Goal: Task Accomplishment & Management: Manage account settings

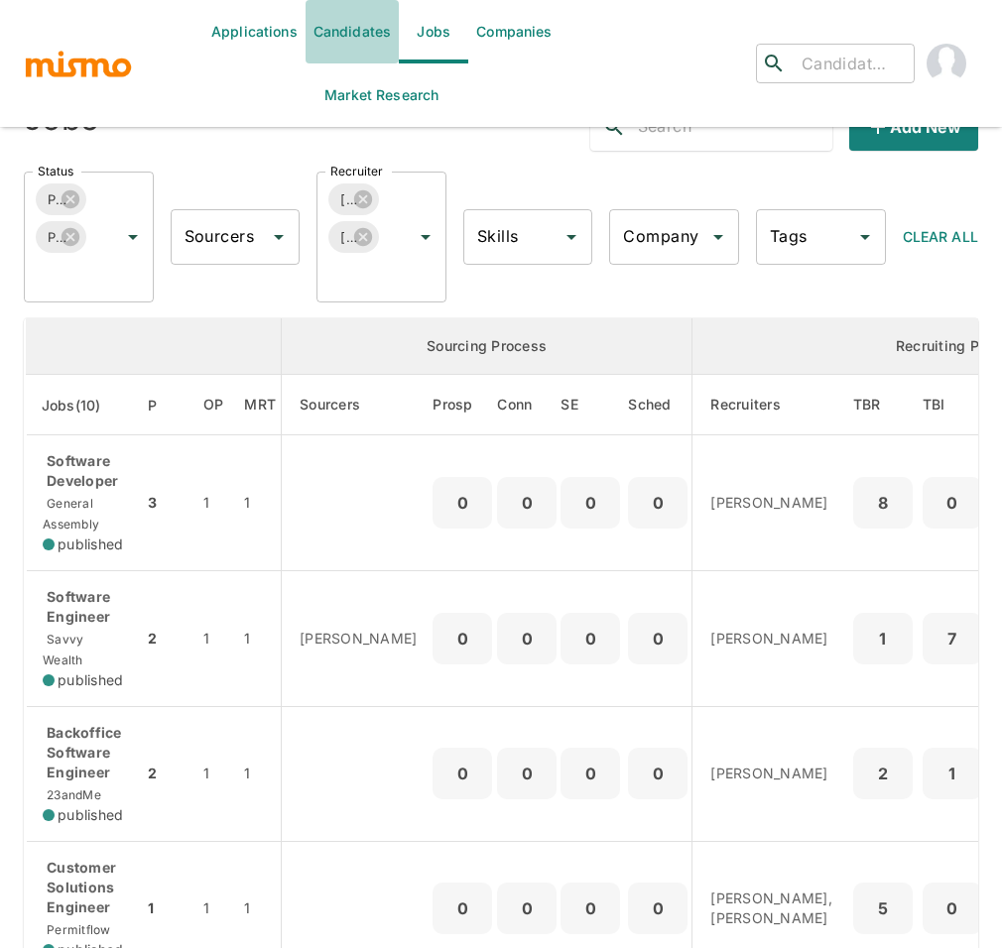
click at [351, 37] on link "Candidates" at bounding box center [352, 31] width 94 height 63
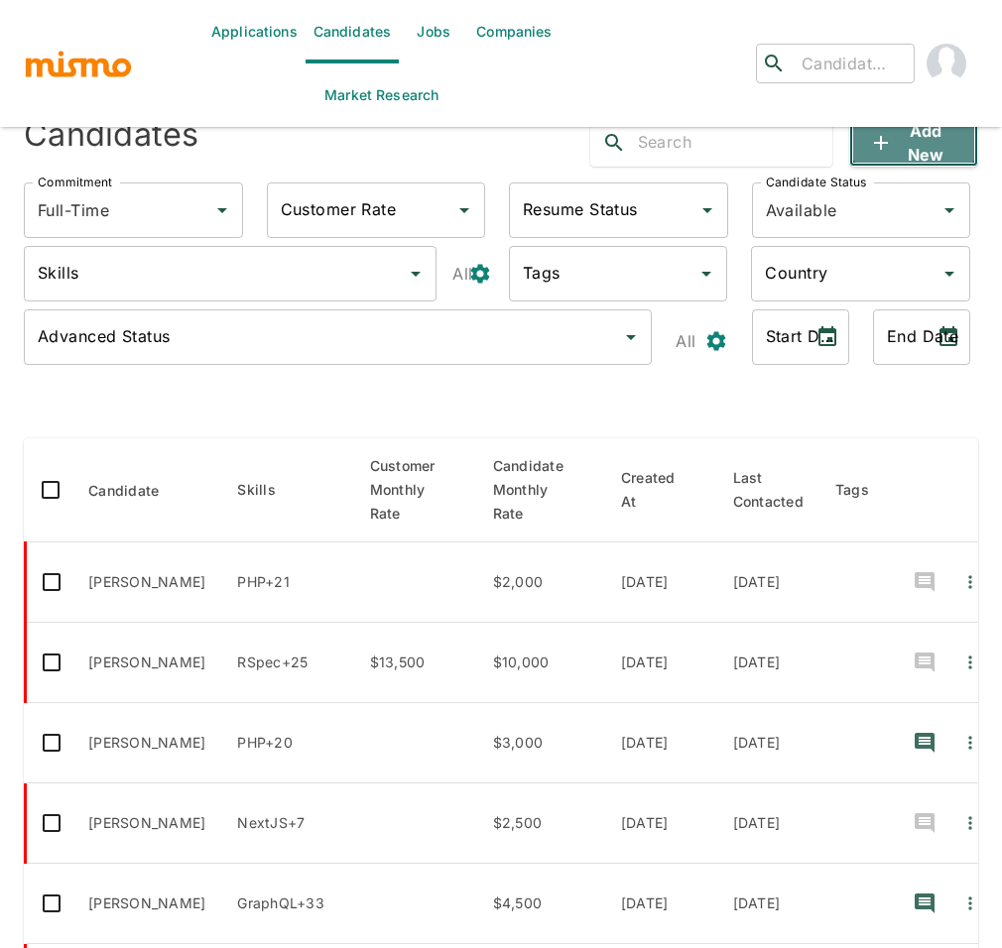
click at [881, 152] on icon "button" at bounding box center [881, 143] width 24 height 24
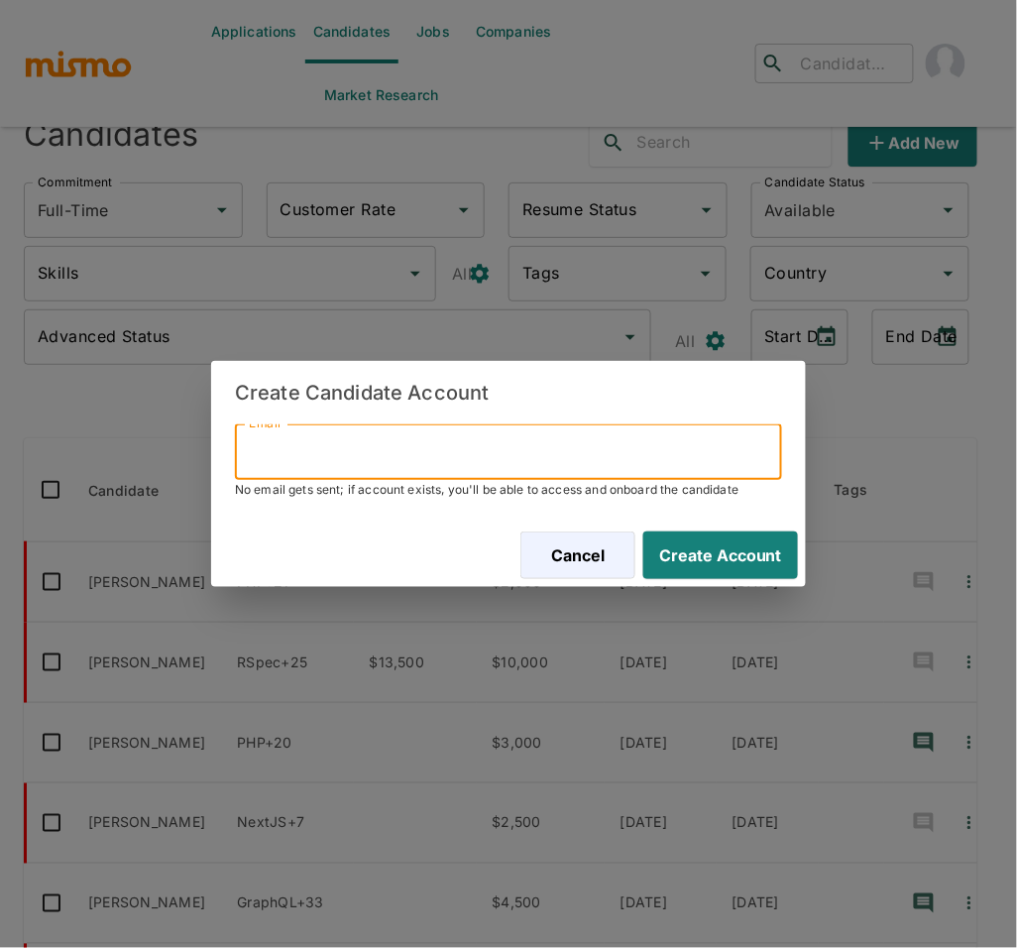
click at [342, 462] on input "Email" at bounding box center [508, 452] width 547 height 56
paste input "[PERSON_NAME][EMAIL_ADDRESS][DOMAIN_NAME]"
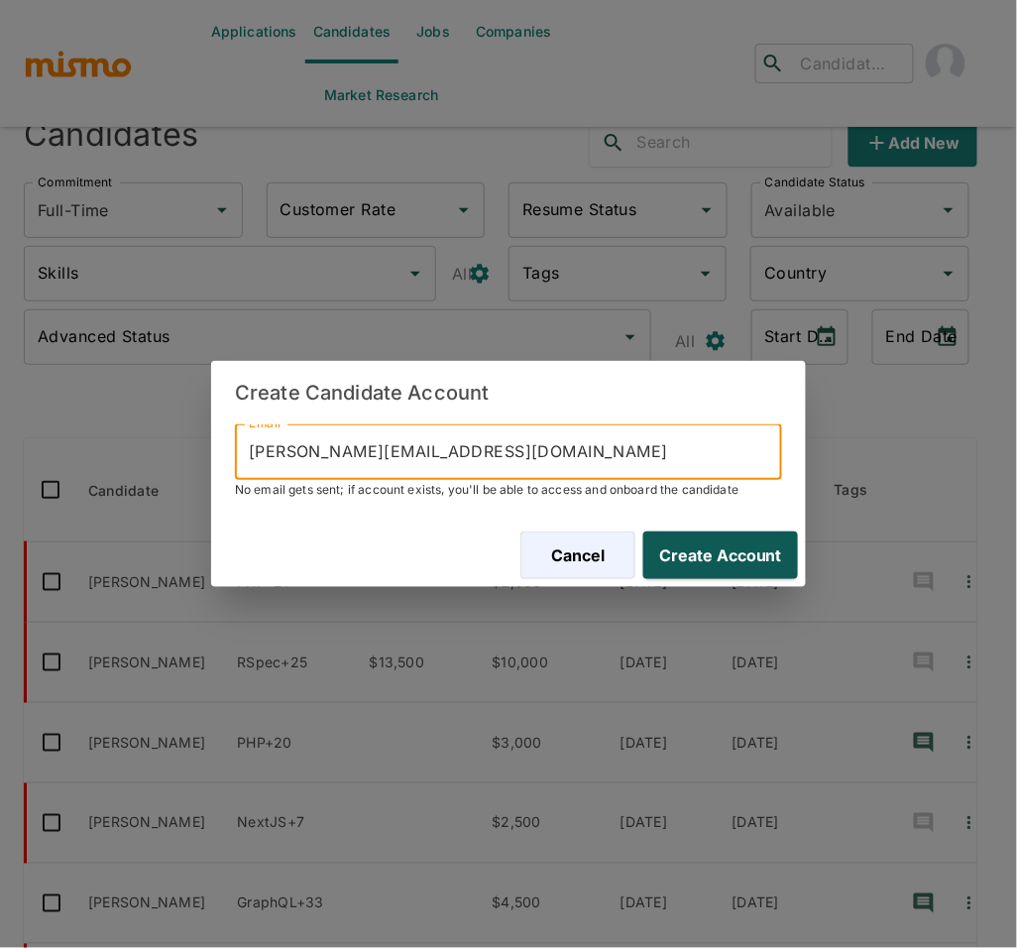
type input "[PERSON_NAME][EMAIL_ADDRESS][DOMAIN_NAME]"
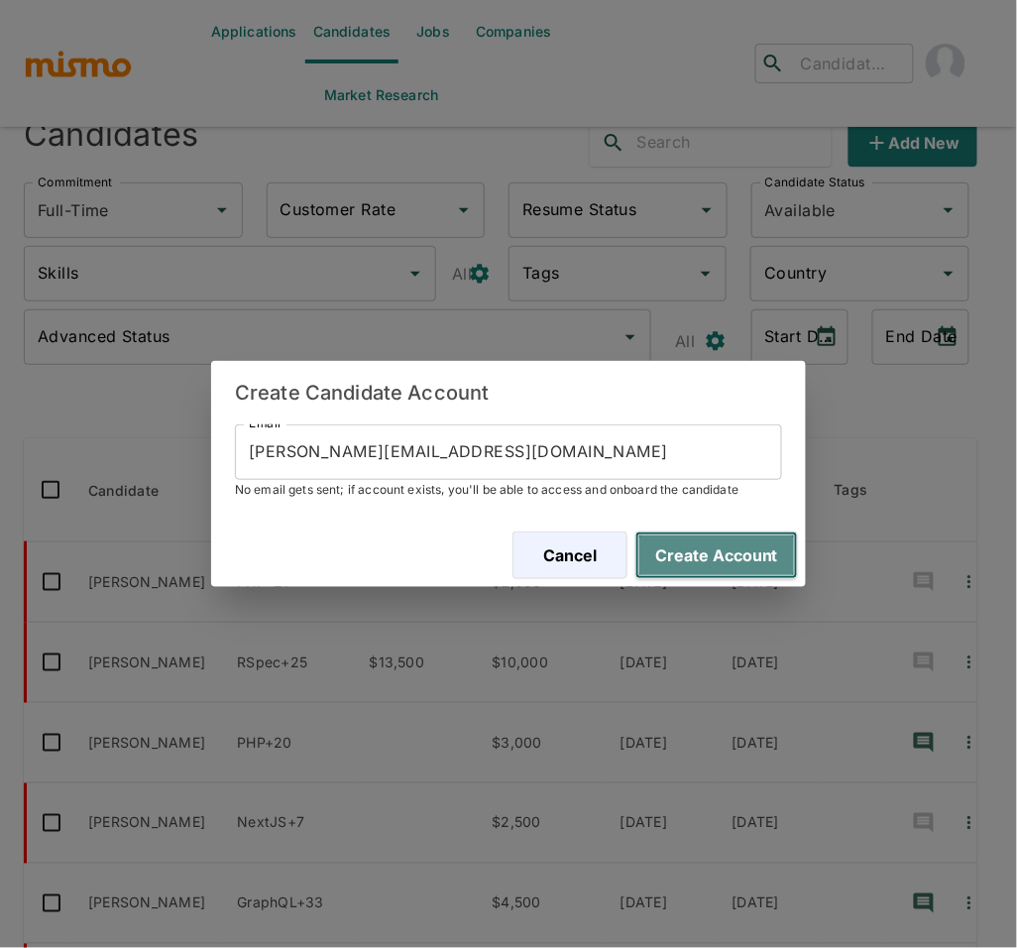
click at [731, 557] on button "Create Account" at bounding box center [717, 556] width 163 height 48
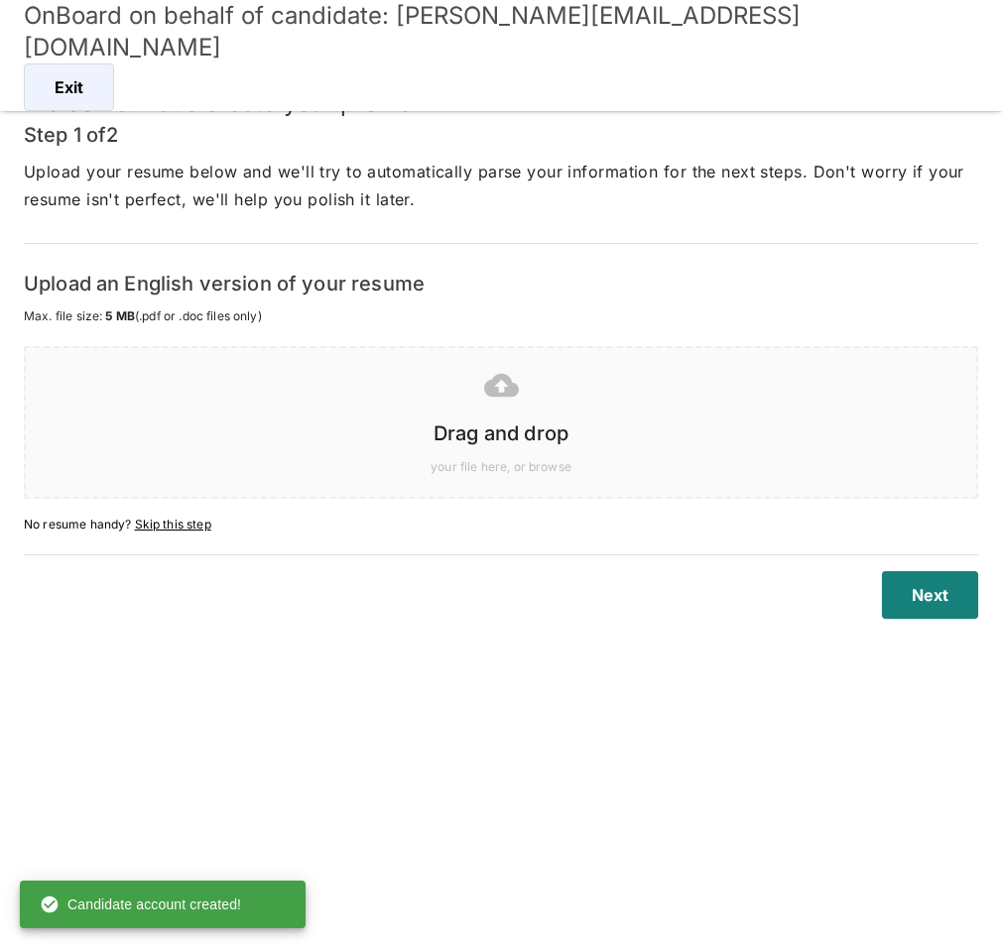
click at [469, 421] on h6 "Drag and drop" at bounding box center [501, 434] width 910 height 32
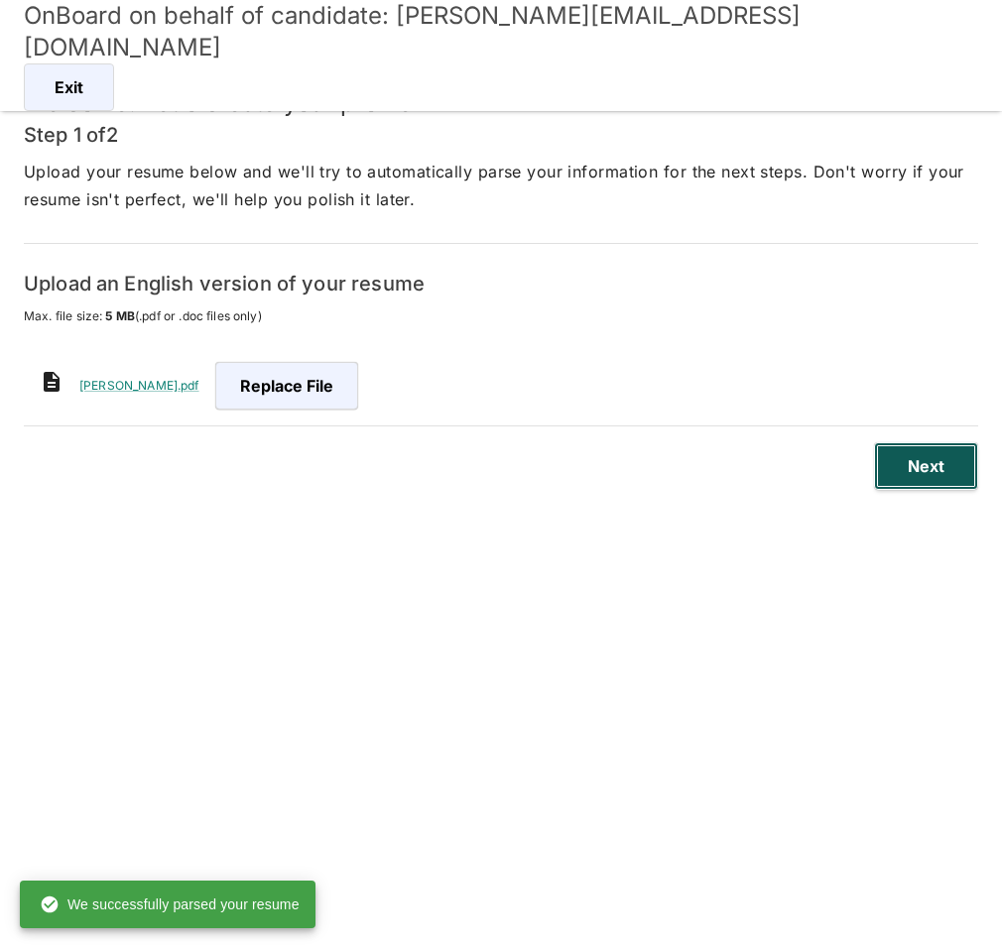
click at [952, 462] on button "Next" at bounding box center [926, 466] width 104 height 48
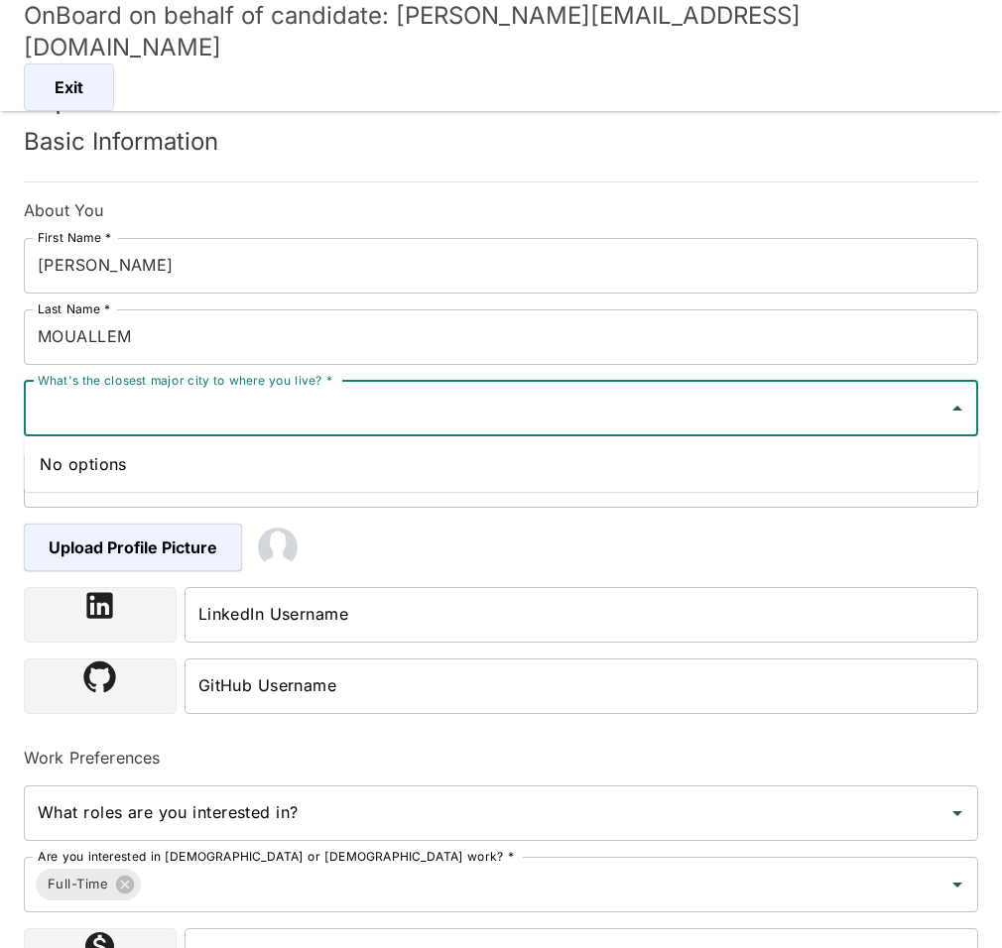
click at [201, 411] on input "What's the closest major city to where you live? *" at bounding box center [486, 409] width 906 height 38
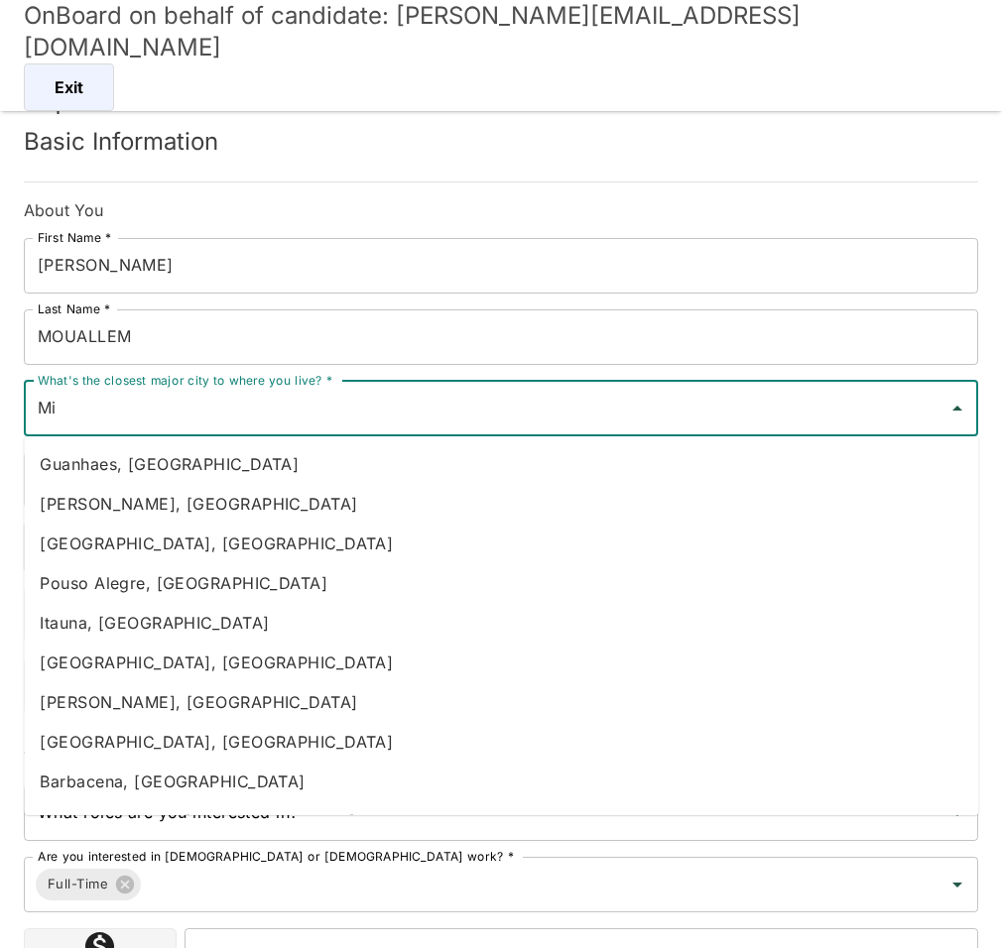
type input "M"
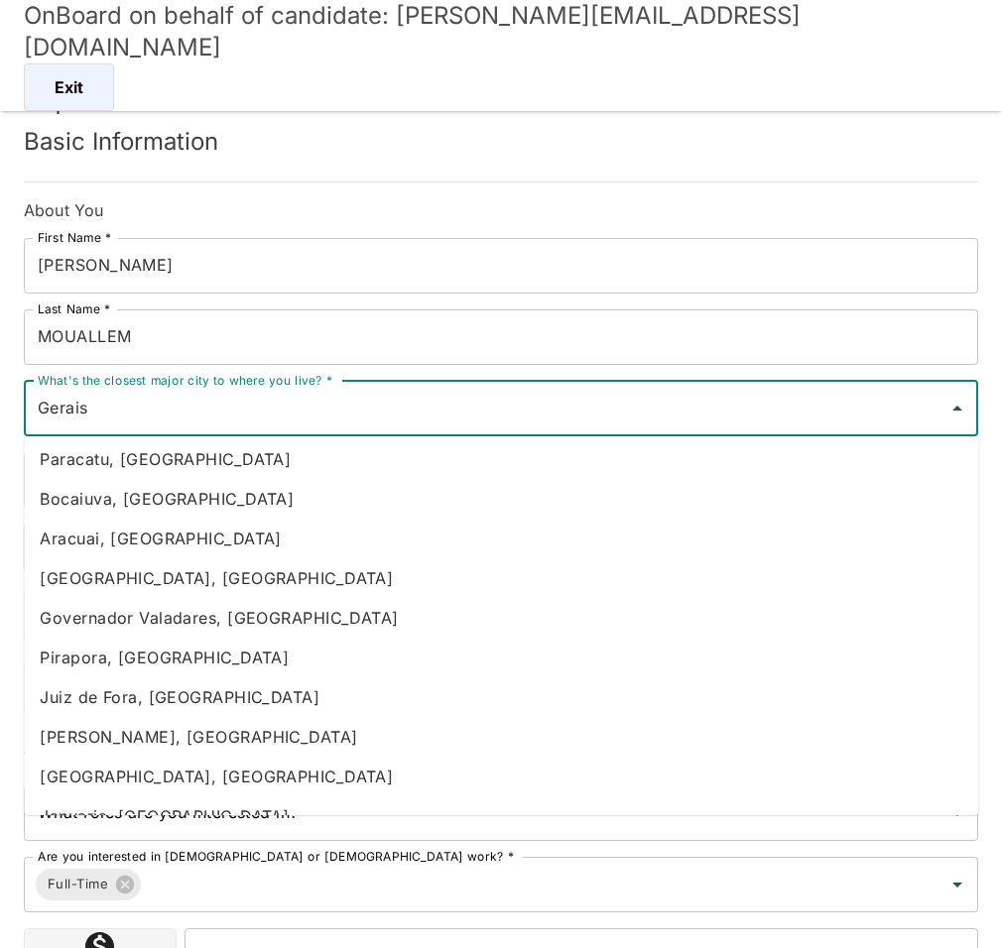
scroll to position [1281, 0]
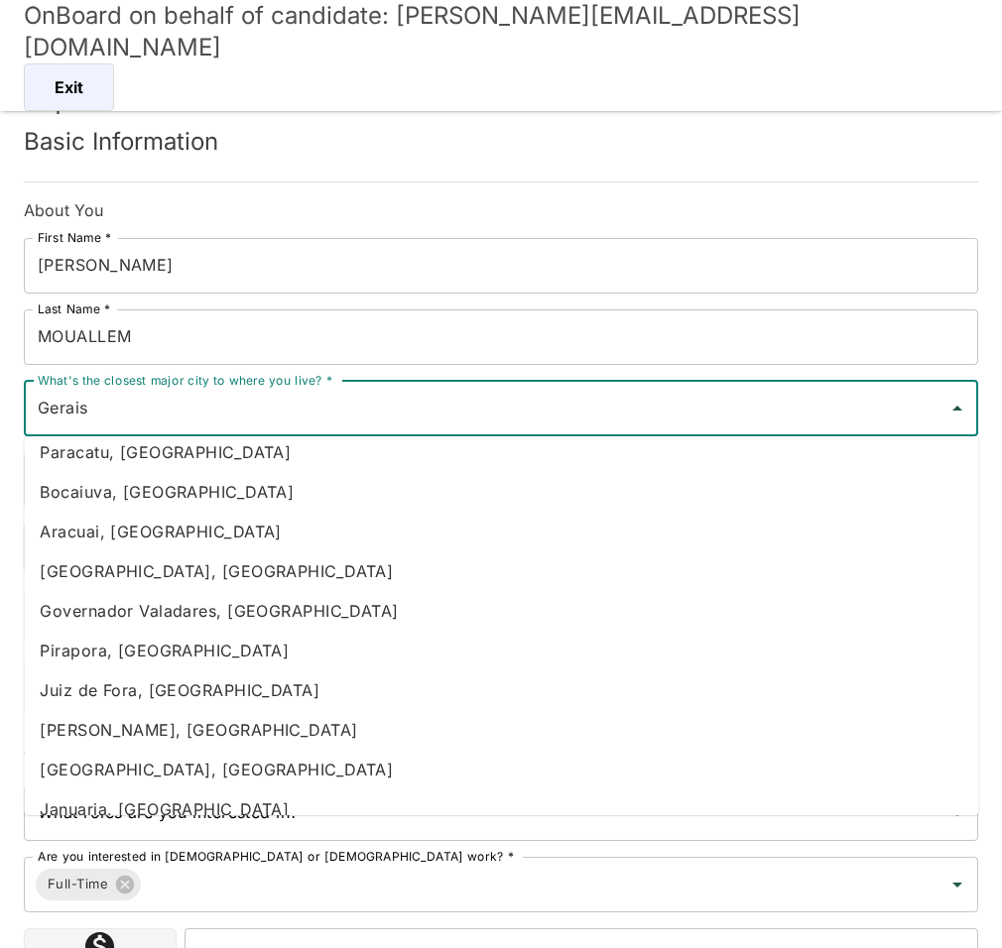
drag, startPoint x: 137, startPoint y: 420, endPoint x: -22, endPoint y: 408, distance: 159.2
click at [0, 408] on html "OnBoard on behalf of candidate: [PERSON_NAME][EMAIL_ADDRESS][DOMAIN_NAME] Exit …" at bounding box center [501, 498] width 1002 height 996
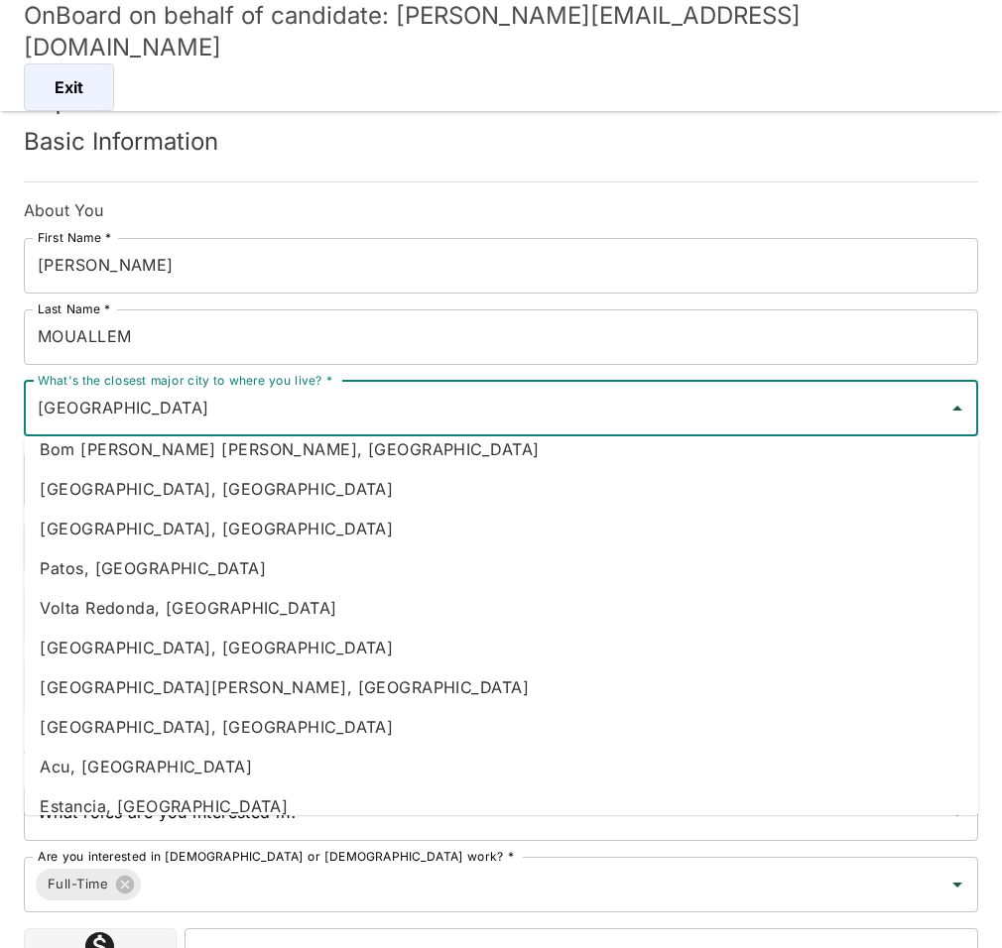
scroll to position [9680, 0]
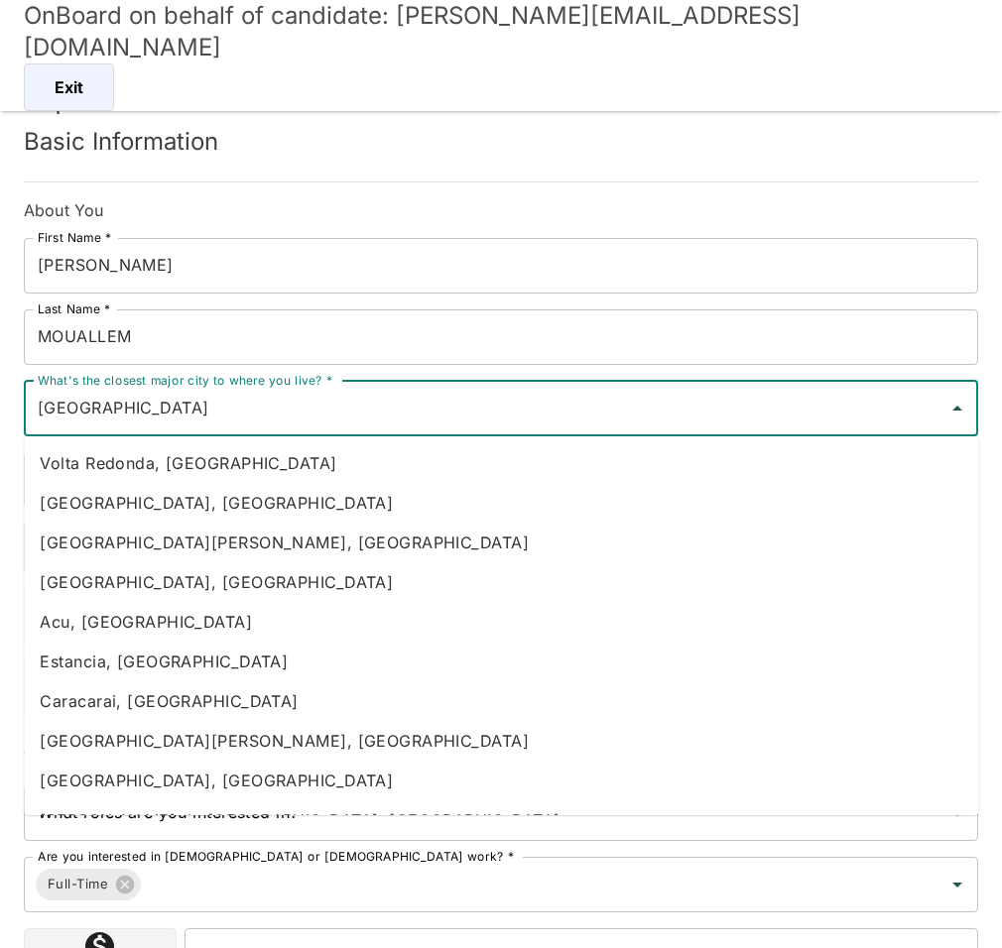
drag, startPoint x: 139, startPoint y: 415, endPoint x: -10, endPoint y: 415, distance: 148.8
click at [0, 415] on html "OnBoard on behalf of candidate: [PERSON_NAME][EMAIL_ADDRESS][DOMAIN_NAME] Exit …" at bounding box center [501, 498] width 1002 height 996
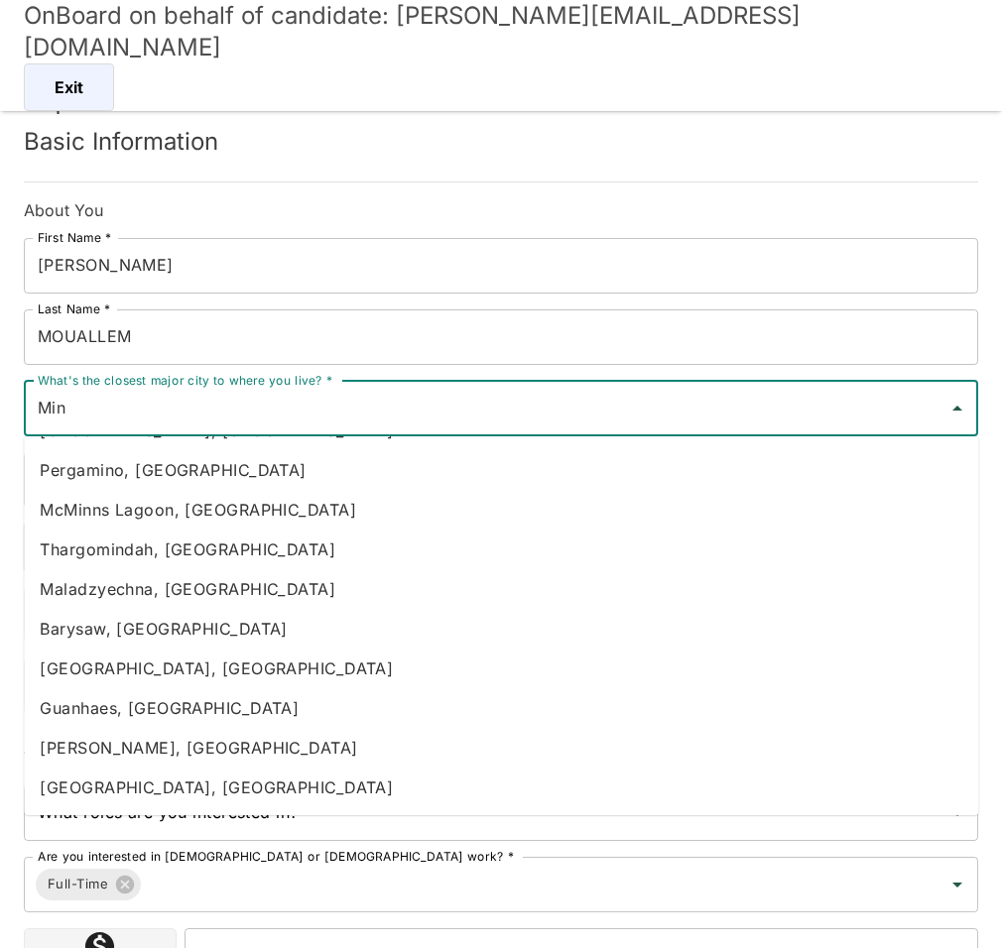
scroll to position [0, 0]
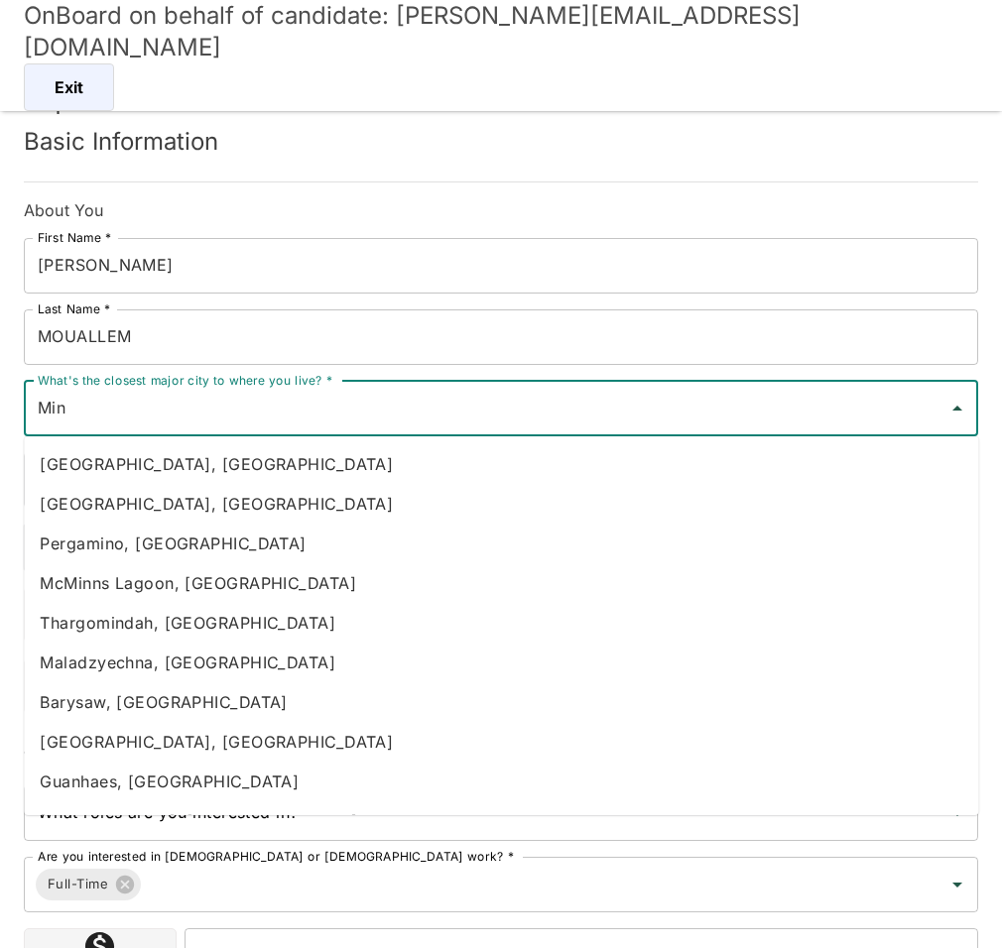
type input "Min"
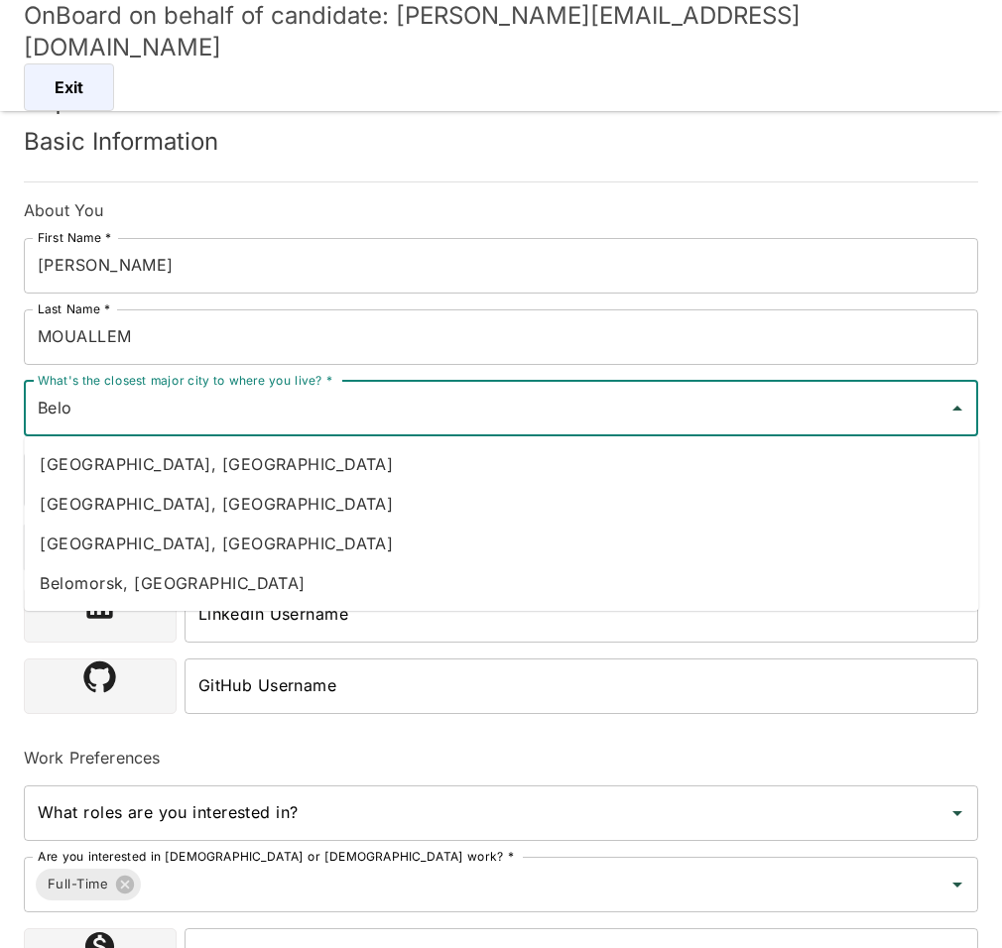
click at [159, 494] on li "[GEOGRAPHIC_DATA], [GEOGRAPHIC_DATA]" at bounding box center [501, 504] width 954 height 40
type input "[GEOGRAPHIC_DATA], [GEOGRAPHIC_DATA]"
type input "[GEOGRAPHIC_DATA]"
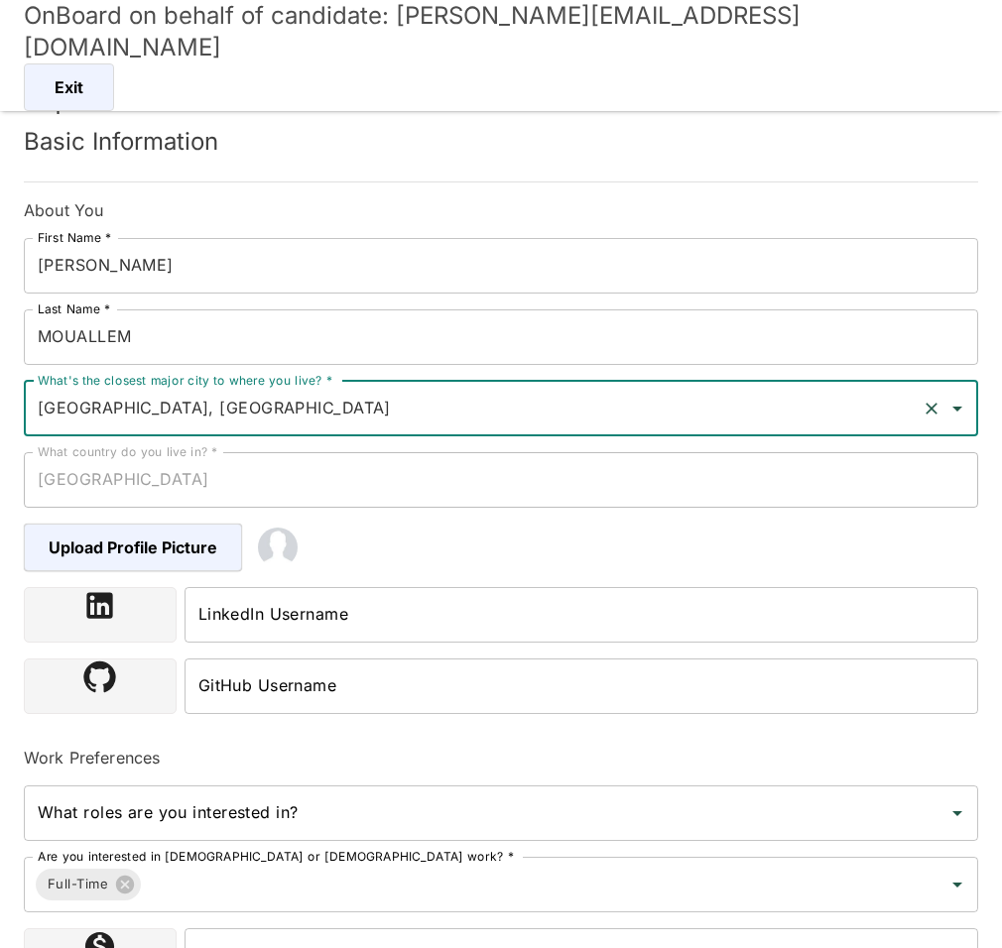
type input "[GEOGRAPHIC_DATA], [GEOGRAPHIC_DATA]"
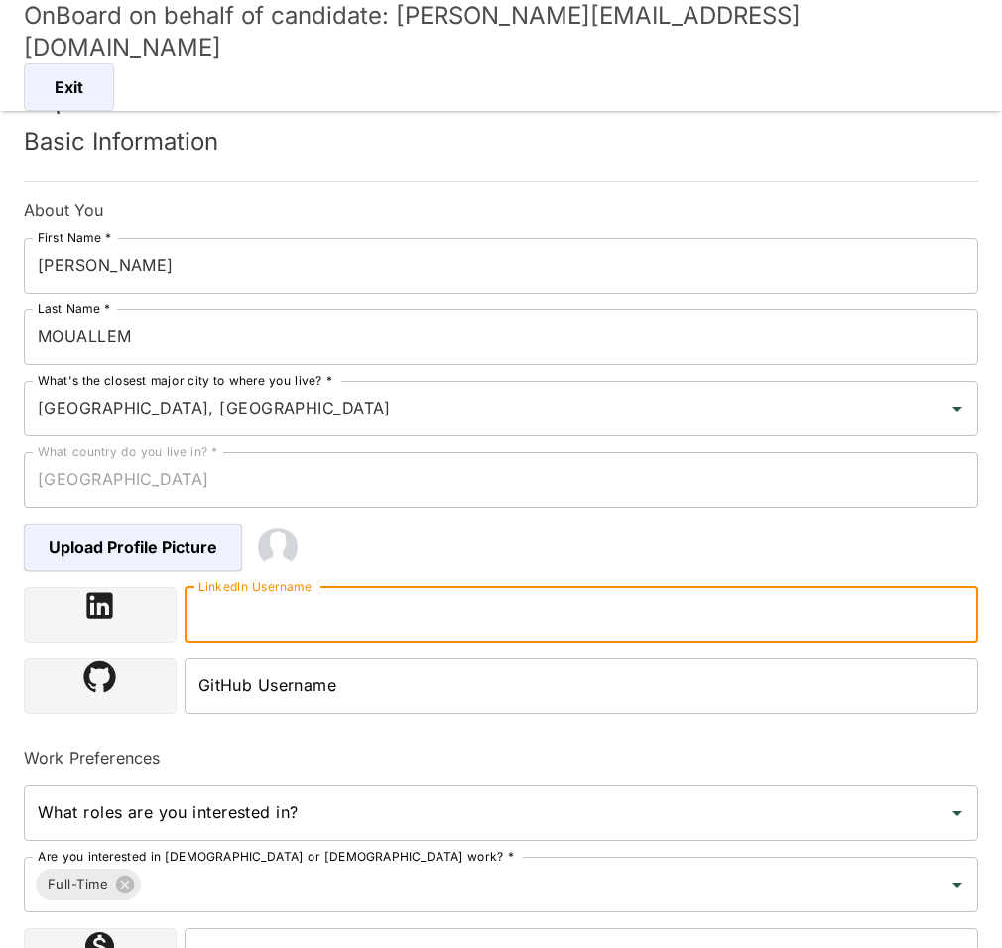
click at [395, 615] on input "LinkedIn Username" at bounding box center [580, 615] width 793 height 56
paste input "[URL][DOMAIN_NAME][PERSON_NAME]"
type input "[URL][DOMAIN_NAME][PERSON_NAME]"
click at [296, 808] on input "What roles are you interested in?" at bounding box center [486, 813] width 906 height 38
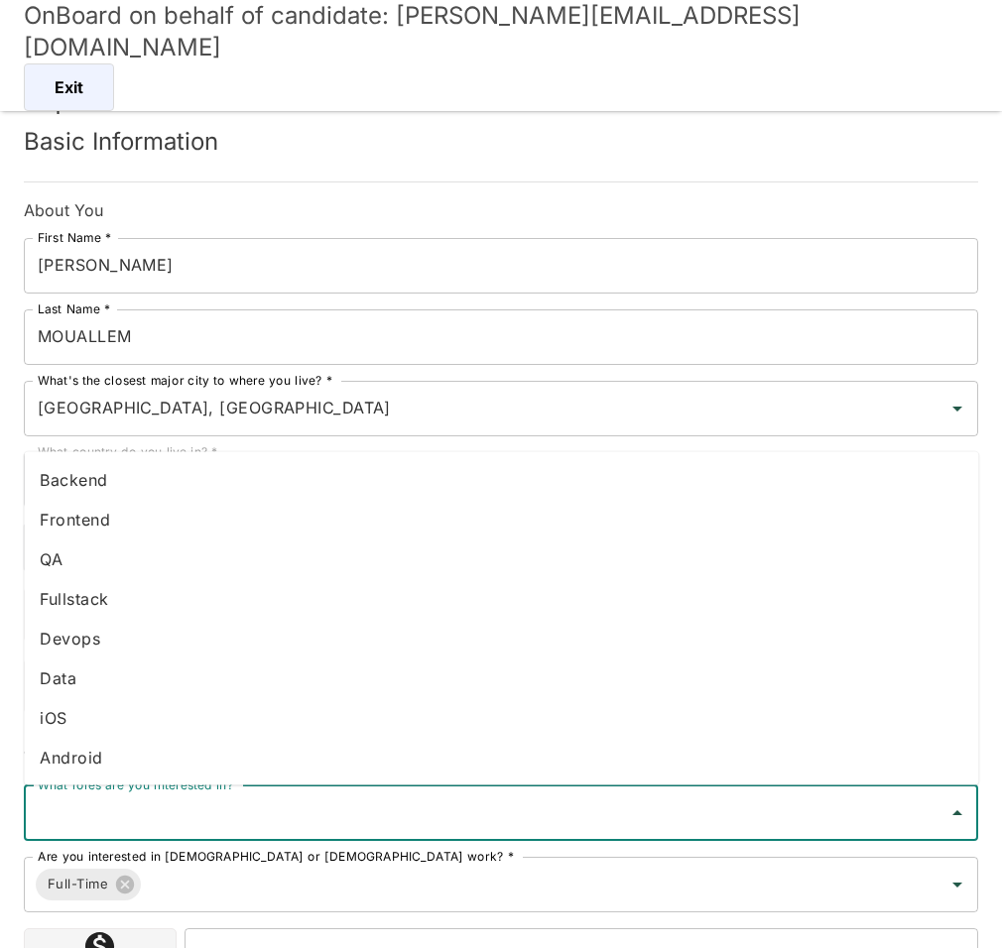
click at [130, 608] on li "Fullstack" at bounding box center [501, 599] width 954 height 40
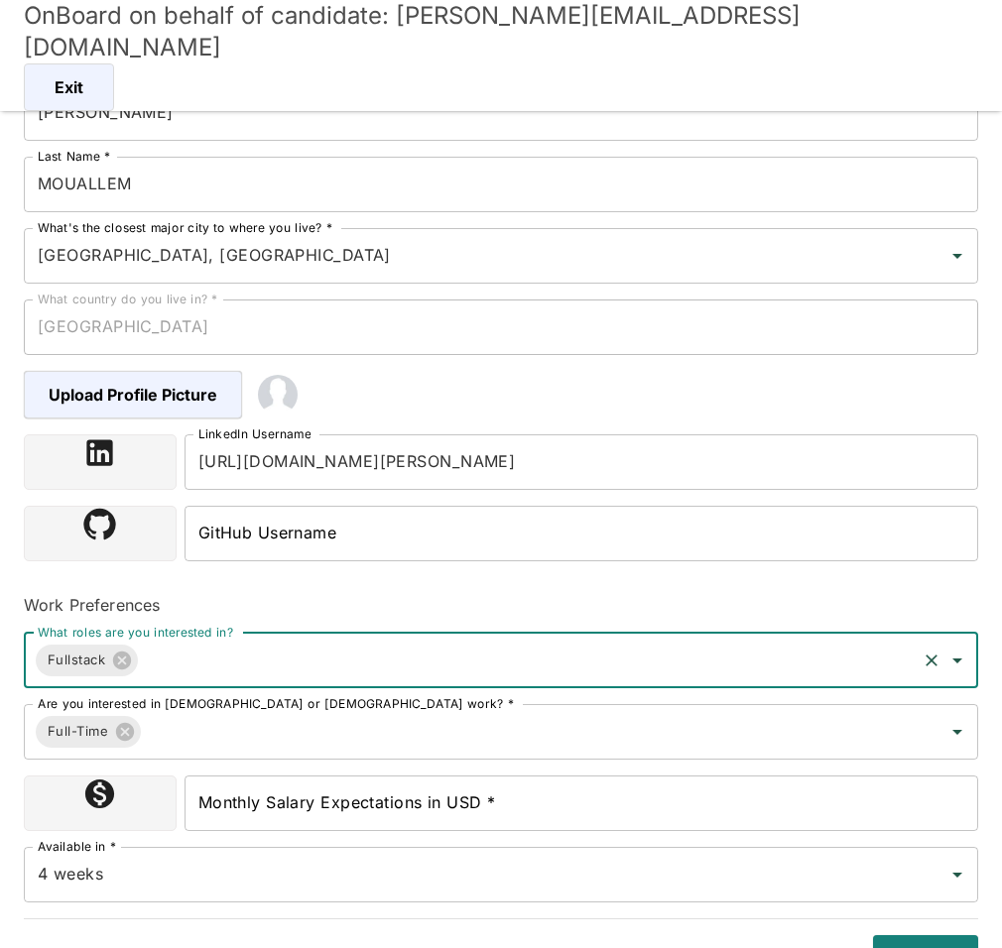
scroll to position [161, 0]
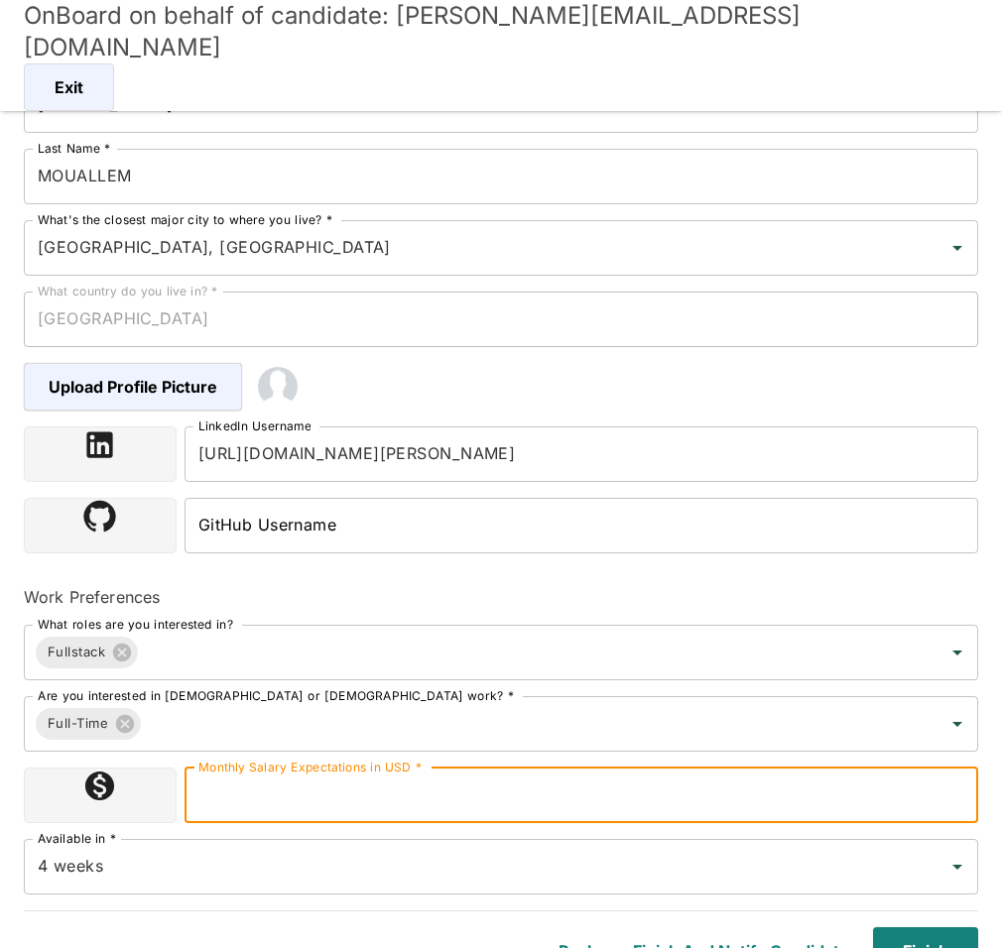
click at [393, 791] on input "Monthly Salary Expectations in USD *" at bounding box center [580, 796] width 793 height 56
type input "5000"
click at [470, 857] on input "4 weeks" at bounding box center [473, 867] width 881 height 38
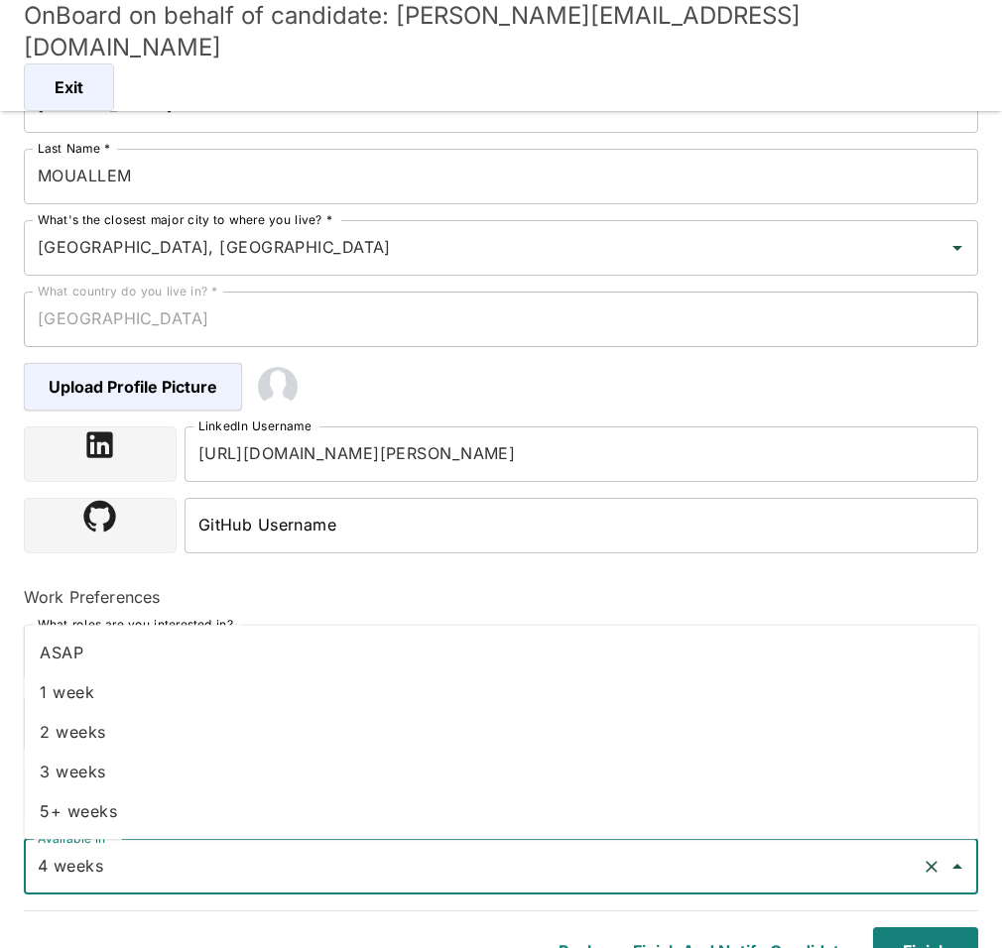
click at [124, 720] on li "2 weeks" at bounding box center [501, 732] width 954 height 40
type input "2 weeks"
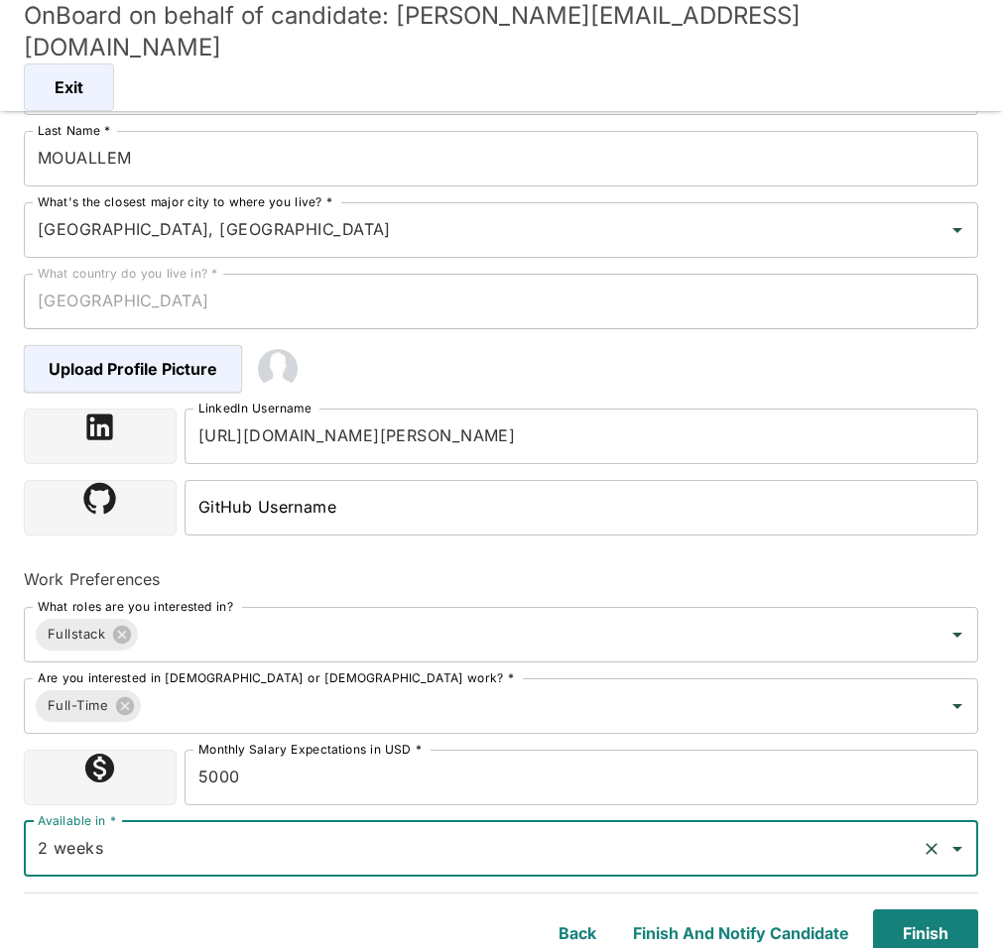
scroll to position [185, 0]
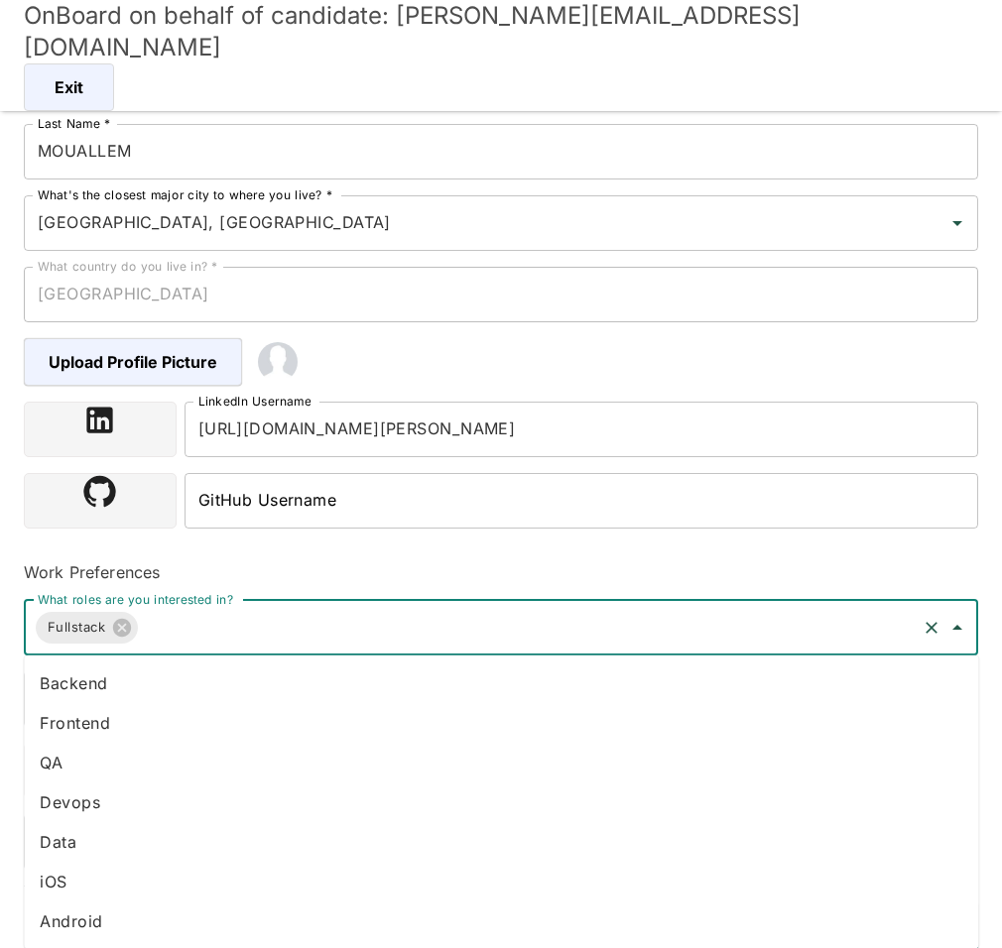
click at [171, 636] on input "What roles are you interested in?" at bounding box center [527, 628] width 773 height 38
click at [96, 710] on li "Frontend" at bounding box center [501, 723] width 954 height 40
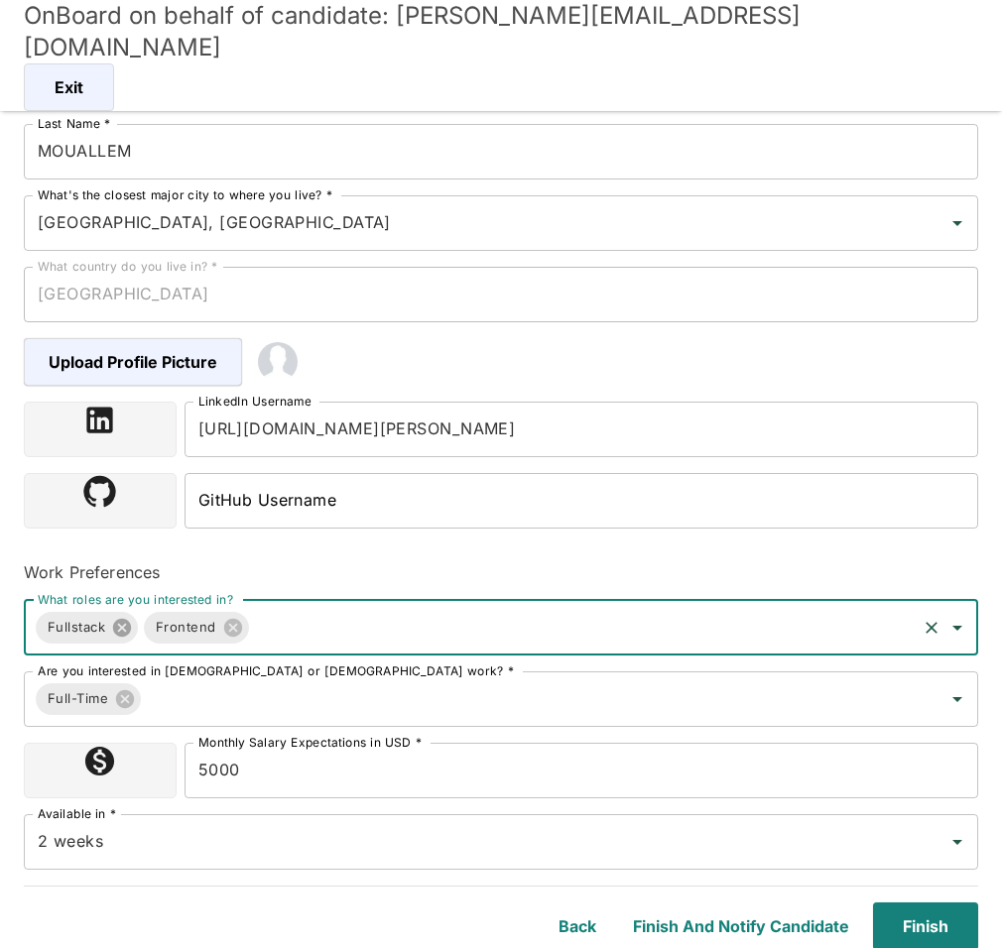
click at [125, 623] on icon at bounding box center [122, 628] width 22 height 22
click at [226, 759] on input "5000" at bounding box center [580, 771] width 793 height 56
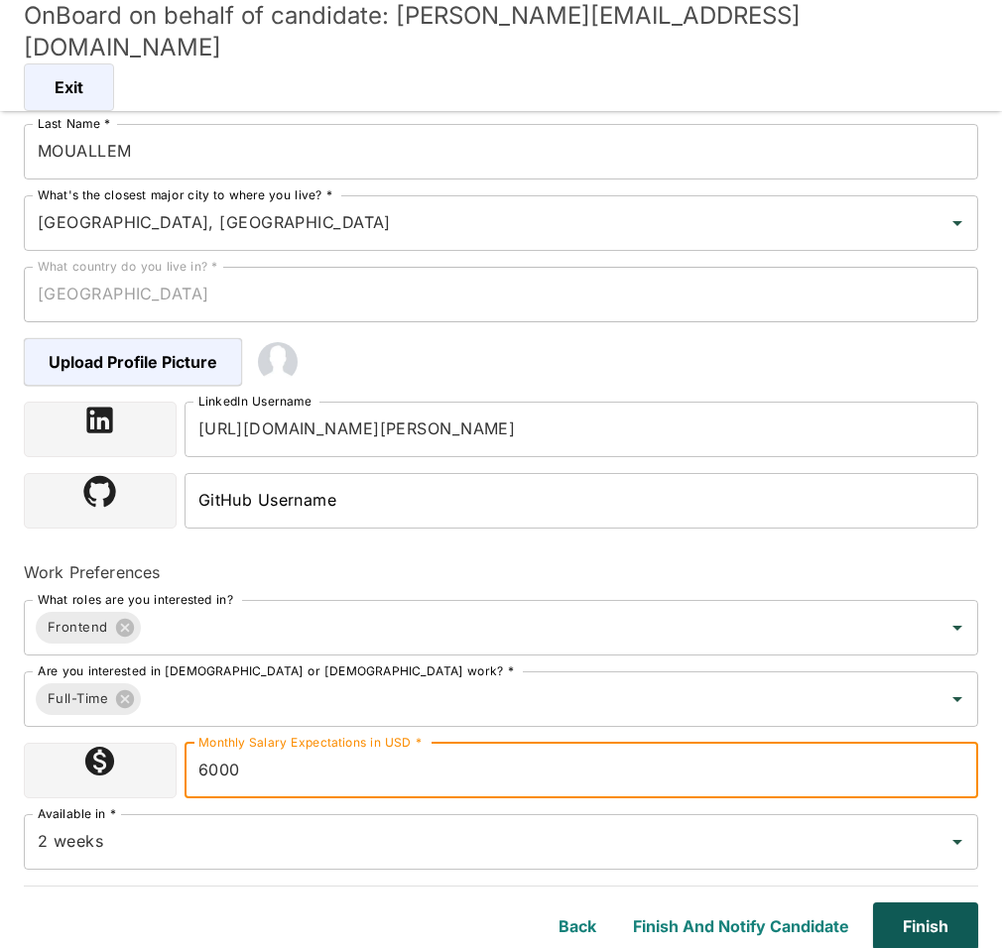
type input "6000"
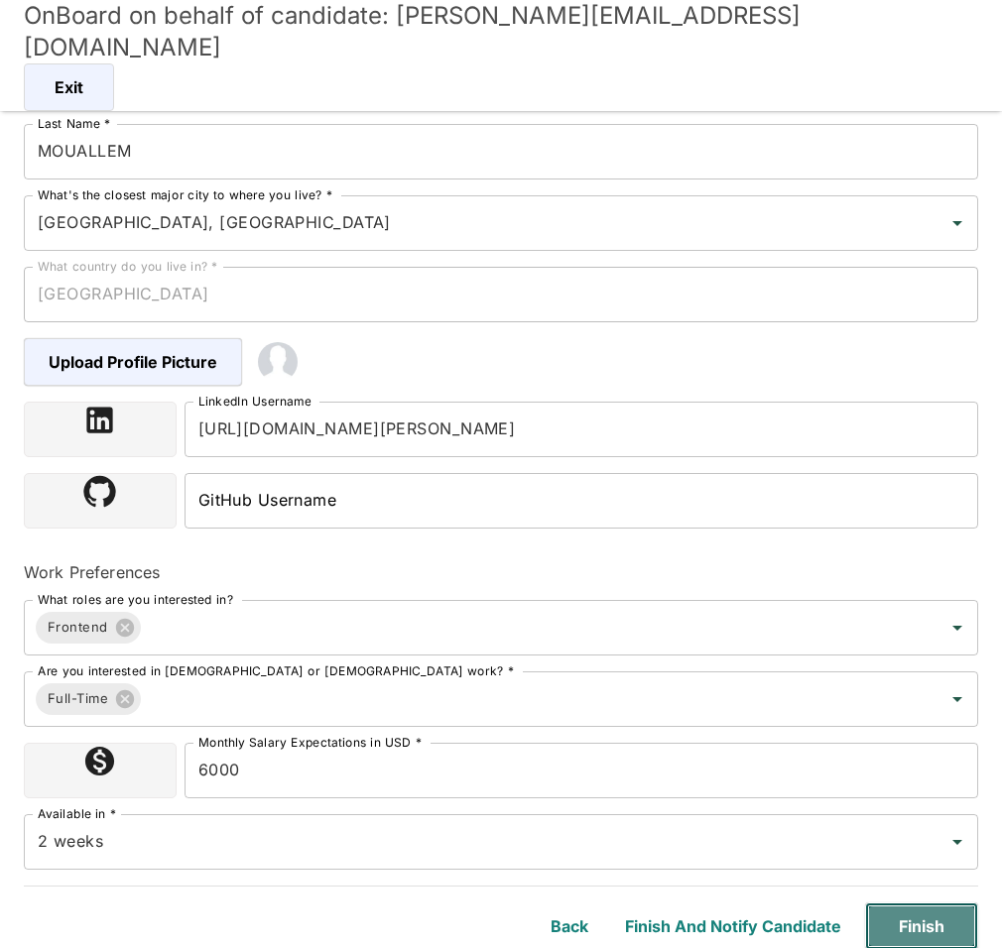
click at [937, 926] on button "Finish" at bounding box center [921, 926] width 113 height 48
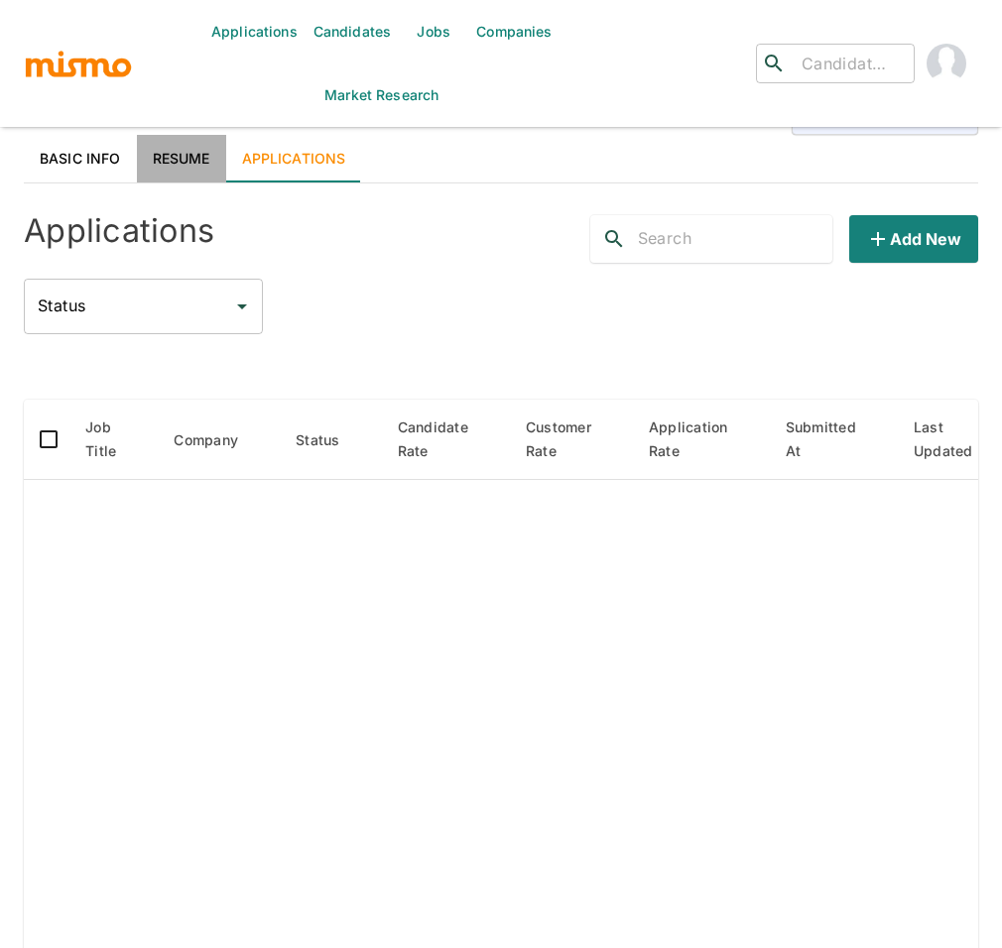
click at [186, 152] on link "Resume" at bounding box center [181, 159] width 89 height 48
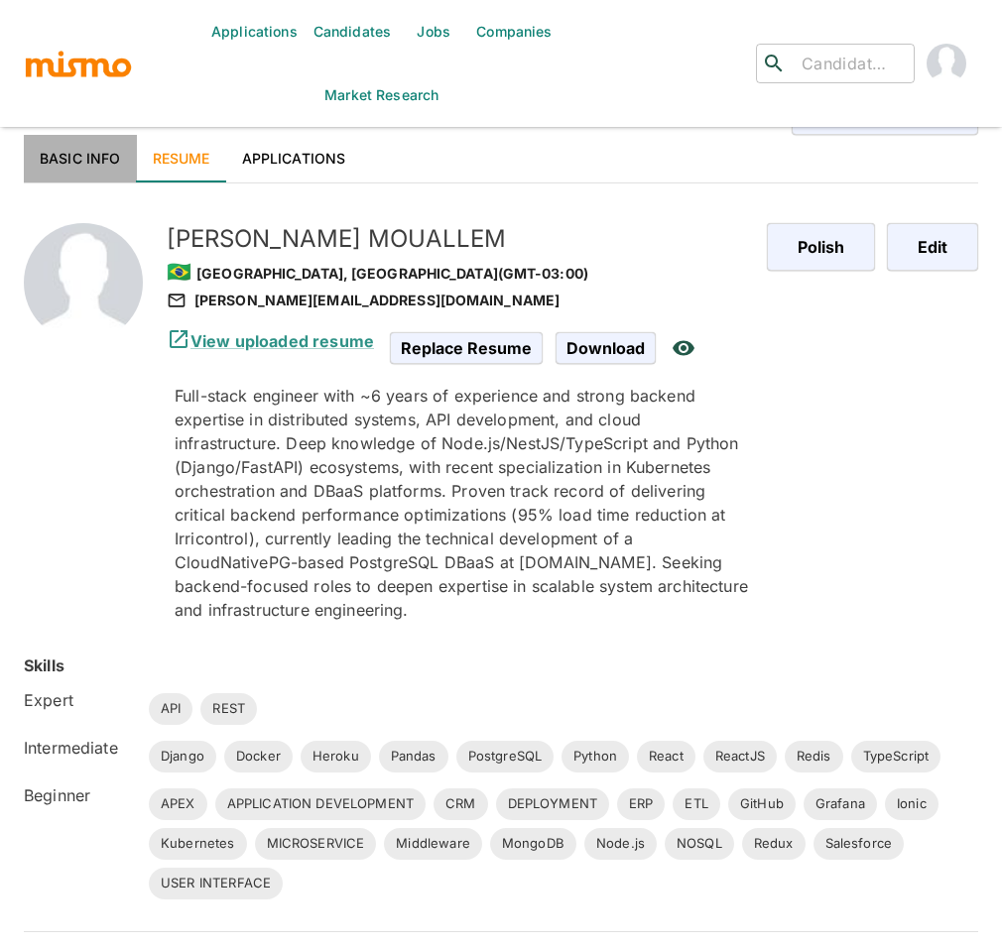
click at [72, 146] on link "Basic Info" at bounding box center [80, 159] width 113 height 48
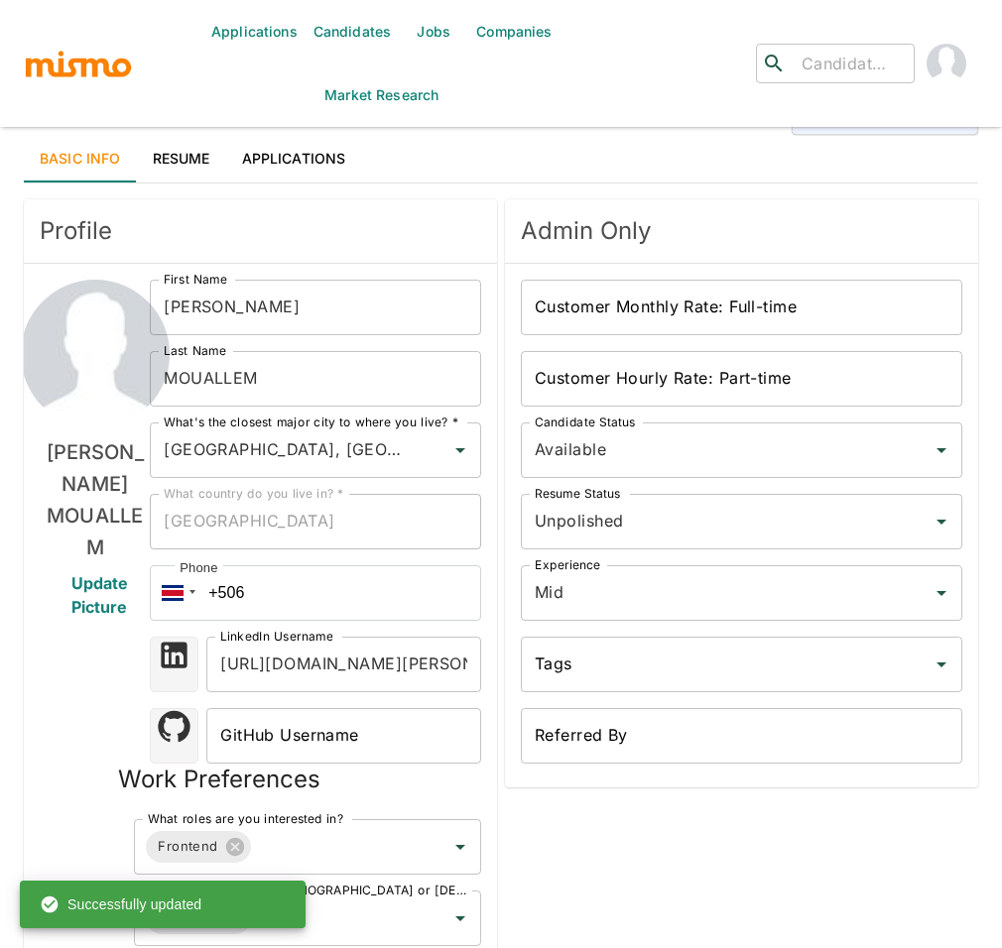
click at [307, 310] on input "GABRIEL" at bounding box center [315, 308] width 331 height 56
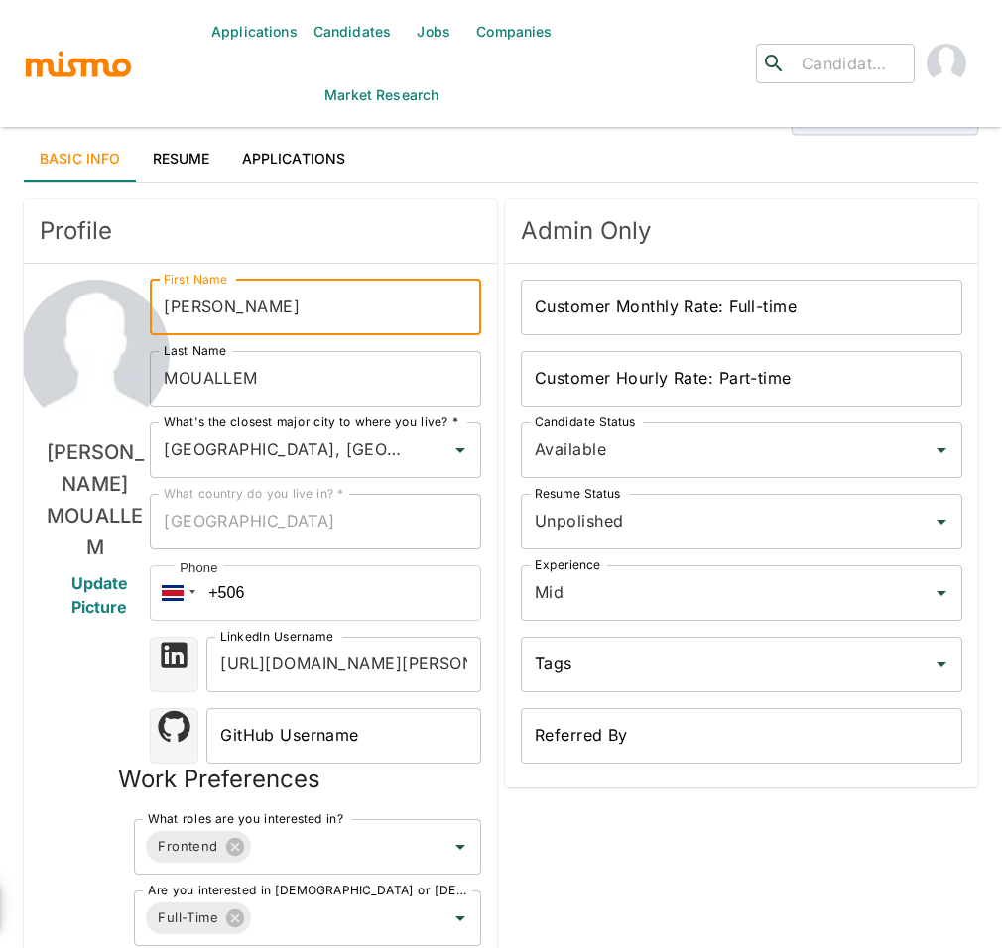
type input "[PERSON_NAME]"
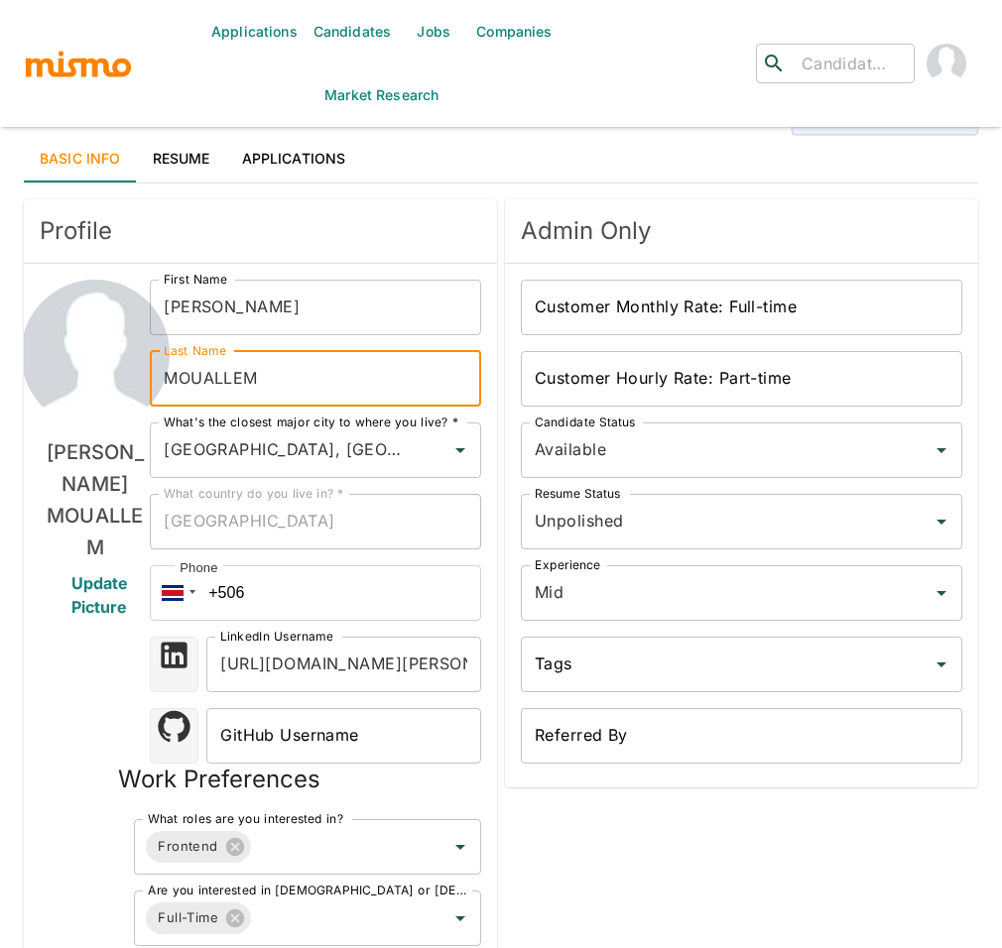
click at [179, 374] on input "MOUALLEM" at bounding box center [315, 379] width 331 height 56
type input "Mouallem"
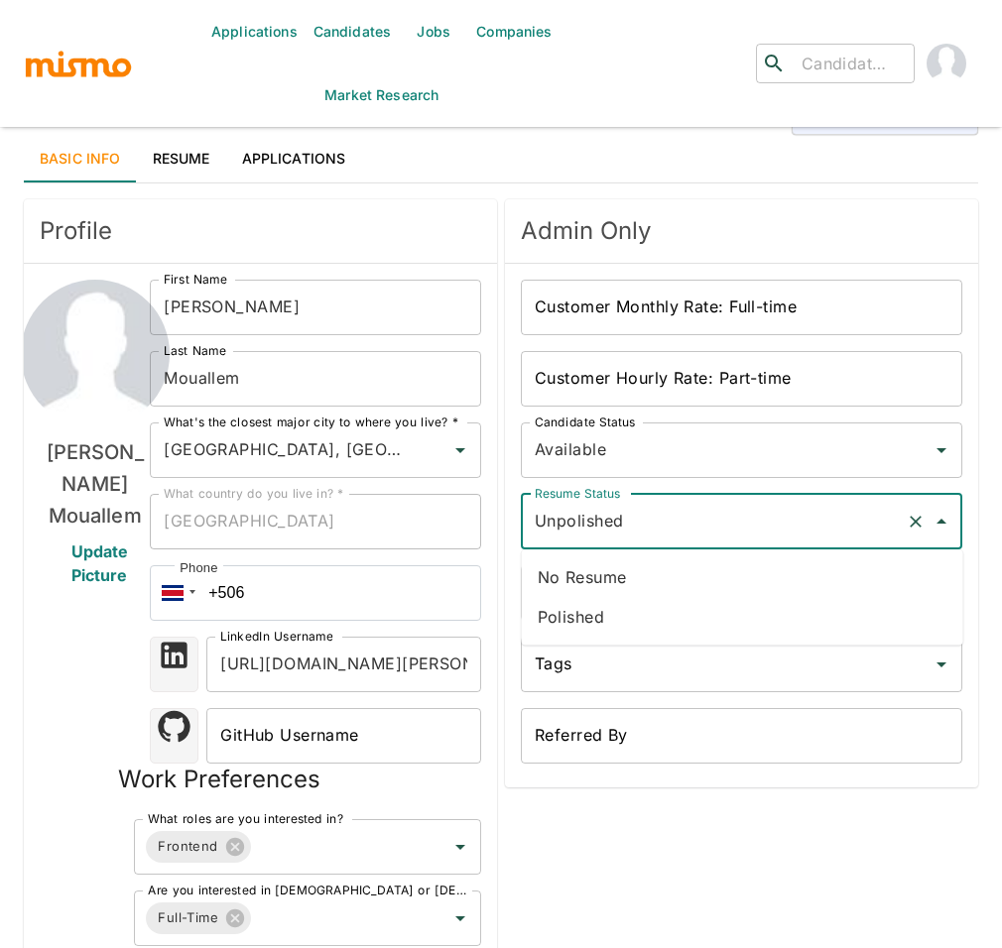
click at [712, 509] on input "Unpolished" at bounding box center [714, 522] width 368 height 38
click at [598, 623] on li "Polished" at bounding box center [742, 617] width 441 height 40
type input "Polished"
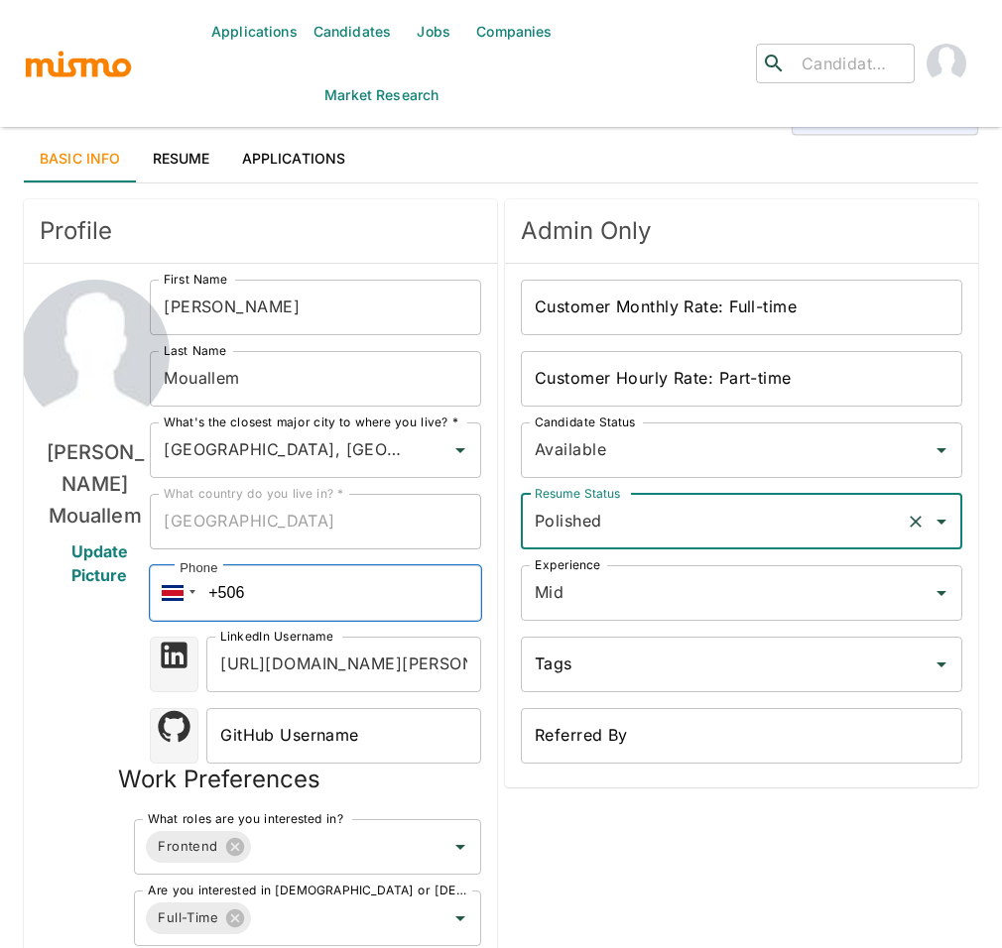
click at [258, 591] on input "+506" at bounding box center [315, 593] width 331 height 56
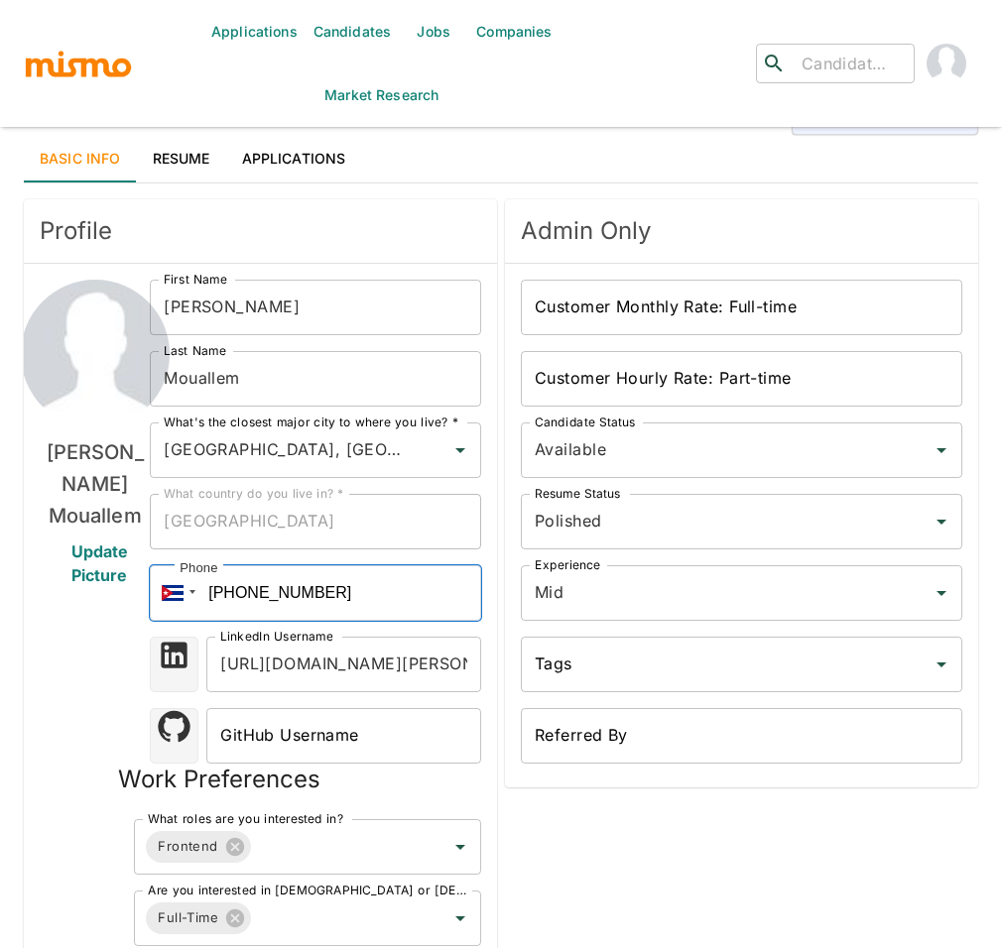
click at [227, 596] on input "+53 559 986 075 15" at bounding box center [315, 593] width 331 height 56
type input "+55 (35) 599860751"
click at [810, 866] on div "Admin Only Customer Monthly Rate: Full-time Customer Monthly Rate: Full-time Cu…" at bounding box center [737, 687] width 481 height 993
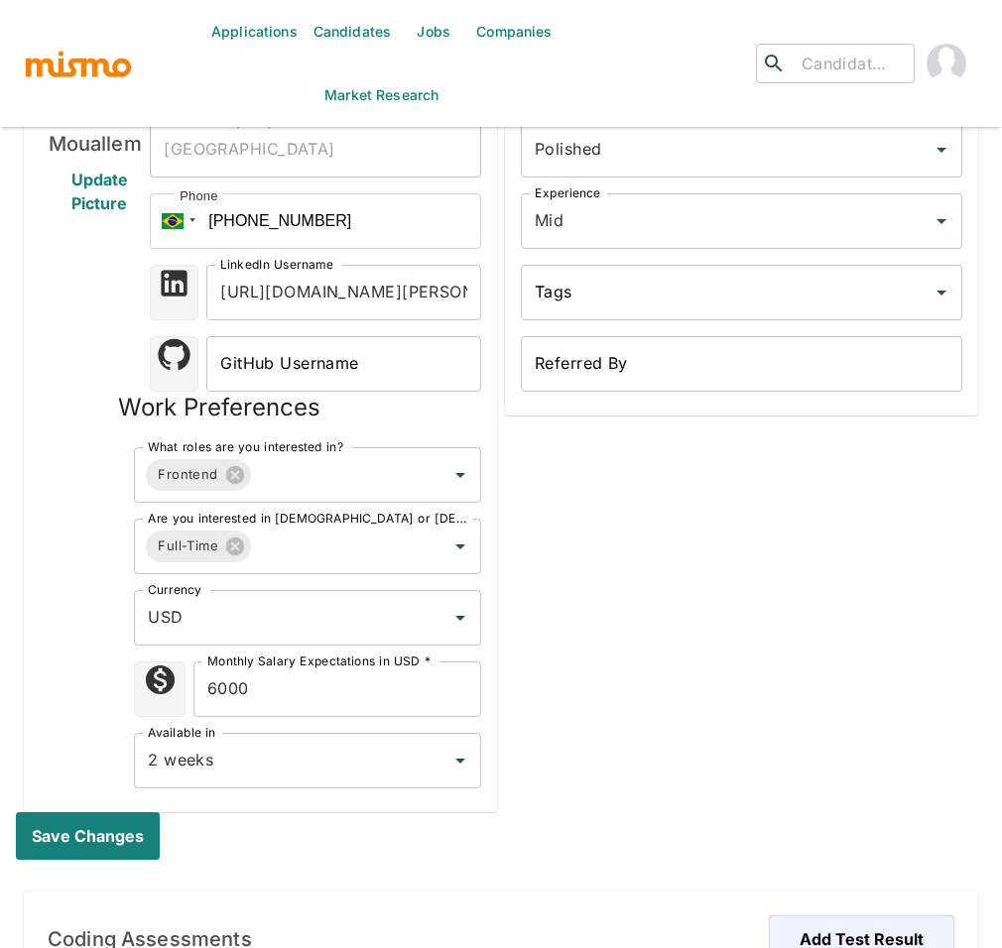
scroll to position [373, 0]
click at [91, 824] on button "Save changes" at bounding box center [92, 835] width 152 height 48
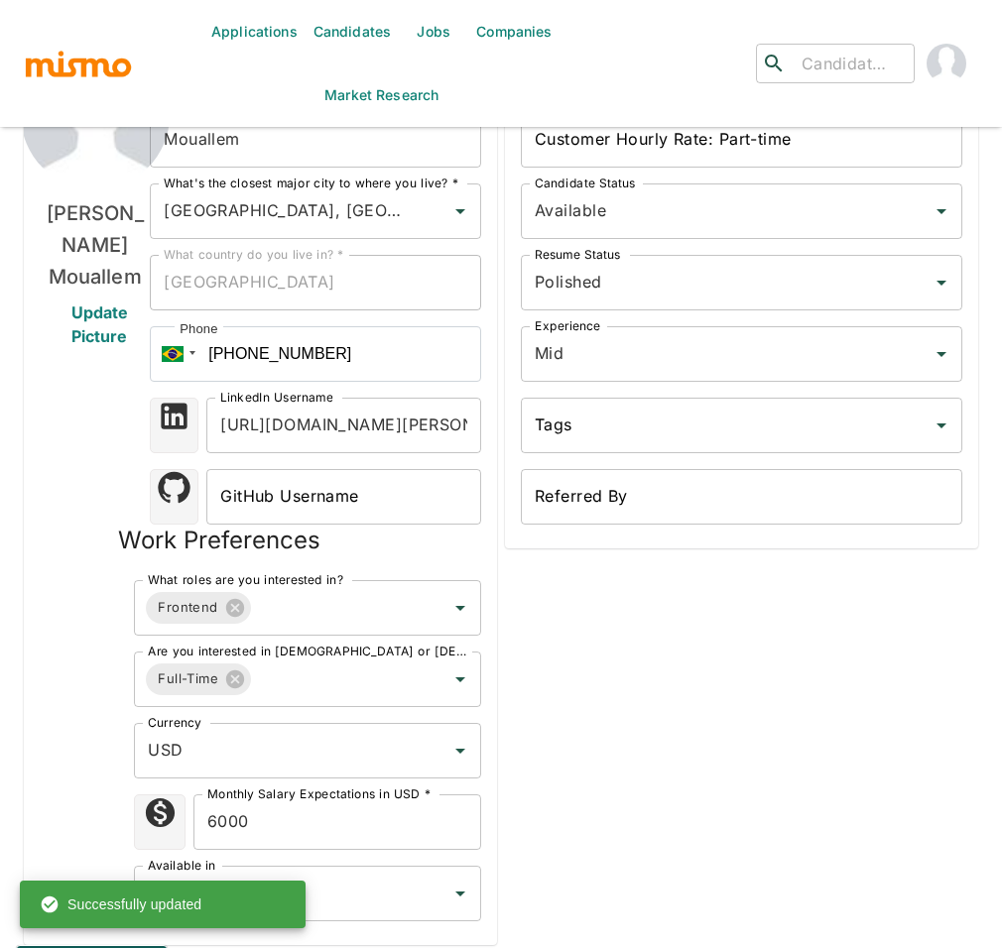
scroll to position [0, 0]
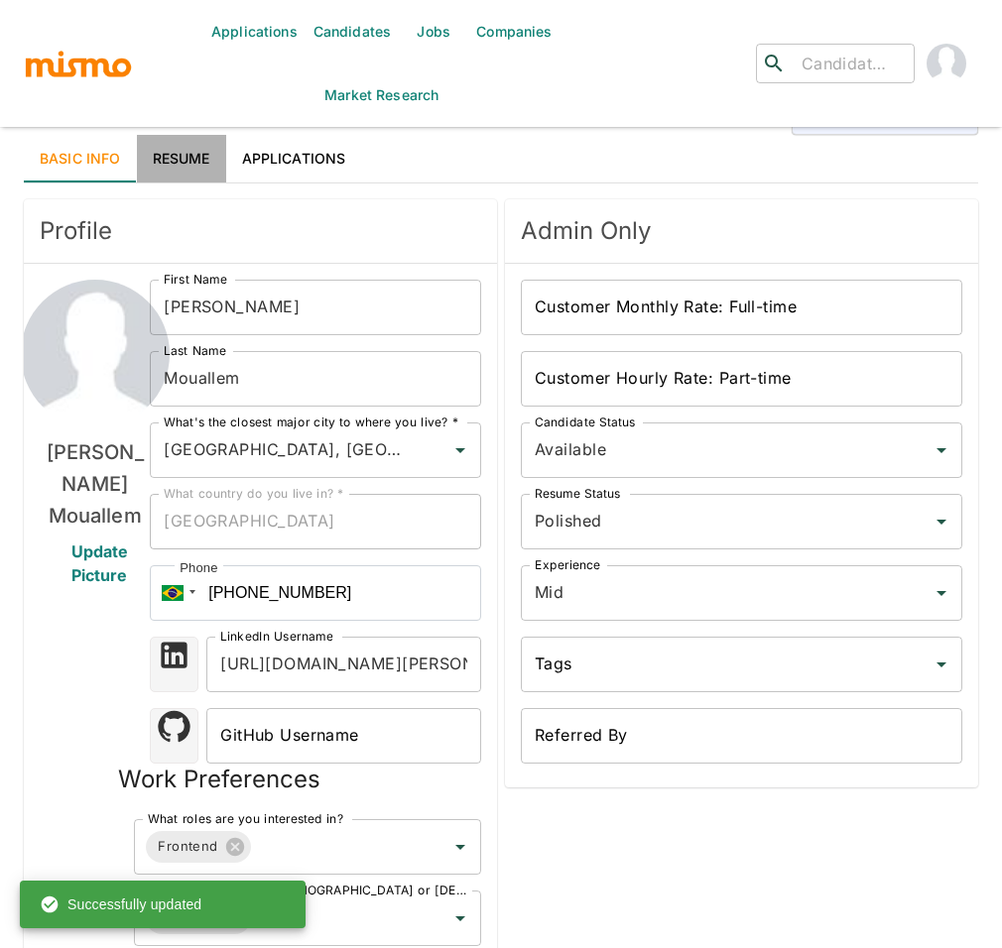
click at [171, 148] on link "Resume" at bounding box center [181, 159] width 89 height 48
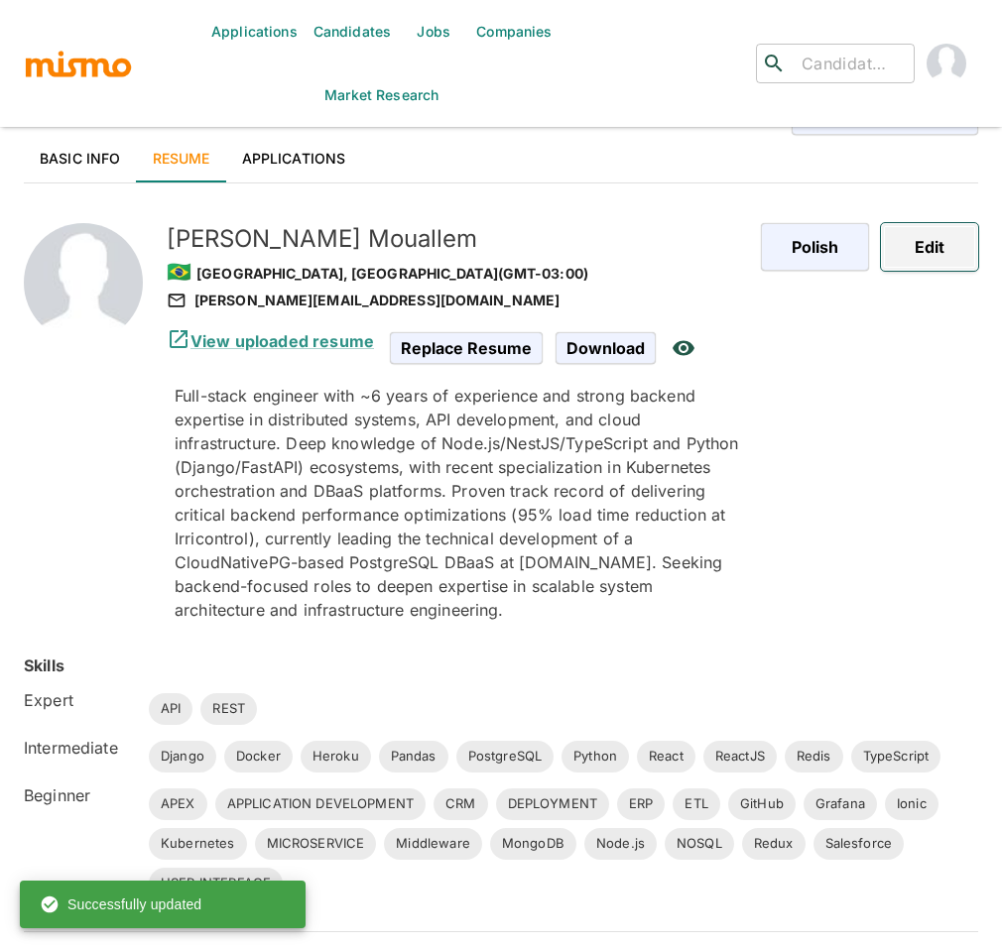
click at [933, 229] on button "Edit" at bounding box center [929, 247] width 97 height 48
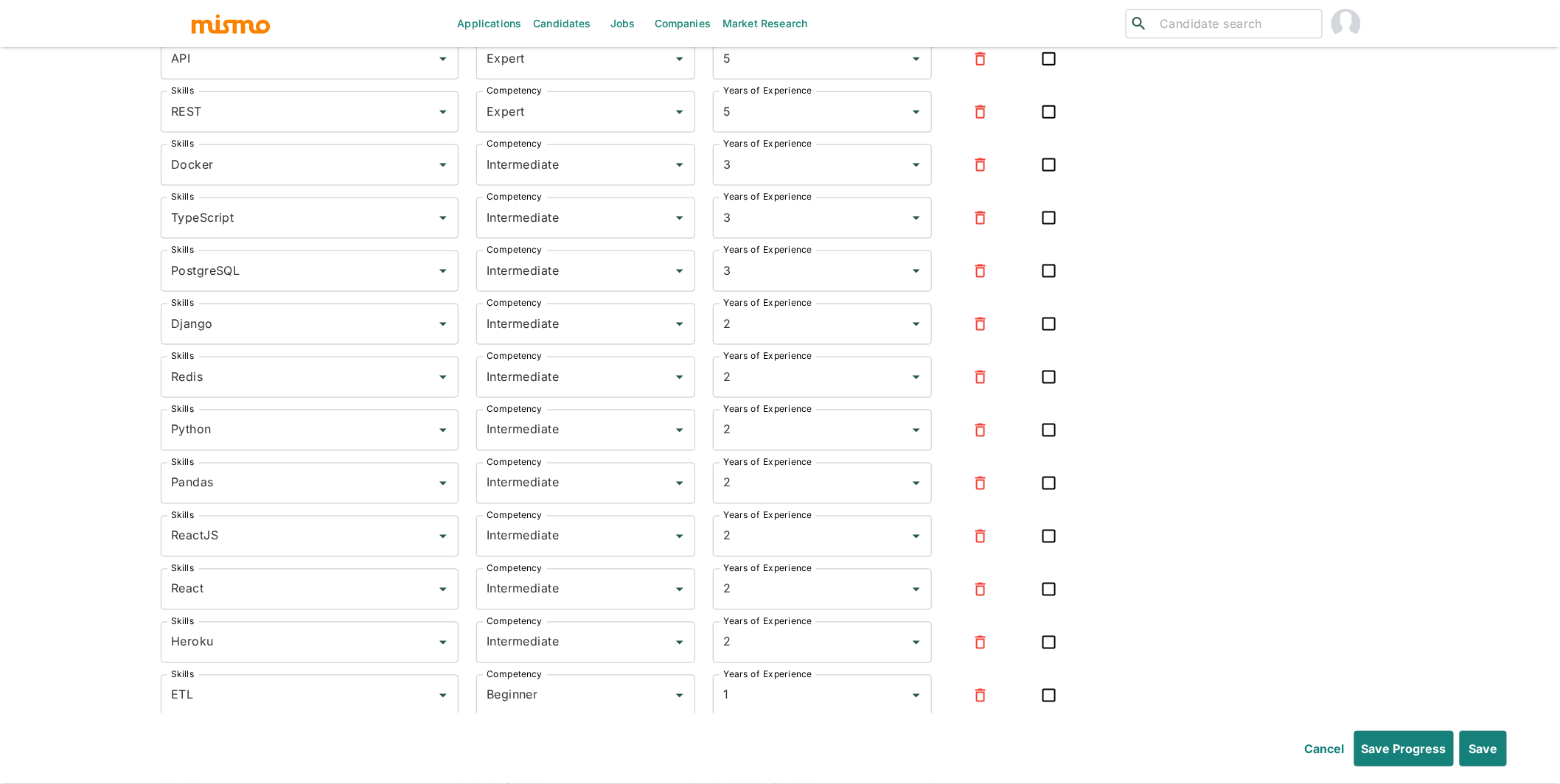
scroll to position [5451, 0]
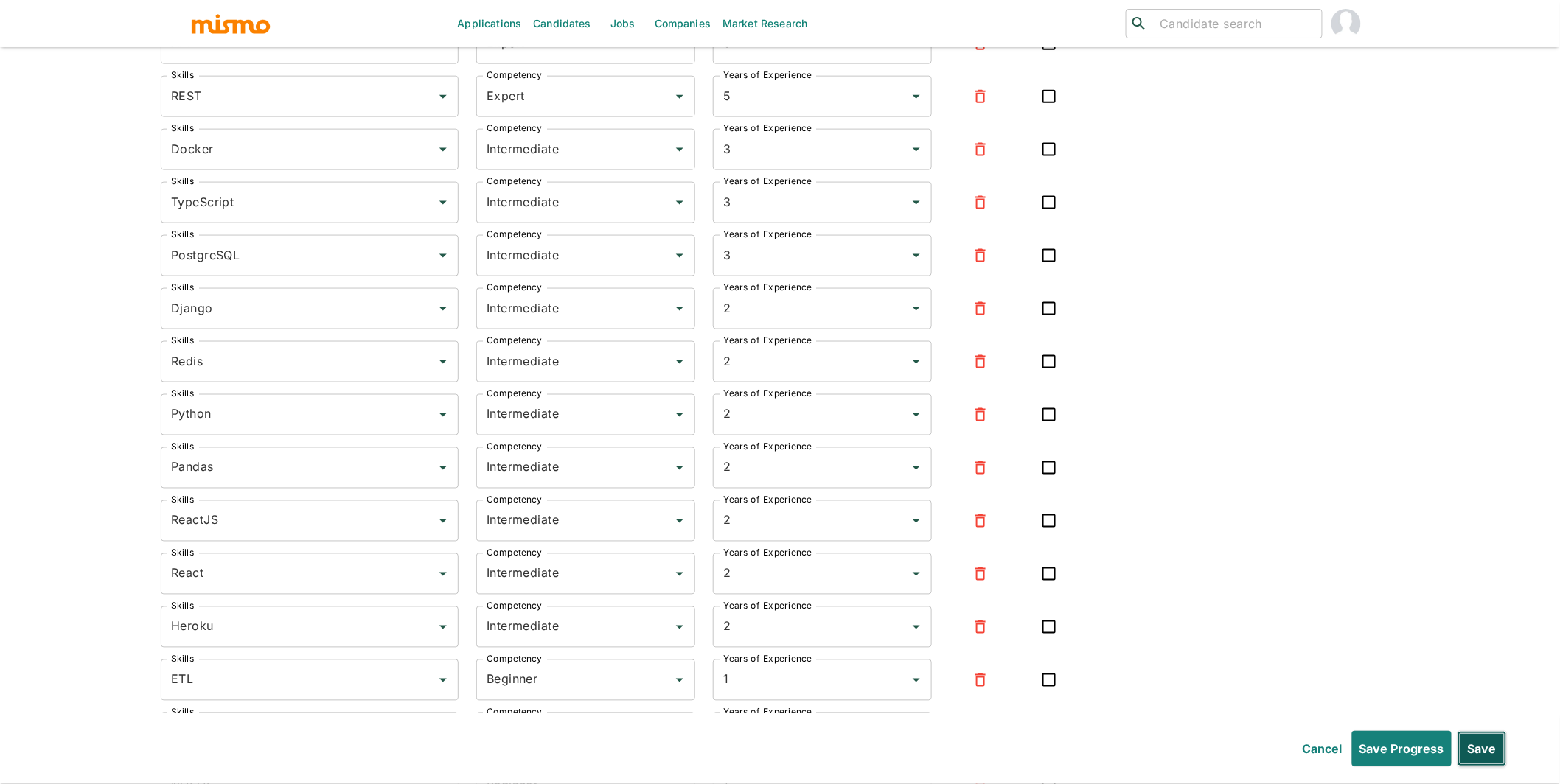
click at [744, 710] on button "Save" at bounding box center [1483, 749] width 49 height 36
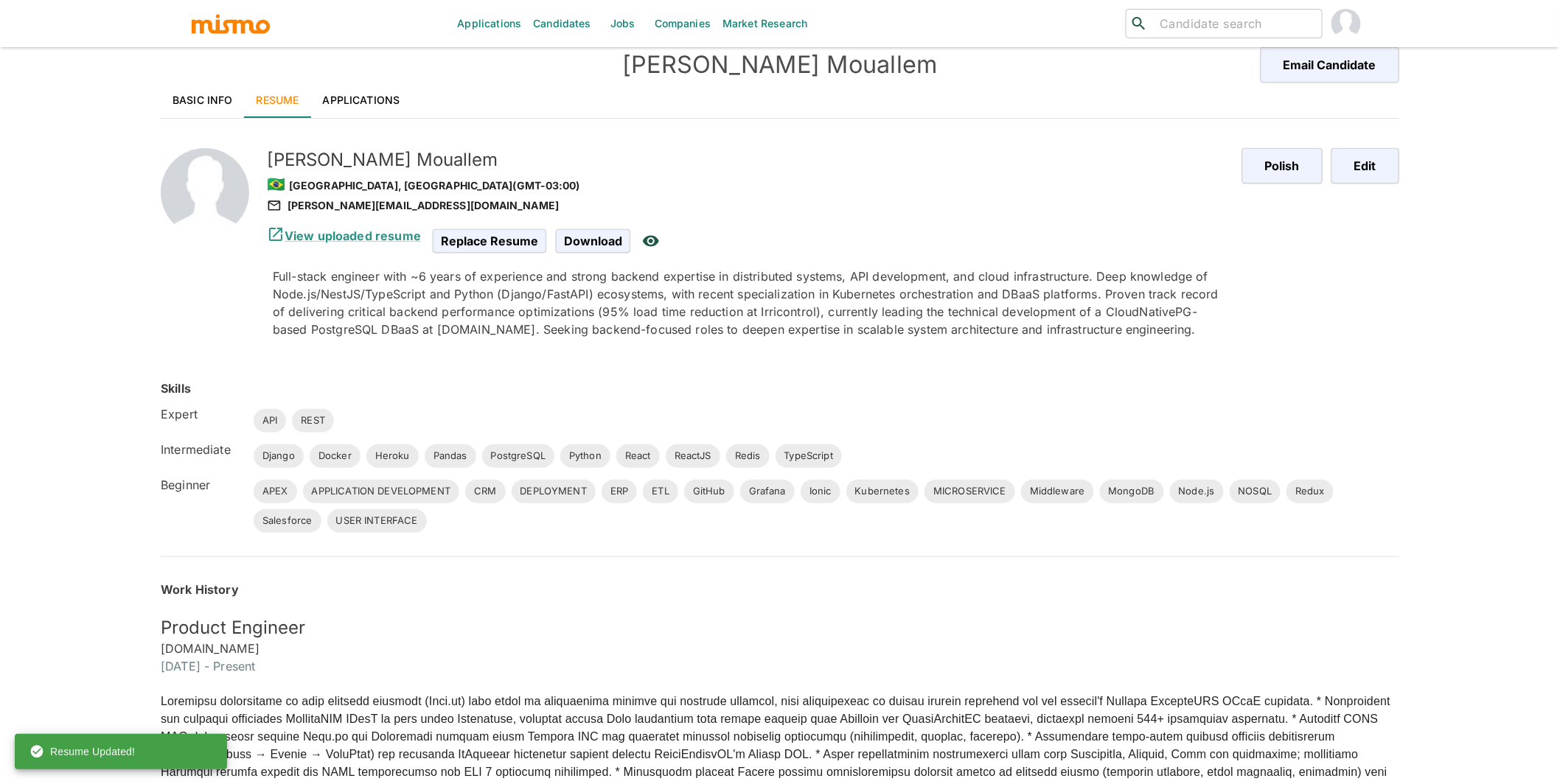
scroll to position [0, 0]
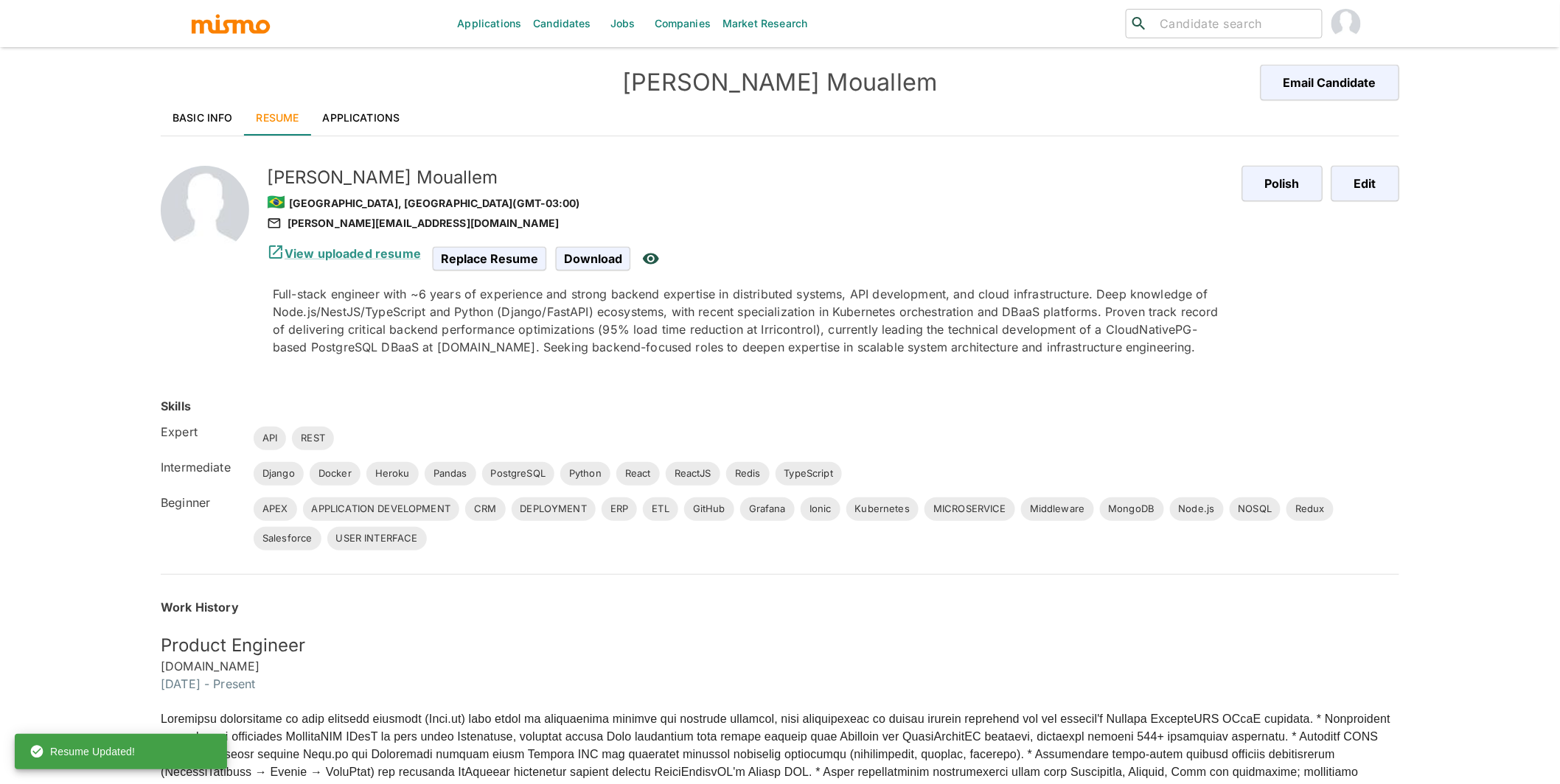
click at [381, 109] on link "Applications" at bounding box center [362, 118] width 101 height 36
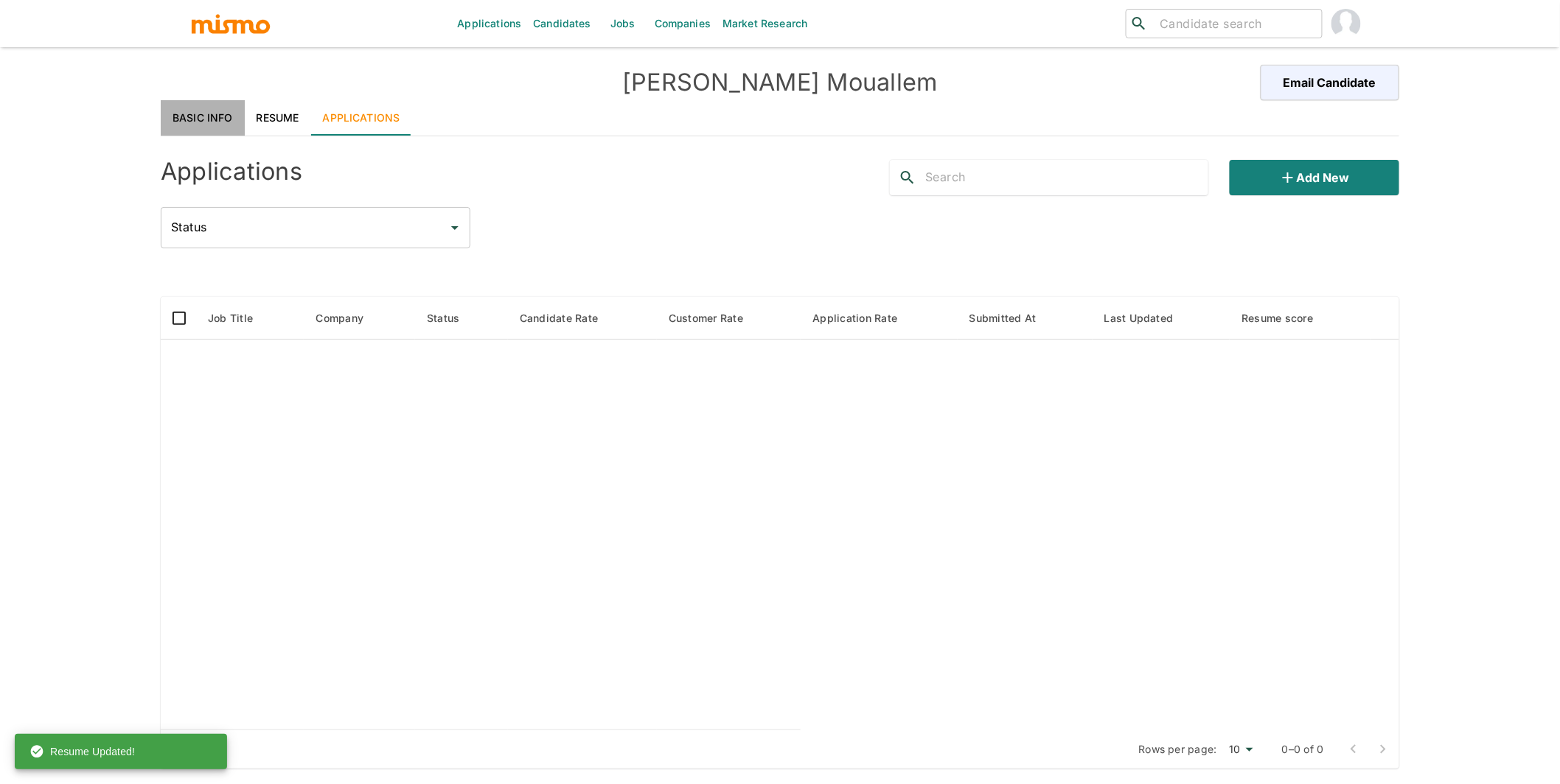
click at [181, 112] on link "Basic Info" at bounding box center [202, 118] width 84 height 36
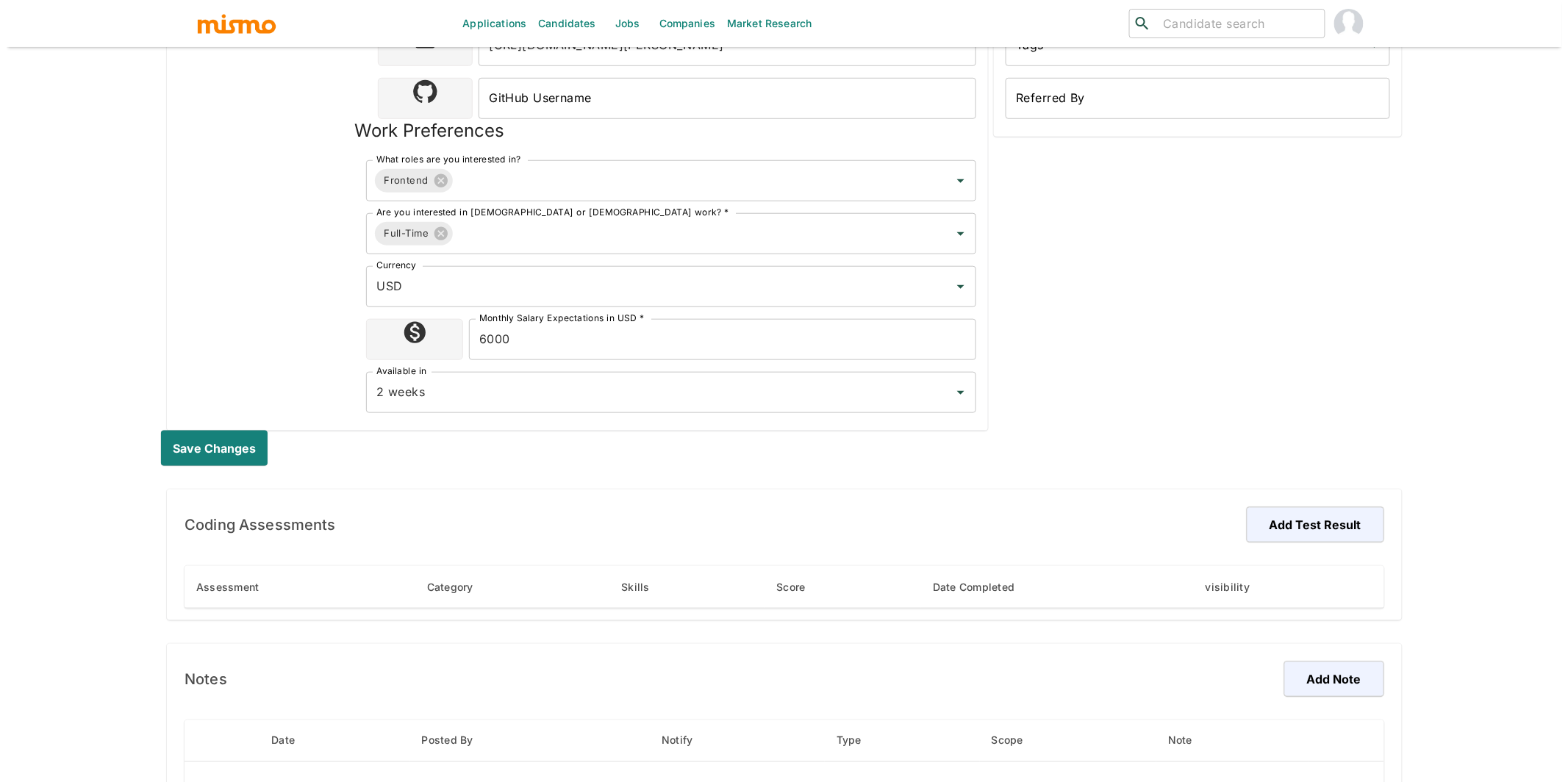
scroll to position [682, 0]
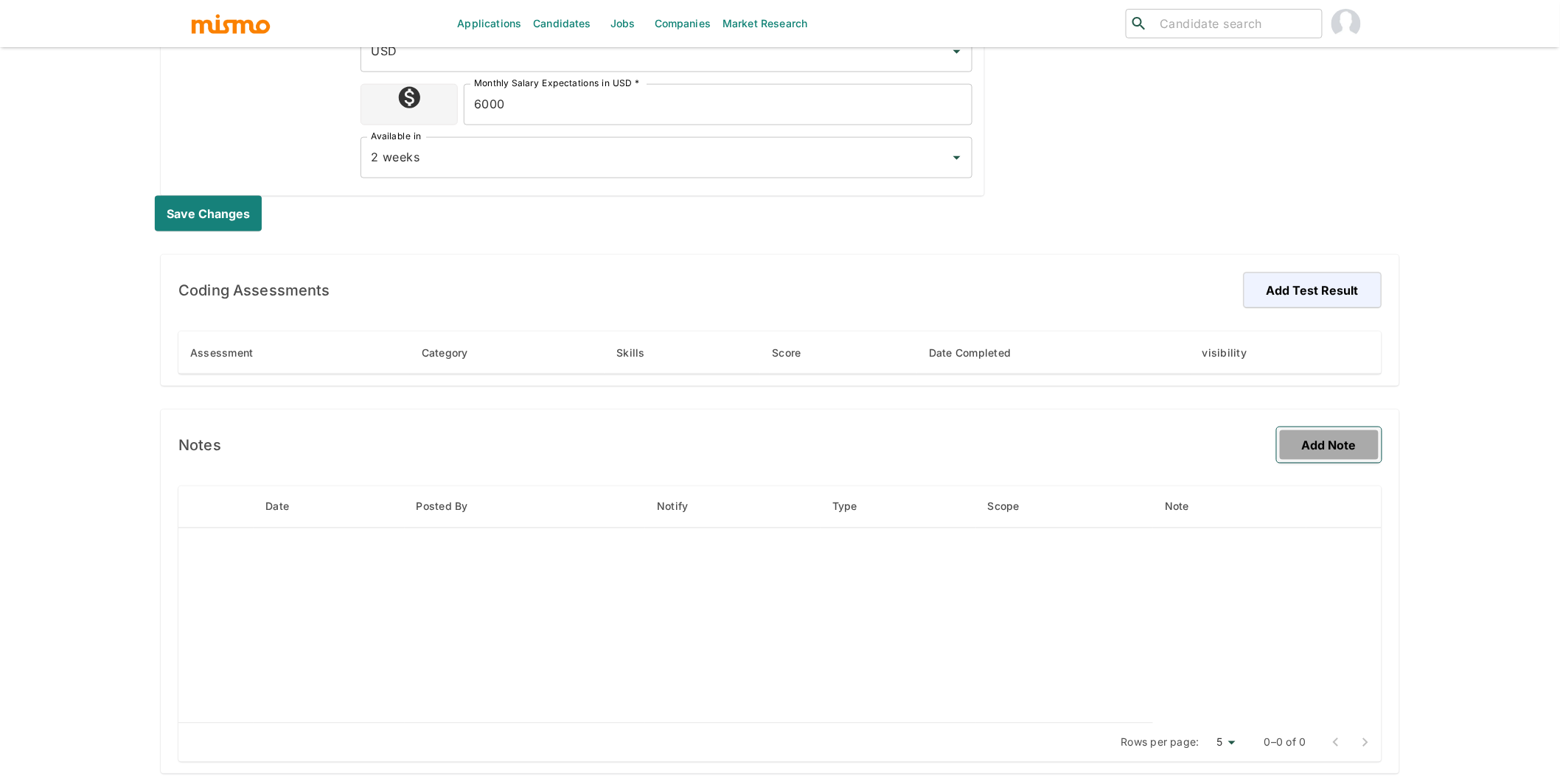
click at [744, 445] on button "Add Note" at bounding box center [1329, 445] width 105 height 36
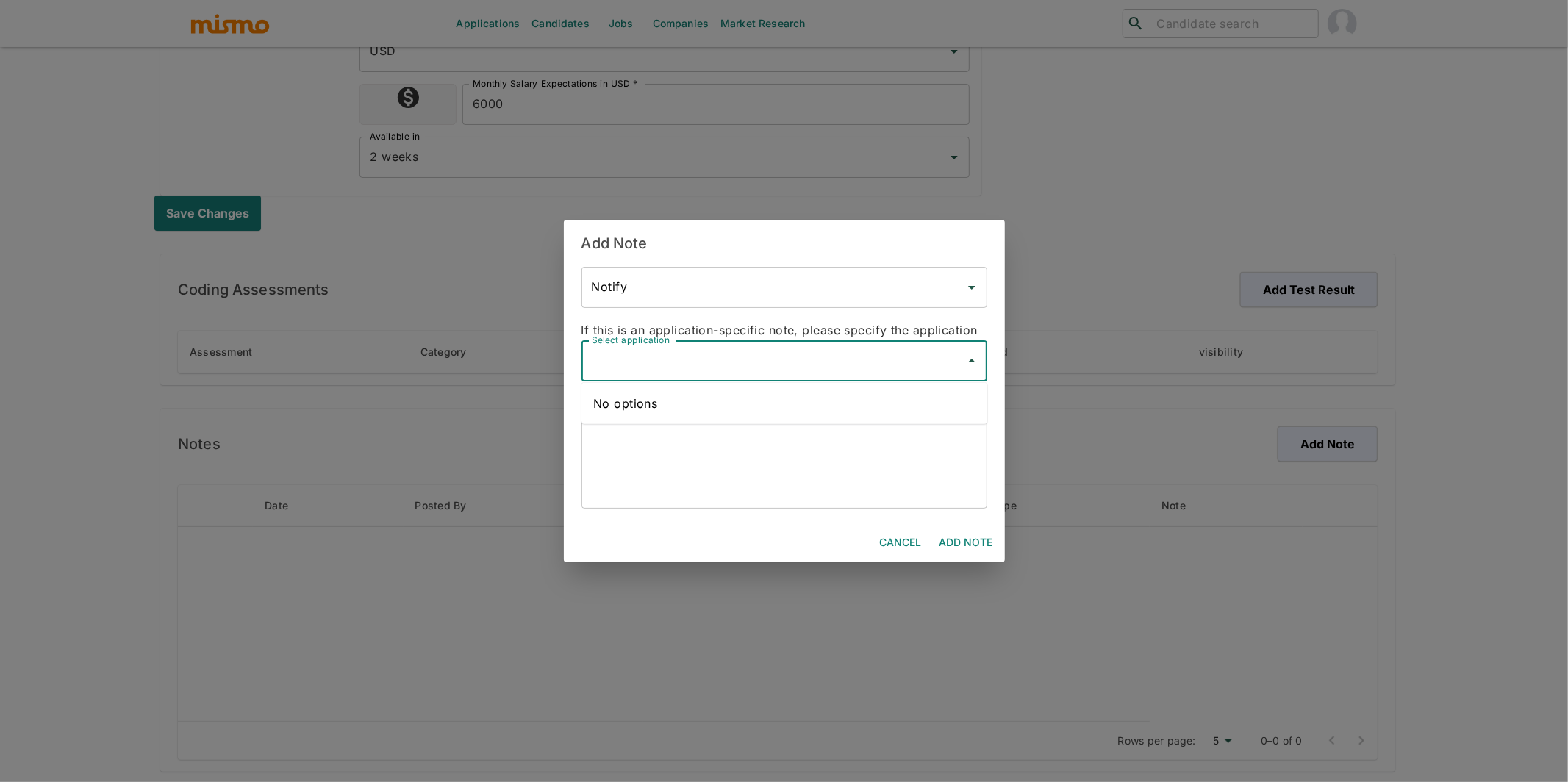
click at [742, 354] on input "Select application" at bounding box center [773, 361] width 371 height 28
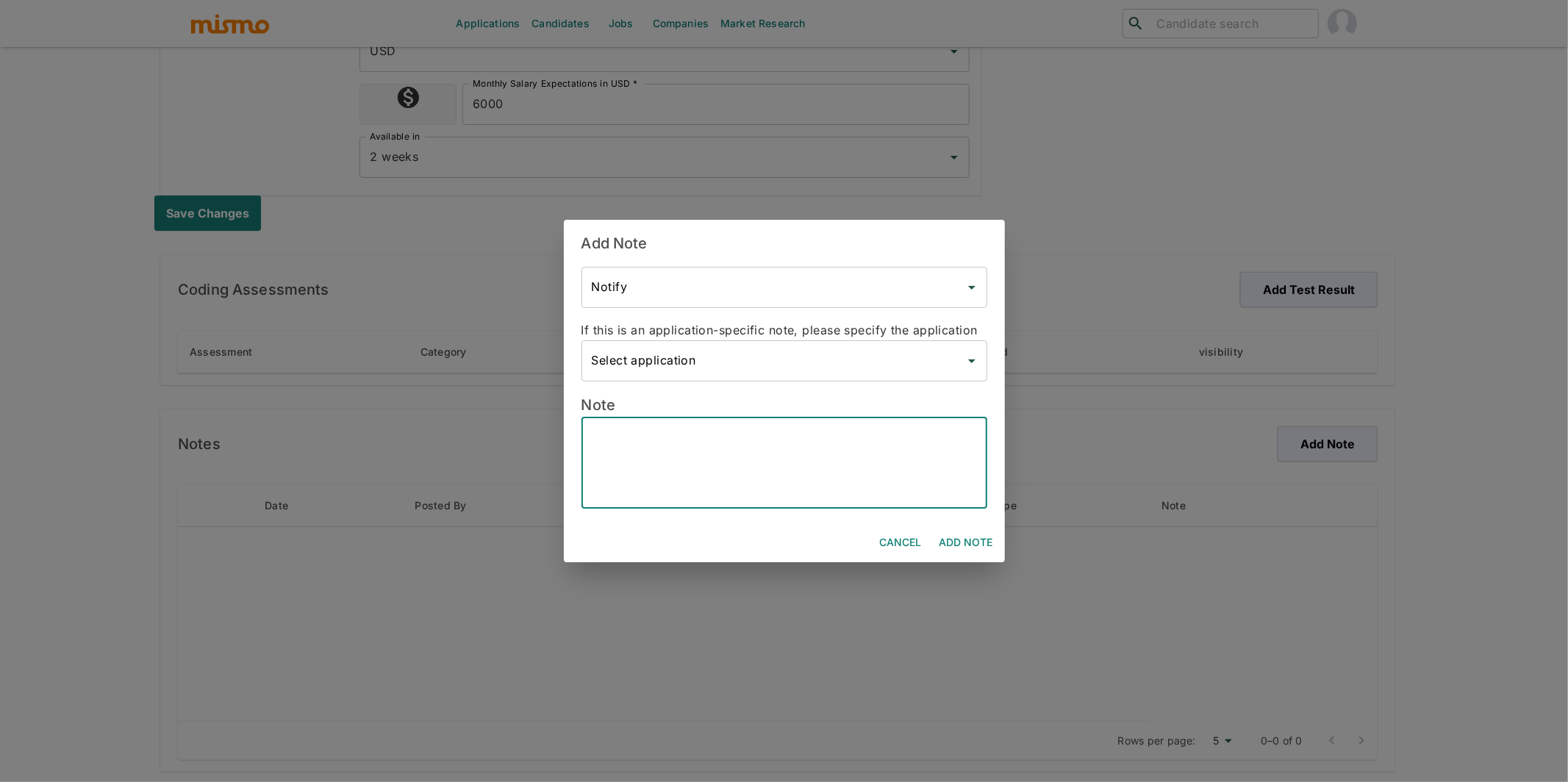
click at [742, 491] on textarea at bounding box center [784, 463] width 386 height 67
click at [742, 433] on textarea "Email: Phone: +5535998607515" at bounding box center [784, 463] width 386 height 67
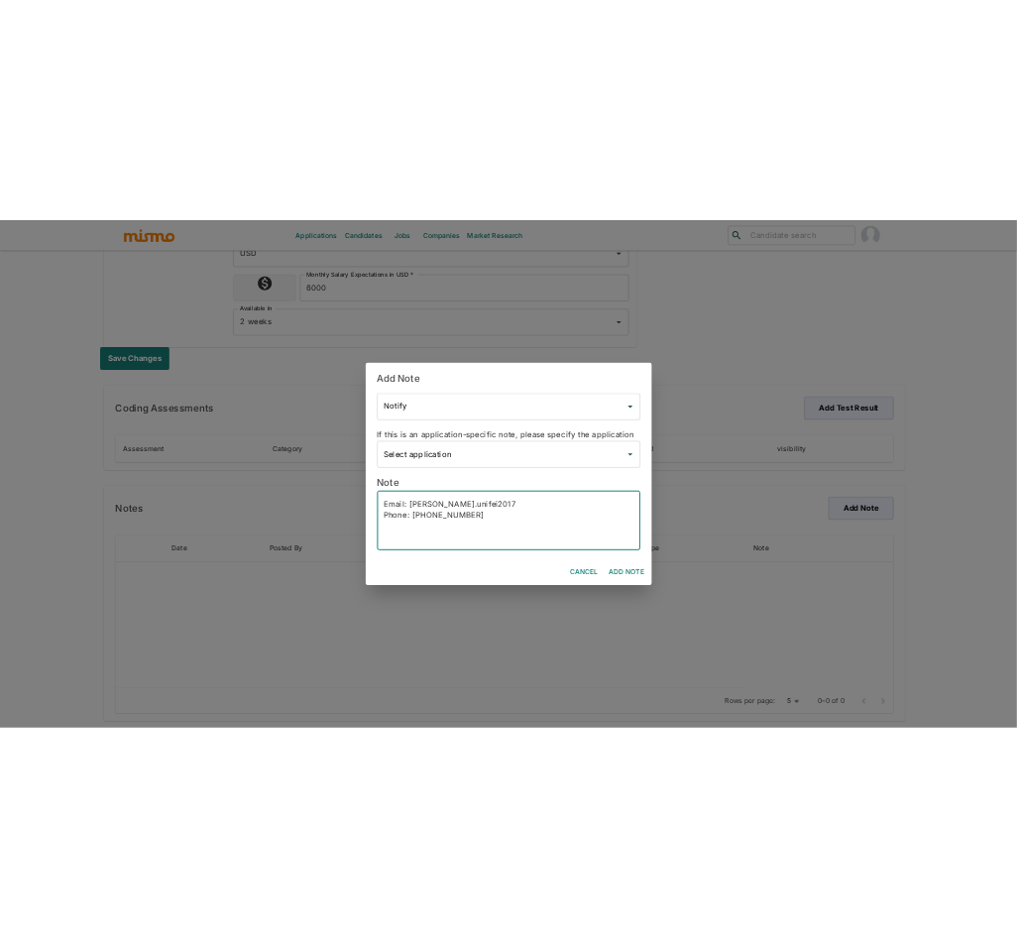
scroll to position [919, 0]
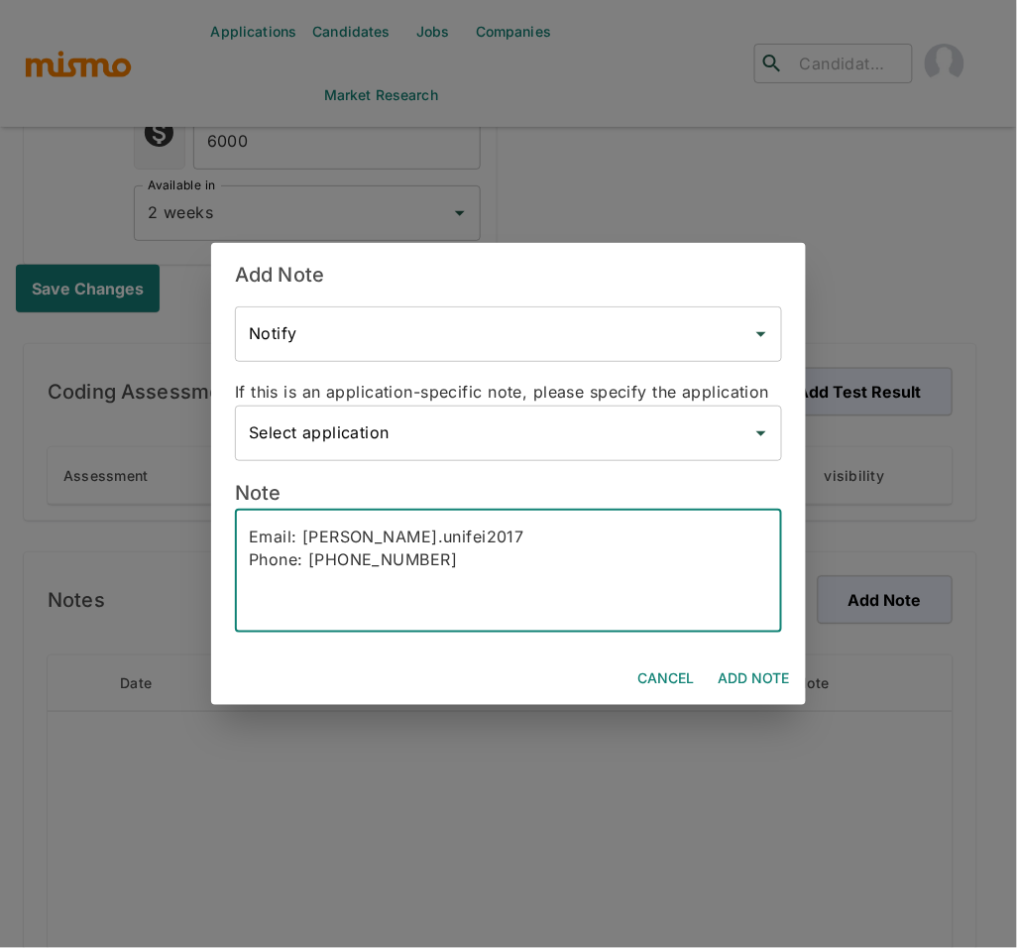
click at [469, 534] on textarea "Email: gabriel.unifei2017 Phone: +5535998607515" at bounding box center [509, 571] width 520 height 91
drag, startPoint x: 469, startPoint y: 534, endPoint x: 303, endPoint y: 538, distance: 165.7
click at [303, 538] on textarea "Email: gabriel.unifei2017 Phone: +5535998607515" at bounding box center [509, 571] width 520 height 91
paste textarea "[PERSON_NAME][EMAIL_ADDRESS][DOMAIN_NAME]"
click at [477, 570] on textarea "Email: gabriel.unifei2017@gmail.com Phone: +5535998607515" at bounding box center [509, 571] width 520 height 91
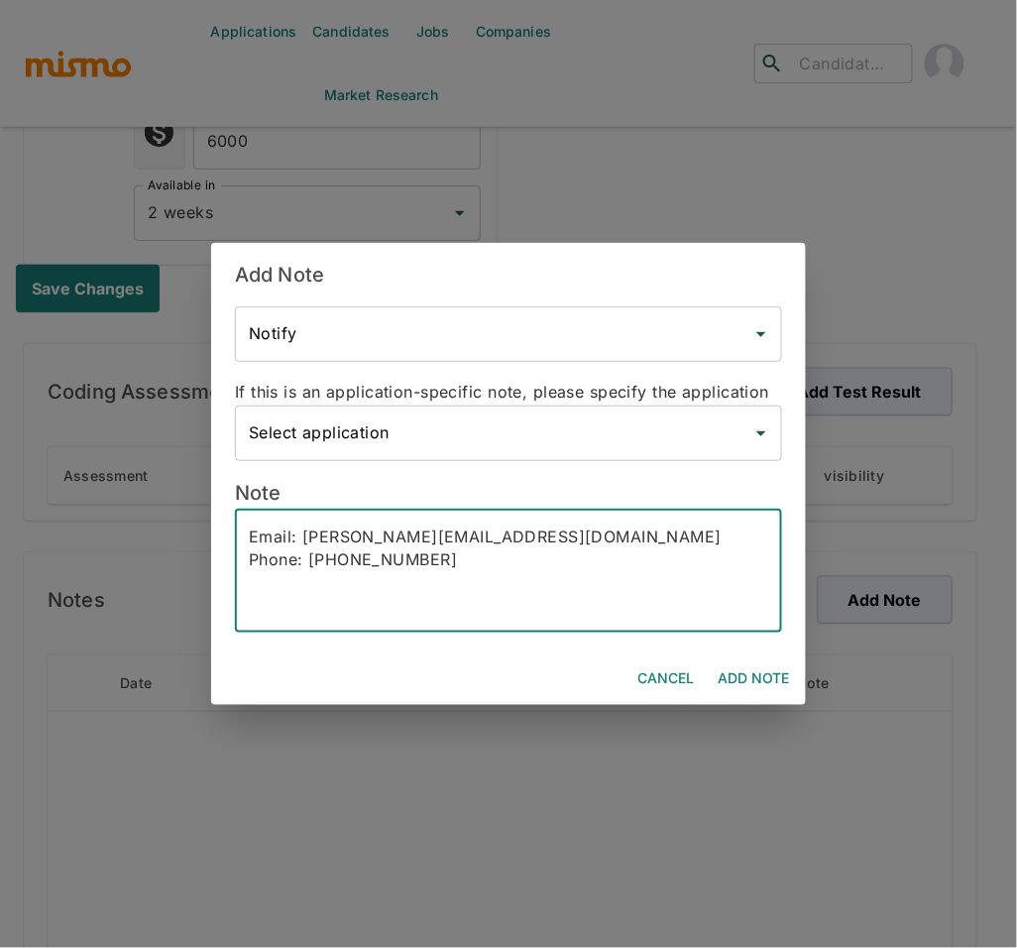
click at [469, 557] on textarea "Email: gabriel.unifei2017@gmail.com Phone: +5535998607515" at bounding box center [509, 571] width 520 height 91
click at [420, 608] on textarea "Email: gabriel.unifei2017@gmail.com Phone: +5535998607515 Lives: Minas Gerais S…" at bounding box center [509, 571] width 520 height 91
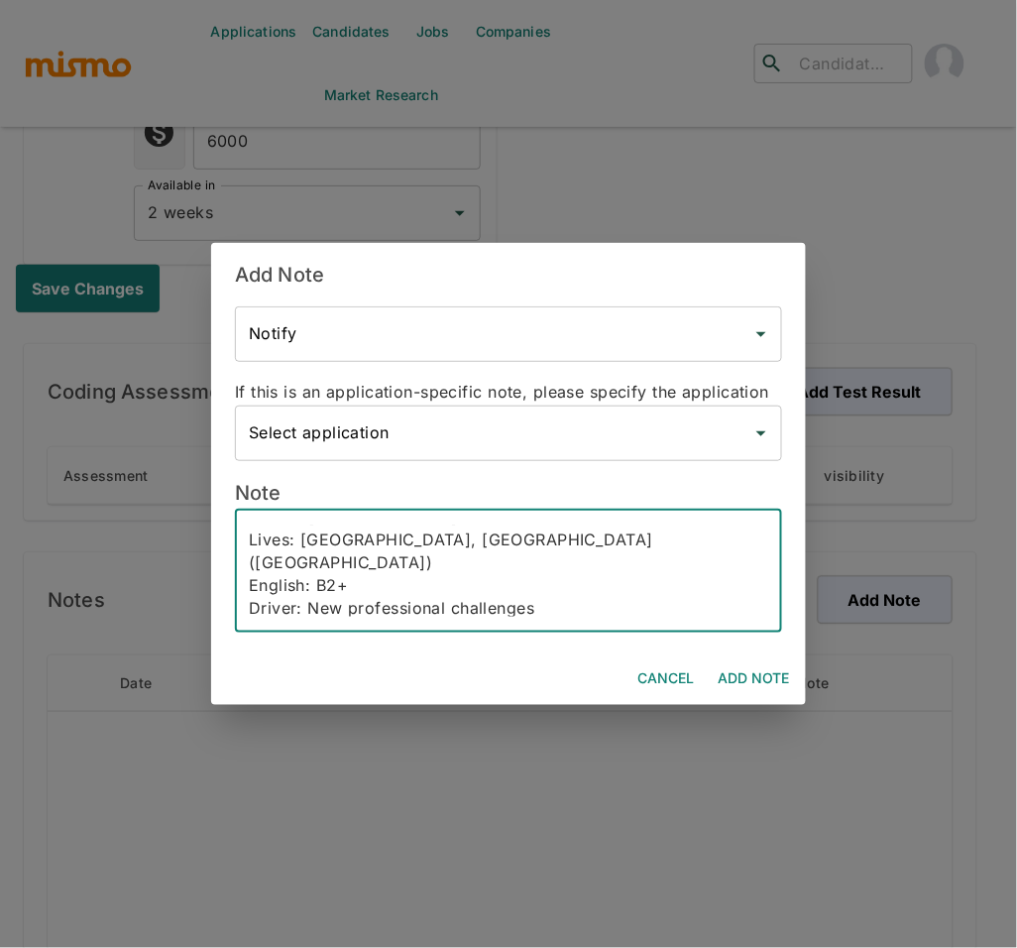
scroll to position [65, 0]
click at [397, 565] on textarea "Email: gabriel.unifei2017@gmail.com Phone: +5535998607515 Lives: Minas Gerais S…" at bounding box center [509, 571] width 520 height 91
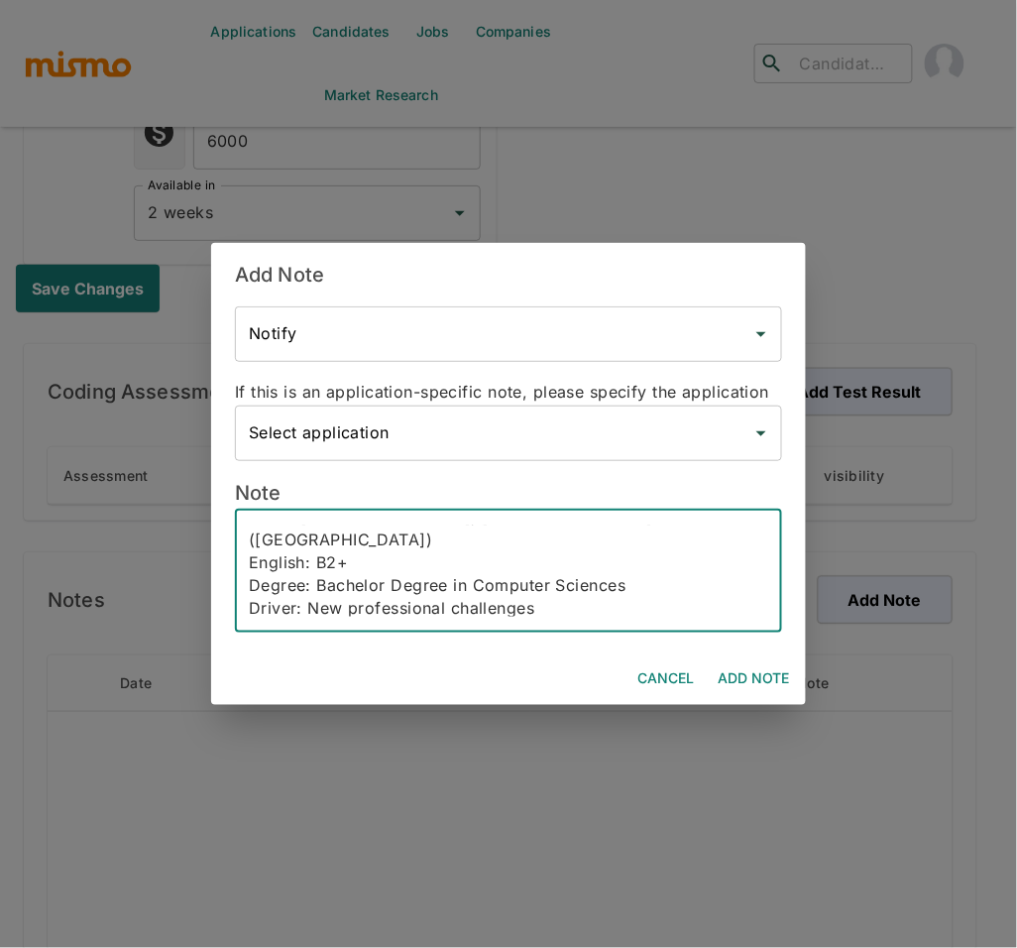
click at [475, 613] on textarea "Email: gabriel.unifei2017@gmail.com Phone: +5535998607515 Lives: Minas Gerais S…" at bounding box center [509, 571] width 520 height 91
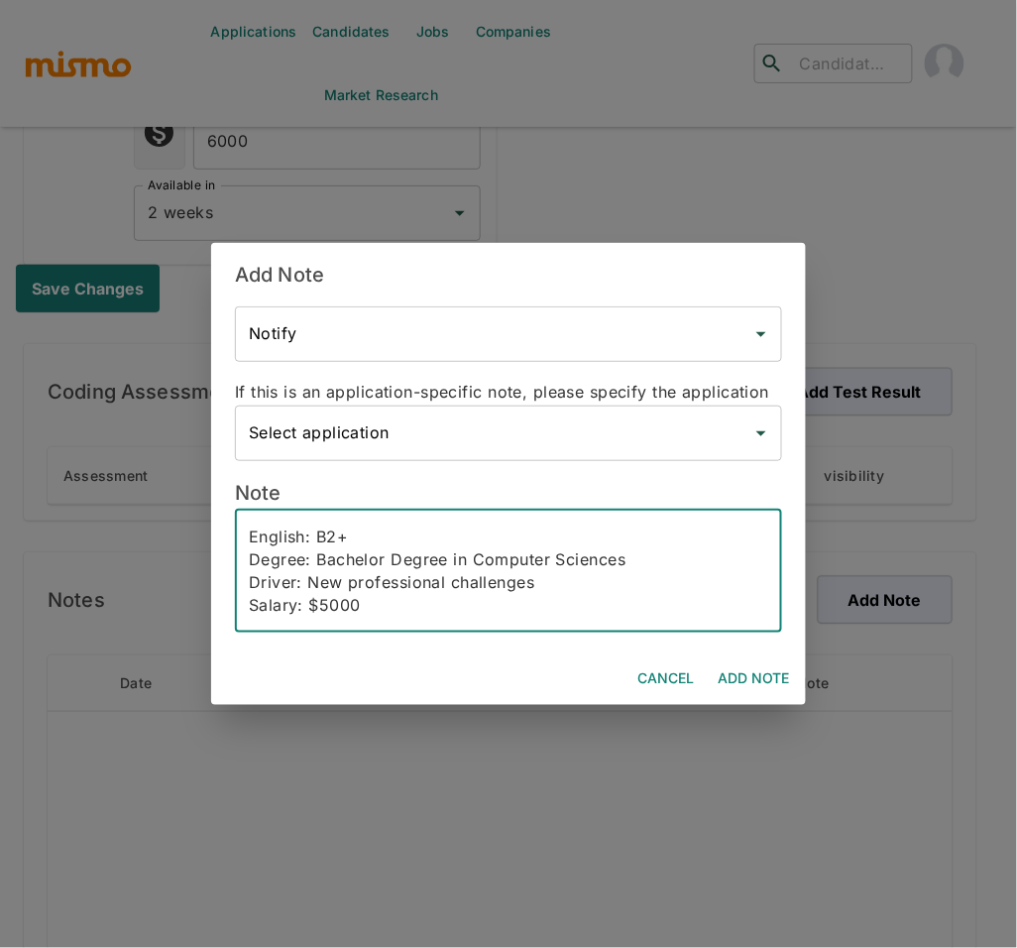
scroll to position [113, 0]
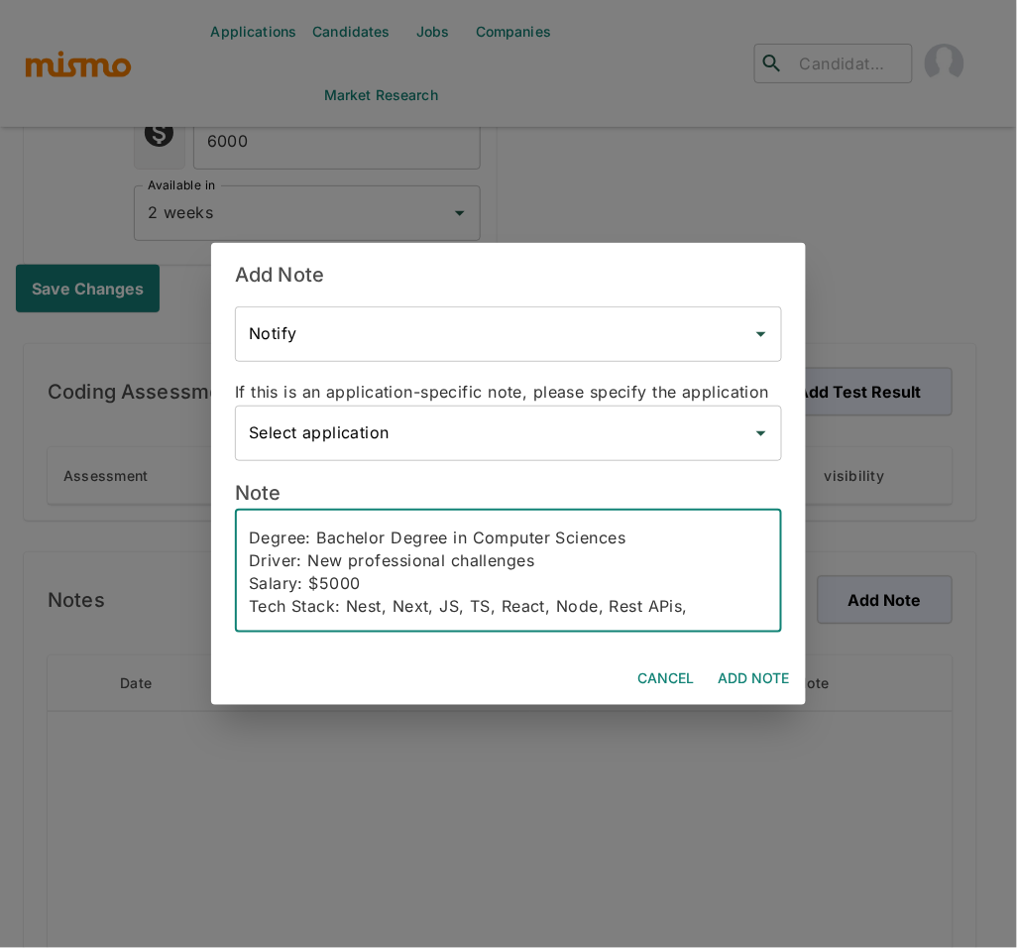
click at [572, 608] on textarea "Email: gabriel.unifei2017@gmail.com Phone: +5535998607515 Lives: Minas Gerais S…" at bounding box center [509, 571] width 520 height 91
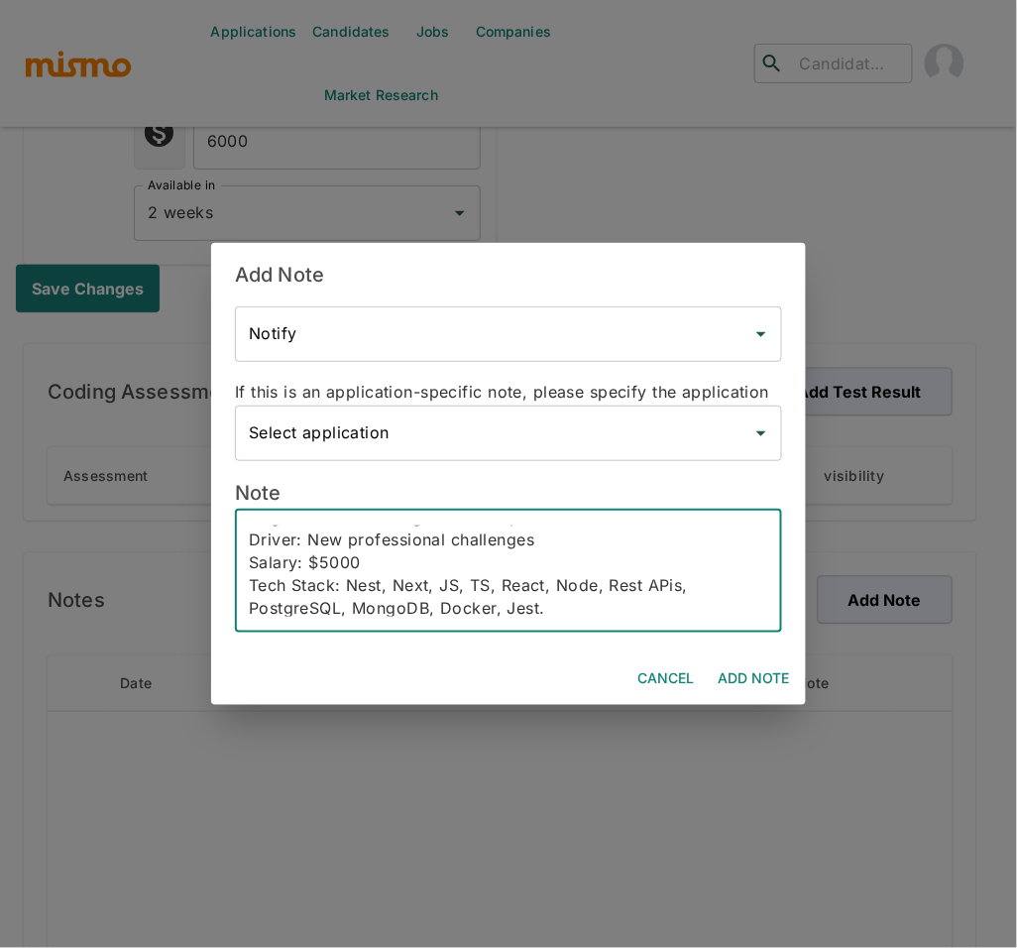
scroll to position [157, 0]
paste textarea "Gabriel Mouallem is a Full-Stack Engineer with ~6 years of experience and stron…"
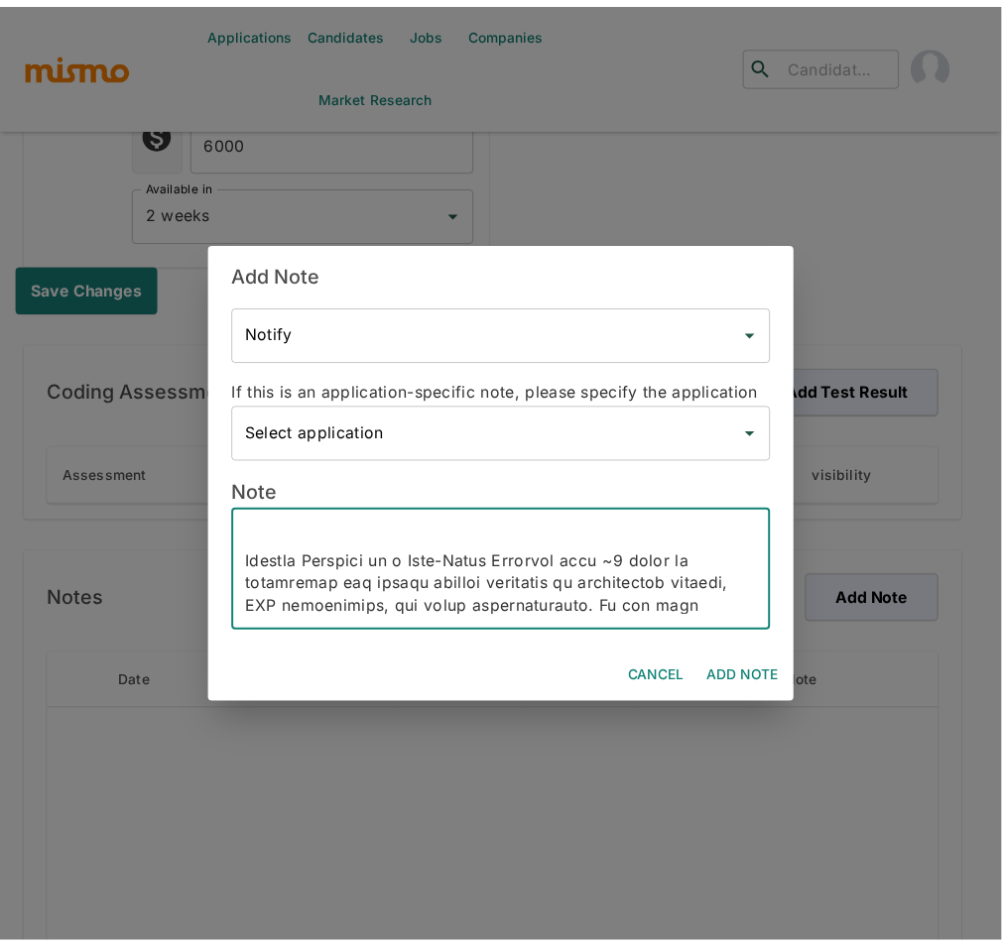
scroll to position [201, 0]
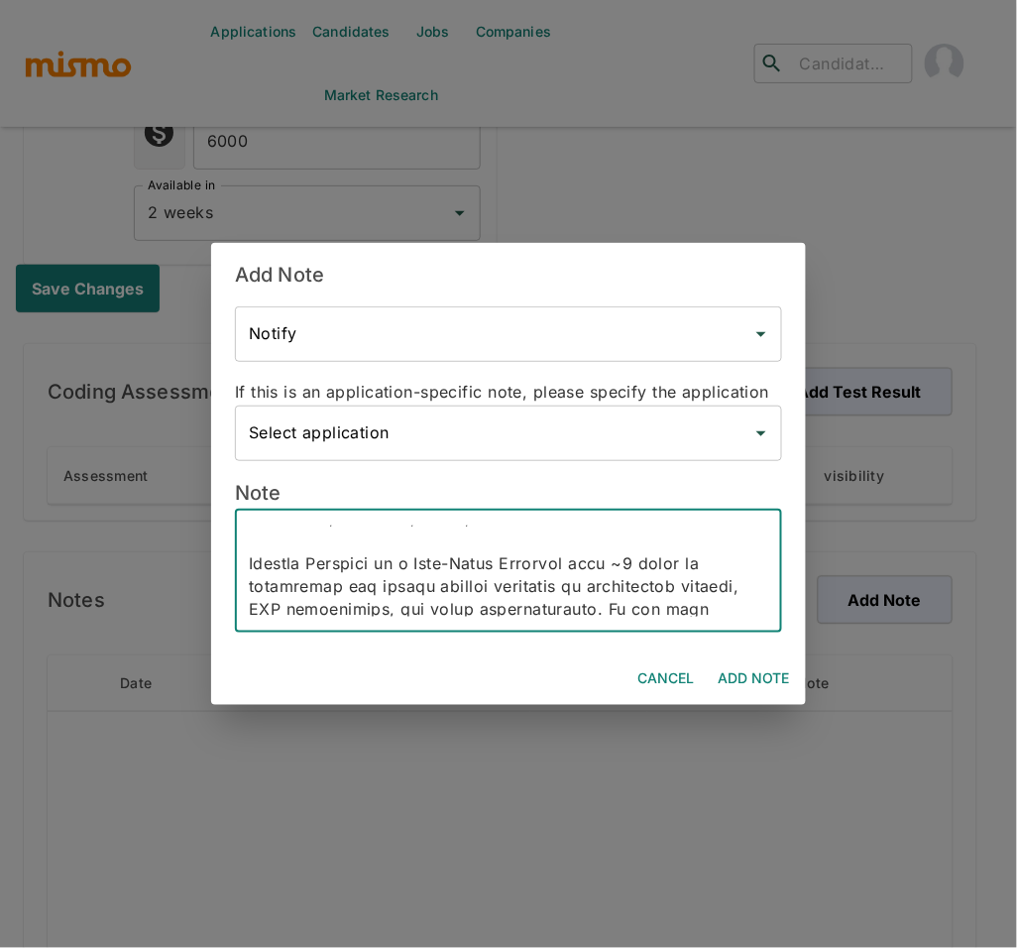
click at [342, 555] on textarea at bounding box center [509, 571] width 520 height 91
type textarea "Email: gabriel.unifei2017@gmail.com Phone: +5535998607515 Lives: Minas Gerais S…"
click at [789, 679] on button "Add Note" at bounding box center [754, 678] width 88 height 37
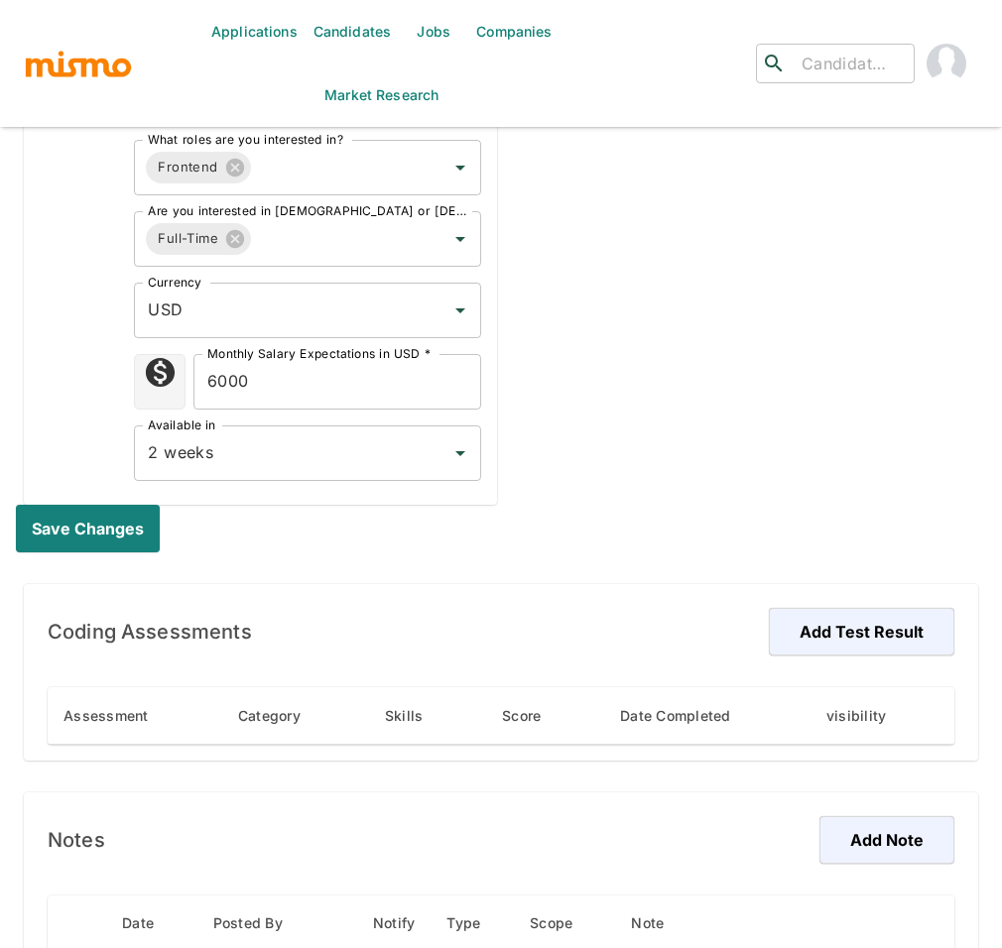
scroll to position [4, 0]
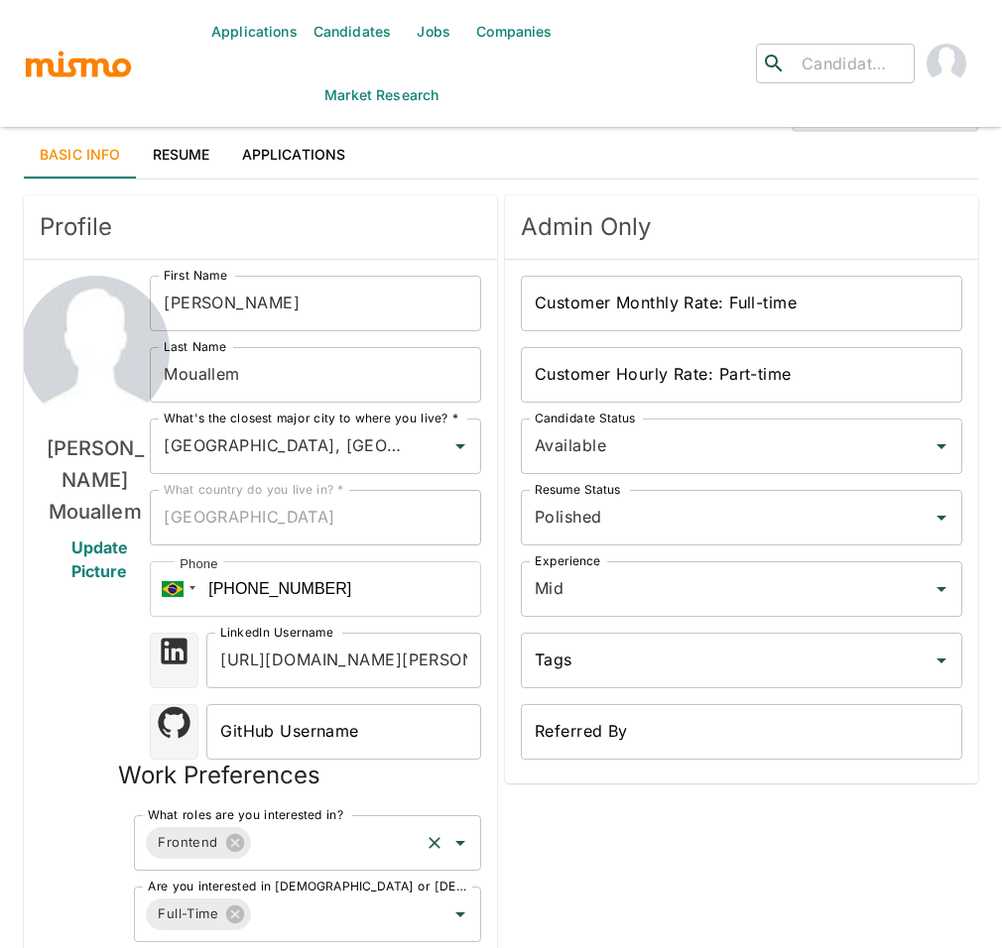
click at [336, 848] on input "What roles are you interested in?" at bounding box center [335, 843] width 163 height 38
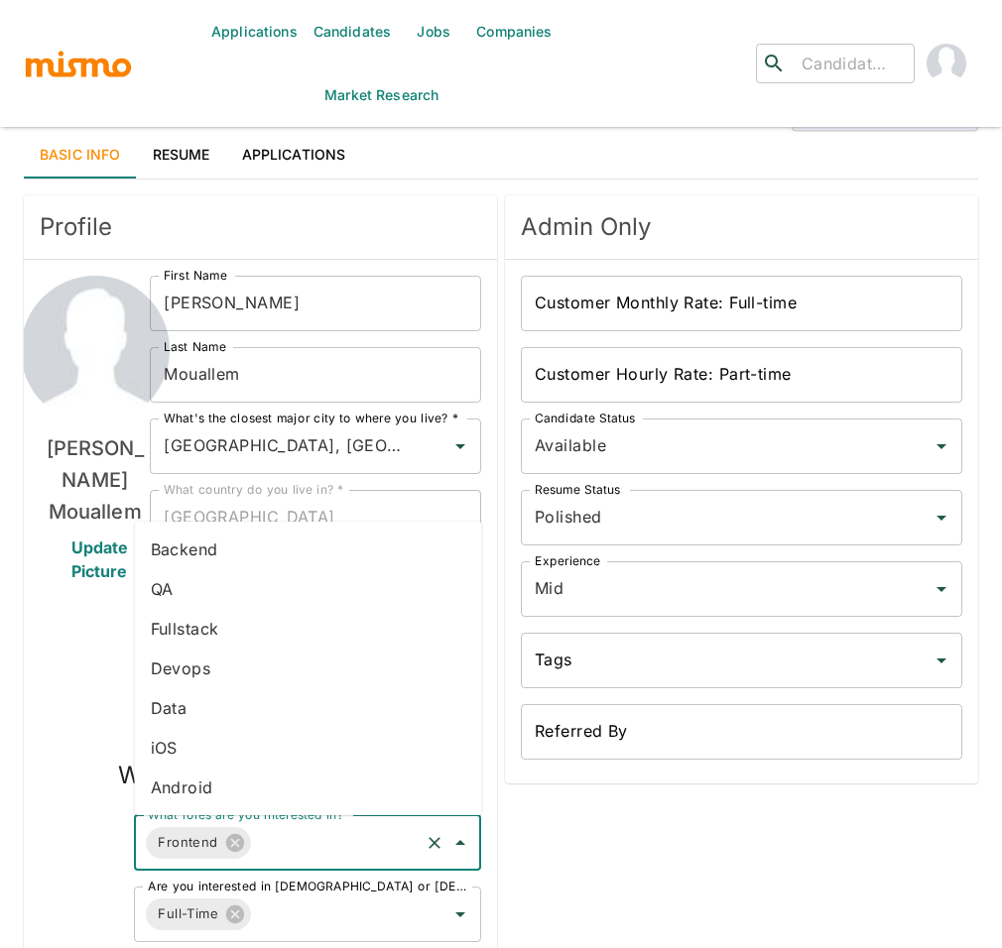
click at [204, 619] on li "Fullstack" at bounding box center [308, 629] width 347 height 40
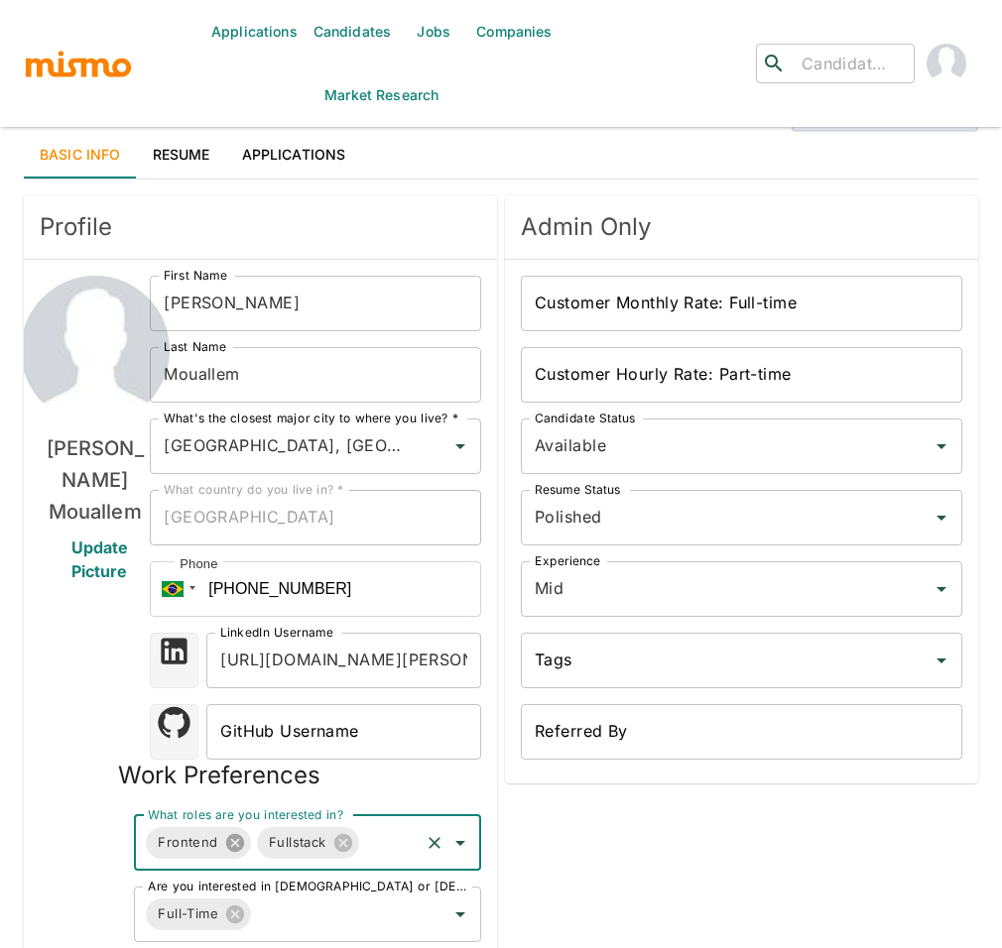
click at [232, 836] on icon at bounding box center [235, 843] width 18 height 18
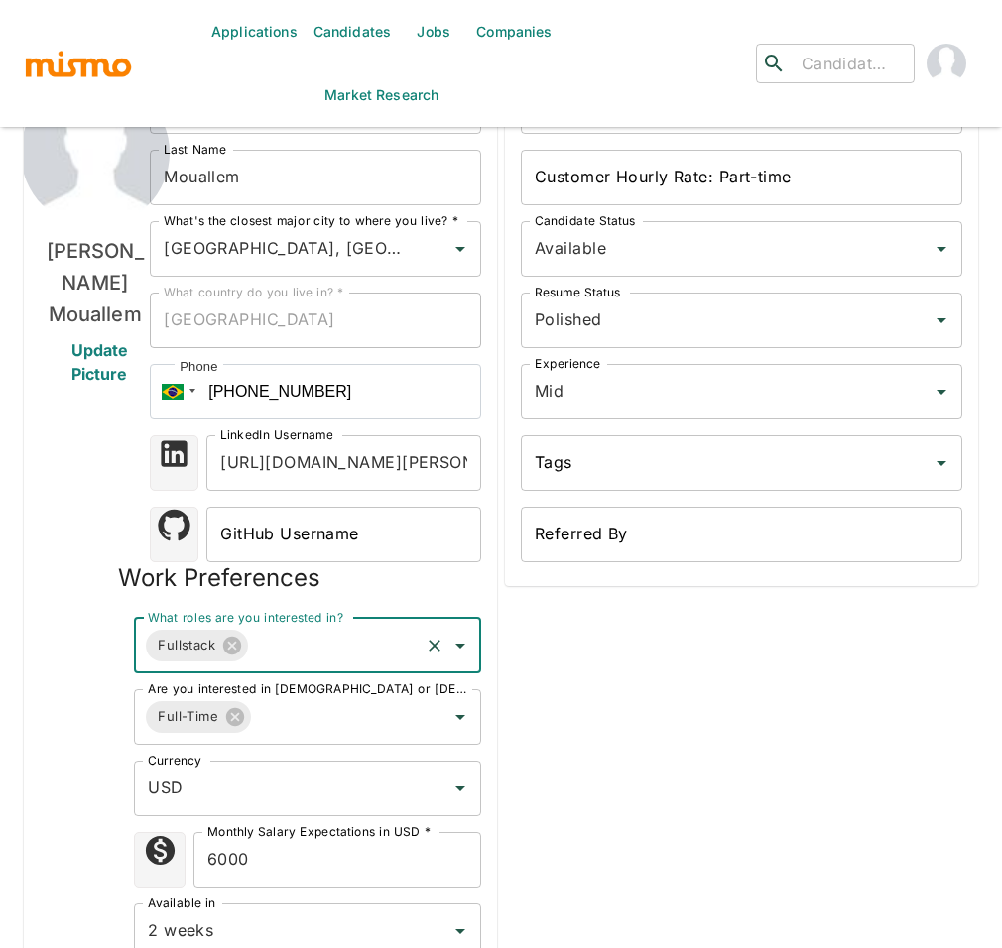
scroll to position [443, 0]
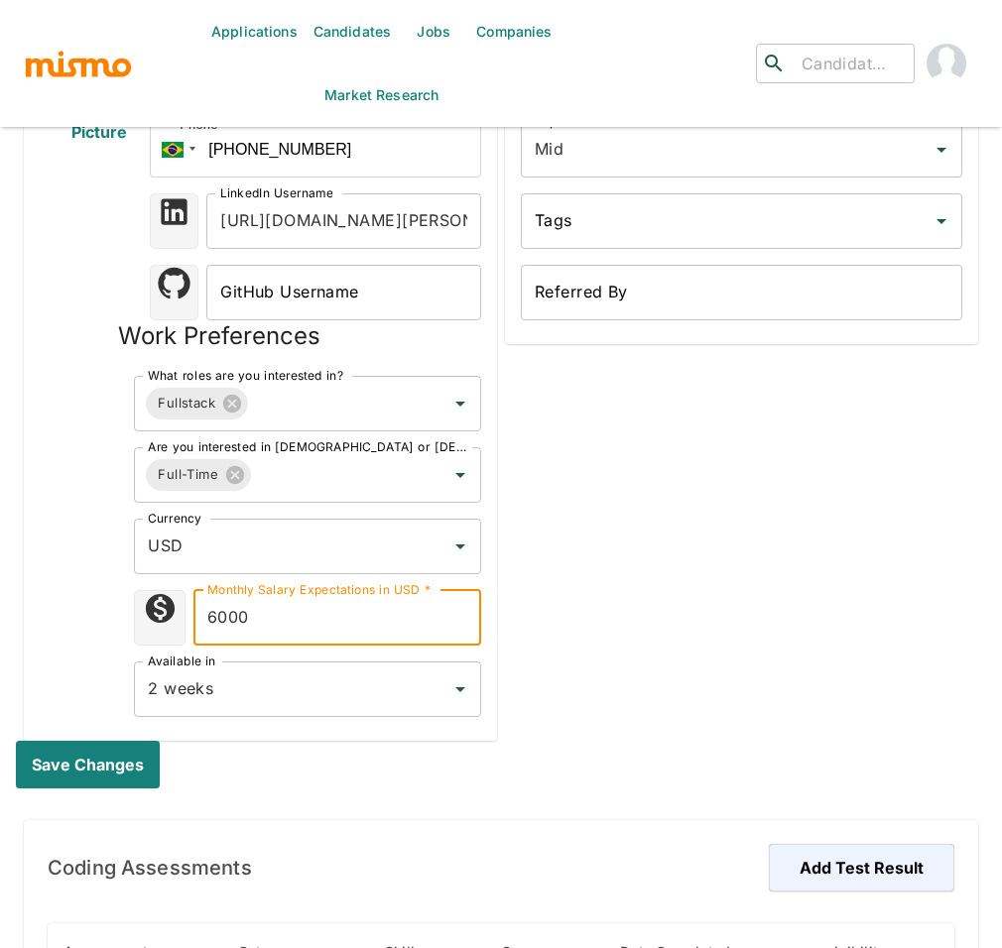
click at [227, 618] on input "6000" at bounding box center [337, 618] width 288 height 56
type input "5000"
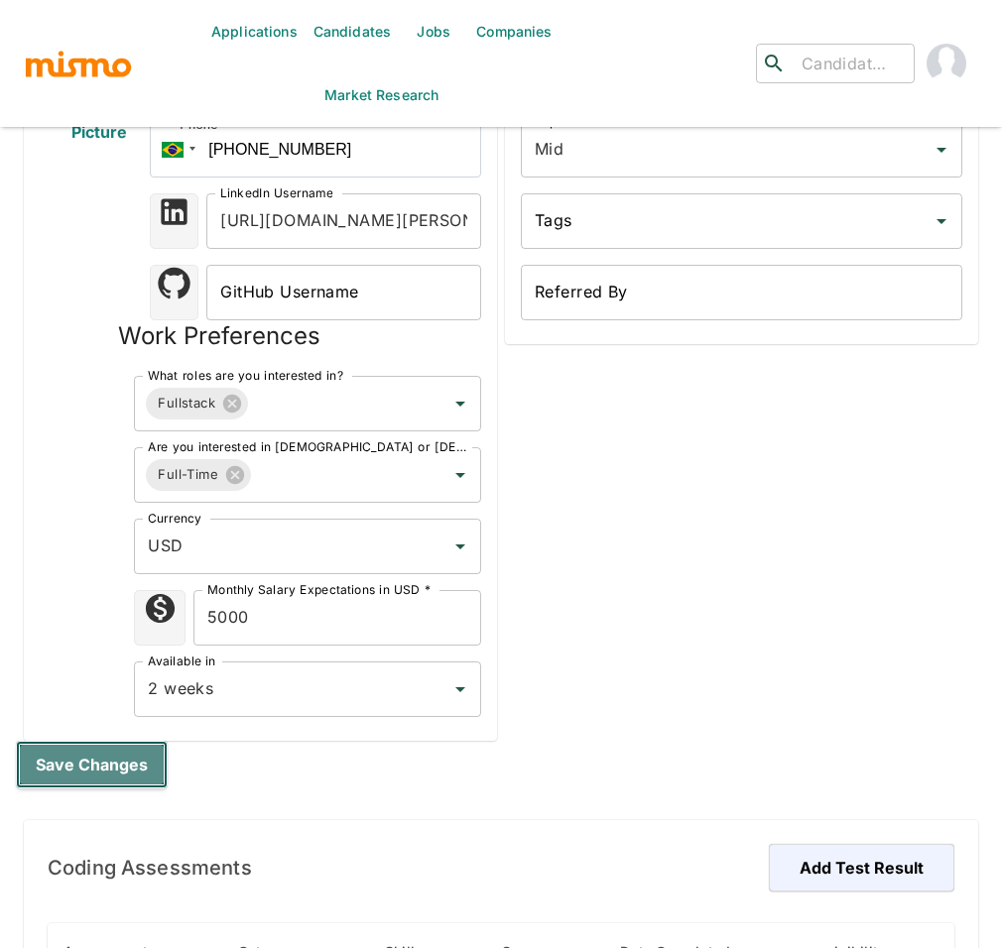
click at [84, 752] on button "Save changes" at bounding box center [92, 765] width 152 height 48
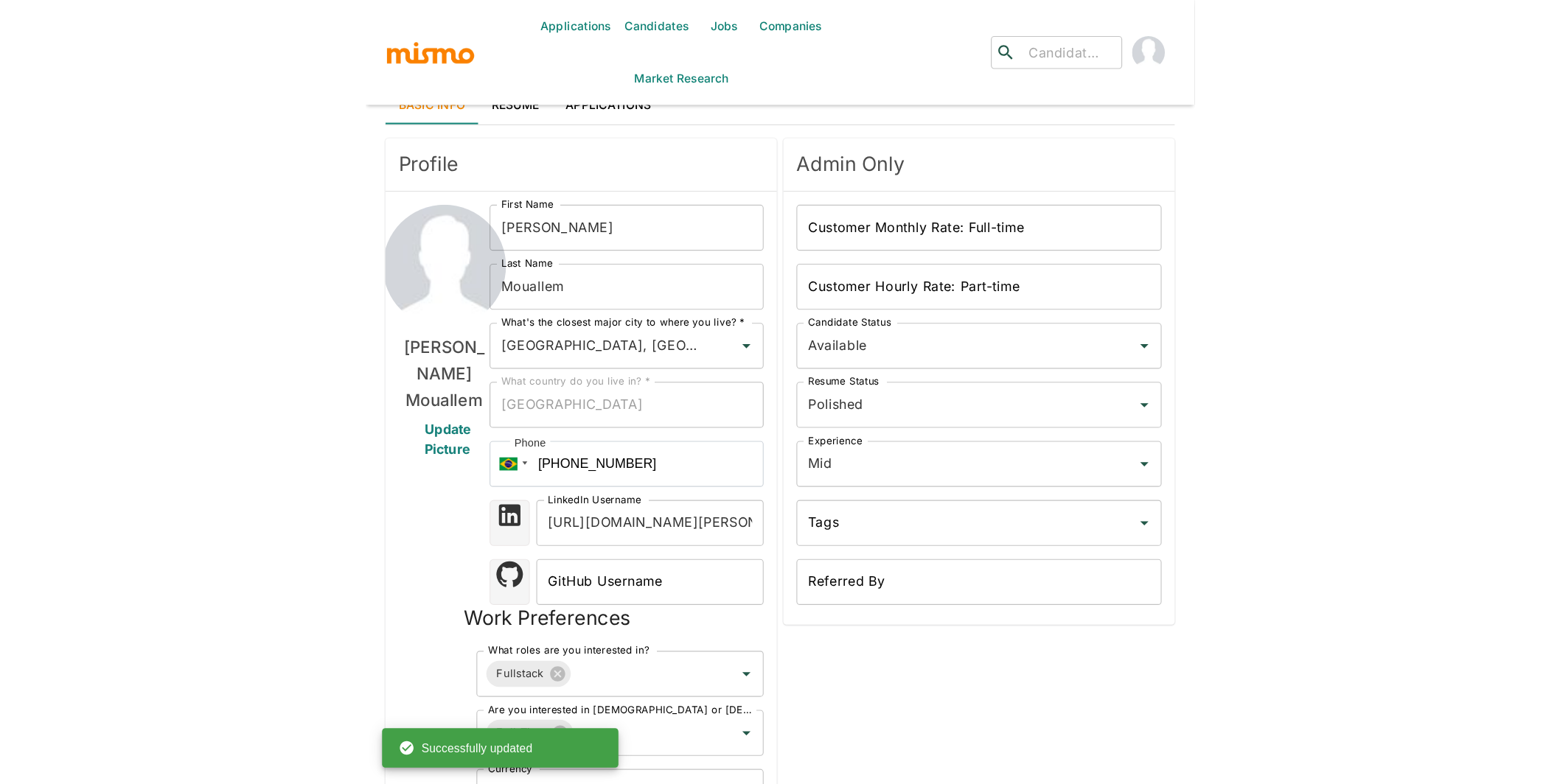
scroll to position [0, 0]
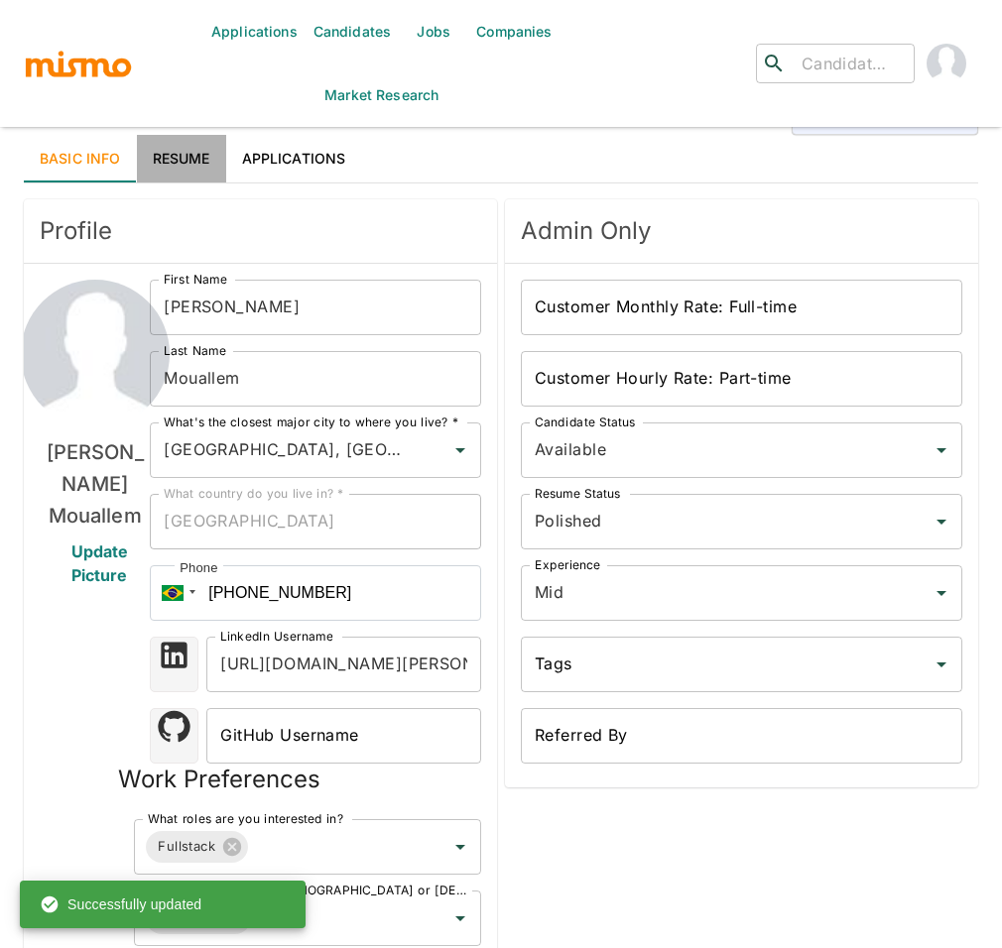
click at [171, 159] on link "Resume" at bounding box center [181, 159] width 89 height 48
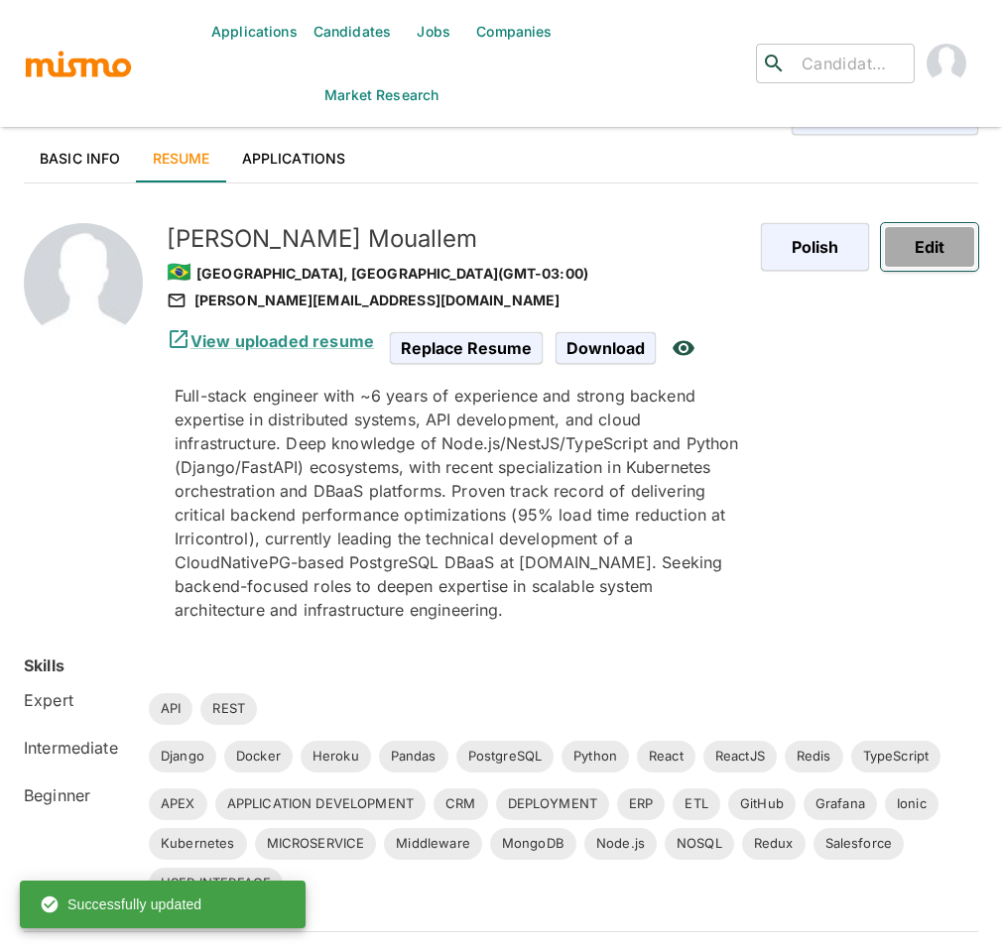
click at [941, 241] on button "Edit" at bounding box center [929, 247] width 97 height 48
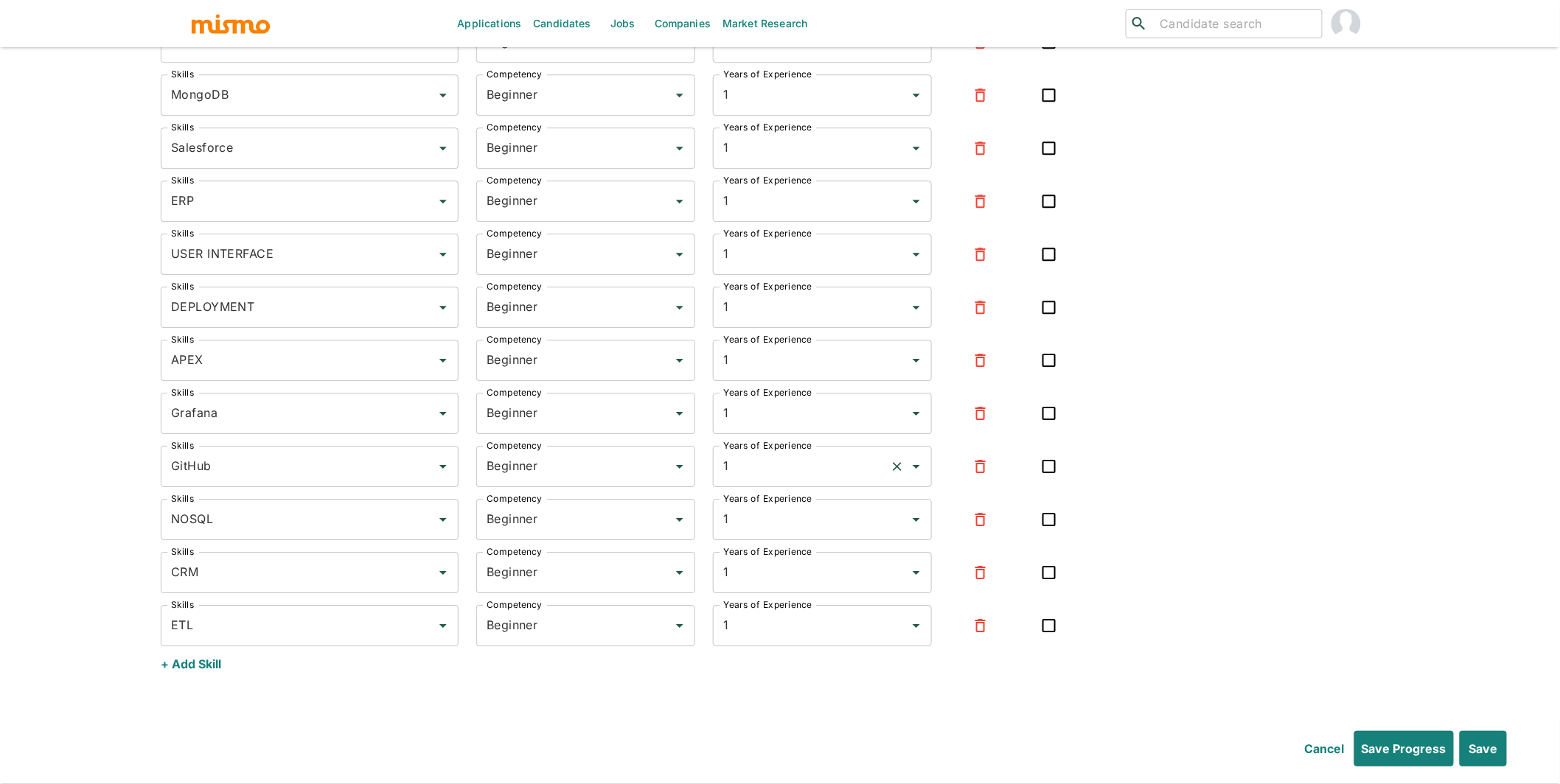
scroll to position [6401, 0]
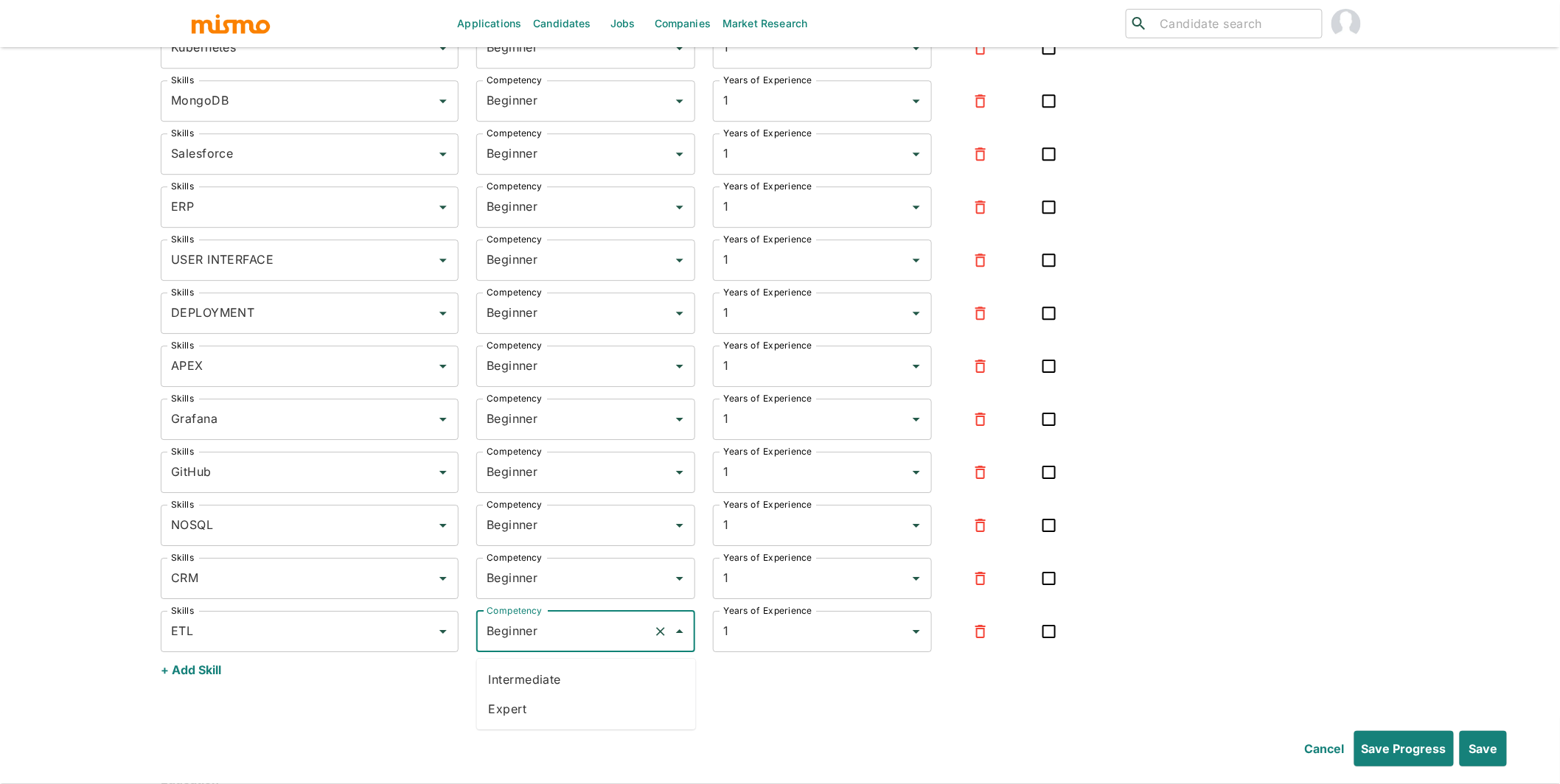
click at [561, 646] on input "Beginner" at bounding box center [565, 632] width 164 height 28
click at [545, 683] on li "Intermediate" at bounding box center [587, 680] width 219 height 30
type input "Intermediate"
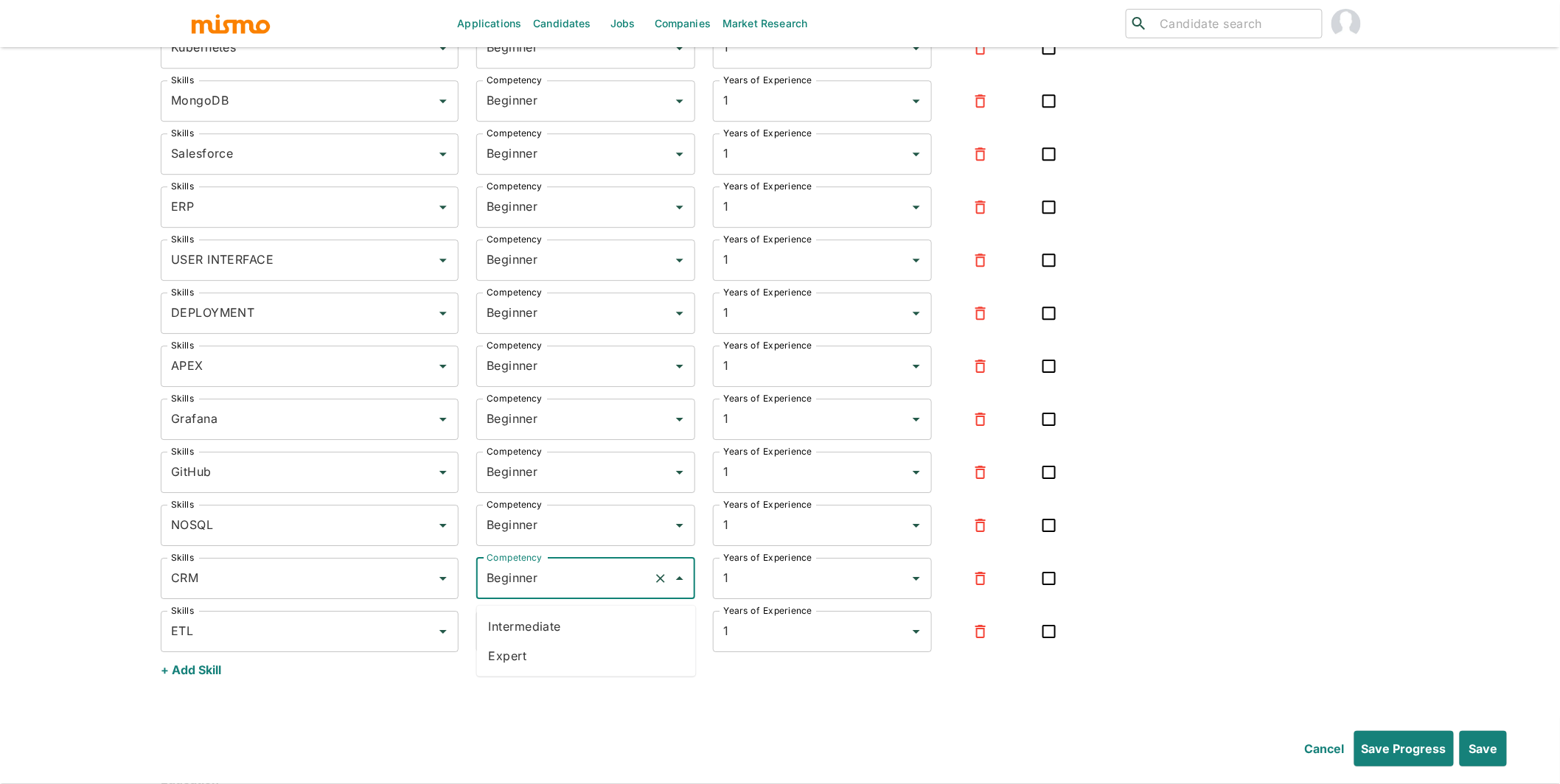
click at [529, 592] on input "Beginner" at bounding box center [565, 579] width 164 height 28
click at [521, 623] on li "Intermediate" at bounding box center [587, 626] width 219 height 30
type input "Intermediate"
click at [535, 511] on label "Competency" at bounding box center [515, 504] width 55 height 13
click at [535, 514] on input "Beginner" at bounding box center [565, 525] width 164 height 28
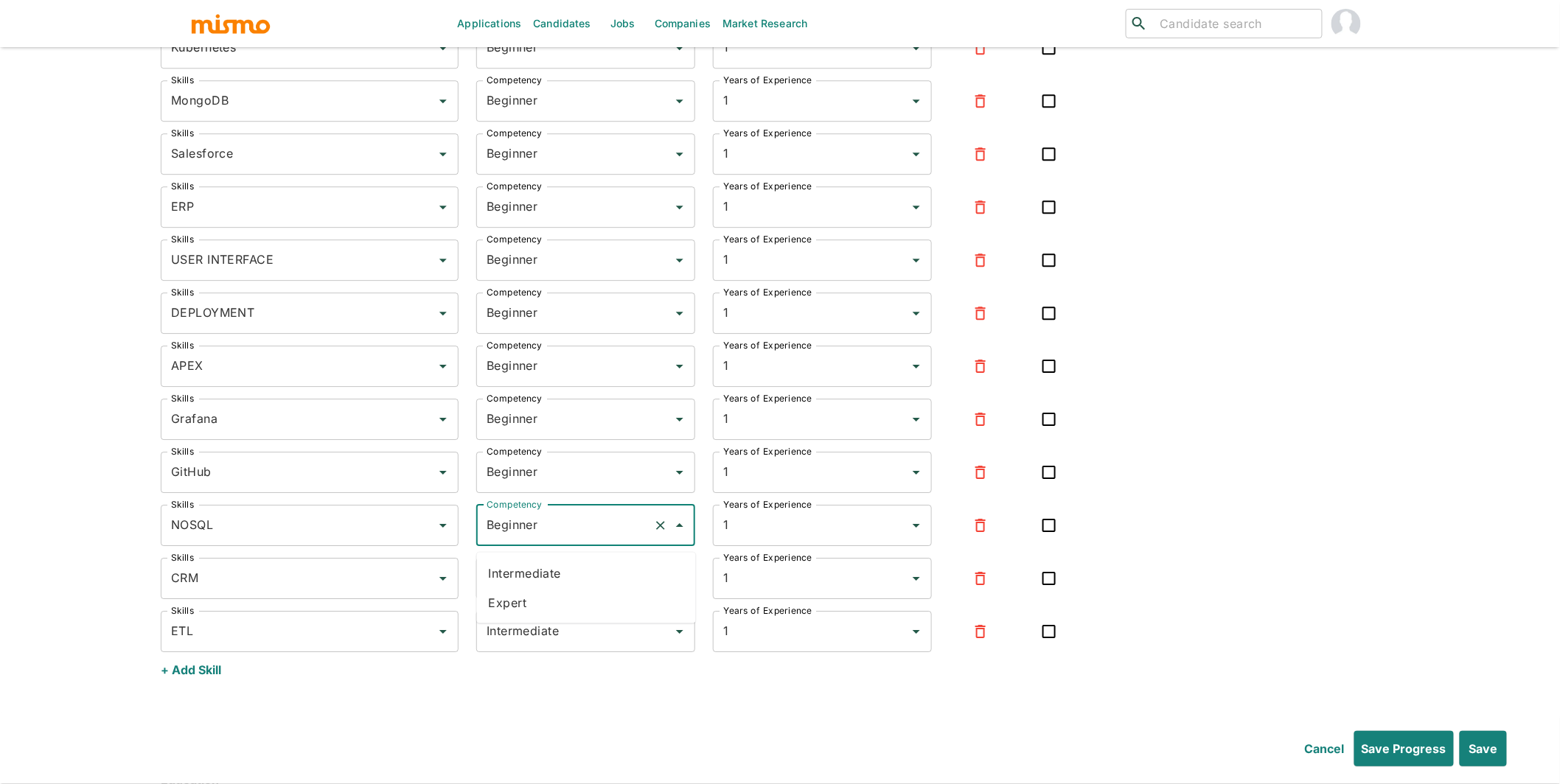
click at [531, 530] on input "Beginner" at bounding box center [565, 525] width 164 height 28
click at [534, 571] on li "Intermediate" at bounding box center [587, 574] width 219 height 30
type input "Intermediate"
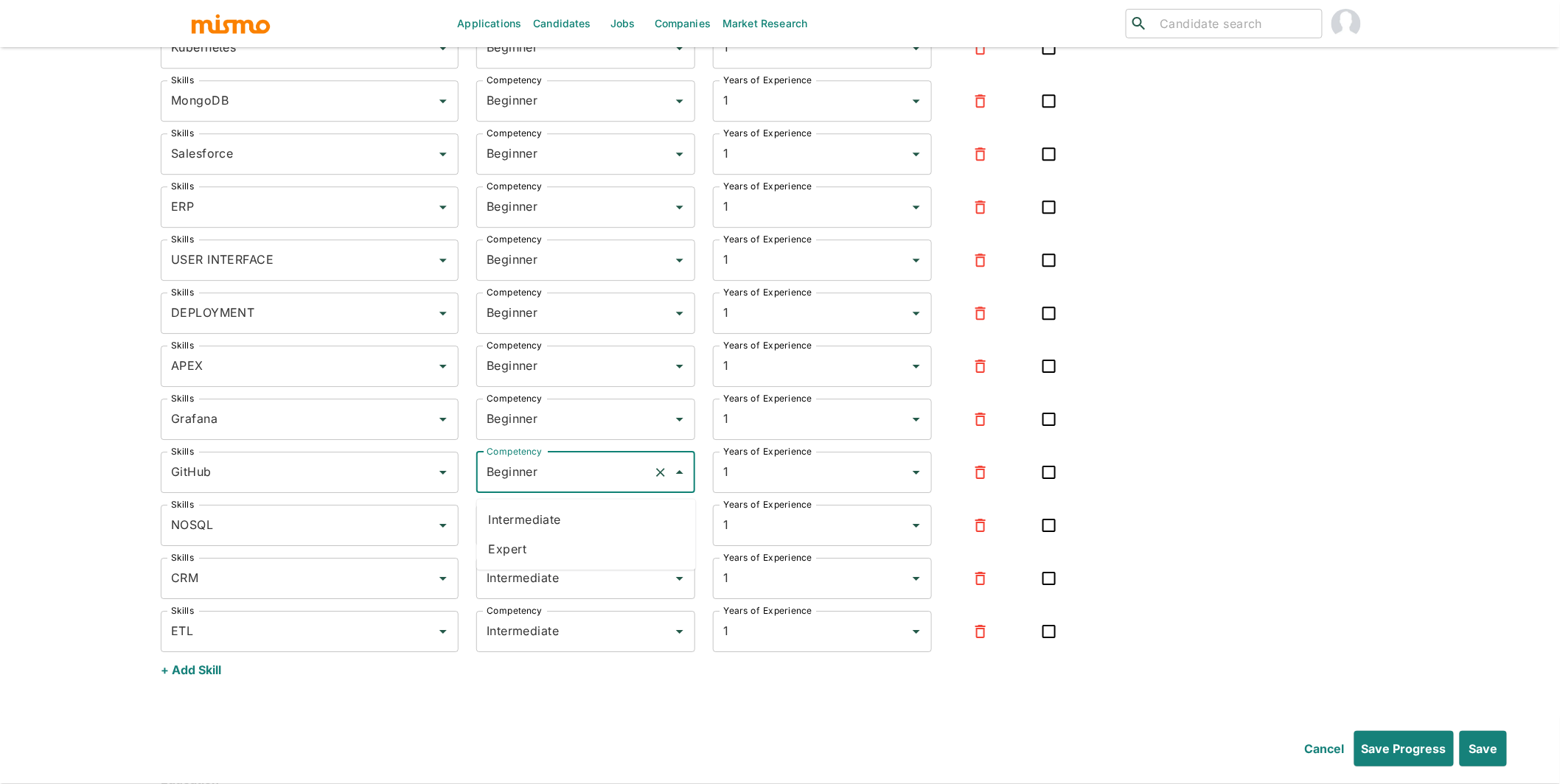
click at [529, 481] on input "Beginner" at bounding box center [565, 473] width 164 height 28
click at [512, 540] on li "Expert" at bounding box center [587, 549] width 219 height 30
type input "Expert"
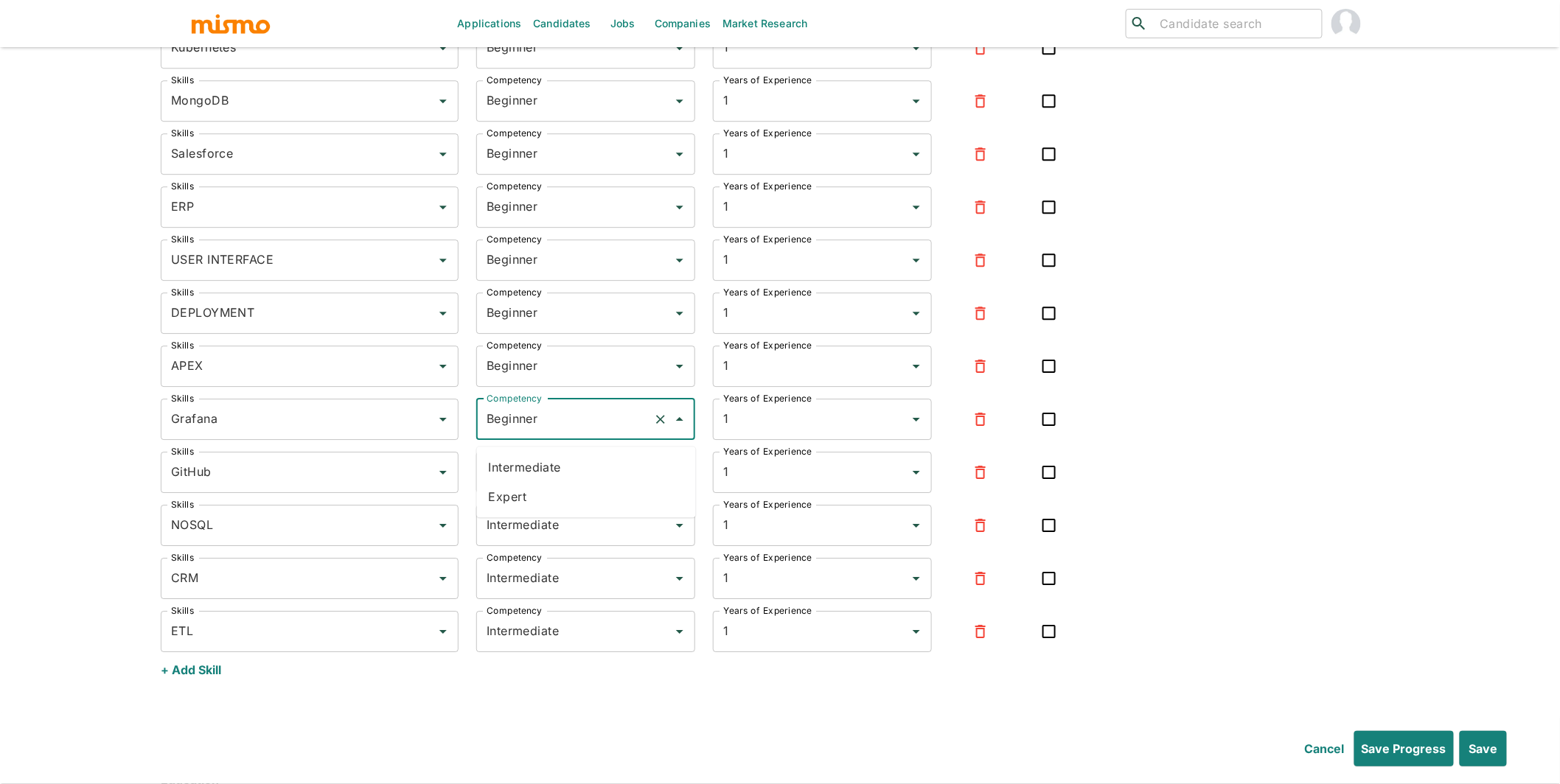
click at [533, 433] on input "Beginner" at bounding box center [565, 419] width 164 height 28
click at [527, 467] on li "Intermediate" at bounding box center [587, 467] width 219 height 30
type input "Intermediate"
click at [526, 375] on input "Beginner" at bounding box center [565, 366] width 164 height 28
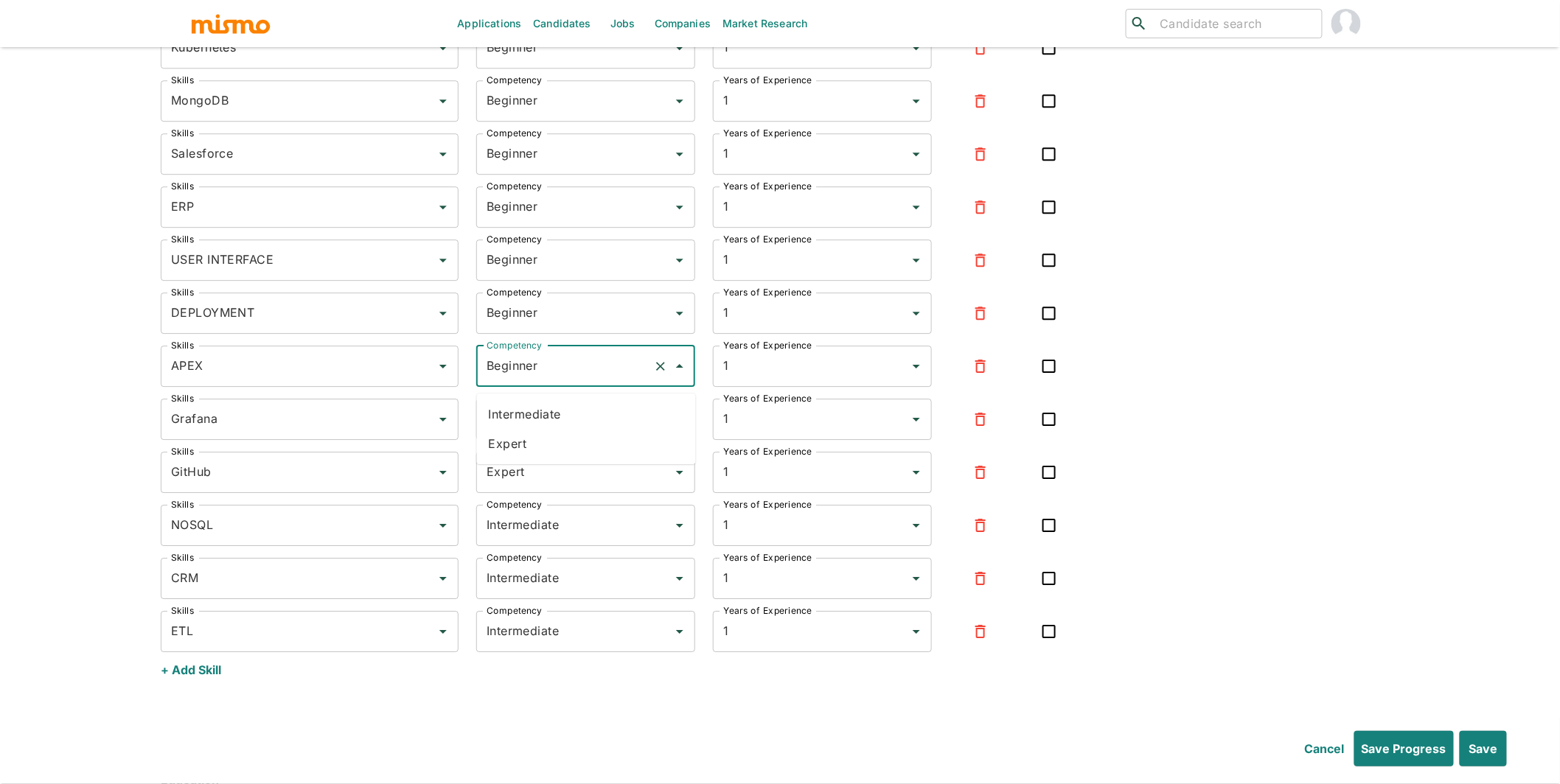
click at [529, 412] on li "Intermediate" at bounding box center [587, 415] width 219 height 30
type input "Intermediate"
click at [541, 308] on input "Beginner" at bounding box center [565, 314] width 164 height 28
click at [528, 384] on li "Expert" at bounding box center [587, 391] width 219 height 30
type input "Expert"
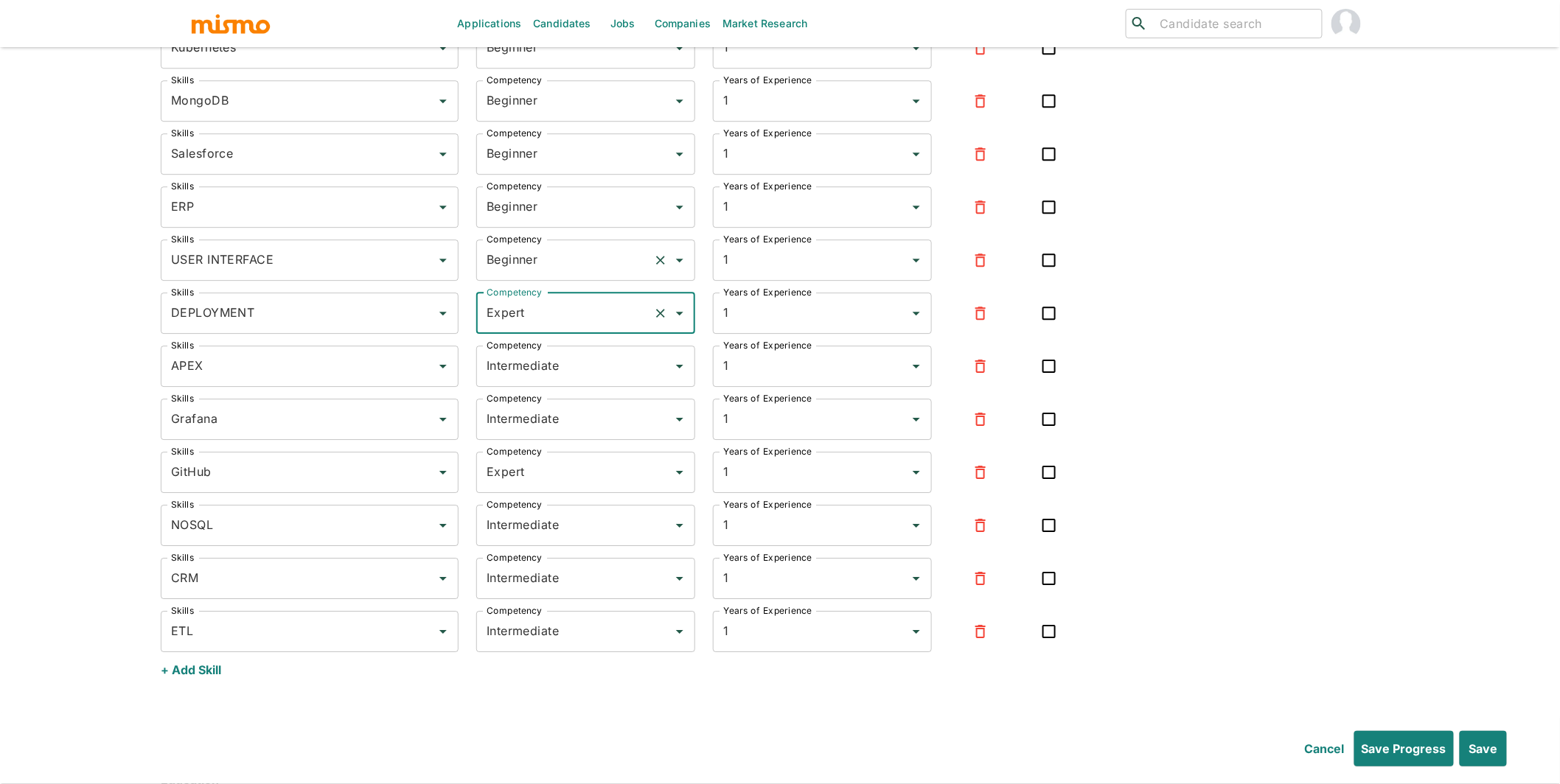
click at [538, 267] on input "Beginner" at bounding box center [565, 260] width 164 height 28
click at [529, 330] on li "Expert" at bounding box center [587, 337] width 219 height 30
type input "Expert"
click at [534, 220] on input "Beginner" at bounding box center [565, 207] width 164 height 28
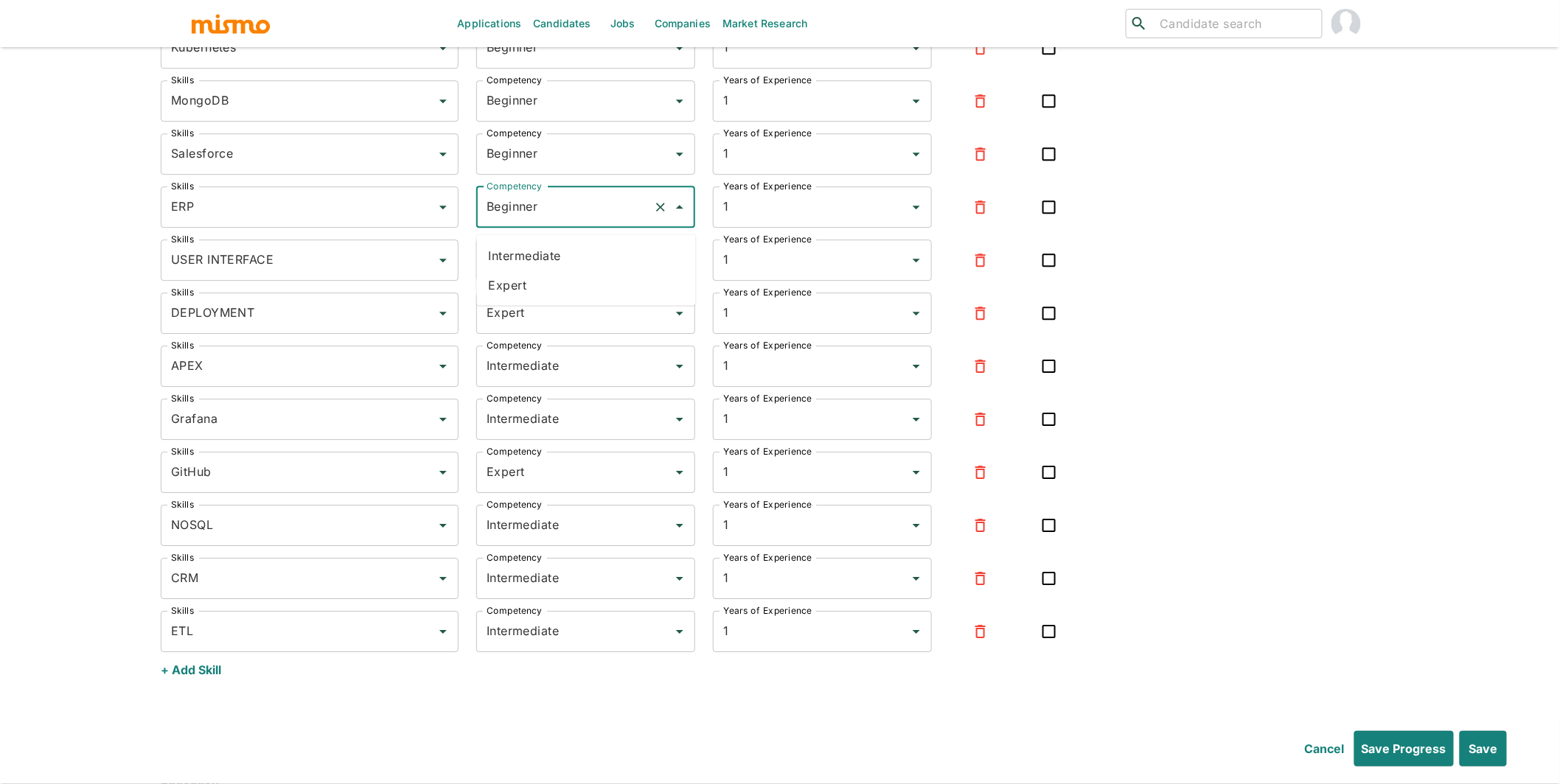
click at [534, 258] on li "Intermediate" at bounding box center [587, 255] width 219 height 30
type input "Intermediate"
click at [520, 166] on input "Beginner" at bounding box center [565, 154] width 164 height 28
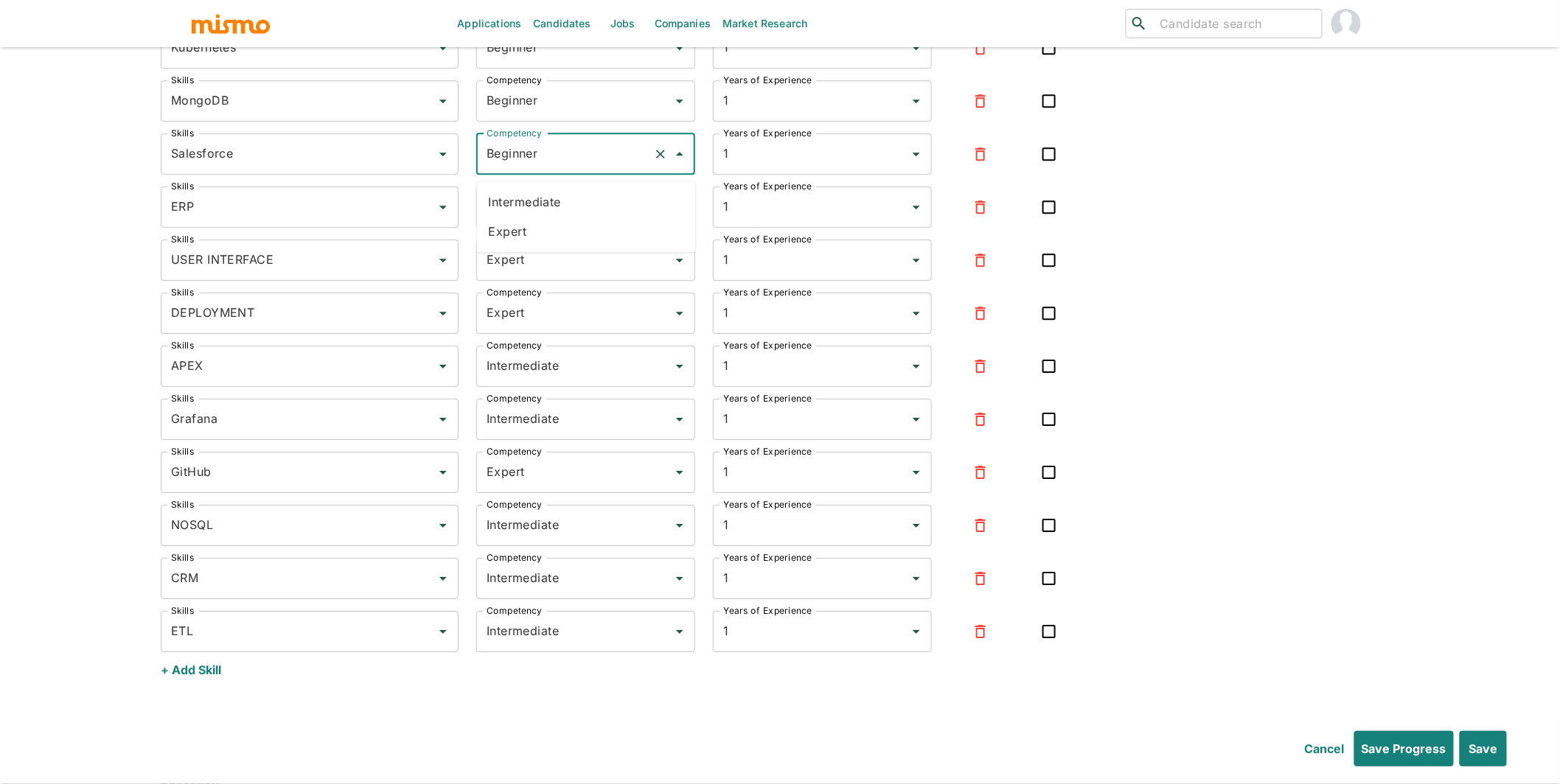
click at [519, 197] on li "Intermediate" at bounding box center [587, 202] width 219 height 30
type input "Intermediate"
click at [520, 106] on input "Beginner" at bounding box center [565, 101] width 164 height 28
drag, startPoint x: 518, startPoint y: 172, endPoint x: 518, endPoint y: 135, distance: 37.0
click at [518, 172] on li "Expert" at bounding box center [587, 178] width 219 height 30
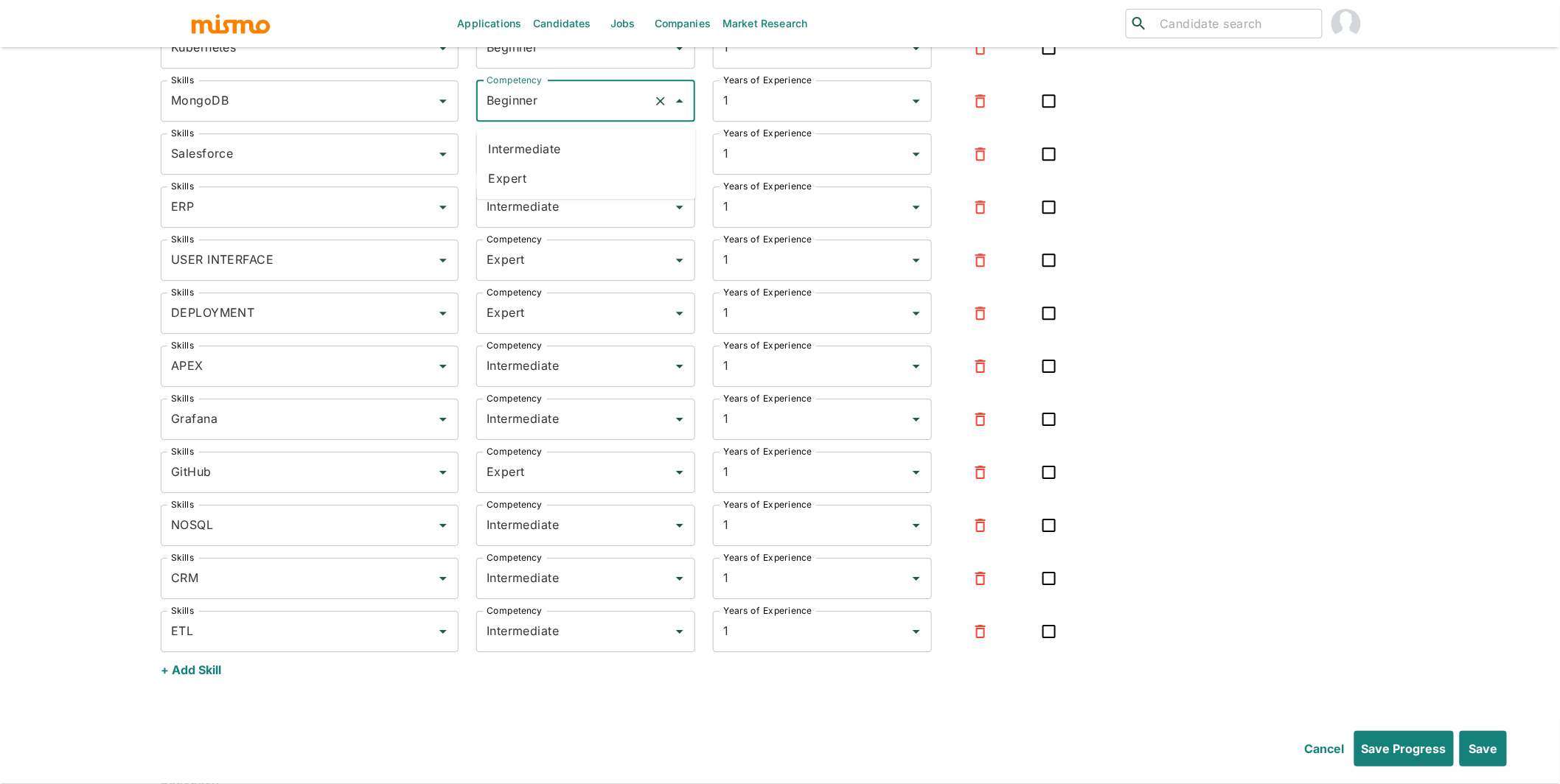
type input "Expert"
click at [539, 62] on input "Beginner" at bounding box center [565, 48] width 164 height 28
click at [532, 126] on li "Expert" at bounding box center [587, 126] width 219 height 30
type input "Expert"
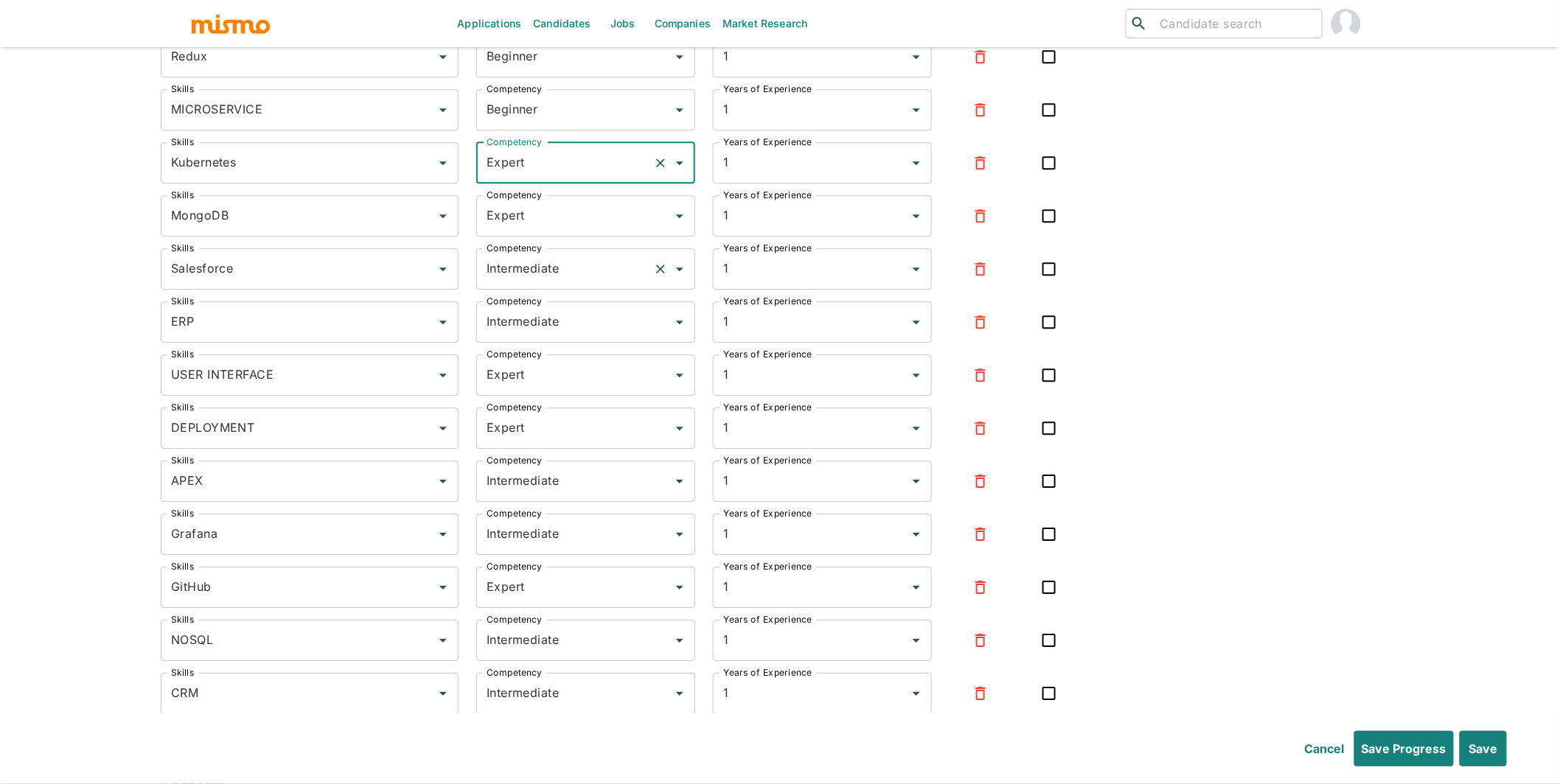
scroll to position [6276, 0]
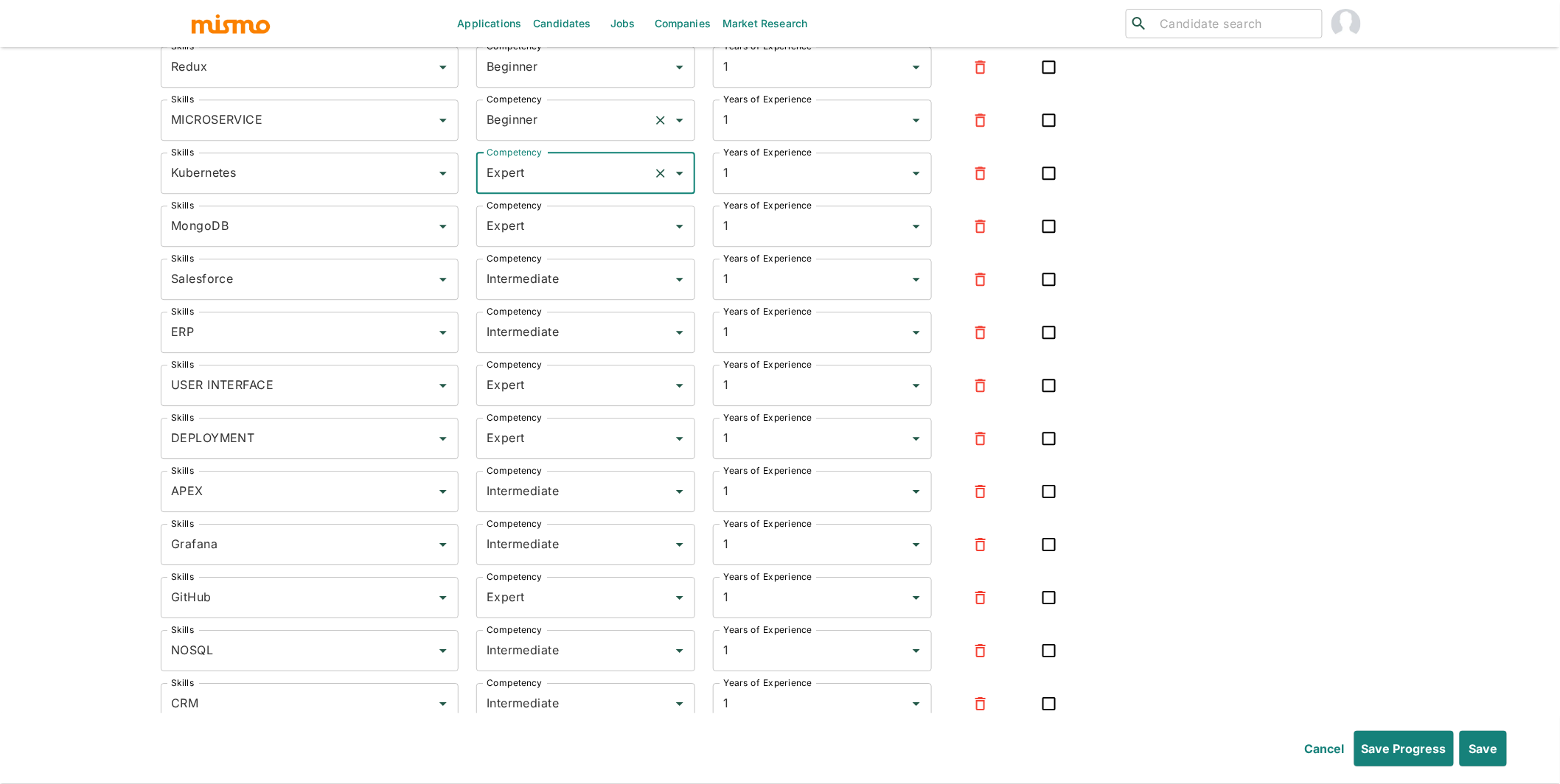
click at [529, 134] on input "Beginner" at bounding box center [565, 120] width 164 height 28
click at [533, 202] on li "Expert" at bounding box center [587, 198] width 219 height 30
type input "Expert"
click at [538, 80] on input "Beginner" at bounding box center [565, 67] width 164 height 28
click at [531, 145] on li "Expert" at bounding box center [587, 145] width 219 height 30
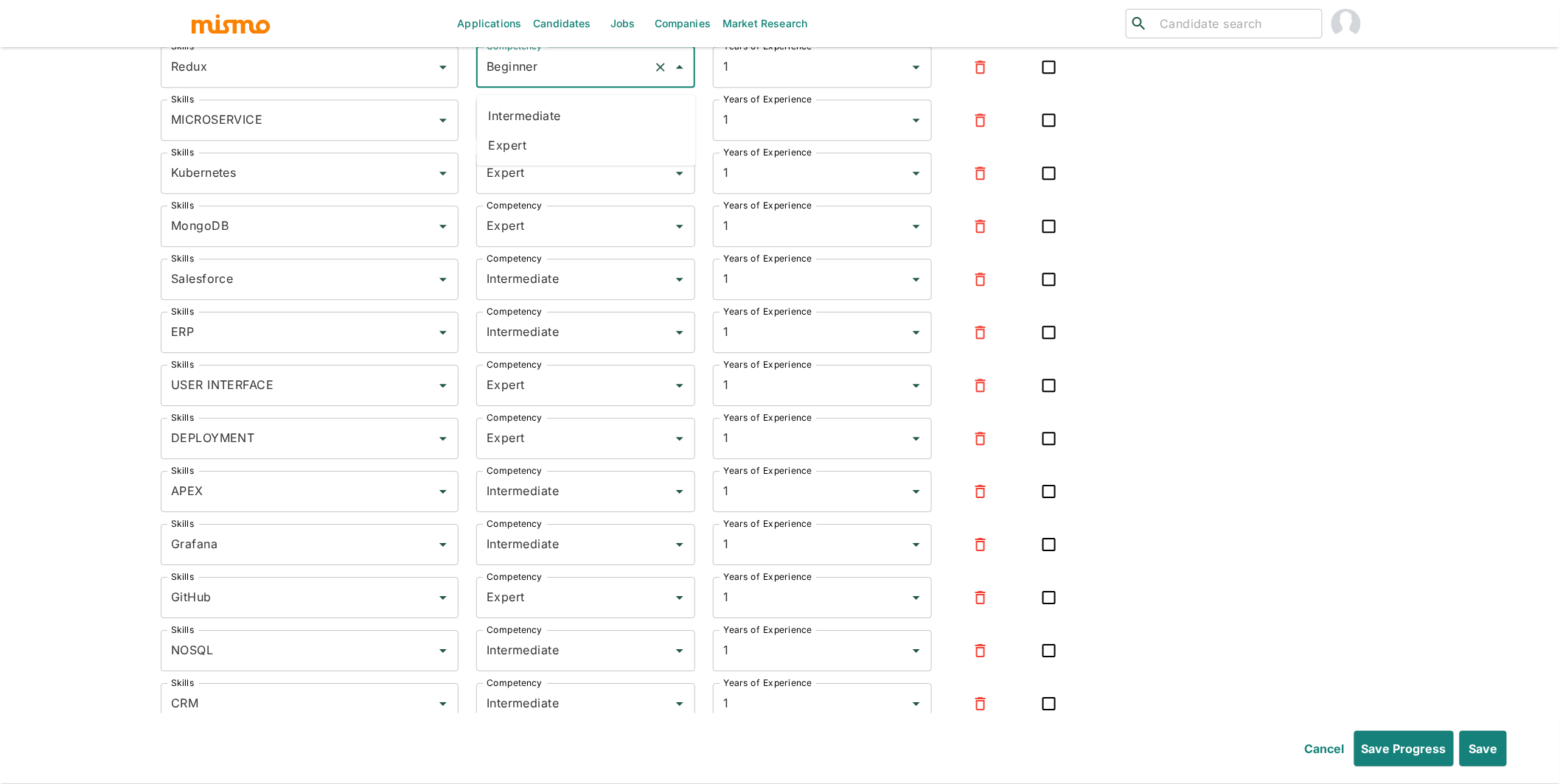
type input "Expert"
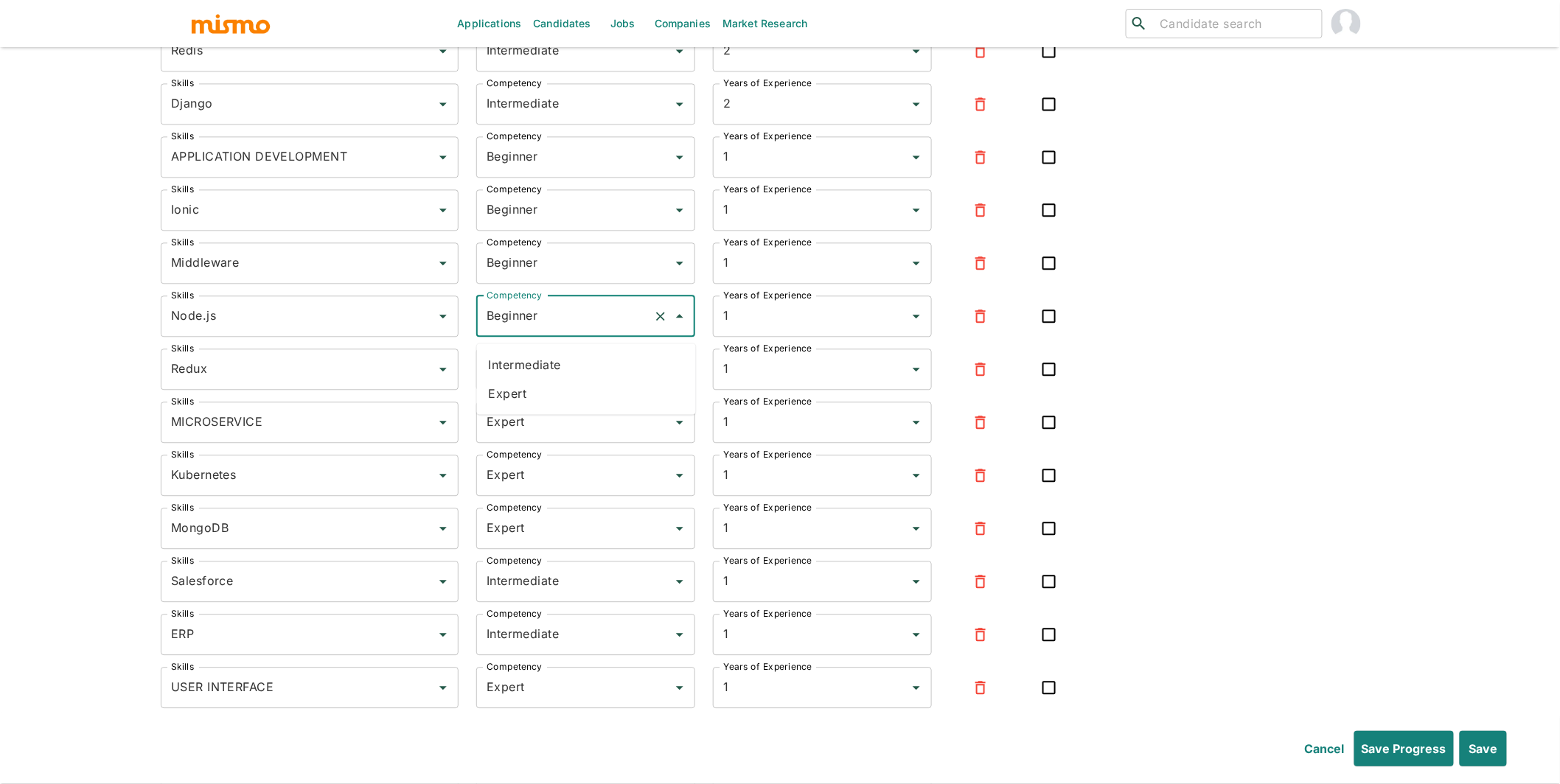
click at [533, 318] on input "Beginner" at bounding box center [565, 317] width 164 height 28
click at [531, 391] on li "Expert" at bounding box center [587, 394] width 219 height 30
type input "Expert"
click at [515, 267] on input "Beginner" at bounding box center [565, 263] width 164 height 28
click at [541, 300] on li "Intermediate" at bounding box center [587, 311] width 219 height 30
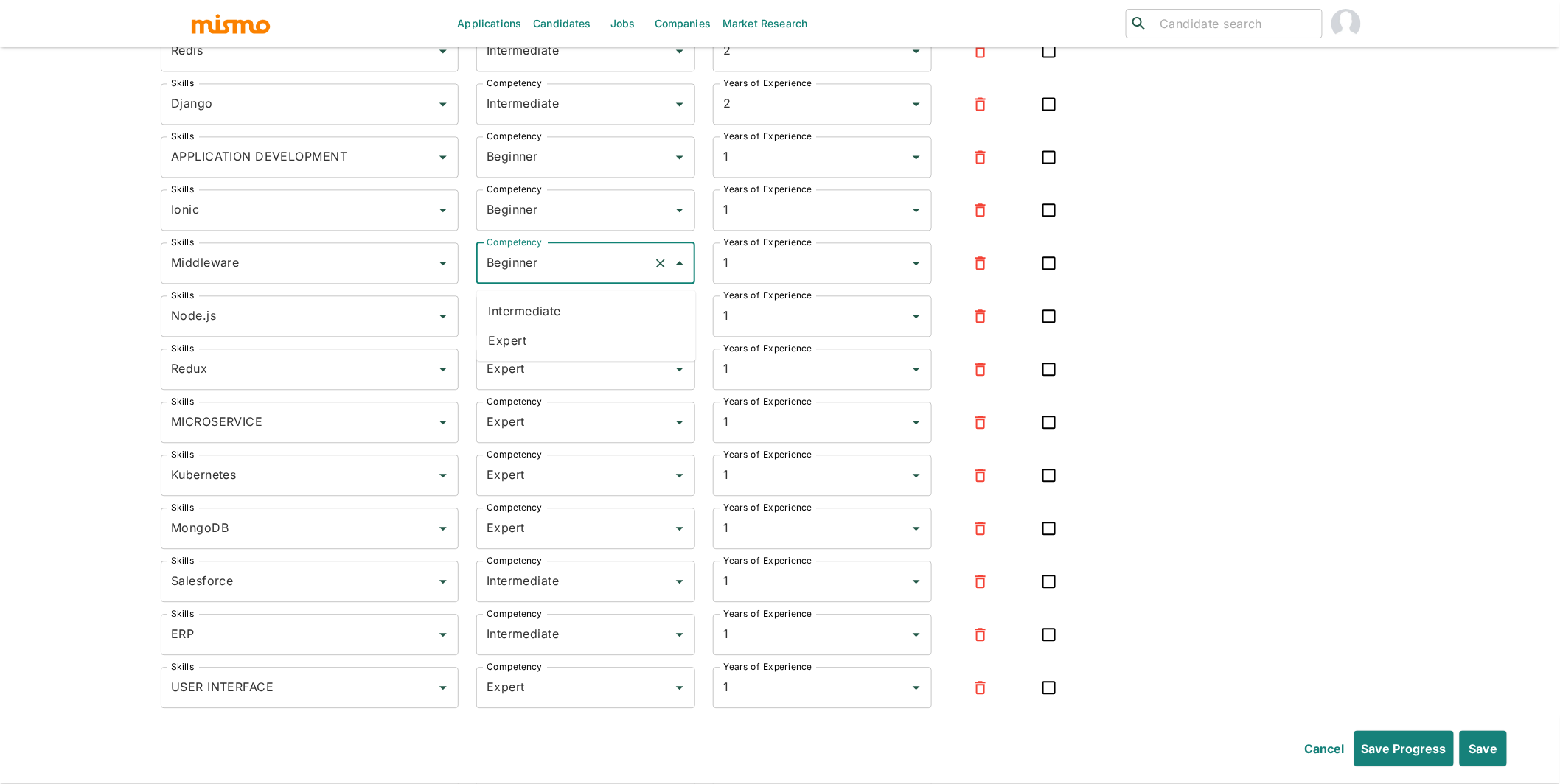
type input "Intermediate"
click at [520, 216] on input "Beginner" at bounding box center [565, 210] width 164 height 28
click at [520, 249] on li "Intermediate" at bounding box center [587, 259] width 219 height 30
type input "Intermediate"
click at [521, 163] on input "Beginner" at bounding box center [565, 157] width 164 height 28
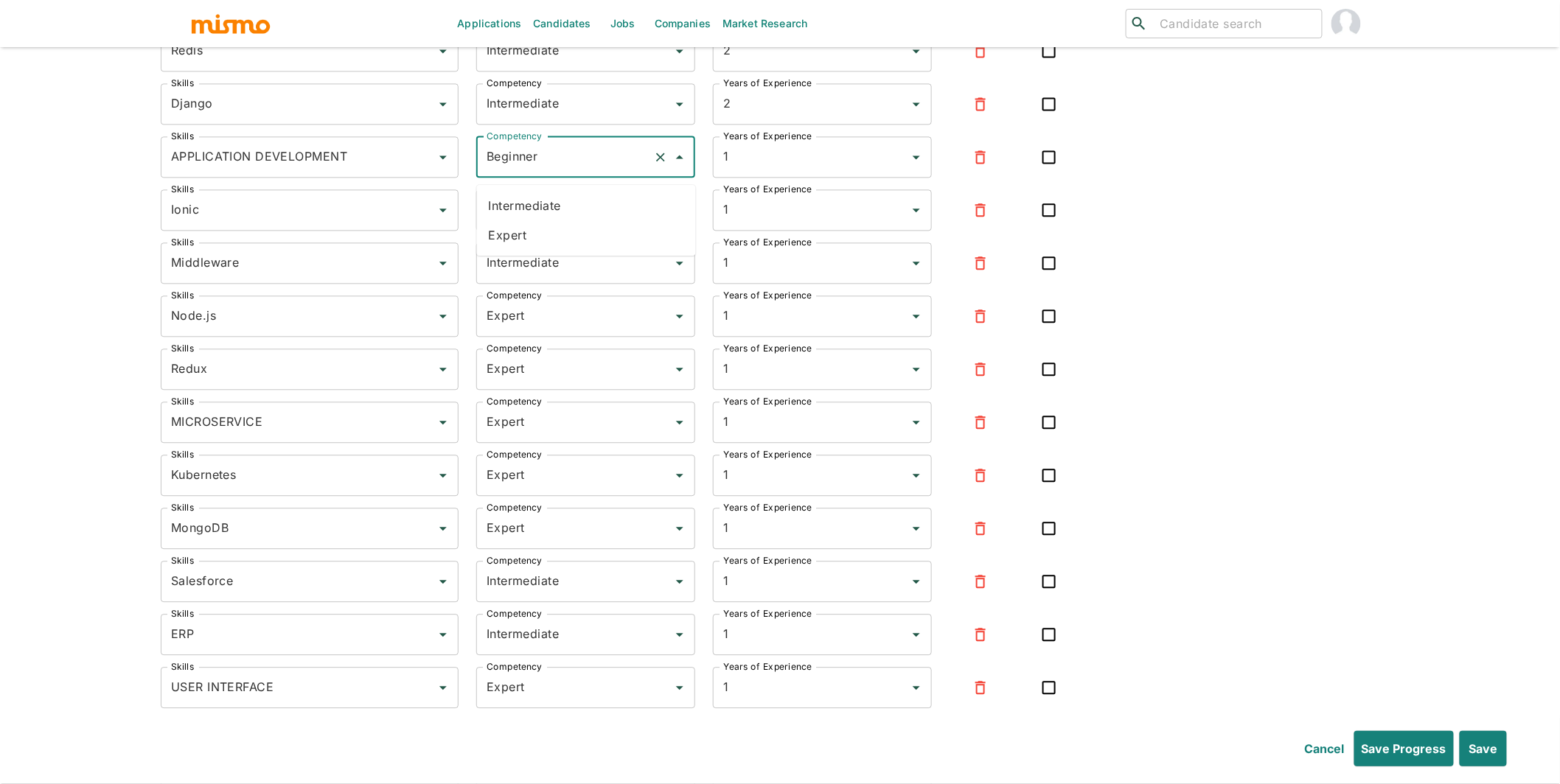
click at [529, 200] on li "Intermediate" at bounding box center [587, 206] width 219 height 30
type input "Intermediate"
click at [525, 108] on input "Intermediate" at bounding box center [565, 104] width 164 height 28
click at [521, 153] on li "Beginner" at bounding box center [587, 152] width 219 height 30
click at [532, 117] on input "Beginner" at bounding box center [565, 104] width 164 height 28
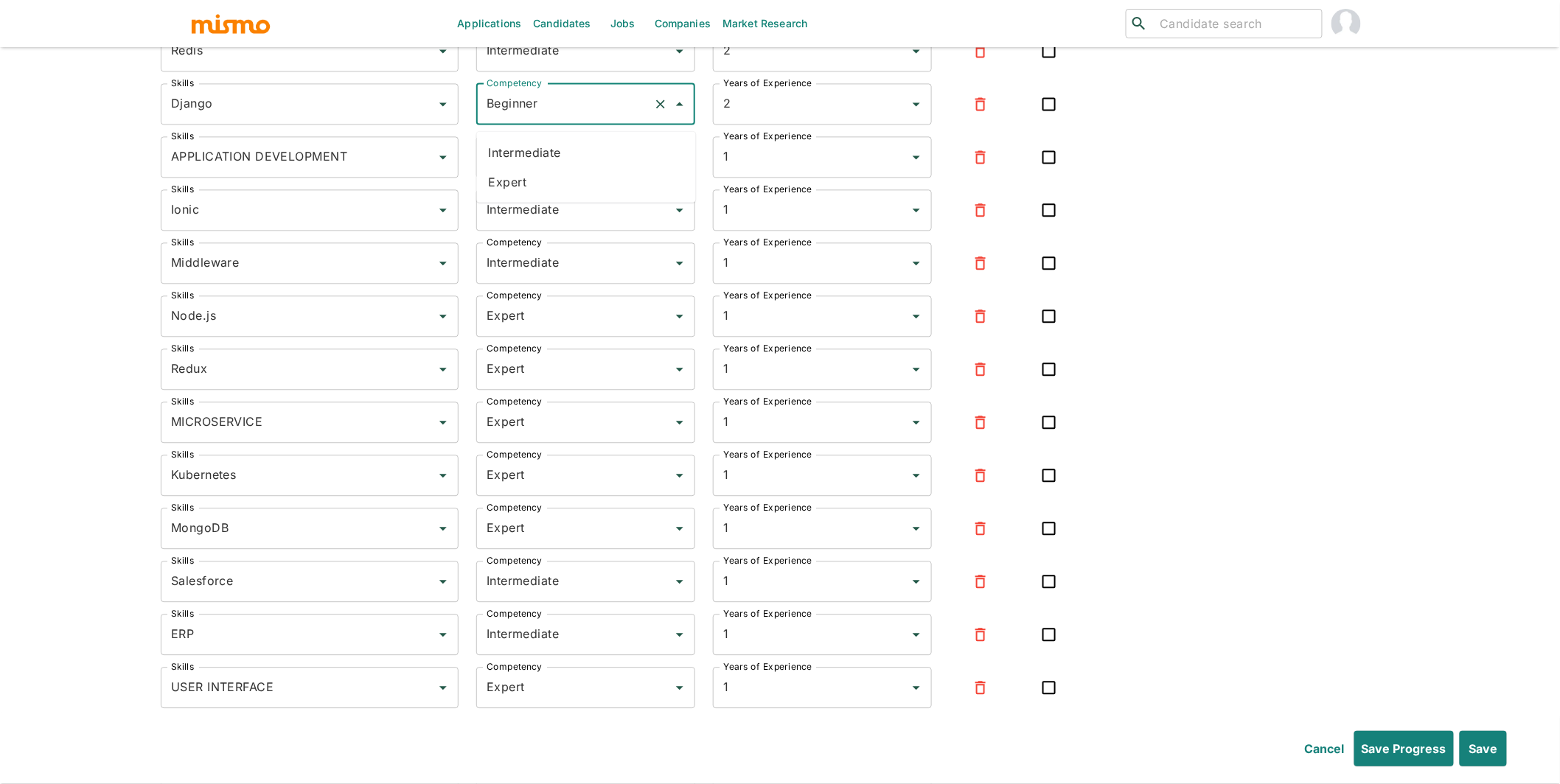
click at [531, 161] on li "Intermediate" at bounding box center [587, 152] width 219 height 30
type input "Intermediate"
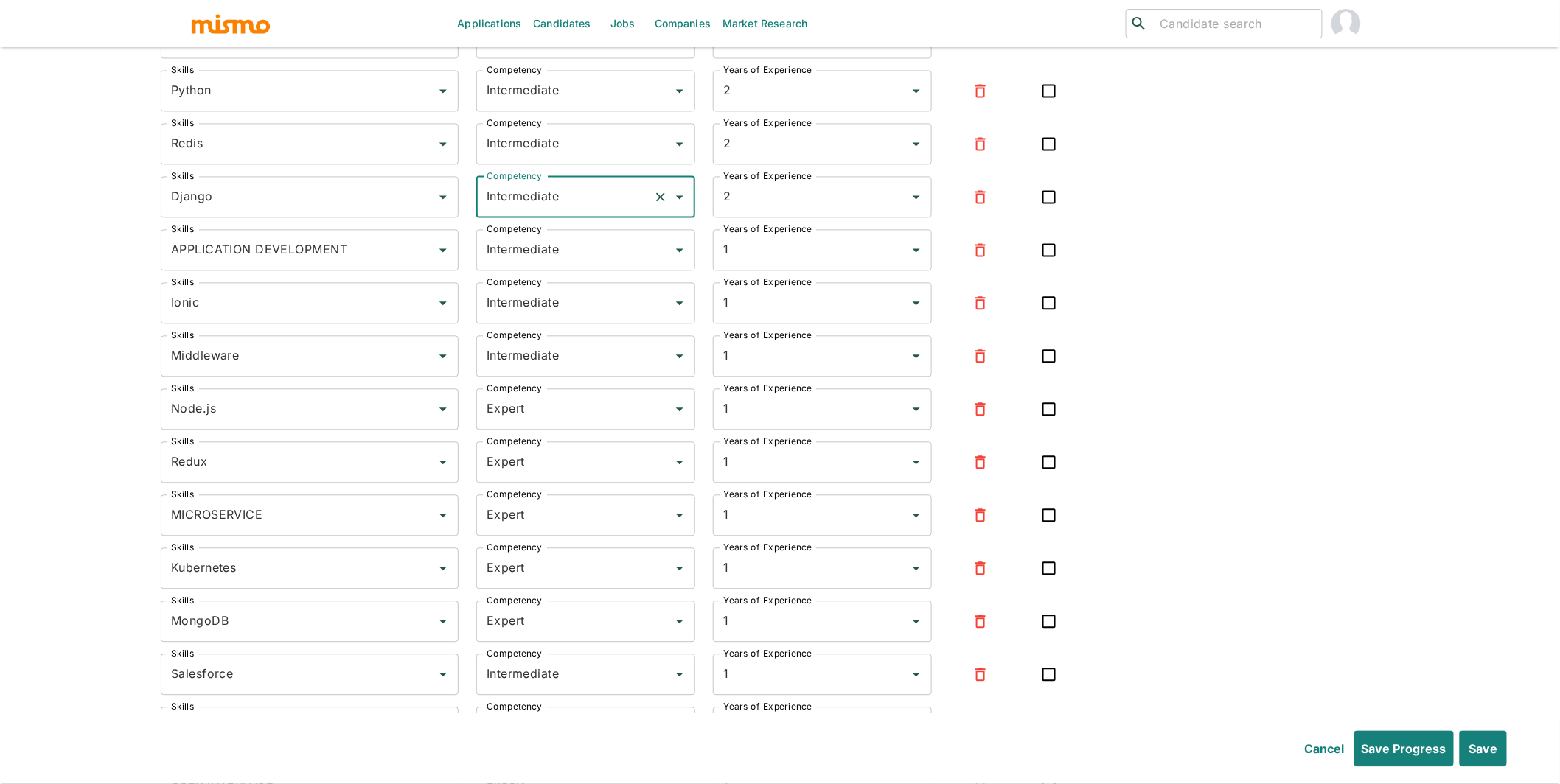
scroll to position [5847, 0]
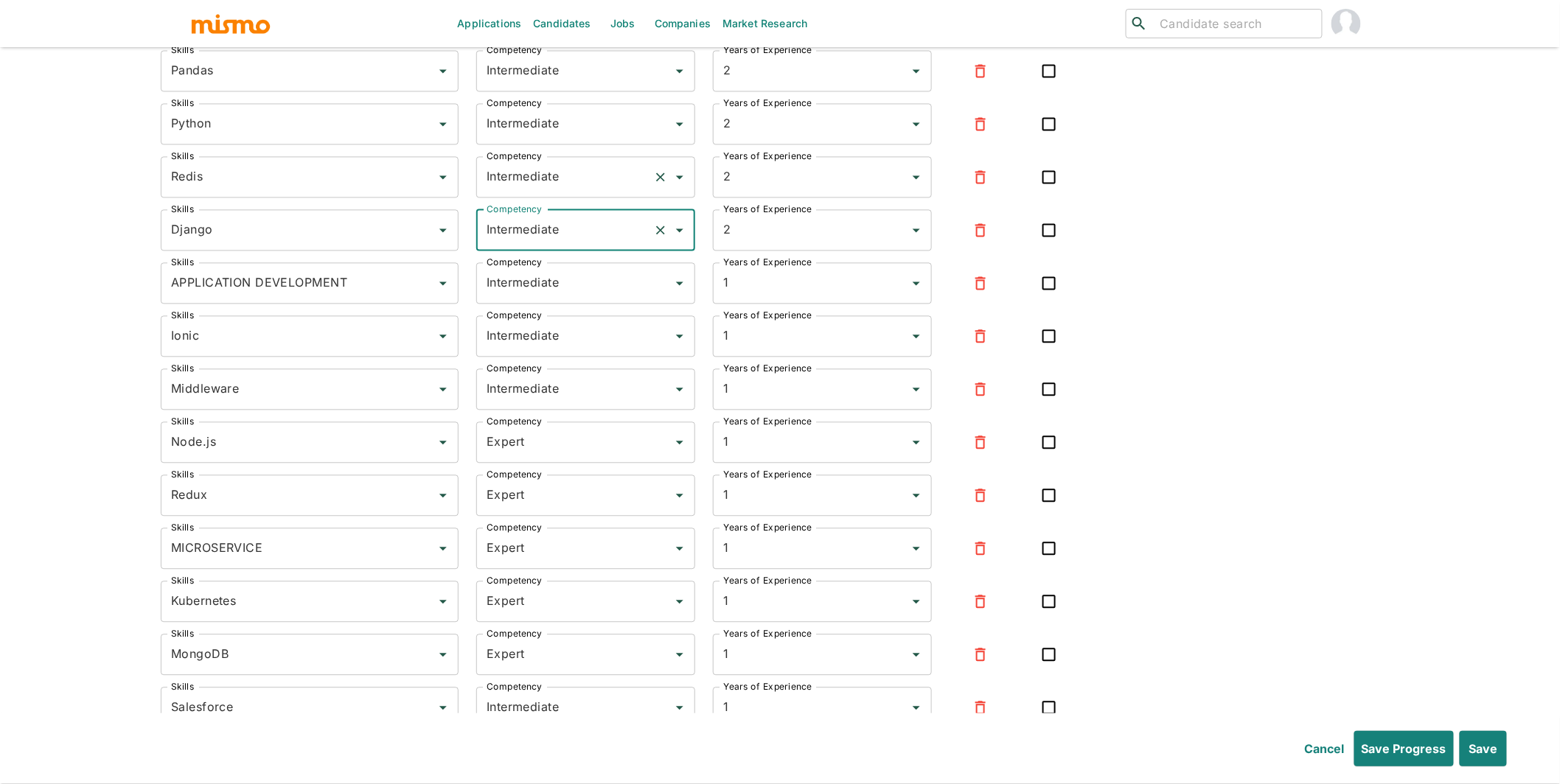
click at [520, 191] on input "Intermediate" at bounding box center [565, 178] width 164 height 28
click at [533, 256] on li "Expert" at bounding box center [587, 255] width 219 height 30
type input "Expert"
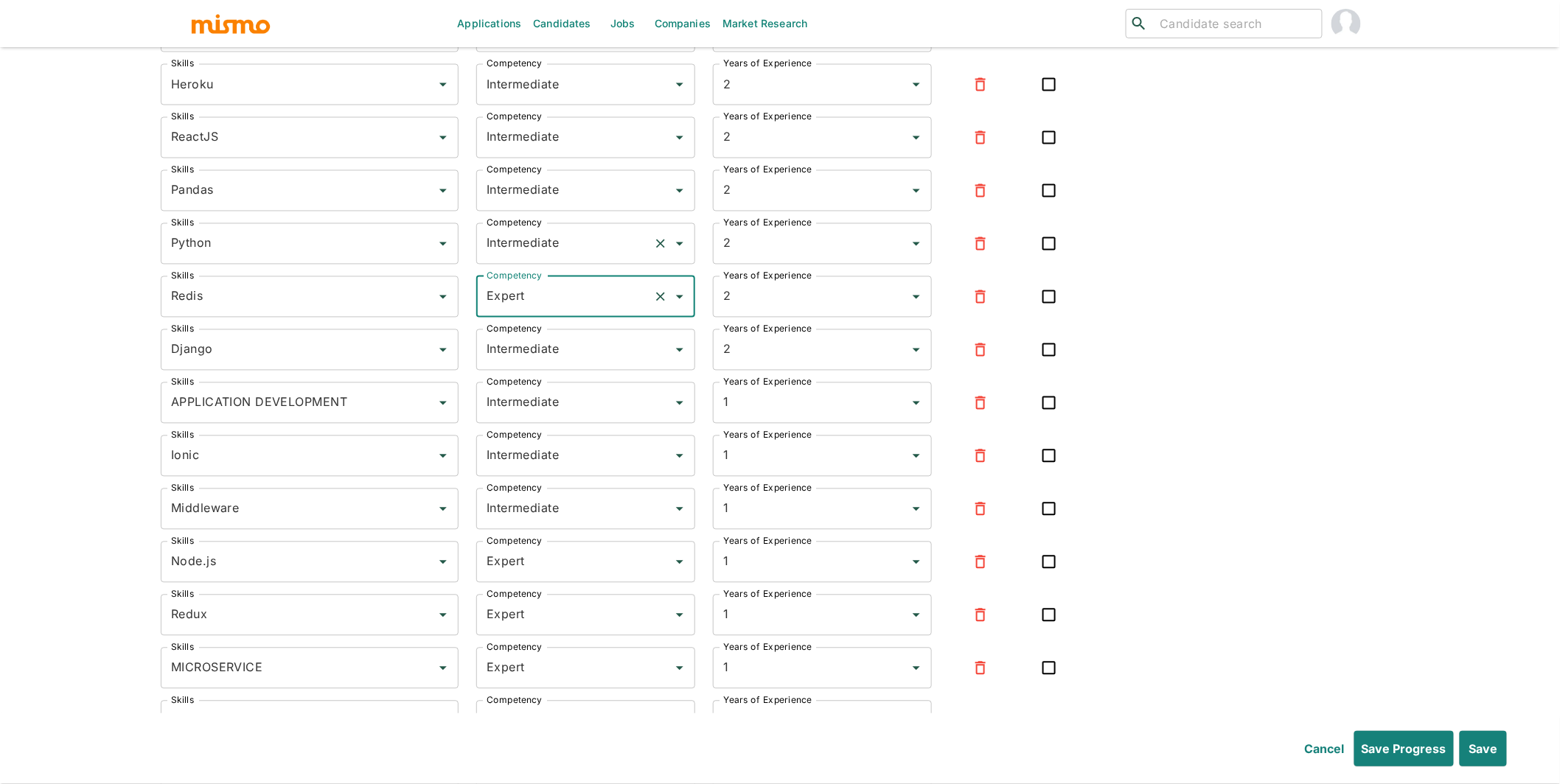
scroll to position [5724, 0]
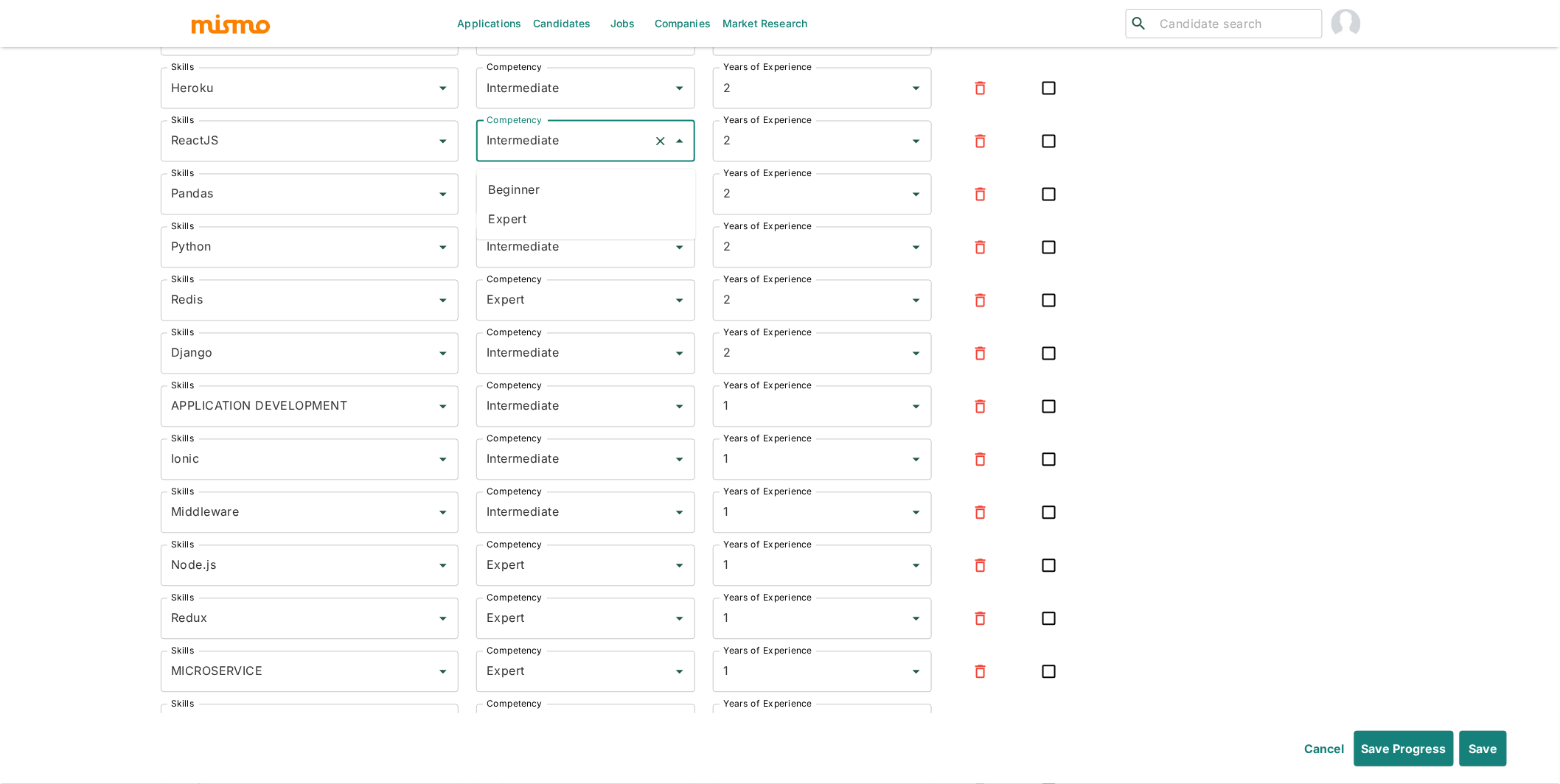
click at [532, 151] on input "Intermediate" at bounding box center [565, 142] width 164 height 28
click at [513, 210] on li "Expert" at bounding box center [587, 220] width 219 height 30
type input "Expert"
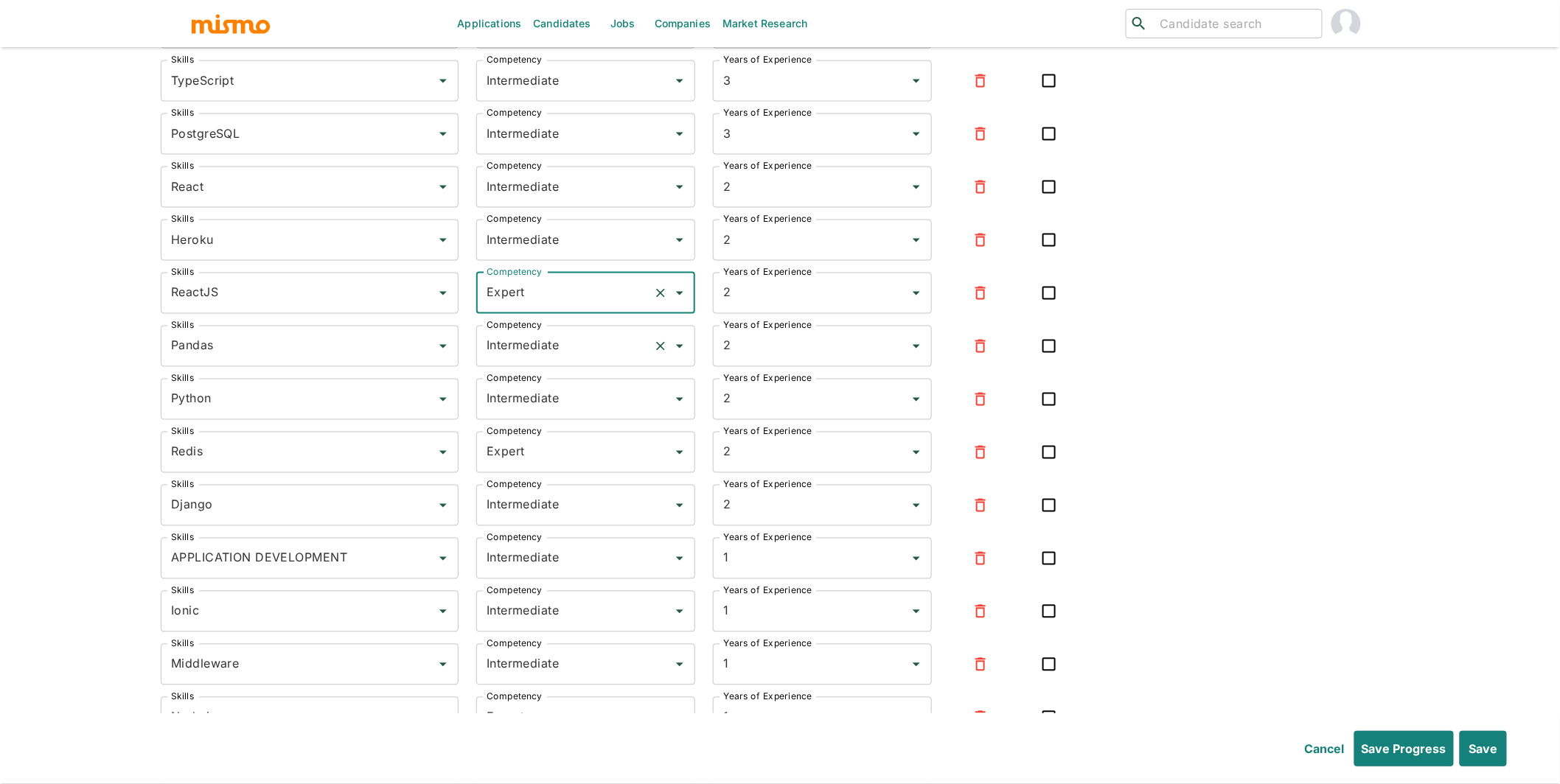
scroll to position [5491, 0]
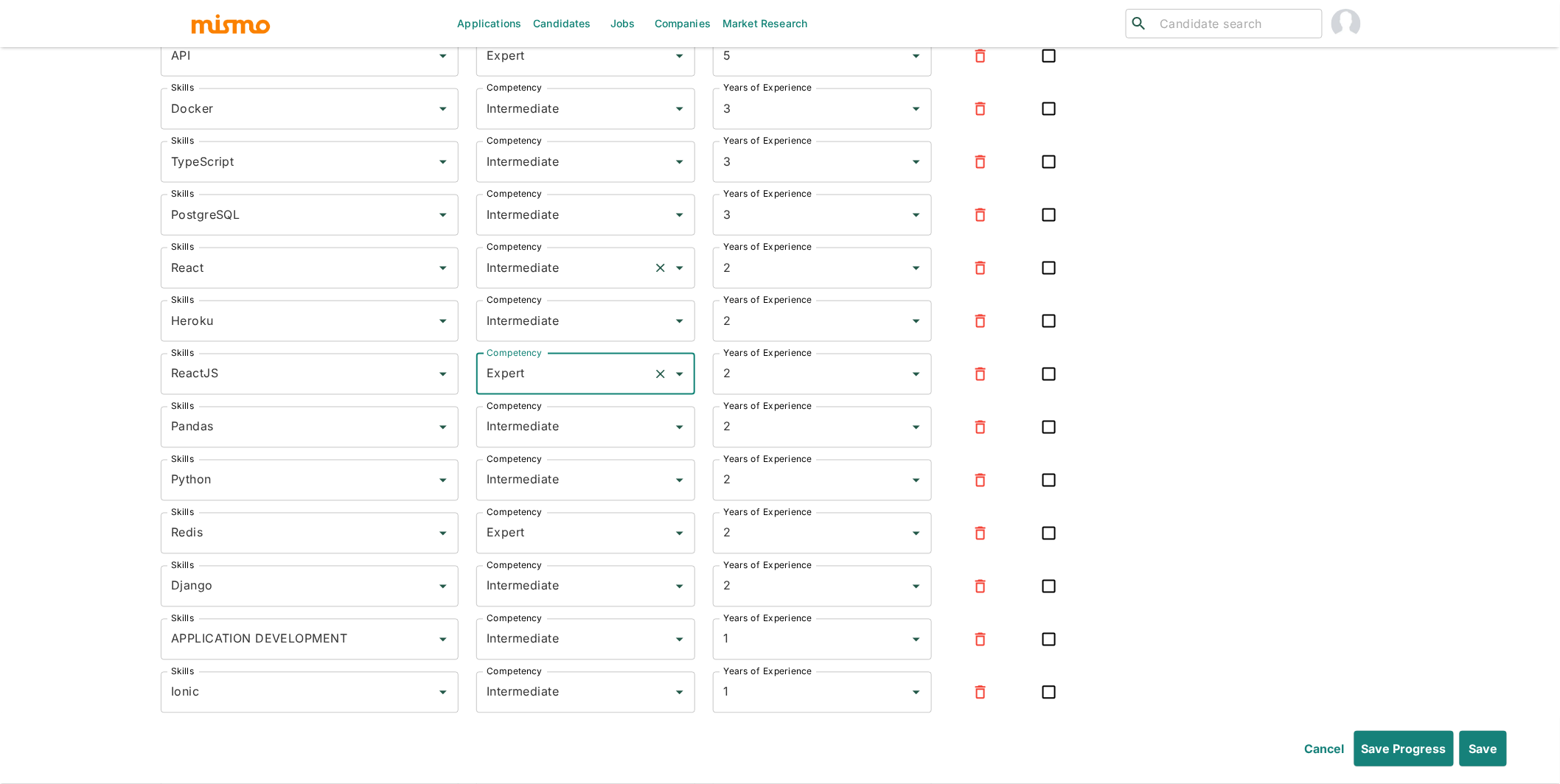
click at [538, 274] on input "Intermediate" at bounding box center [565, 268] width 164 height 28
click at [517, 339] on li "Expert" at bounding box center [587, 346] width 219 height 30
type input "Expert"
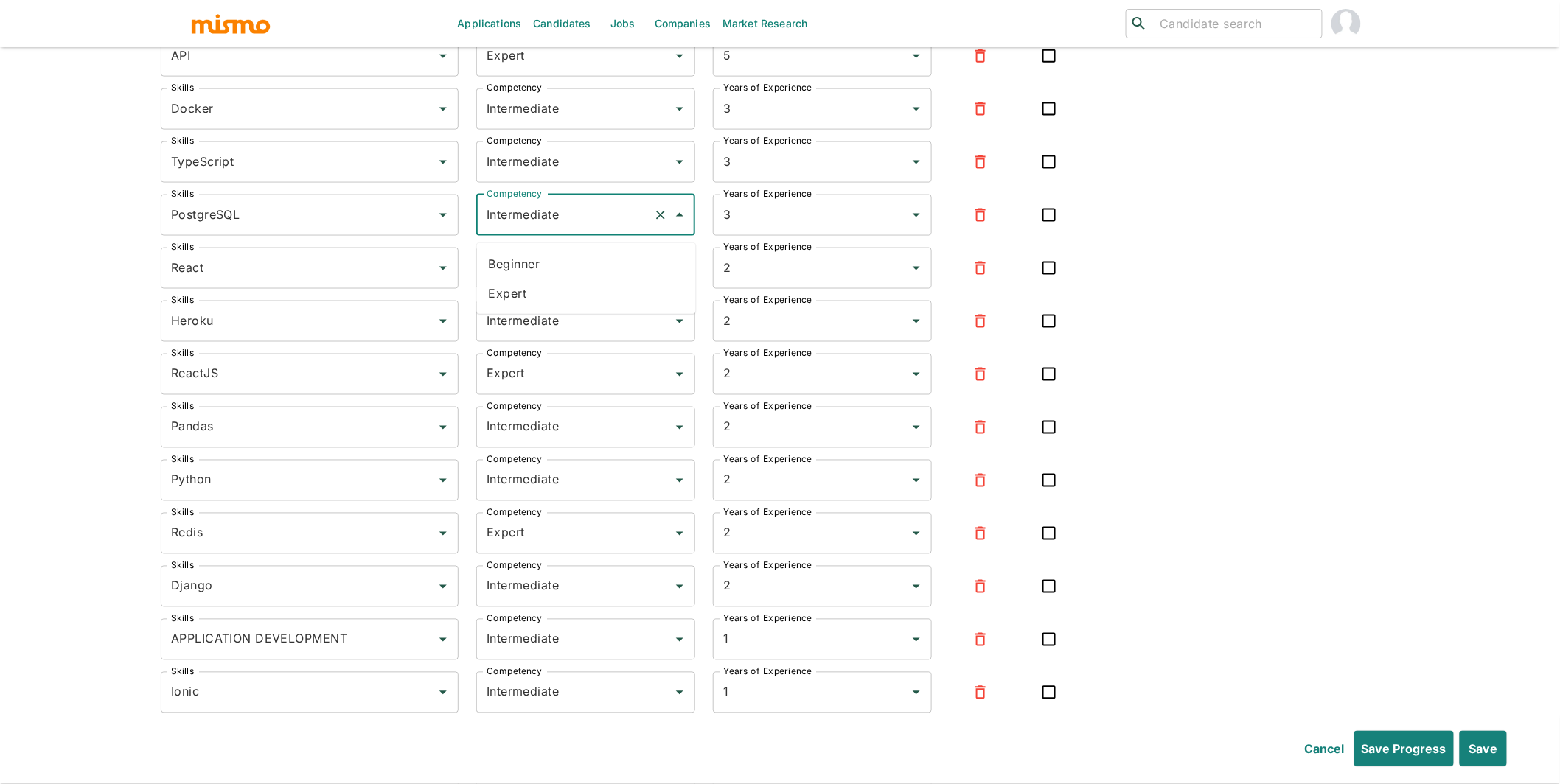
click at [534, 225] on input "Intermediate" at bounding box center [565, 216] width 164 height 28
click at [529, 287] on li "Expert" at bounding box center [587, 294] width 219 height 30
type input "Expert"
click at [550, 168] on input "Intermediate" at bounding box center [565, 162] width 164 height 28
click at [510, 236] on li "Expert" at bounding box center [587, 240] width 219 height 30
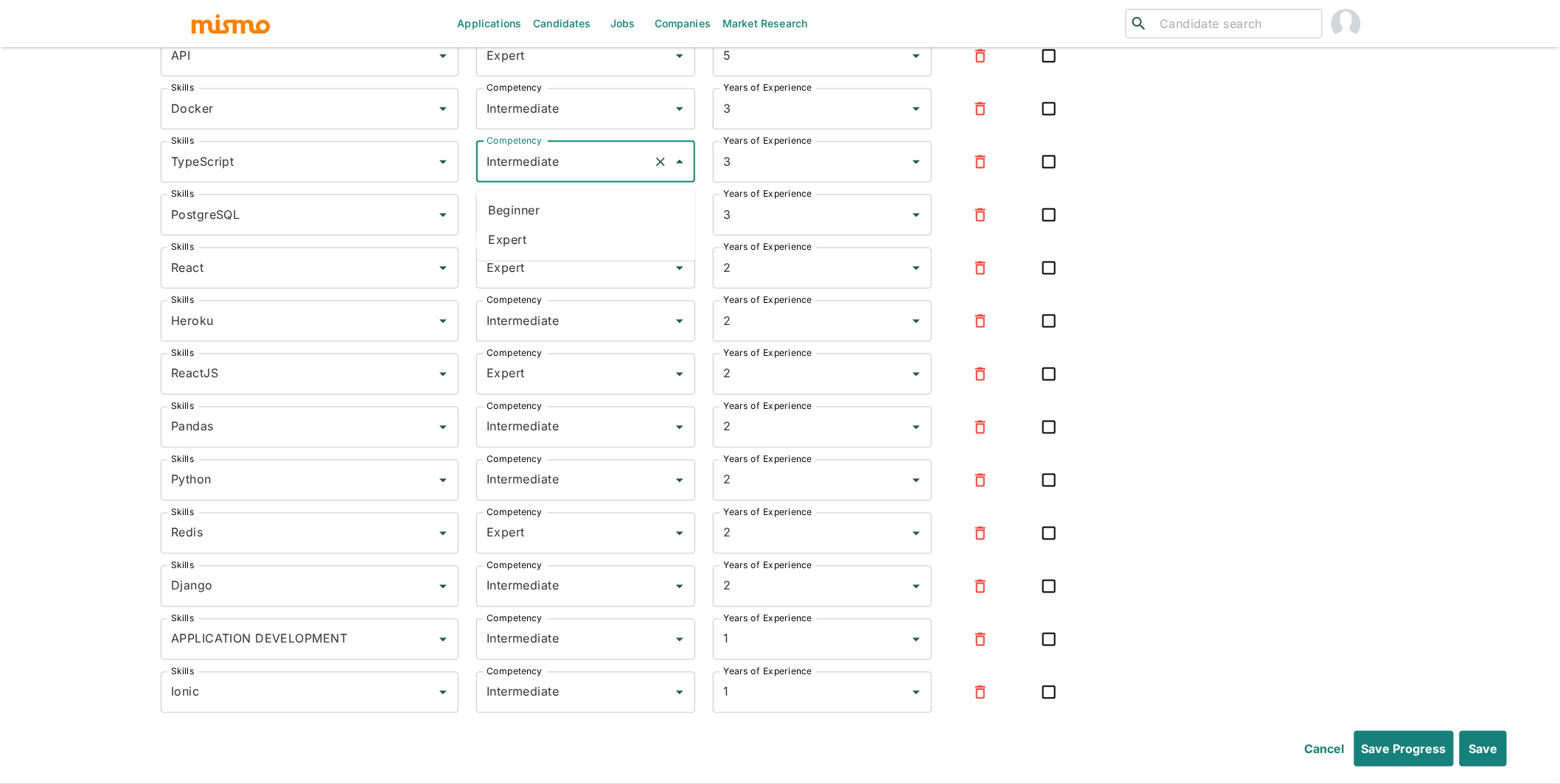
type input "Expert"
click at [544, 117] on input "Intermediate" at bounding box center [565, 109] width 164 height 28
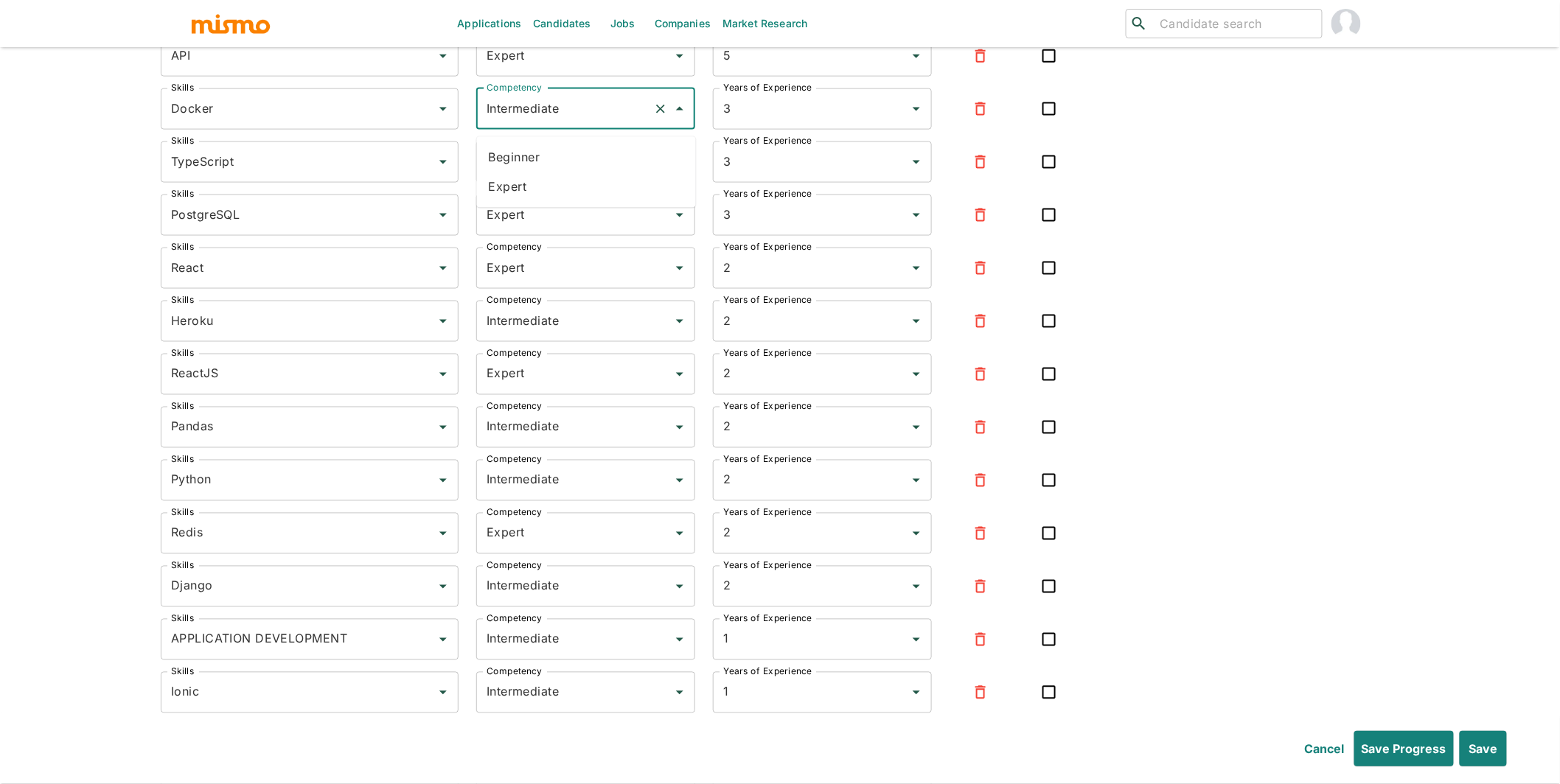
click at [533, 189] on li "Expert" at bounding box center [587, 187] width 219 height 30
type input "Expert"
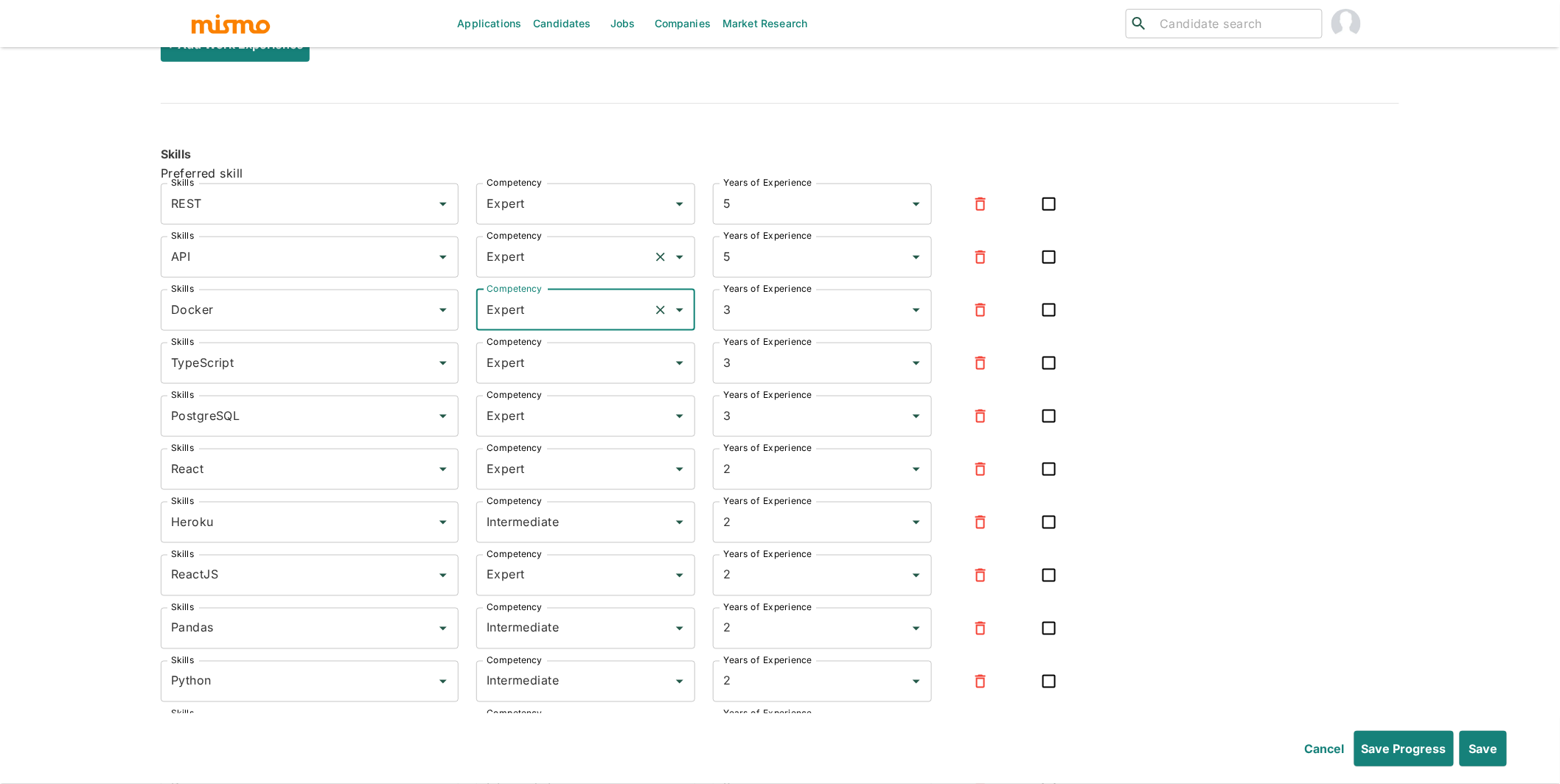
scroll to position [5286, 0]
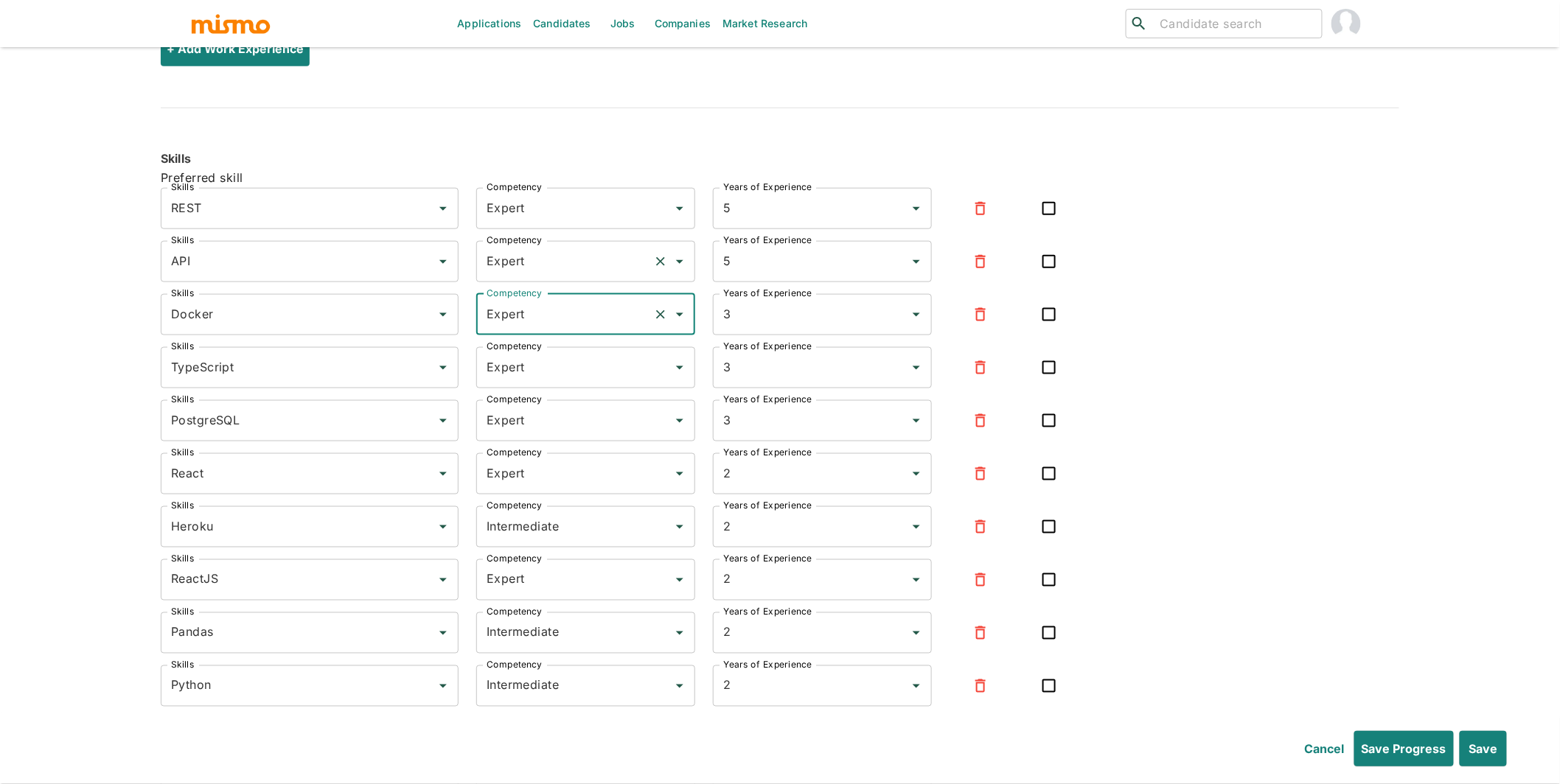
click at [528, 263] on input "Expert" at bounding box center [565, 262] width 164 height 28
click at [551, 340] on li "Intermediate" at bounding box center [587, 339] width 219 height 30
click at [544, 257] on input "Intermediate" at bounding box center [565, 262] width 164 height 28
click at [520, 341] on li "Expert" at bounding box center [587, 339] width 219 height 30
type input "Expert"
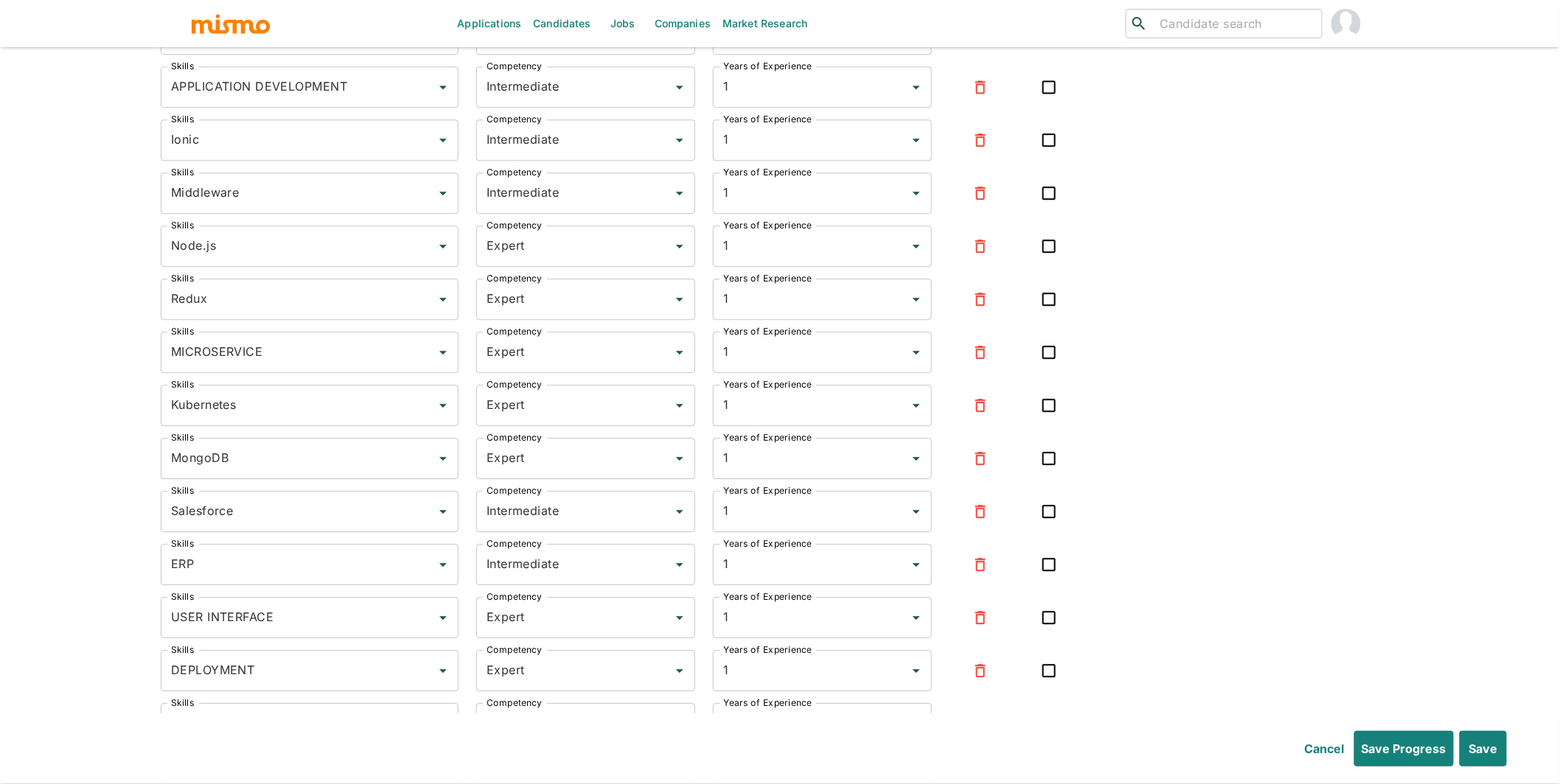
scroll to position [6563, 0]
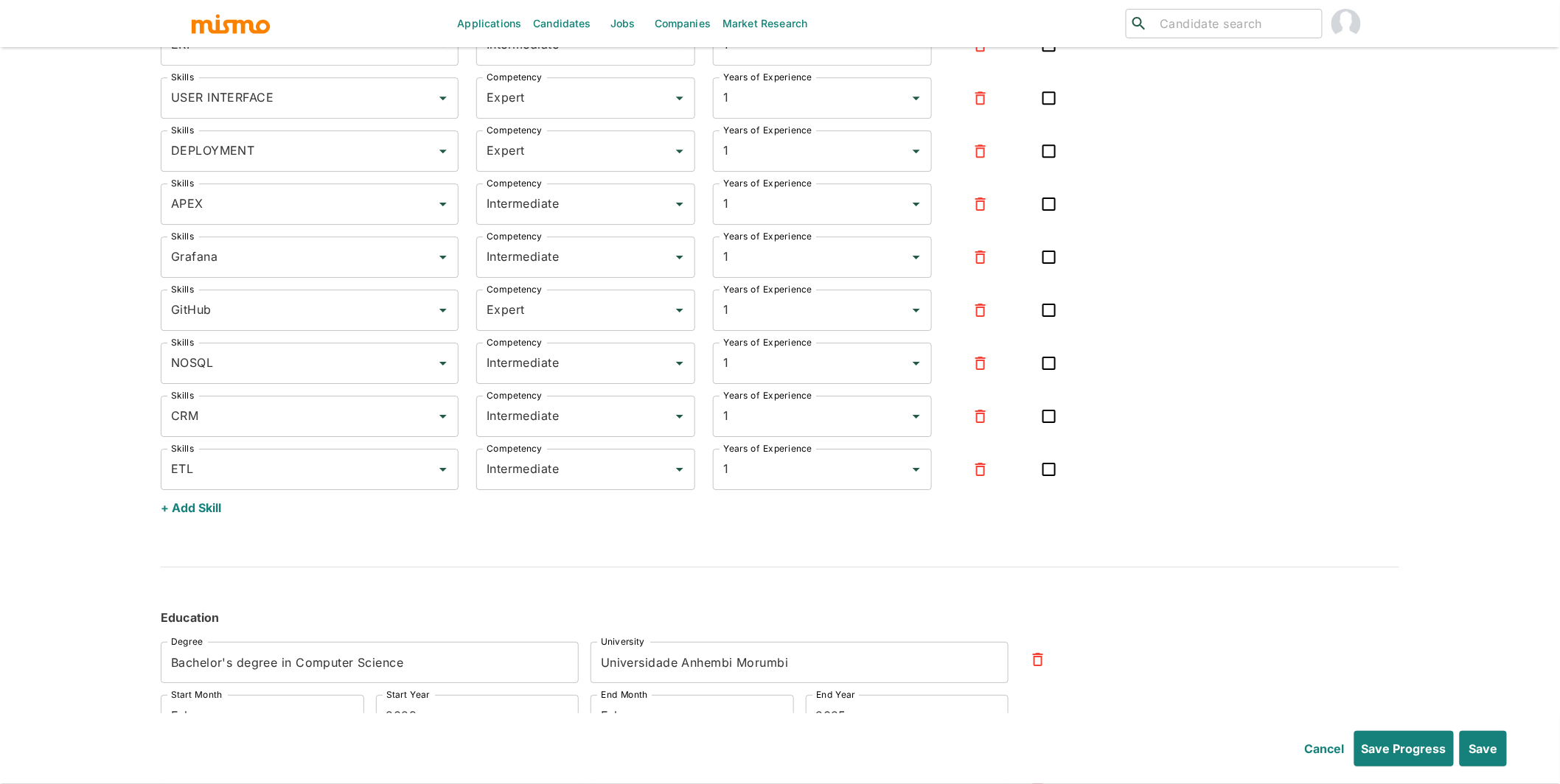
click at [208, 512] on button "+ Add Skill" at bounding box center [190, 508] width 60 height 36
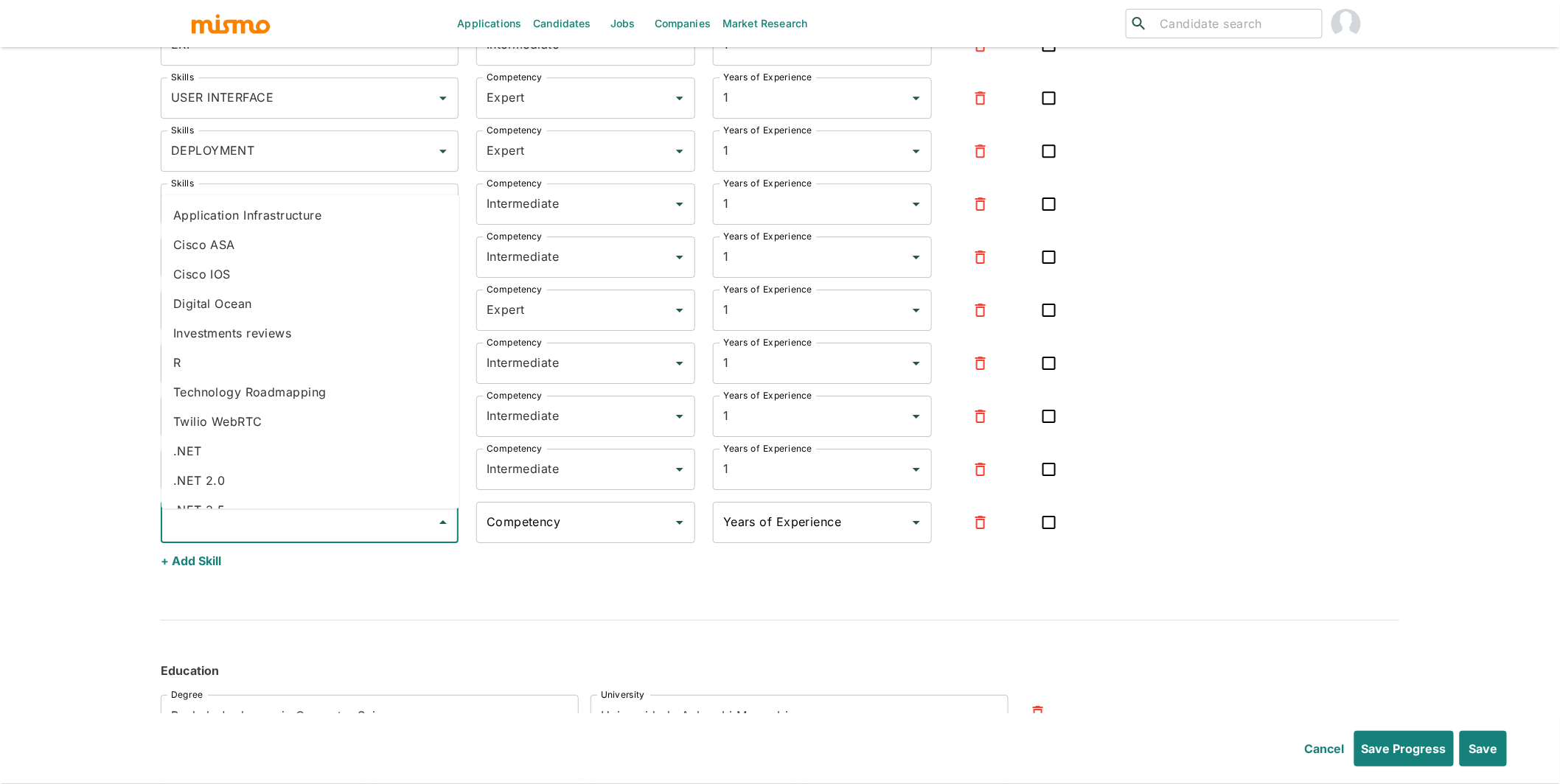
click at [248, 518] on input "Skills" at bounding box center [298, 522] width 262 height 28
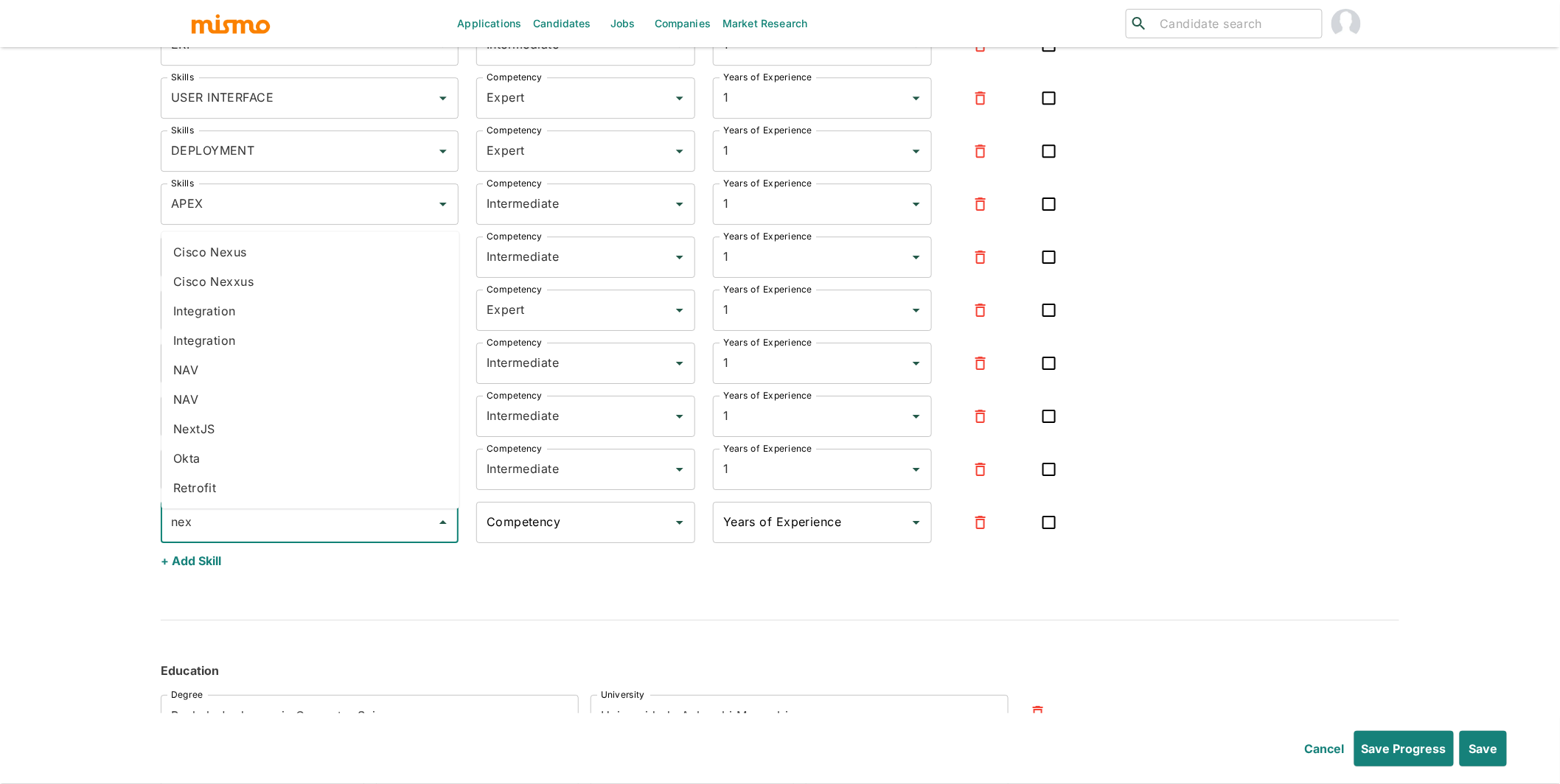
click at [225, 435] on li "NextJS" at bounding box center [310, 429] width 298 height 30
type input "NextJS"
click at [521, 520] on div "Competency Competency" at bounding box center [586, 522] width 219 height 42
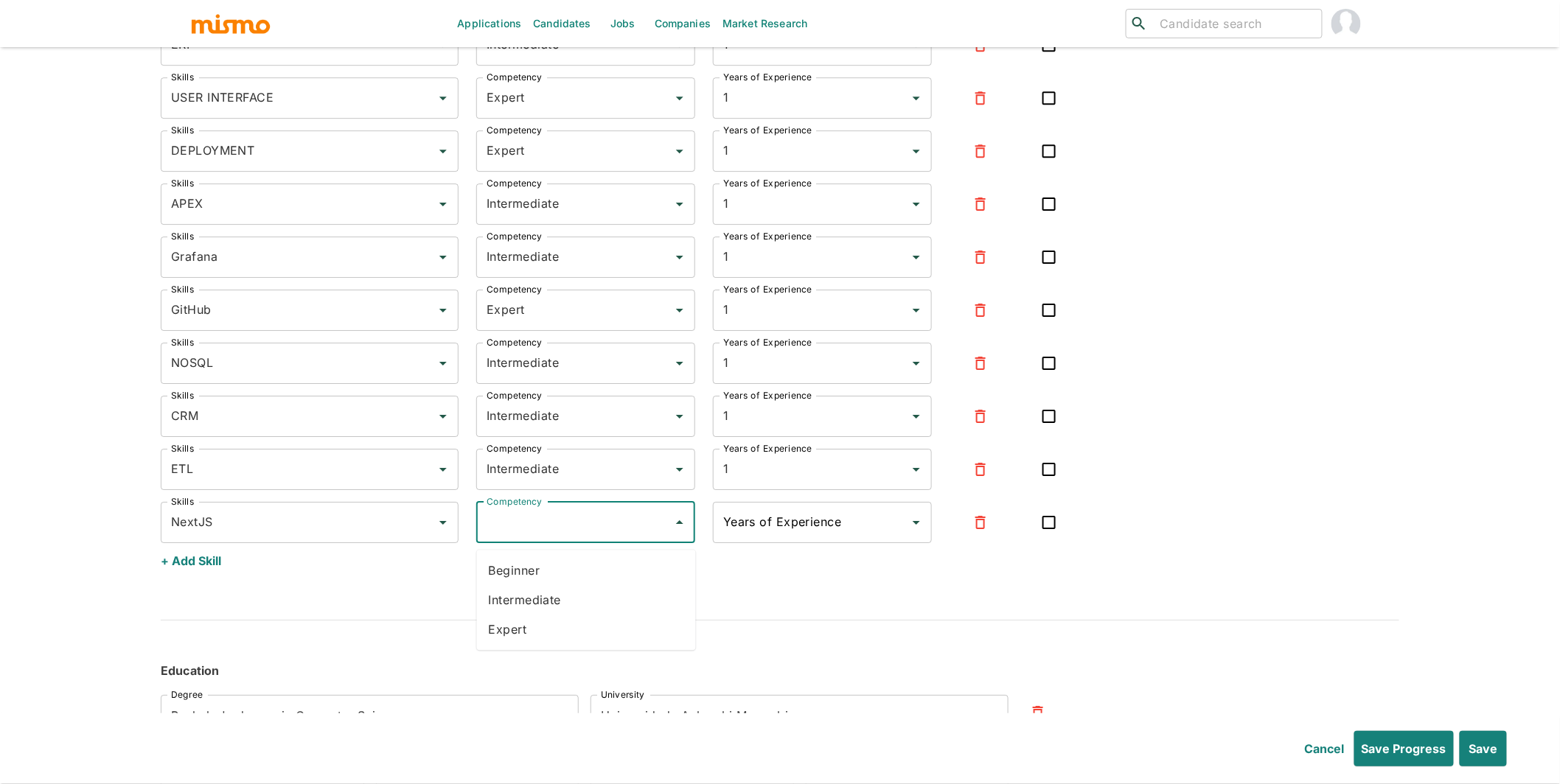
drag, startPoint x: 524, startPoint y: 626, endPoint x: 384, endPoint y: 602, distance: 142.0
click at [523, 626] on li "Expert" at bounding box center [587, 629] width 219 height 30
type input "Expert"
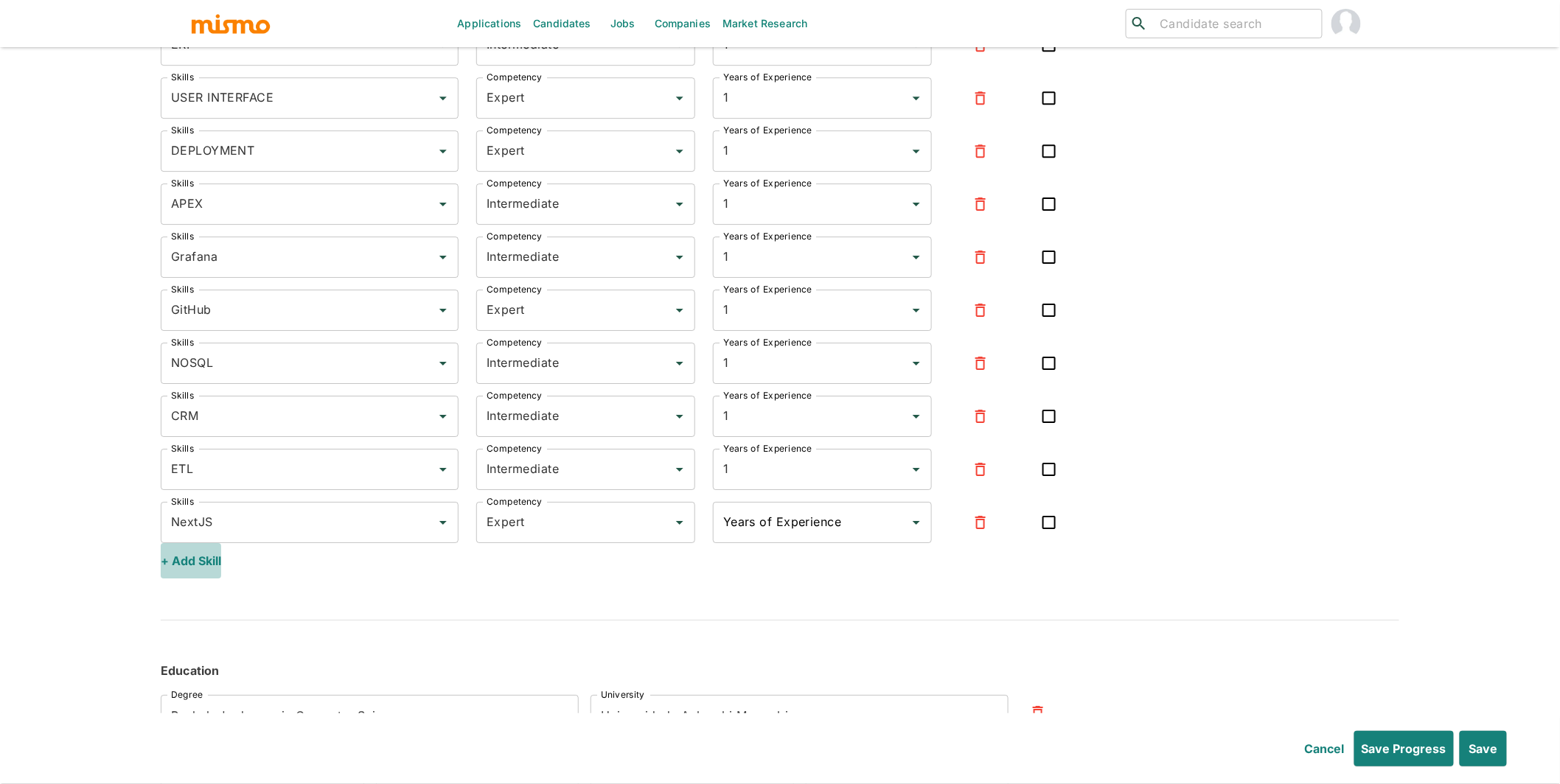
click at [210, 560] on button "+ Add Skill" at bounding box center [190, 561] width 60 height 36
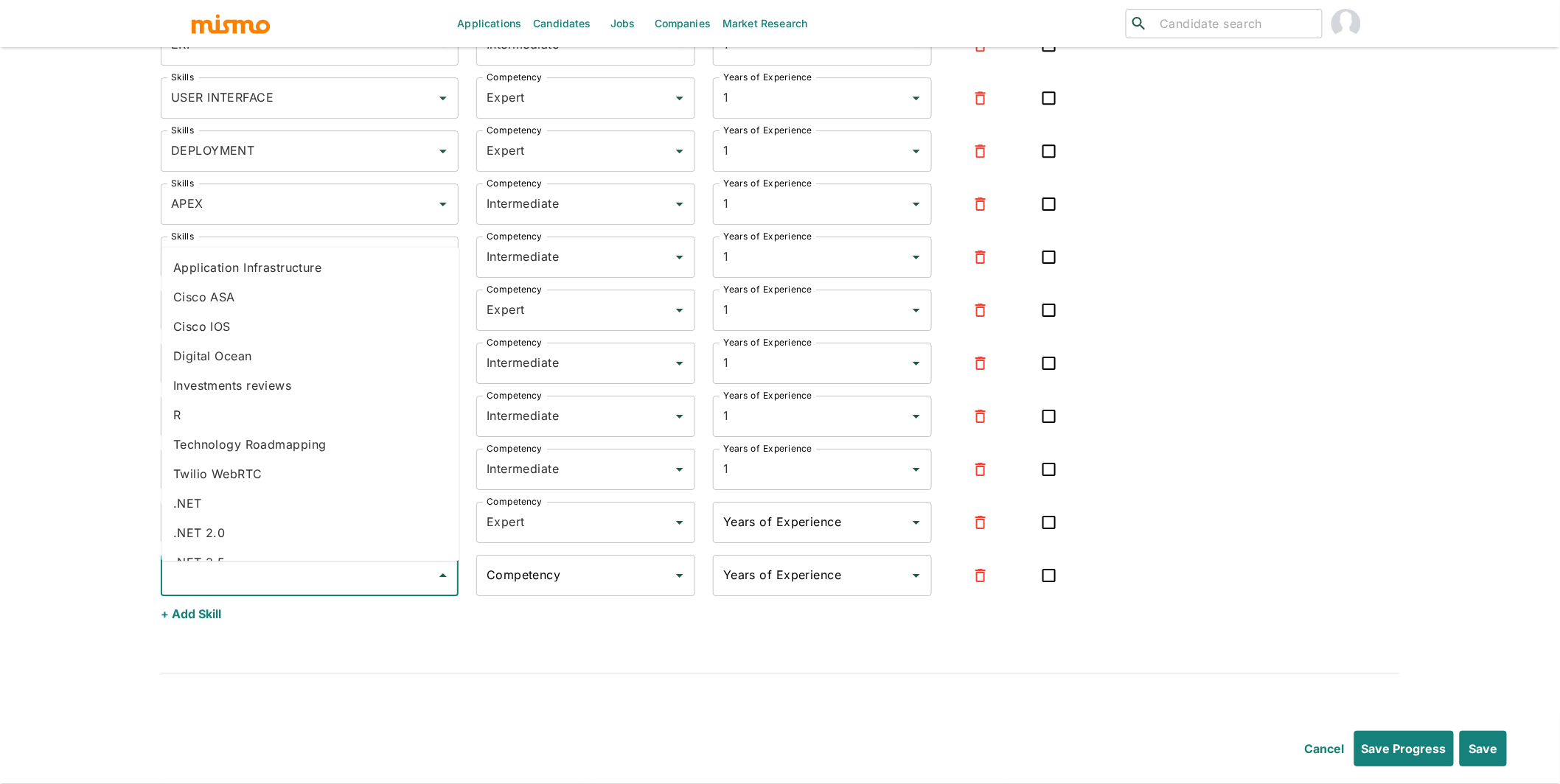
click at [204, 584] on input "Skills" at bounding box center [298, 576] width 262 height 28
click at [251, 483] on li "NestJS" at bounding box center [310, 482] width 298 height 30
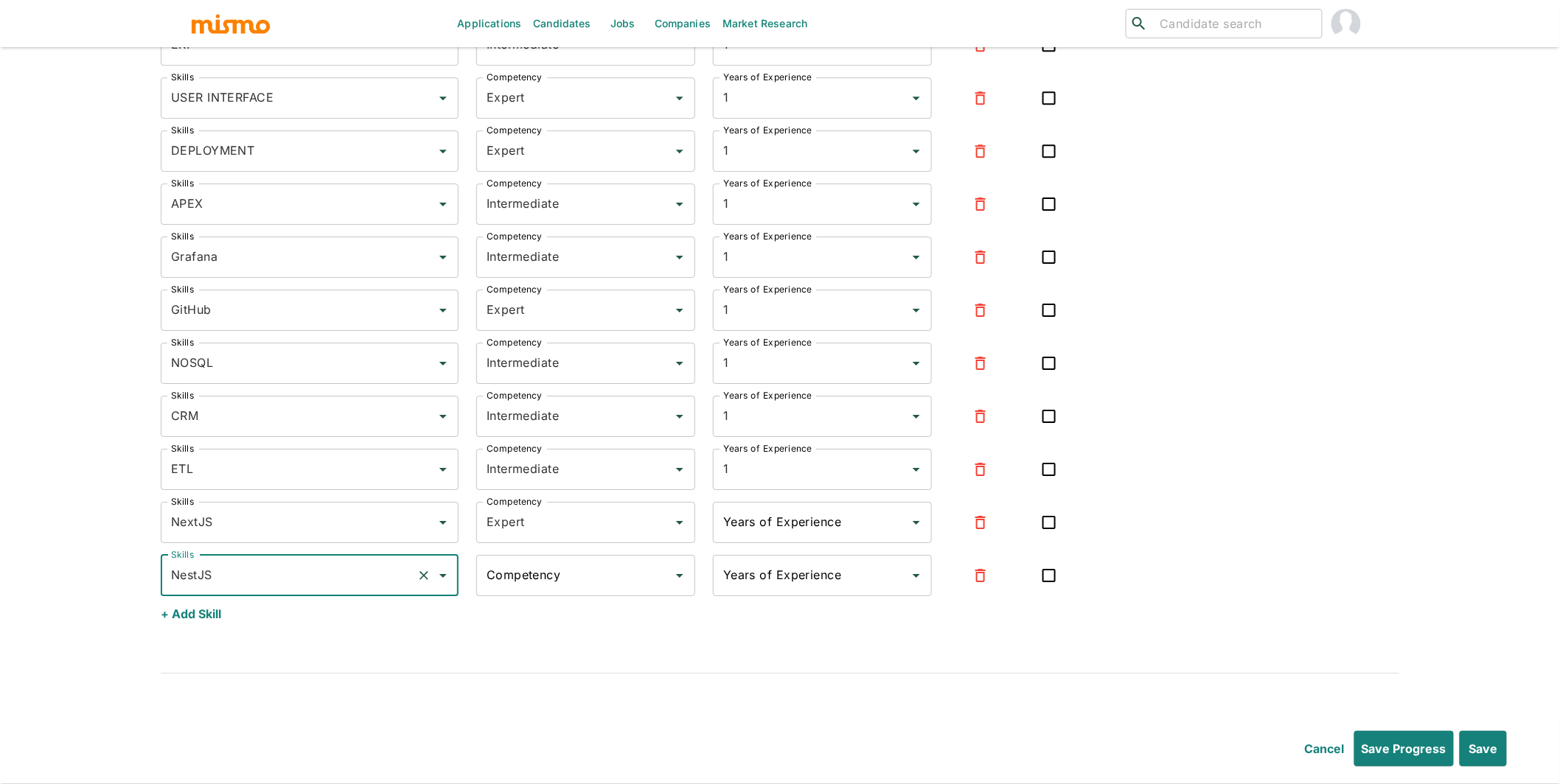
type input "NestJS"
click at [526, 571] on input "Competency" at bounding box center [575, 576] width 184 height 28
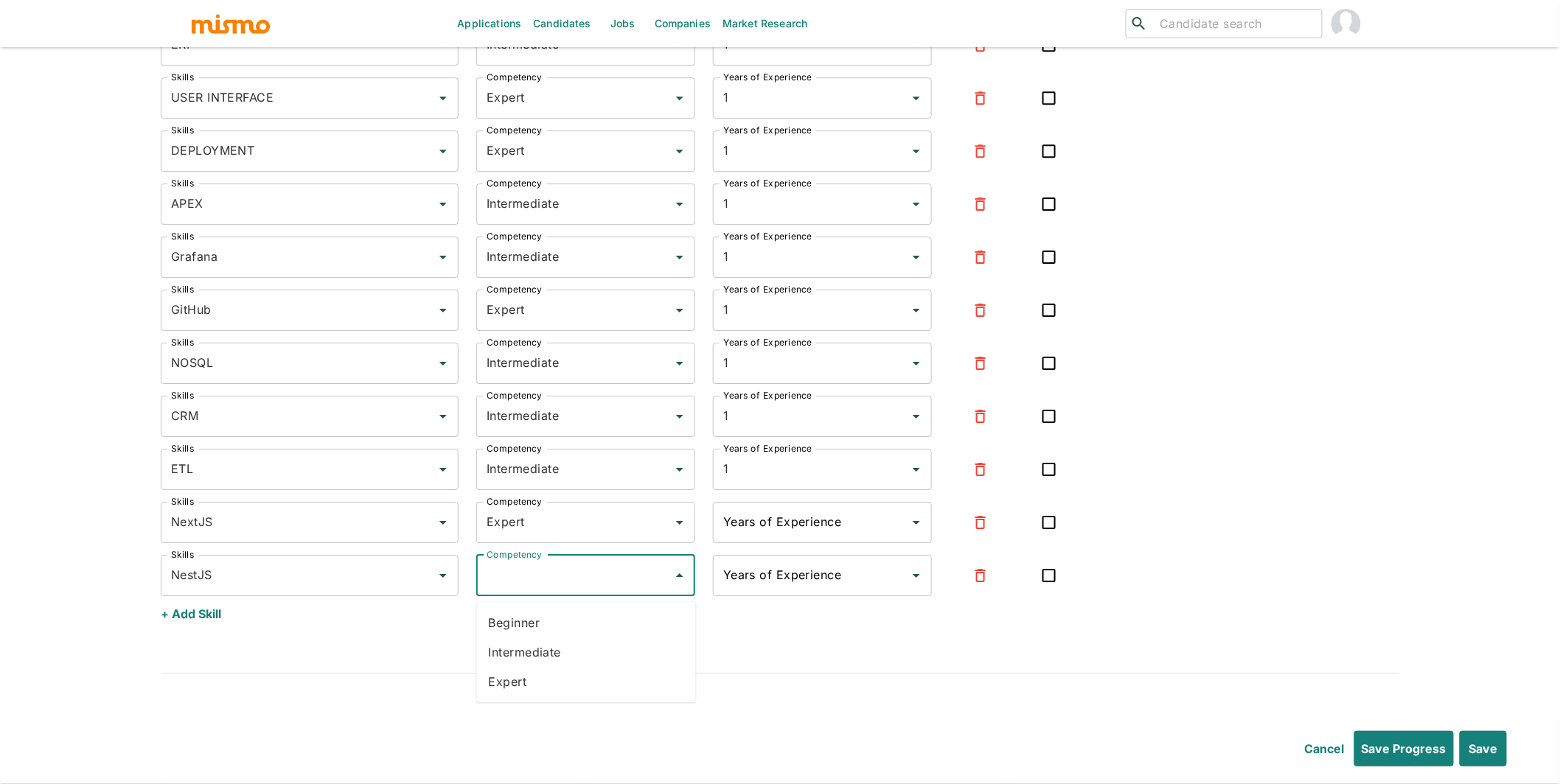
click at [525, 684] on li "Expert" at bounding box center [587, 682] width 219 height 30
type input "Expert"
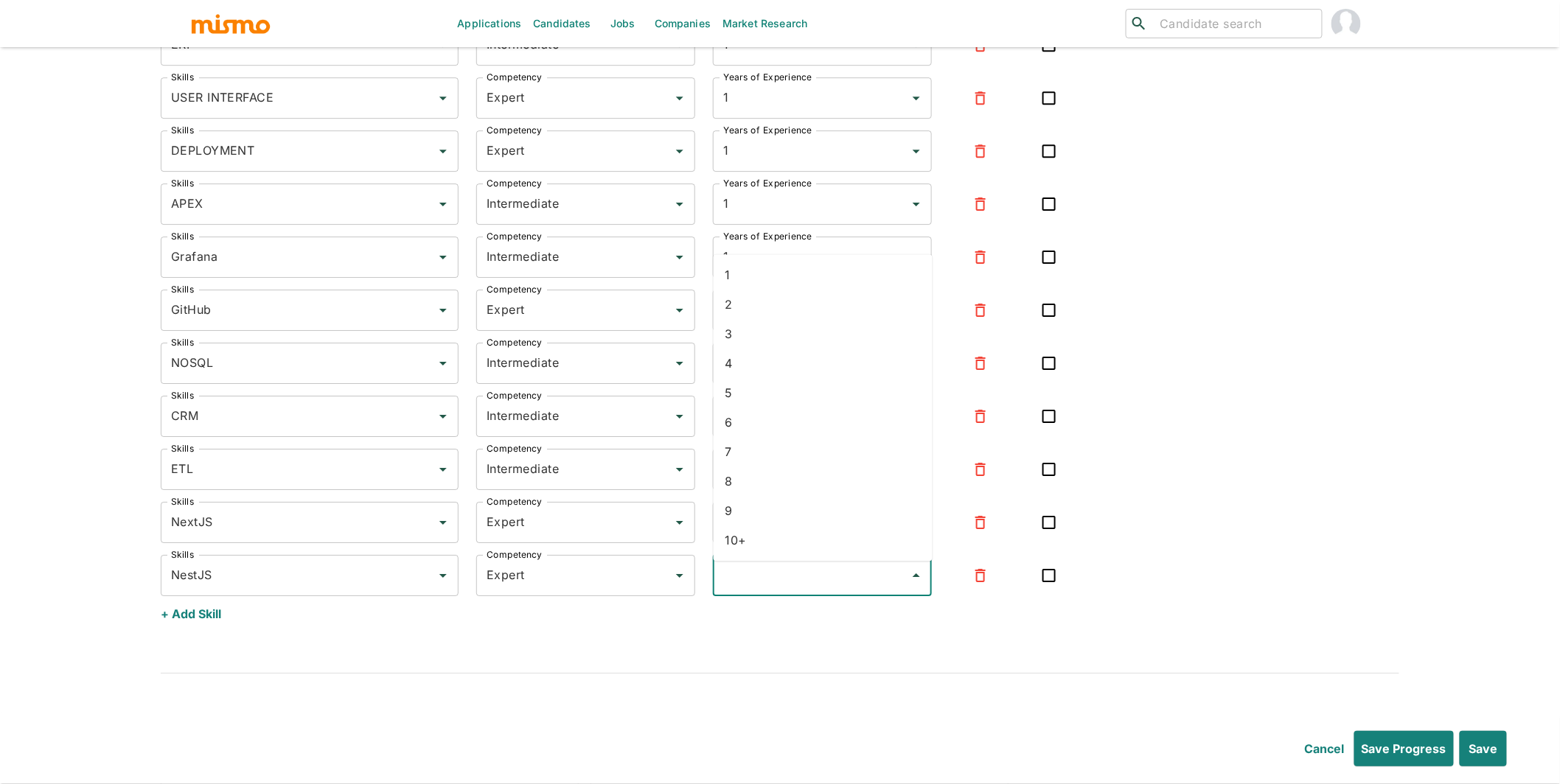
drag, startPoint x: 790, startPoint y: 589, endPoint x: 792, endPoint y: 566, distance: 23.1
click at [756, 589] on input "Years of Experience" at bounding box center [811, 576] width 184 height 28
click at [756, 285] on li "1" at bounding box center [823, 275] width 219 height 30
type input "1"
click at [756, 528] on input "Years of Experience" at bounding box center [811, 522] width 184 height 28
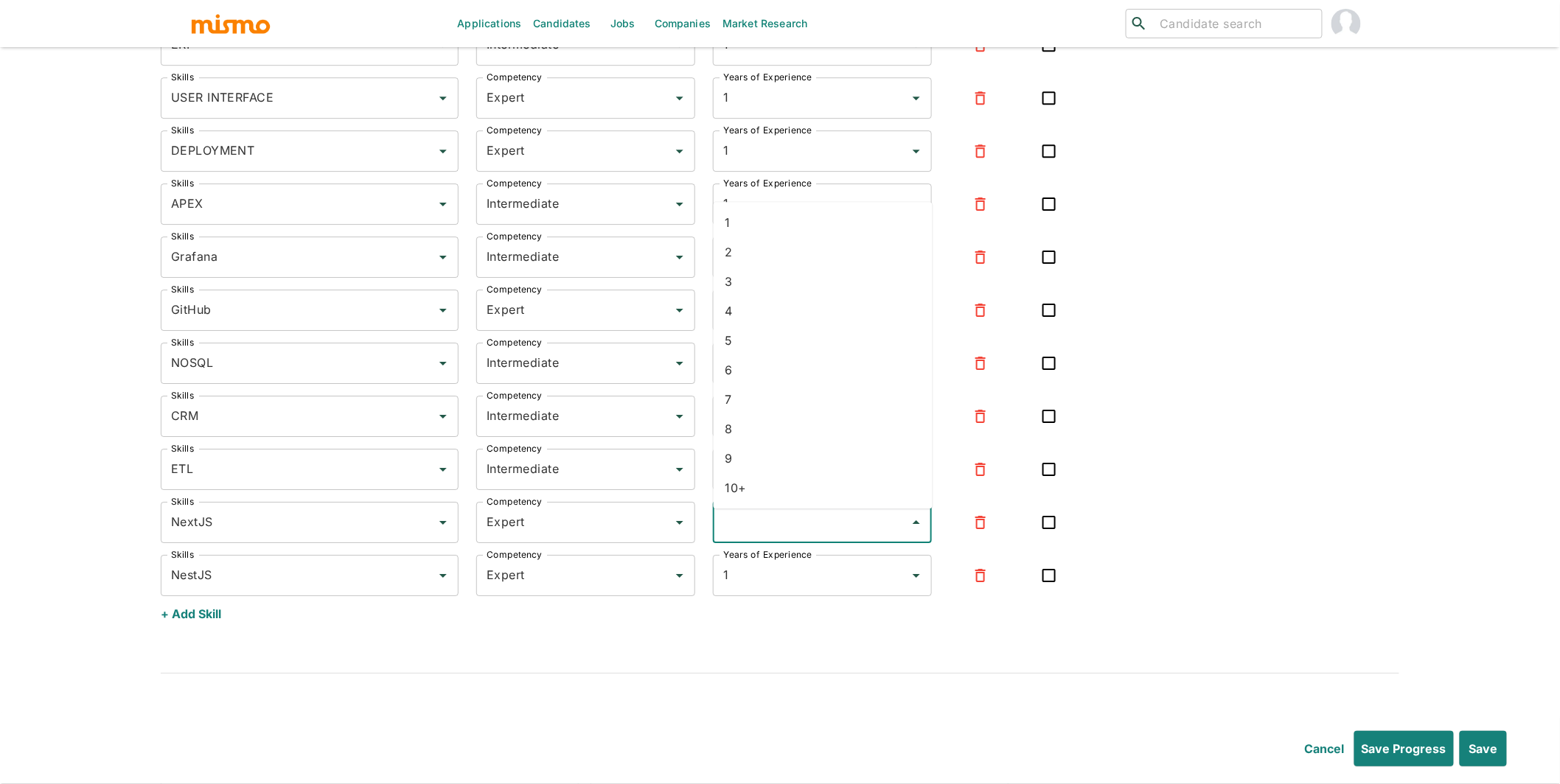
click at [756, 237] on li "2" at bounding box center [823, 252] width 219 height 30
type input "2"
click at [186, 621] on button "+ Add Skill" at bounding box center [190, 614] width 60 height 36
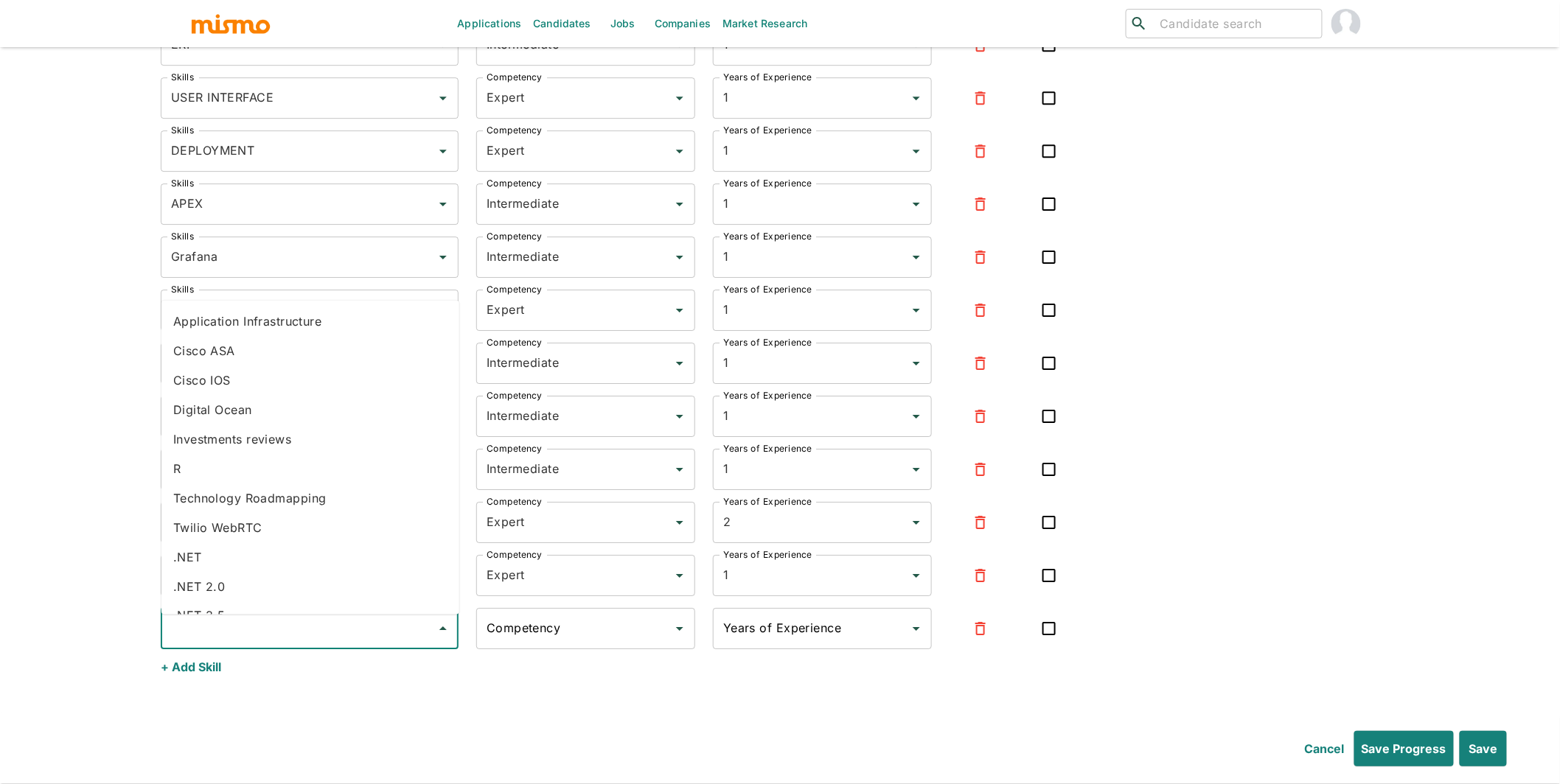
click at [219, 641] on input "Skills" at bounding box center [298, 629] width 262 height 28
click at [207, 535] on li "Node.js" at bounding box center [310, 535] width 298 height 30
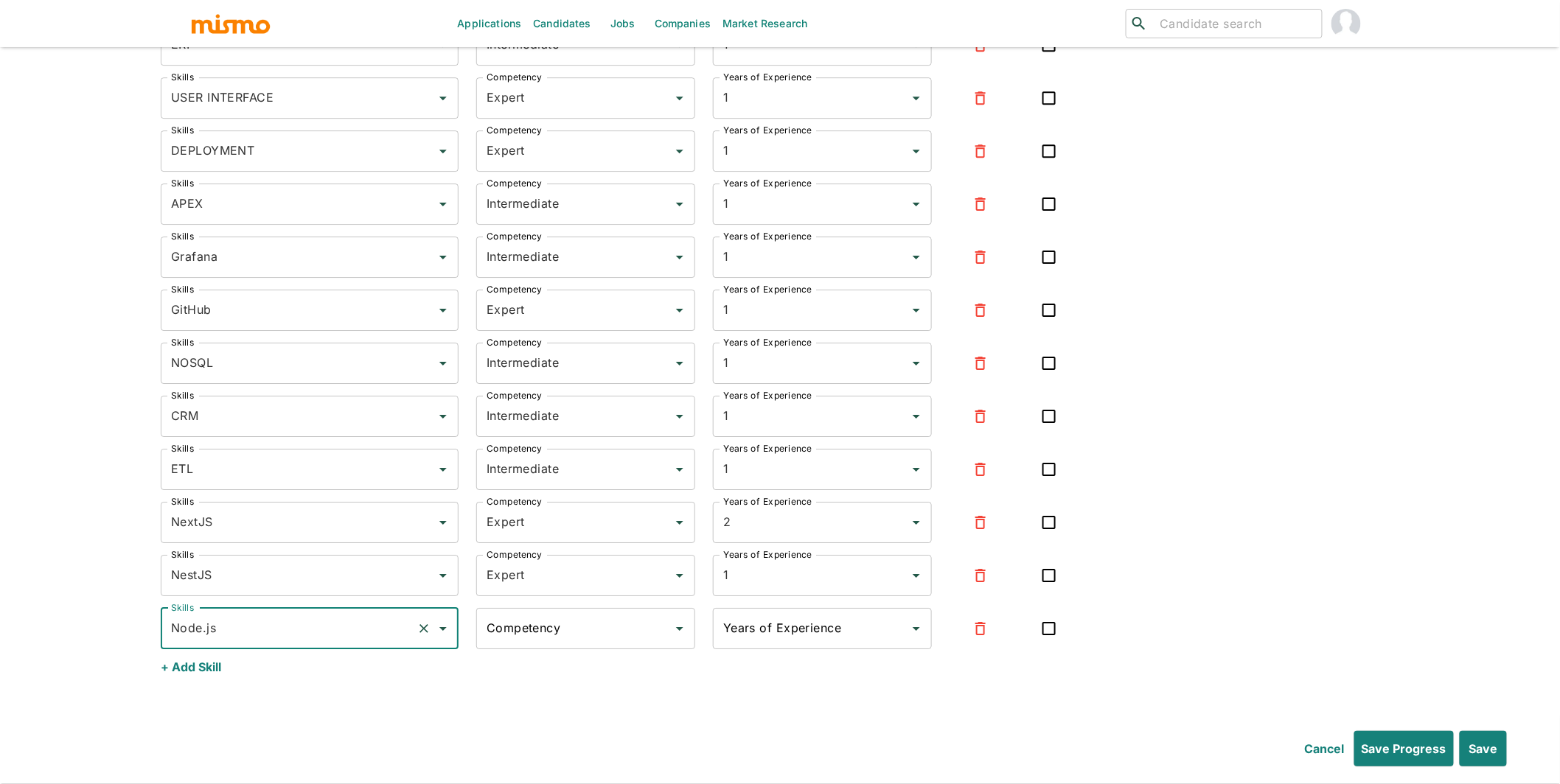
type input "Node.js"
click at [558, 643] on input "Competency" at bounding box center [575, 629] width 184 height 28
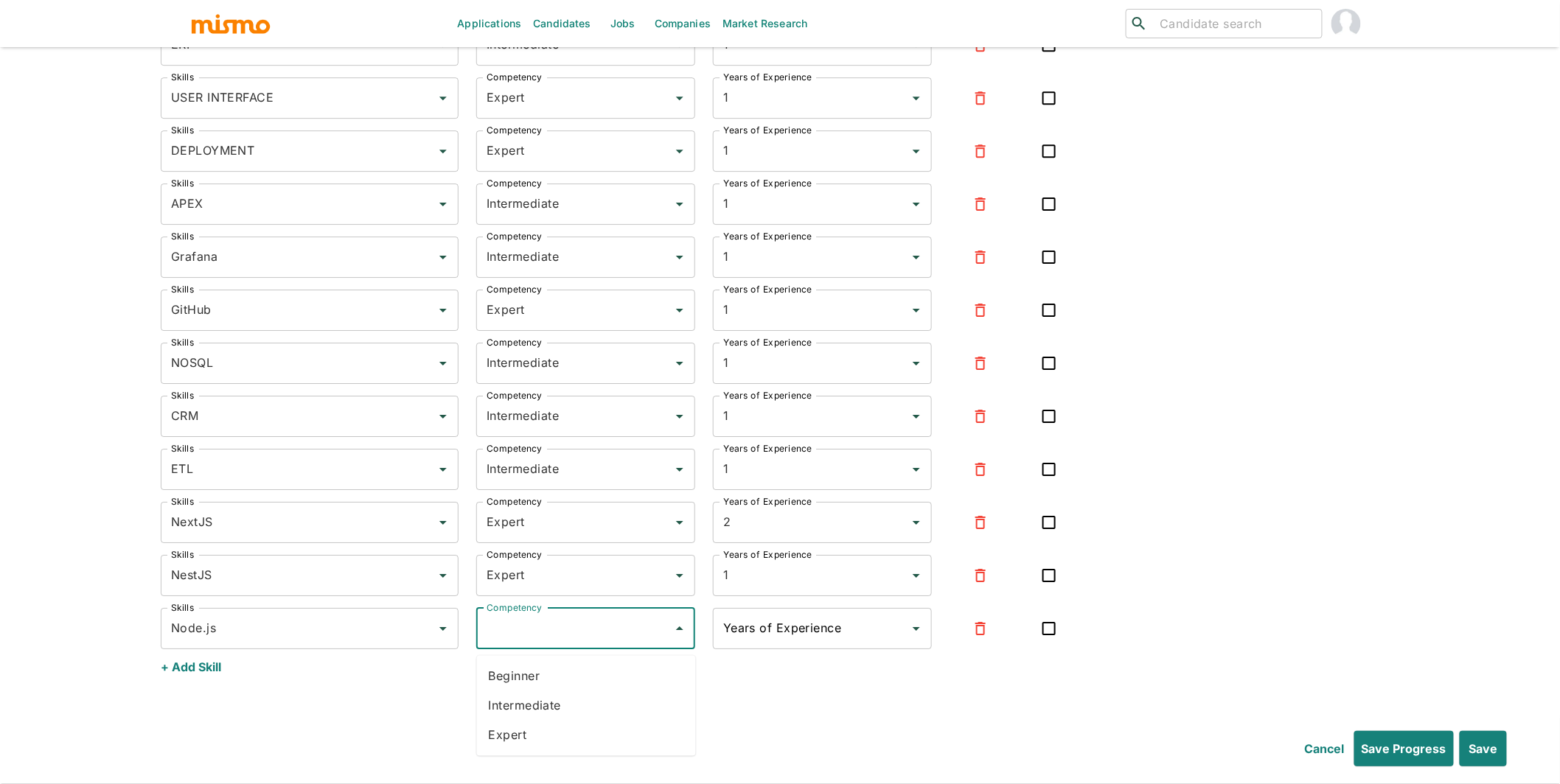
click at [523, 704] on li "Expert" at bounding box center [587, 736] width 219 height 30
type input "Expert"
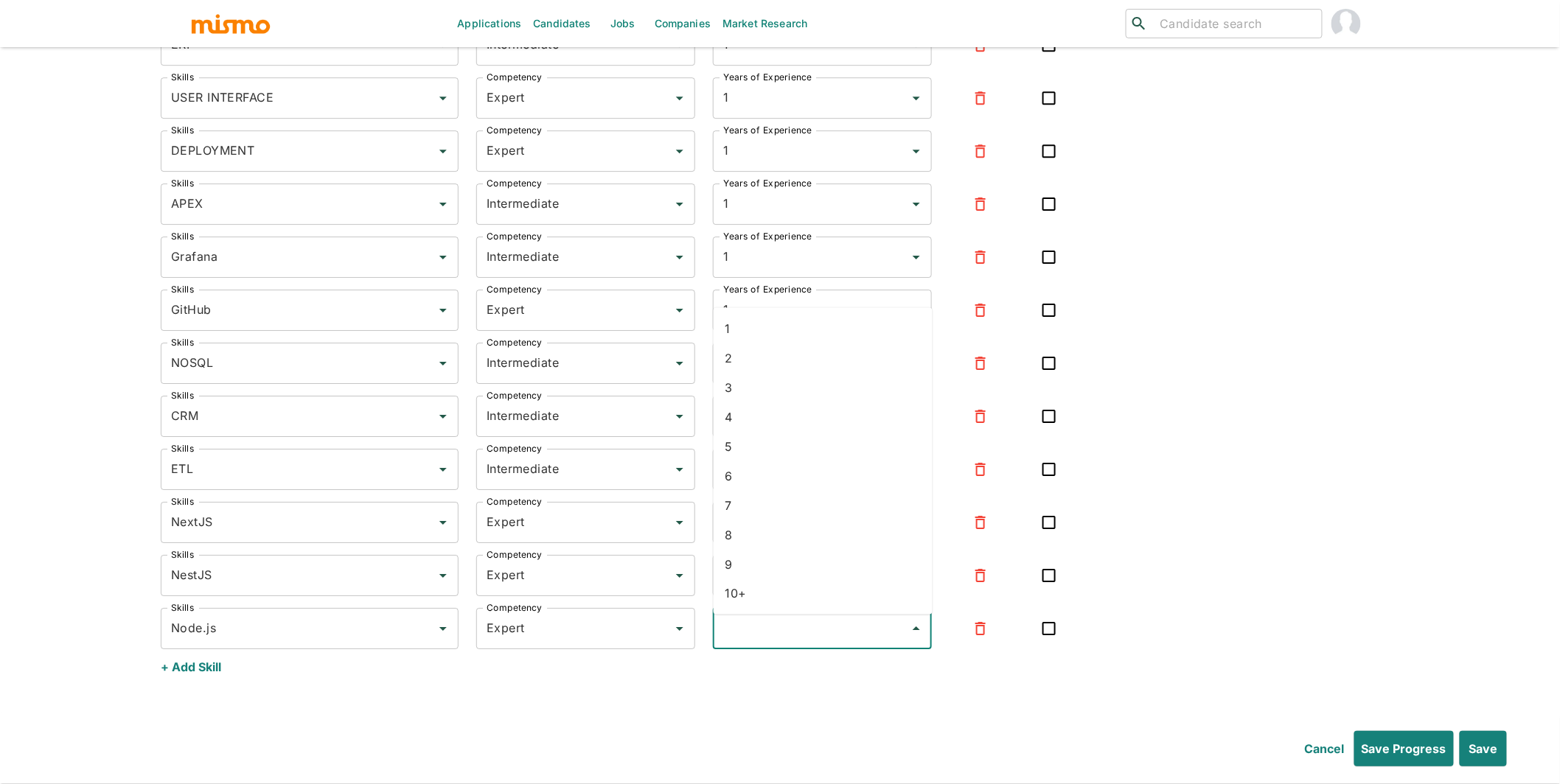
click at [756, 635] on input "Years of Experience" at bounding box center [811, 629] width 184 height 28
click at [756, 321] on li "1" at bounding box center [823, 328] width 219 height 30
type input "1"
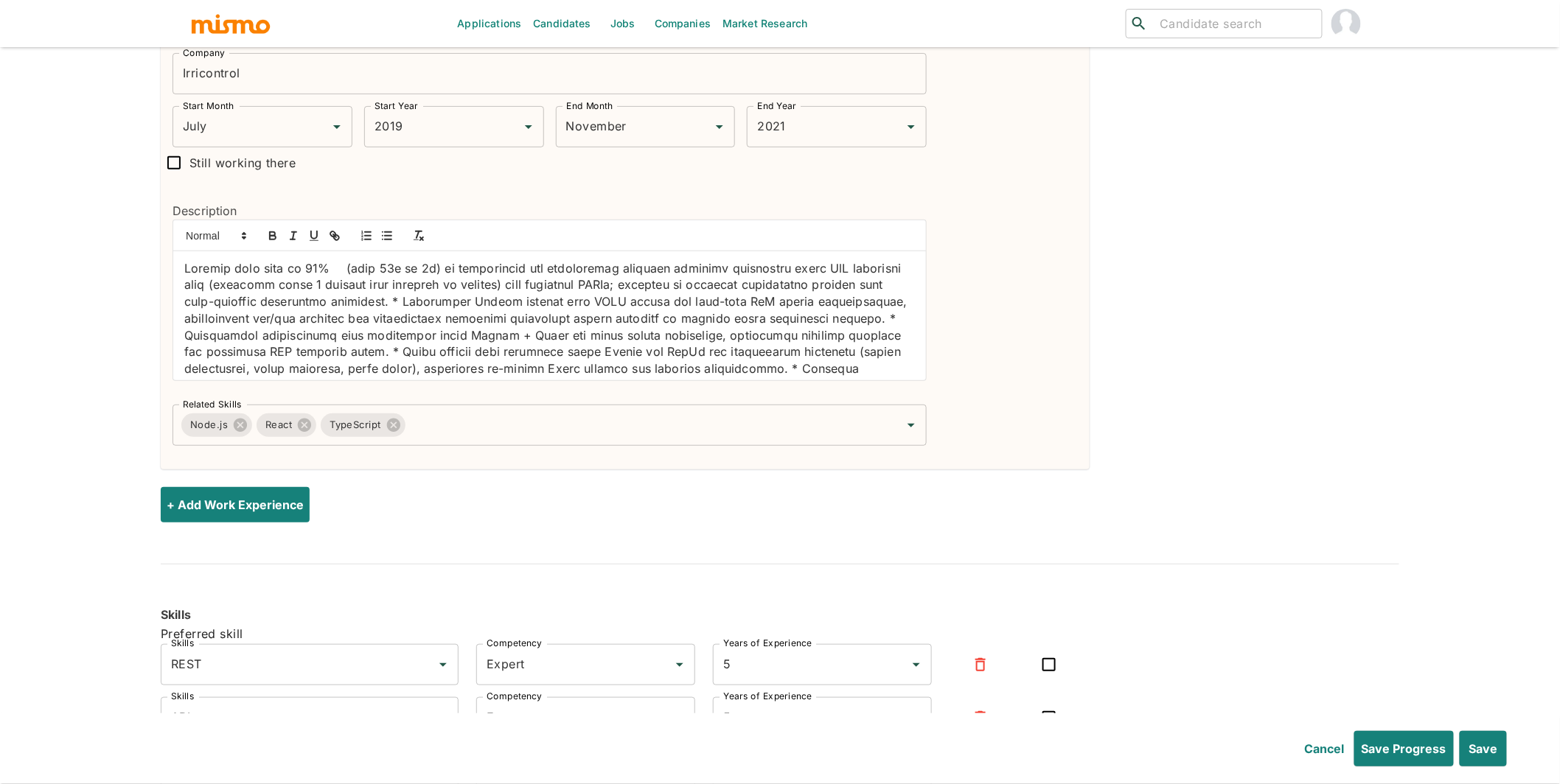
scroll to position [4828, 0]
click at [187, 279] on p at bounding box center [549, 345] width 731 height 167
click at [384, 244] on icon "button" at bounding box center [387, 237] width 13 height 13
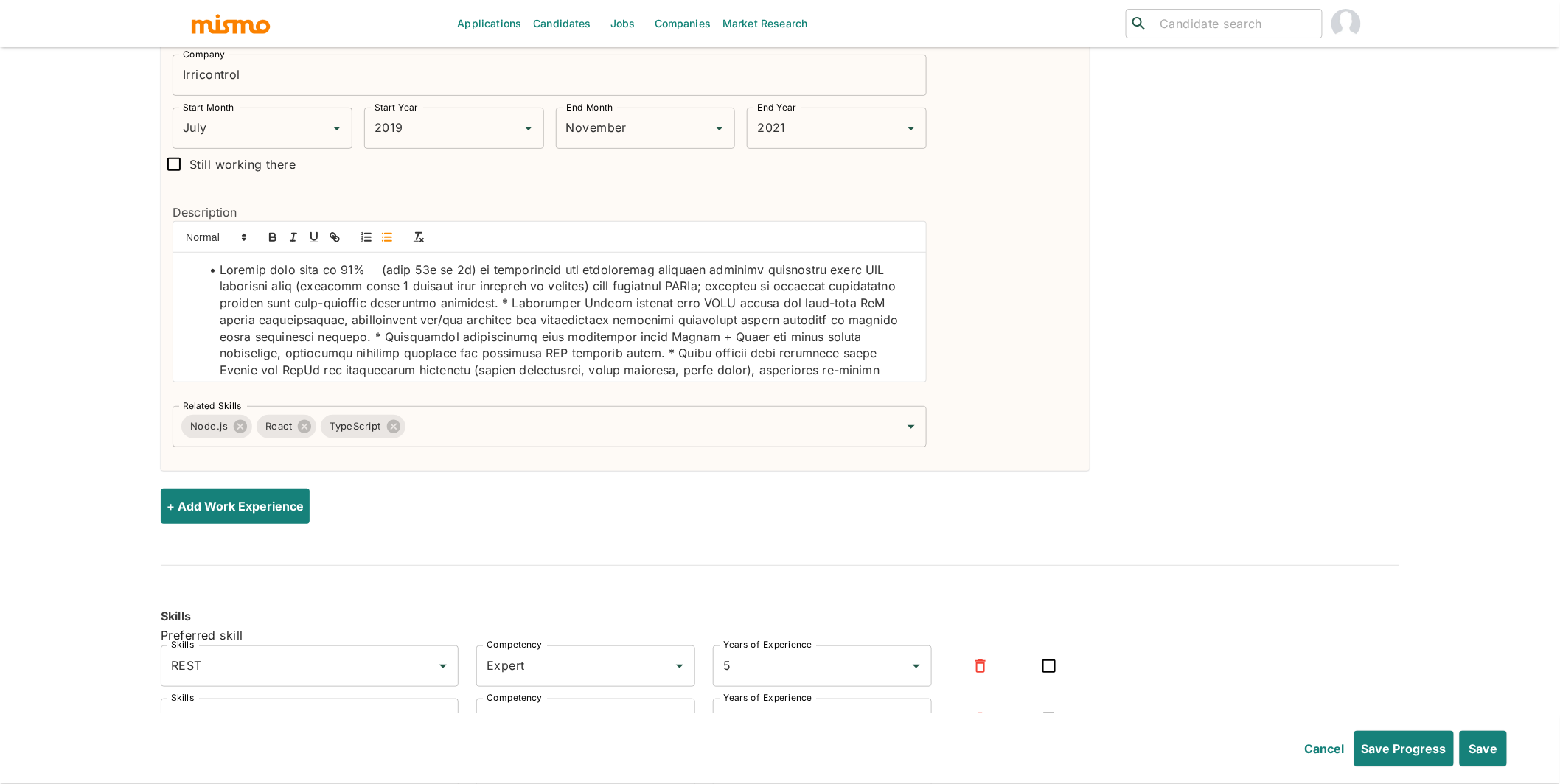
click at [382, 277] on li at bounding box center [558, 345] width 713 height 167
click at [581, 310] on li at bounding box center [558, 345] width 713 height 167
click at [739, 346] on li "Integrated Django backend with MQTT broker for real-time IoT device communicati…" at bounding box center [558, 378] width 713 height 134
click at [483, 371] on li "Implemented asynchronous task processing using Celery + Redis for heavy report …" at bounding box center [558, 395] width 713 height 100
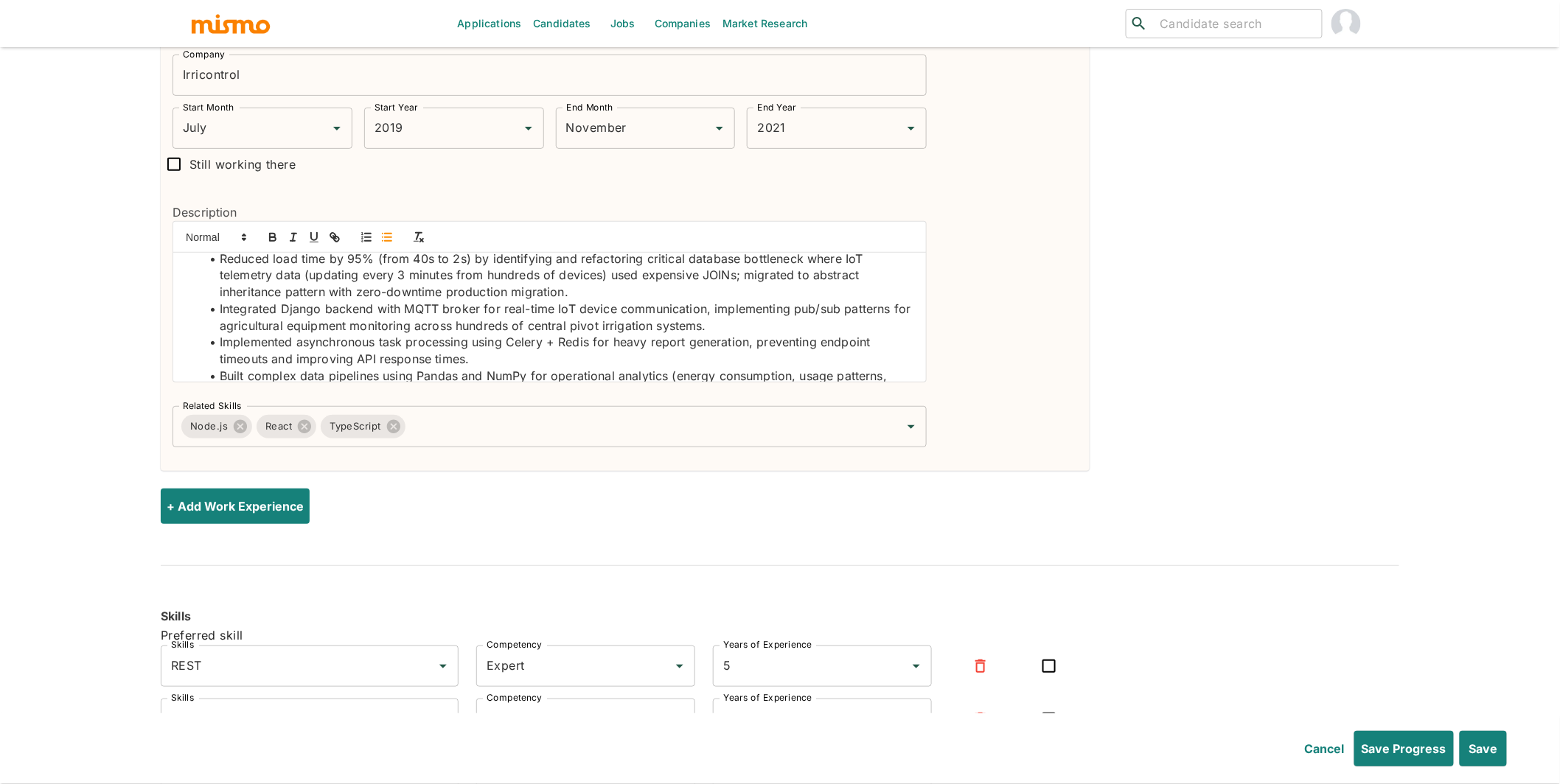
scroll to position [35, 0]
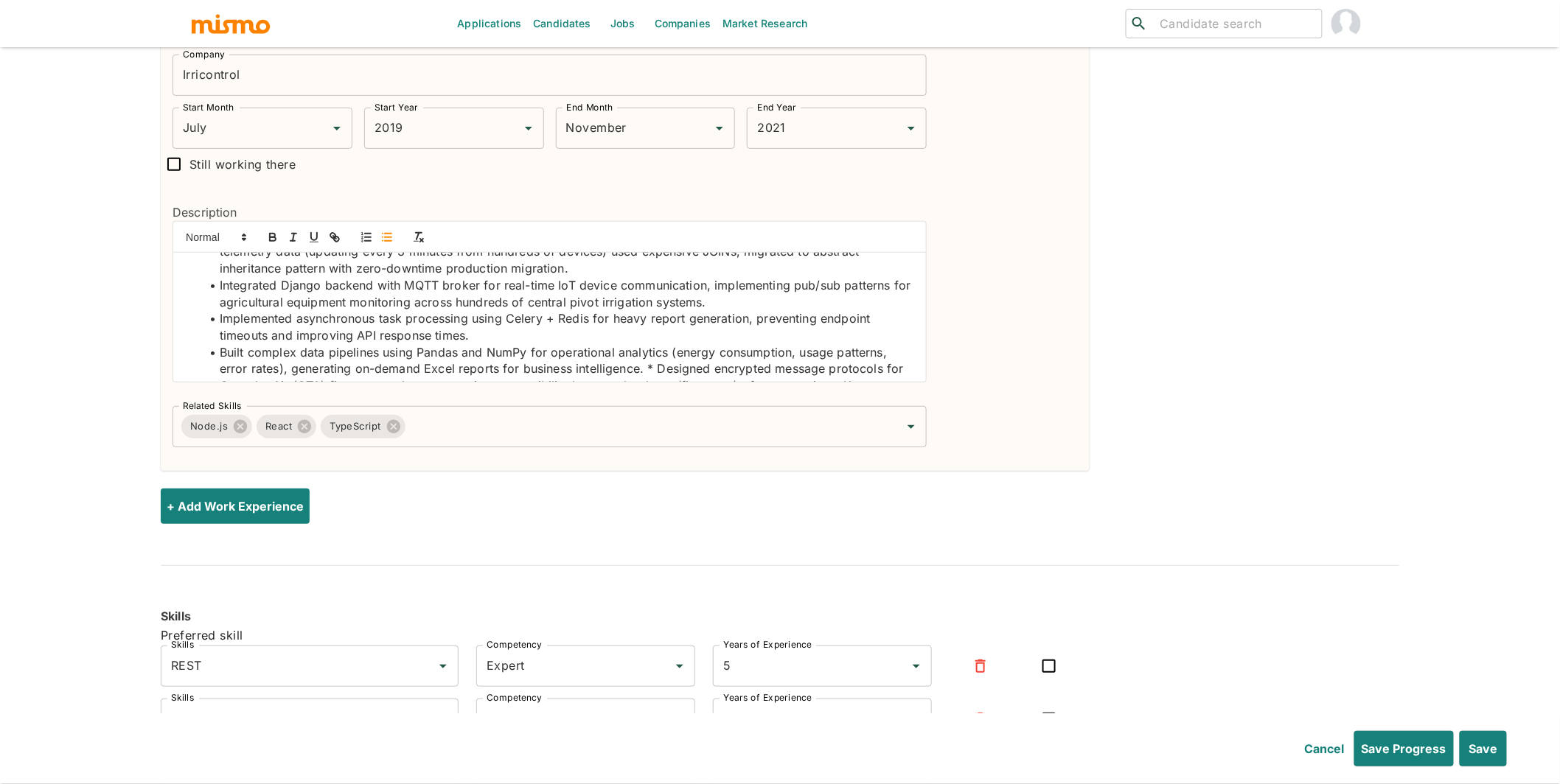
click at [657, 376] on li "Built complex data pipelines using Pandas and NumPy for operational analytics (…" at bounding box center [558, 386] width 713 height 84
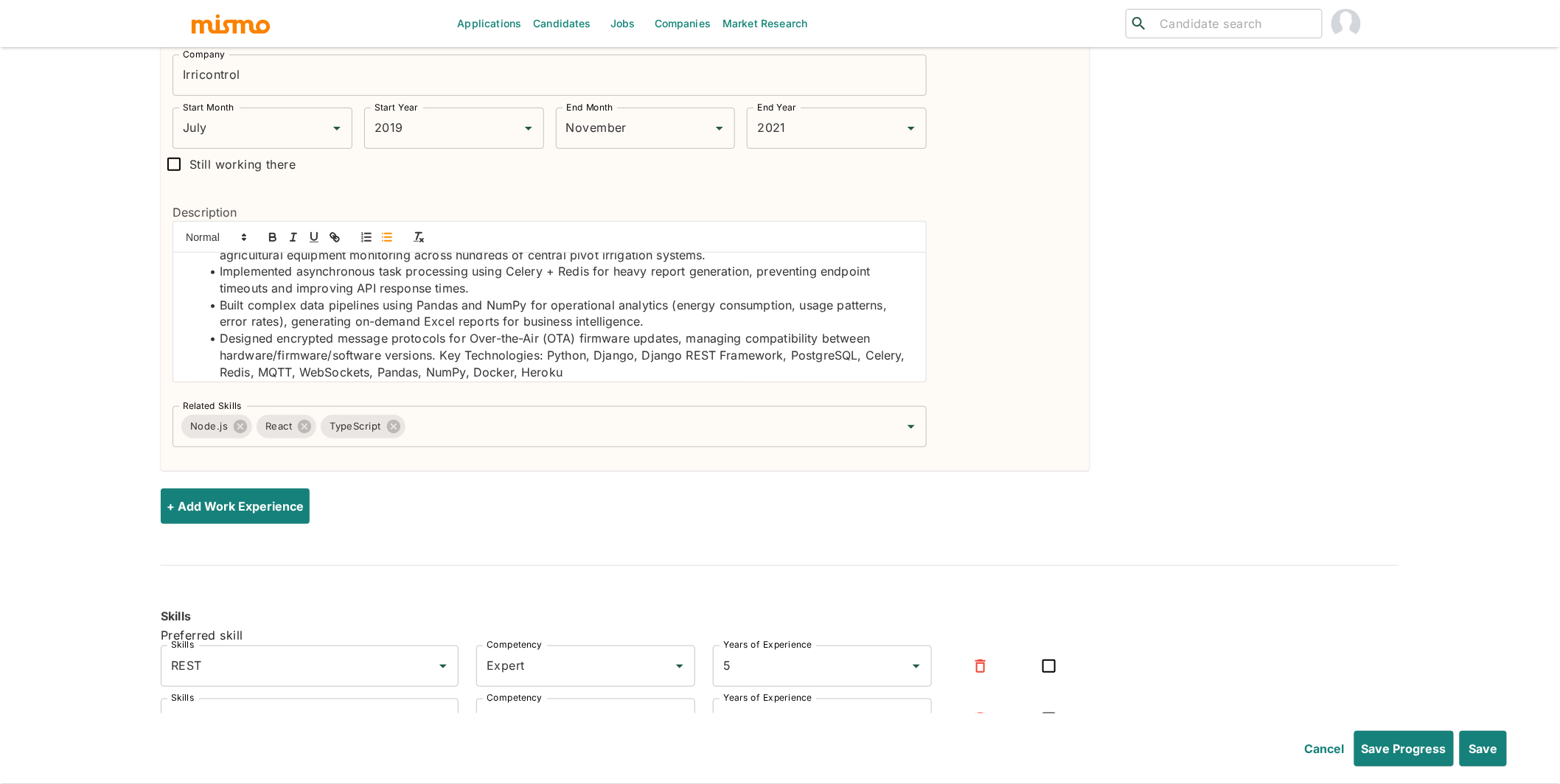
scroll to position [89, 0]
click at [442, 354] on li "Designed encrypted message protocols for Over-the-Air (OTA) firmware updates, m…" at bounding box center [558, 347] width 713 height 50
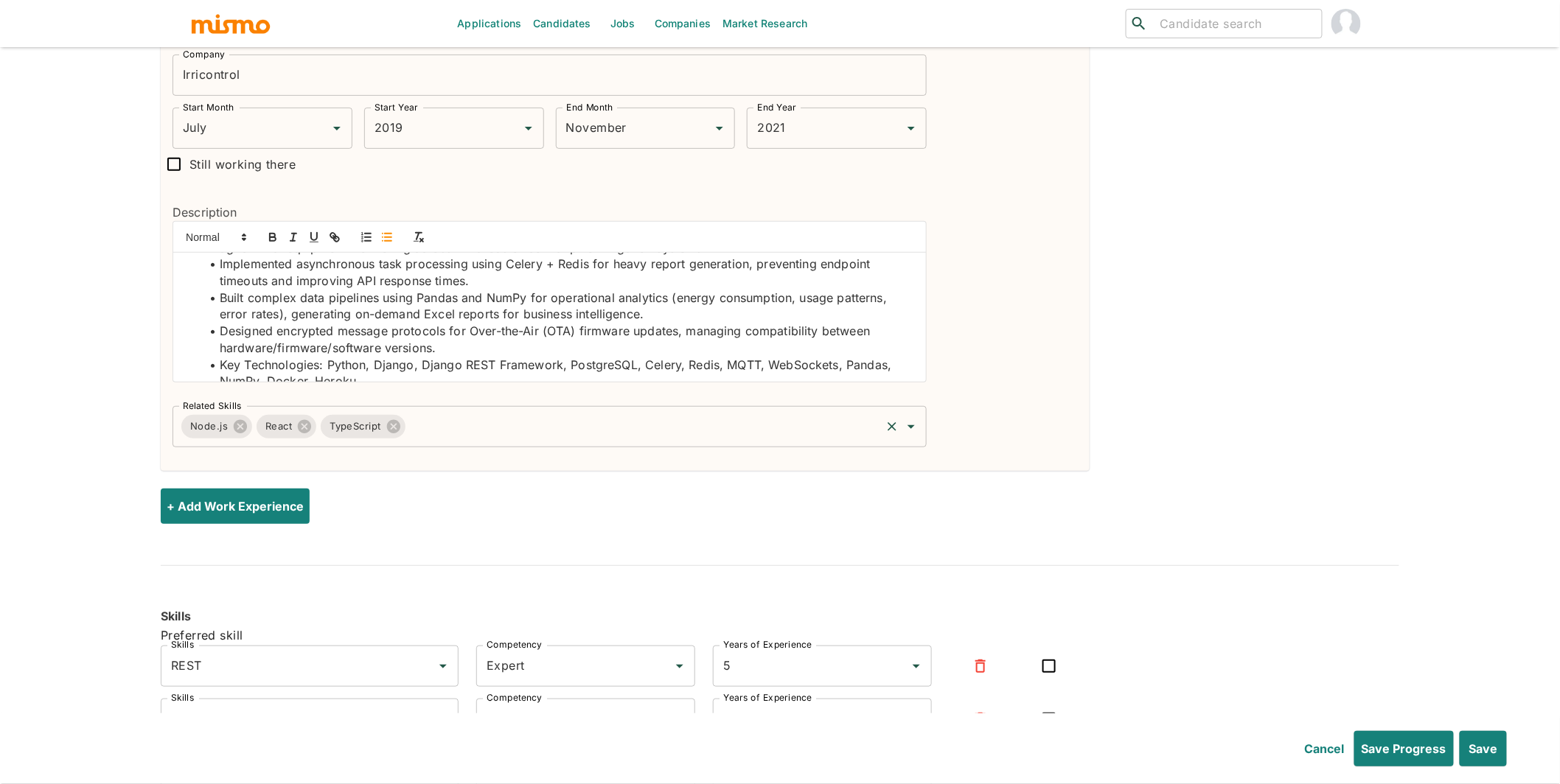
click at [480, 436] on input "Related Skills" at bounding box center [643, 427] width 472 height 28
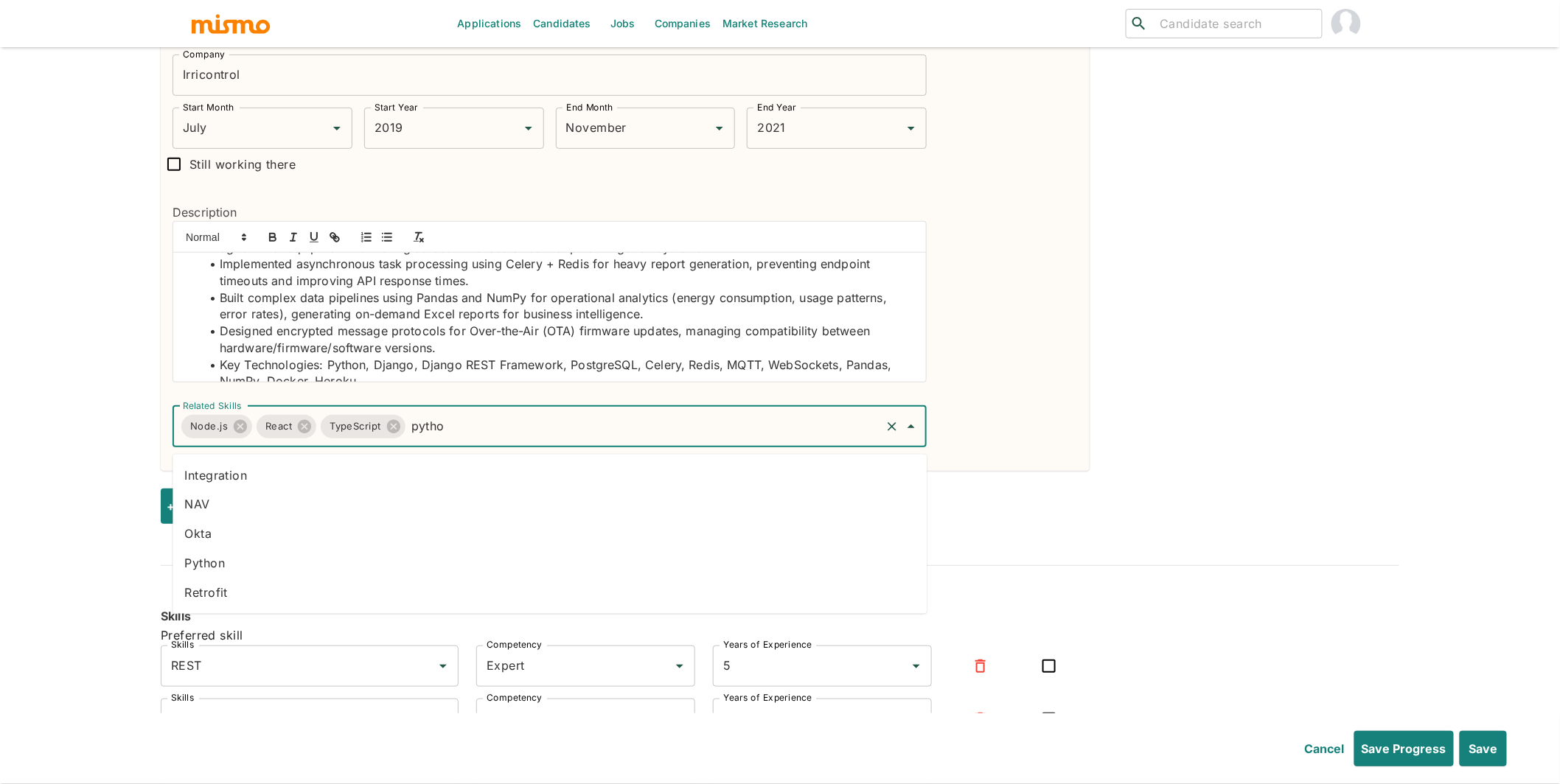
type input "python"
click at [354, 567] on li "Python" at bounding box center [549, 564] width 755 height 30
type input "django"
click at [425, 479] on li "Django" at bounding box center [549, 476] width 755 height 30
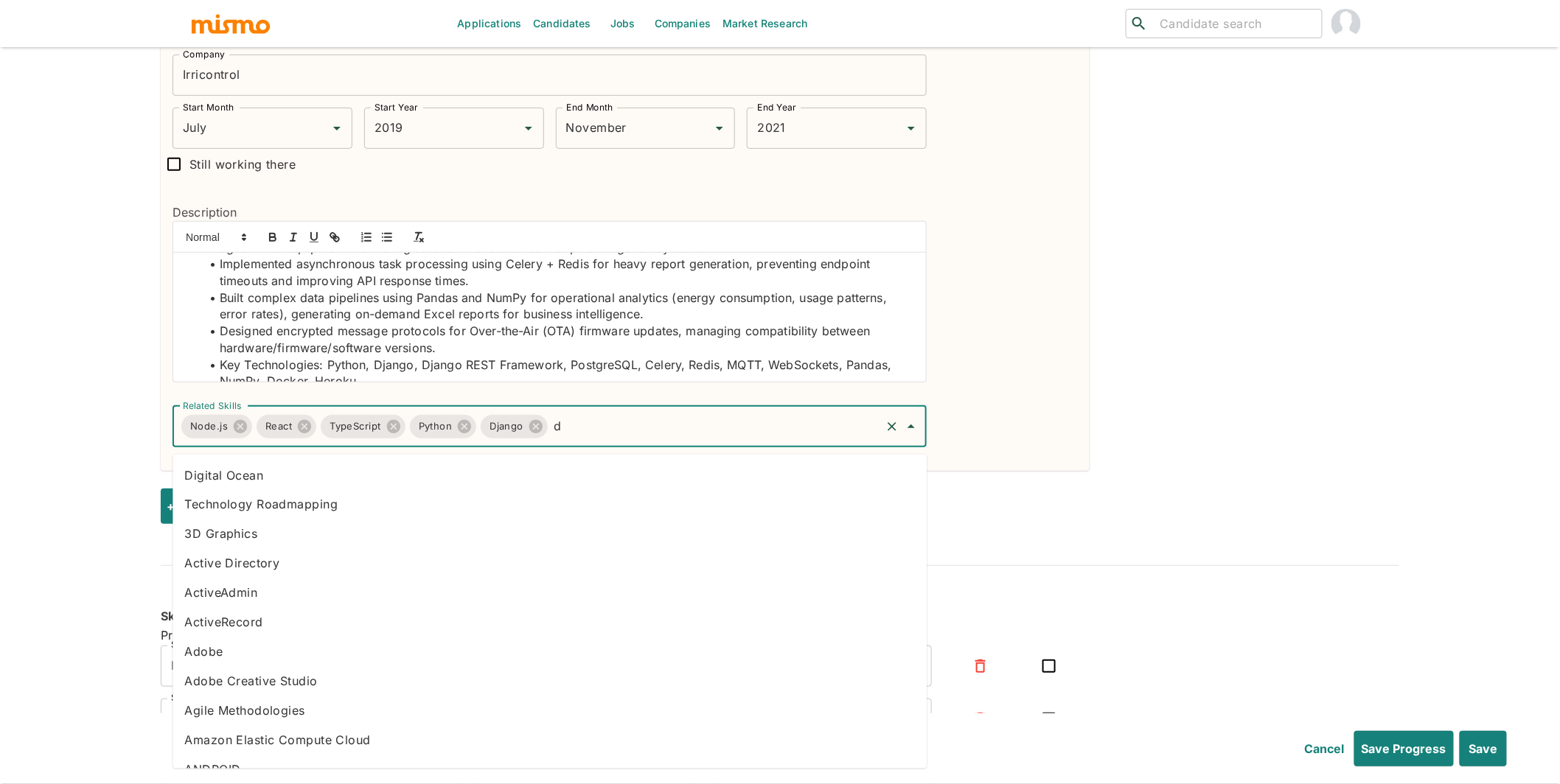
type input "dj"
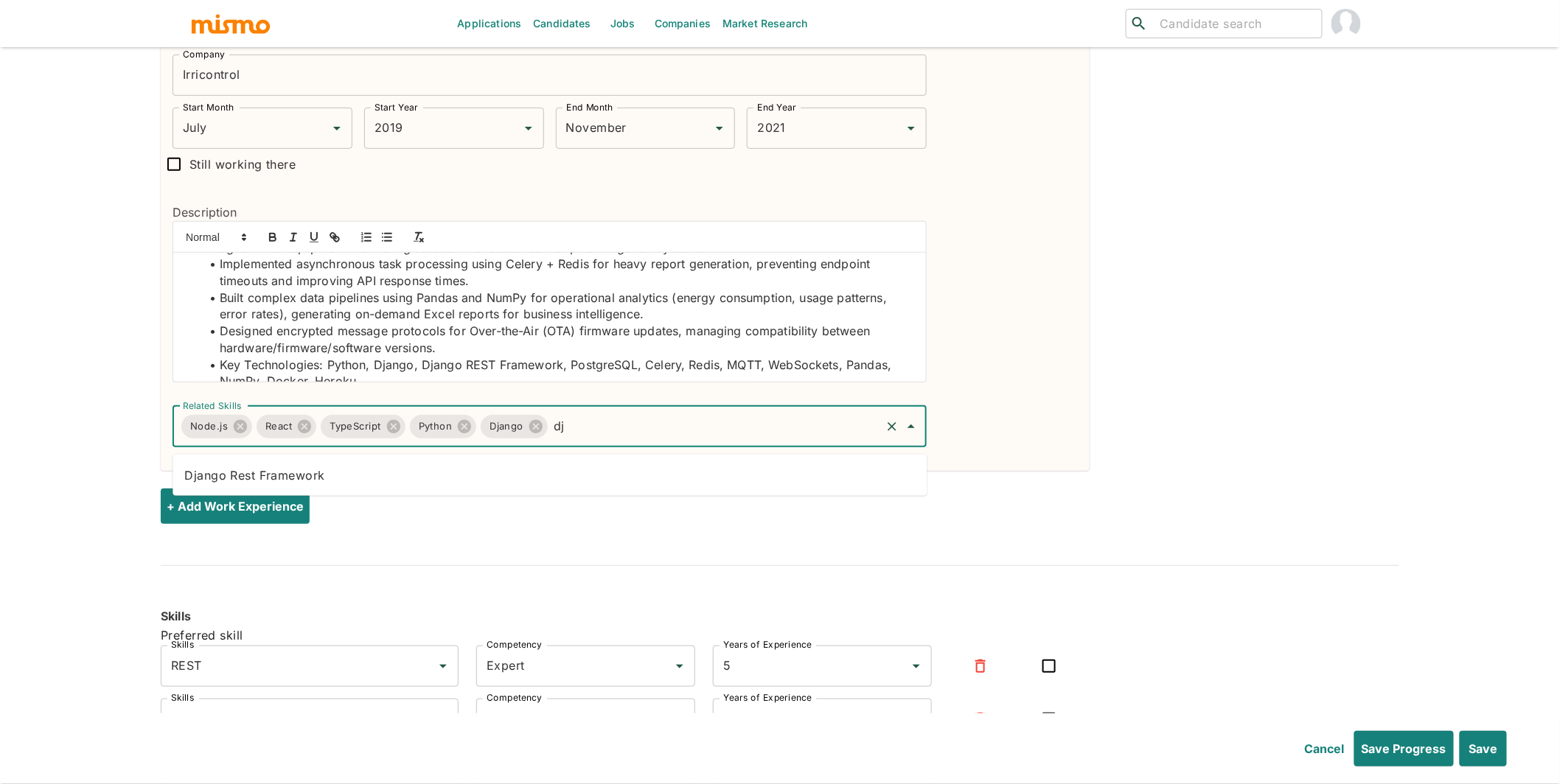
click at [657, 487] on li "Django Rest Framework" at bounding box center [549, 476] width 755 height 30
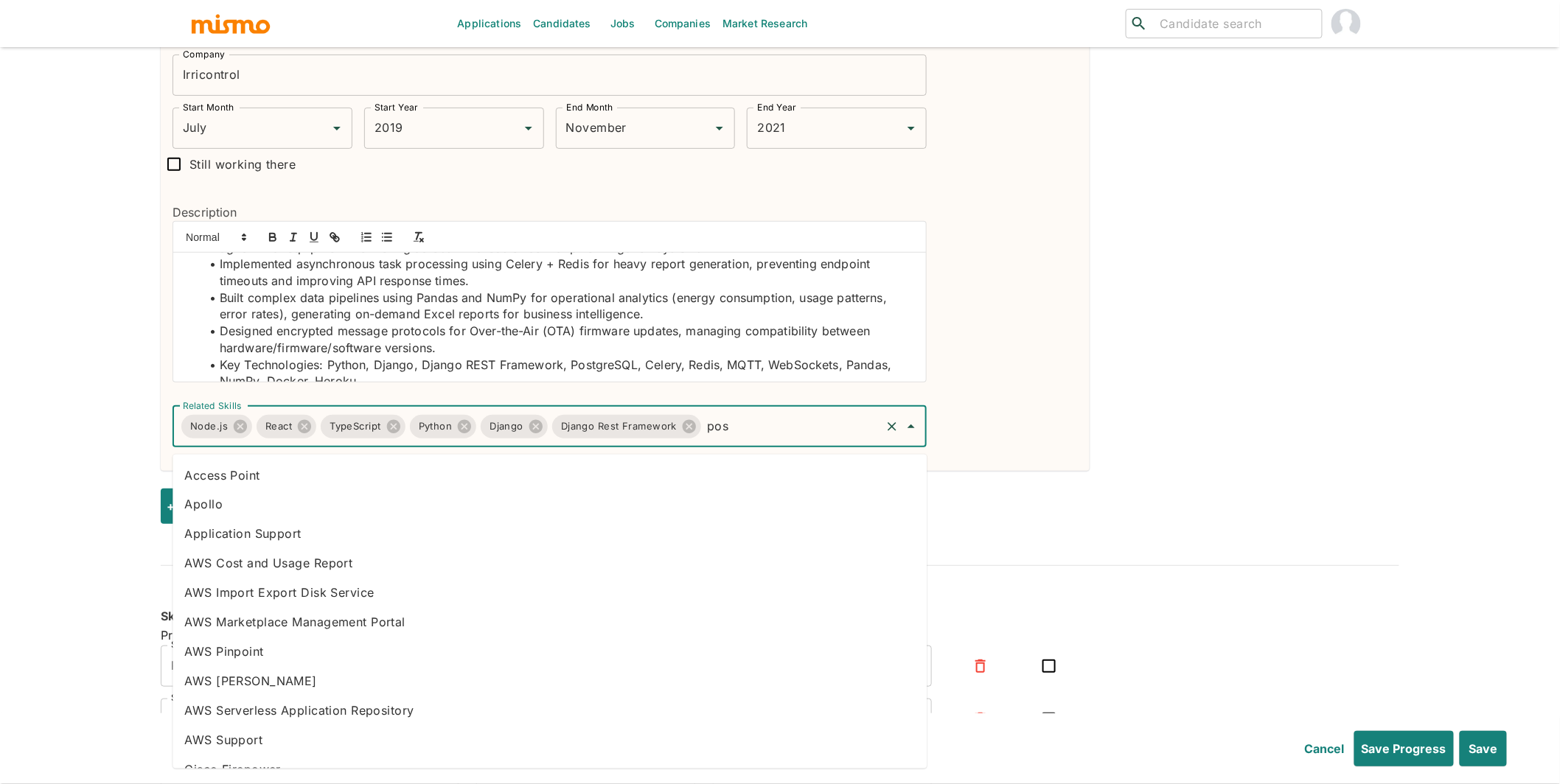
type input "post"
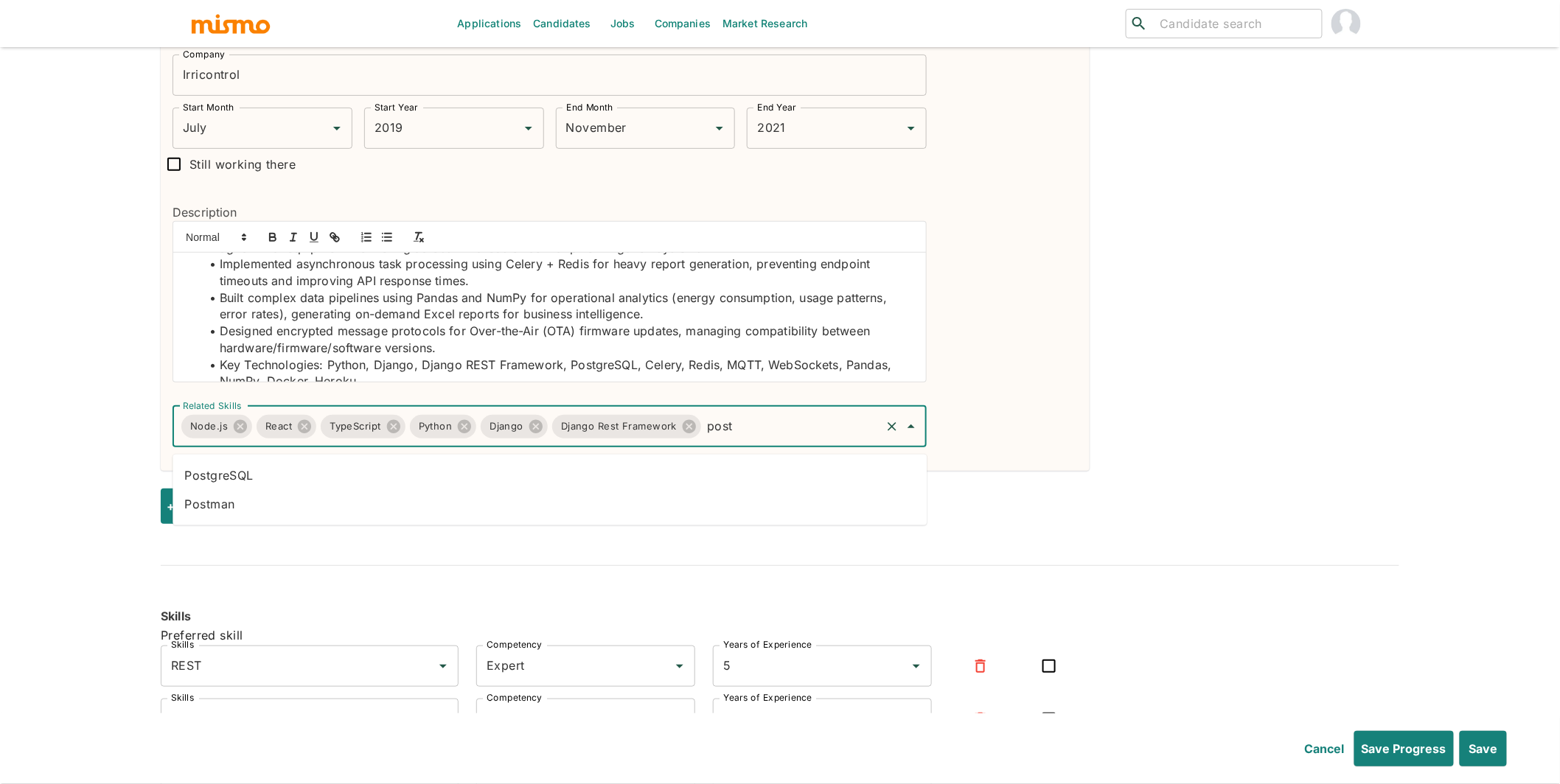
click at [620, 480] on li "PostgreSQL" at bounding box center [549, 476] width 755 height 30
type input "cele"
click at [621, 540] on li "Celery" at bounding box center [549, 534] width 755 height 30
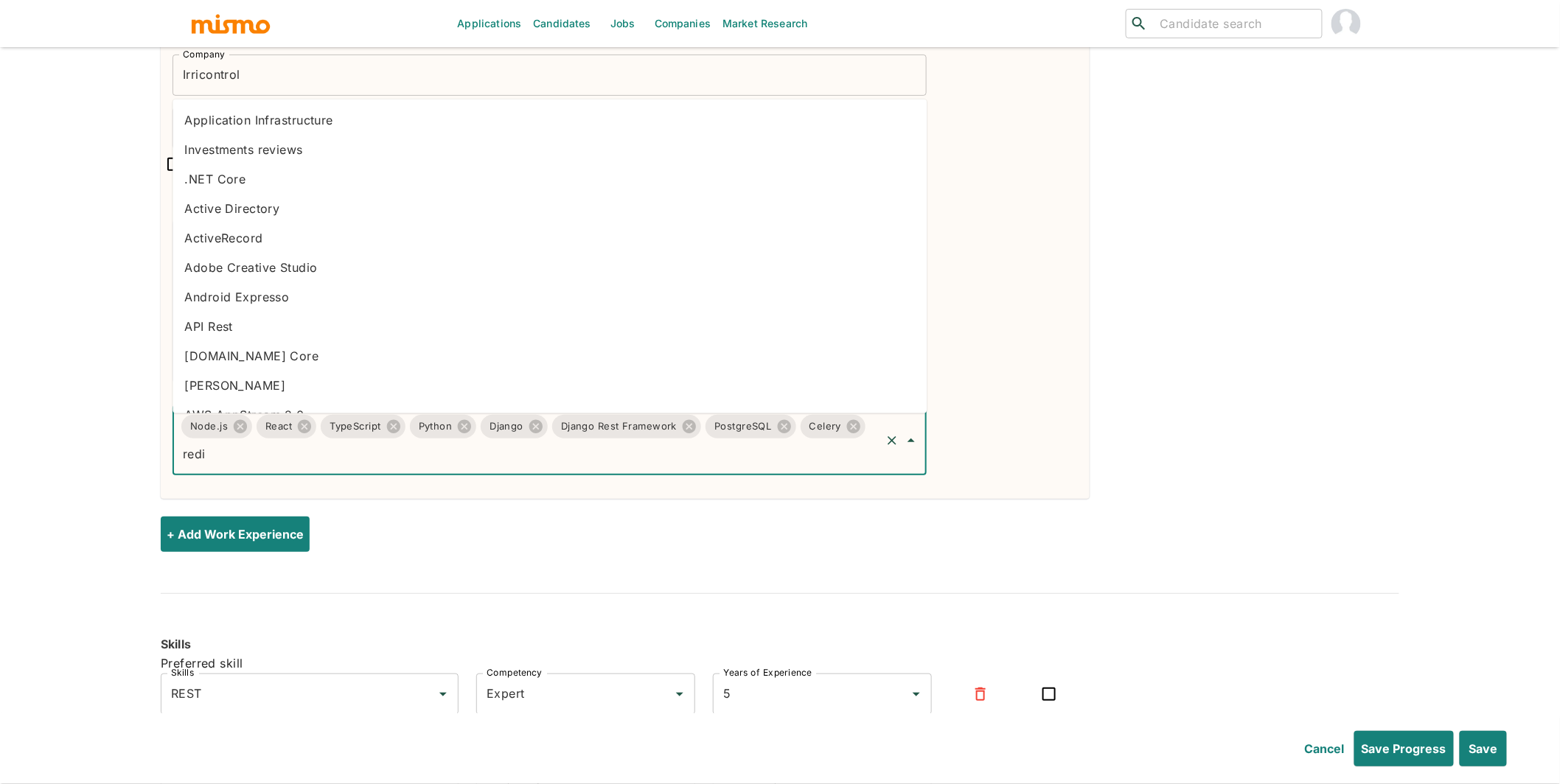
type input "redis"
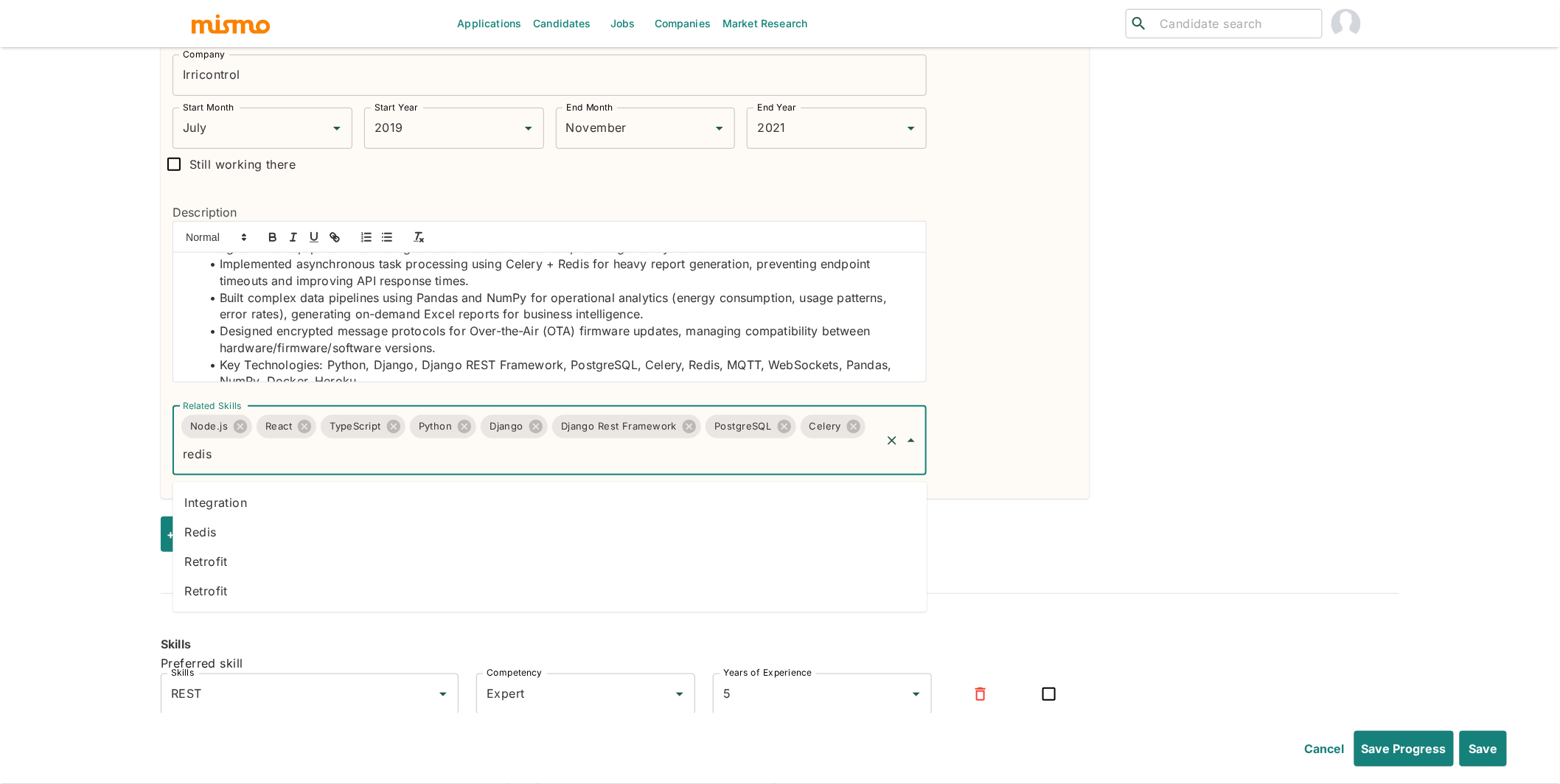
click at [430, 536] on li "Redis" at bounding box center [549, 533] width 755 height 30
type input "MQT"
click at [660, 511] on li "Mqtt" at bounding box center [549, 504] width 755 height 30
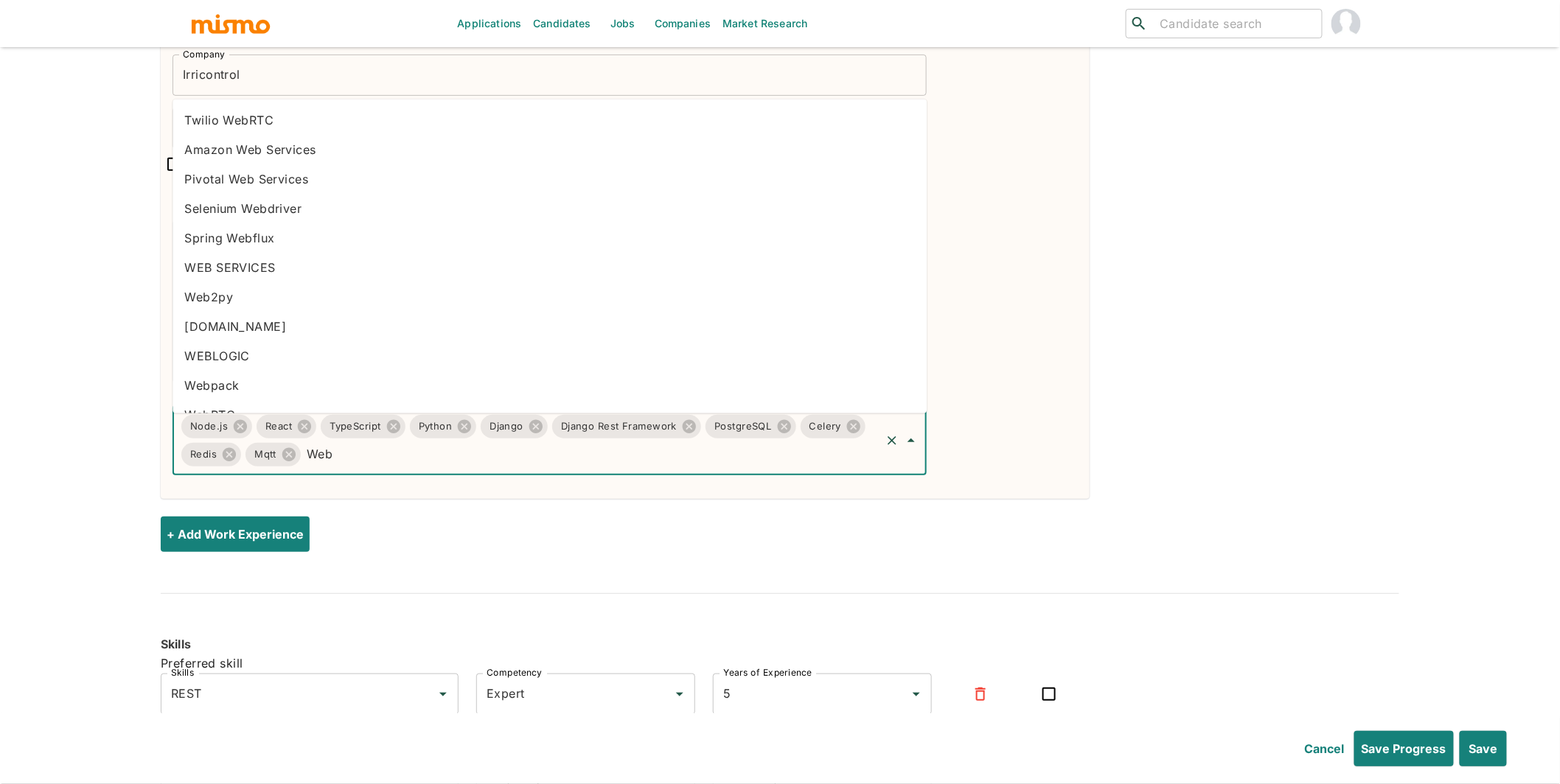
type input "Webs"
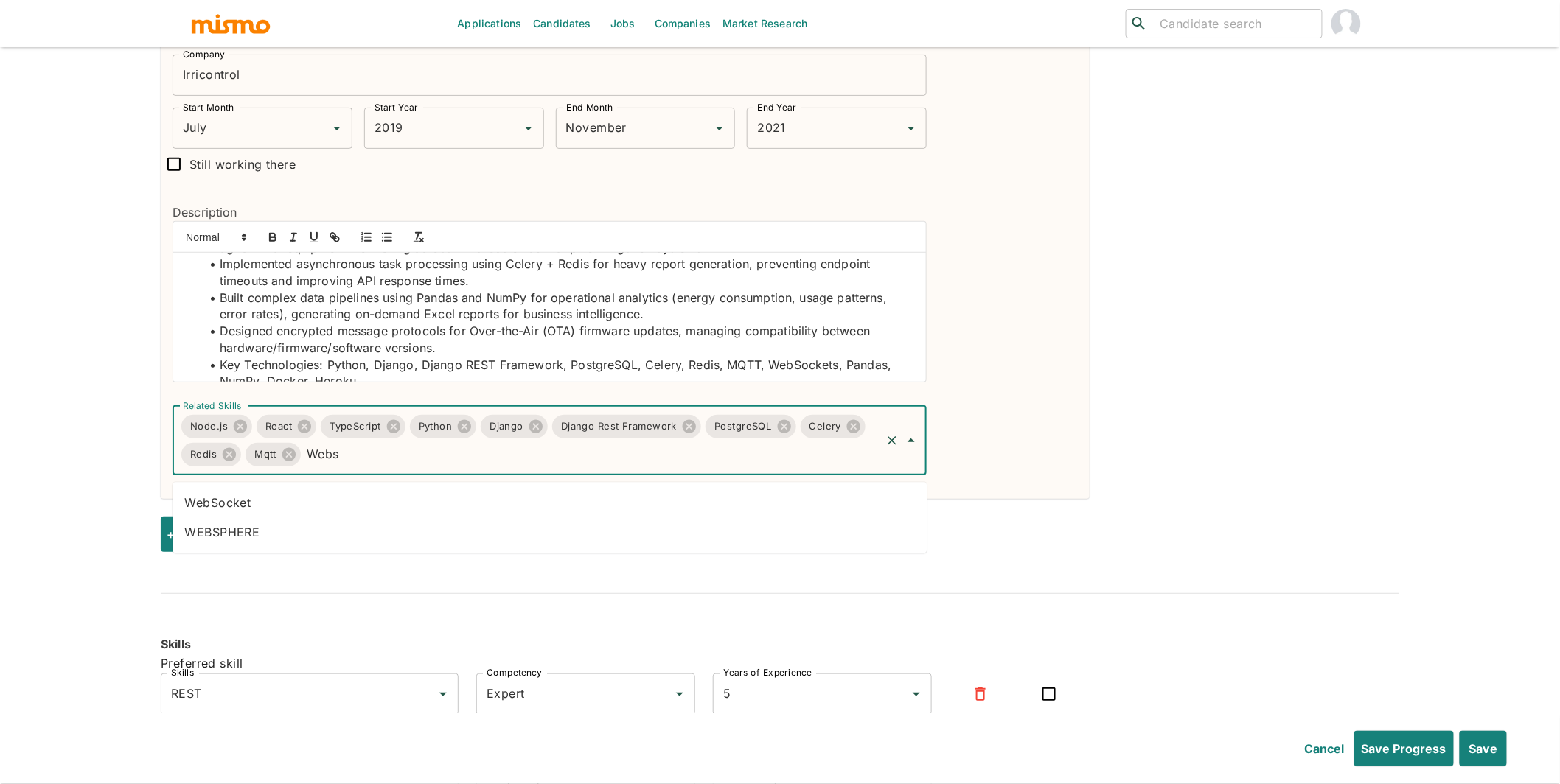
click at [643, 499] on li "WebSocket" at bounding box center [549, 504] width 755 height 30
type input "panda"
click at [559, 542] on li "Pandas" at bounding box center [549, 533] width 755 height 30
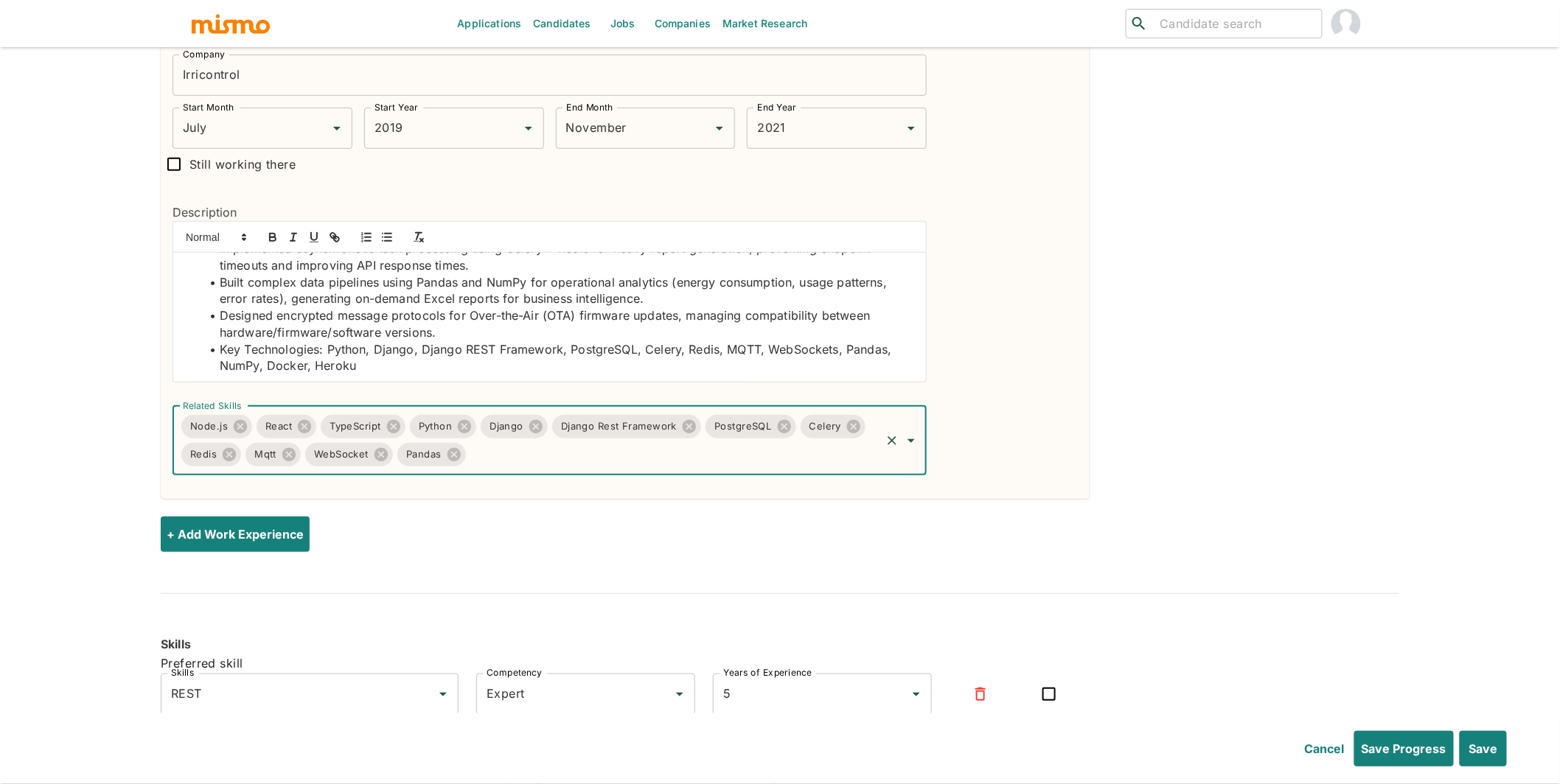
scroll to position [106, 0]
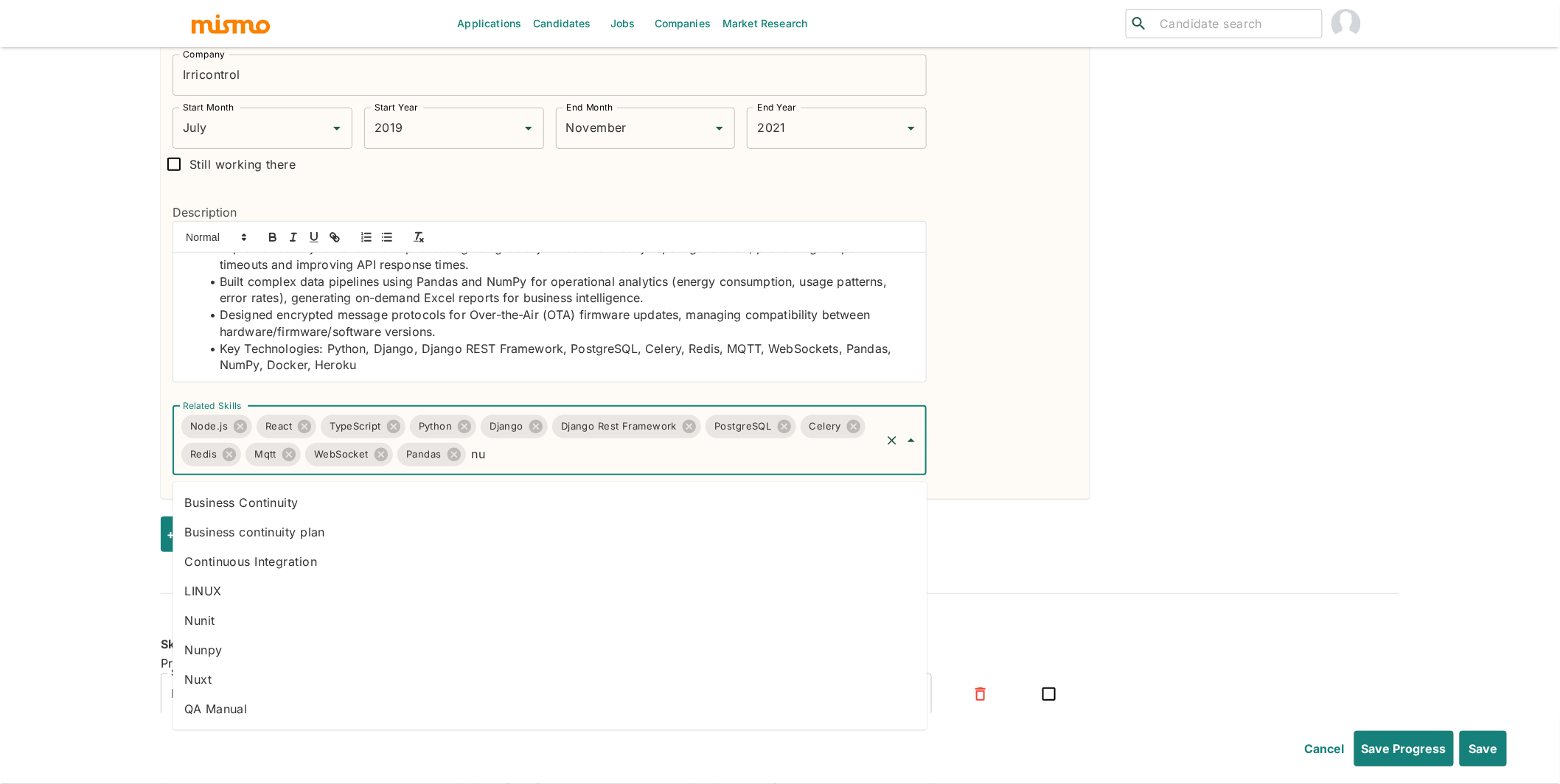
type input "n"
type input "docke"
click at [489, 498] on li "Docker" at bounding box center [549, 504] width 755 height 30
type input "heroku"
click at [560, 502] on li "Heroku" at bounding box center [549, 504] width 755 height 30
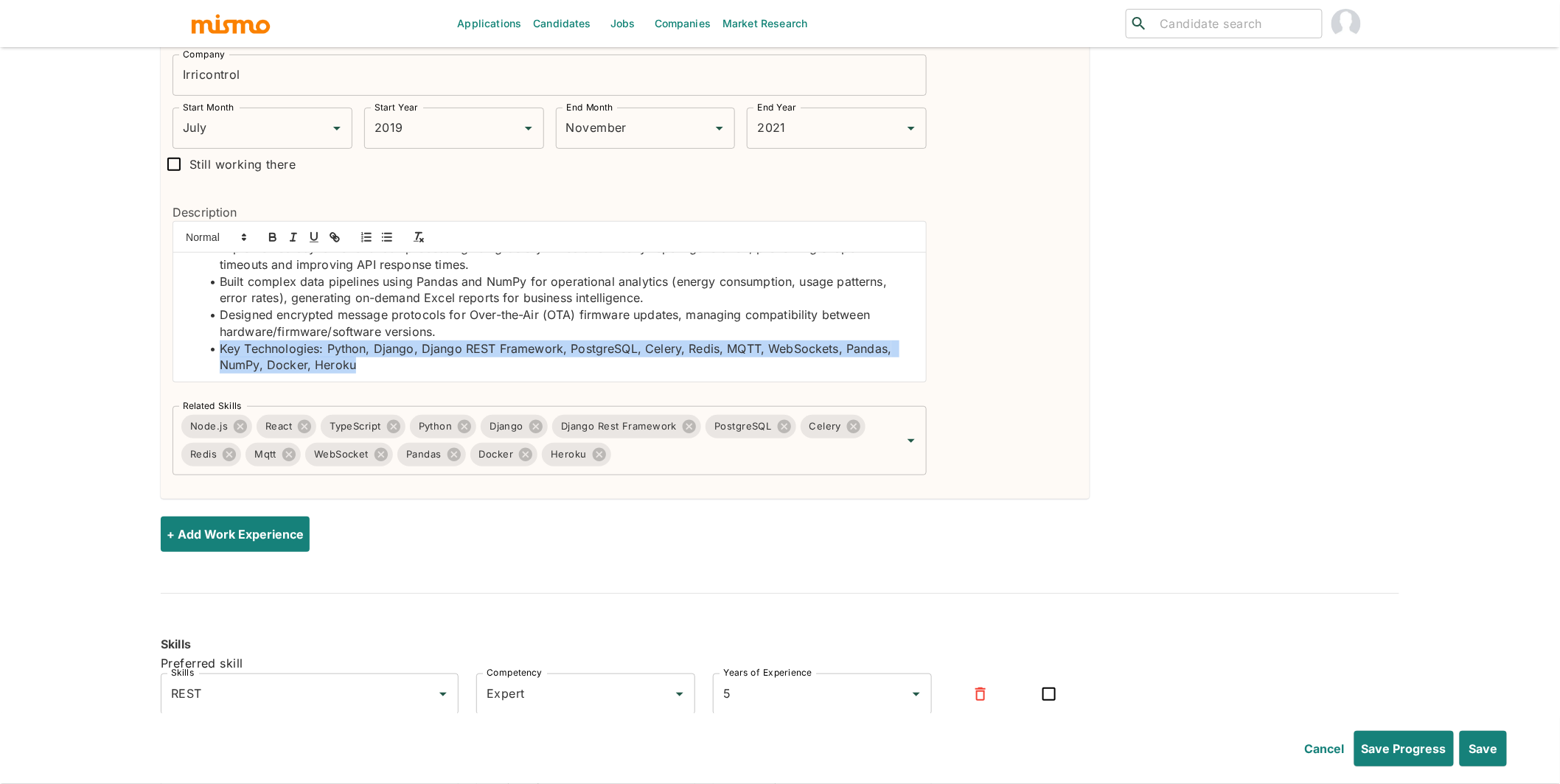
drag, startPoint x: 370, startPoint y: 378, endPoint x: 216, endPoint y: 361, distance: 154.9
click at [216, 361] on li "Key Technologies: Python, Django, Django REST Framework, PostgreSQL, Celery, Re…" at bounding box center [558, 357] width 713 height 33
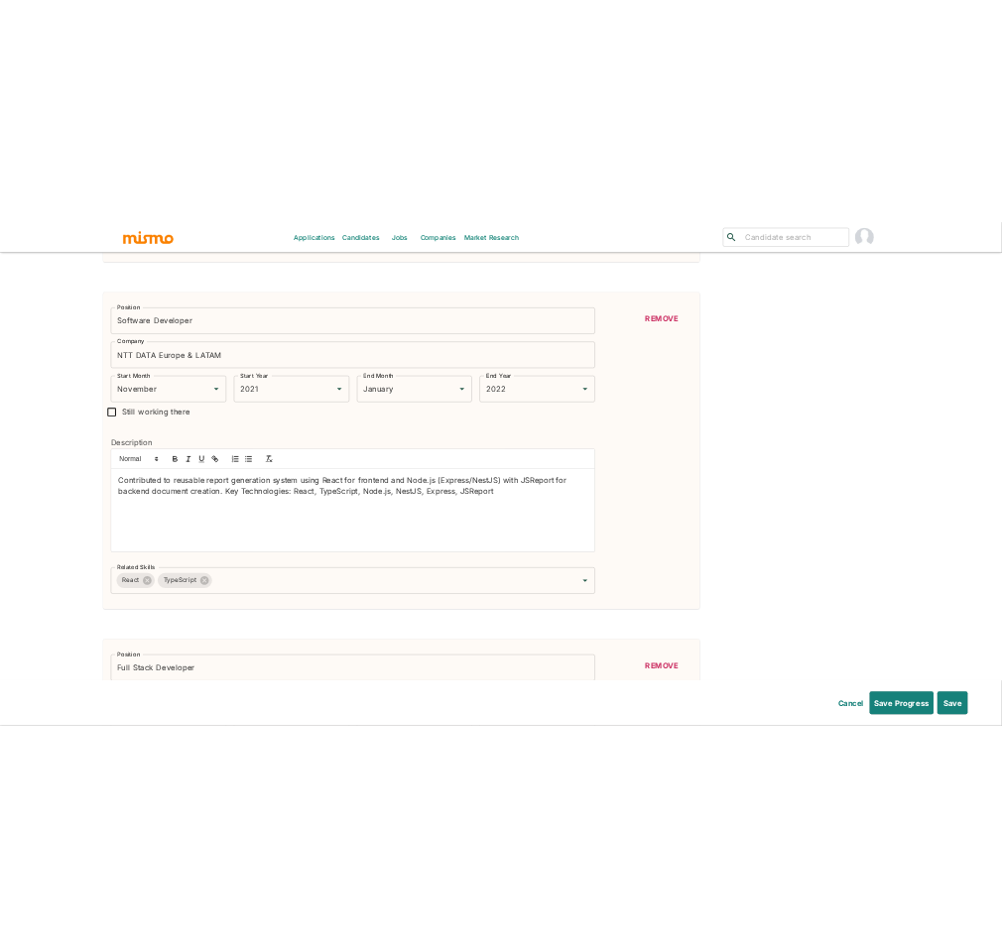
scroll to position [5591, 0]
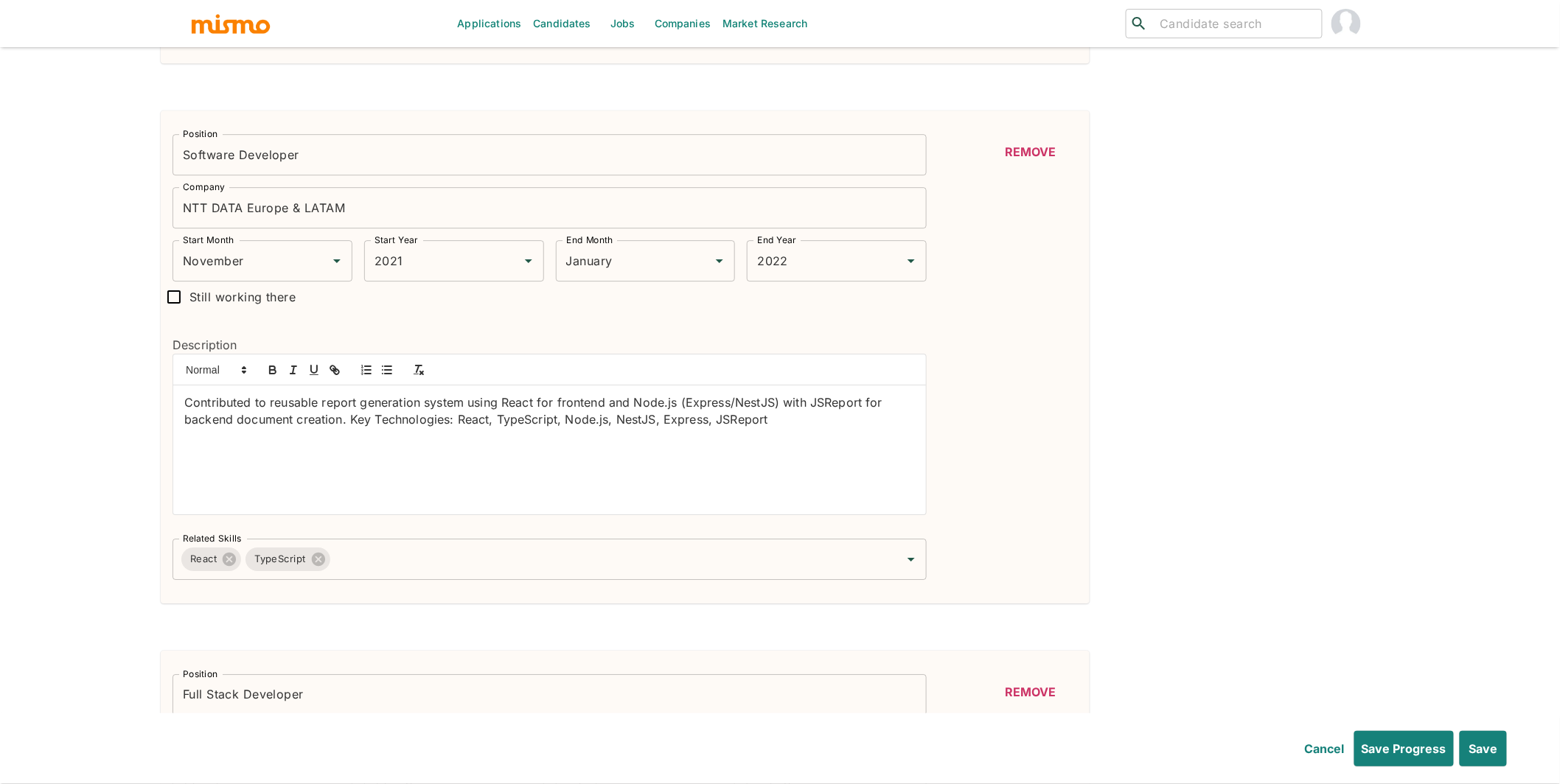
click at [184, 409] on p "Contributed to reusable report generation system using React for frontend and N…" at bounding box center [549, 411] width 731 height 33
click at [389, 377] on icon "button" at bounding box center [387, 370] width 13 height 13
click at [407, 425] on li "Contributed to reusable report generation system using React for frontend and N…" at bounding box center [558, 411] width 713 height 33
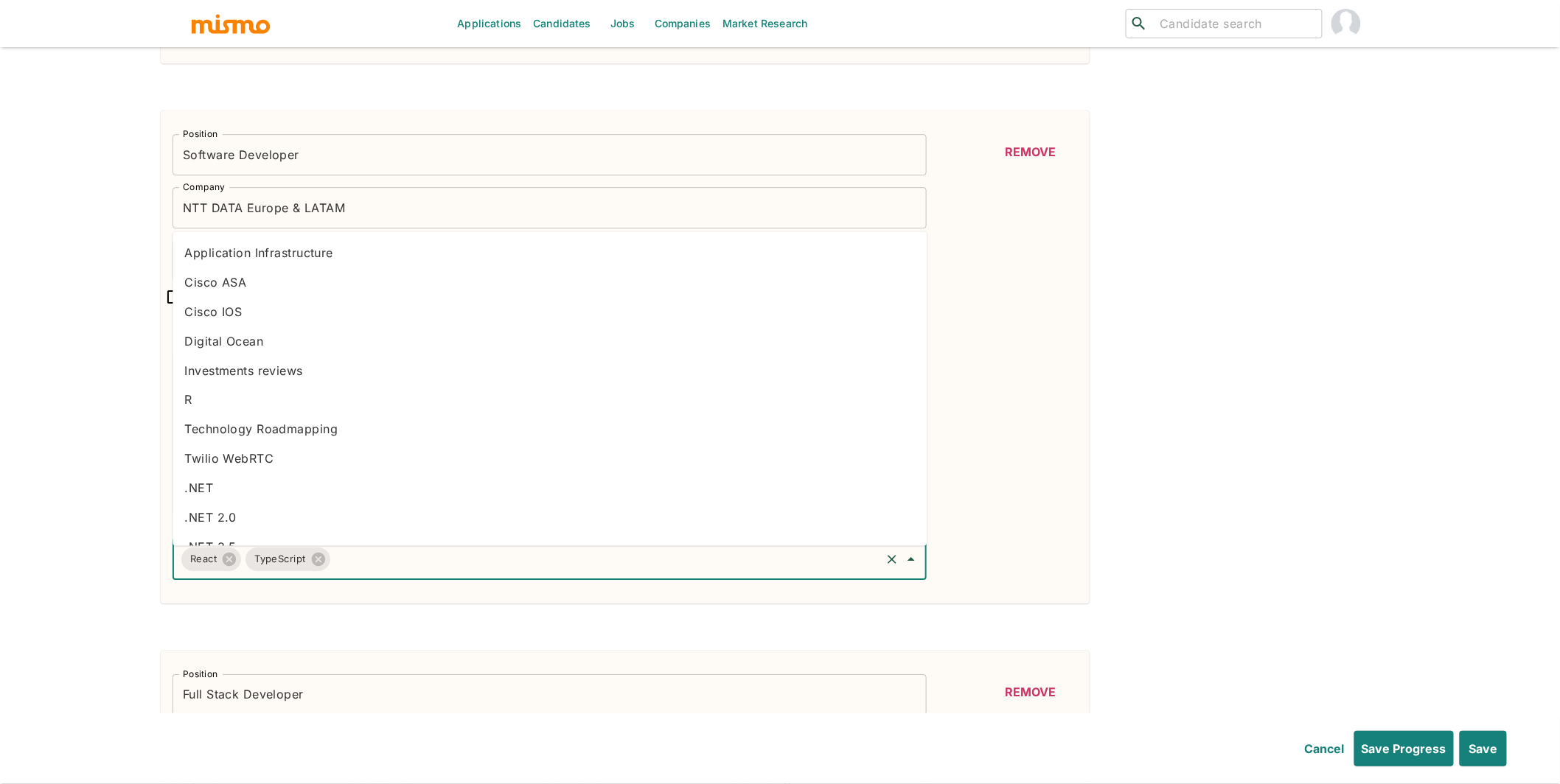
click at [436, 572] on input "Related Skills" at bounding box center [606, 560] width 547 height 28
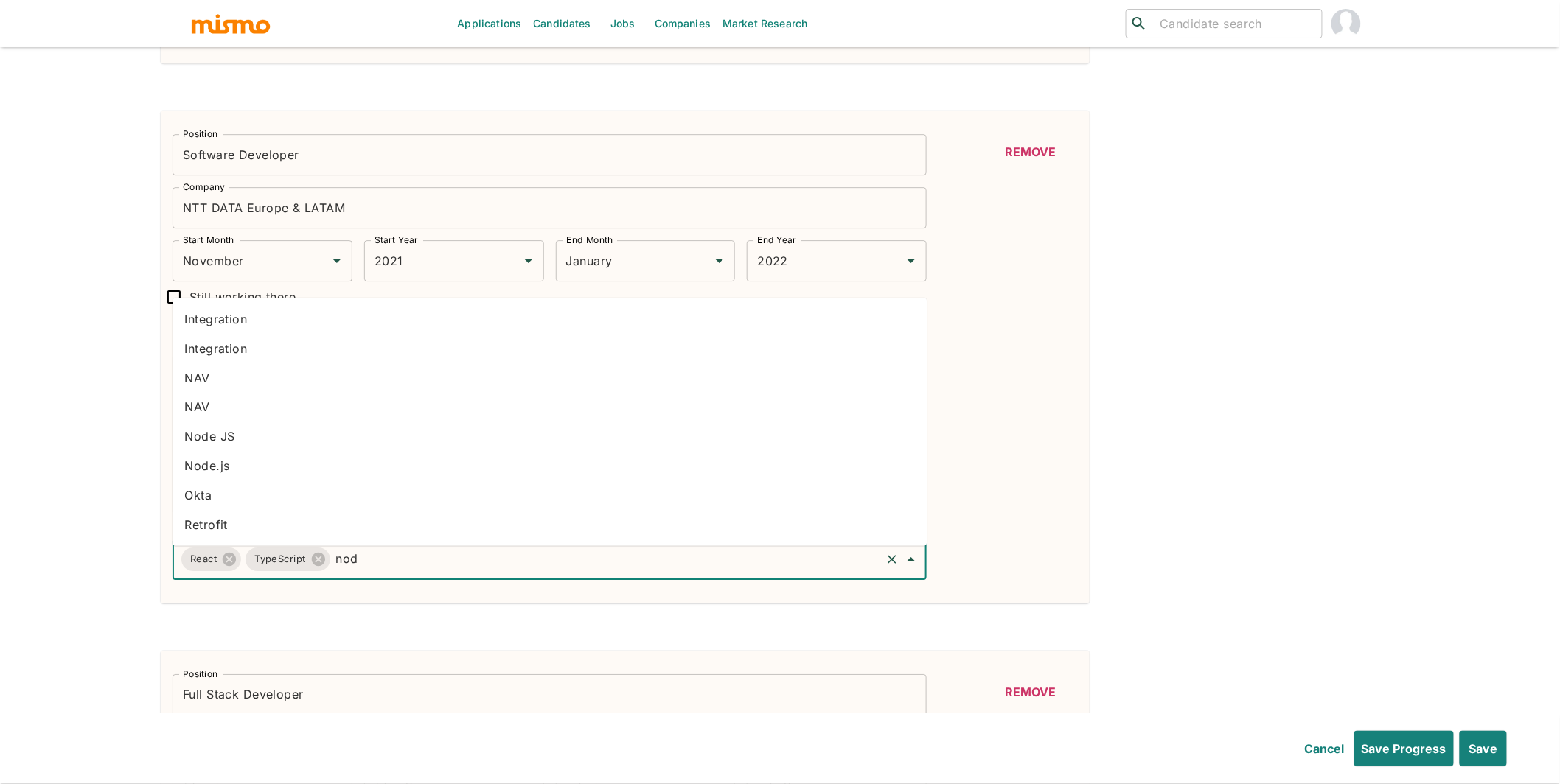
type input "node"
click at [268, 461] on li "Node.js" at bounding box center [549, 466] width 755 height 30
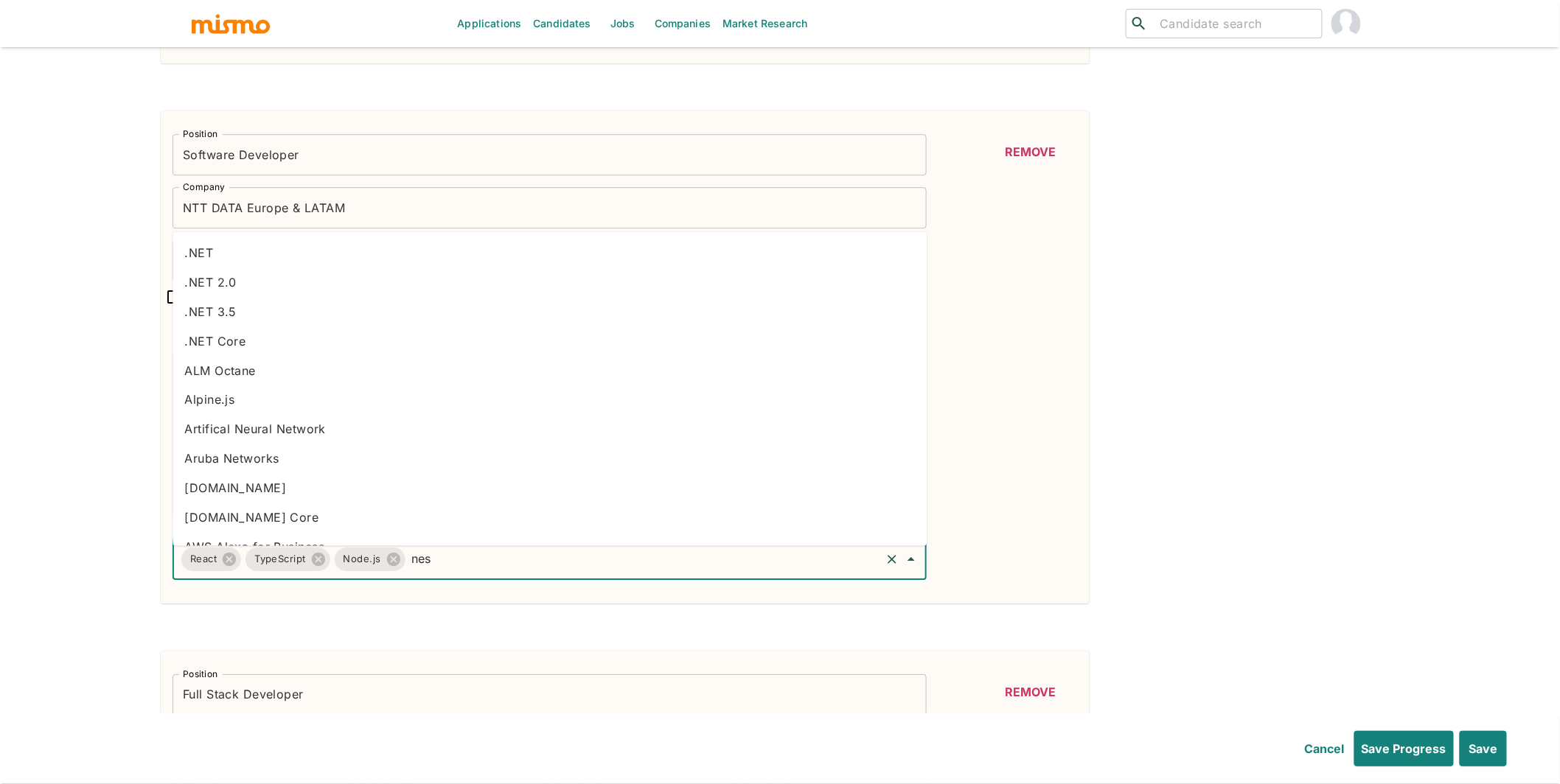
type input "nest"
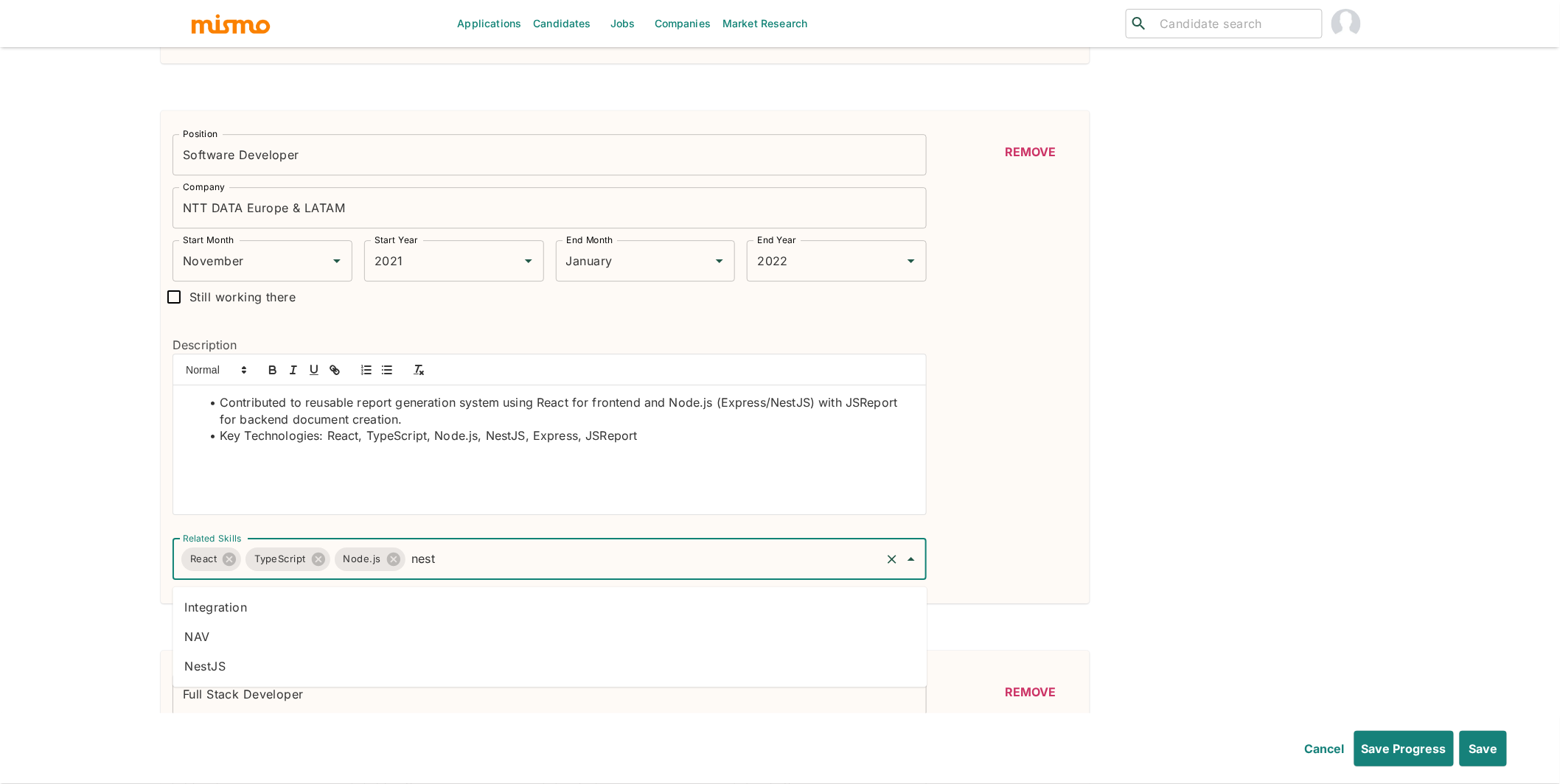
click at [404, 664] on li "NestJS" at bounding box center [549, 667] width 755 height 30
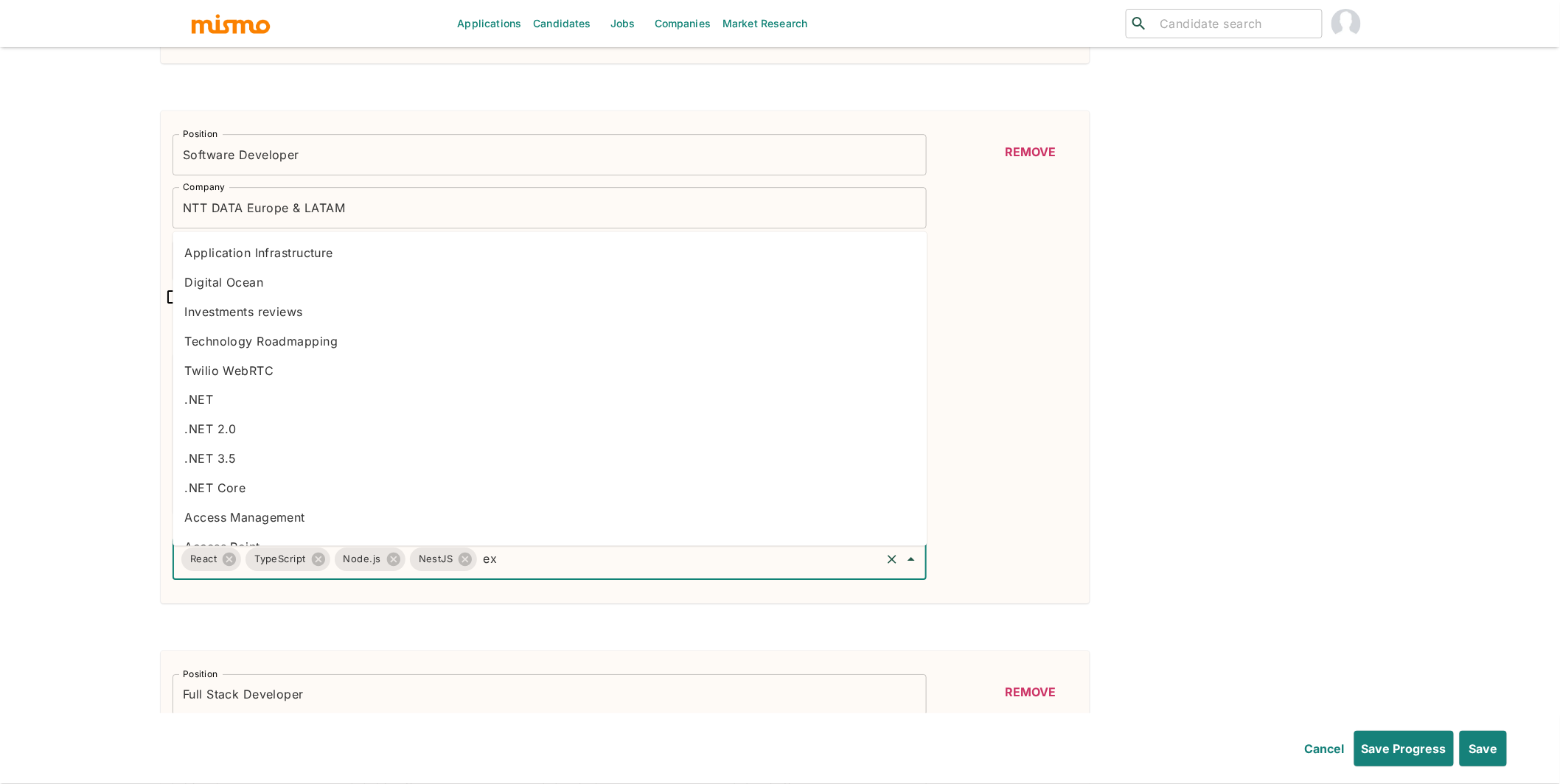
type input "exp"
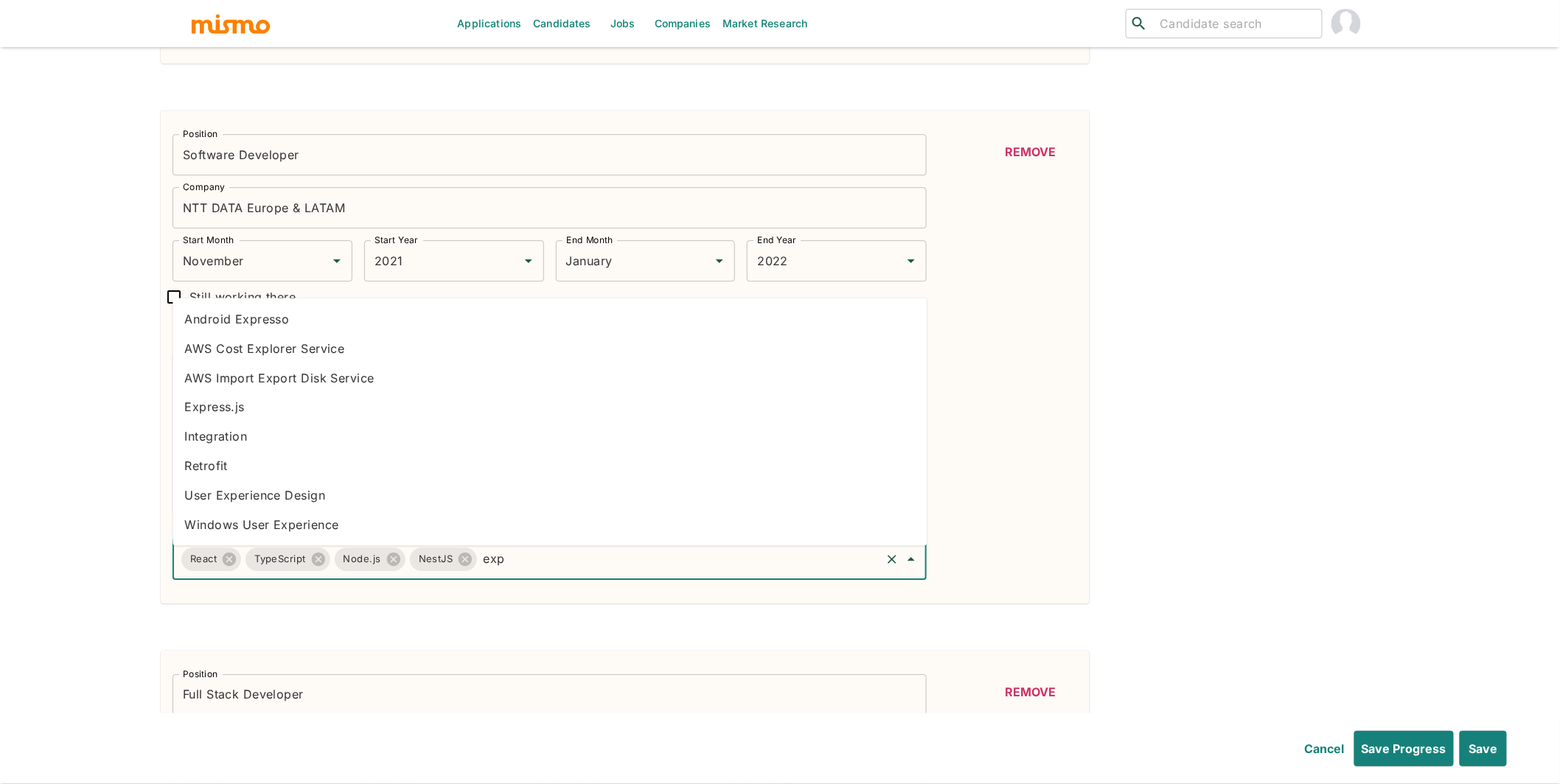
click at [220, 406] on li "Express.js" at bounding box center [549, 407] width 755 height 30
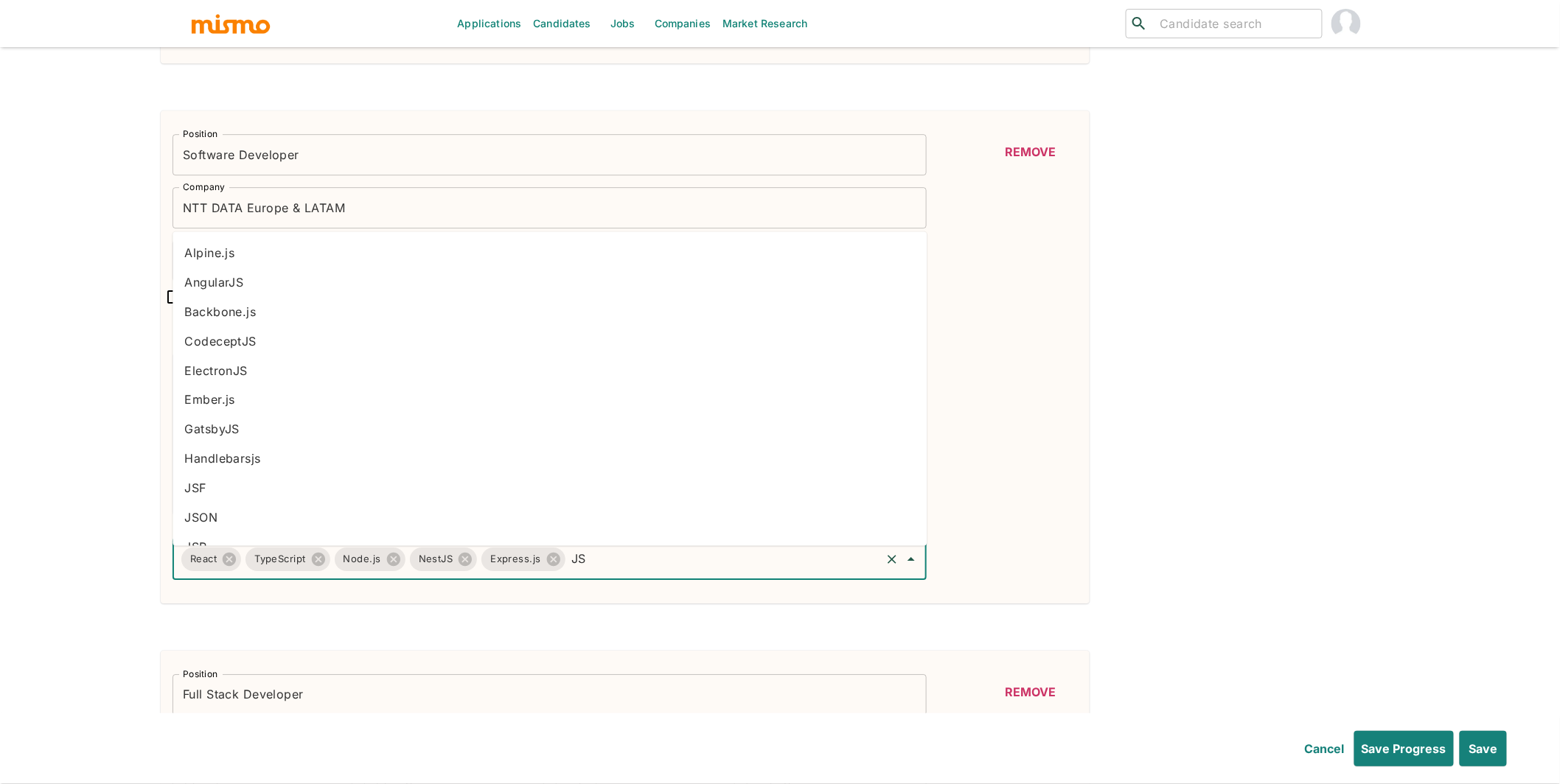
type input "J"
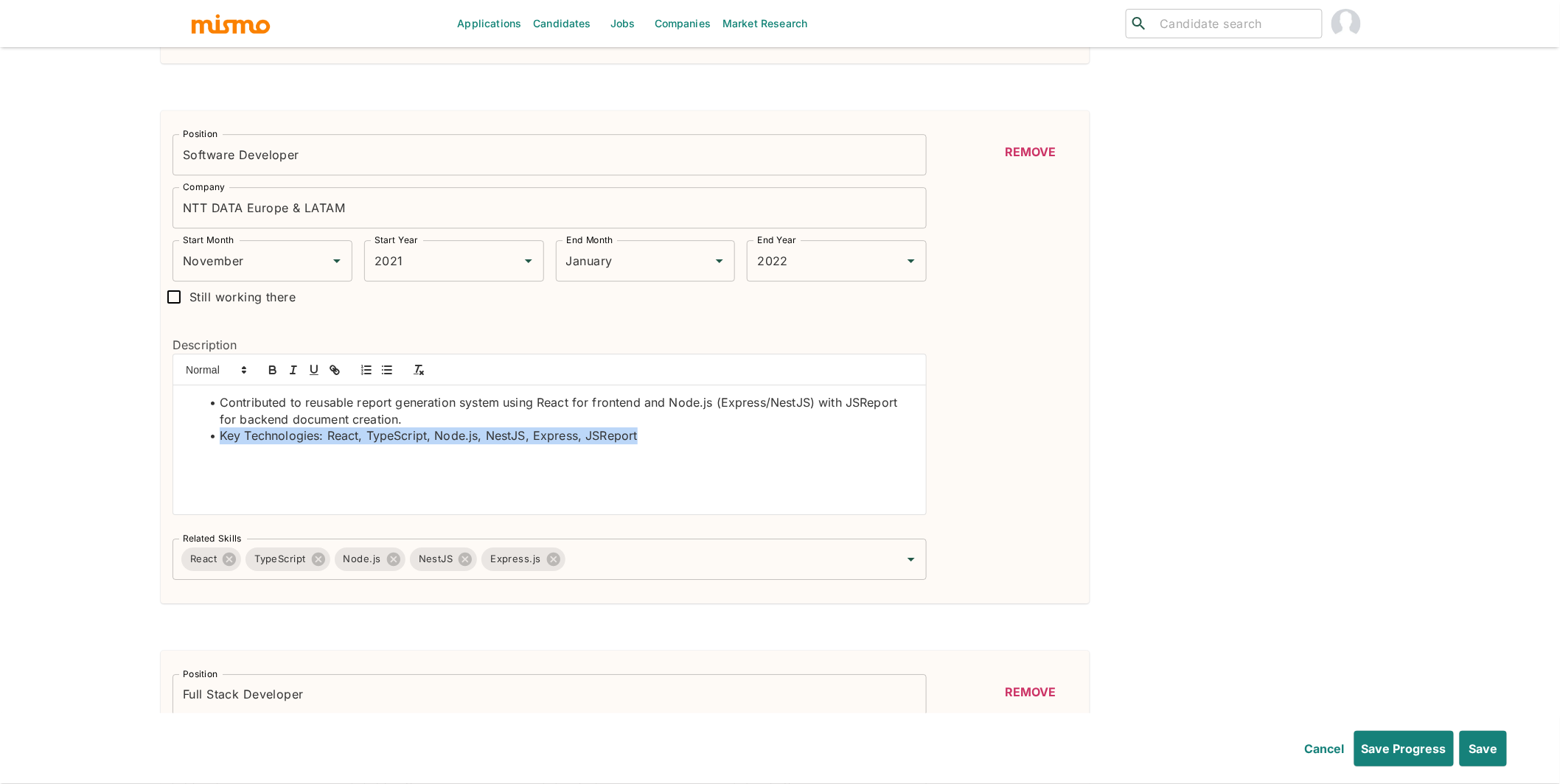
drag, startPoint x: 665, startPoint y: 449, endPoint x: 191, endPoint y: 444, distance: 474.0
click at [191, 444] on ul "Contributed to reusable report generation system using React for frontend and N…" at bounding box center [549, 419] width 731 height 50
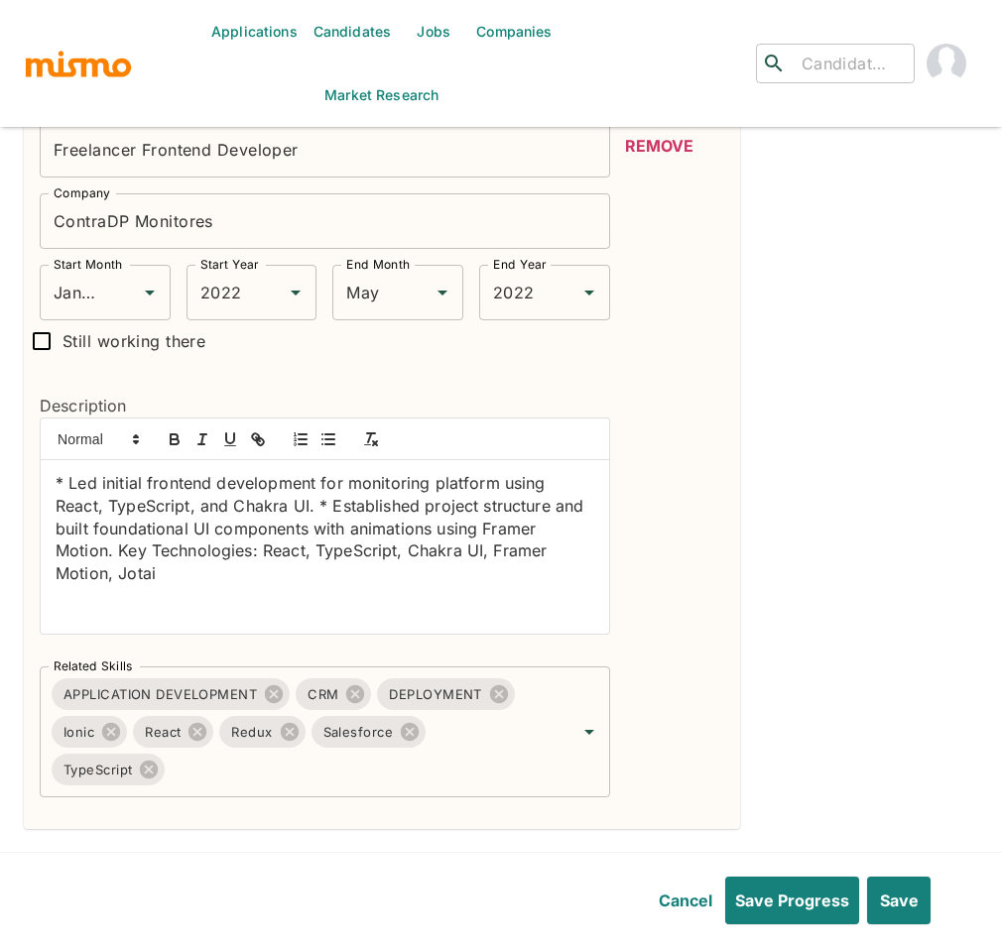
scroll to position [4979, 0]
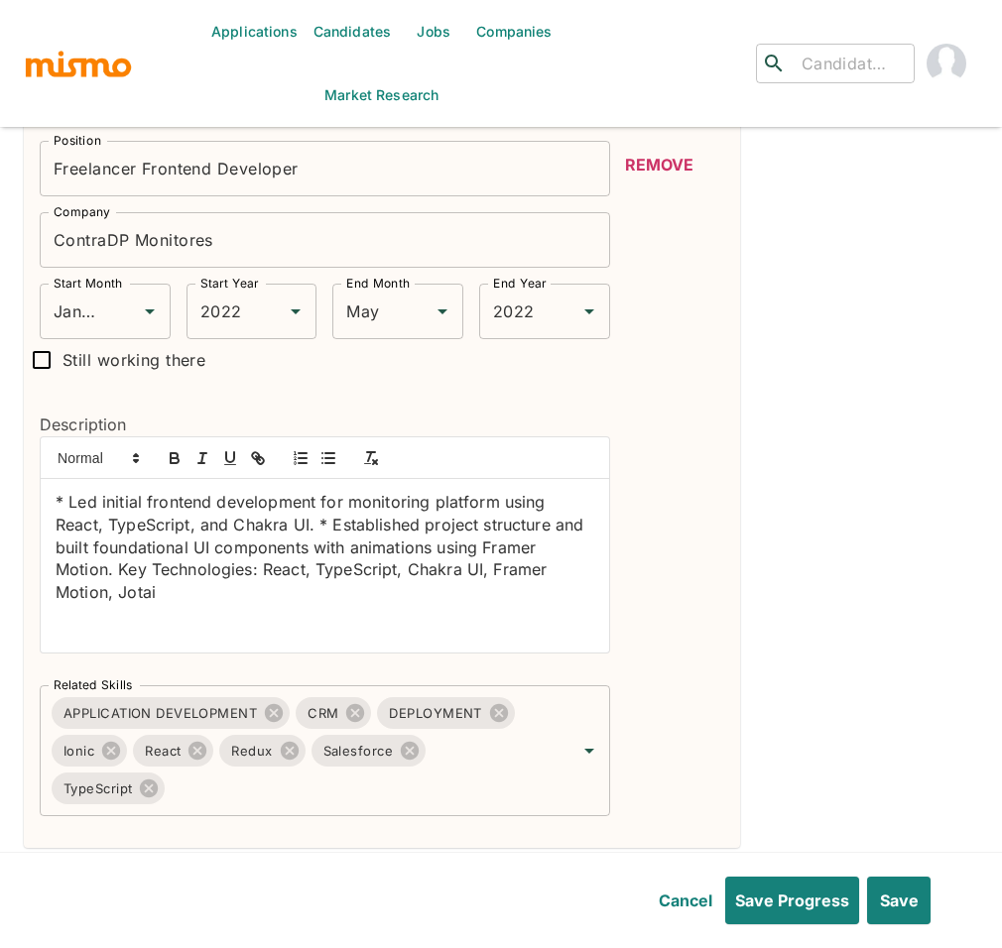
click at [65, 508] on p "* Led initial frontend development for monitoring platform using React, TypeScr…" at bounding box center [325, 547] width 539 height 113
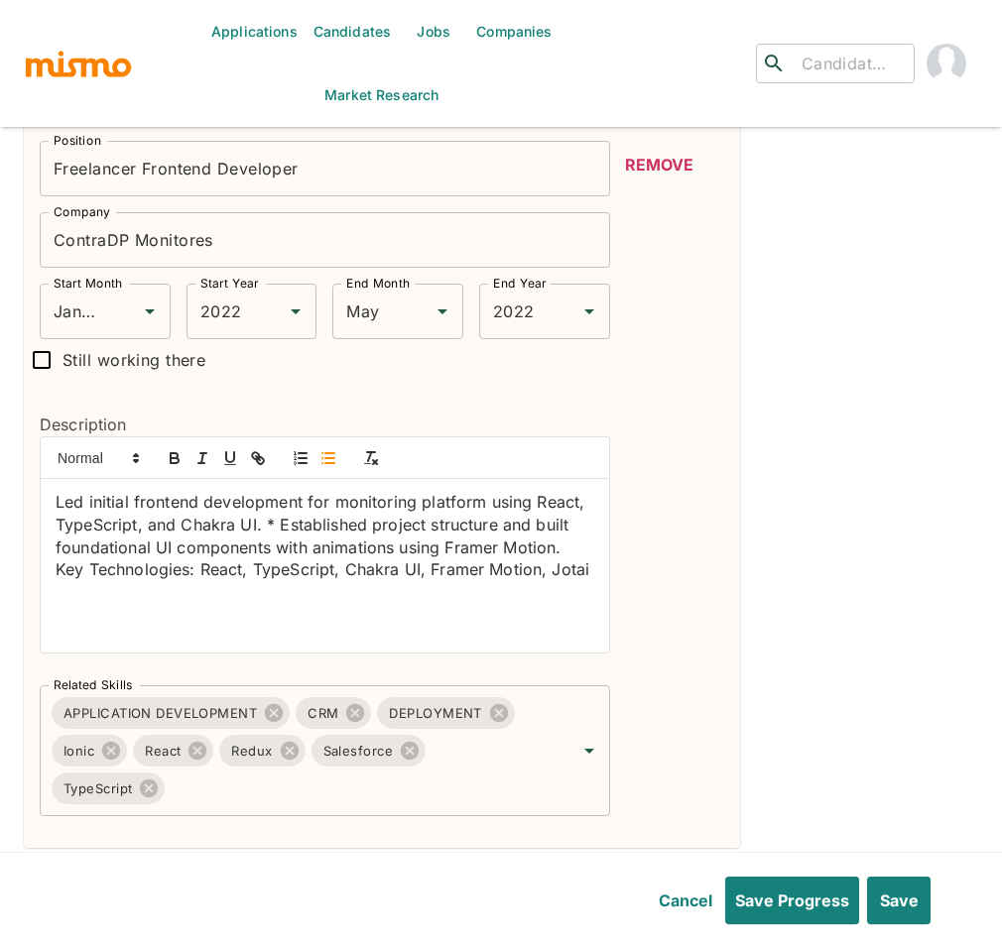
click at [324, 463] on icon "button" at bounding box center [328, 458] width 18 height 18
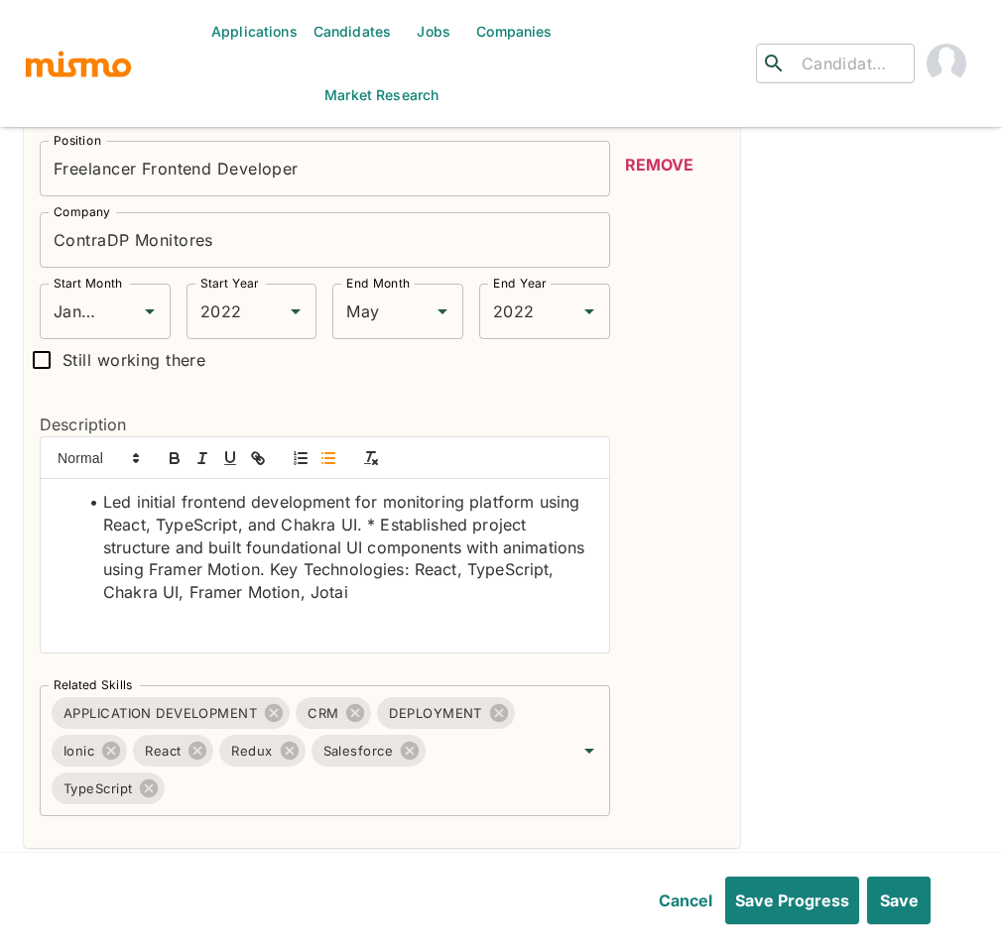
click at [377, 536] on li "Led initial frontend development for monitoring platform using React, TypeScrip…" at bounding box center [336, 547] width 515 height 113
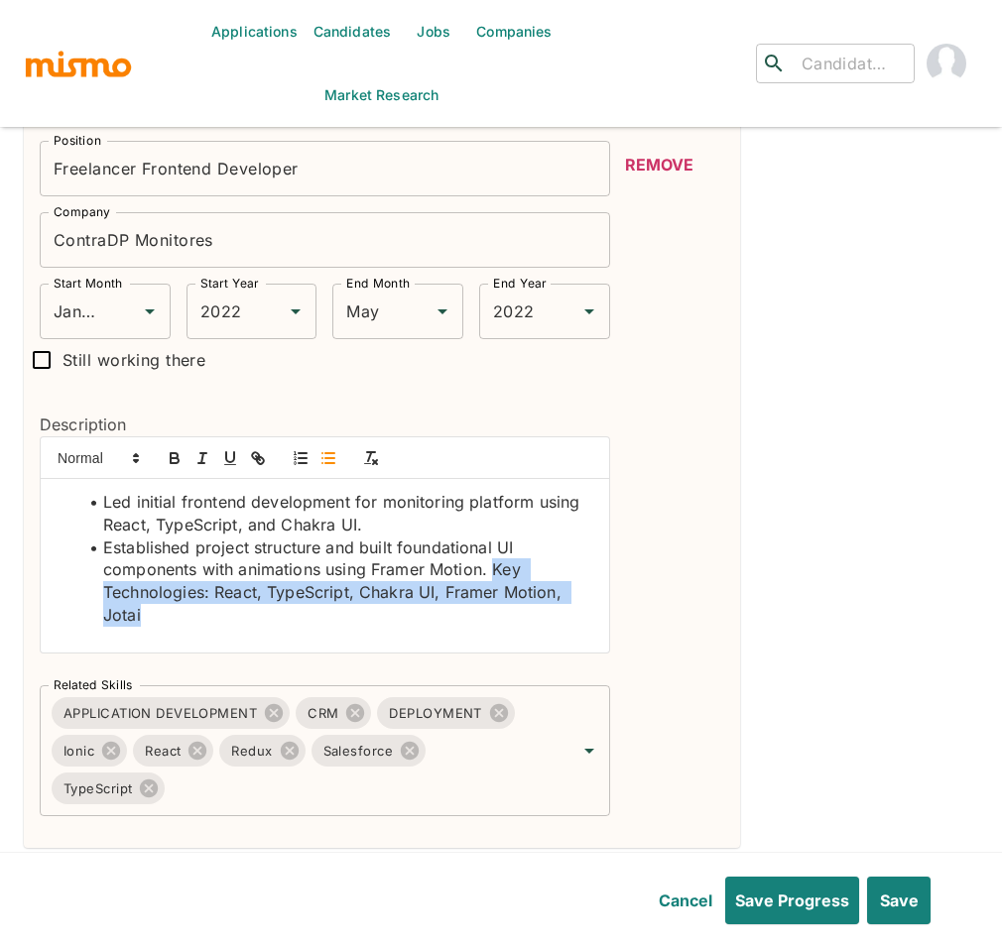
drag, startPoint x: 171, startPoint y: 634, endPoint x: 494, endPoint y: 576, distance: 328.4
click at [494, 576] on li "Established project structure and built foundational UI components with animati…" at bounding box center [336, 582] width 515 height 90
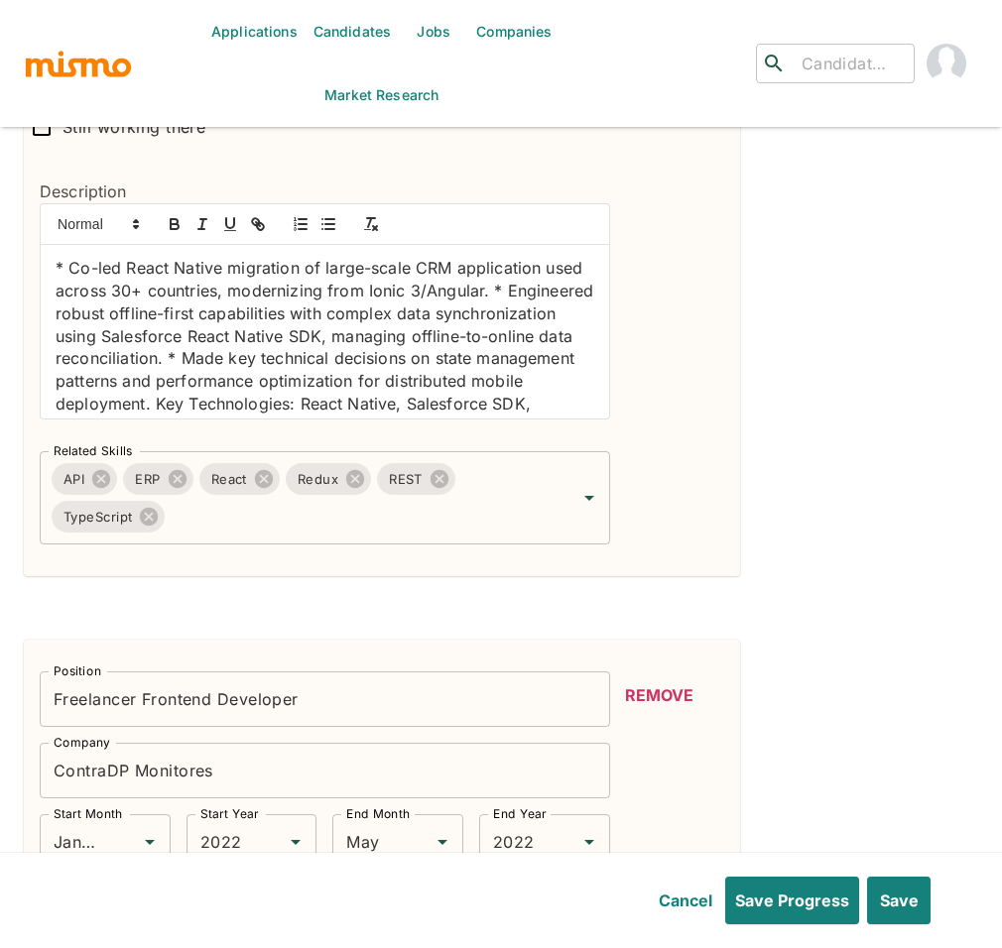
scroll to position [4153, 0]
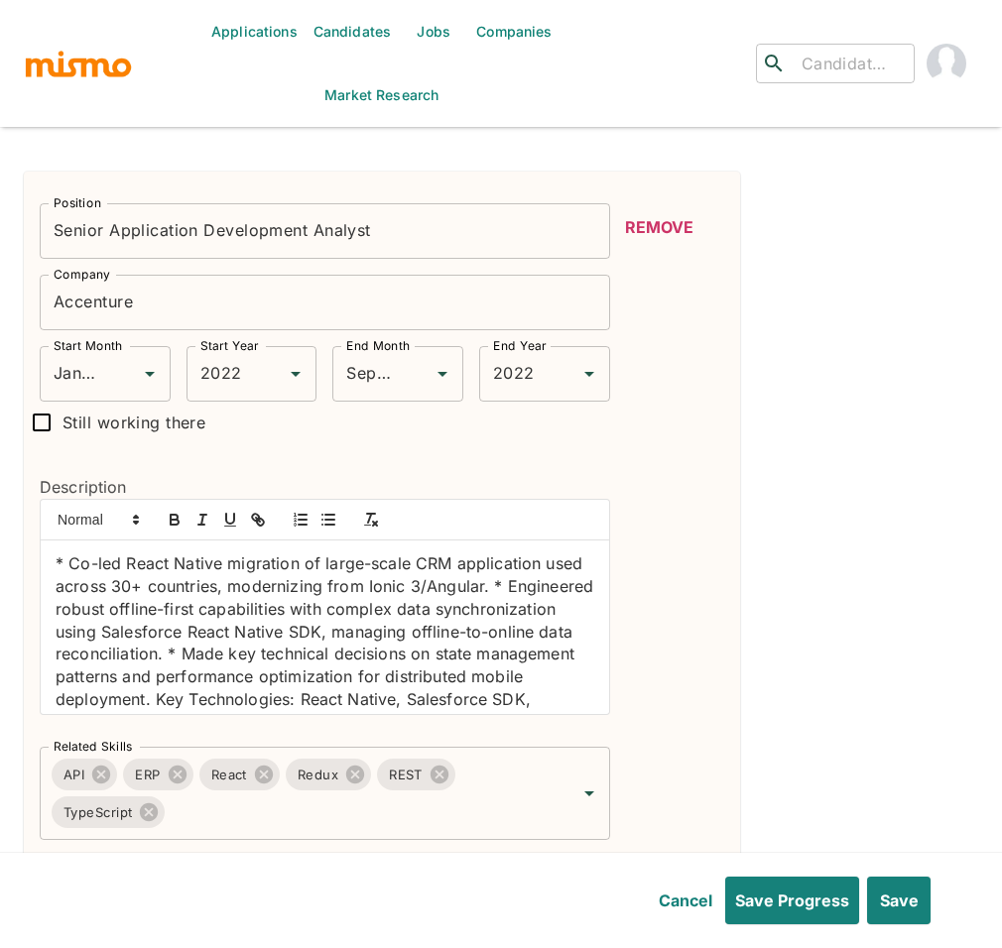
click at [69, 568] on p "* Co-led React Native migration of large-scale CRM application used across 30+ …" at bounding box center [325, 642] width 539 height 180
click at [326, 520] on line "button" at bounding box center [329, 520] width 9 height 0
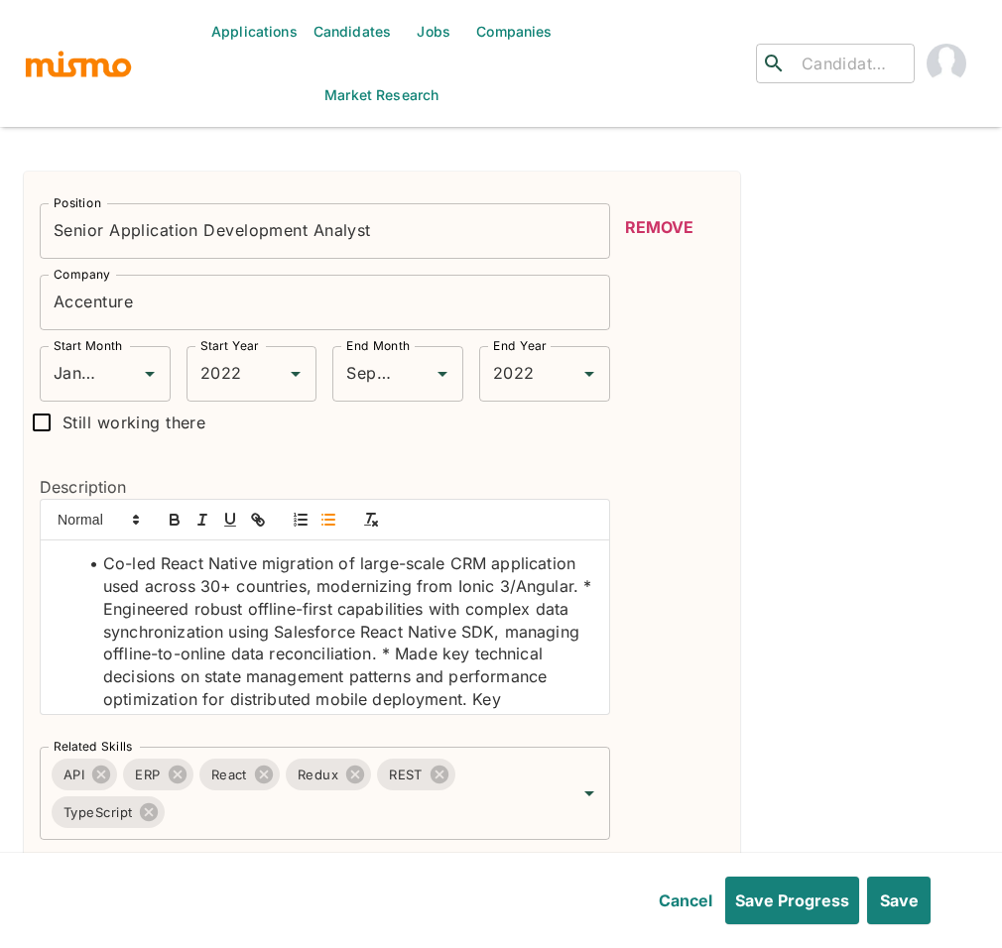
click at [118, 618] on li "Co-led React Native migration of large-scale CRM application used across 30+ co…" at bounding box center [336, 653] width 515 height 202
click at [476, 658] on li "Engineered robust offline-first capabilities with complex data synchronization …" at bounding box center [336, 677] width 515 height 158
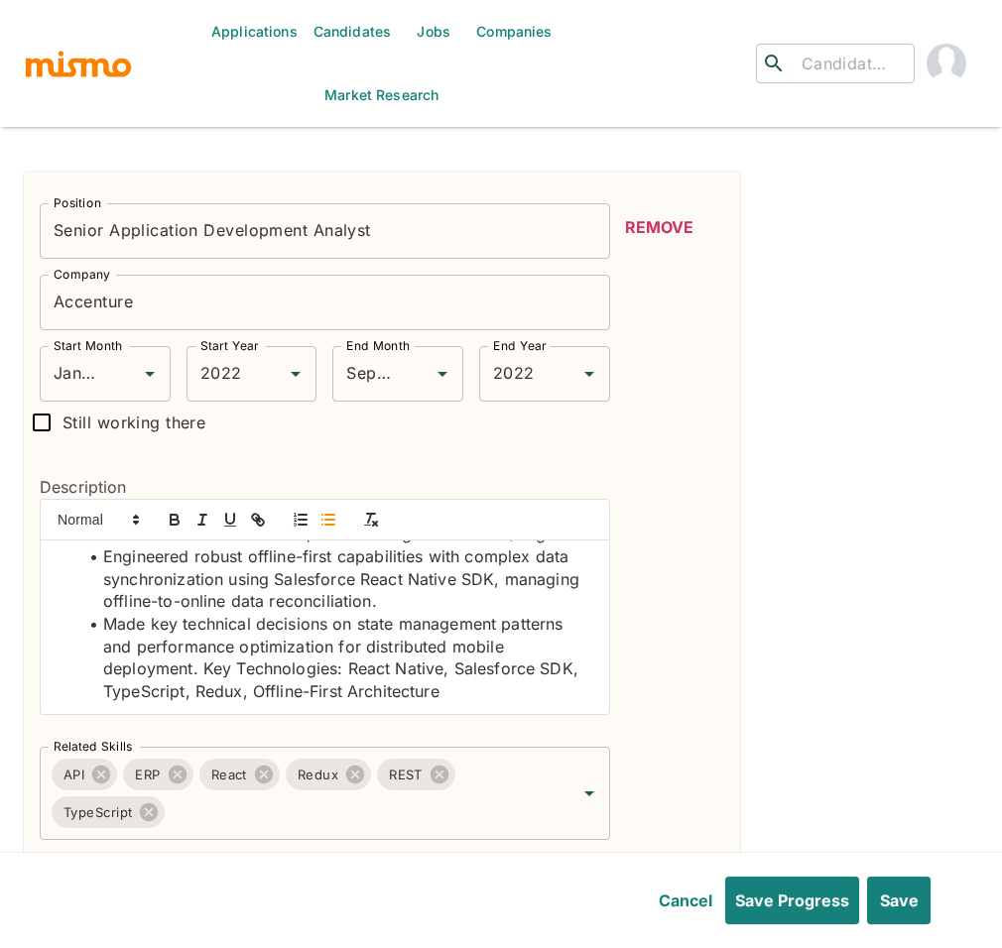
scroll to position [4173, 0]
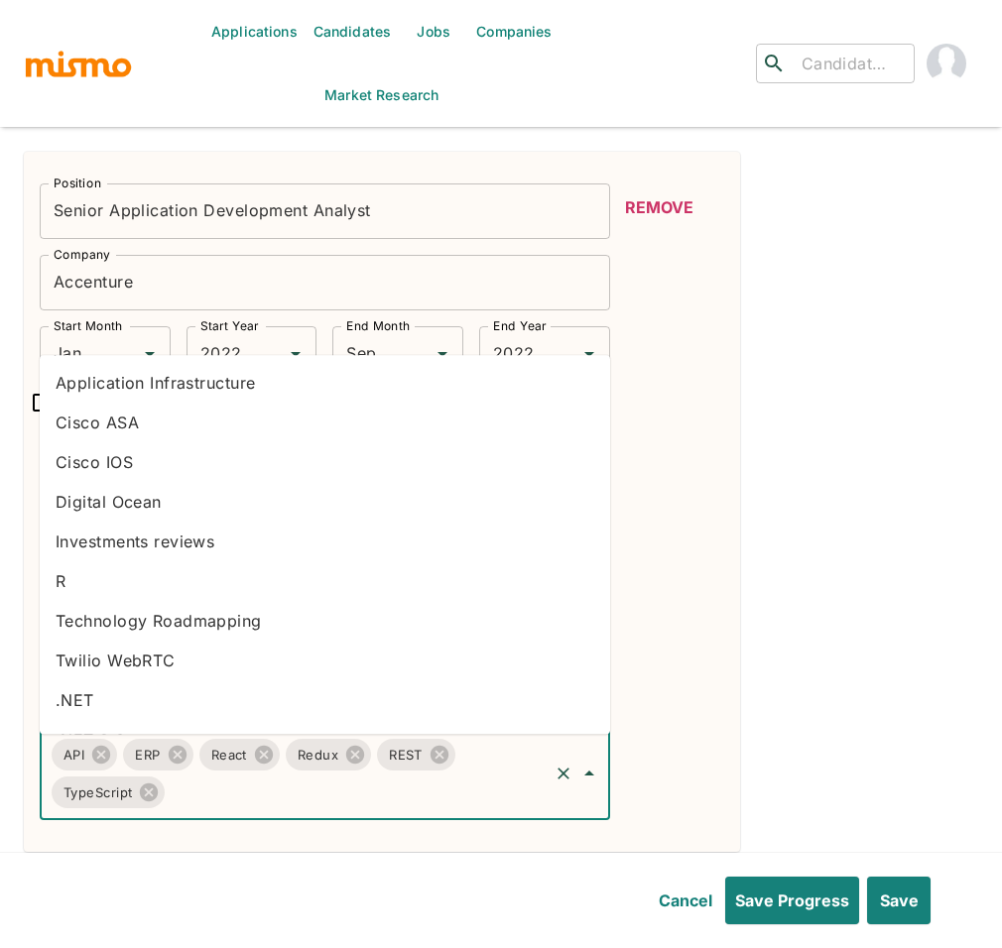
click at [280, 804] on input "Related Skills" at bounding box center [356, 793] width 377 height 38
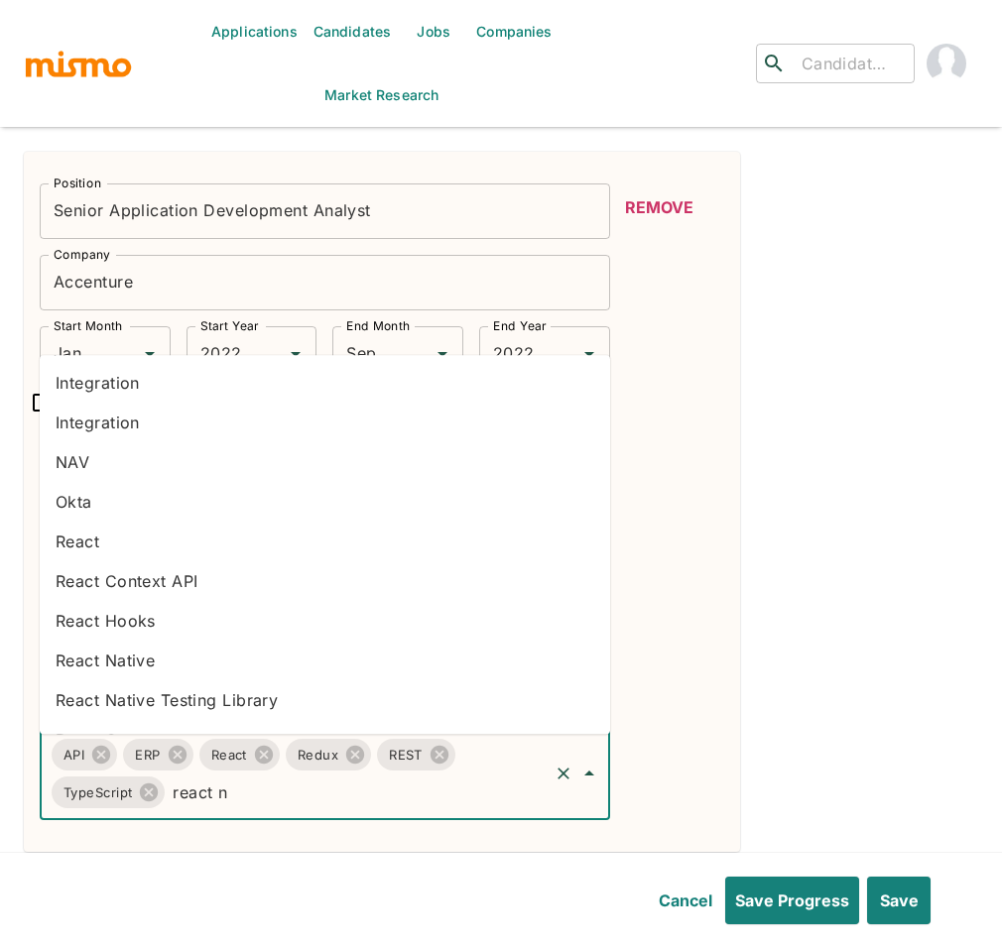
type input "react na"
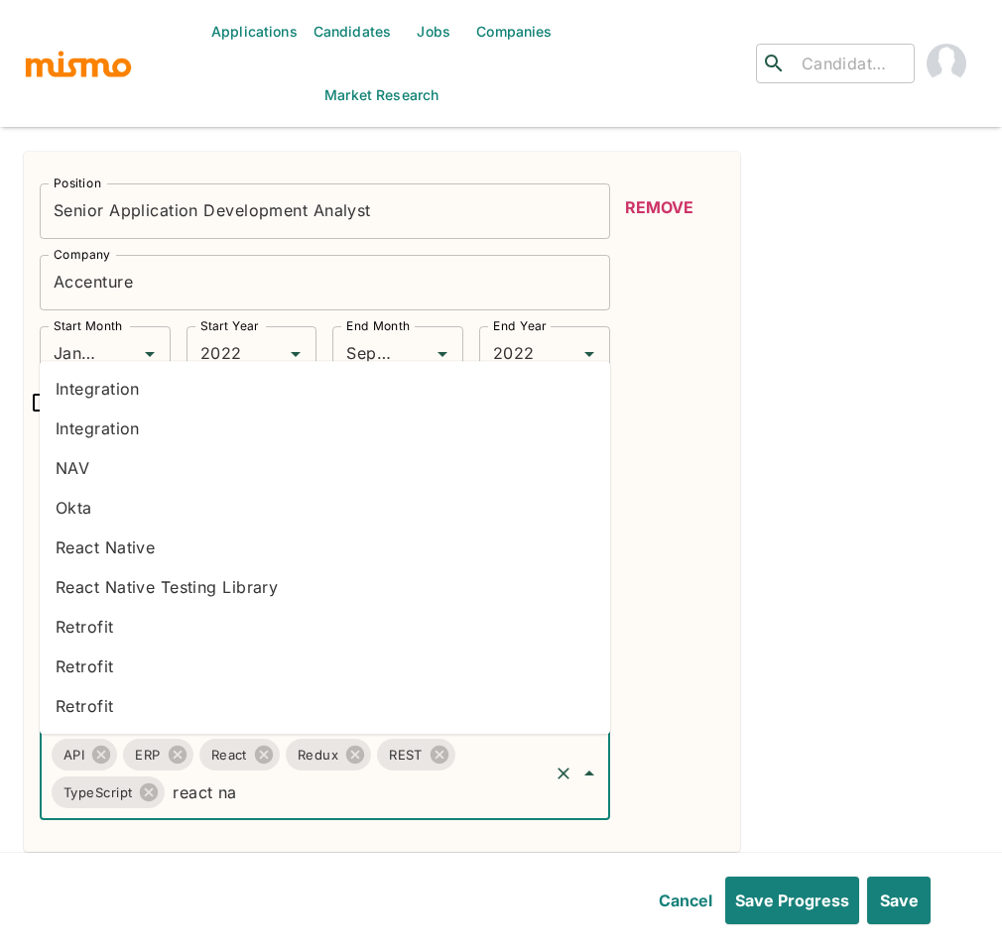
click at [146, 547] on li "React Native" at bounding box center [325, 548] width 570 height 40
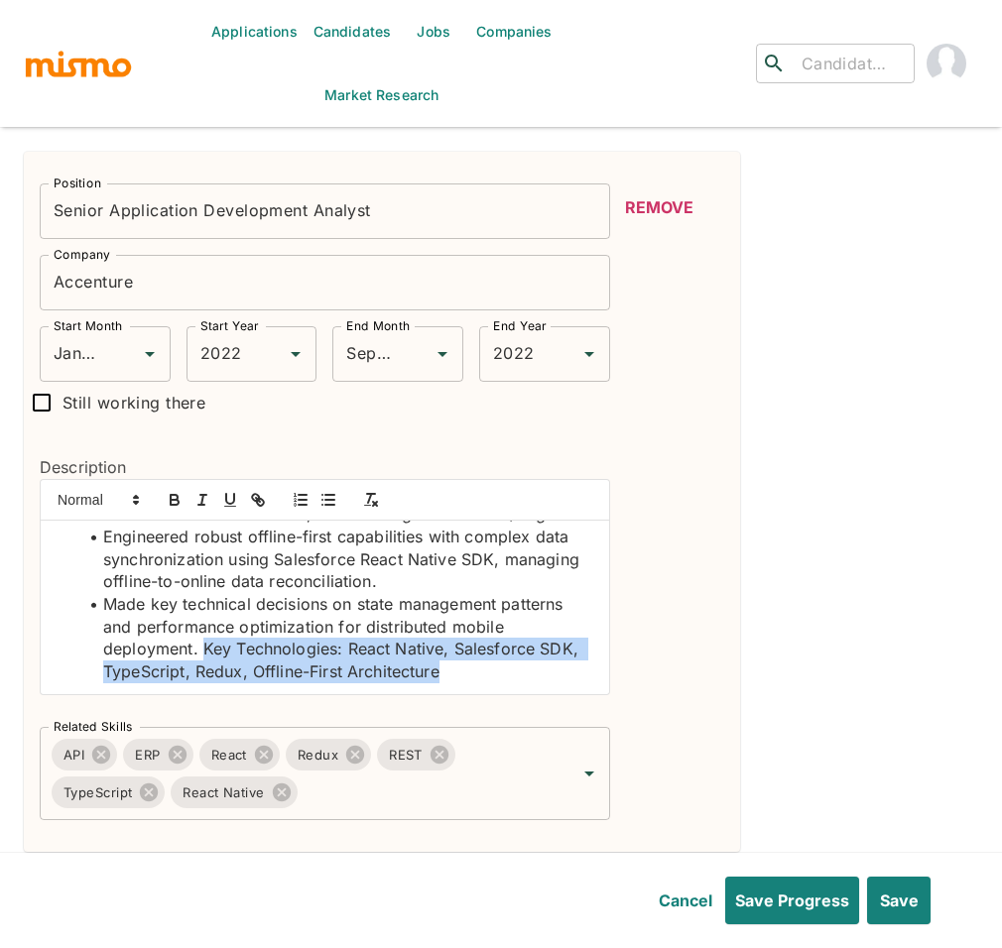
drag, startPoint x: 479, startPoint y: 675, endPoint x: 202, endPoint y: 658, distance: 277.2
click at [202, 658] on li "Made key technical decisions on state management patterns and performance optim…" at bounding box center [336, 638] width 515 height 90
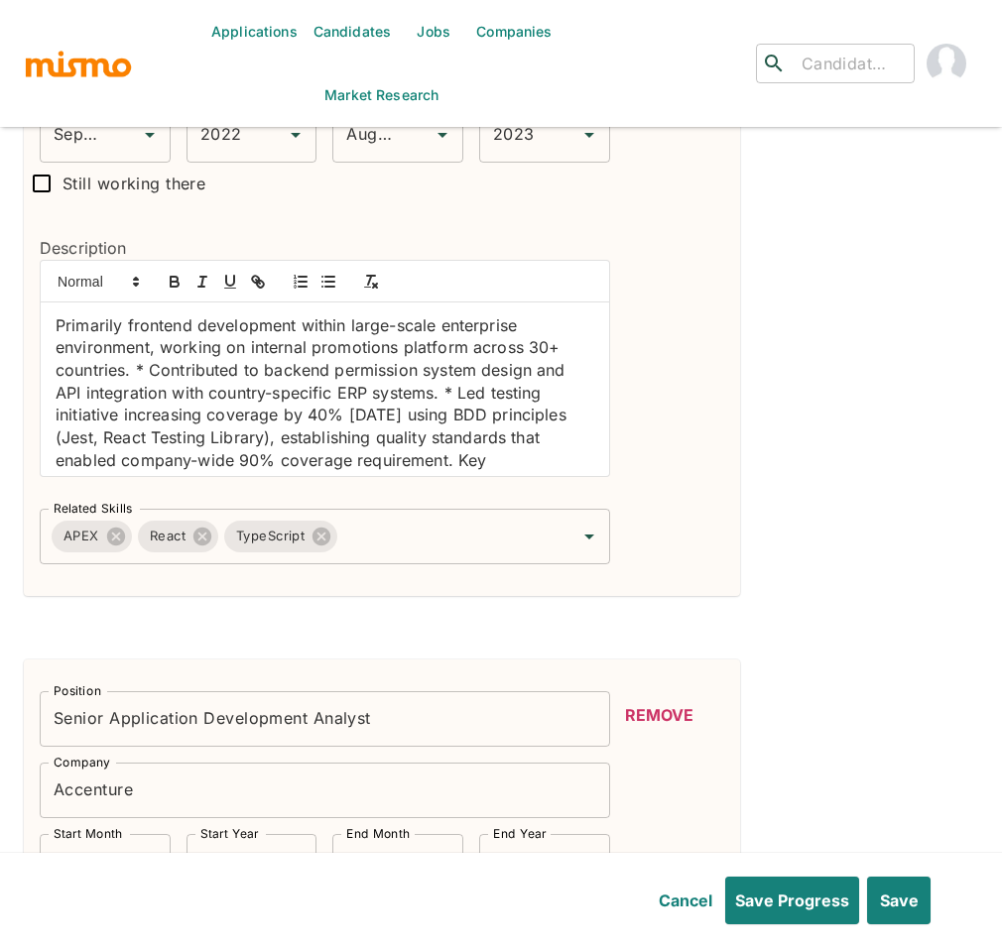
scroll to position [3594, 0]
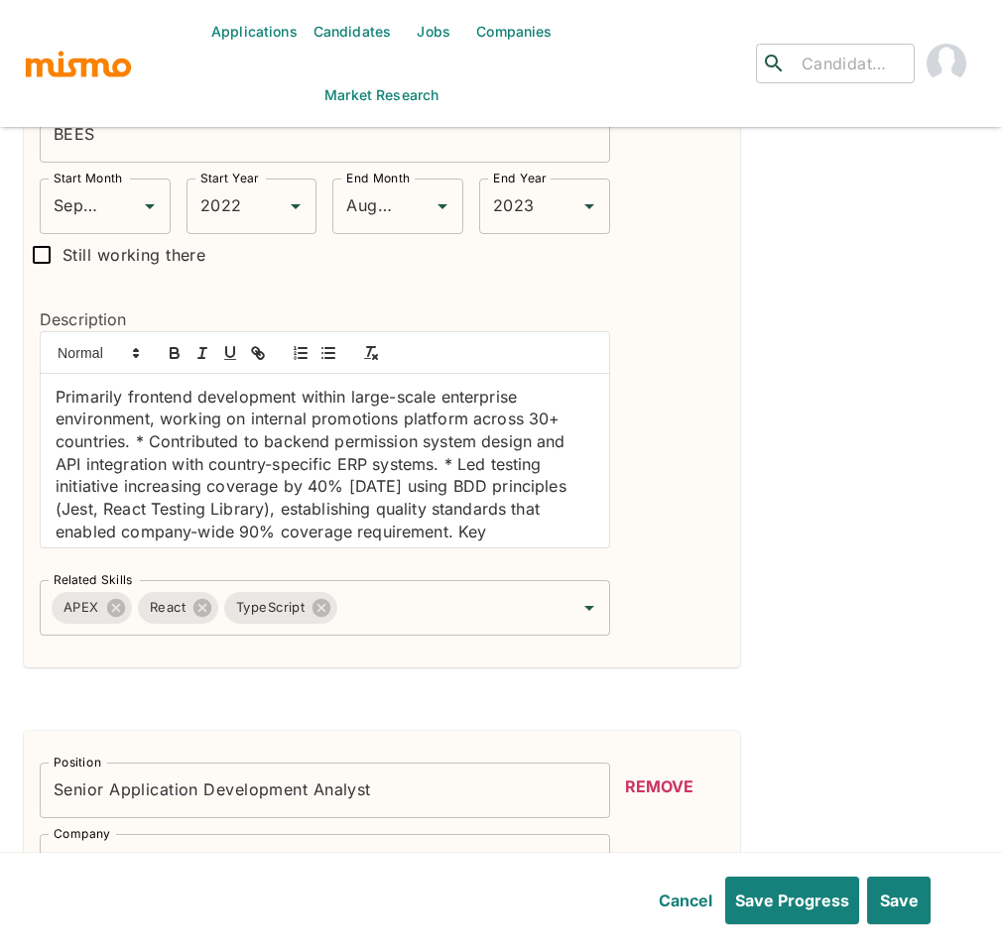
click at [51, 400] on div "Primarily frontend development within large-scale enterprise environment, worki…" at bounding box center [325, 461] width 568 height 174
click at [327, 356] on icon "button" at bounding box center [328, 353] width 18 height 18
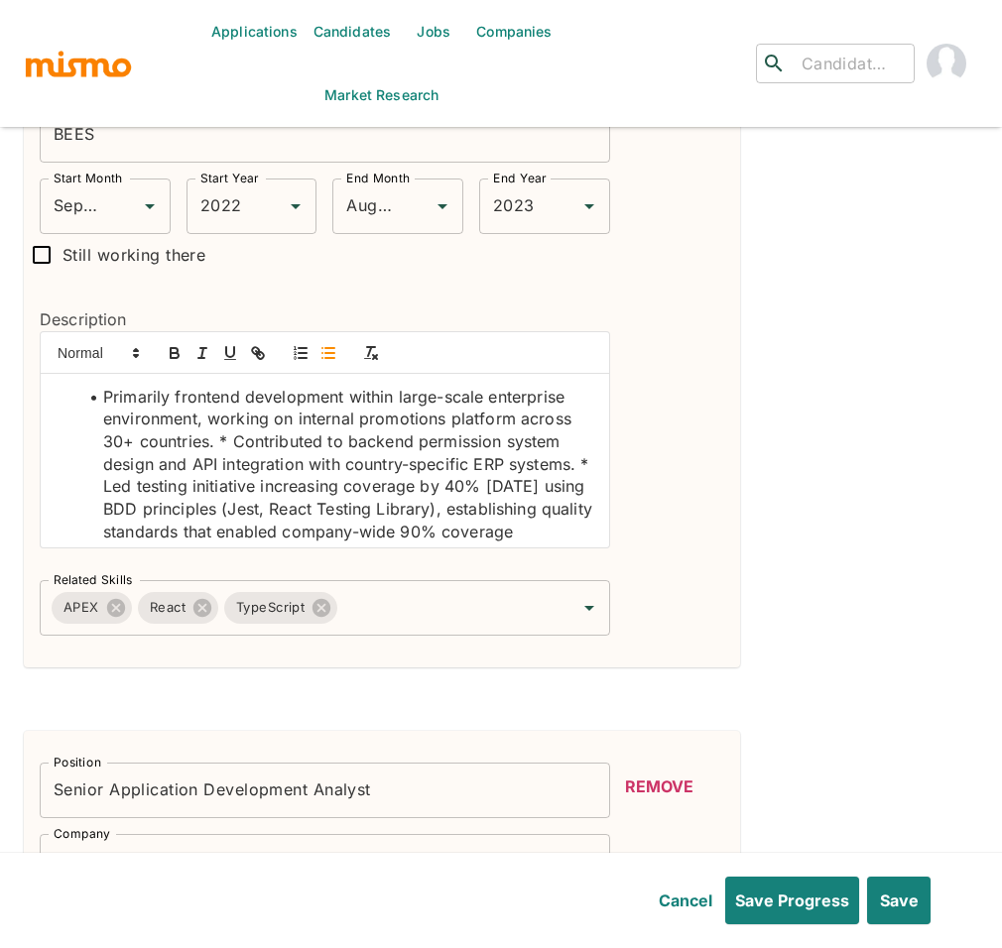
click at [233, 444] on li "Primarily frontend development within large-scale enterprise environment, worki…" at bounding box center [336, 487] width 515 height 202
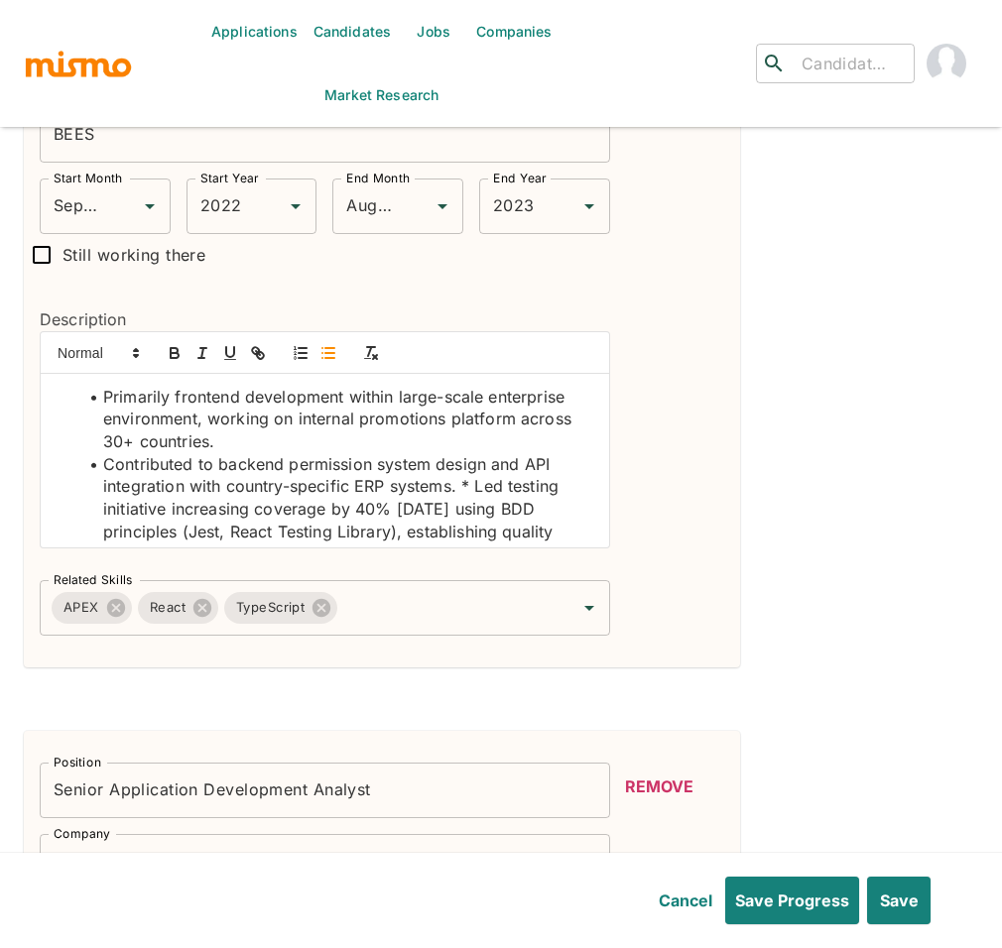
click at [482, 494] on li "Contributed to backend permission system design and API integration with countr…" at bounding box center [336, 532] width 515 height 158
click at [474, 497] on li "Contributed to backend permission system design and API integration with countr…" at bounding box center [336, 532] width 515 height 158
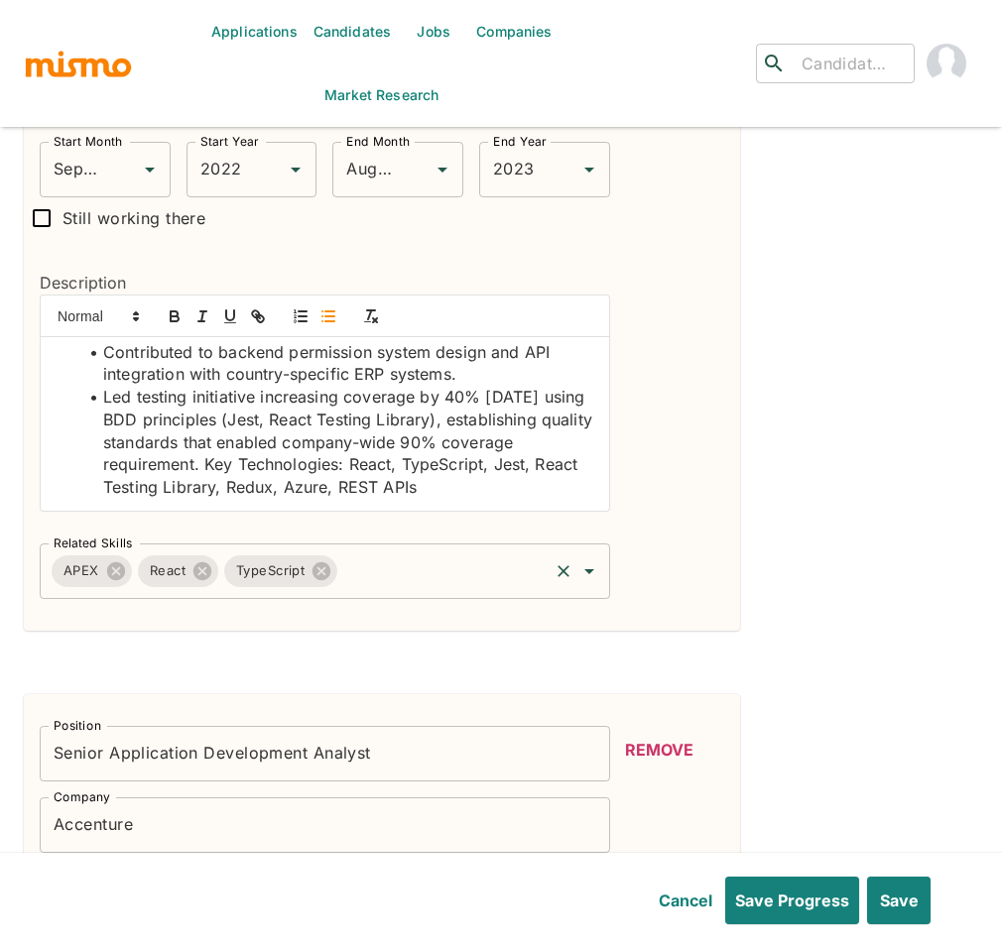
scroll to position [3636, 0]
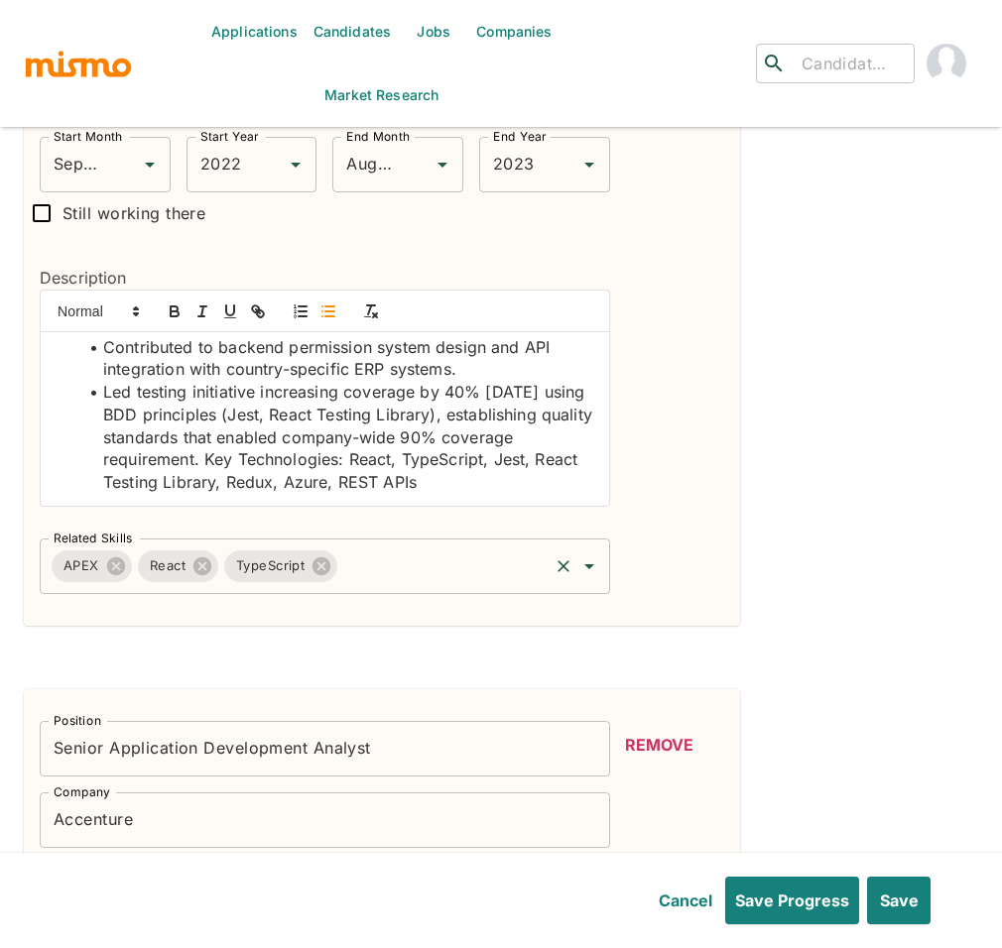
click at [402, 571] on input "Related Skills" at bounding box center [442, 566] width 204 height 38
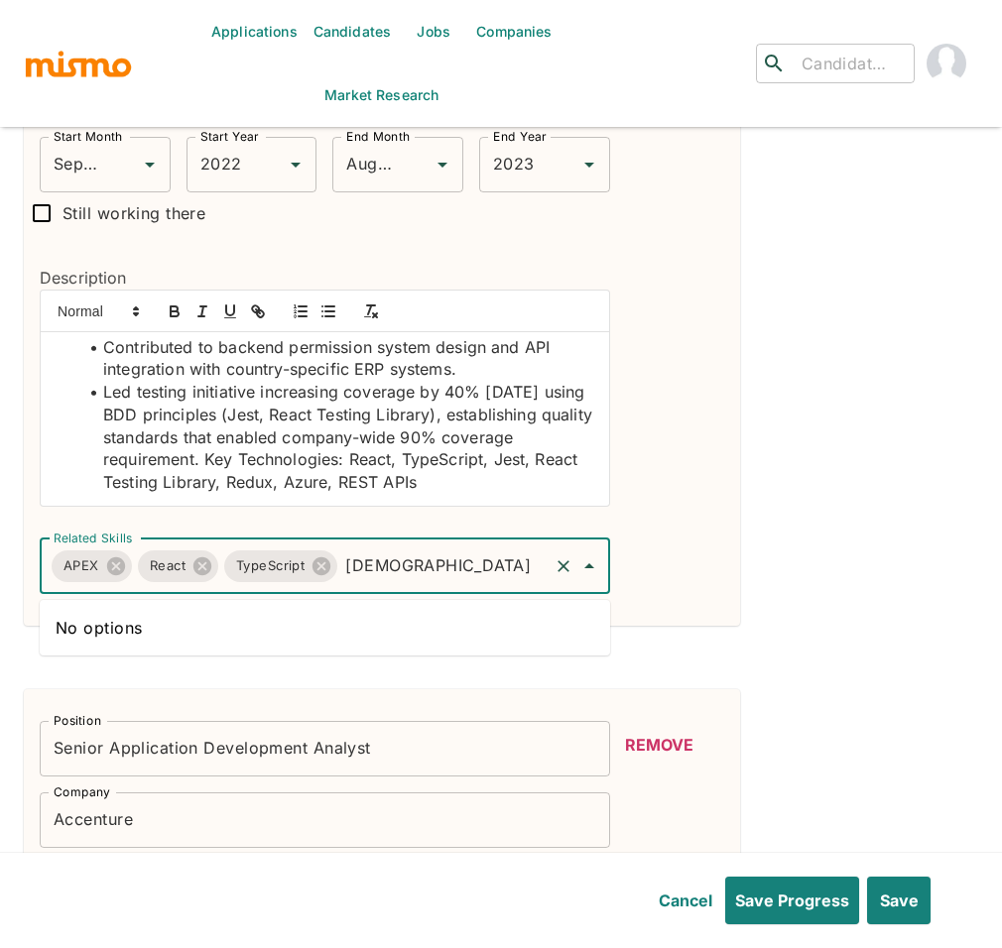
type input "jes"
click at [363, 635] on li "Jest" at bounding box center [325, 628] width 570 height 40
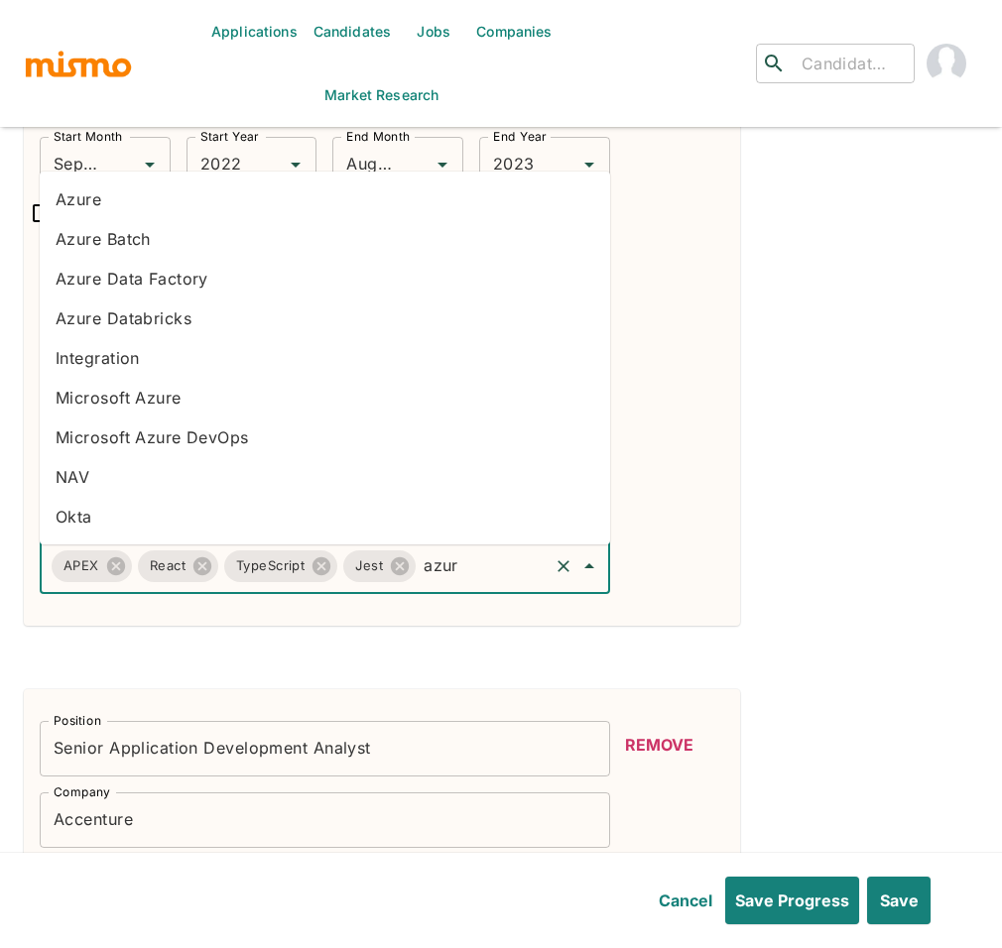
type input "azure"
click at [150, 201] on li "Azure" at bounding box center [325, 200] width 570 height 40
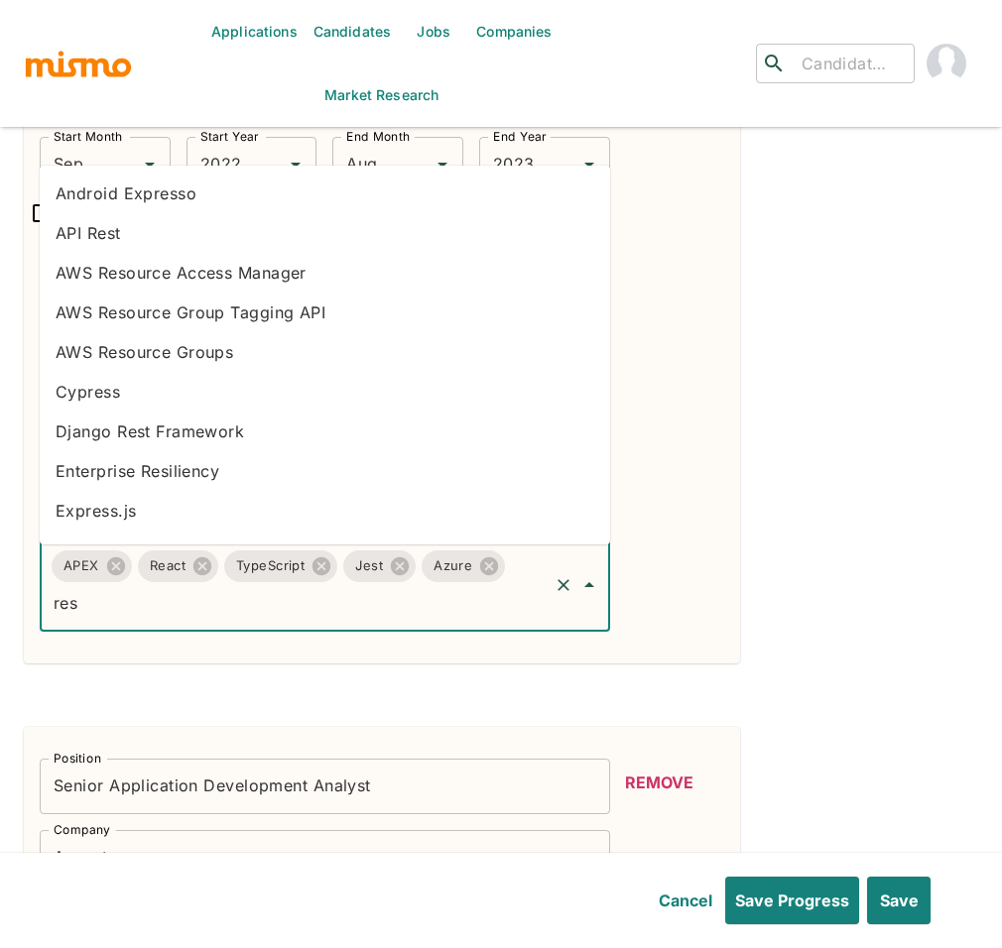
type input "rest"
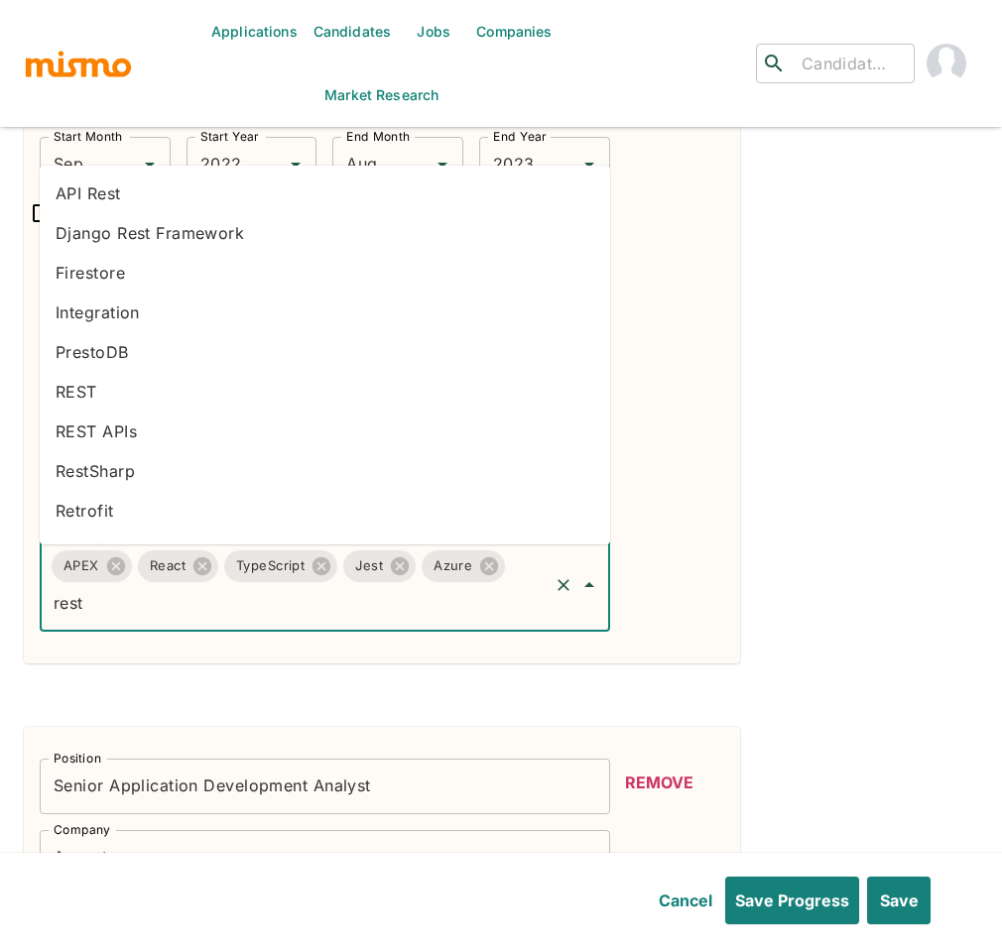
click at [159, 432] on li "REST APIs" at bounding box center [325, 431] width 570 height 40
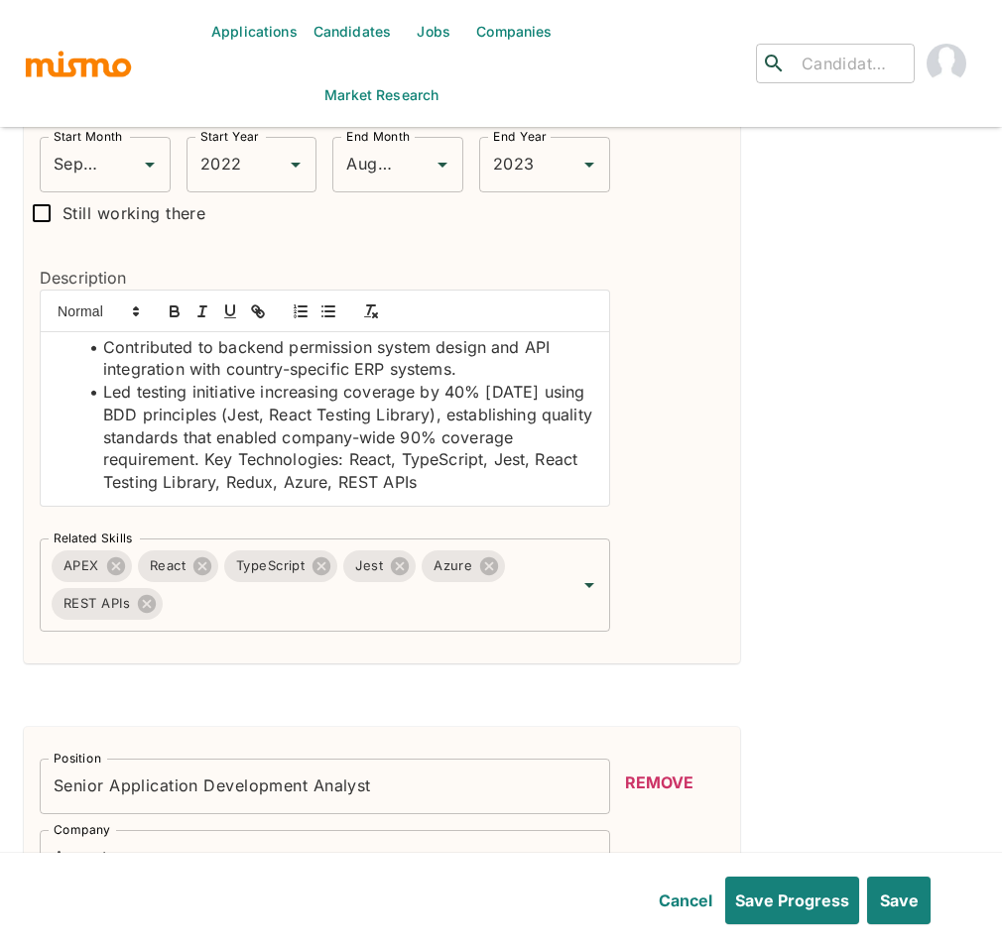
scroll to position [86, 0]
drag, startPoint x: 222, startPoint y: 503, endPoint x: 321, endPoint y: 460, distance: 108.0
click at [321, 460] on li "Led testing initiative increasing coverage by 40% in 3 months using BDD princip…" at bounding box center [336, 437] width 515 height 113
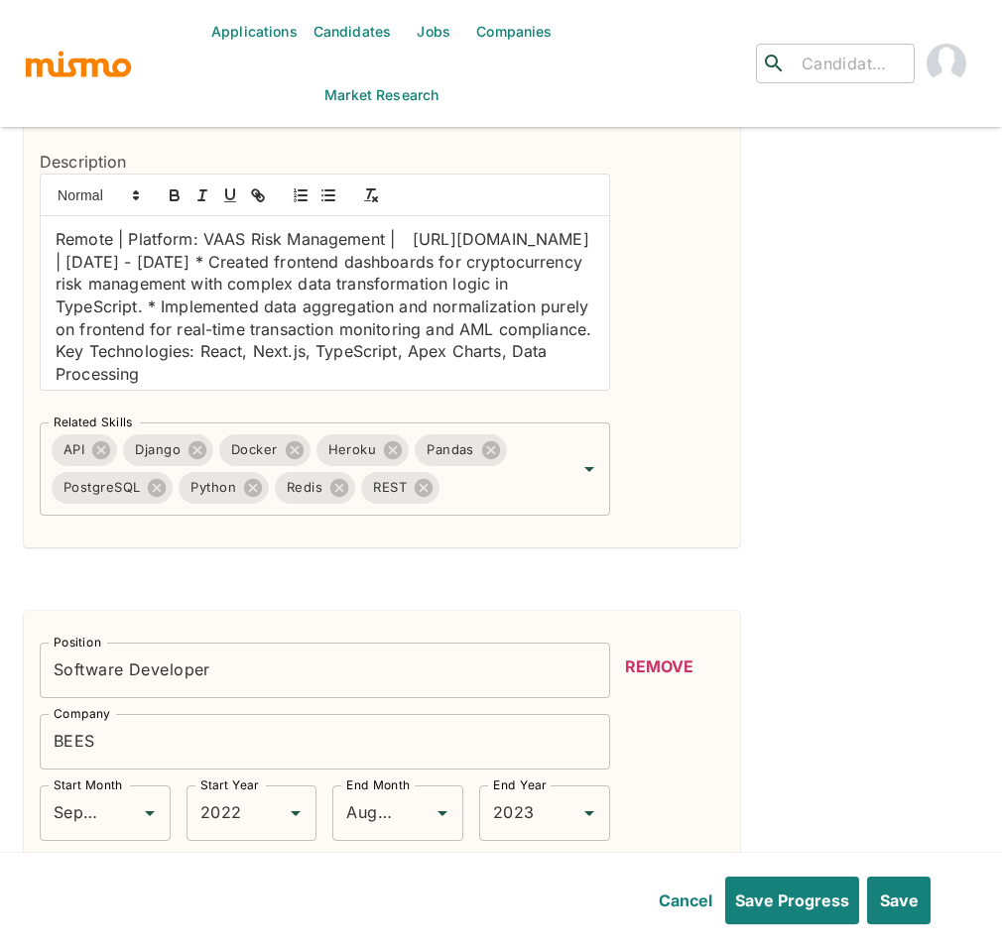
scroll to position [2986, 0]
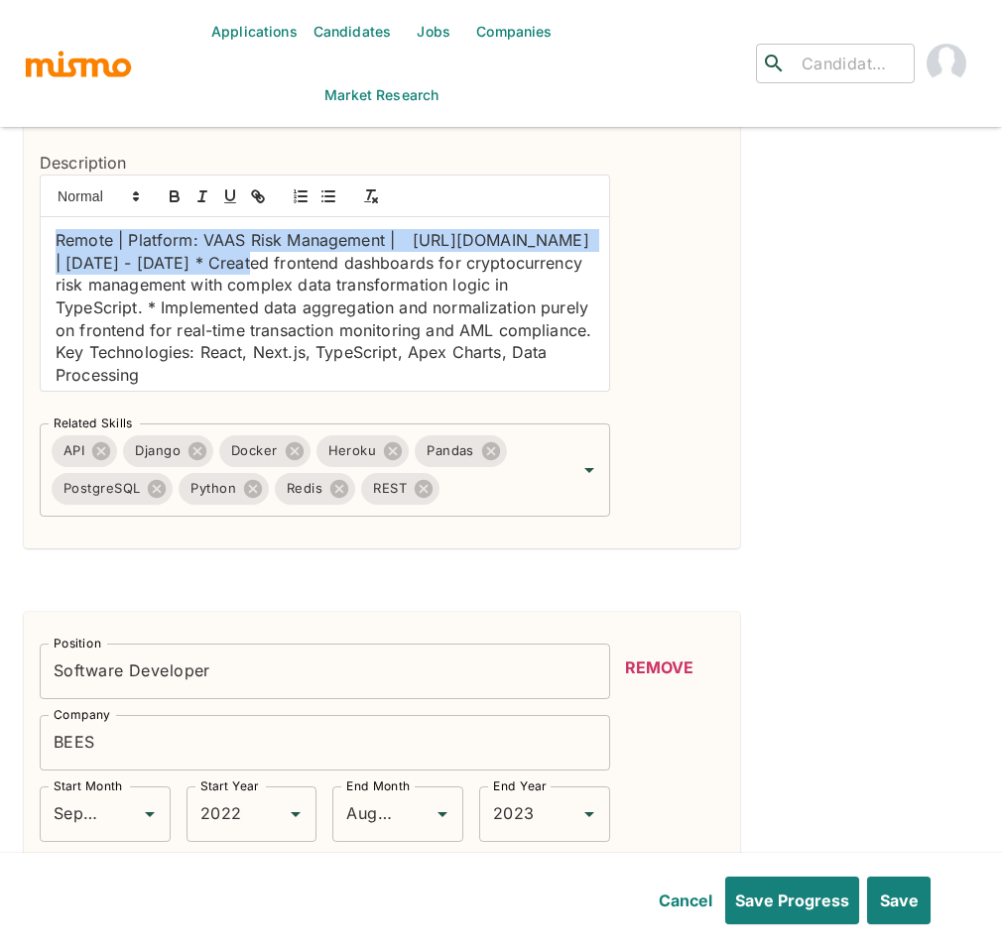
drag, startPoint x: 239, startPoint y: 265, endPoint x: 9, endPoint y: 233, distance: 232.3
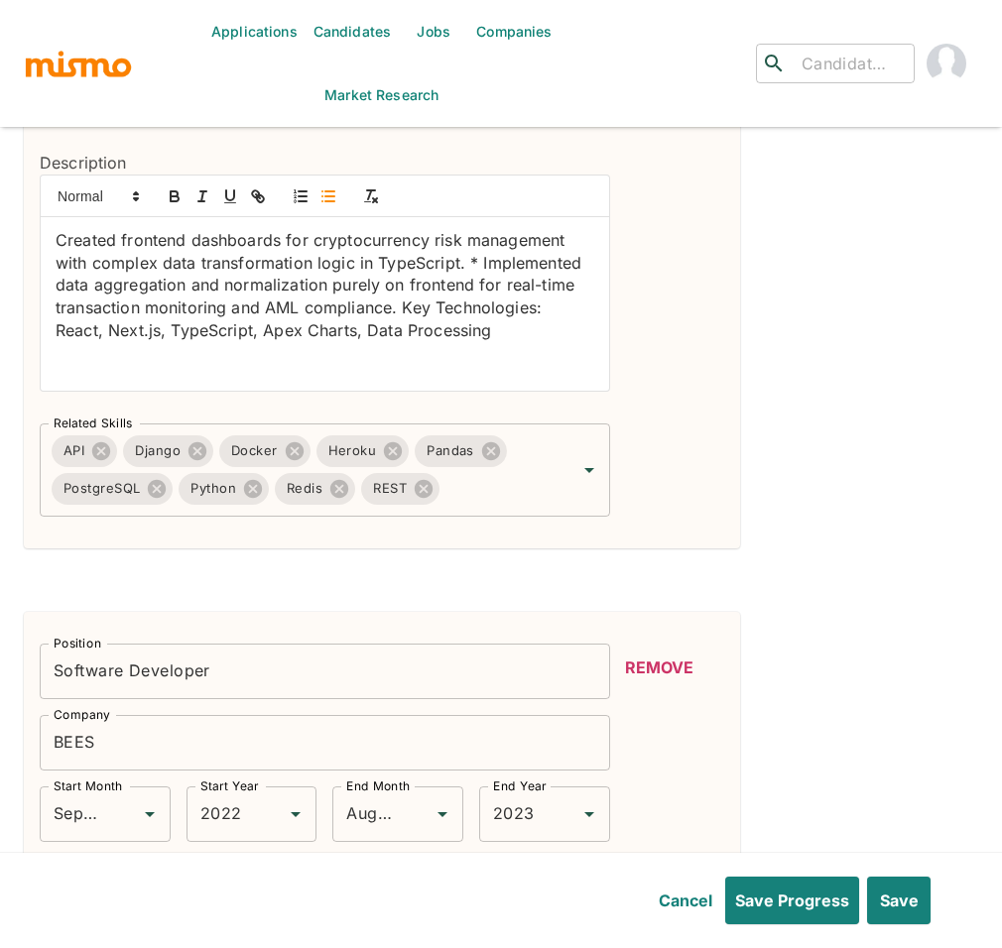
click at [327, 202] on icon "button" at bounding box center [328, 196] width 18 height 18
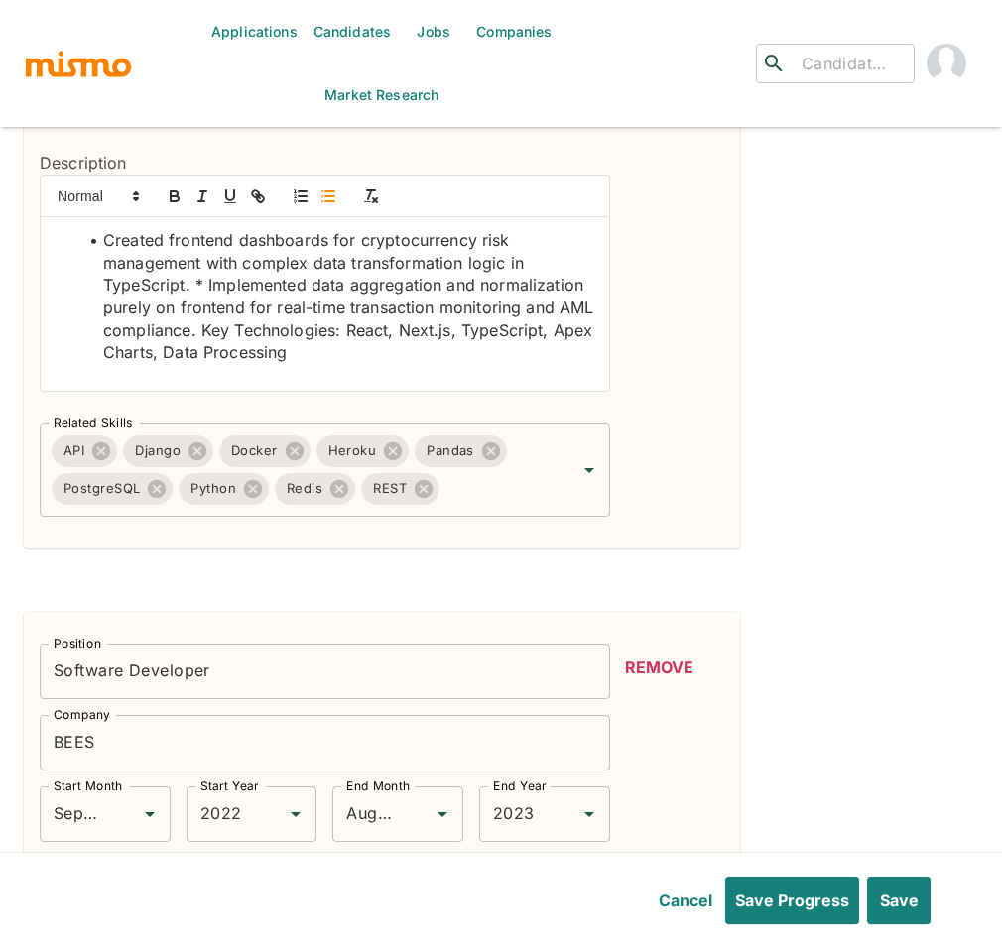
click at [208, 293] on li "Created frontend dashboards for cryptocurrency risk management with complex dat…" at bounding box center [336, 296] width 515 height 135
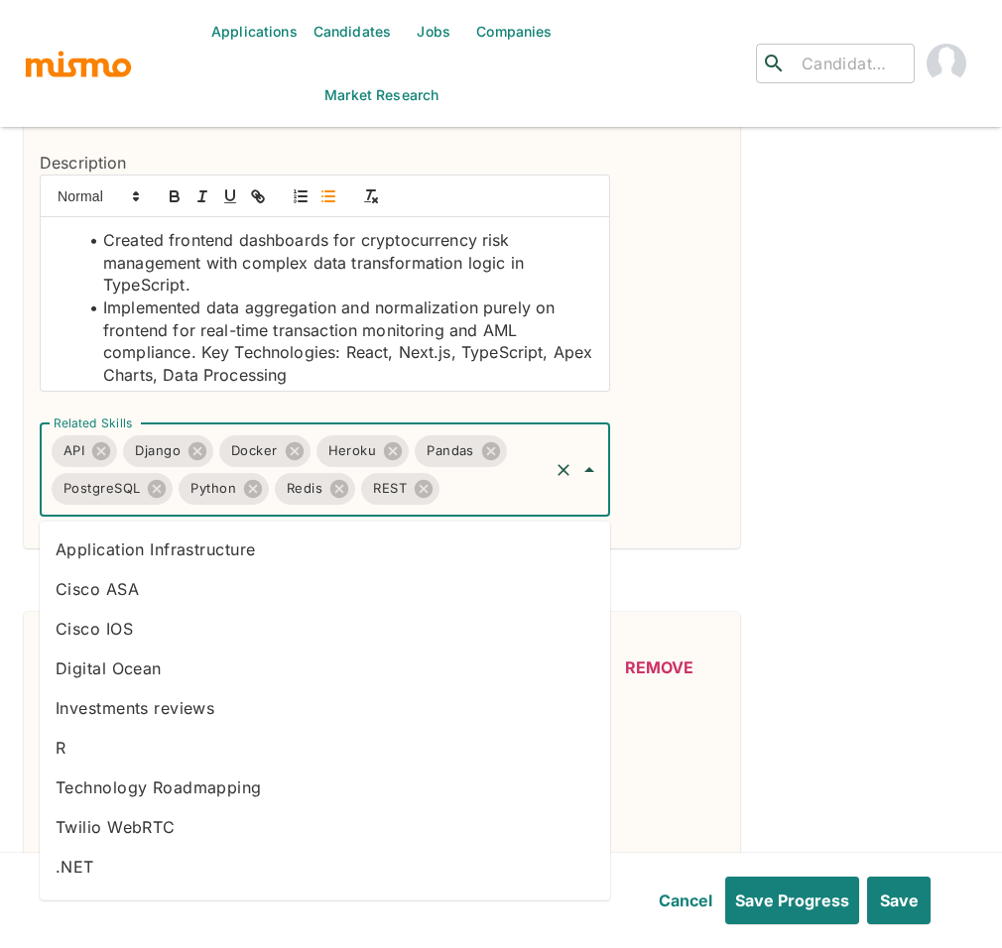
click at [487, 503] on input "Related Skills" at bounding box center [493, 489] width 103 height 38
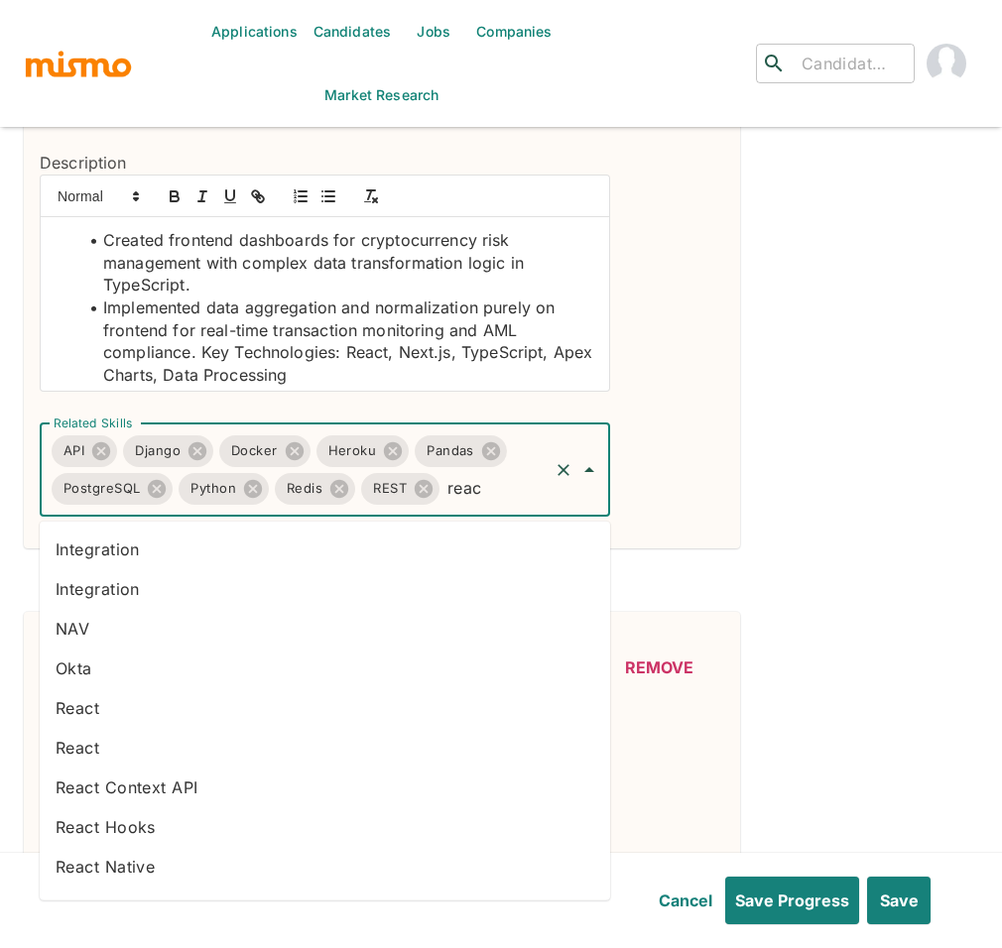
type input "react"
click at [184, 716] on li "React" at bounding box center [325, 708] width 570 height 40
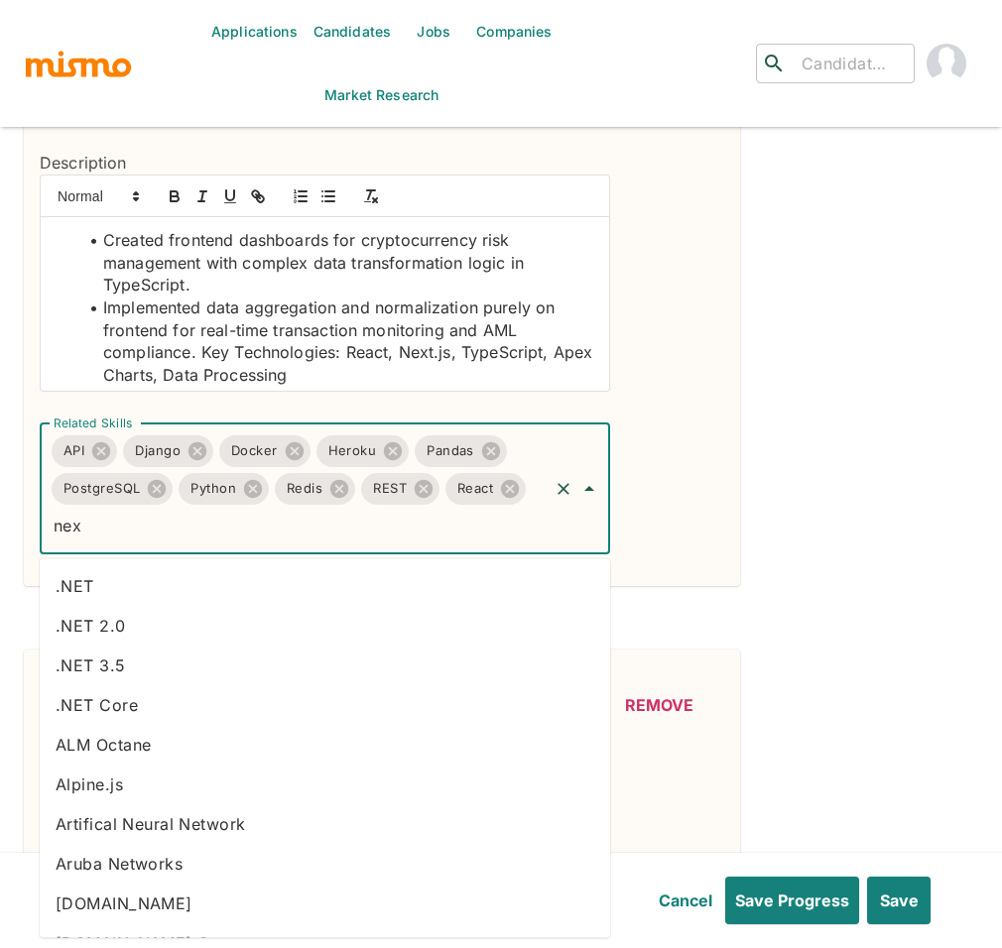
type input "next"
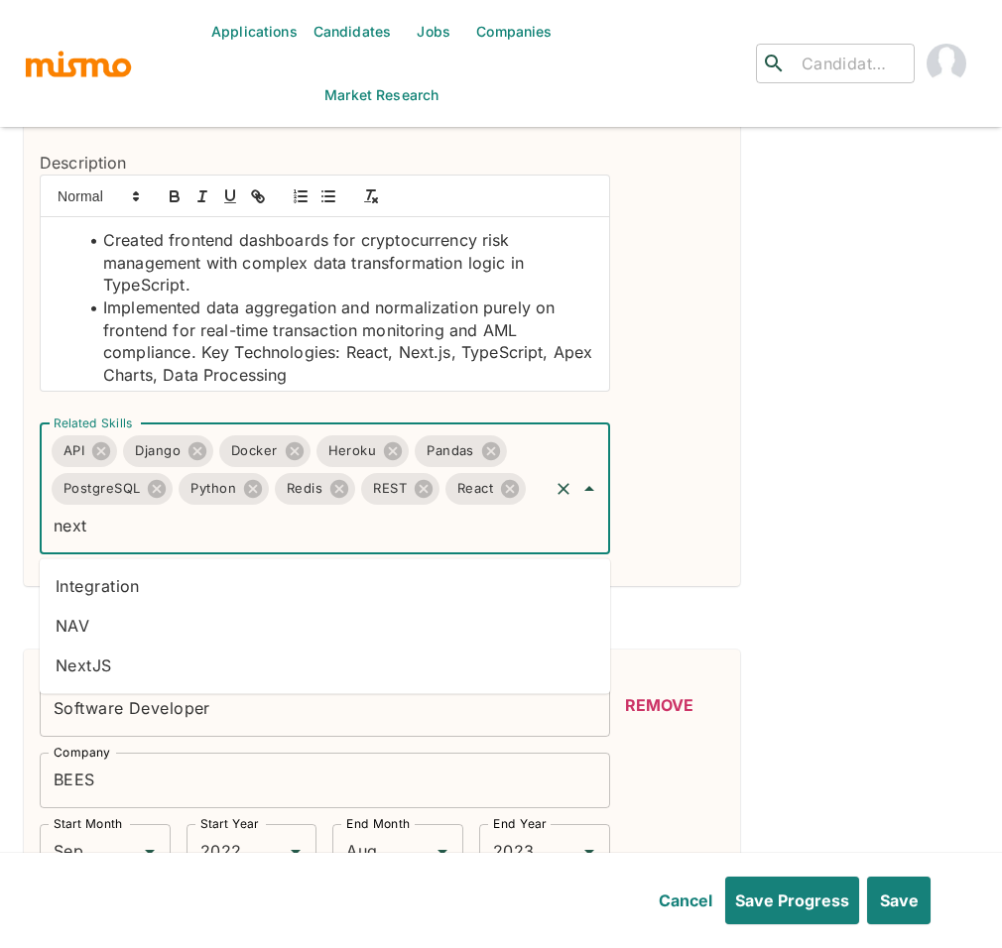
click at [194, 669] on li "NextJS" at bounding box center [325, 666] width 570 height 40
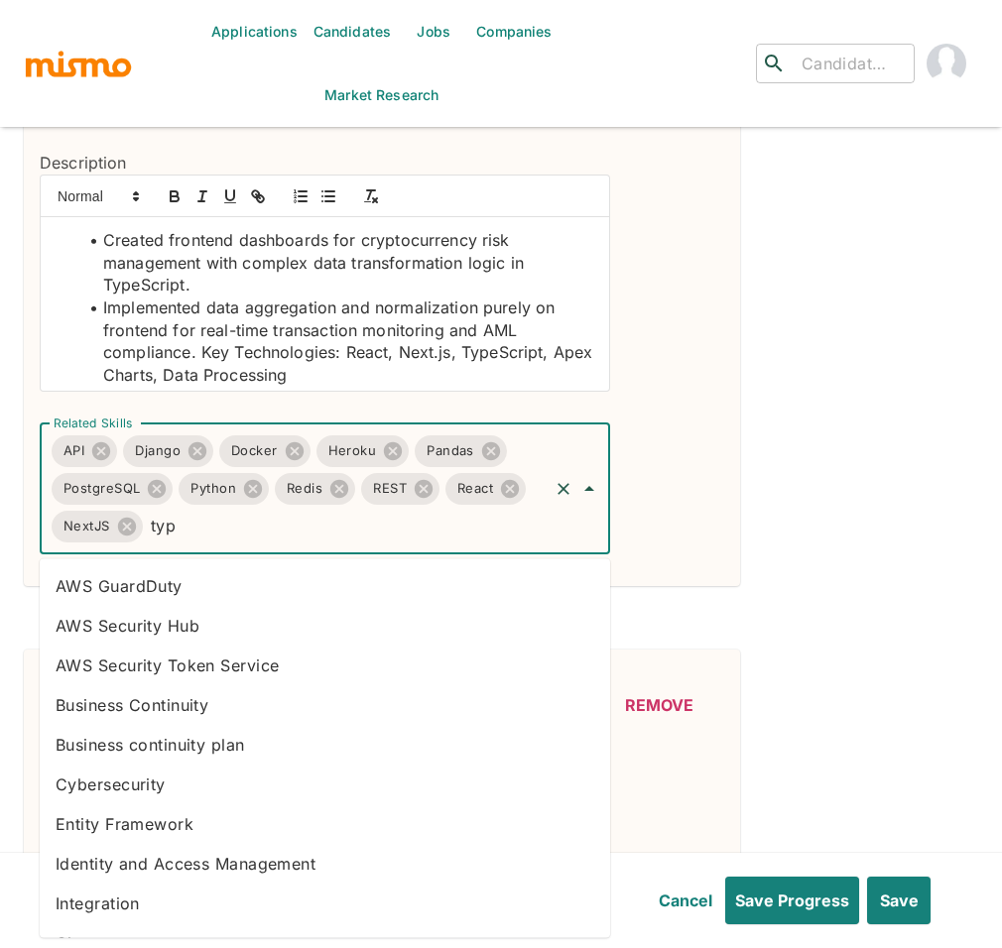
type input "type"
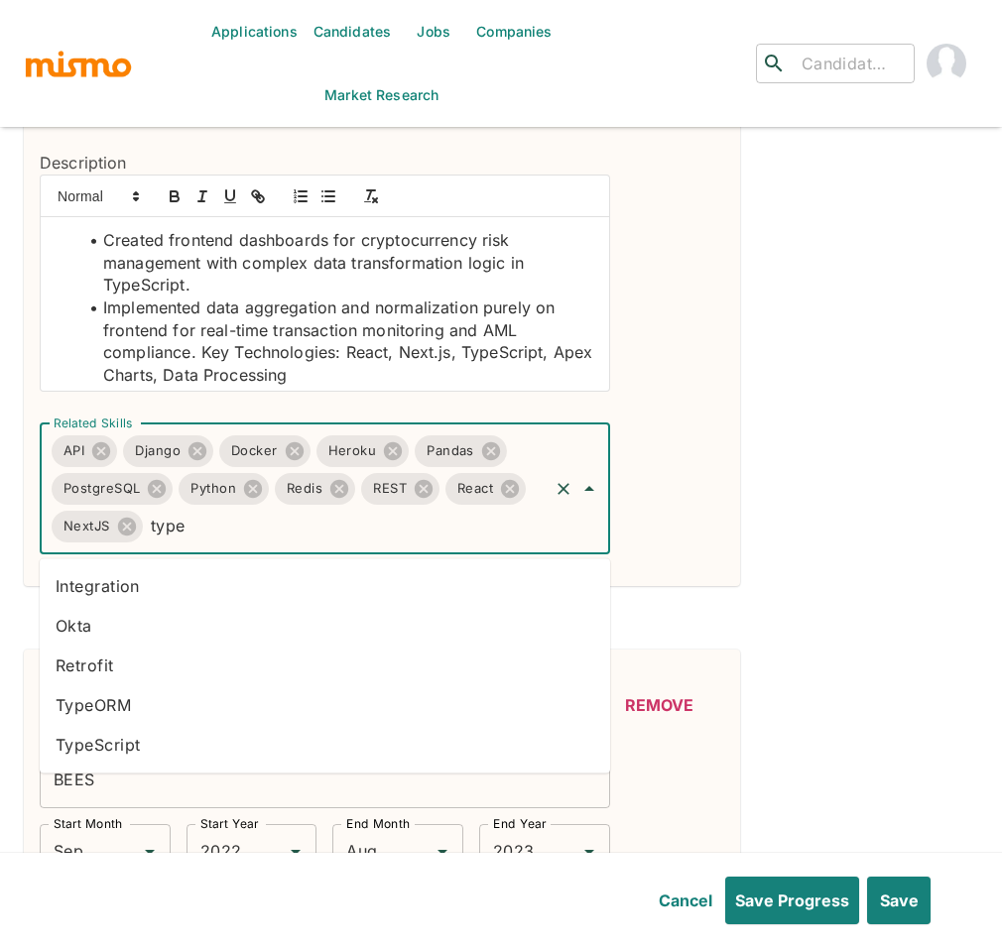
click at [119, 748] on li "TypeScript" at bounding box center [325, 745] width 570 height 40
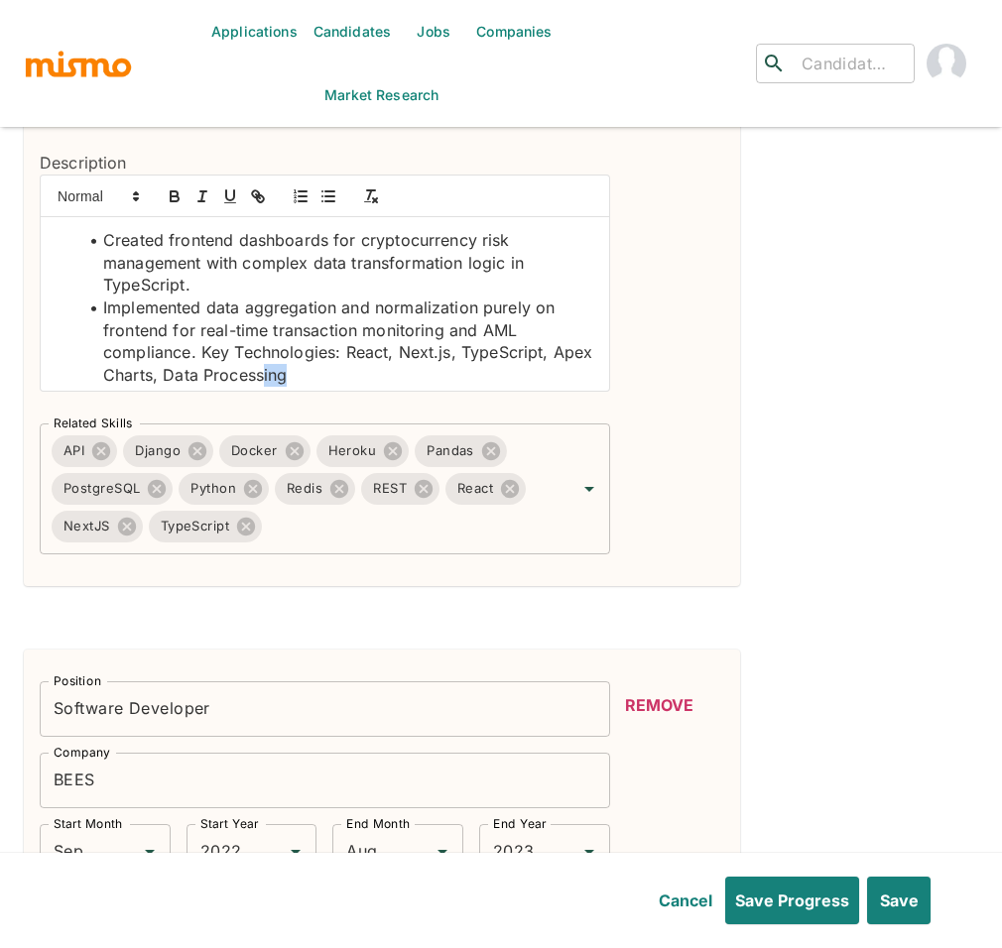
scroll to position [7, 0]
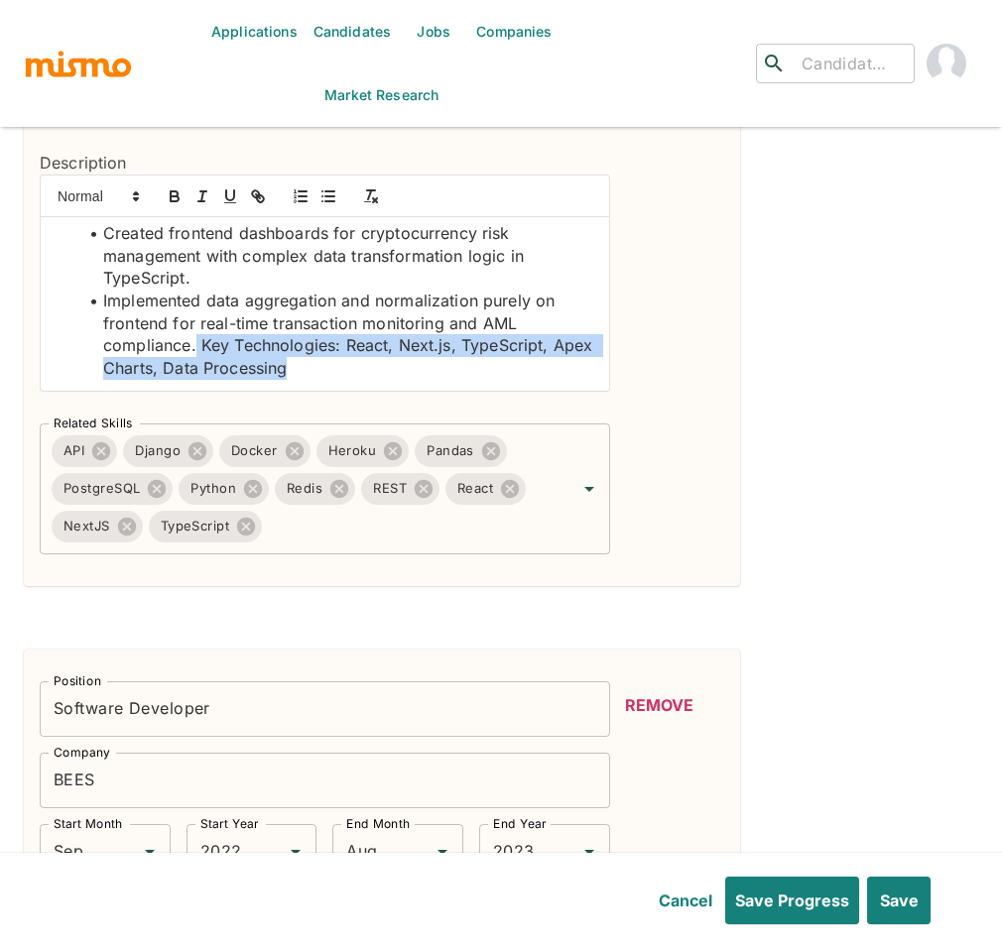
drag, startPoint x: 359, startPoint y: 388, endPoint x: 197, endPoint y: 355, distance: 164.9
click at [197, 355] on li "Implemented data aggregation and normalization purely on frontend for real-time…" at bounding box center [336, 335] width 515 height 90
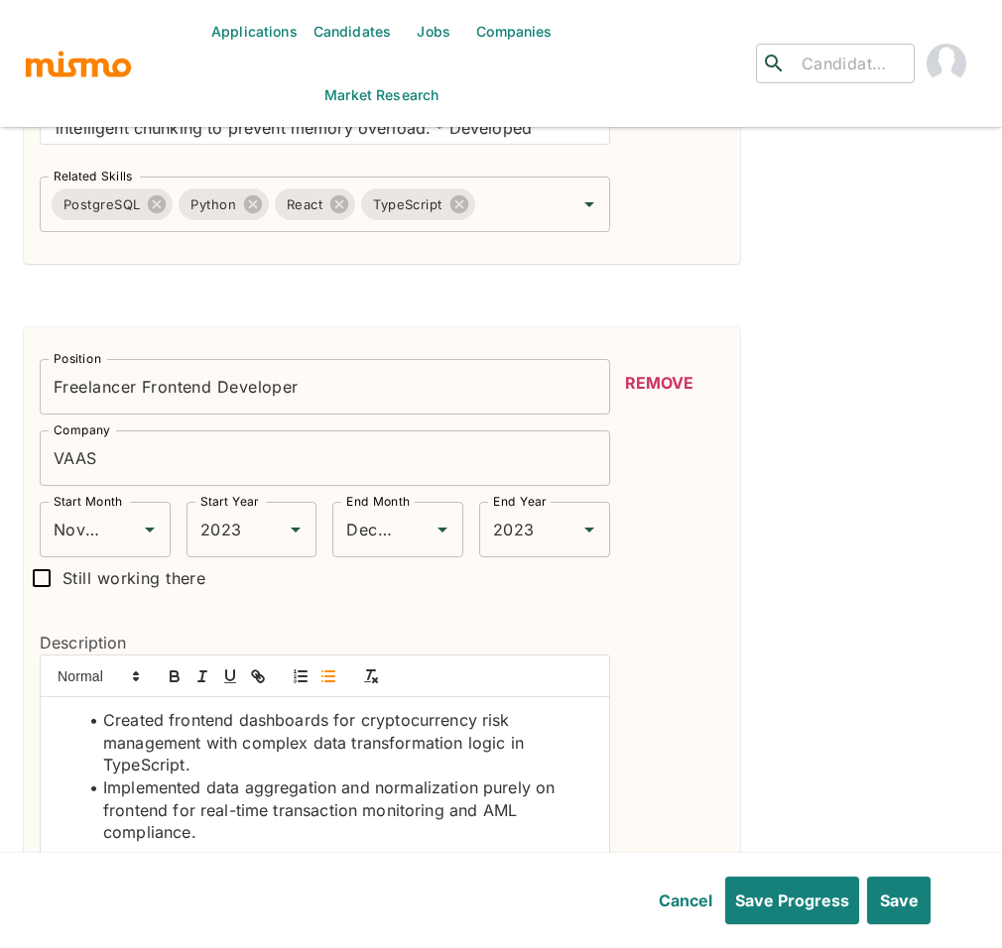
scroll to position [2502, 0]
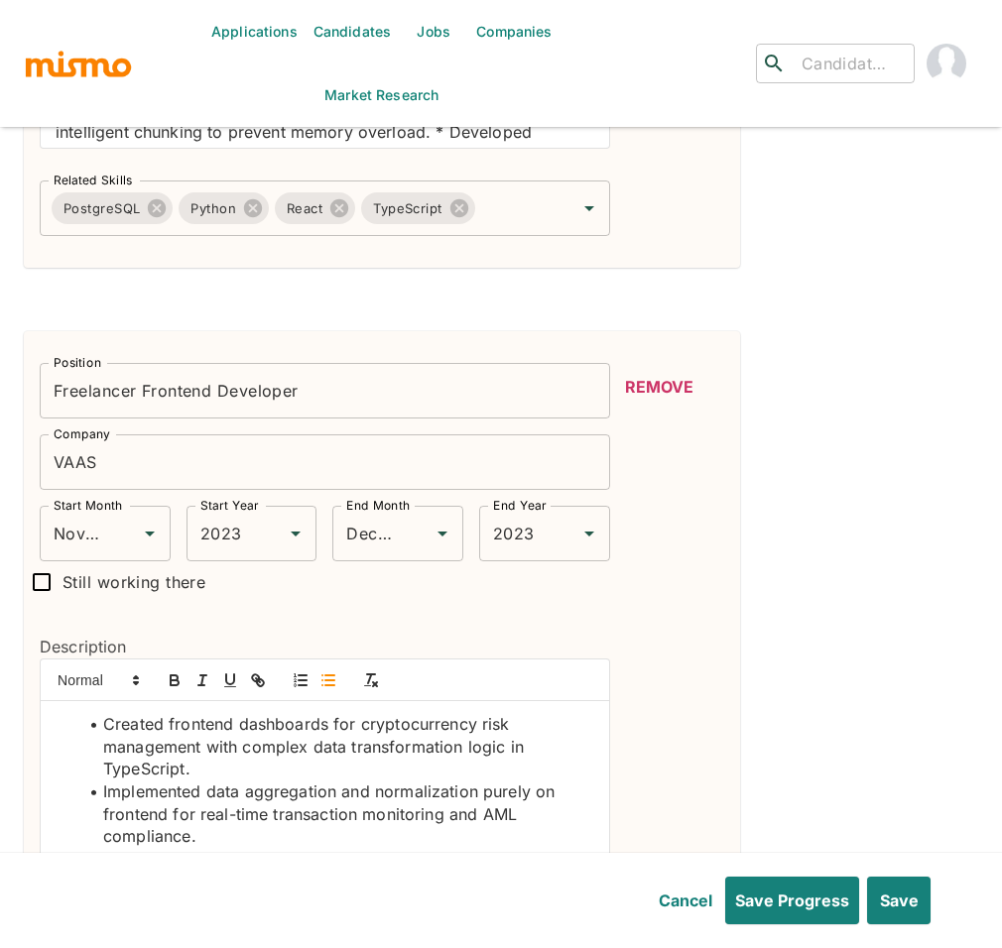
click at [180, 396] on input "Freelancer Frontend Developer" at bounding box center [325, 391] width 570 height 56
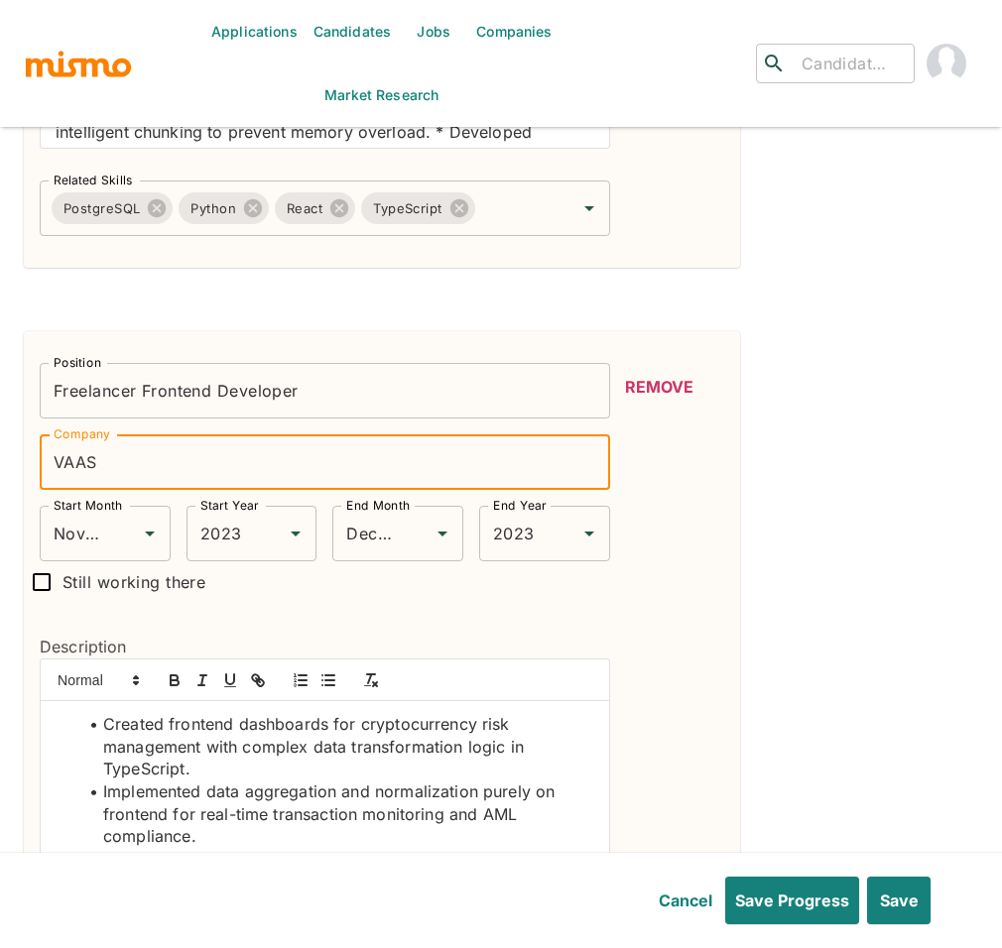
click at [214, 469] on input "VAAS" at bounding box center [325, 462] width 570 height 56
paste input "- Transaction Monitoring Platform"
click at [95, 467] on input "VAAS- Transaction Monitoring Platform" at bounding box center [325, 462] width 570 height 56
type input "VAAS - Transaction Monitoring Platform"
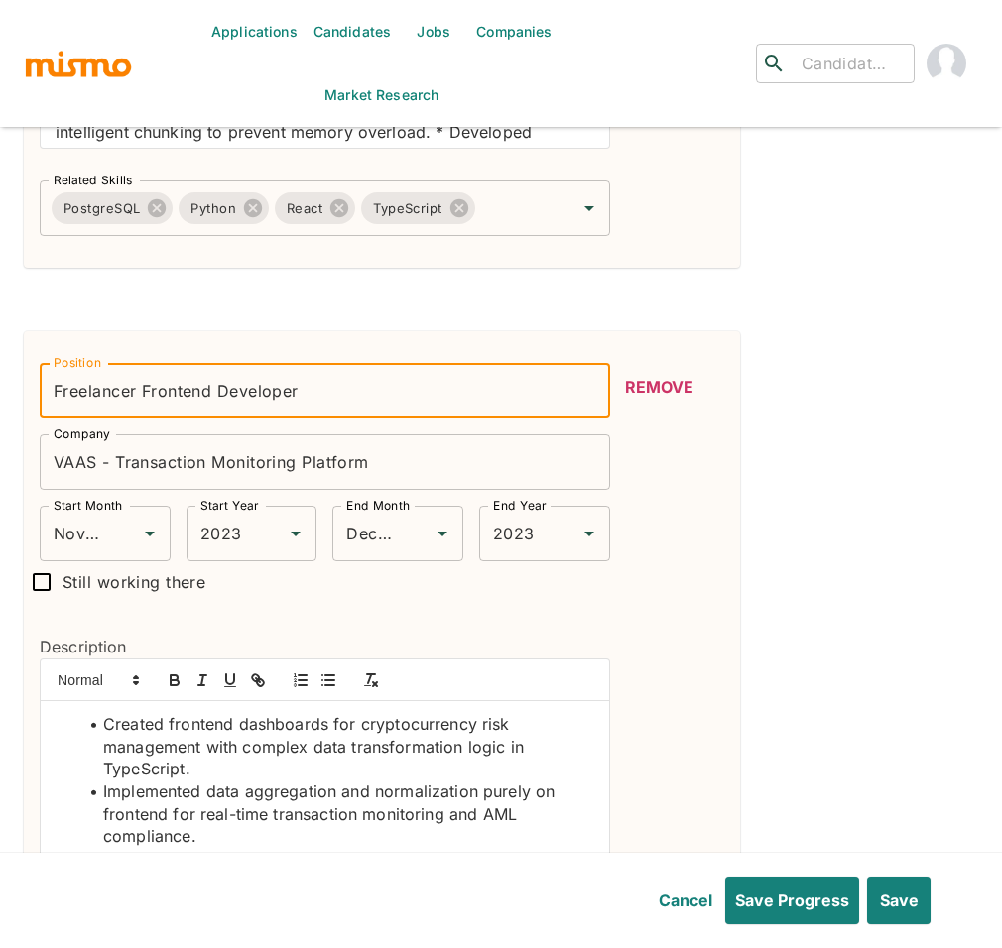
click at [319, 394] on input "Freelancer Frontend Developer" at bounding box center [325, 391] width 570 height 56
click at [159, 380] on input "Freelancer Frontend Developer" at bounding box center [325, 391] width 570 height 56
drag, startPoint x: 213, startPoint y: 395, endPoint x: -14, endPoint y: 396, distance: 227.1
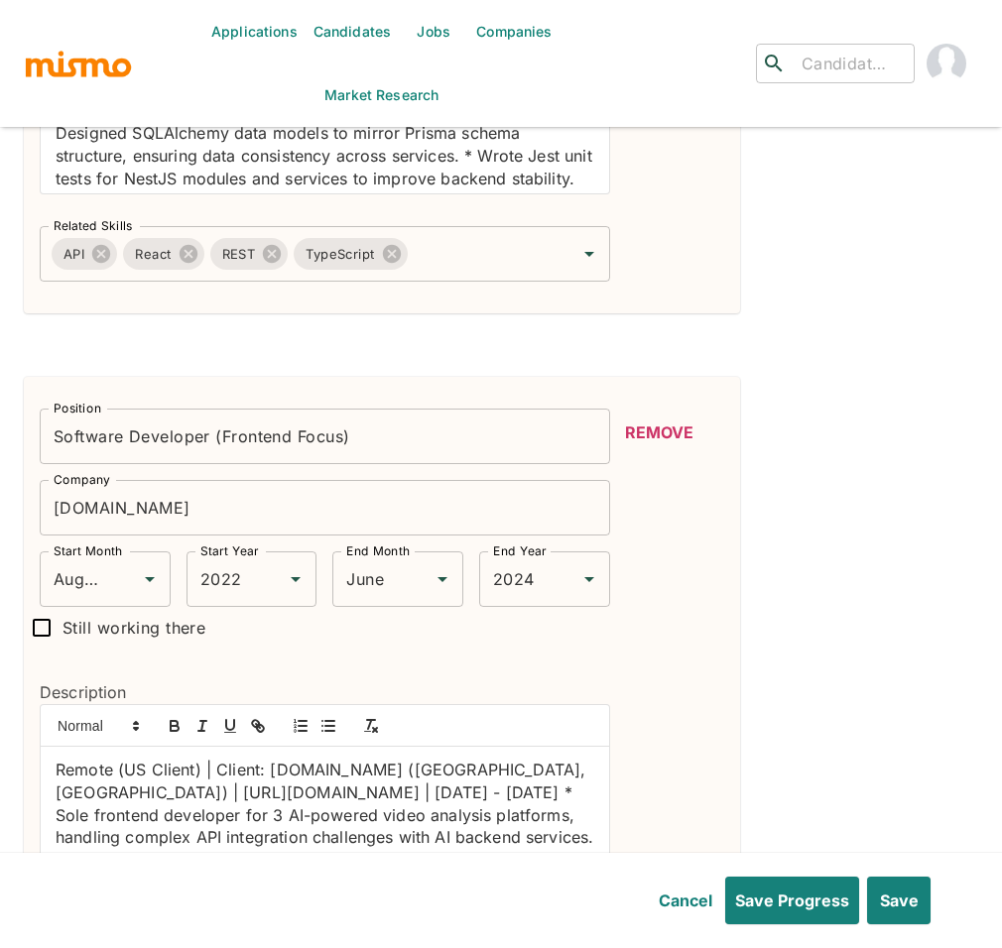
scroll to position [1752, 0]
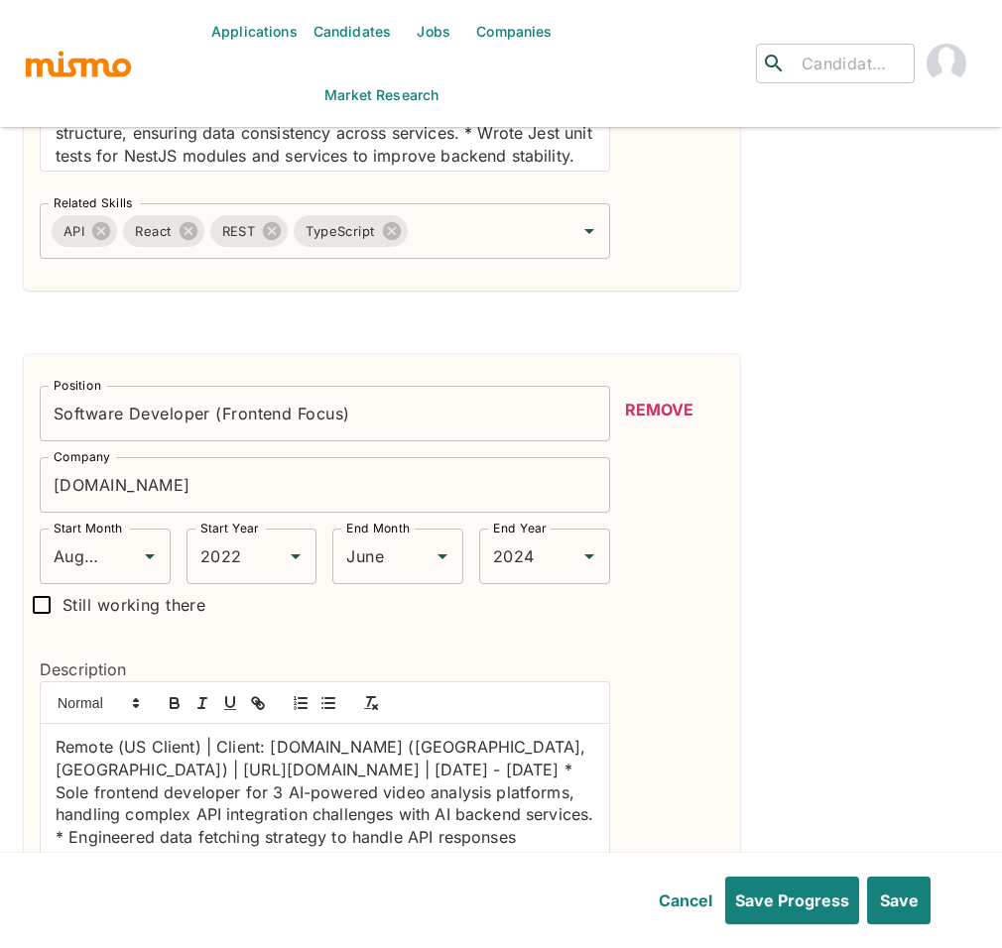
type input "Software Developer"
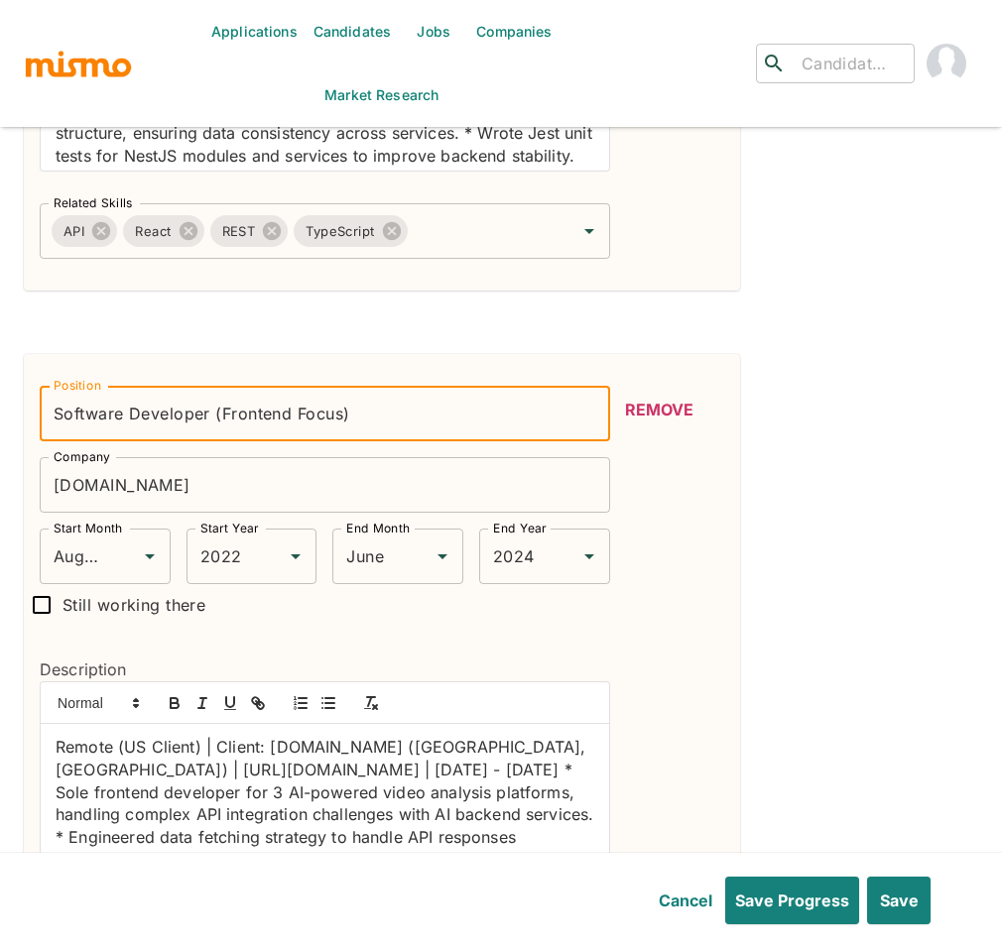
click at [374, 419] on input "Software Developer (Frontend Focus)" at bounding box center [325, 414] width 570 height 56
drag, startPoint x: 374, startPoint y: 419, endPoint x: 209, endPoint y: 418, distance: 164.6
click at [209, 418] on input "Software Developer (Frontend Focus)" at bounding box center [325, 414] width 570 height 56
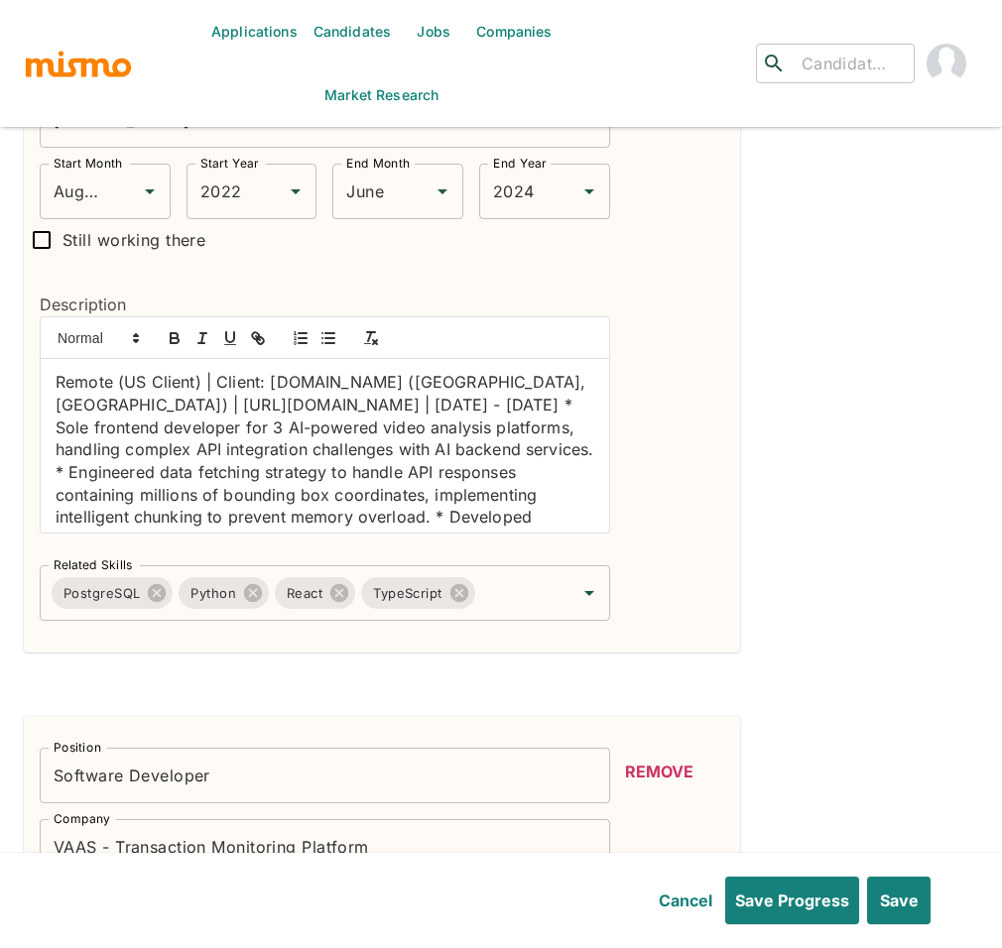
scroll to position [2261, 0]
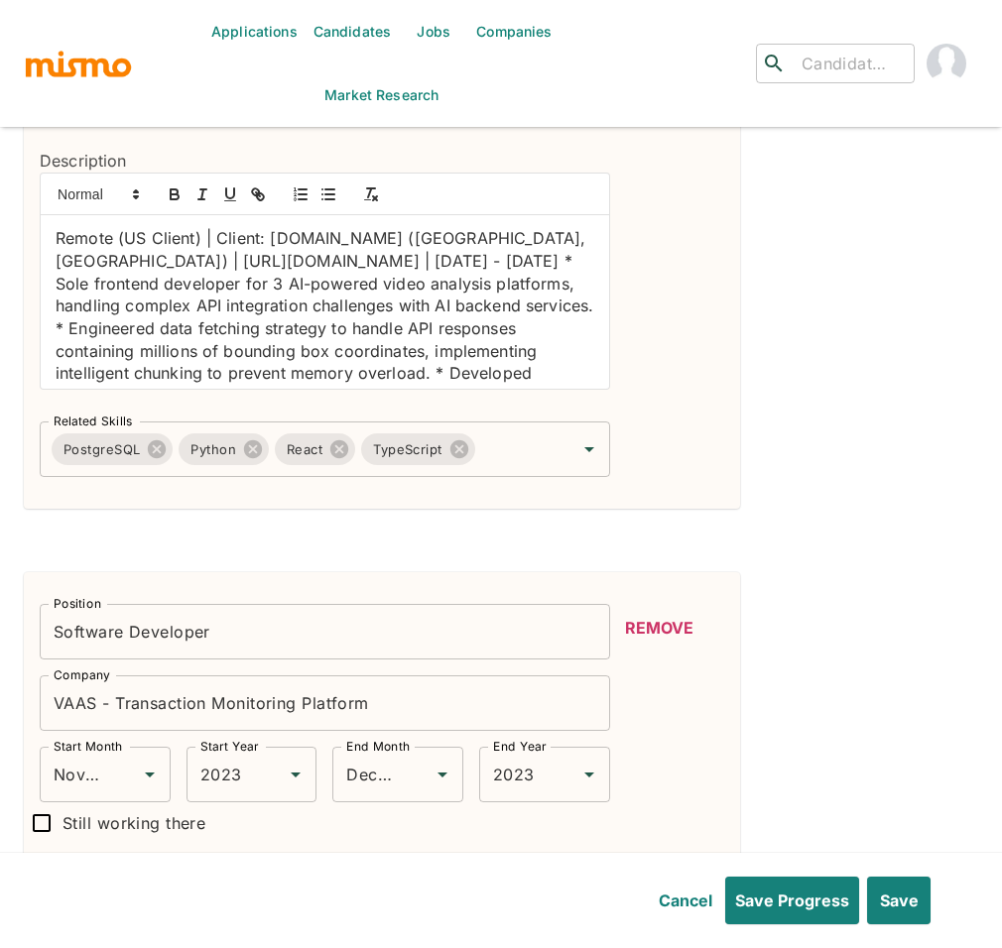
type input "Software Developer"
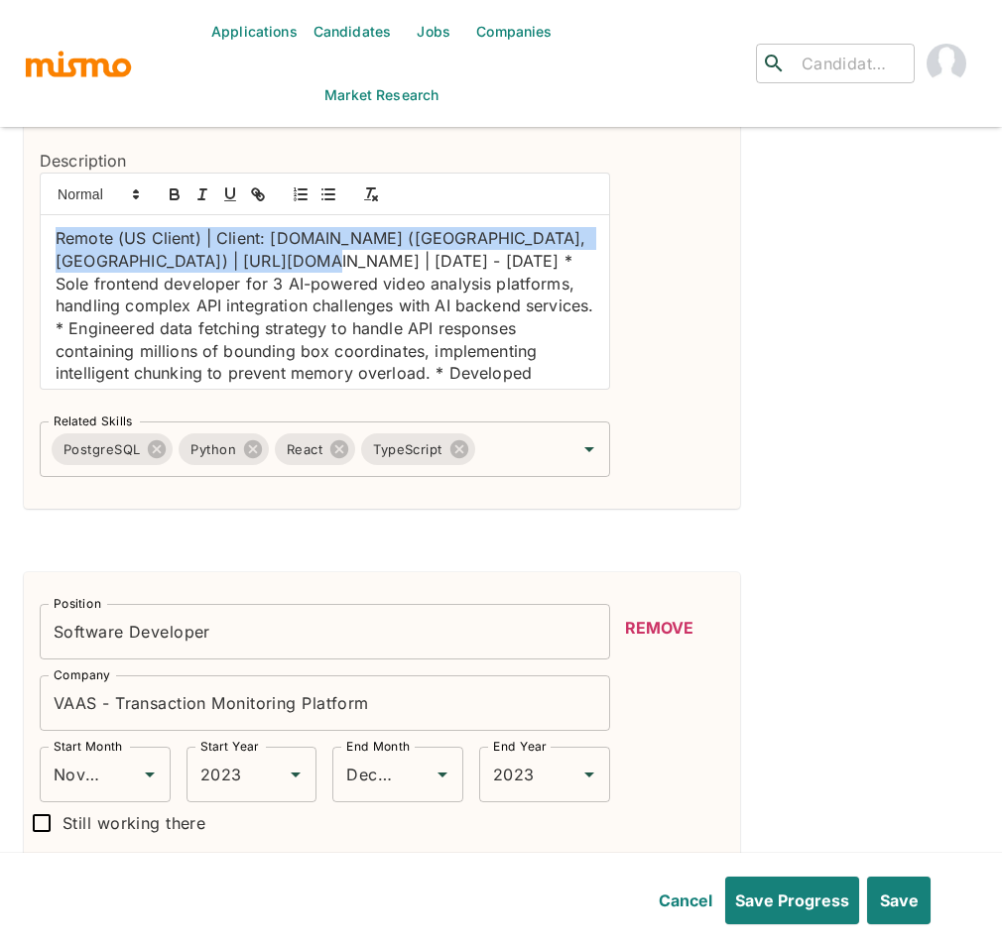
drag, startPoint x: 236, startPoint y: 261, endPoint x: 19, endPoint y: 240, distance: 218.2
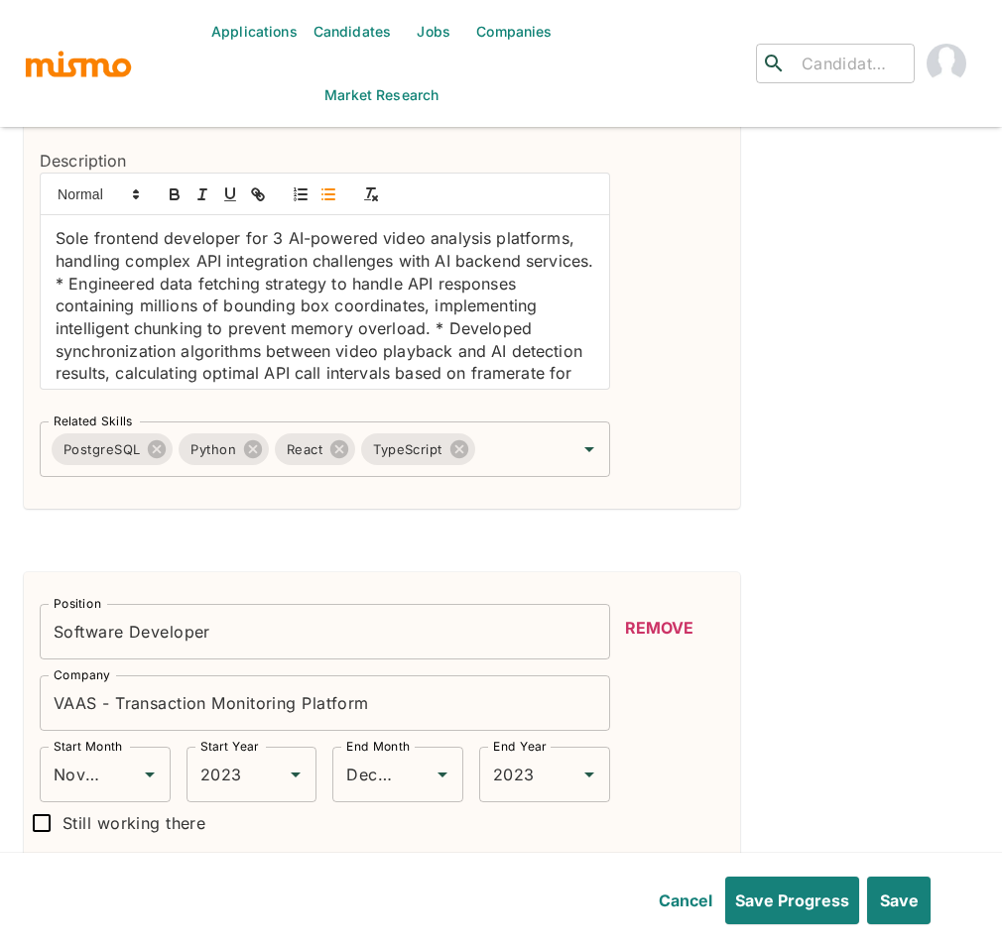
click at [327, 194] on line "button" at bounding box center [329, 194] width 9 height 0
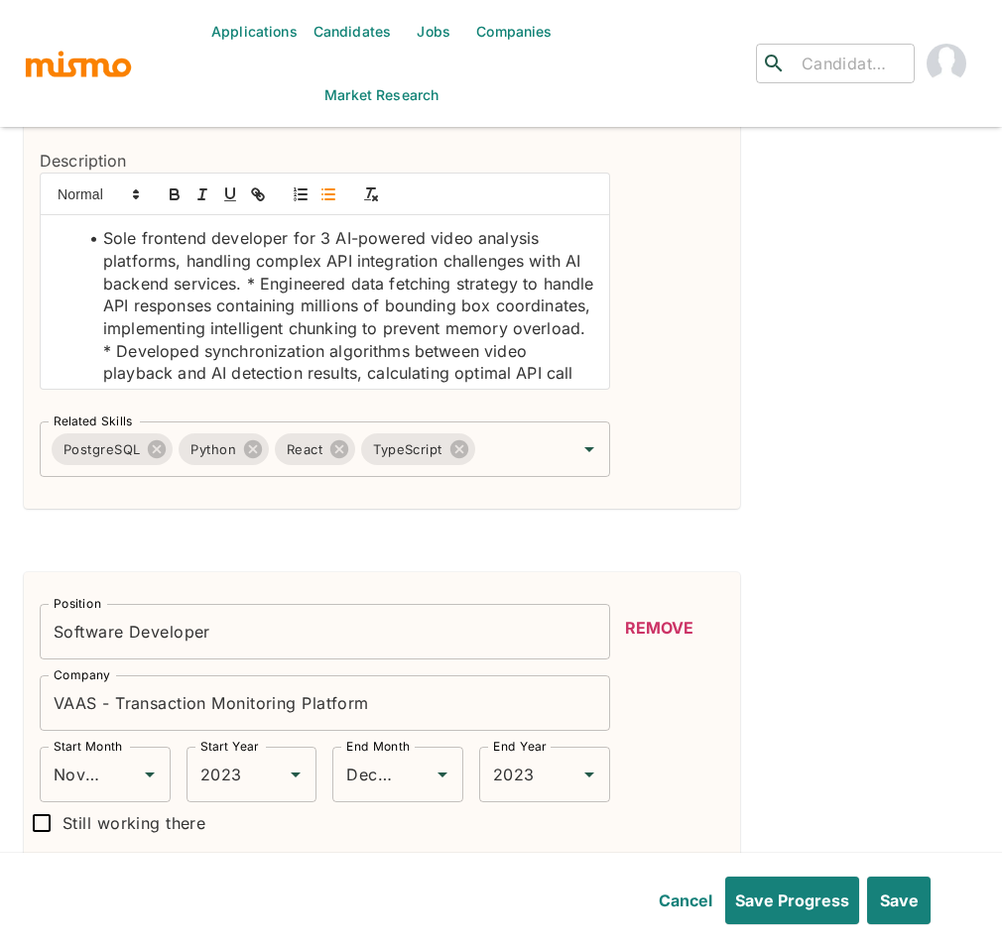
click at [281, 289] on li "Sole frontend developer for 3 AI-powered video analysis platforms, handling com…" at bounding box center [336, 362] width 515 height 271
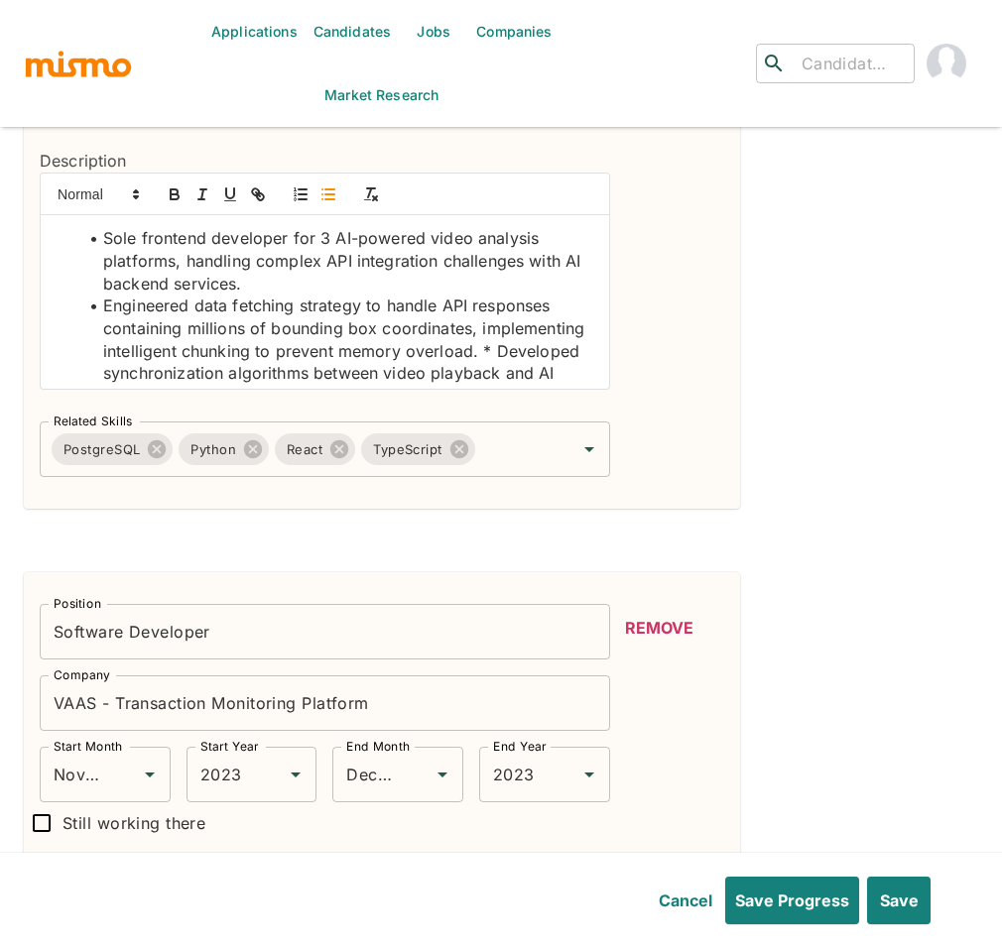
click at [193, 381] on li "Engineered data fetching strategy to handle API responses containing millions o…" at bounding box center [336, 407] width 515 height 225
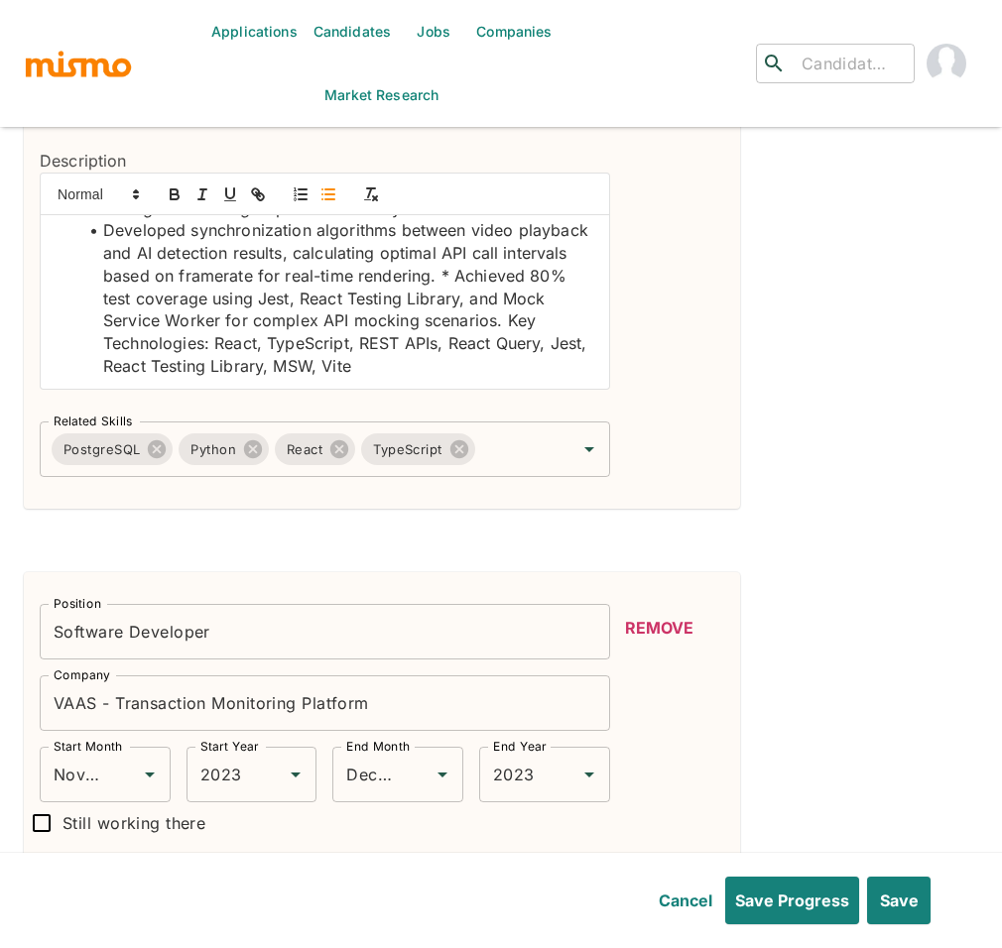
scroll to position [165, 0]
click at [105, 305] on li "Developed synchronization algorithms between video playback and AI detection re…" at bounding box center [336, 298] width 515 height 158
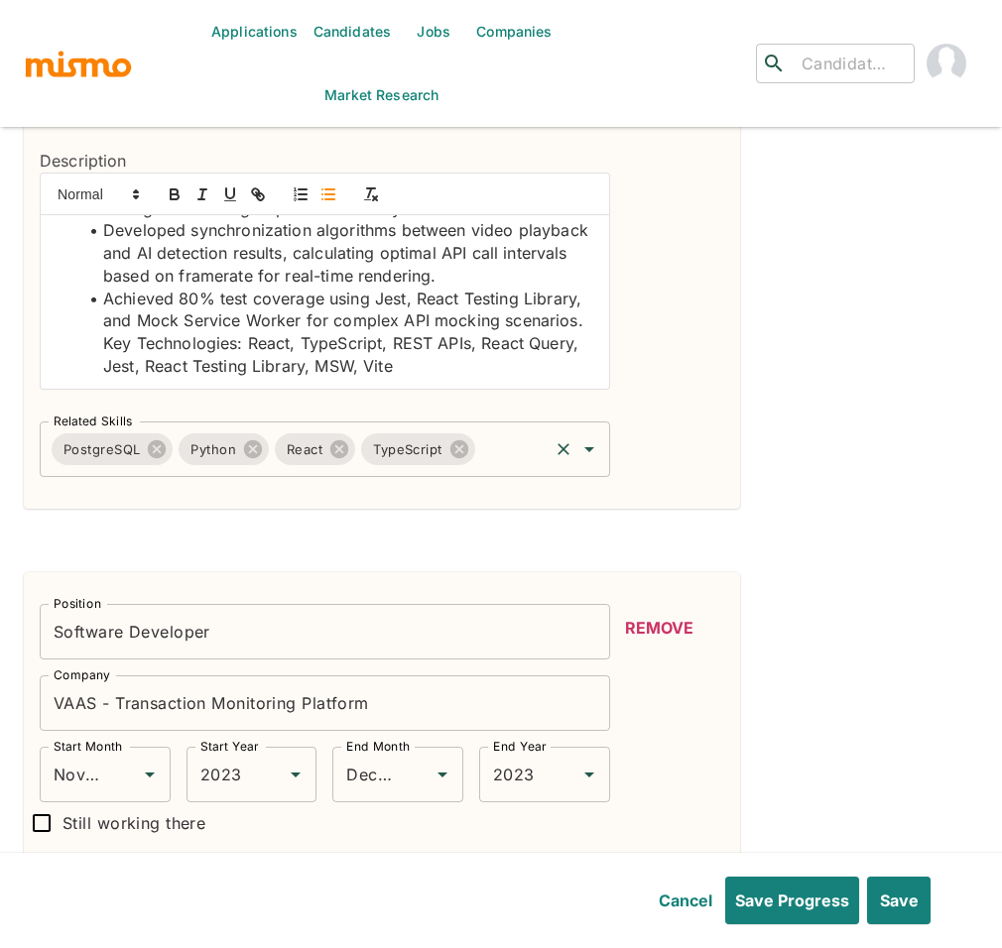
click at [515, 468] on input "Related Skills" at bounding box center [511, 449] width 67 height 38
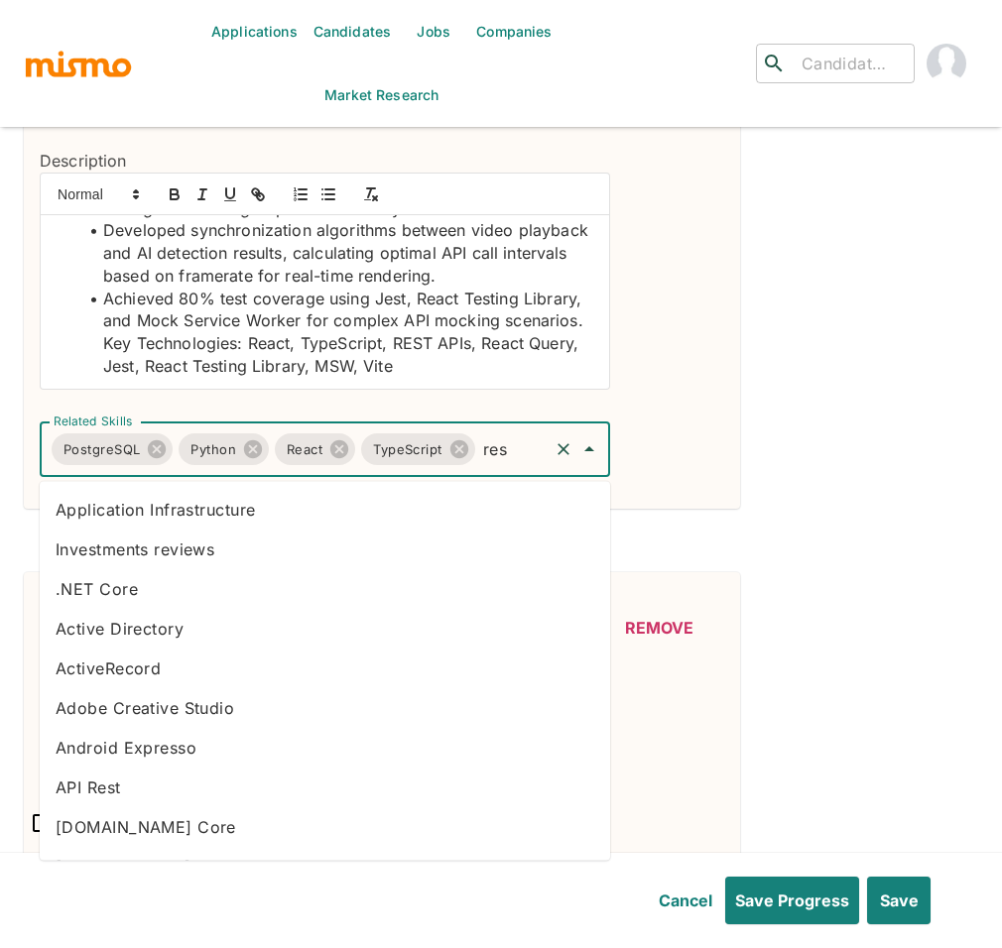
type input "rest"
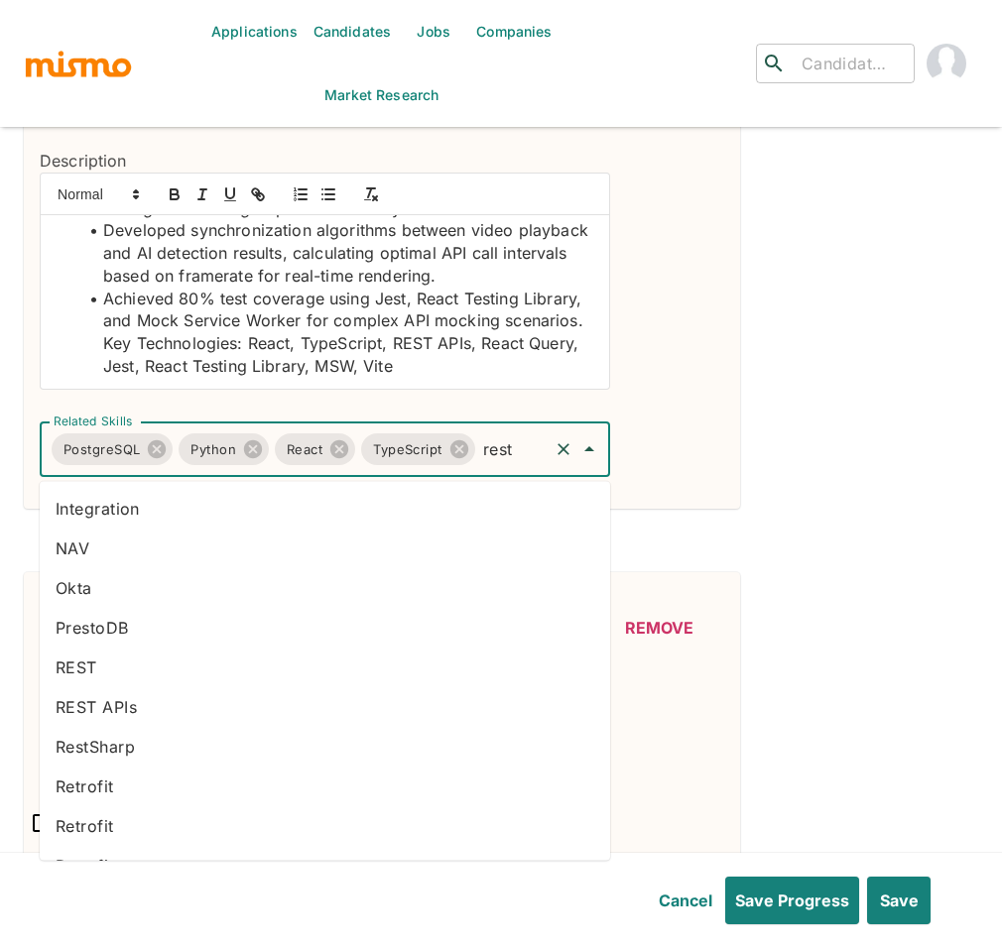
scroll to position [191, 0]
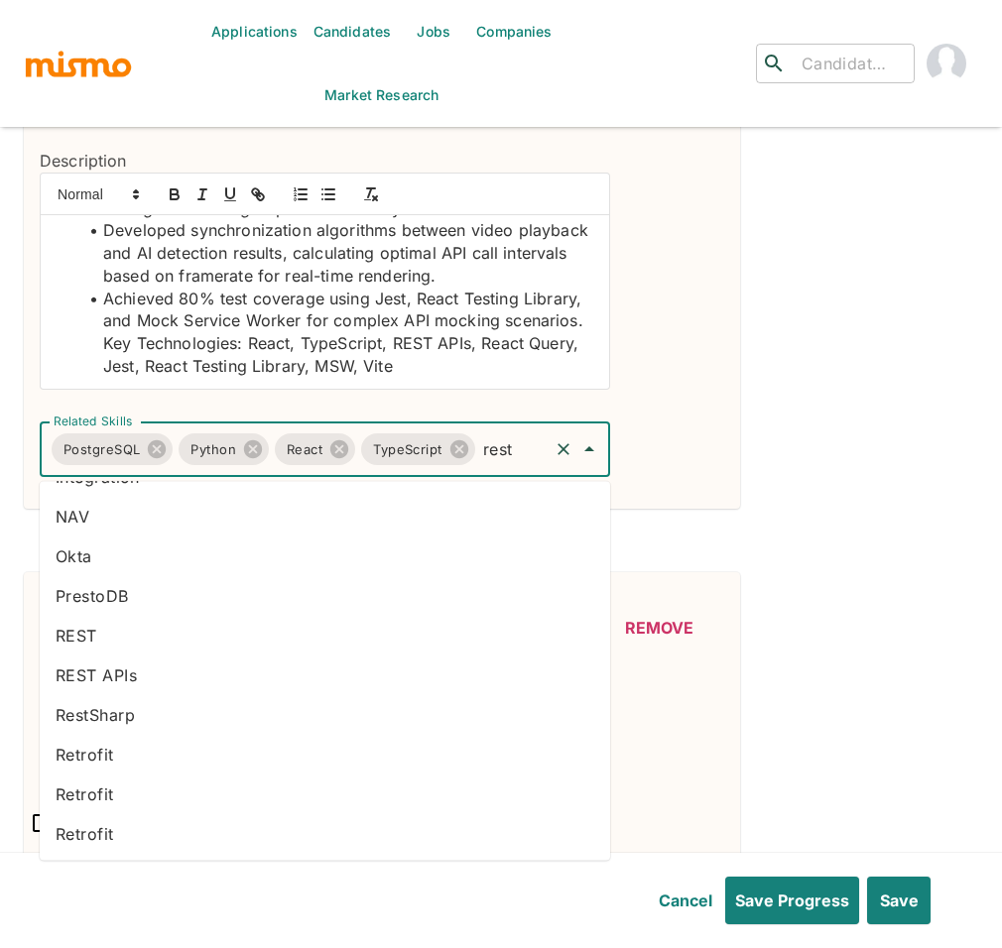
click at [142, 675] on li "REST APIs" at bounding box center [325, 676] width 570 height 40
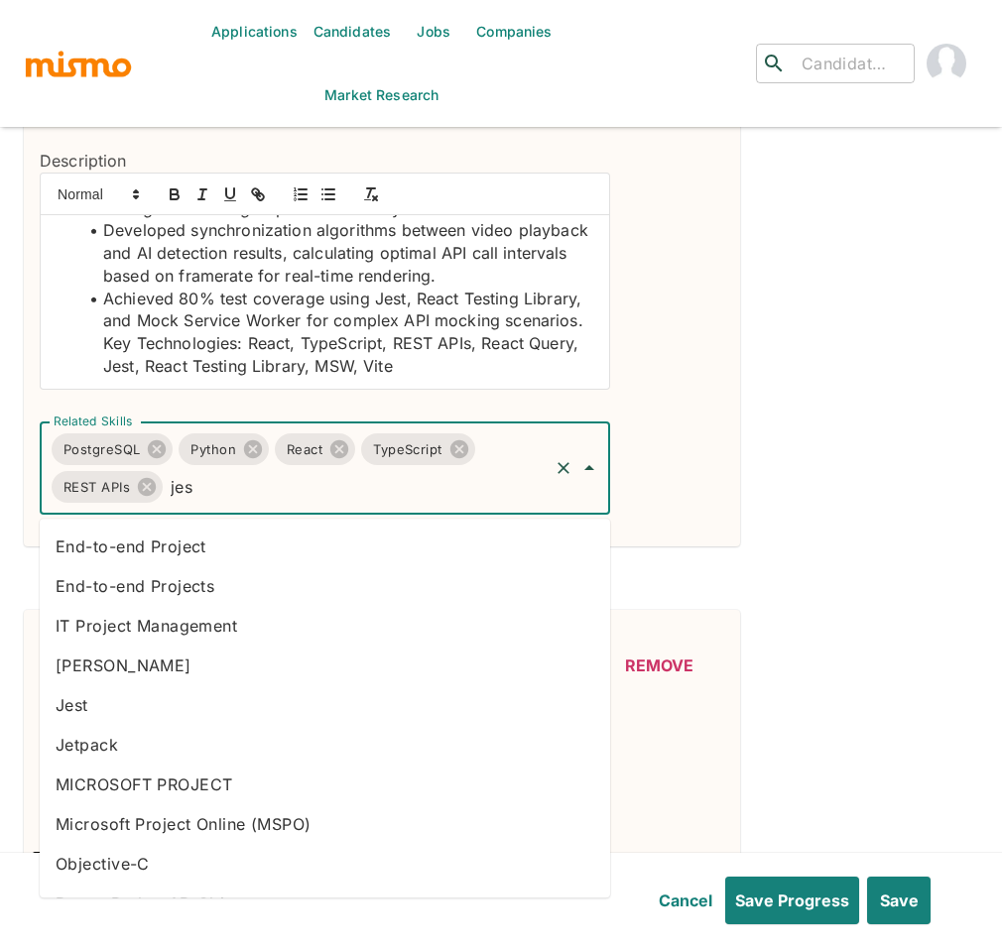
type input "jest"
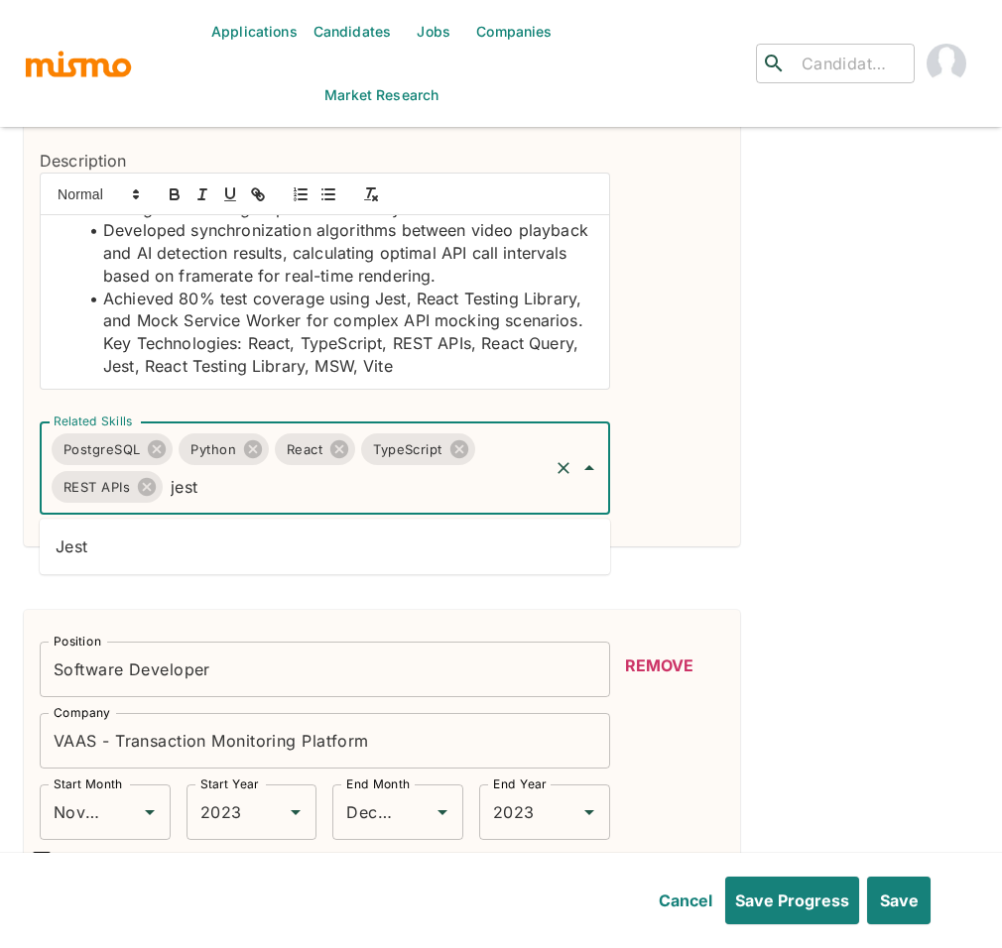
click at [242, 543] on li "Jest" at bounding box center [325, 547] width 570 height 40
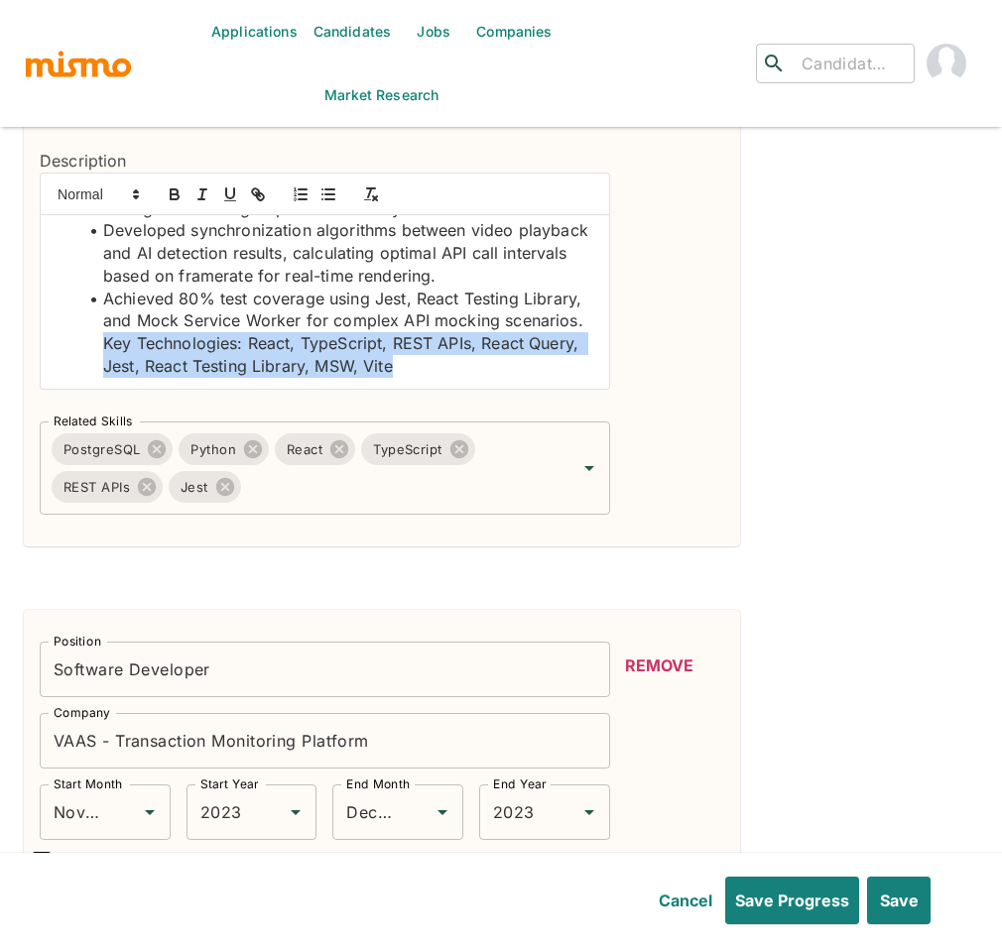
drag, startPoint x: 520, startPoint y: 371, endPoint x: 184, endPoint y: 344, distance: 336.3
click at [184, 344] on li "Achieved 80% test coverage using Jest, React Testing Library, and Mock Service …" at bounding box center [336, 333] width 515 height 90
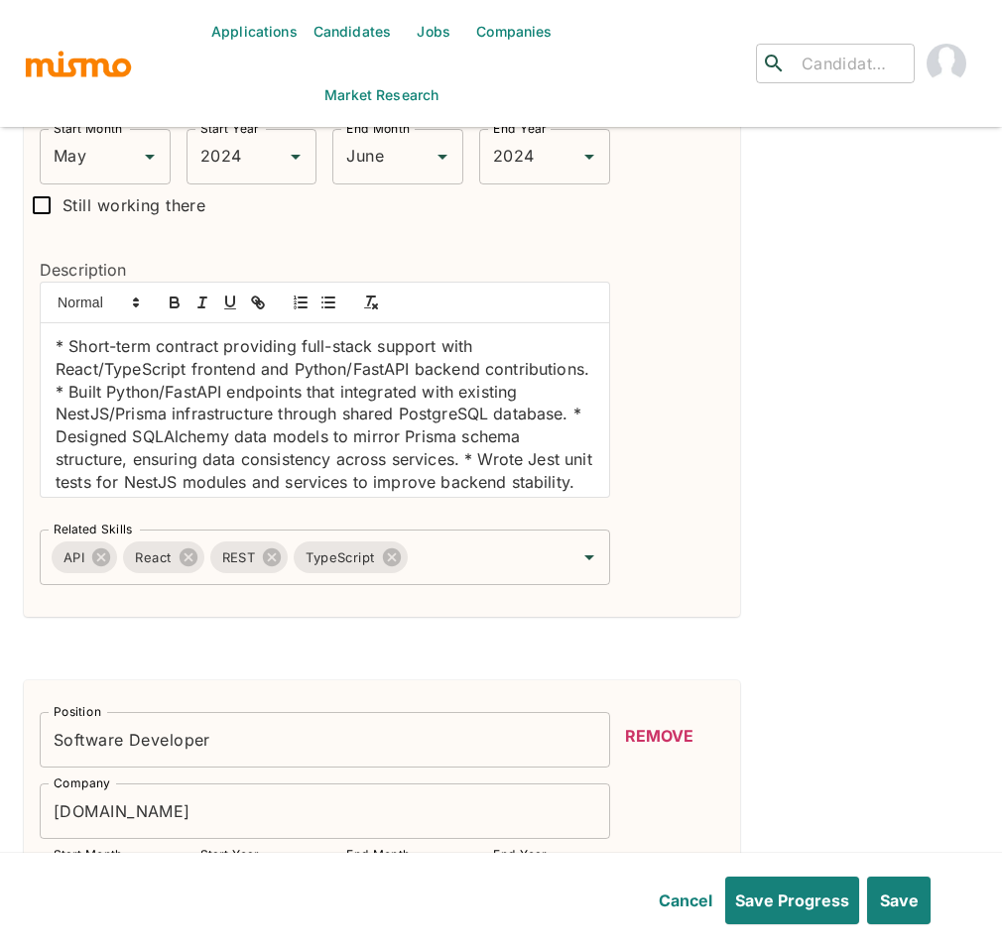
scroll to position [1424, 0]
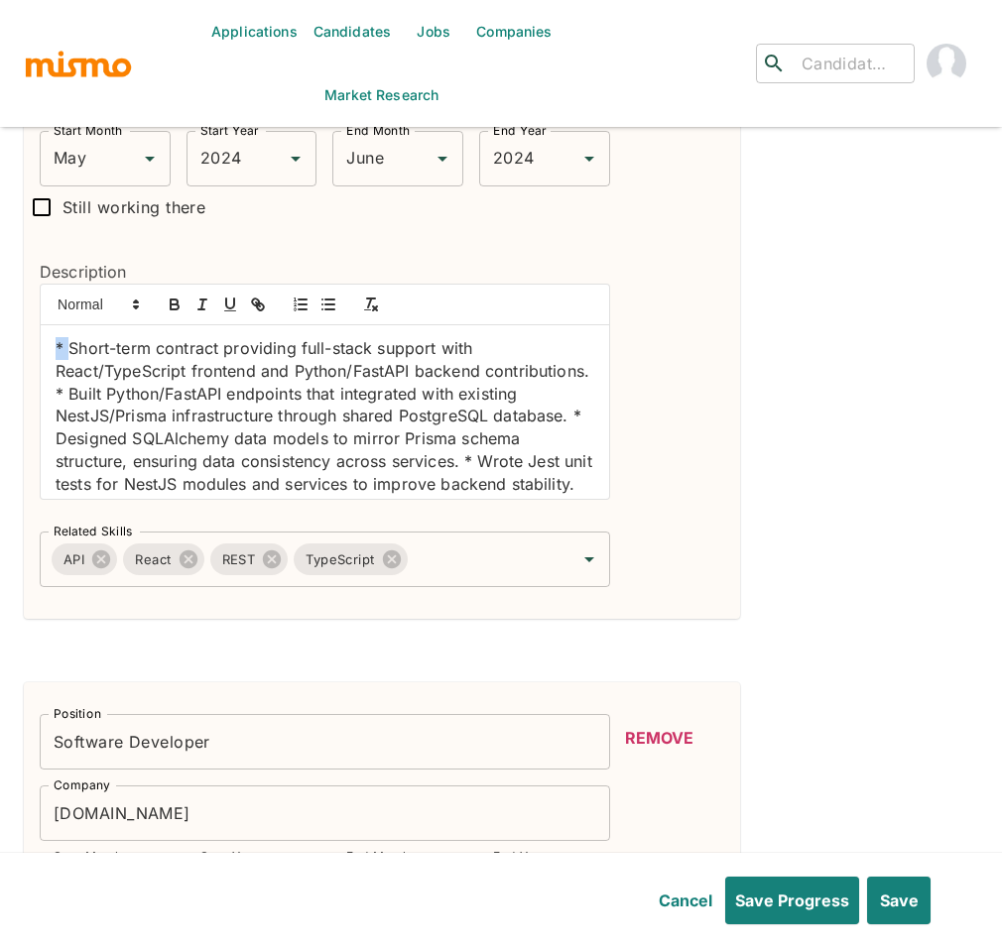
drag, startPoint x: 68, startPoint y: 349, endPoint x: 29, endPoint y: 346, distance: 39.8
click at [29, 346] on div "Description * Short-term contract providing full-stack support with React/TypeS…" at bounding box center [317, 372] width 586 height 289
click at [330, 304] on line "button" at bounding box center [329, 304] width 9 height 0
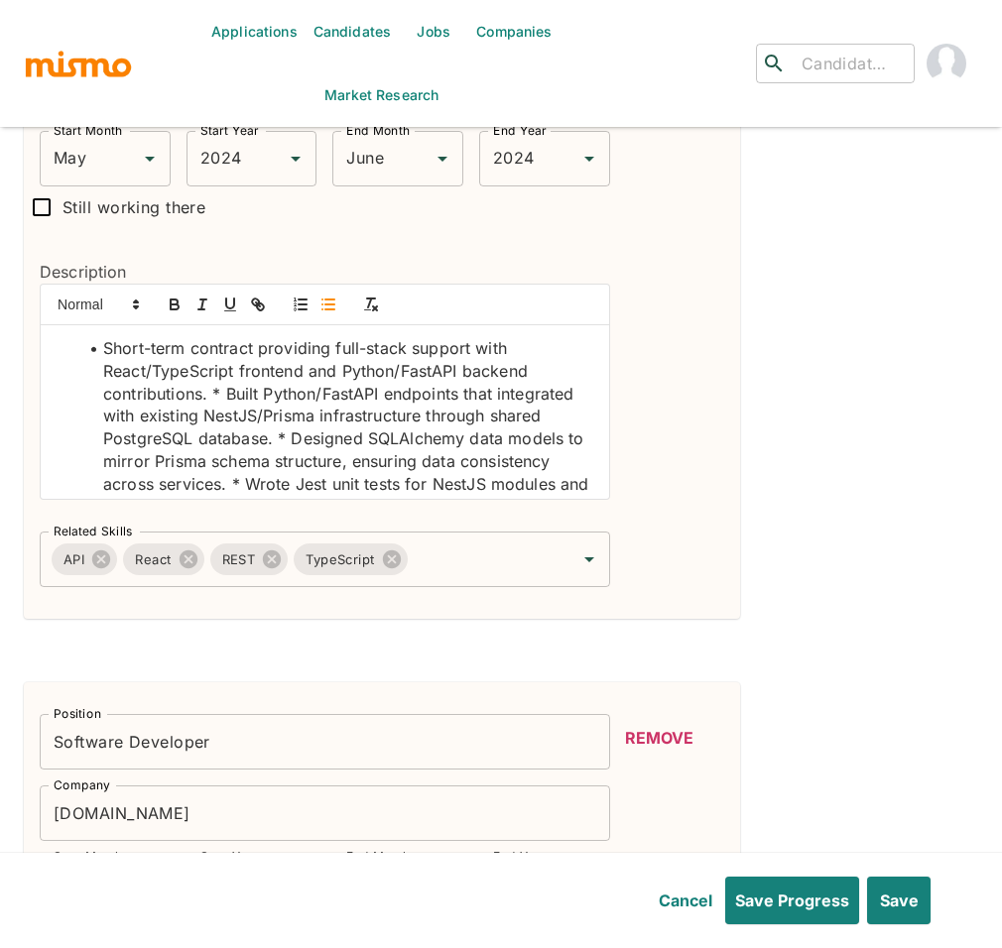
click at [226, 398] on li "Short-term contract providing full-stack support with React/TypeScript frontend…" at bounding box center [336, 449] width 515 height 225
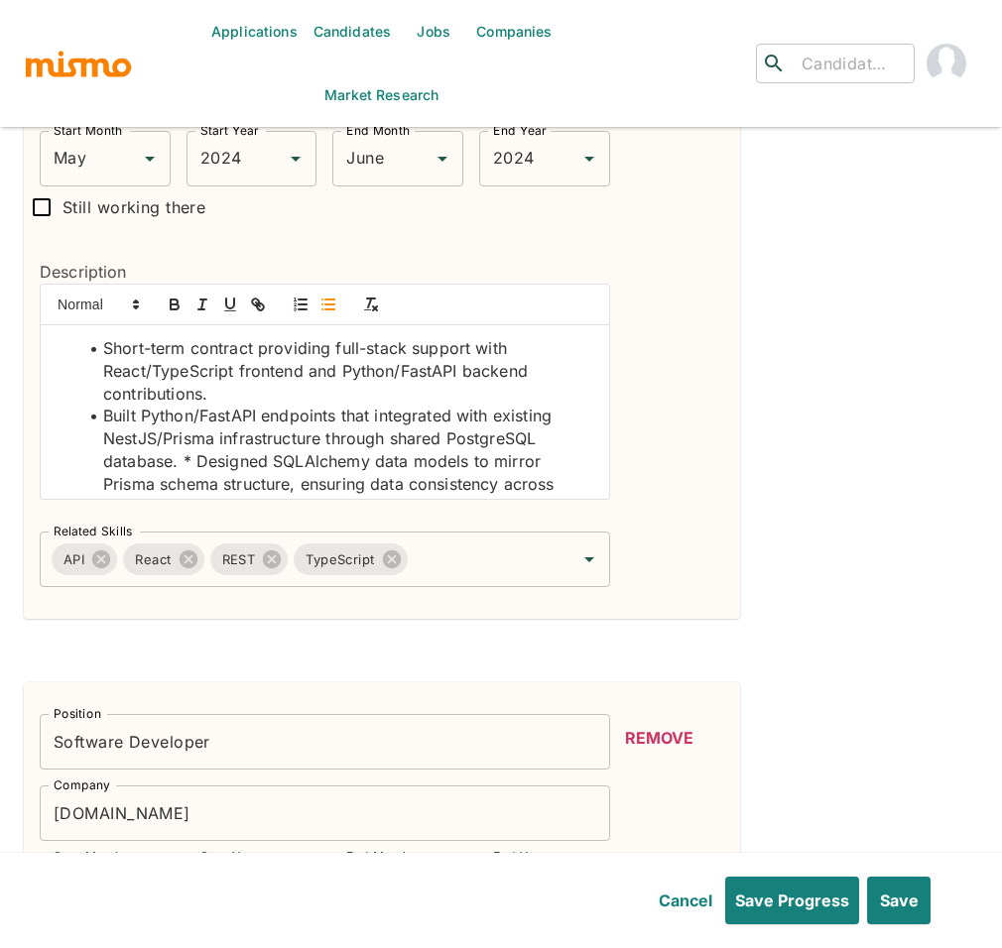
click at [199, 459] on li "Built Python/FastAPI endpoints that integrated with existing NestJS/Prisma infr…" at bounding box center [336, 495] width 515 height 180
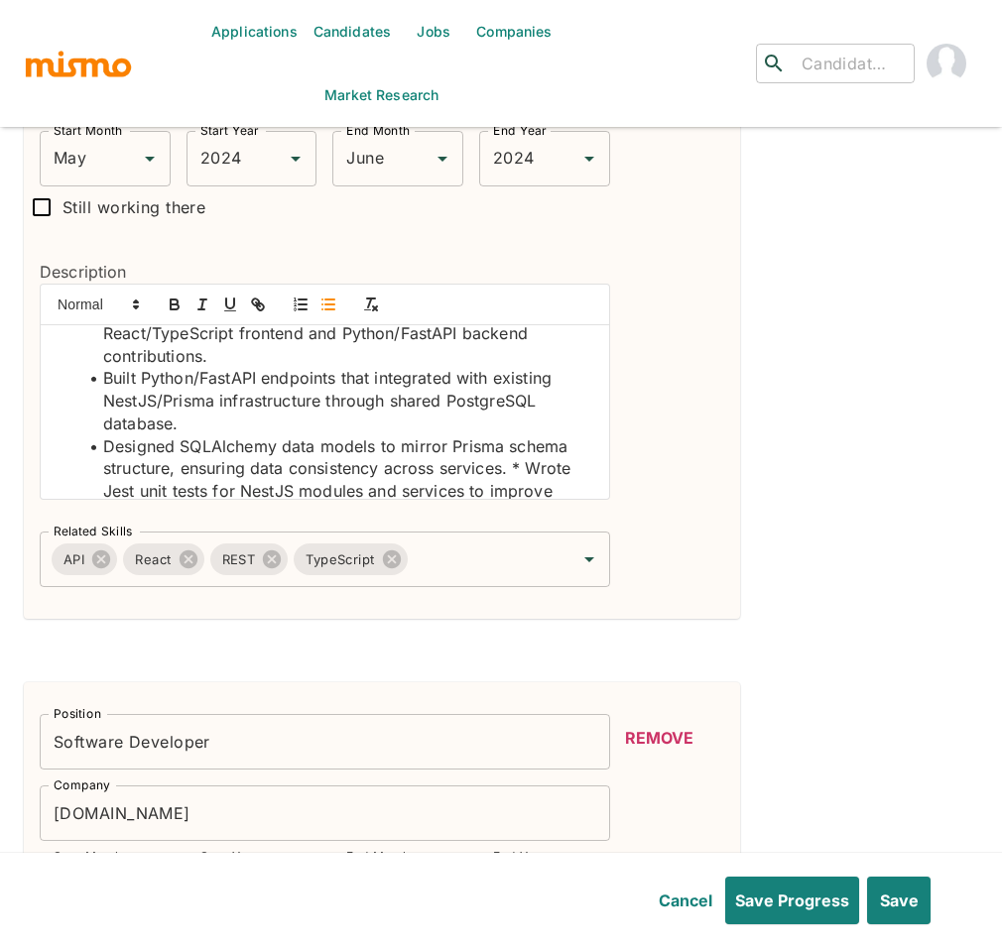
click at [532, 472] on li "Designed SQLAlchemy data models to mirror Prisma schema structure, ensuring dat…" at bounding box center [336, 502] width 515 height 135
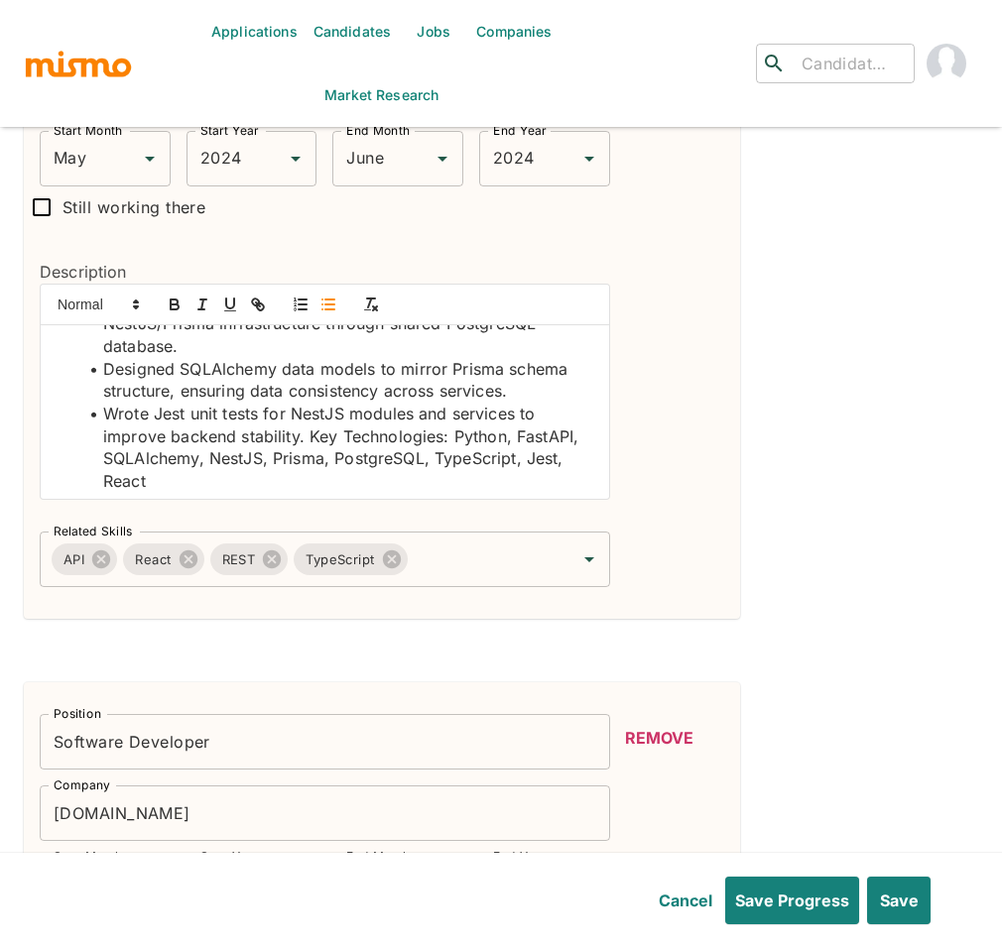
scroll to position [120, 0]
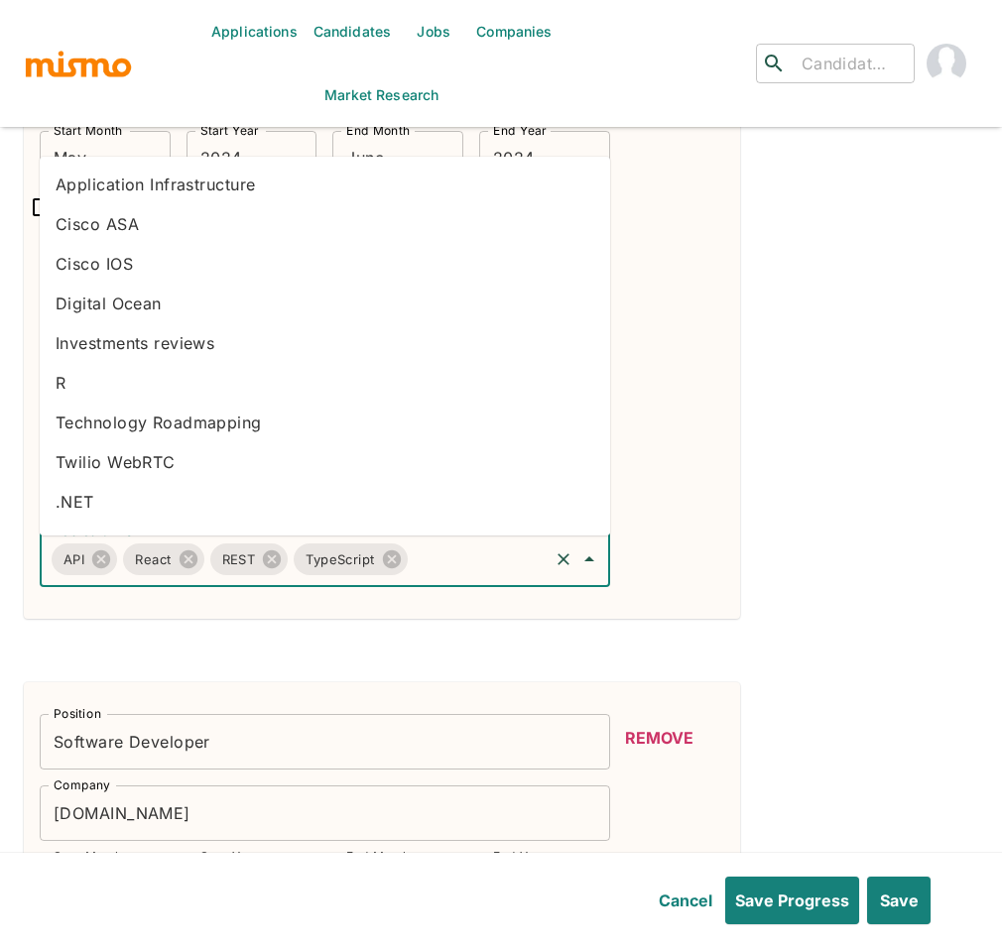
click at [447, 566] on input "Related Skills" at bounding box center [478, 559] width 135 height 38
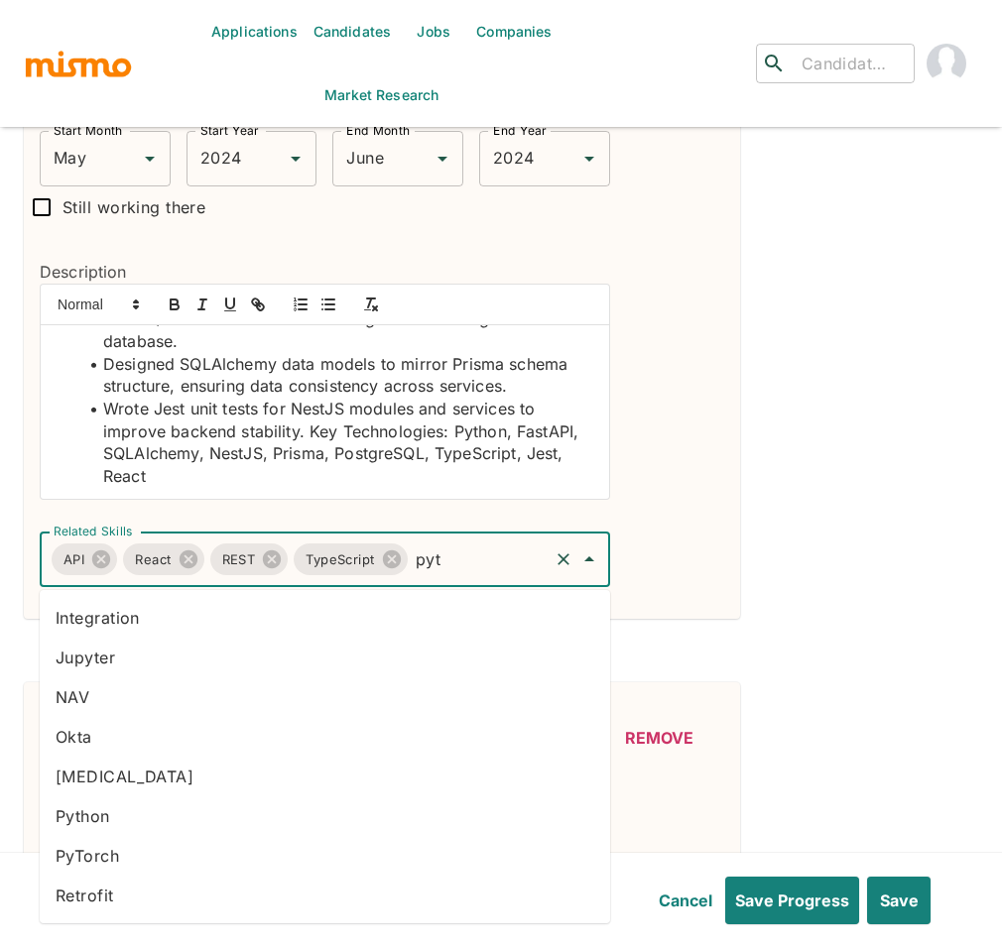
type input "pyth"
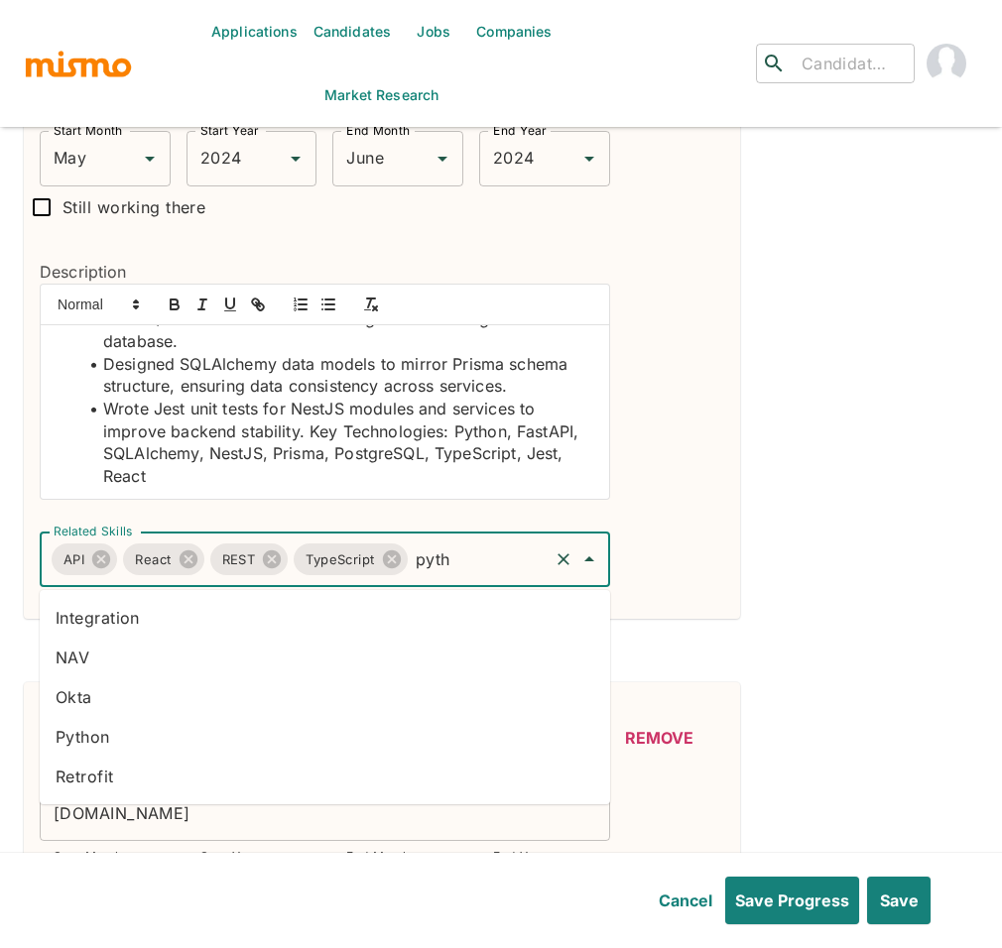
click at [161, 751] on li "Python" at bounding box center [325, 737] width 570 height 40
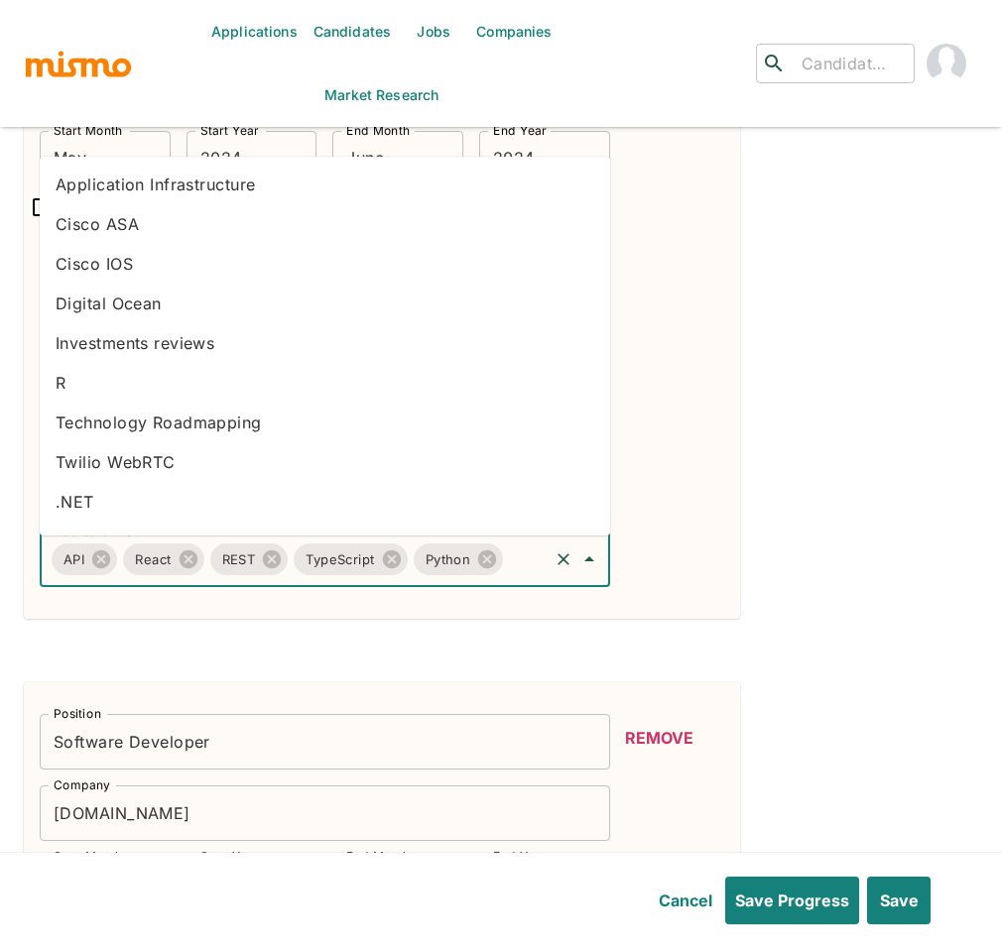
click at [506, 578] on input "Related Skills" at bounding box center [525, 559] width 39 height 38
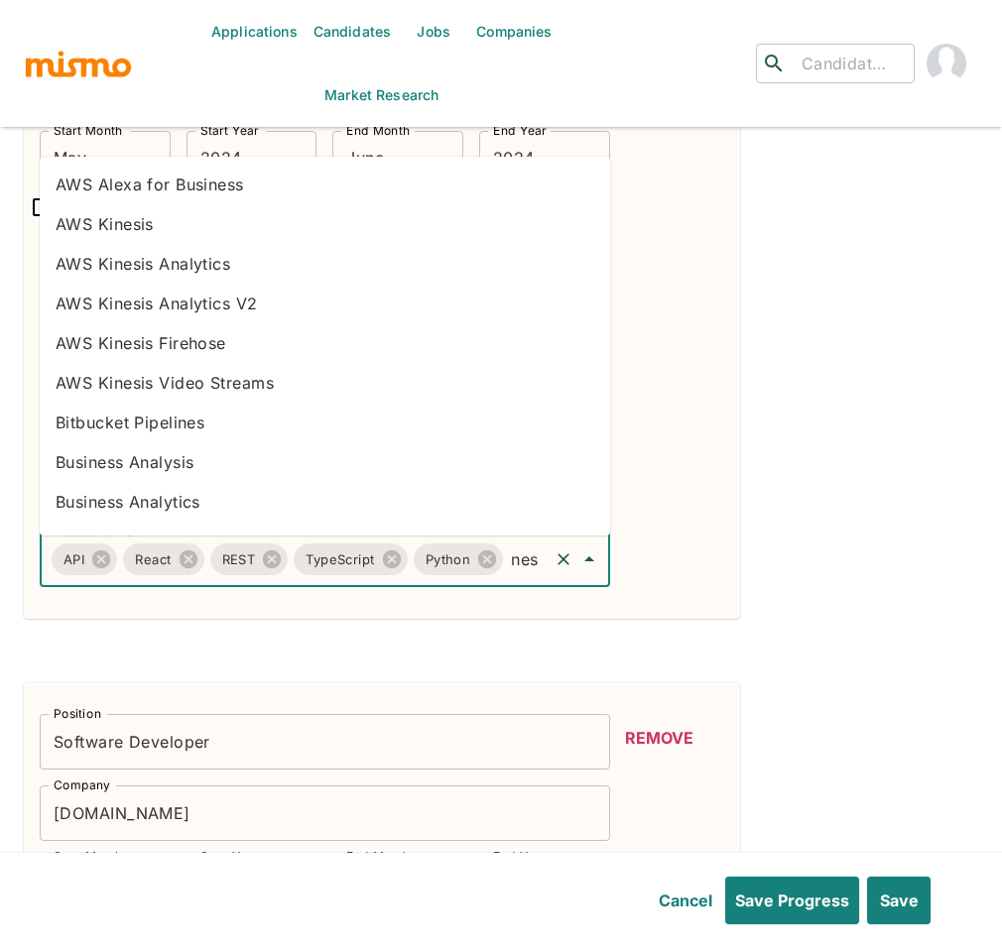
type input "nest"
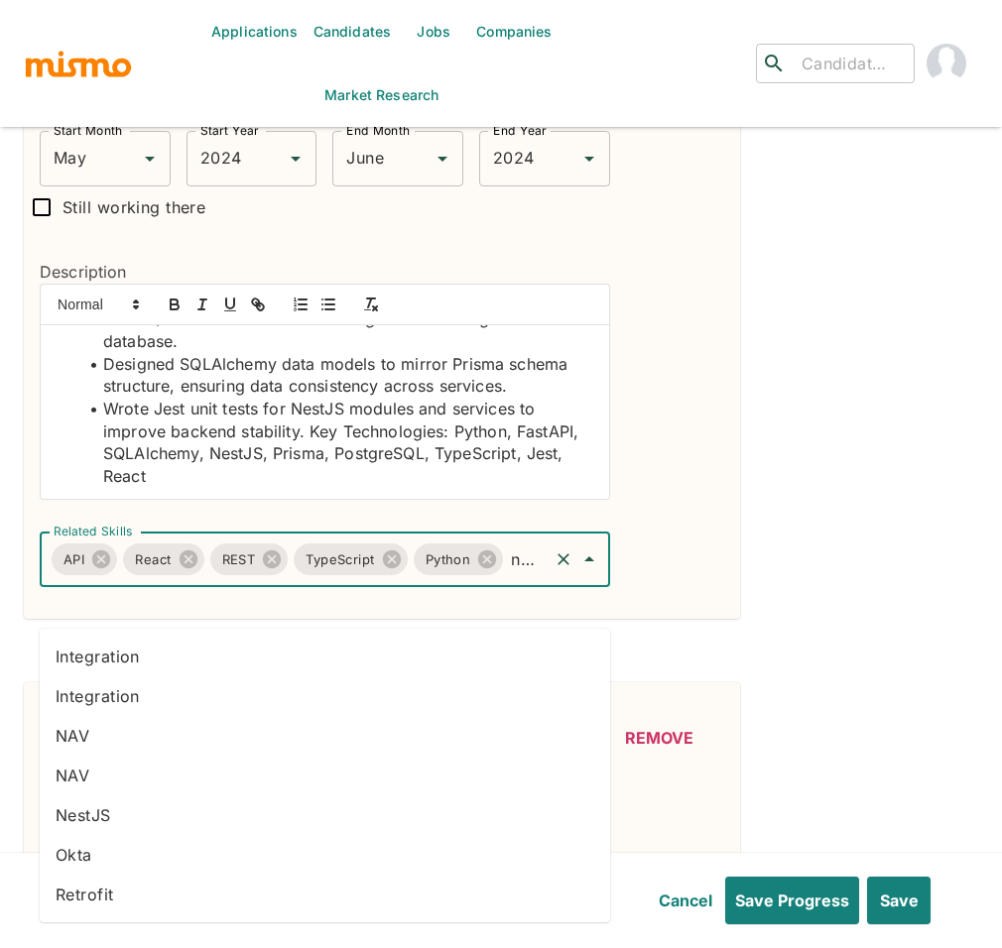
click at [149, 812] on li "NestJS" at bounding box center [325, 815] width 570 height 40
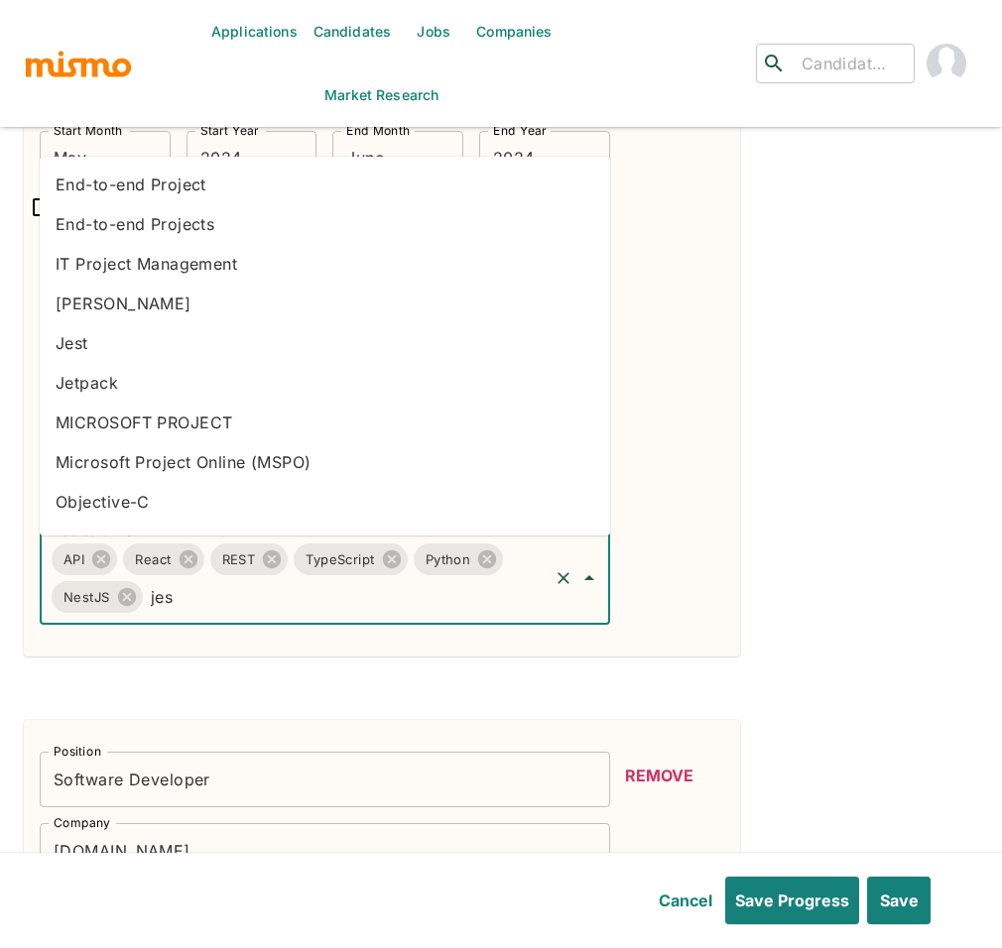
type input "jest"
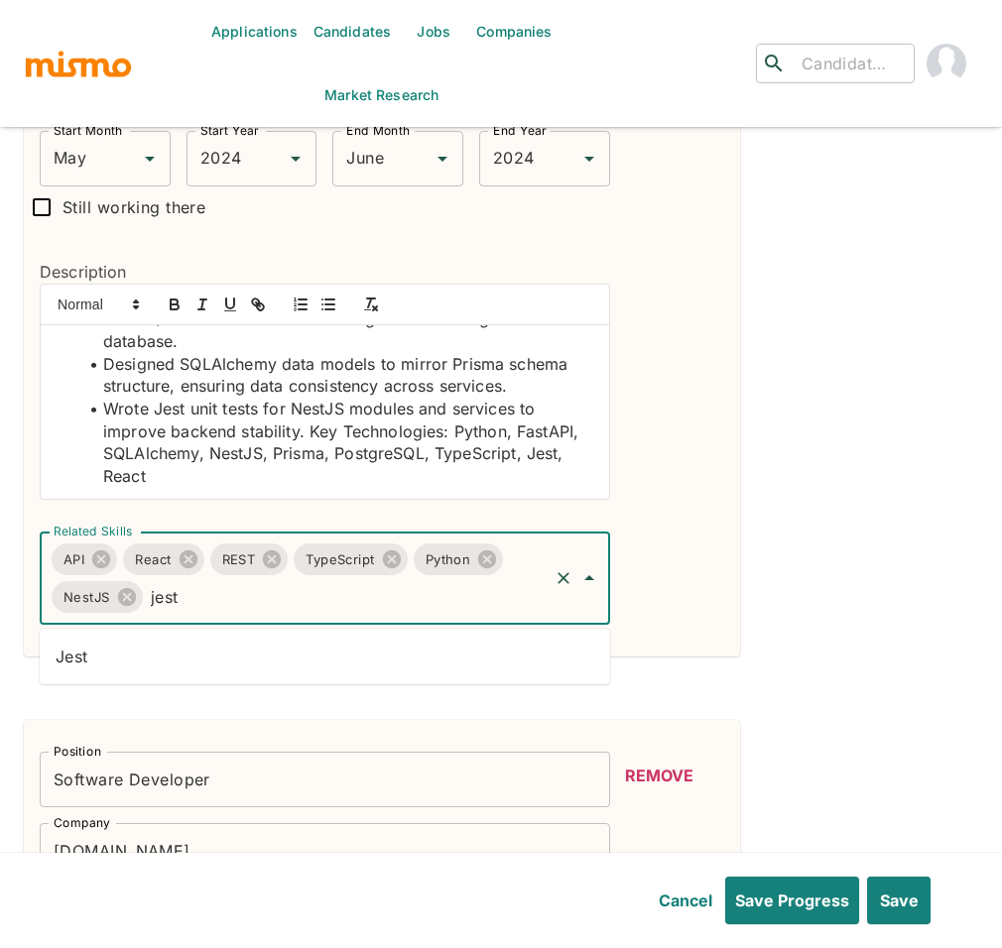
click at [194, 656] on li "Jest" at bounding box center [325, 657] width 570 height 40
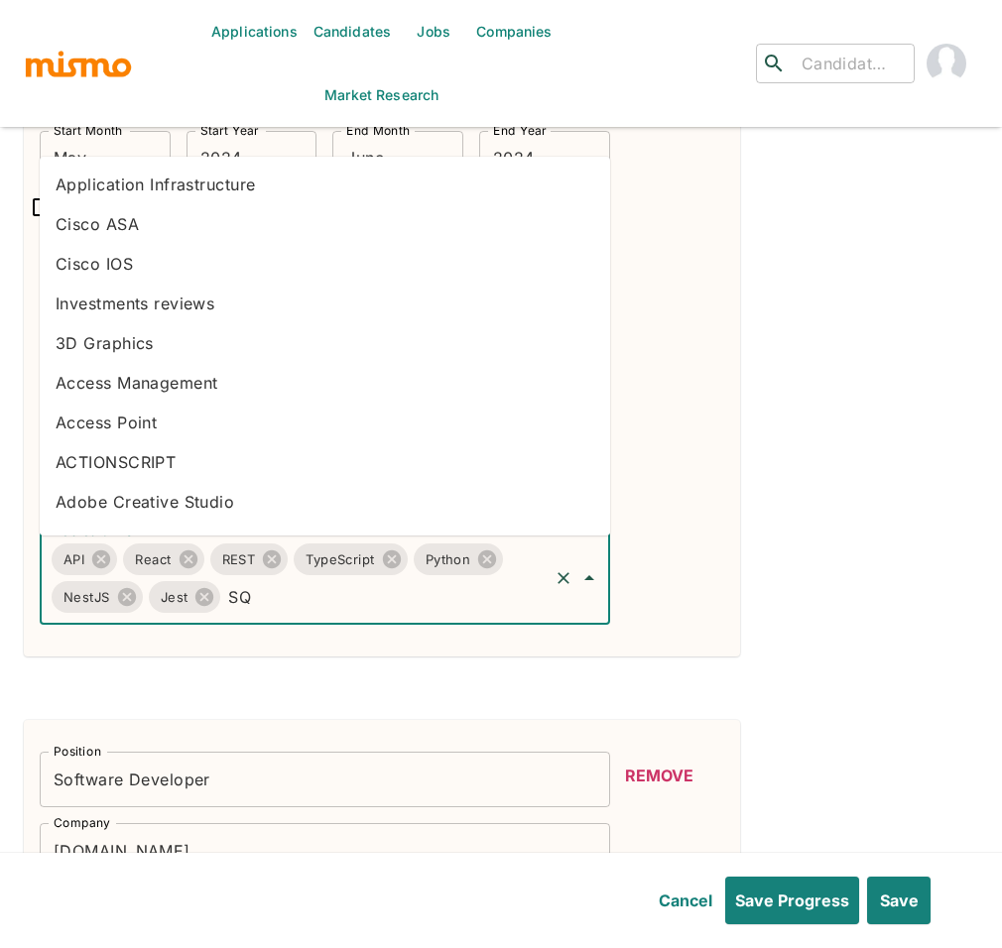
type input "SQL"
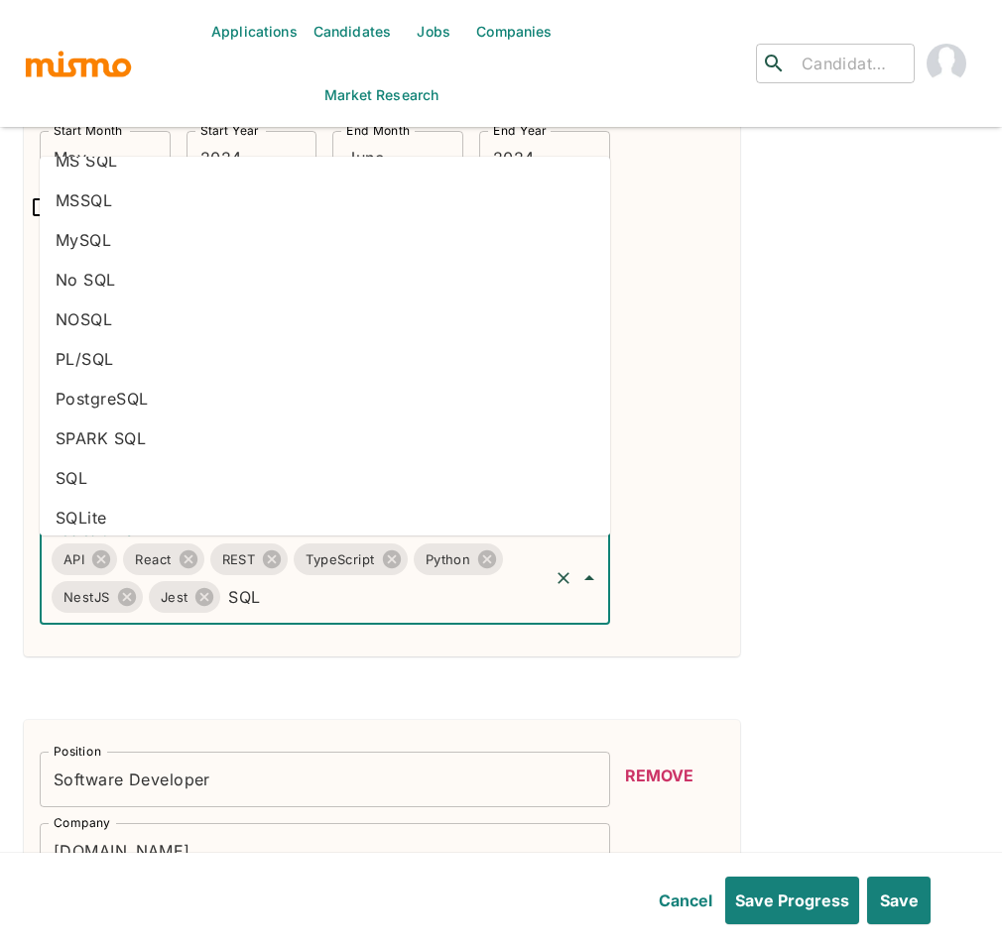
scroll to position [72, 0]
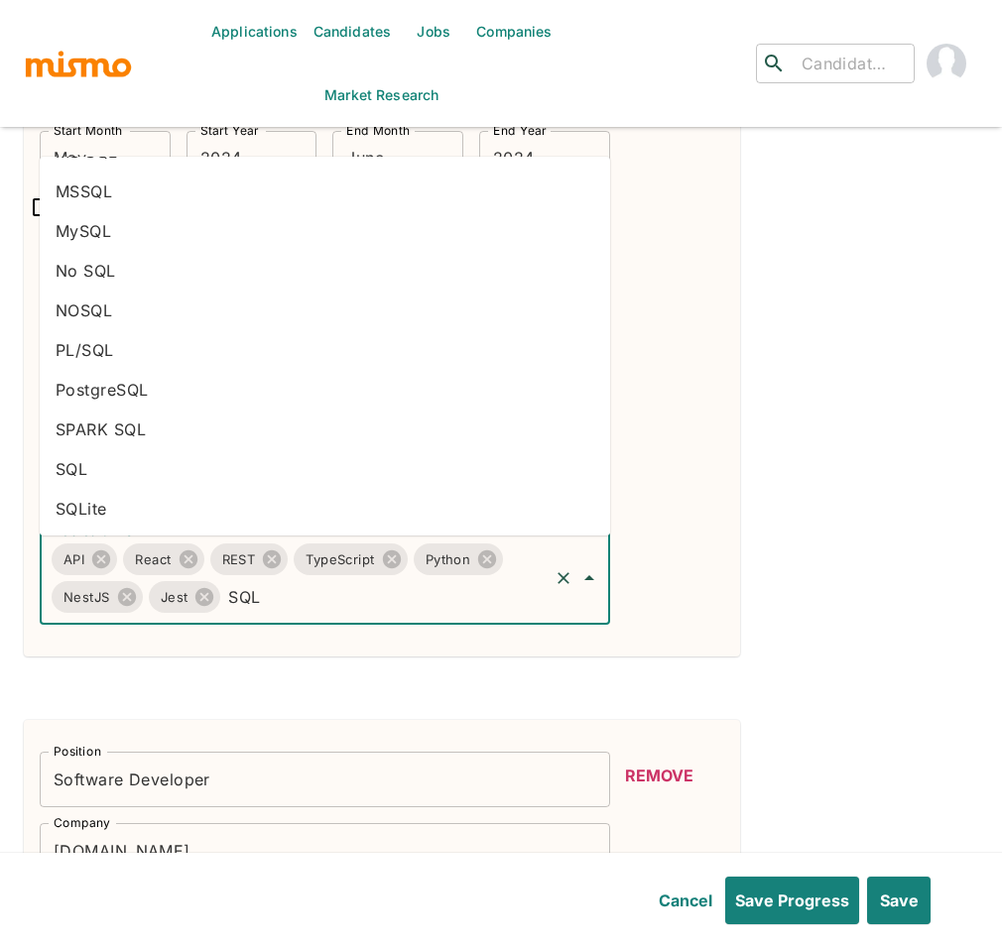
click at [85, 465] on li "SQL" at bounding box center [325, 469] width 570 height 40
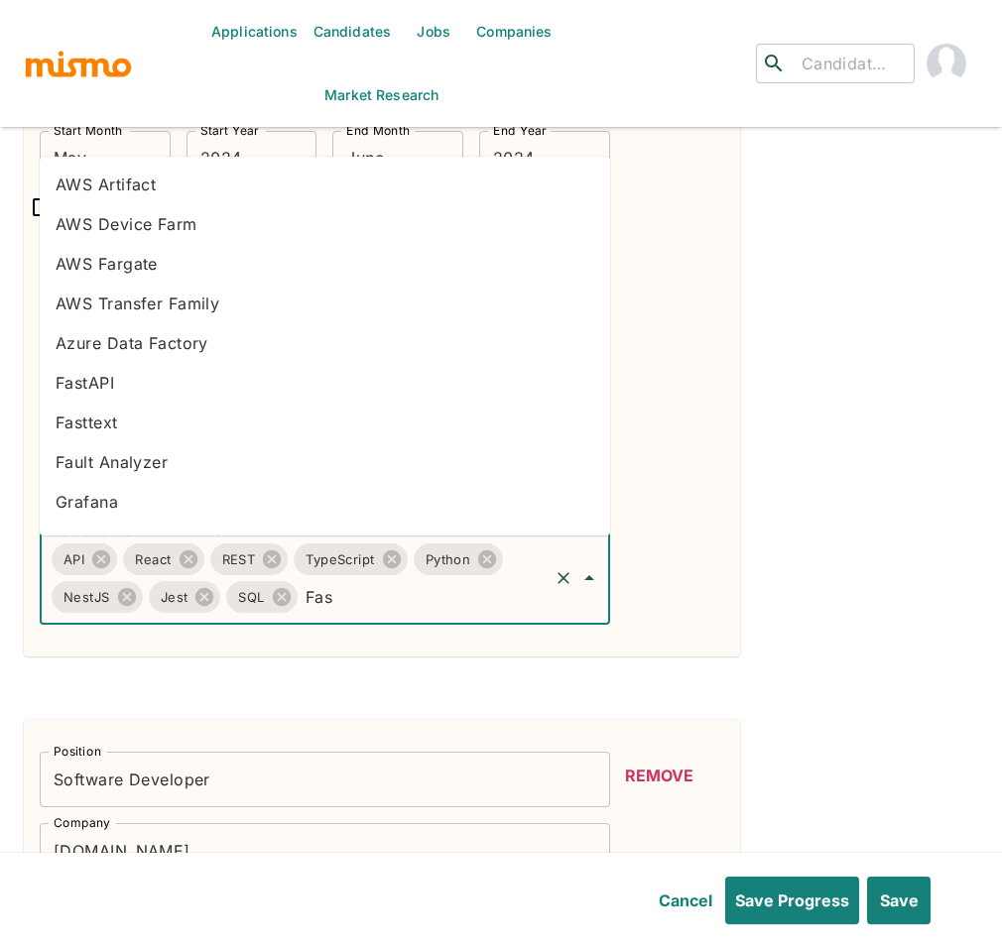
type input "Fast"
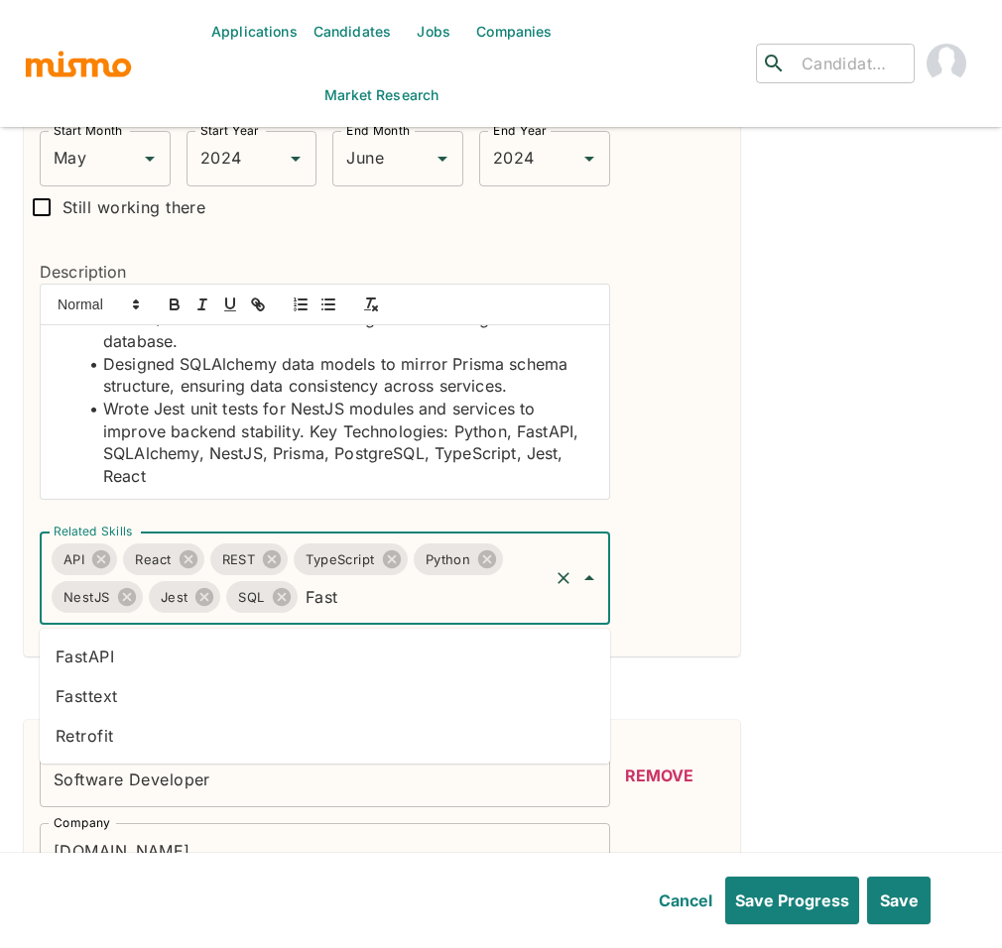
click at [322, 656] on li "FastAPI" at bounding box center [325, 657] width 570 height 40
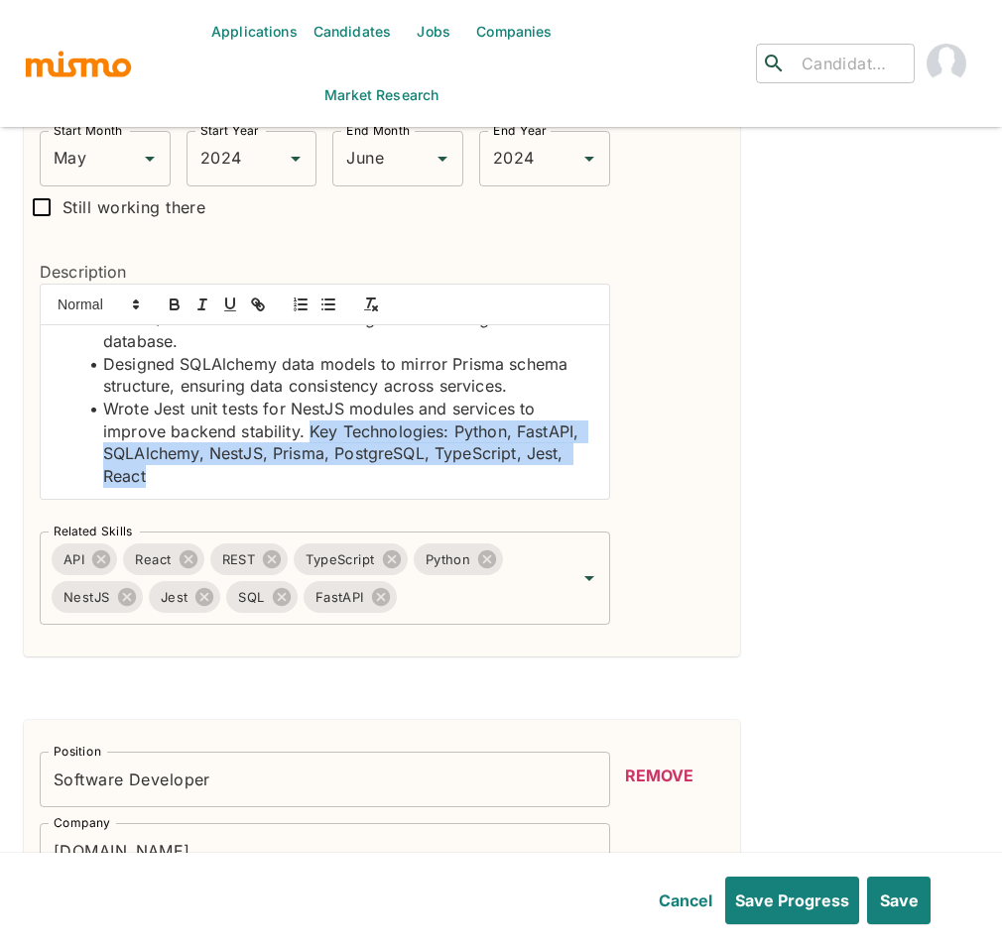
drag, startPoint x: 296, startPoint y: 483, endPoint x: 312, endPoint y: 443, distance: 43.1
click at [312, 443] on li "Wrote Jest unit tests for NestJS modules and services to improve backend stabil…" at bounding box center [336, 443] width 515 height 90
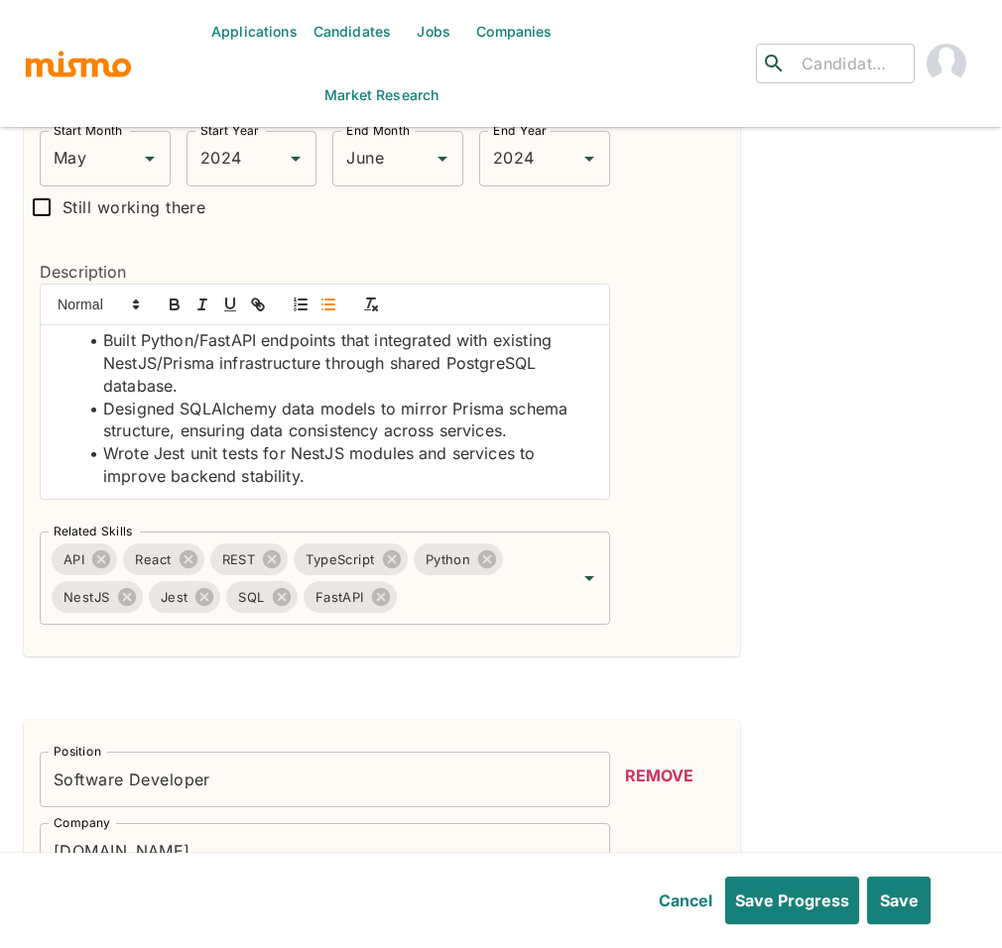
scroll to position [74, 0]
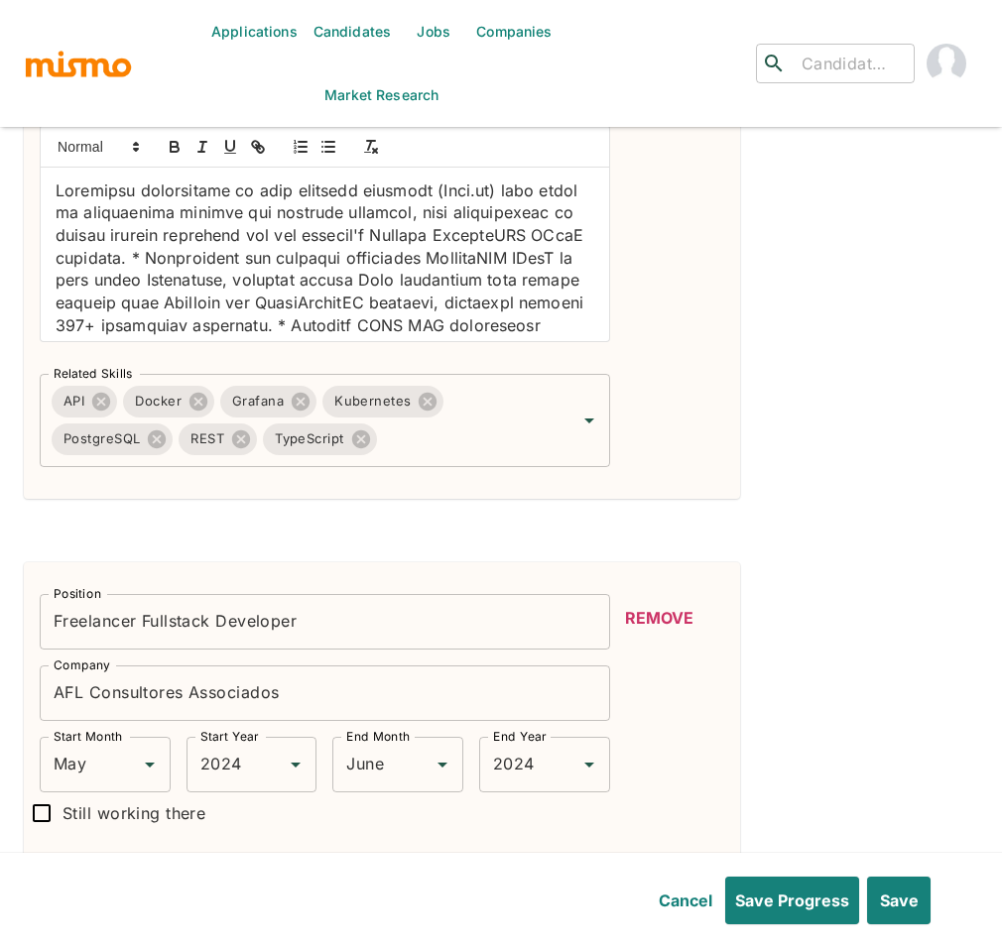
scroll to position [499, 0]
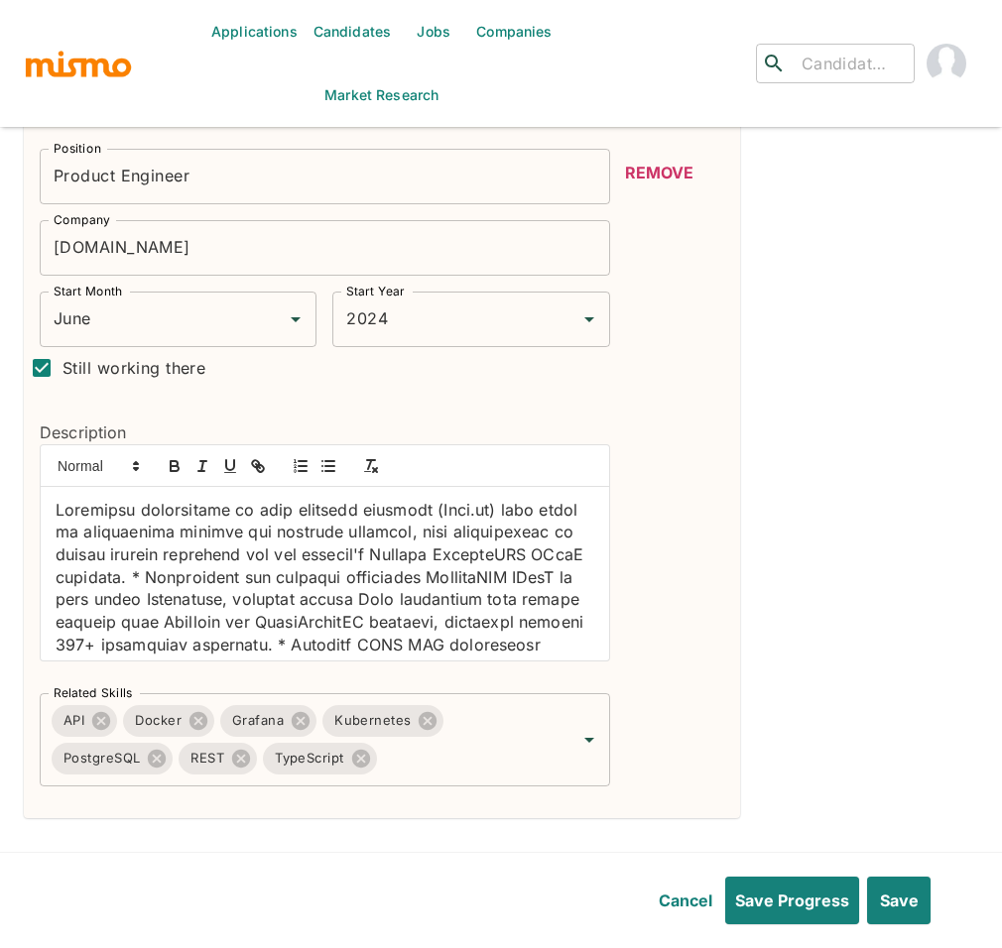
click at [54, 511] on div at bounding box center [325, 574] width 568 height 174
click at [326, 471] on line "button" at bounding box center [329, 471] width 9 height 0
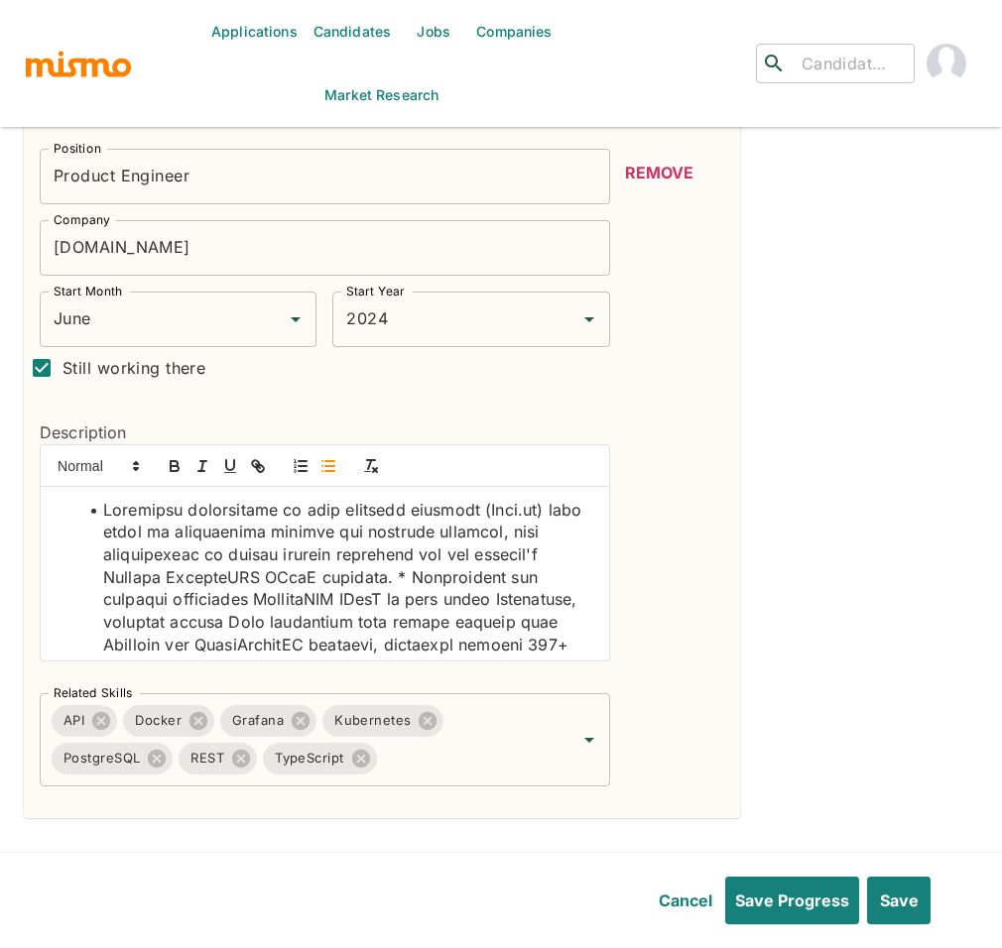
click at [414, 576] on li at bounding box center [336, 747] width 515 height 496
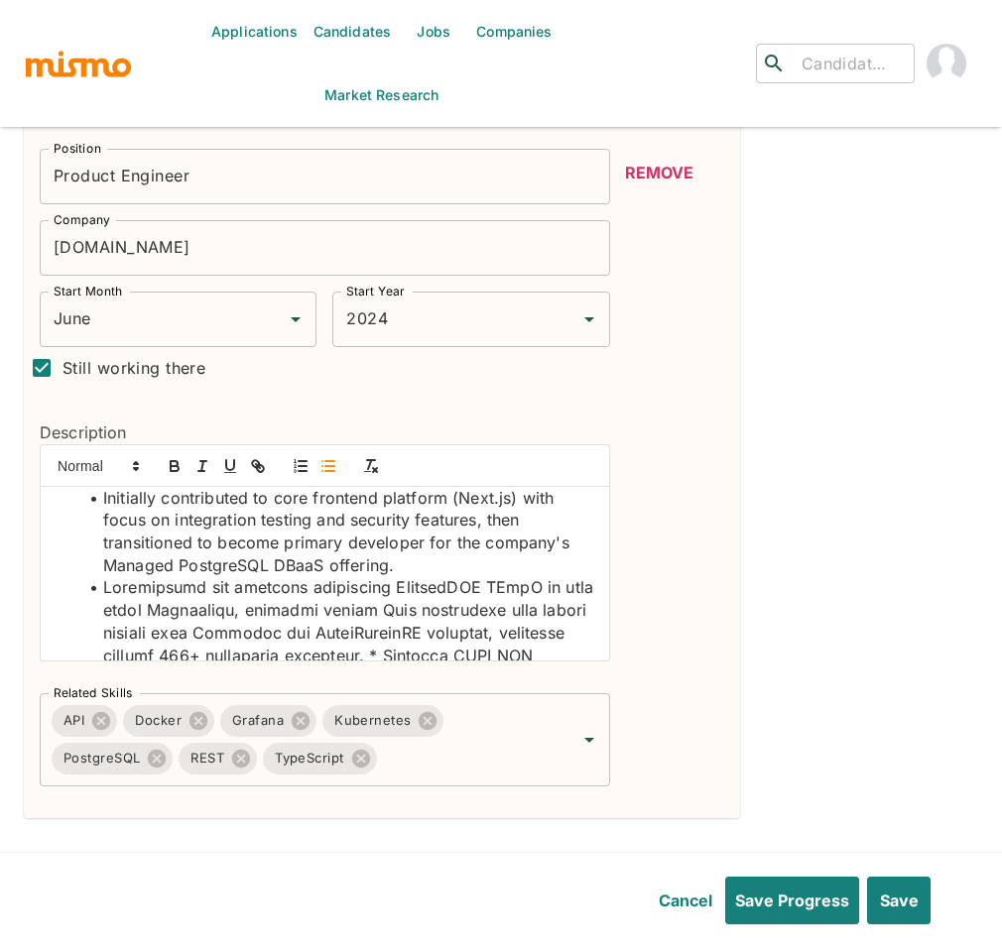
scroll to position [28, 0]
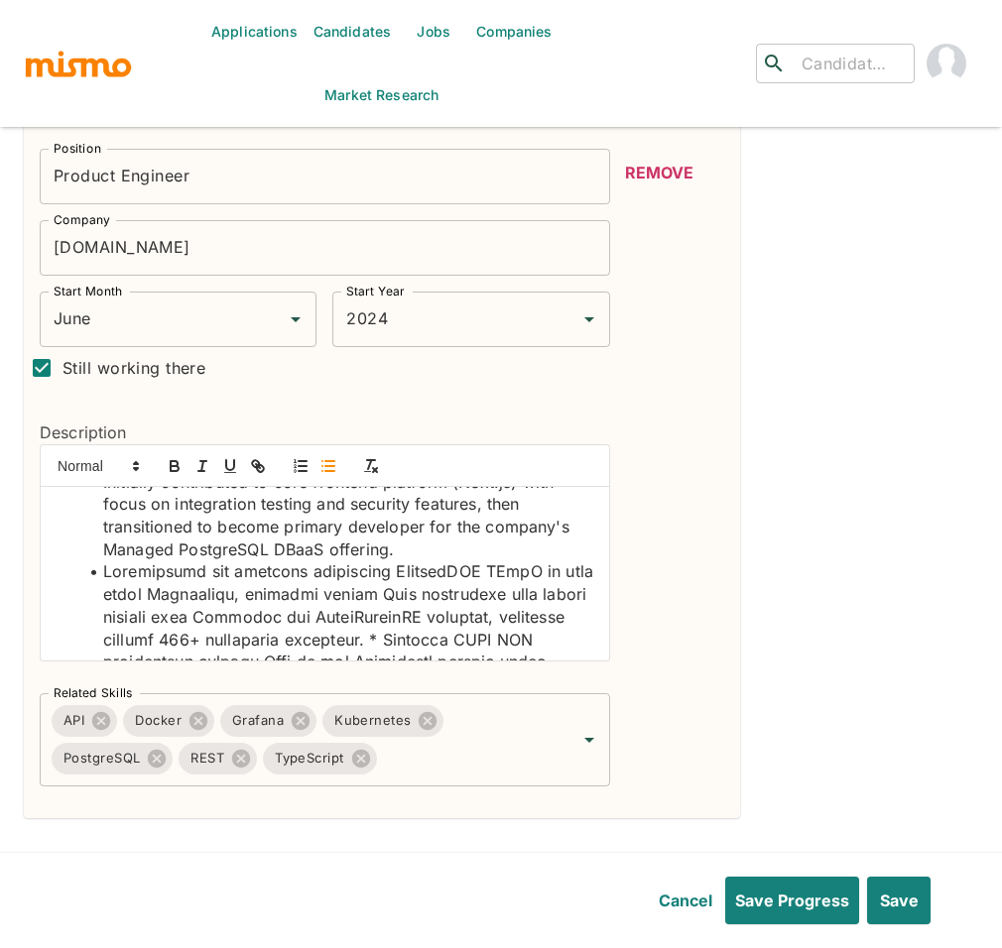
click at [463, 640] on li at bounding box center [336, 763] width 515 height 406
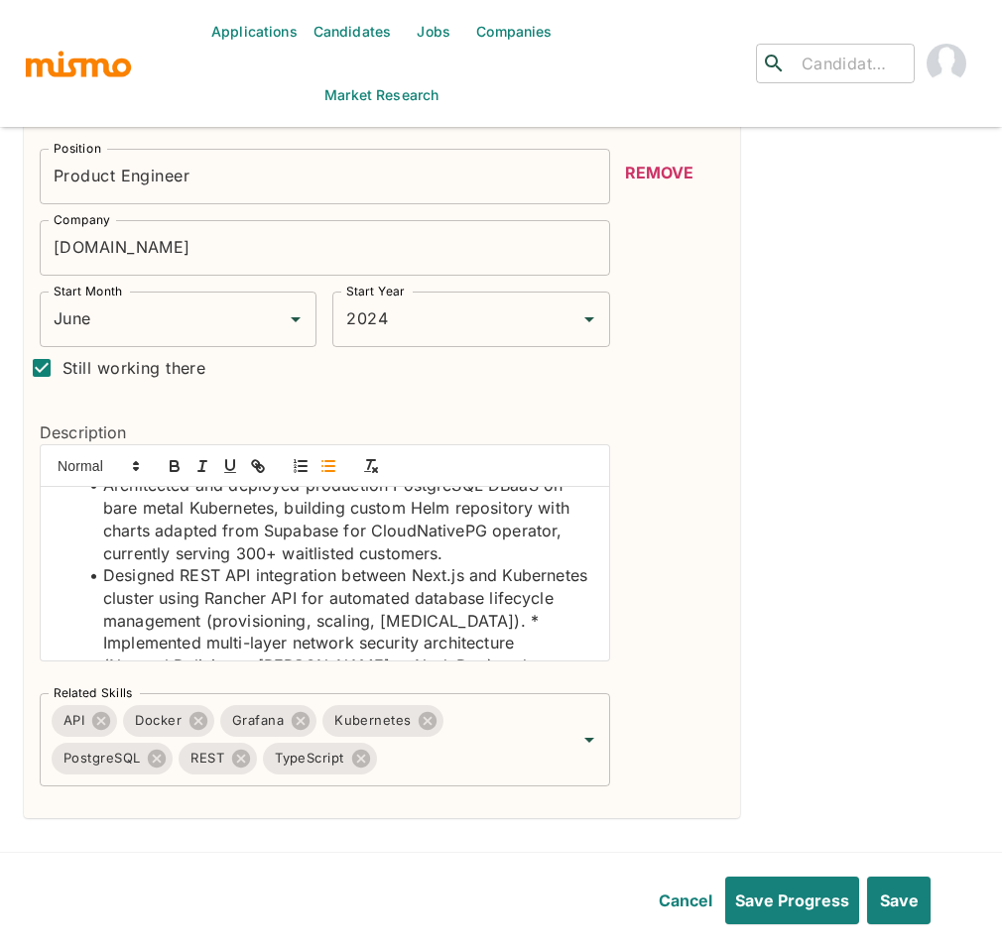
scroll to position [141, 0]
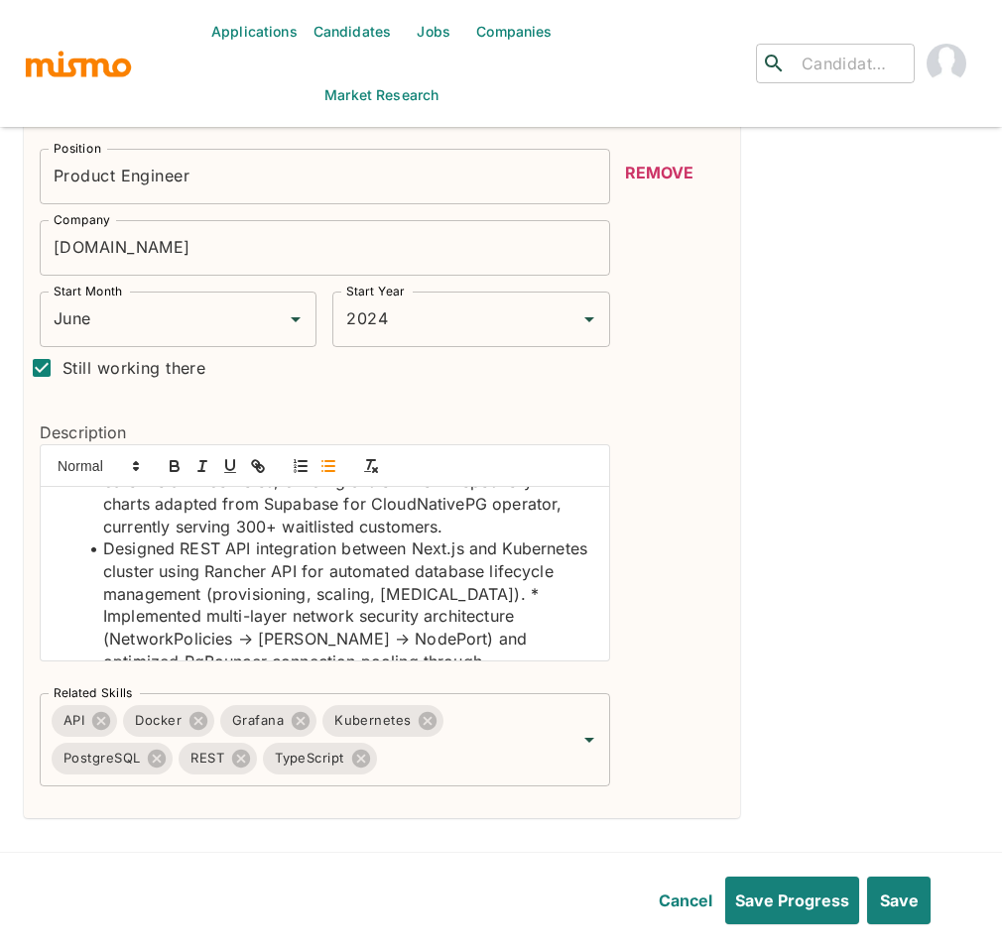
click at [191, 621] on li "Designed REST API integration between Next.js and Kubernetes cluster using Ranc…" at bounding box center [336, 718] width 515 height 361
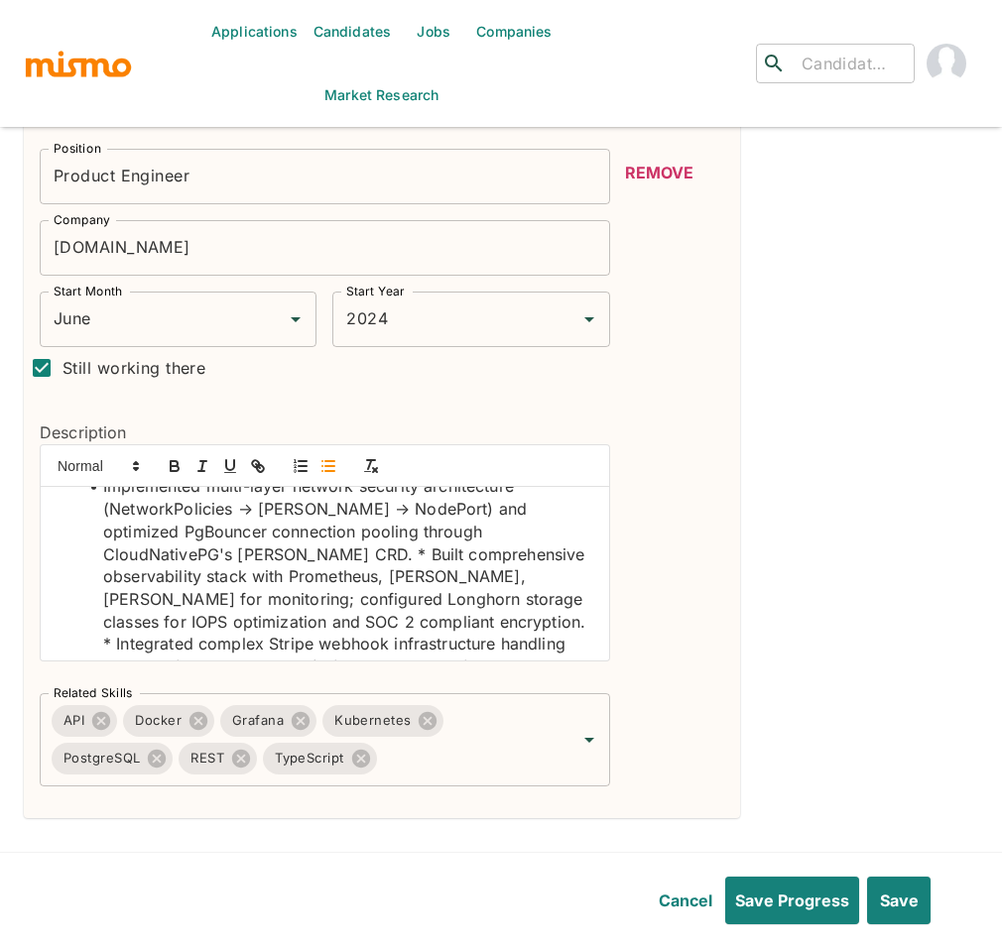
scroll to position [274, 0]
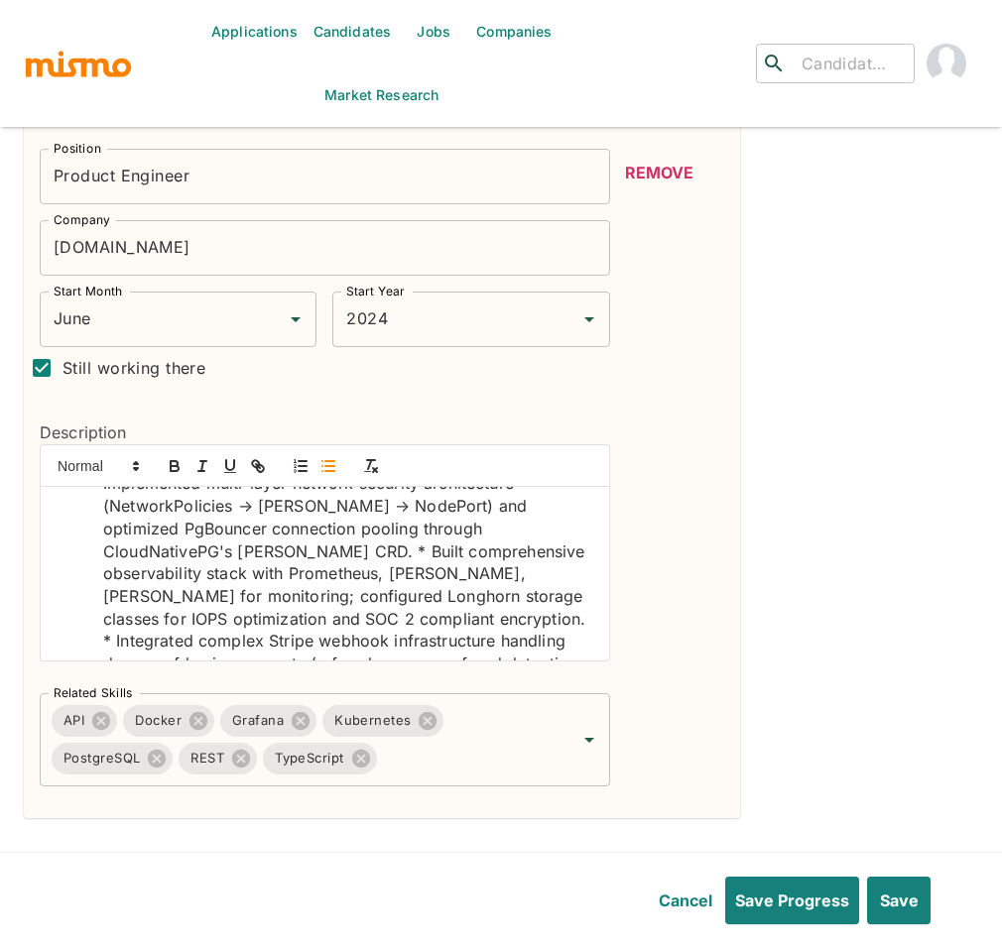
click at [213, 578] on li "Implemented multi-layer network security architecture (NetworkPolicies → Pooler…" at bounding box center [336, 618] width 515 height 293
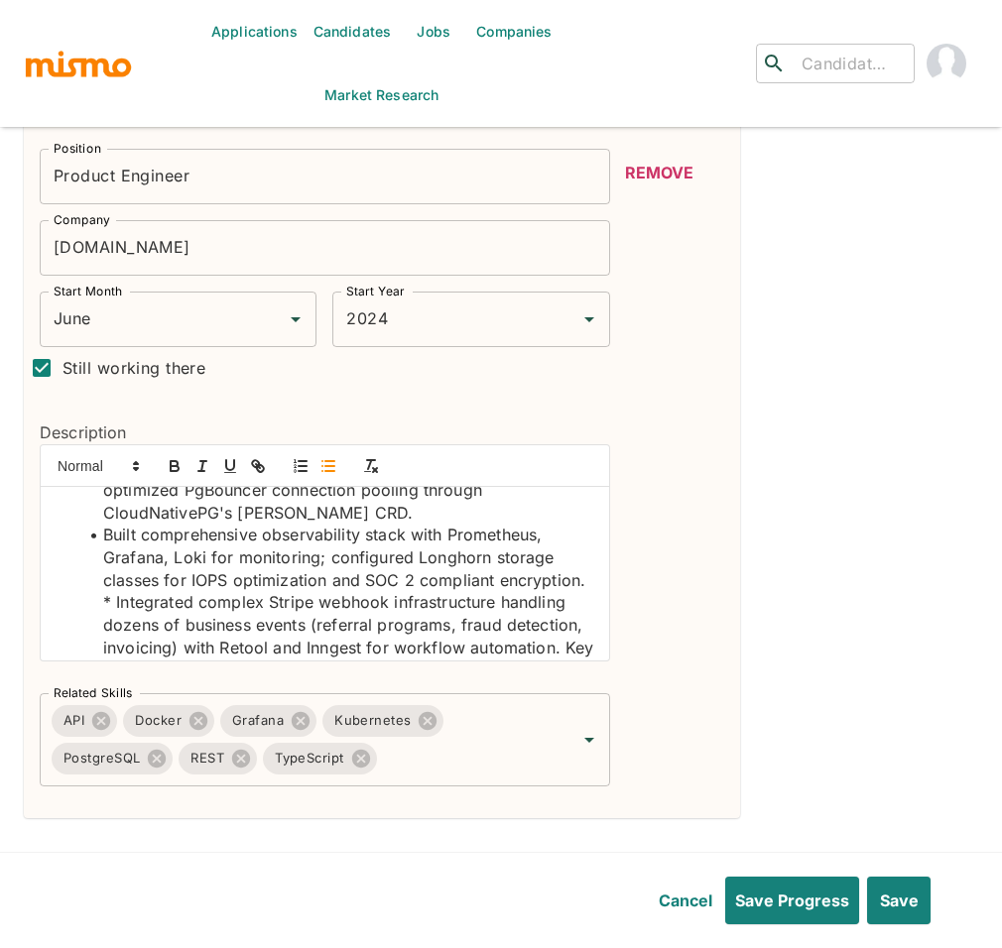
scroll to position [325, 0]
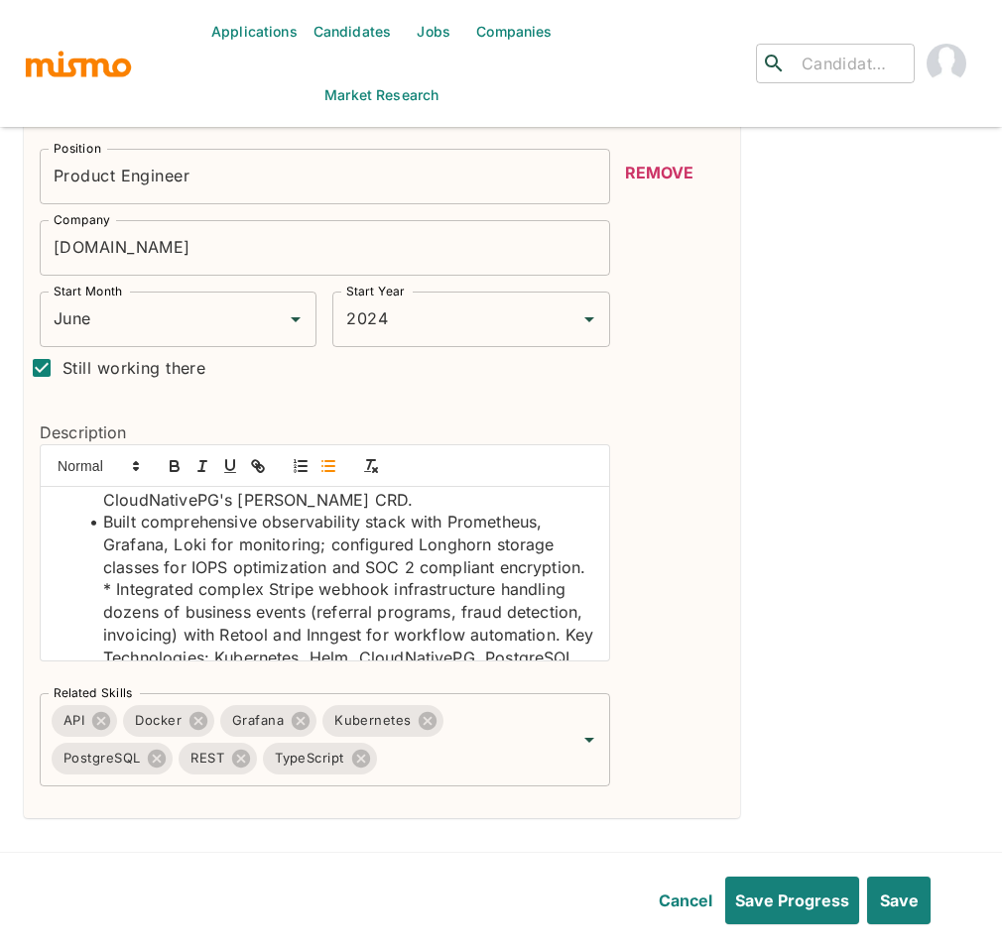
drag, startPoint x: 204, startPoint y: 618, endPoint x: 228, endPoint y: 606, distance: 26.6
click at [204, 618] on li "Built comprehensive observability stack with Prometheus, Grafana, Loki for moni…" at bounding box center [336, 612] width 515 height 202
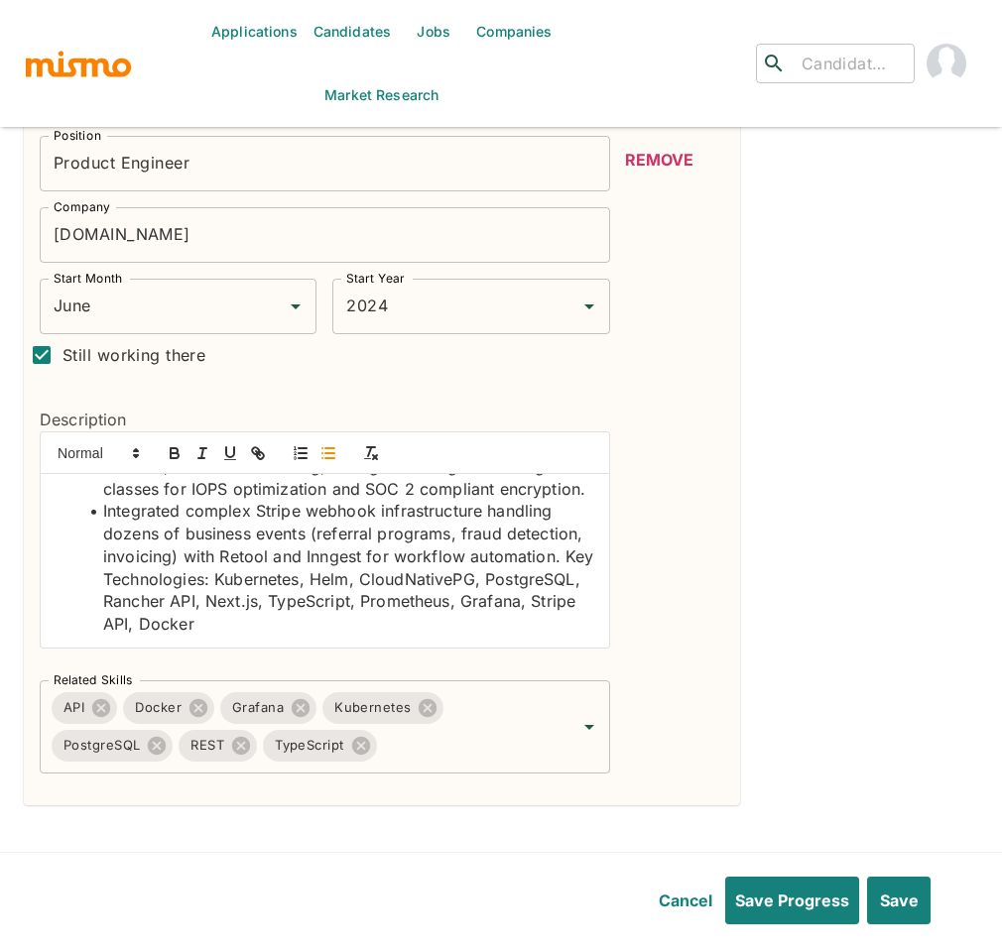
scroll to position [531, 0]
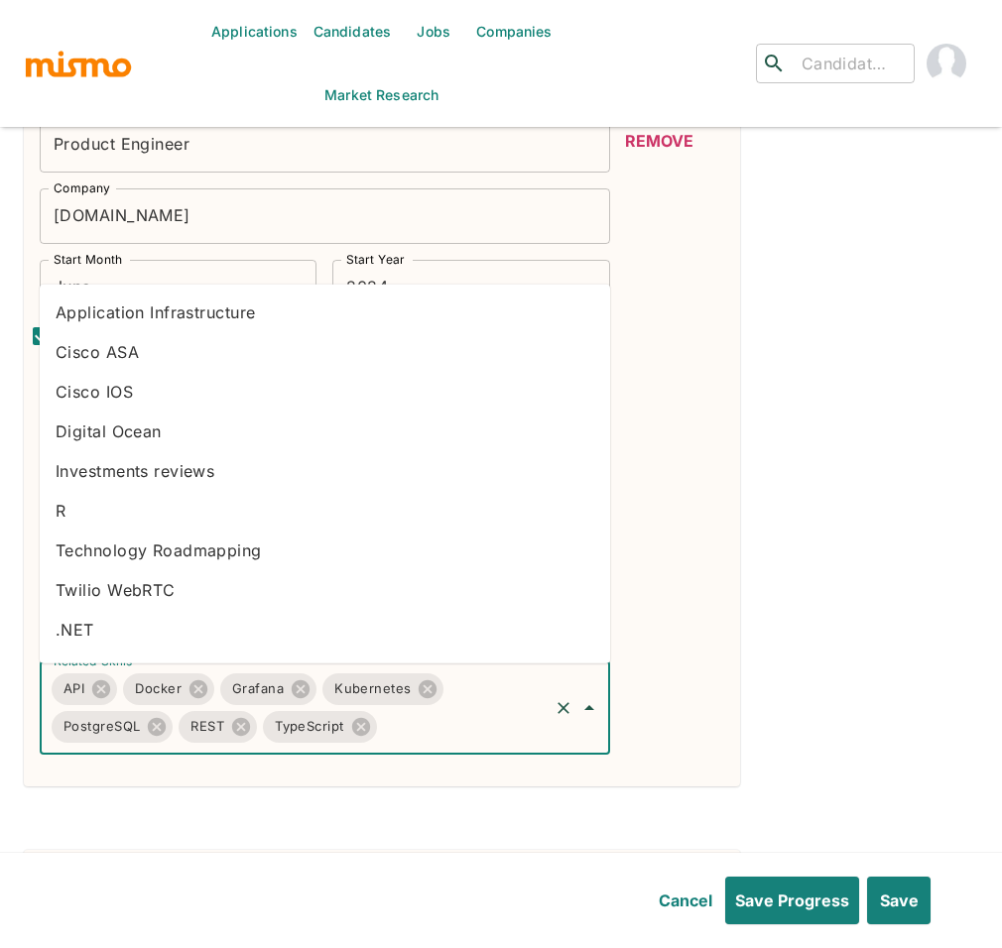
click at [457, 737] on input "Related Skills" at bounding box center [463, 727] width 166 height 38
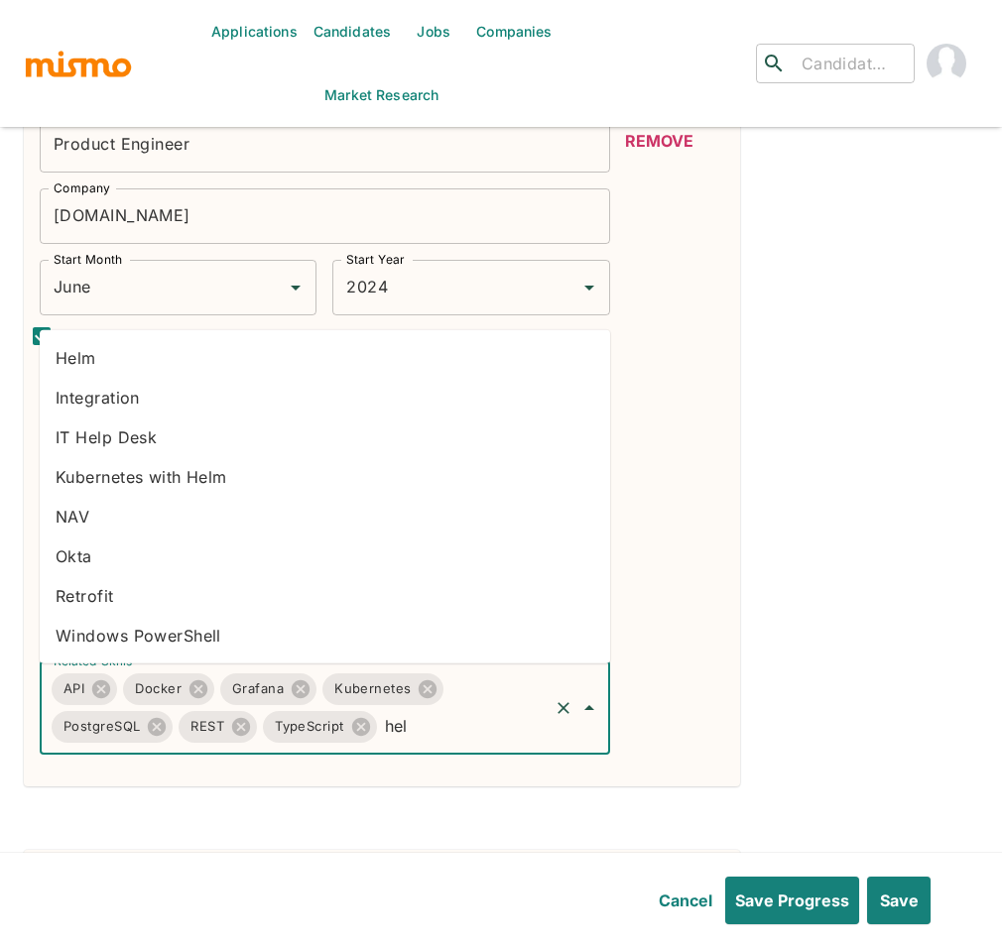
type input "helm"
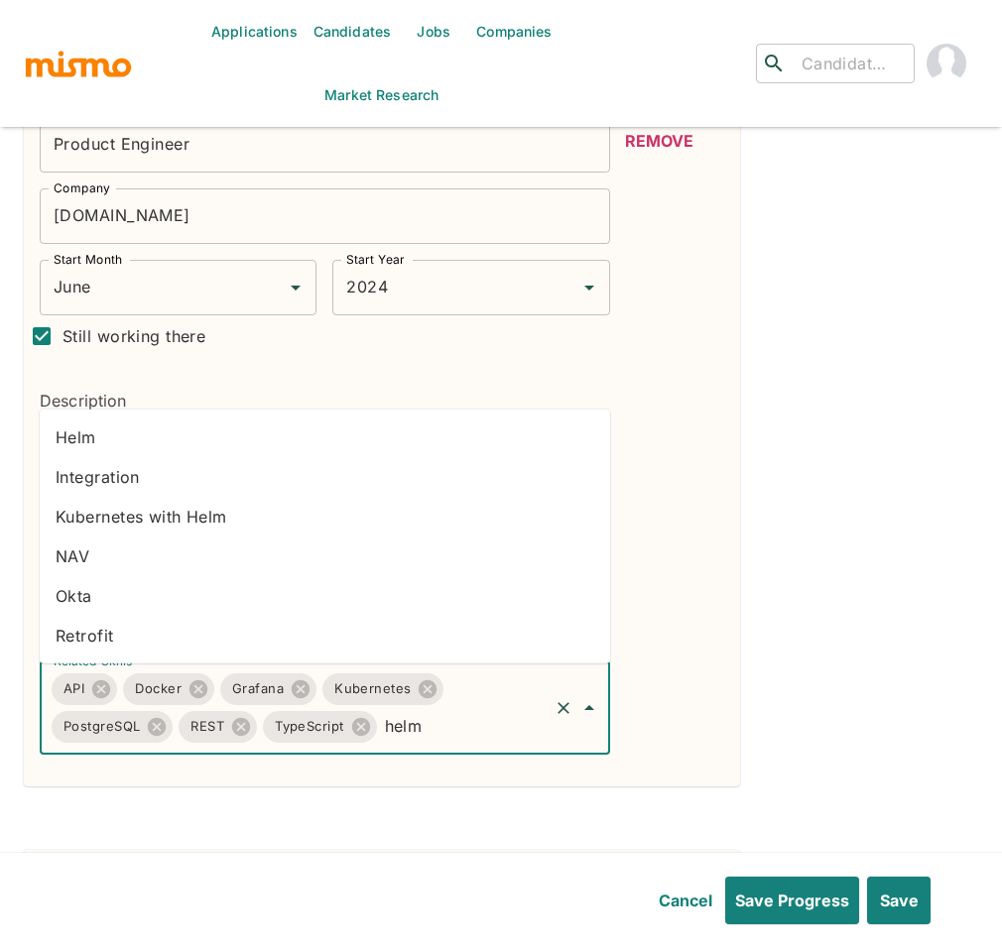
click at [94, 444] on li "Helm" at bounding box center [325, 438] width 570 height 40
type input "next"
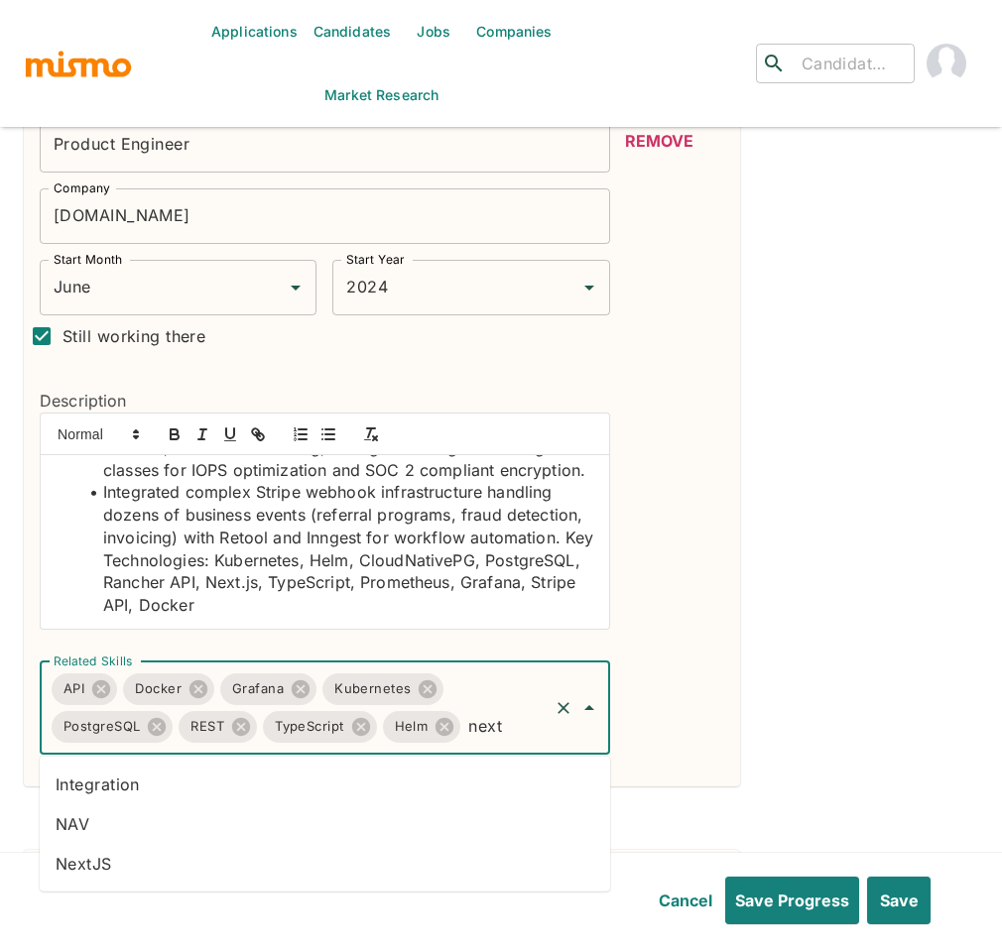
click at [207, 859] on li "NextJS" at bounding box center [325, 864] width 570 height 40
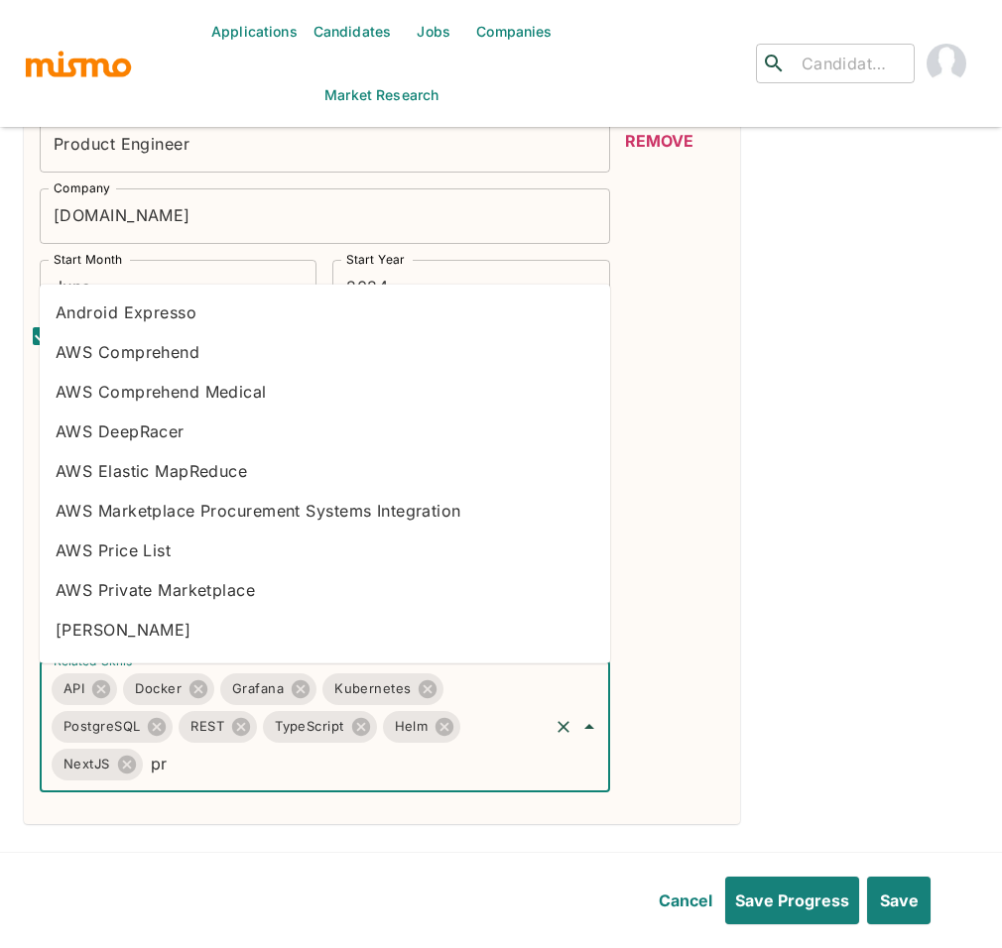
type input "p"
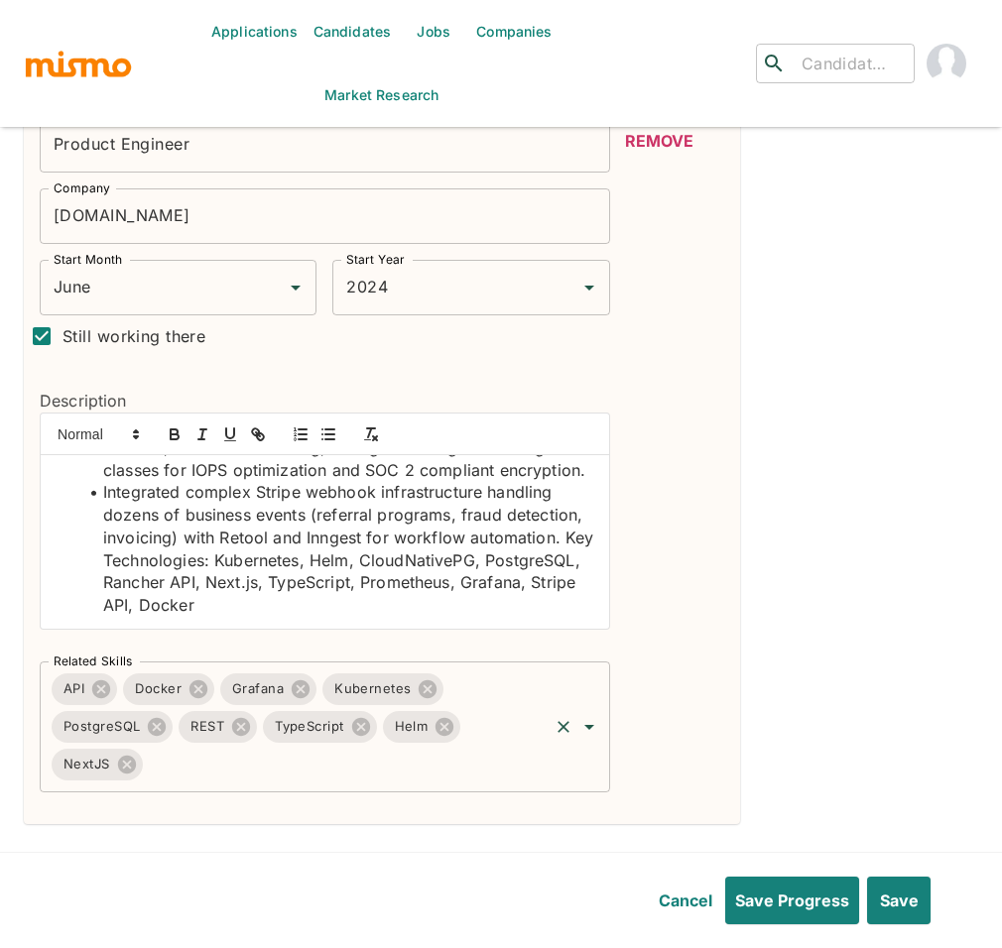
click at [320, 754] on input "Related Skills" at bounding box center [346, 765] width 400 height 38
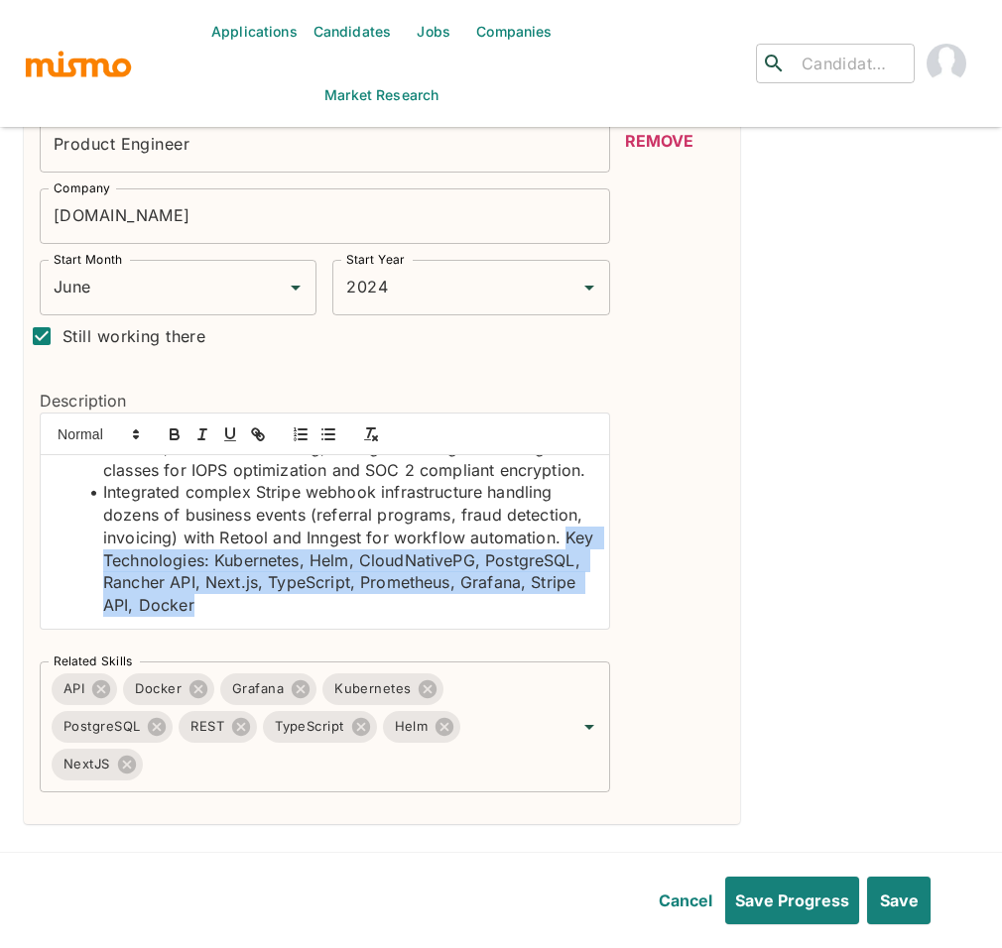
drag, startPoint x: 535, startPoint y: 615, endPoint x: 196, endPoint y: 565, distance: 341.8
click at [196, 565] on li "Integrated complex Stripe webhook infrastructure handling dozens of business ev…" at bounding box center [336, 548] width 515 height 135
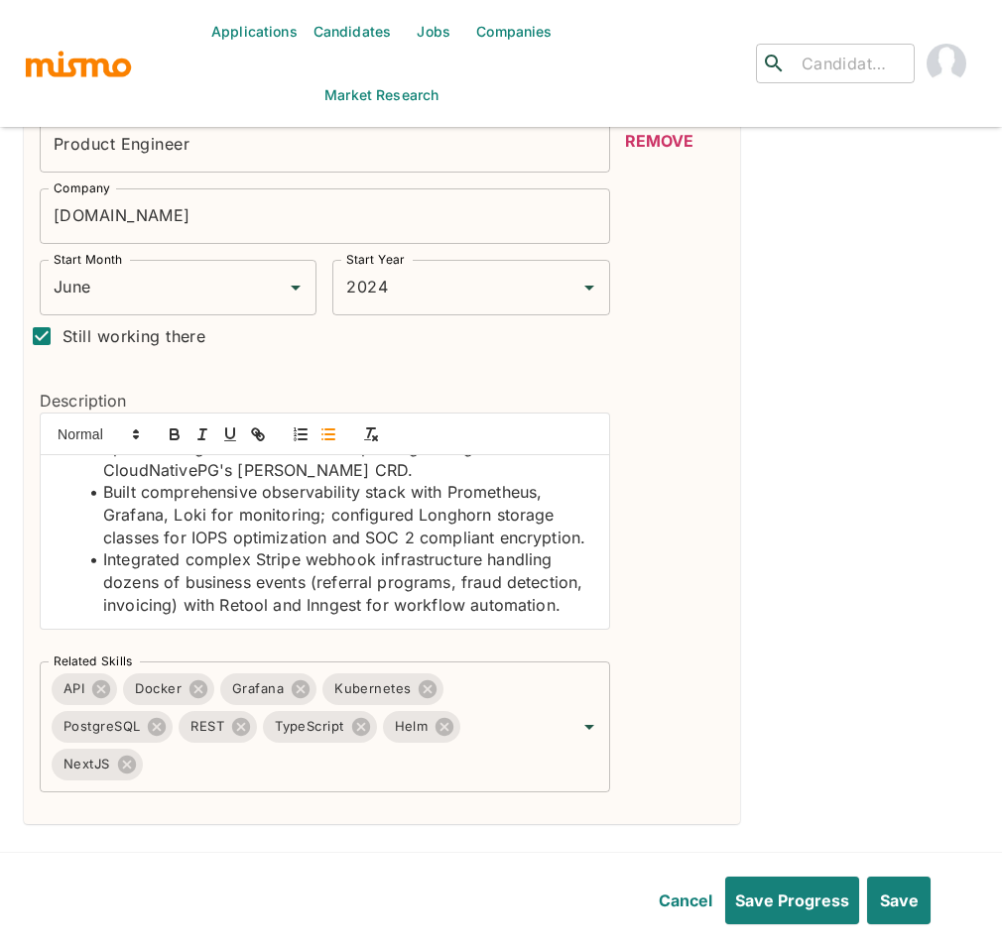
scroll to position [390, 0]
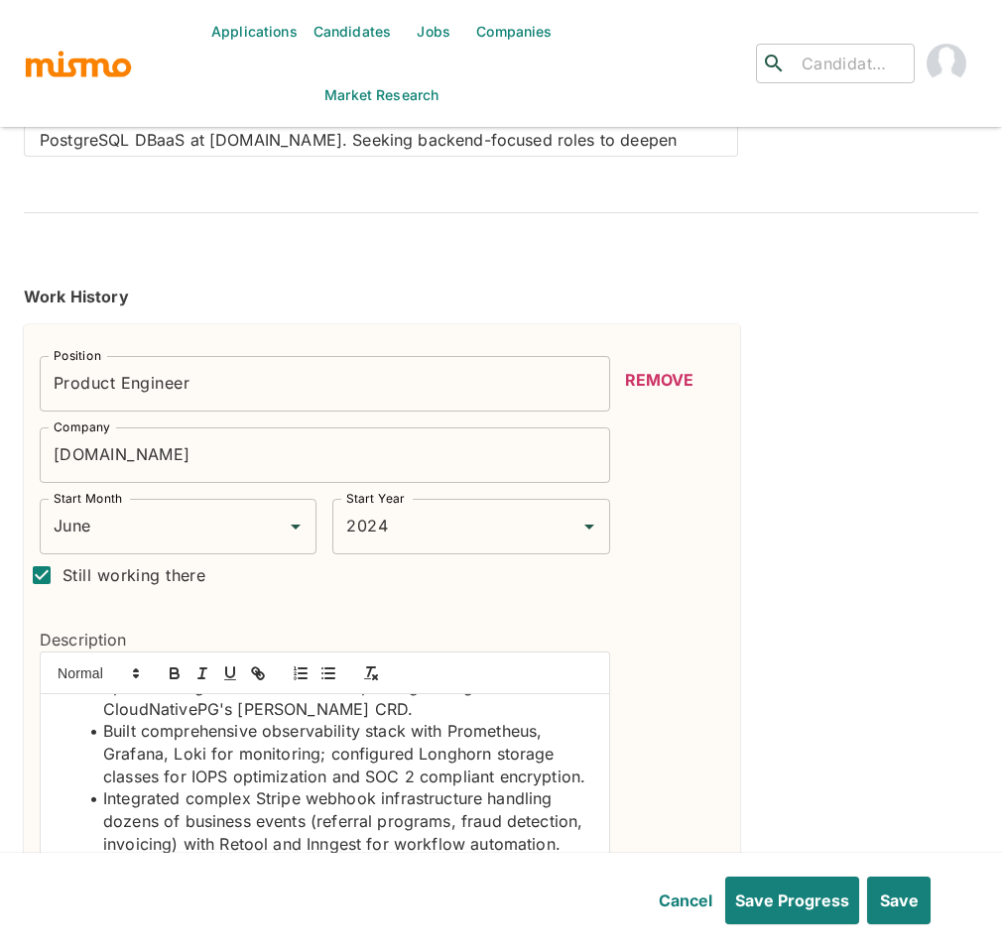
scroll to position [86, 0]
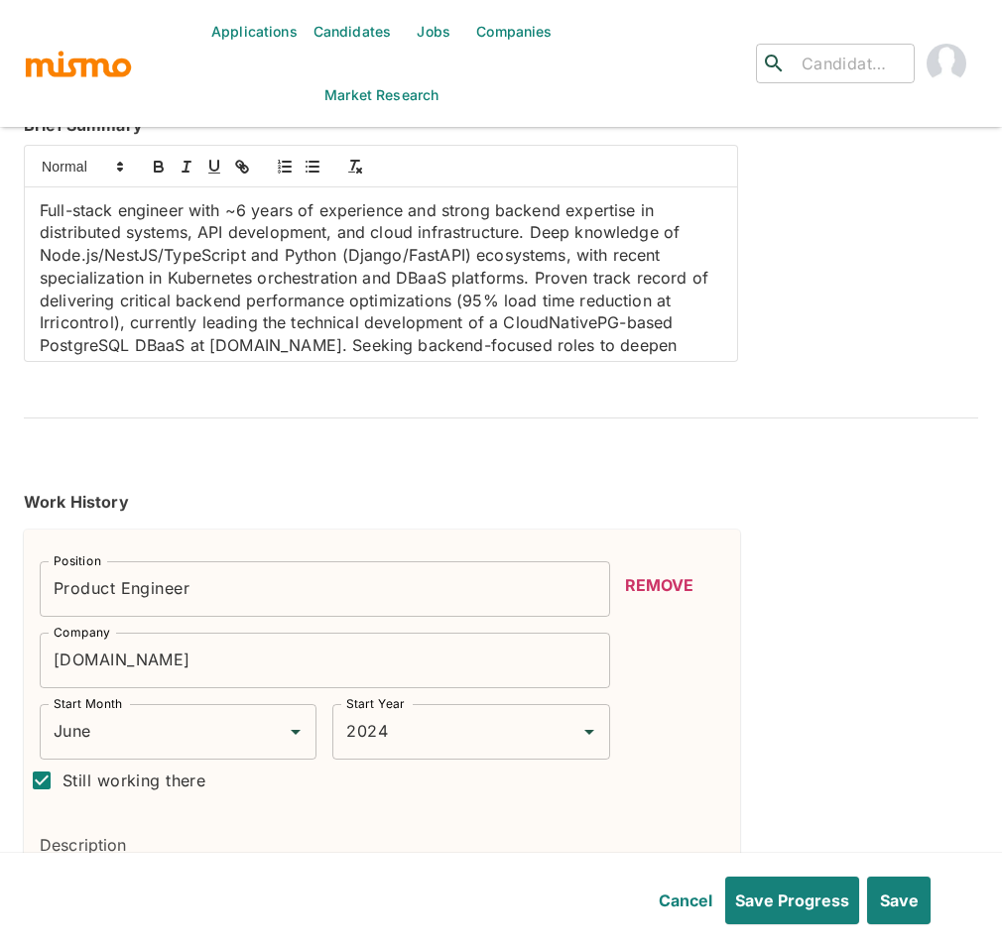
click at [229, 214] on p "Full-stack engineer with ~6 years of experience and strong backend expertise in…" at bounding box center [381, 289] width 682 height 180
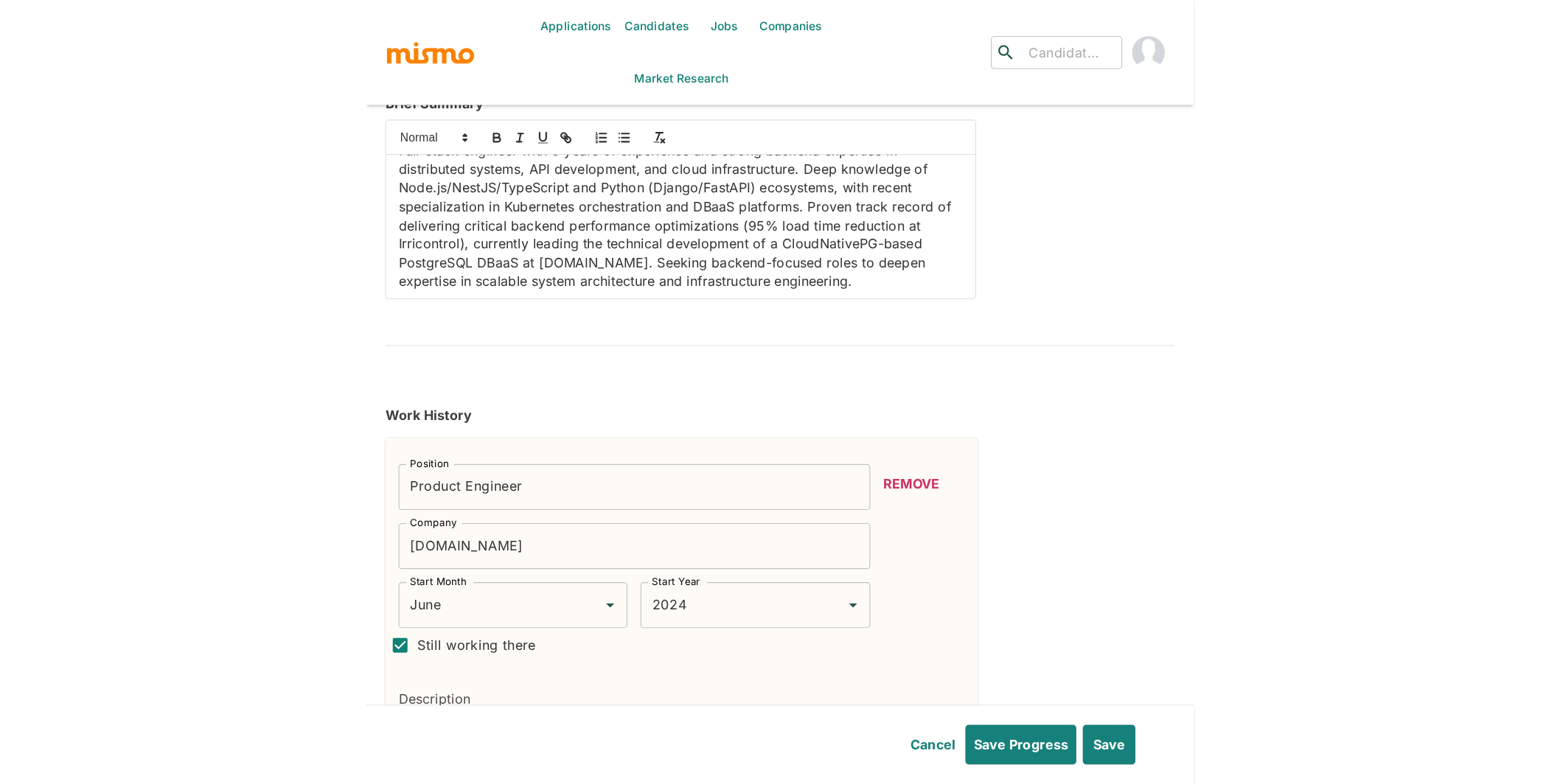
scroll to position [22, 0]
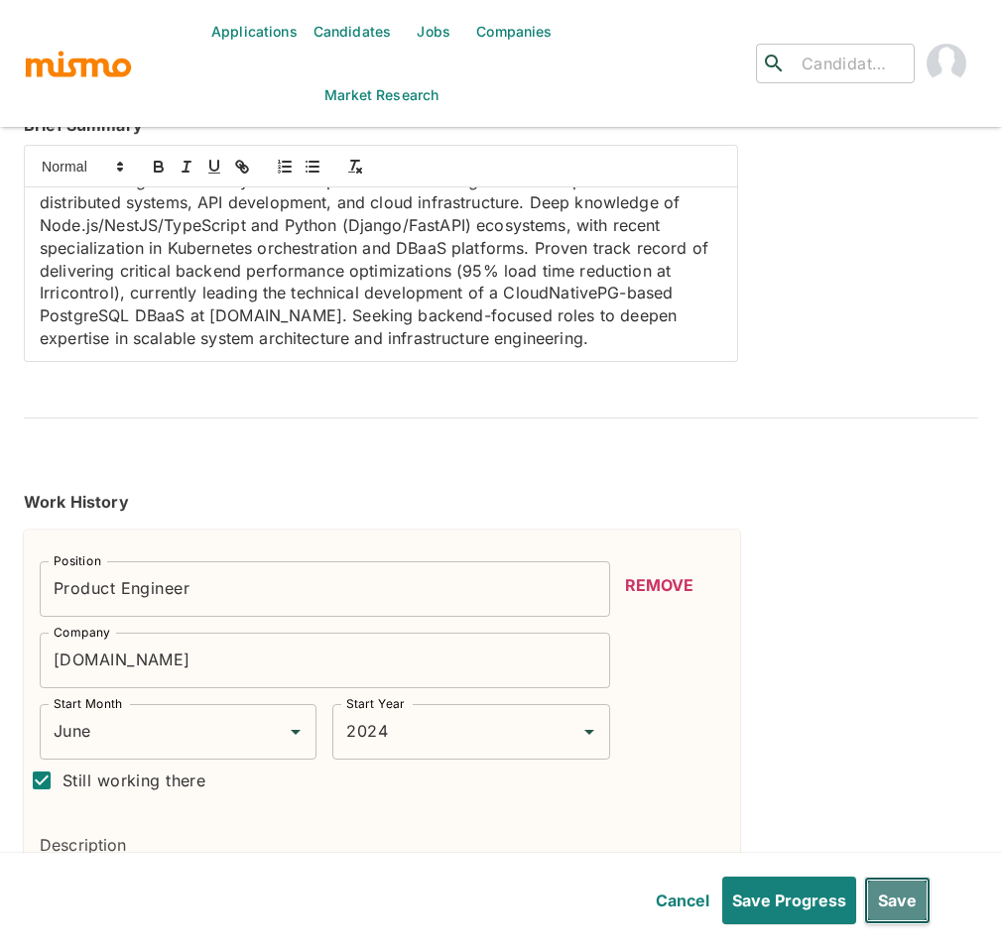
click at [910, 909] on button "Save" at bounding box center [897, 901] width 66 height 48
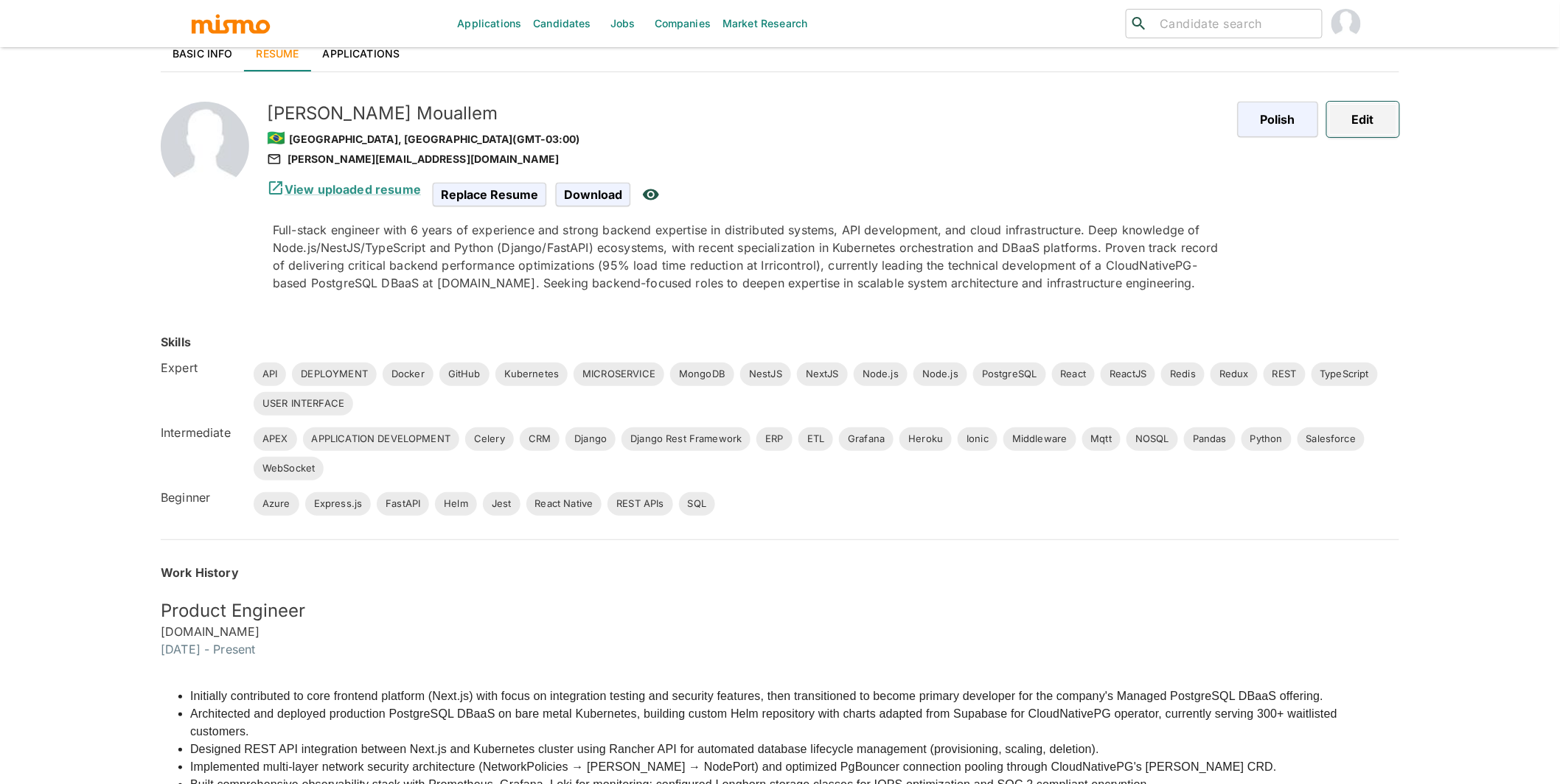
click at [756, 117] on button "Edit" at bounding box center [1363, 120] width 72 height 36
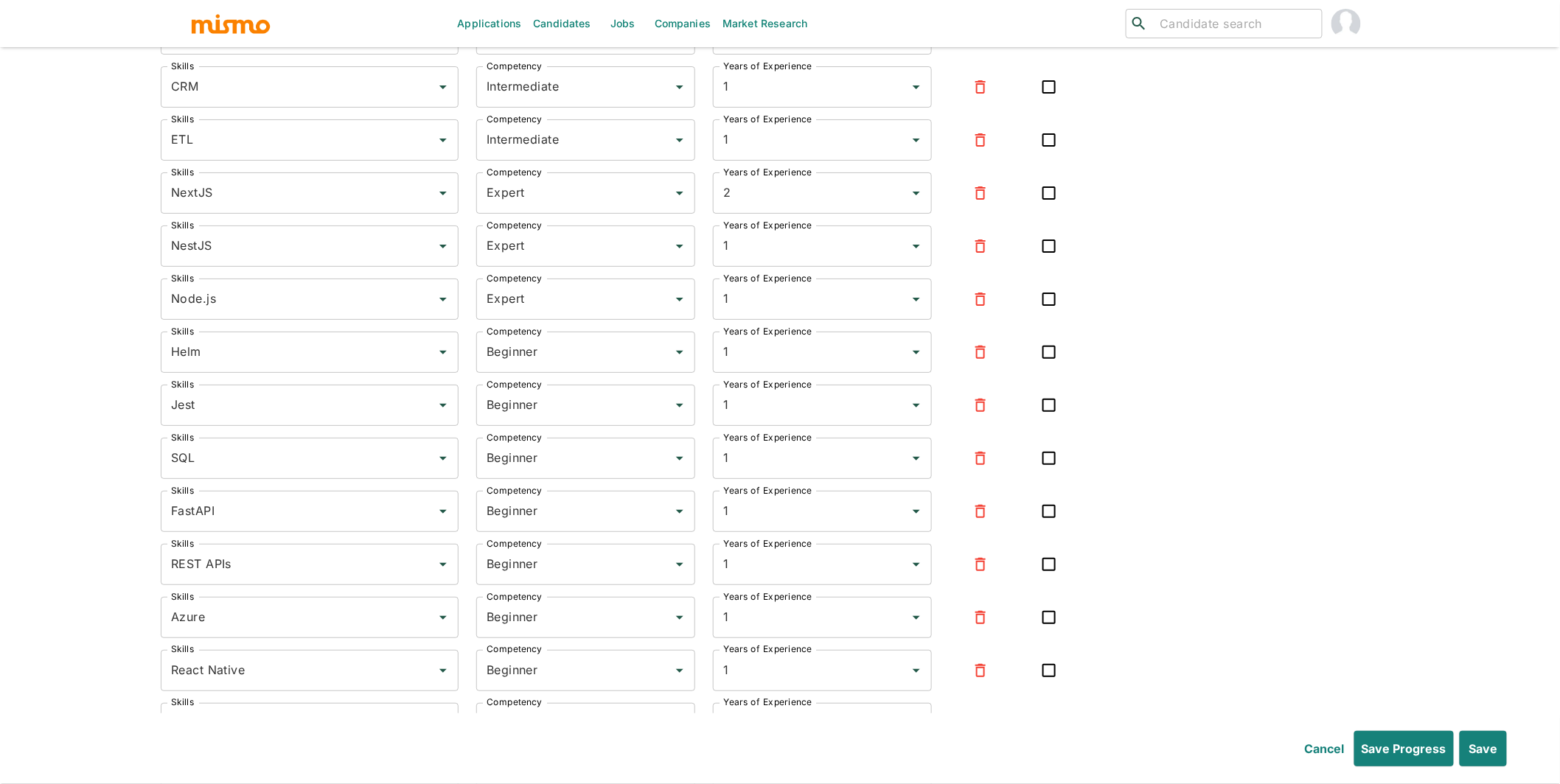
scroll to position [6997, 0]
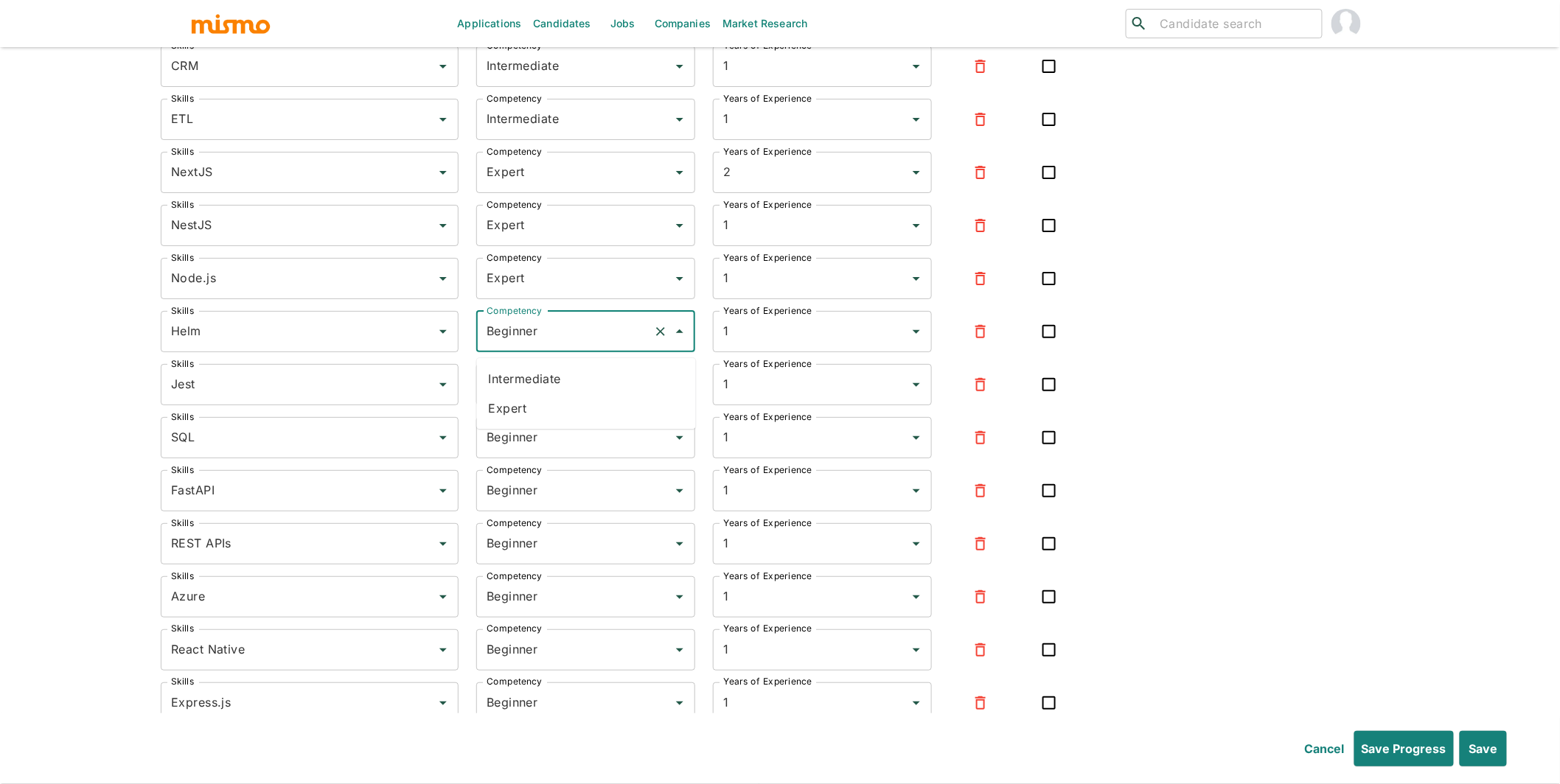
click at [538, 334] on input "Beginner" at bounding box center [565, 331] width 164 height 28
click at [540, 383] on li "Intermediate" at bounding box center [587, 379] width 219 height 30
type input "Intermediate"
click at [540, 395] on input "Beginner" at bounding box center [565, 385] width 164 height 28
click at [518, 467] on li "Expert" at bounding box center [587, 461] width 219 height 30
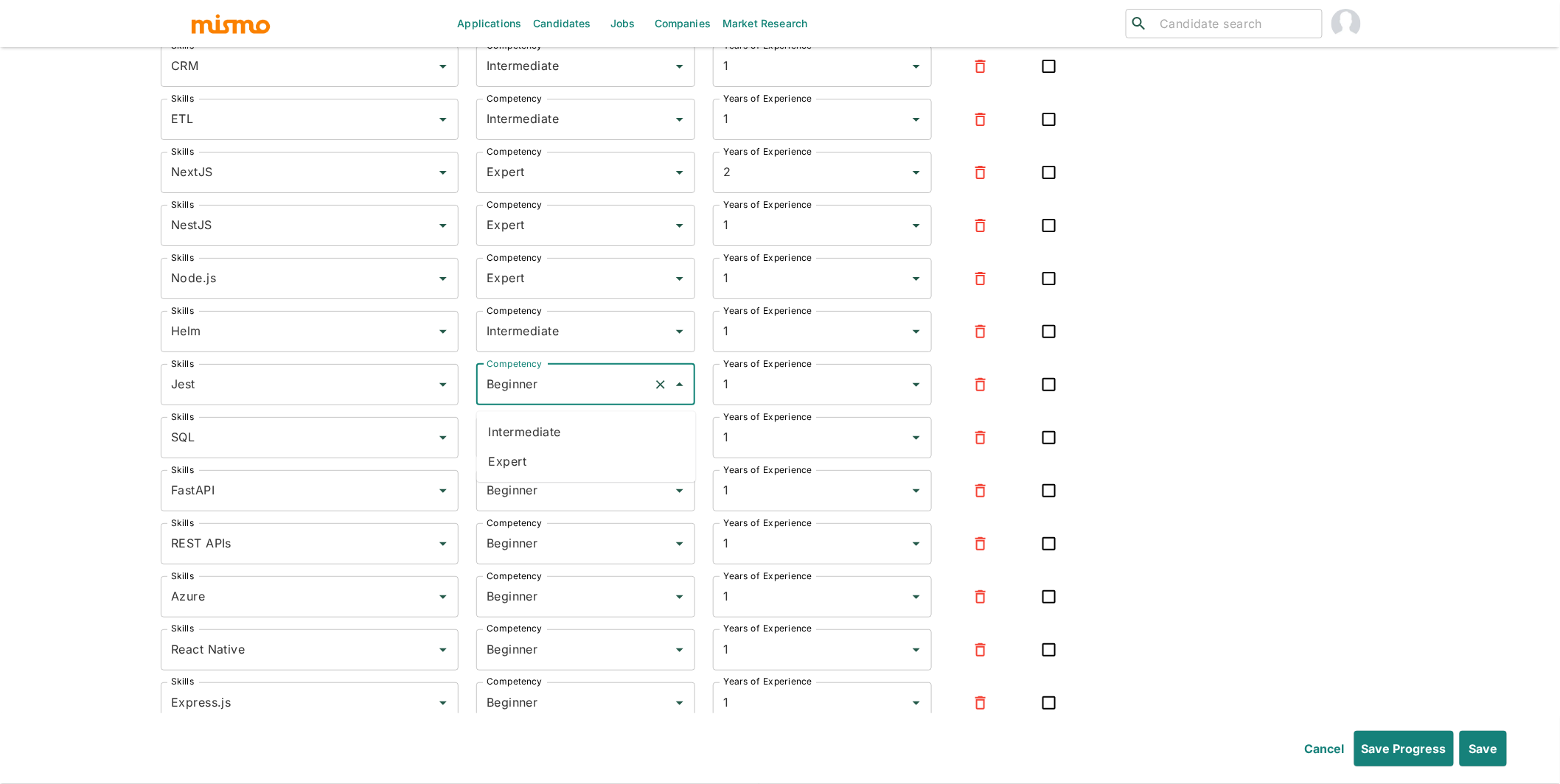
type input "Expert"
click at [519, 452] on input "Beginner" at bounding box center [565, 438] width 164 height 28
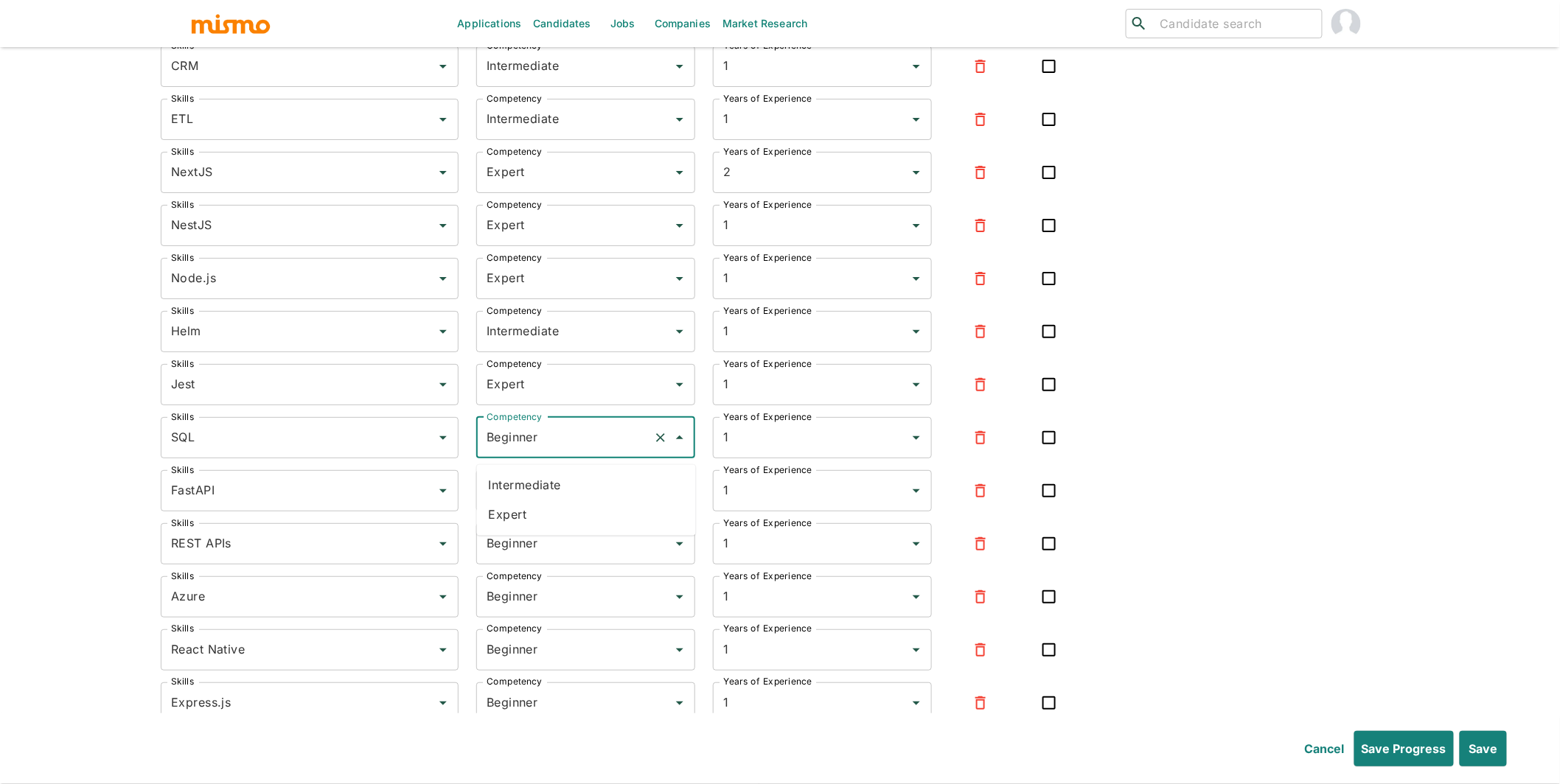
click at [523, 518] on li "Expert" at bounding box center [587, 515] width 219 height 30
type input "Expert"
click at [523, 505] on input "Beginner" at bounding box center [565, 491] width 164 height 28
click at [521, 537] on li "Intermediate" at bounding box center [587, 539] width 219 height 30
type input "Intermediate"
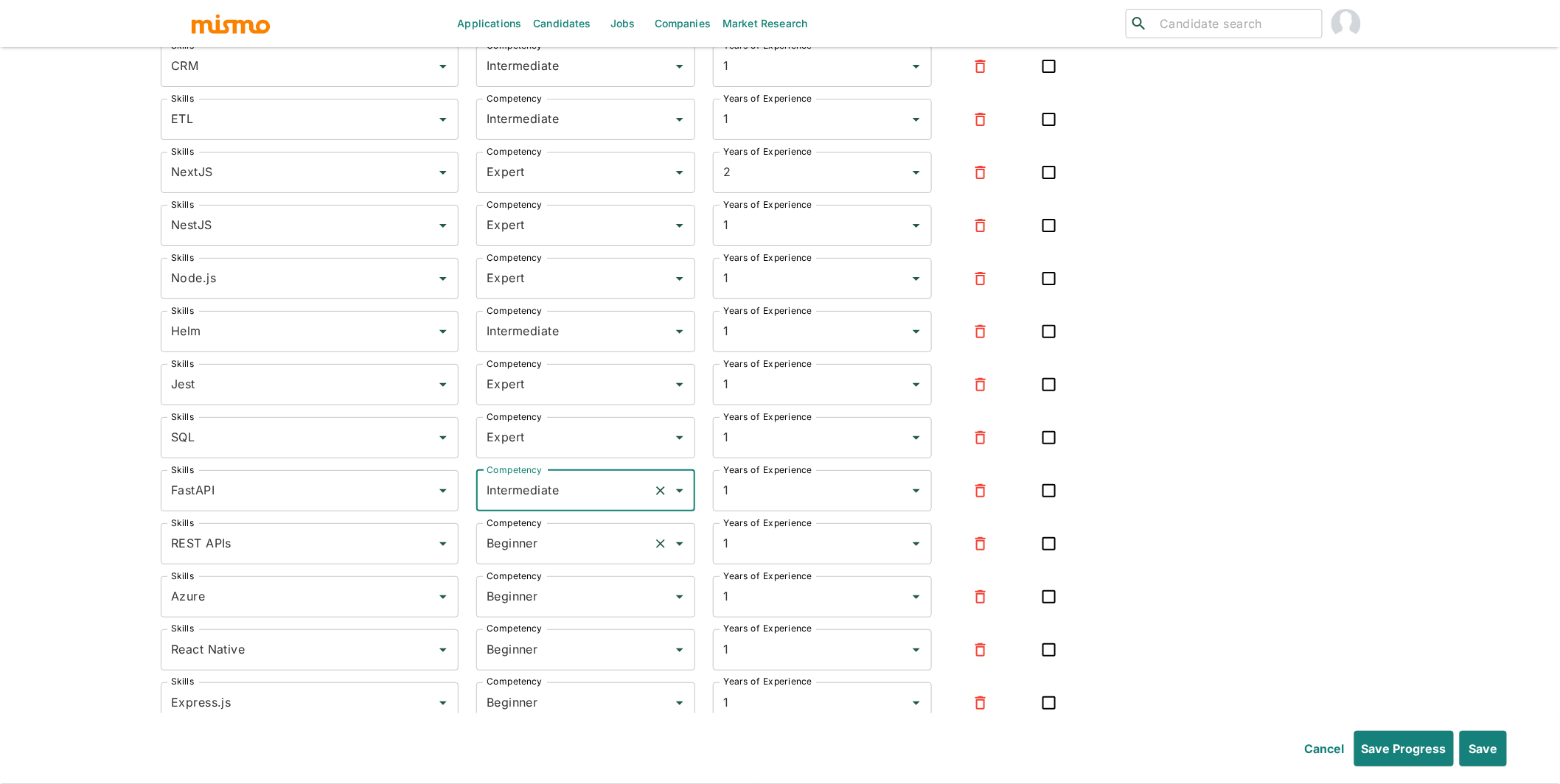
click at [515, 546] on input "Beginner" at bounding box center [565, 544] width 164 height 28
click at [515, 614] on li "Expert" at bounding box center [587, 621] width 219 height 30
type input "Expert"
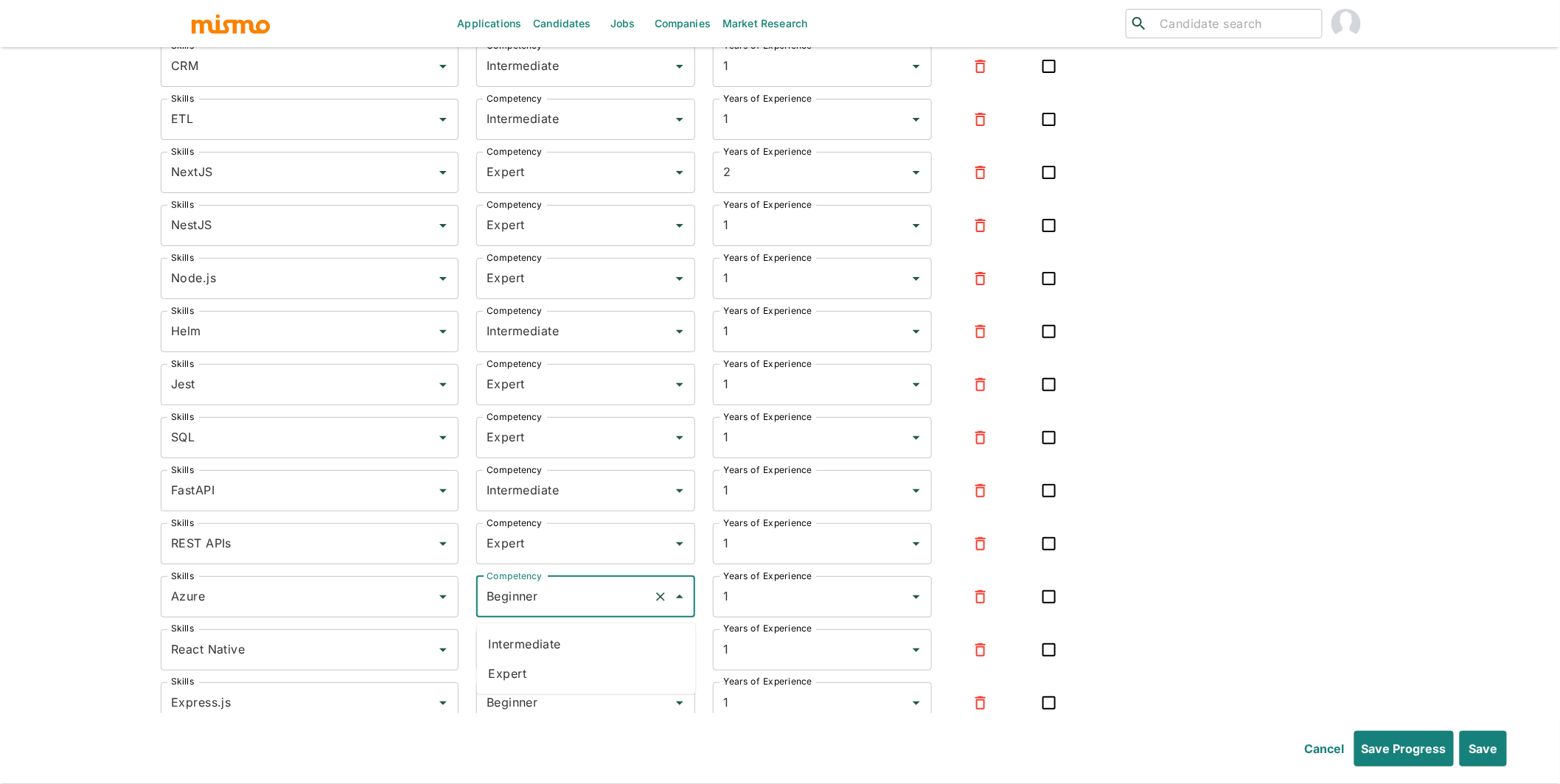
click at [515, 606] on input "Beginner" at bounding box center [565, 597] width 164 height 28
click at [517, 647] on li "Intermediate" at bounding box center [587, 644] width 219 height 30
type input "Intermediate"
click at [519, 663] on input "Beginner" at bounding box center [565, 650] width 164 height 28
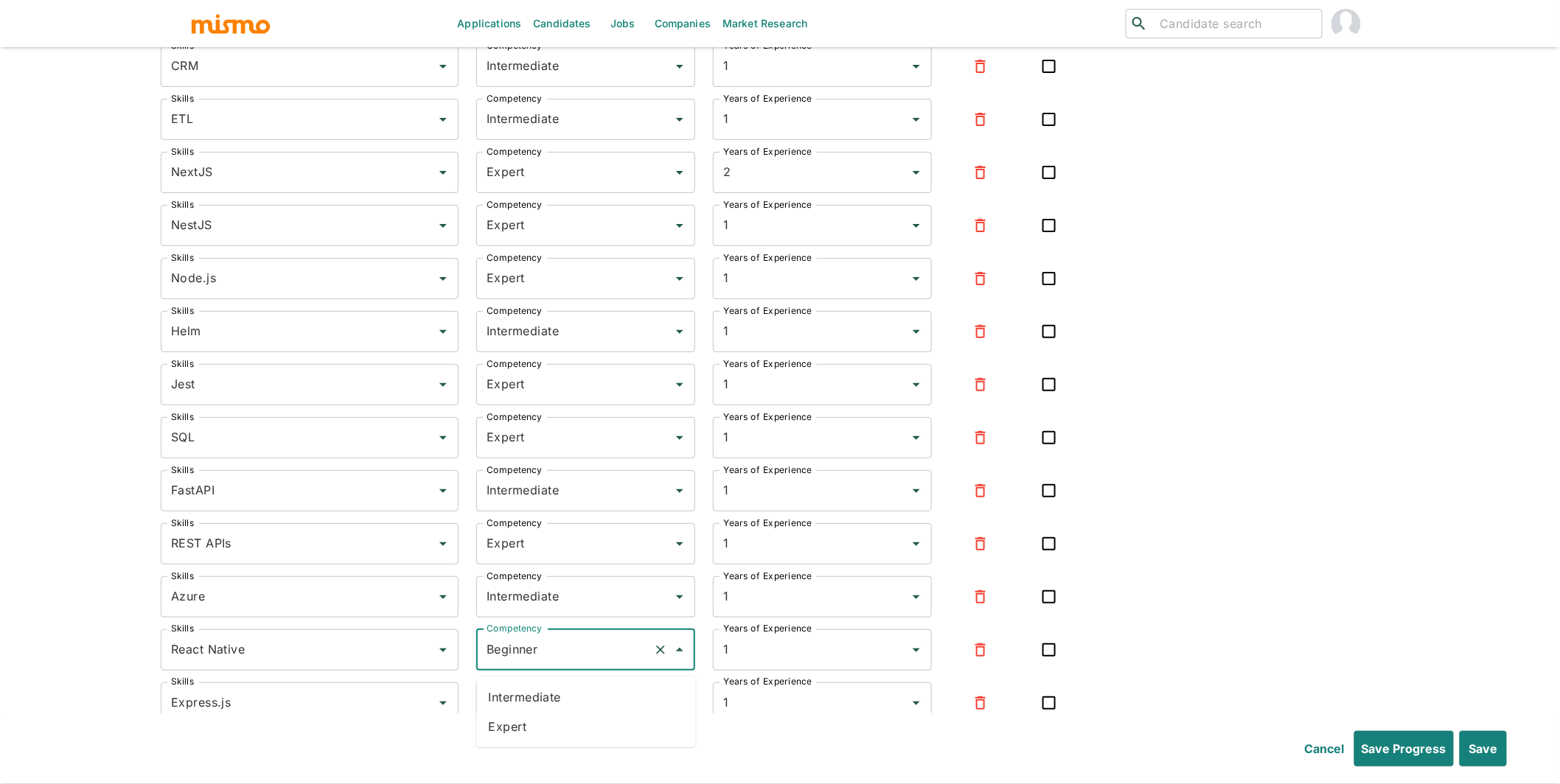
click at [519, 704] on li "Expert" at bounding box center [587, 727] width 219 height 30
type input "Expert"
click at [524, 704] on input "Beginner" at bounding box center [565, 703] width 164 height 28
click at [533, 667] on li "Expert" at bounding box center [587, 669] width 219 height 30
type input "Expert"
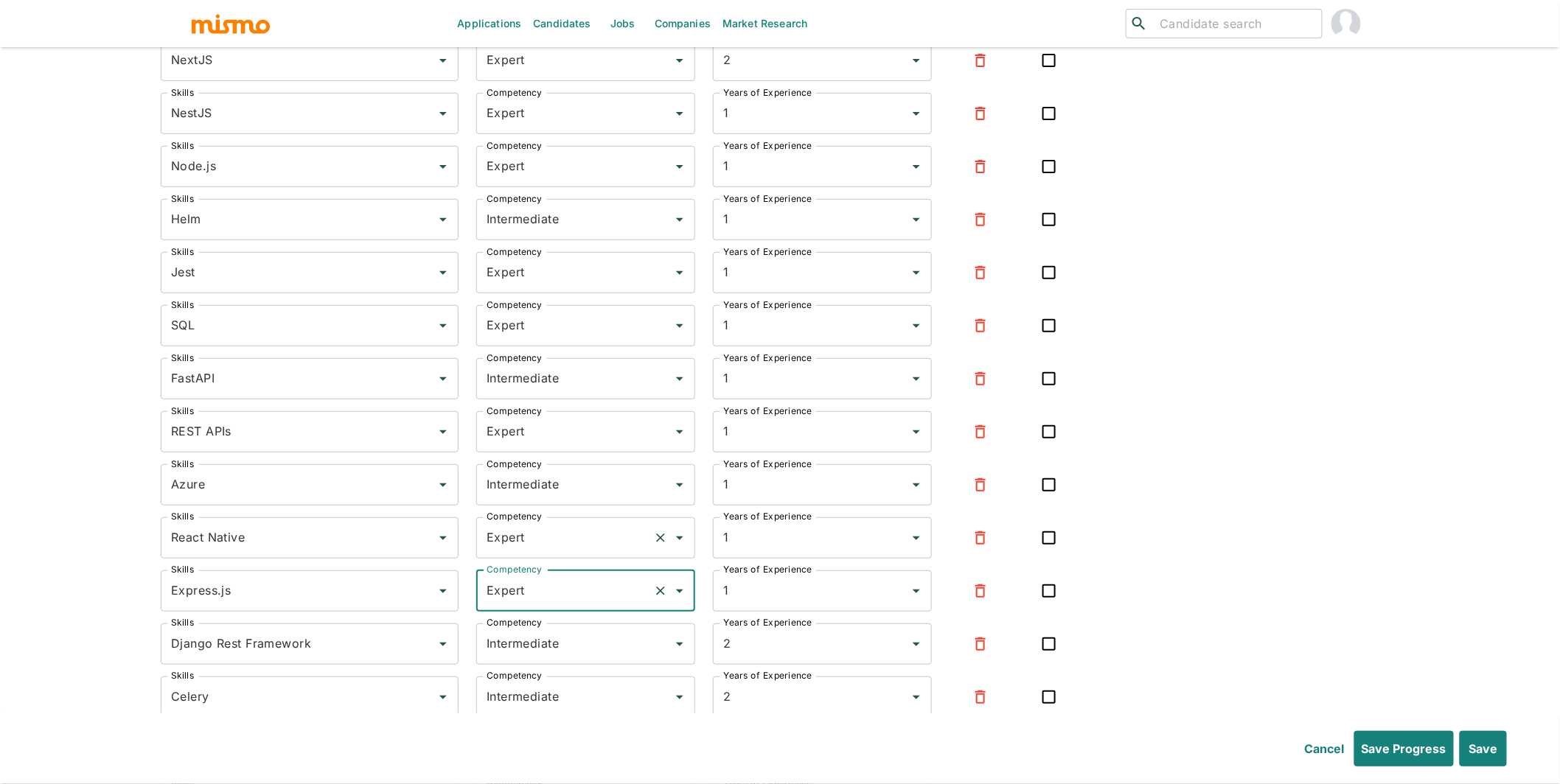
scroll to position [7298, 0]
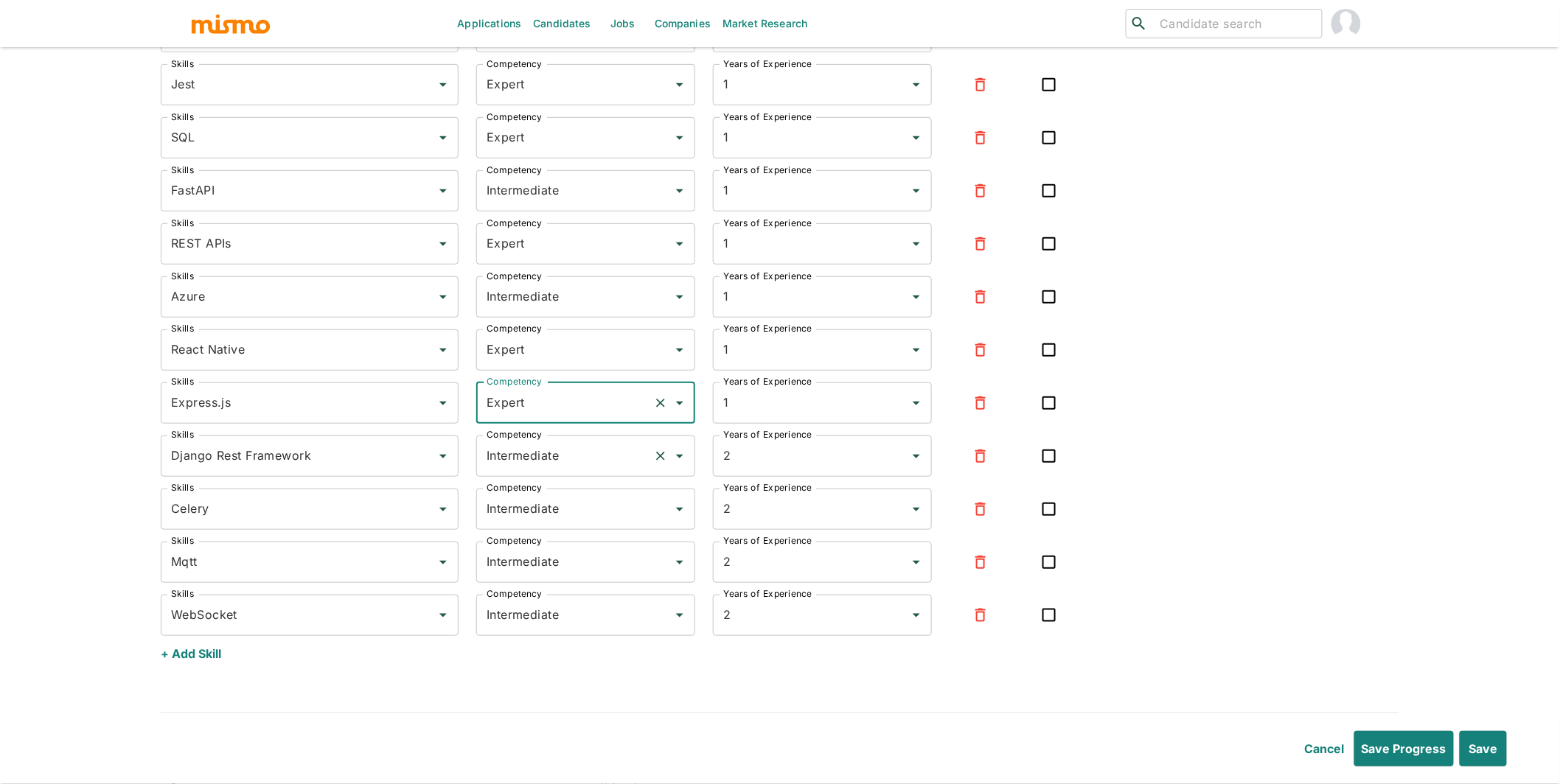
click at [515, 465] on input "Intermediate" at bounding box center [565, 456] width 164 height 28
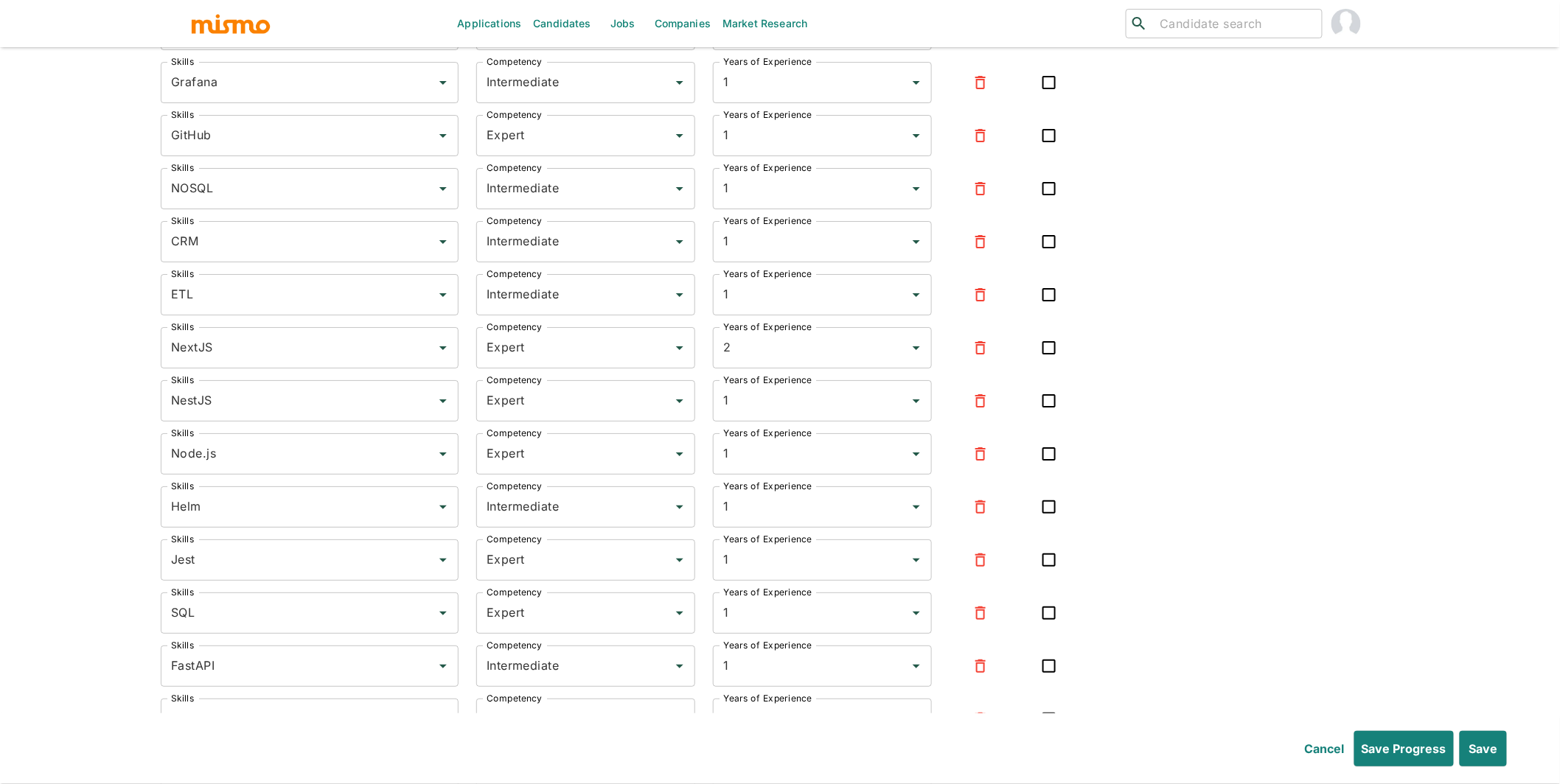
scroll to position [6809, 0]
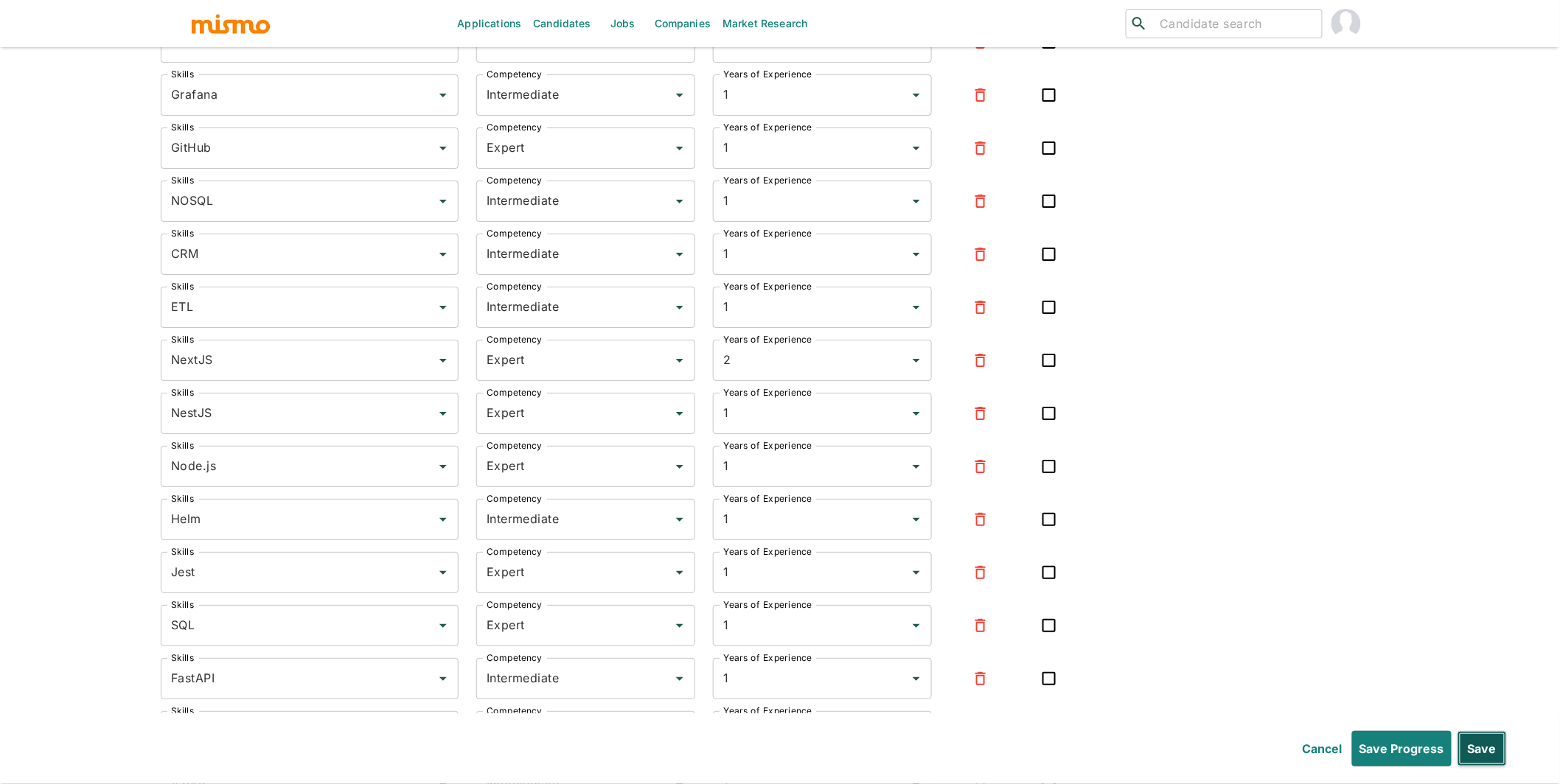
click at [756, 704] on button "Save" at bounding box center [1483, 749] width 49 height 36
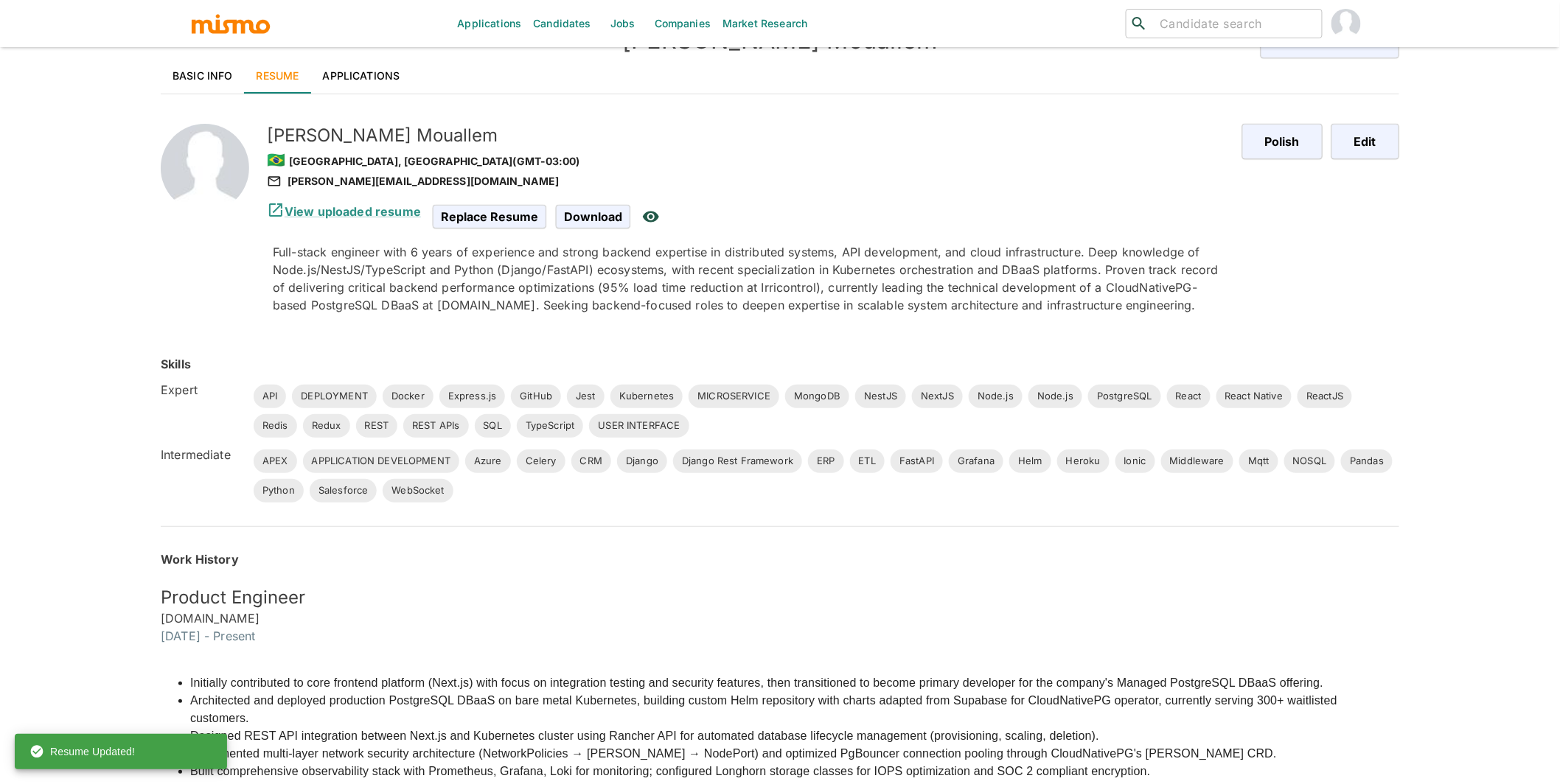
scroll to position [0, 0]
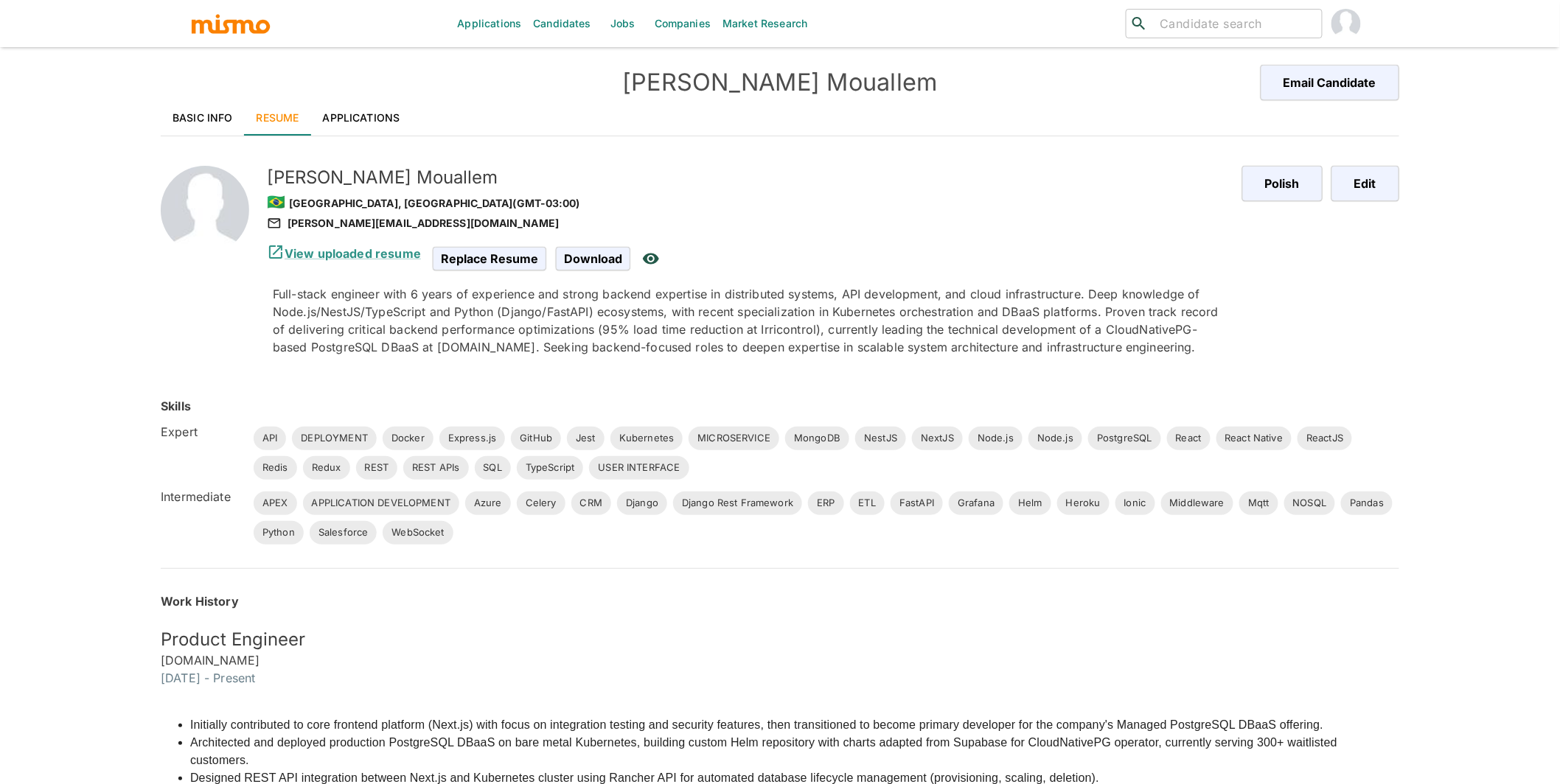
click at [380, 118] on link "Applications" at bounding box center [362, 118] width 101 height 36
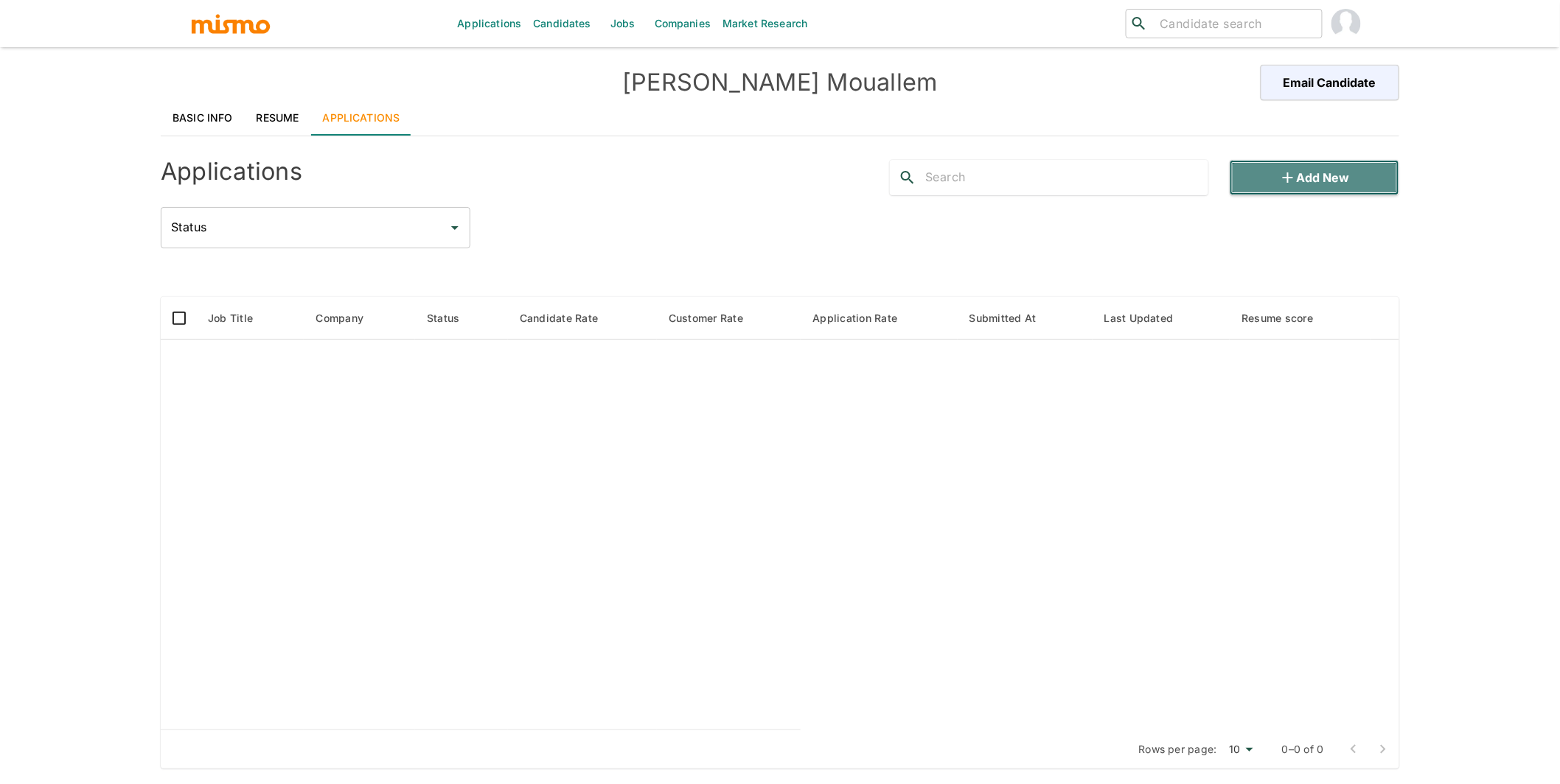
click at [756, 180] on button "Add new" at bounding box center [1315, 178] width 170 height 36
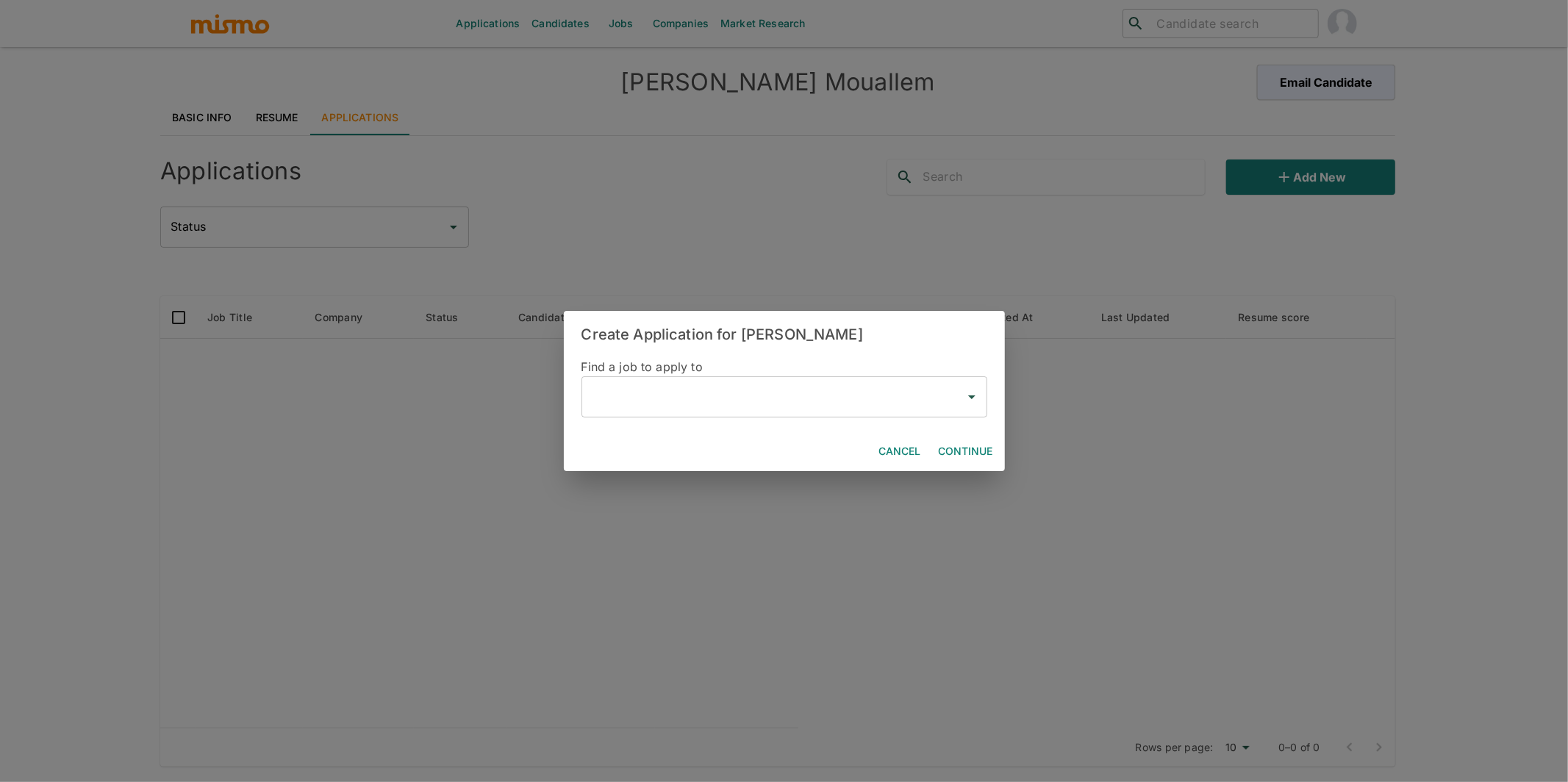
click at [656, 399] on input "text" at bounding box center [773, 397] width 371 height 28
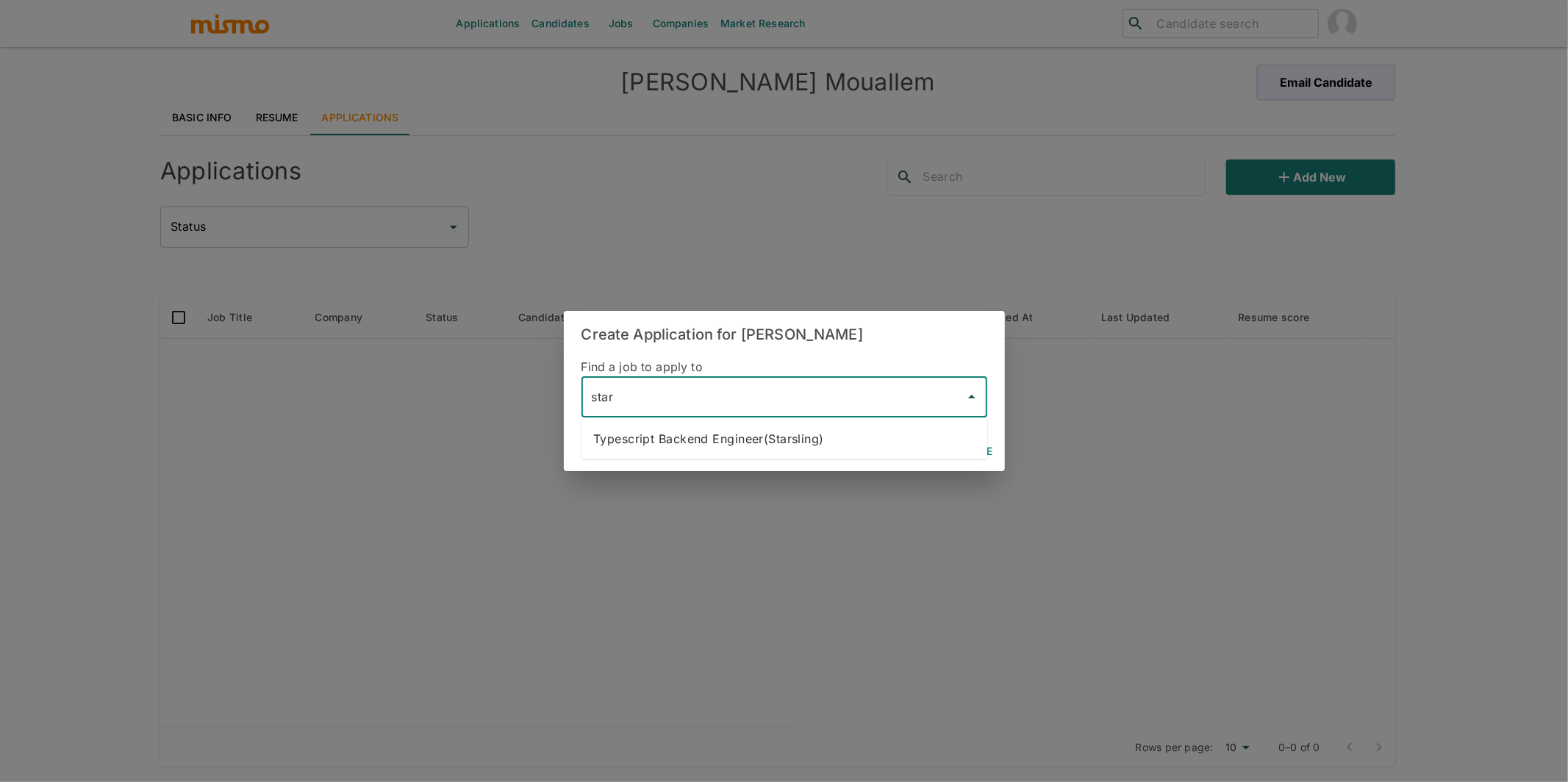
click at [754, 443] on li "Typescript Backend Engineer(Starsling)" at bounding box center [784, 439] width 406 height 30
type input "Typescript Backend Engineer(Starsling)"
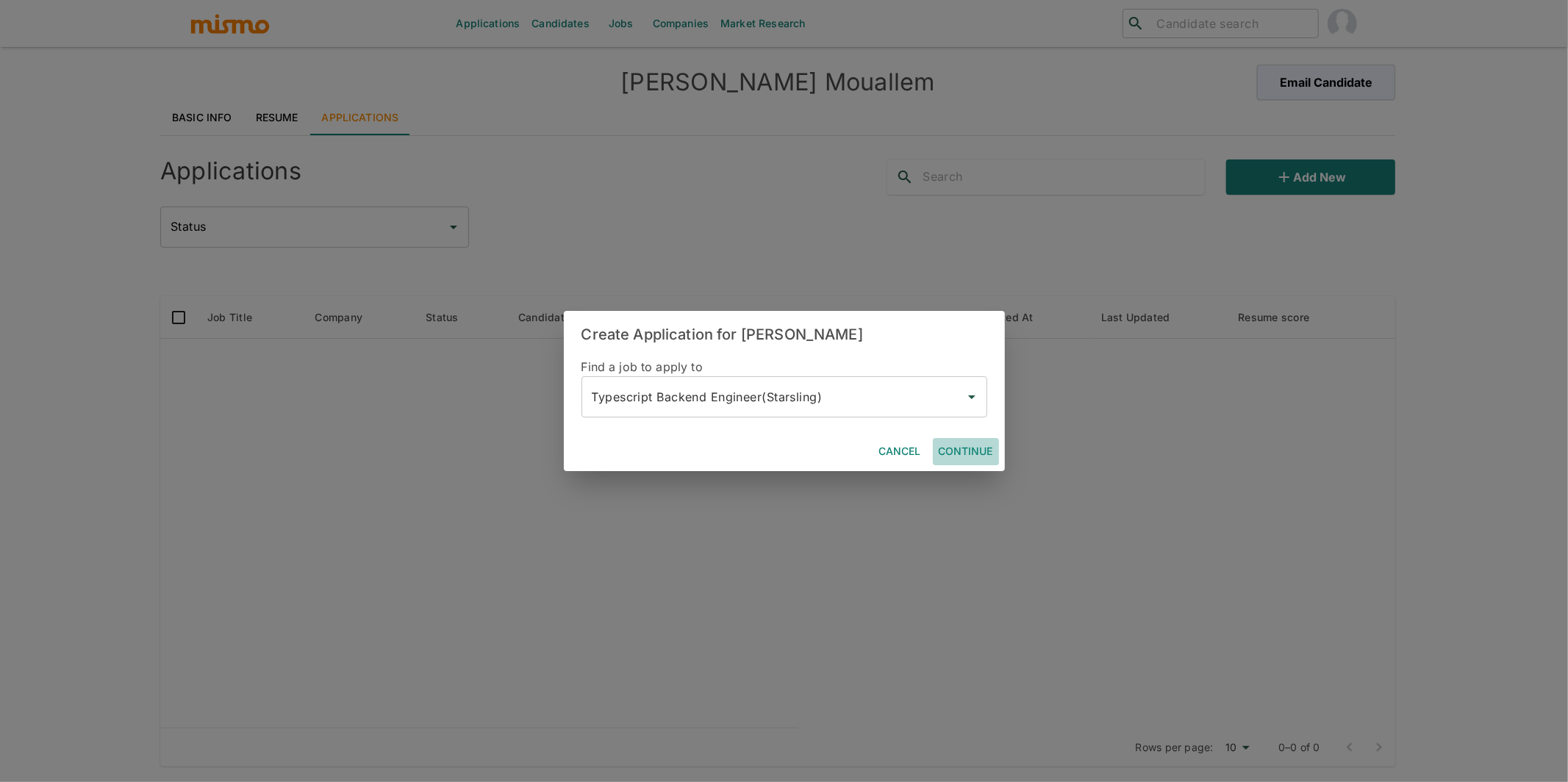
click at [754, 448] on button "Continue" at bounding box center [965, 451] width 66 height 27
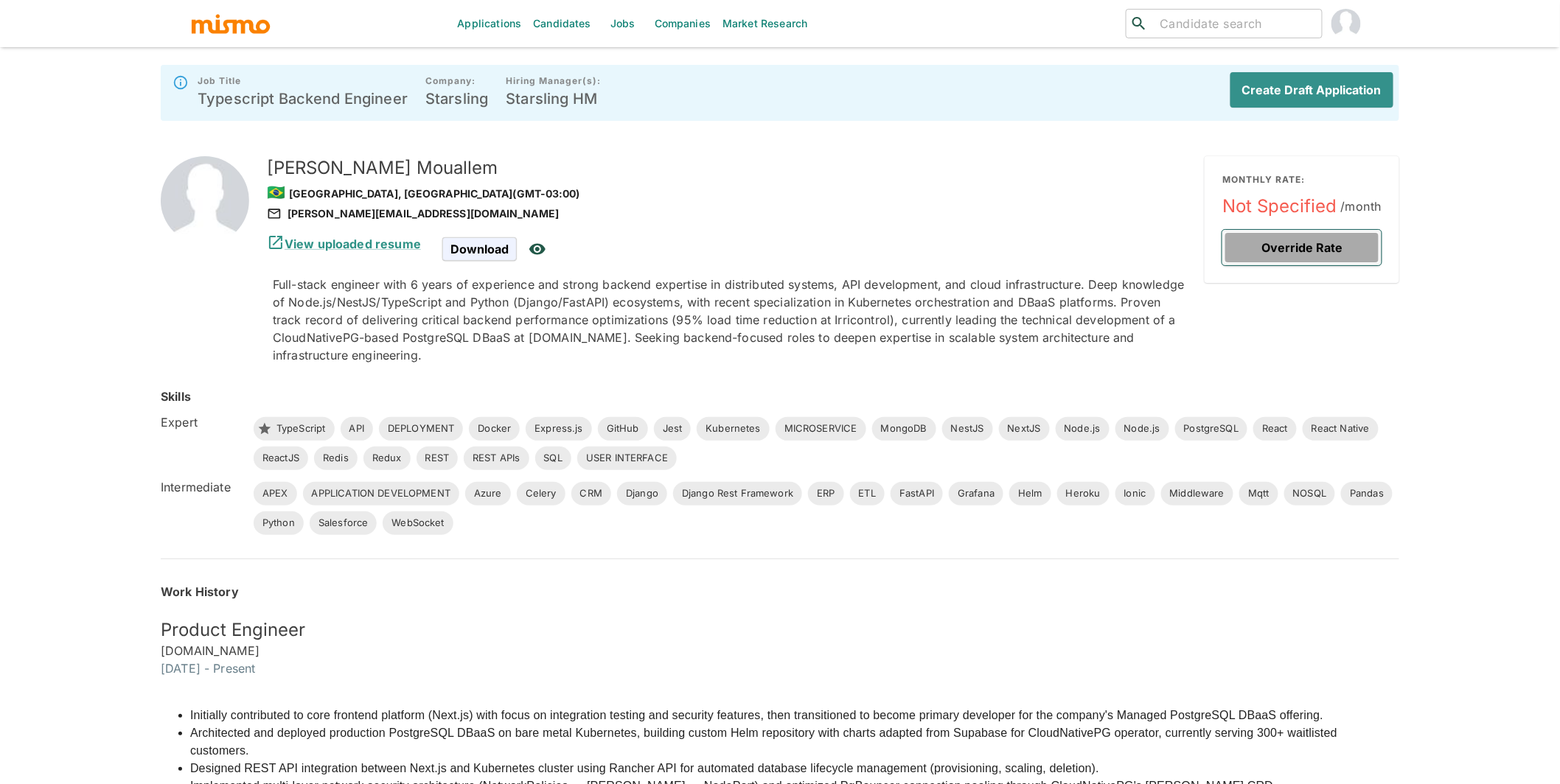
click at [756, 245] on button "Override Rate" at bounding box center [1302, 247] width 159 height 36
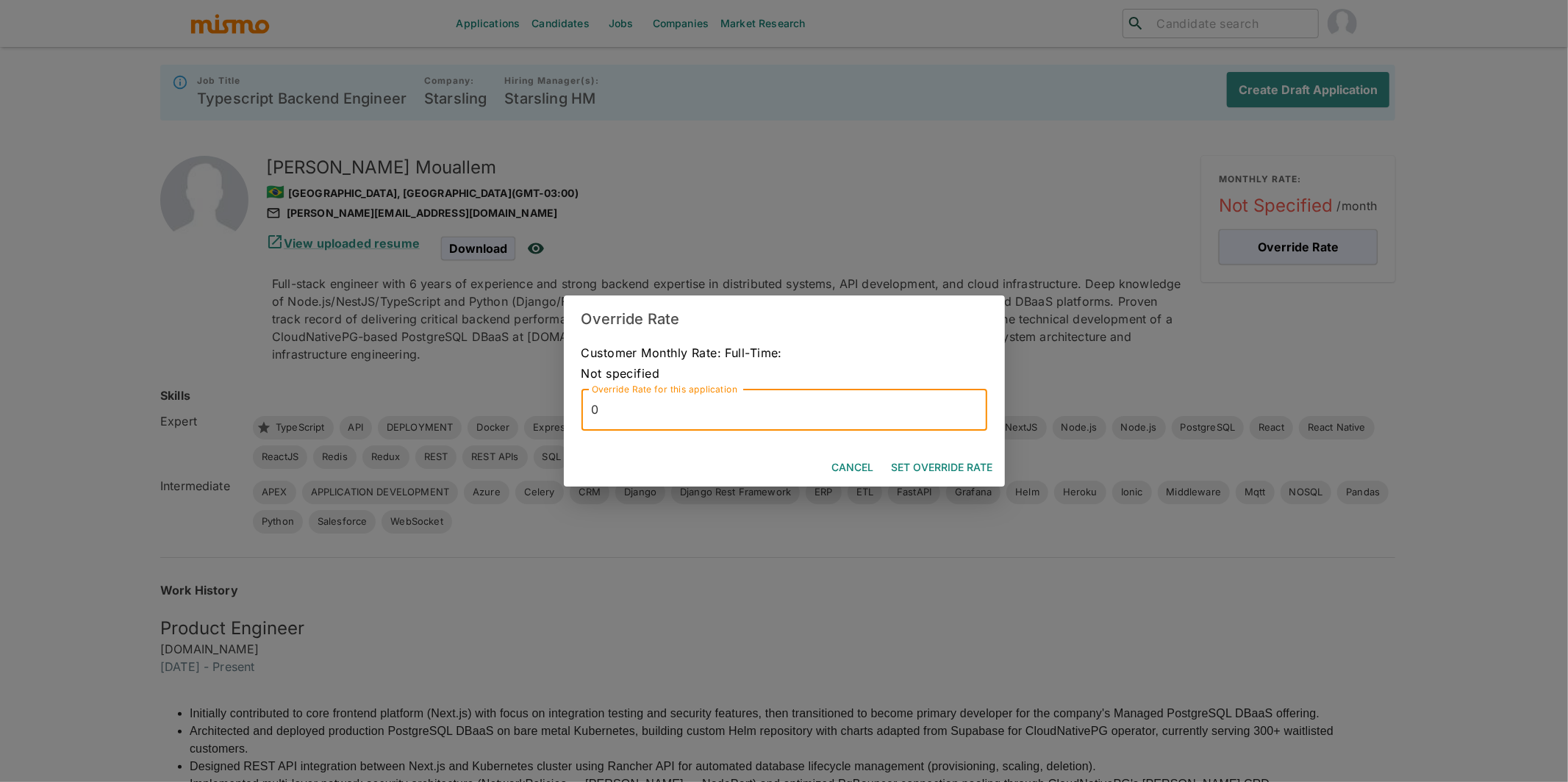
click at [754, 404] on input "0" at bounding box center [784, 411] width 406 height 42
type input "7000"
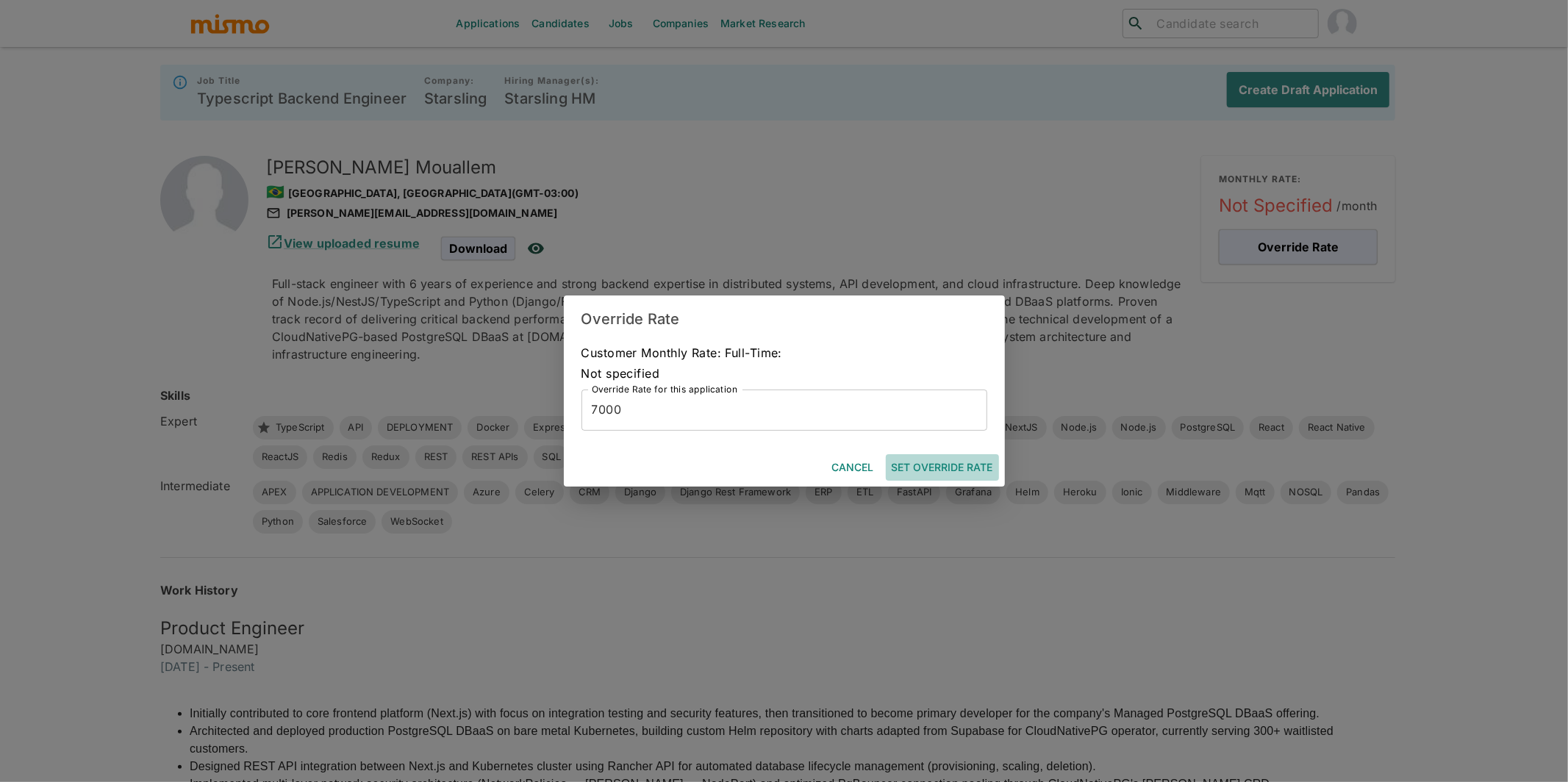
click at [754, 468] on button "Set Override Rate" at bounding box center [942, 468] width 113 height 27
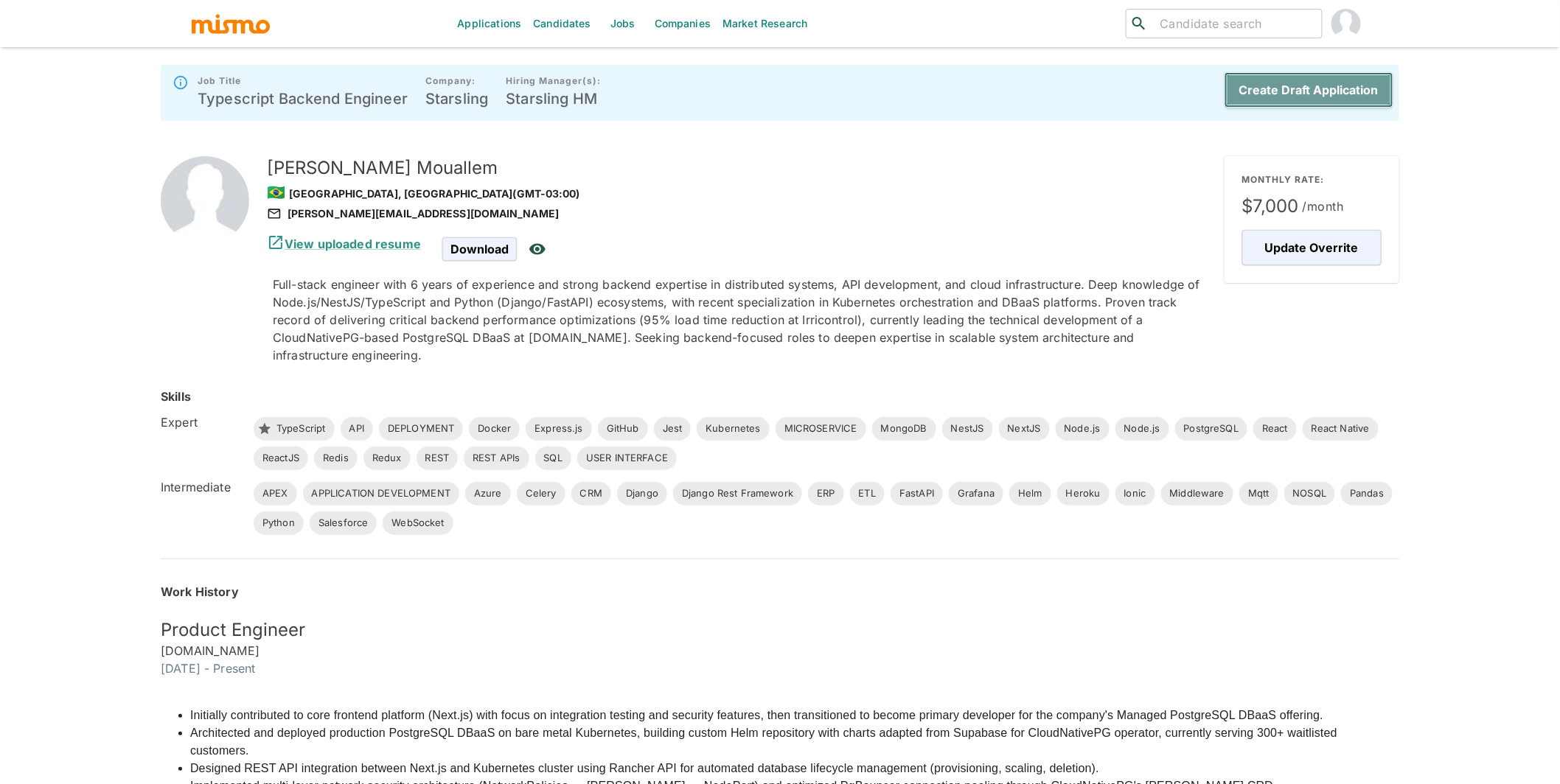
click at [756, 90] on button "Create Draft Application" at bounding box center [1309, 90] width 169 height 36
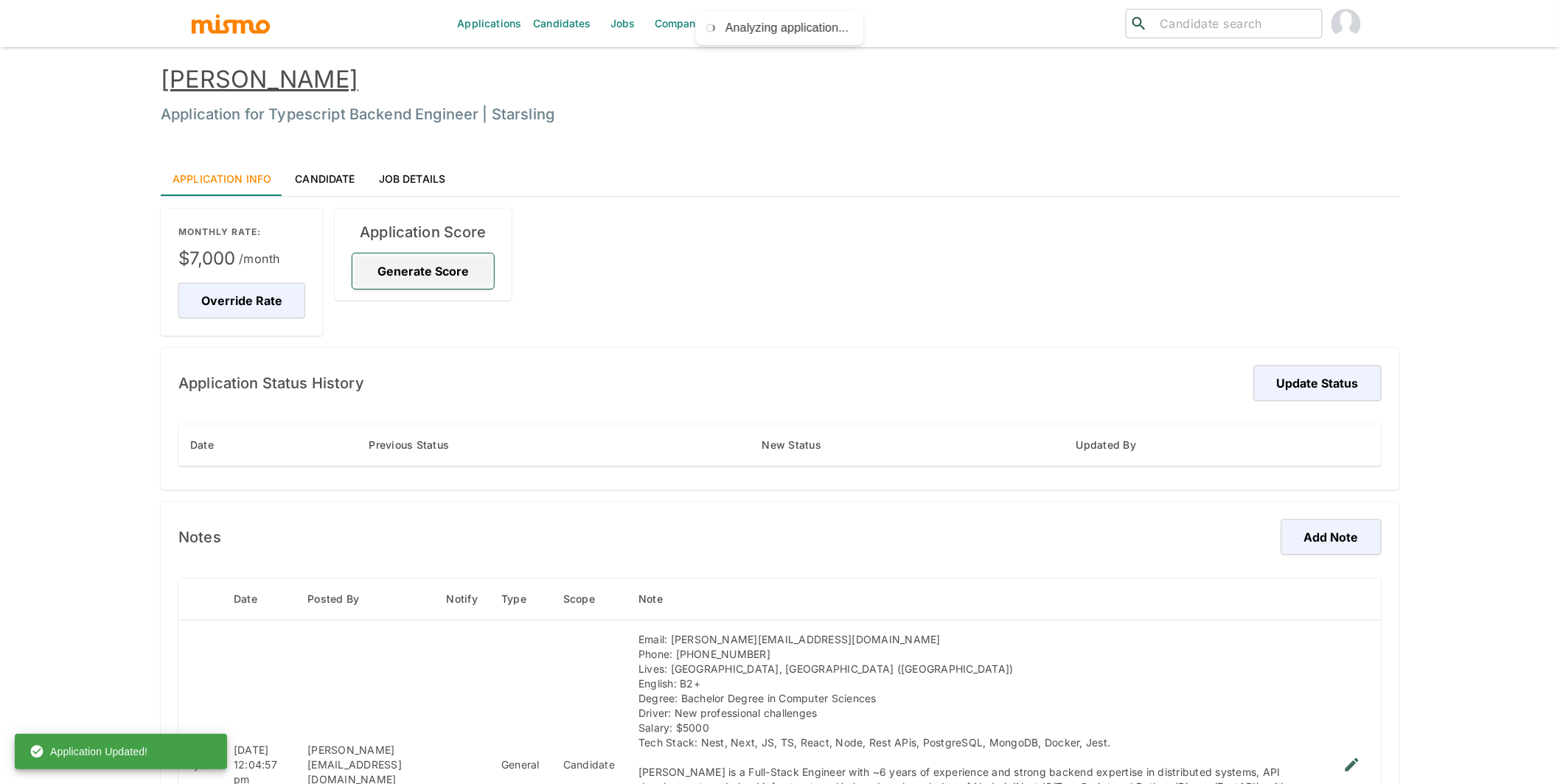
drag, startPoint x: 435, startPoint y: 267, endPoint x: 433, endPoint y: 276, distance: 9.2
click at [432, 272] on button "Generate Score" at bounding box center [423, 271] width 141 height 36
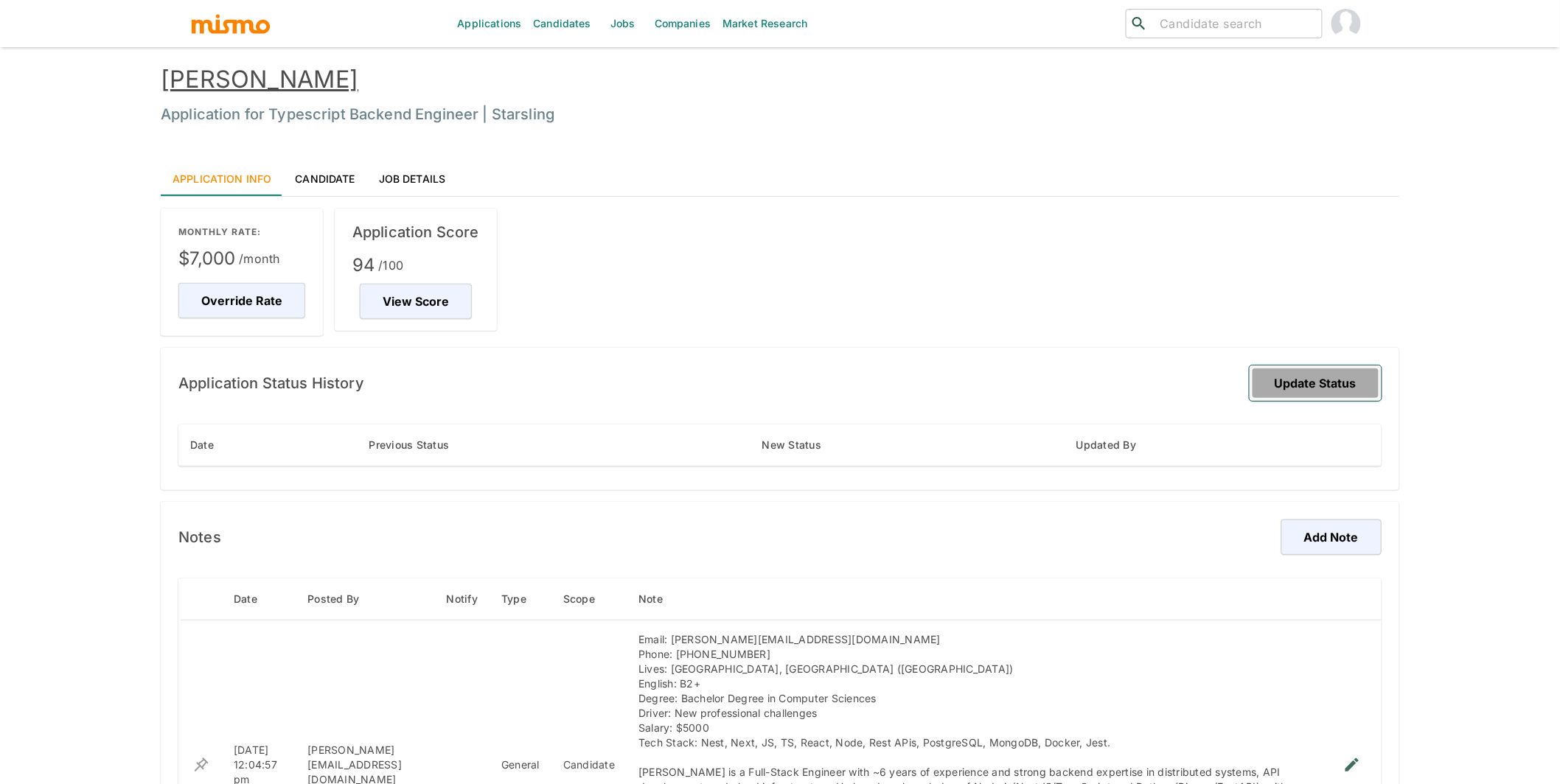
click at [756, 377] on button "Update Status" at bounding box center [1316, 383] width 132 height 36
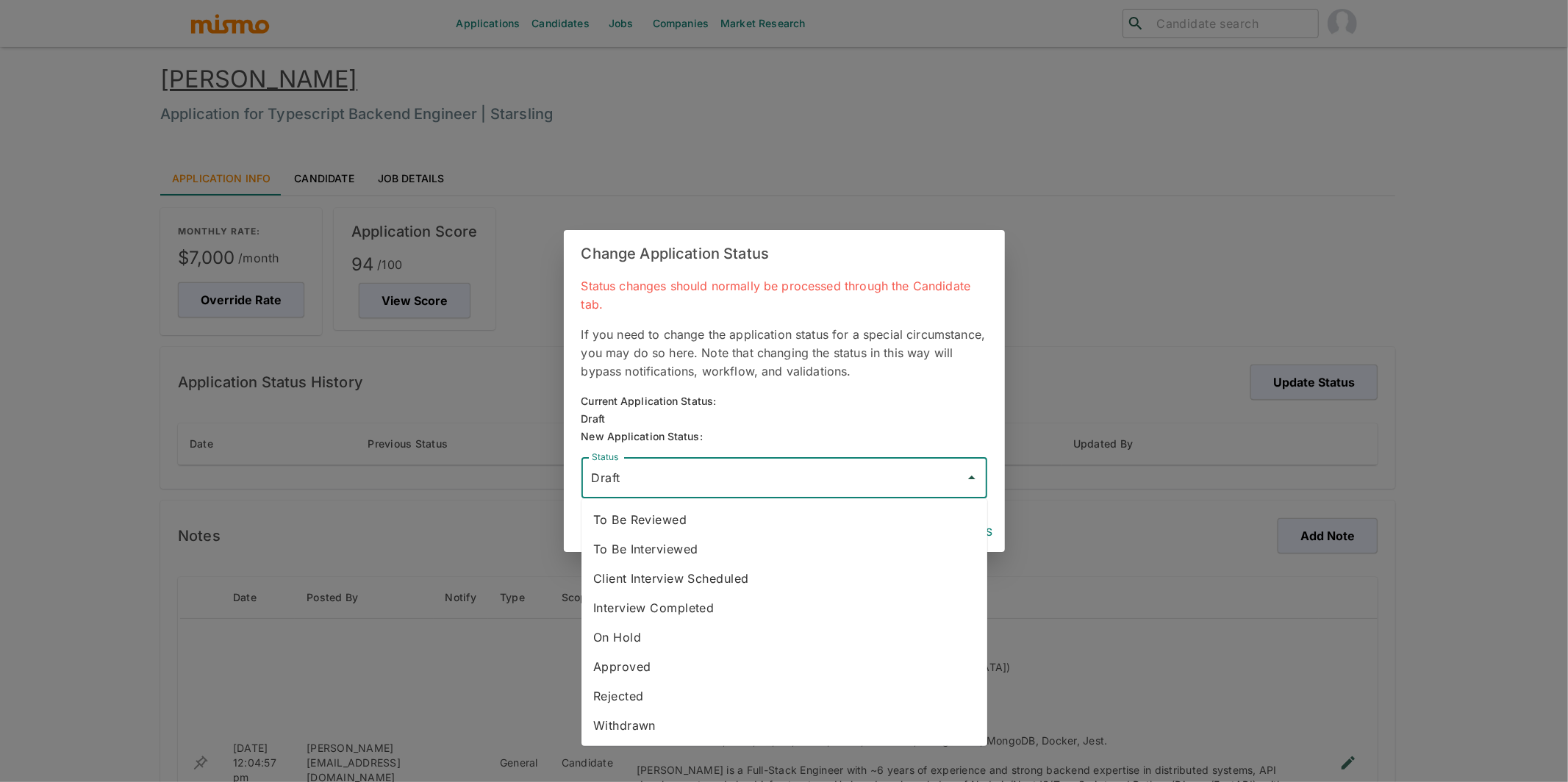
click at [754, 482] on input "Draft" at bounding box center [773, 478] width 371 height 28
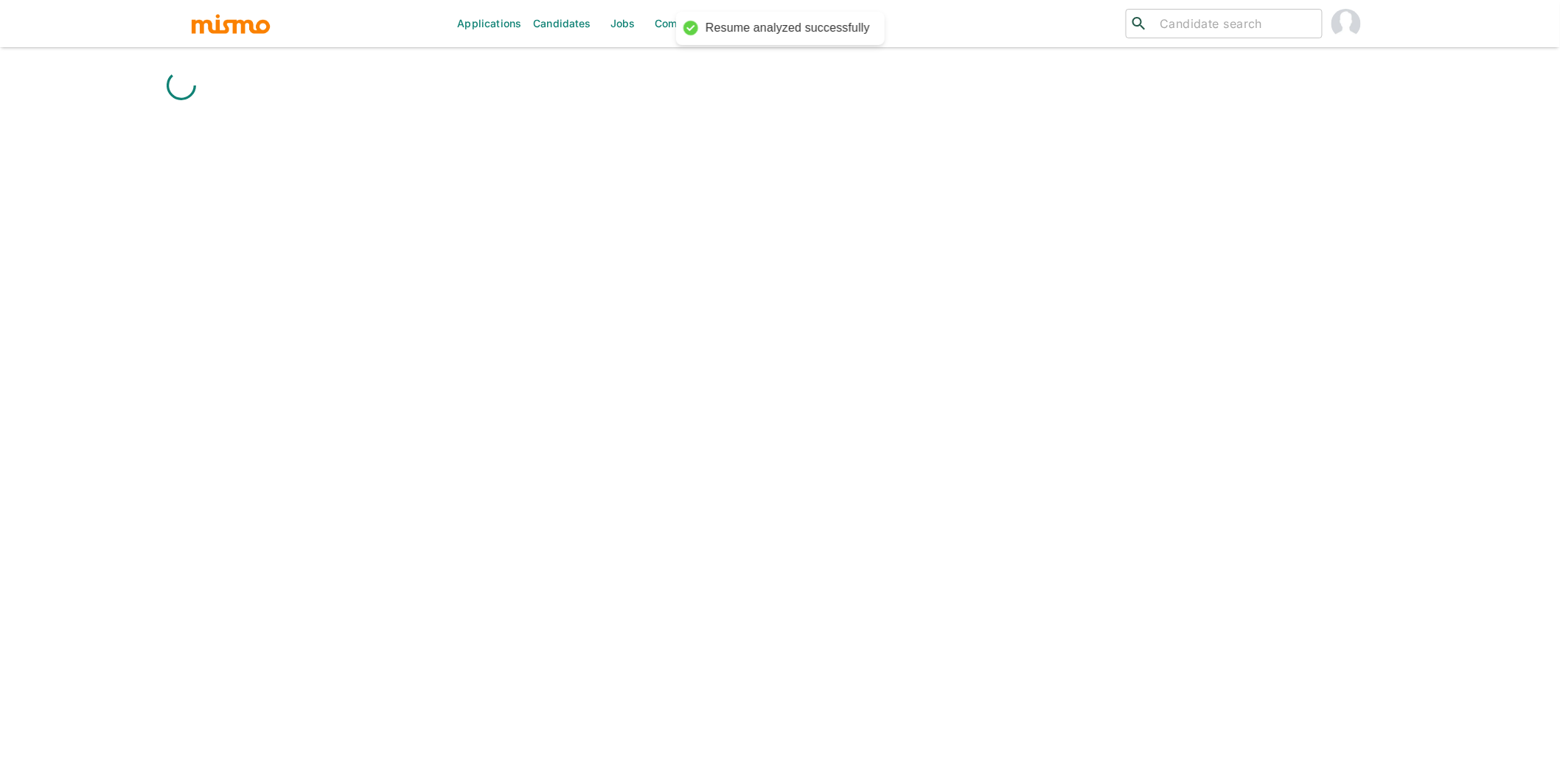
click at [723, 520] on div "Applications Candidates Jobs Companies Market Research ​ ​" at bounding box center [780, 409] width 1239 height 784
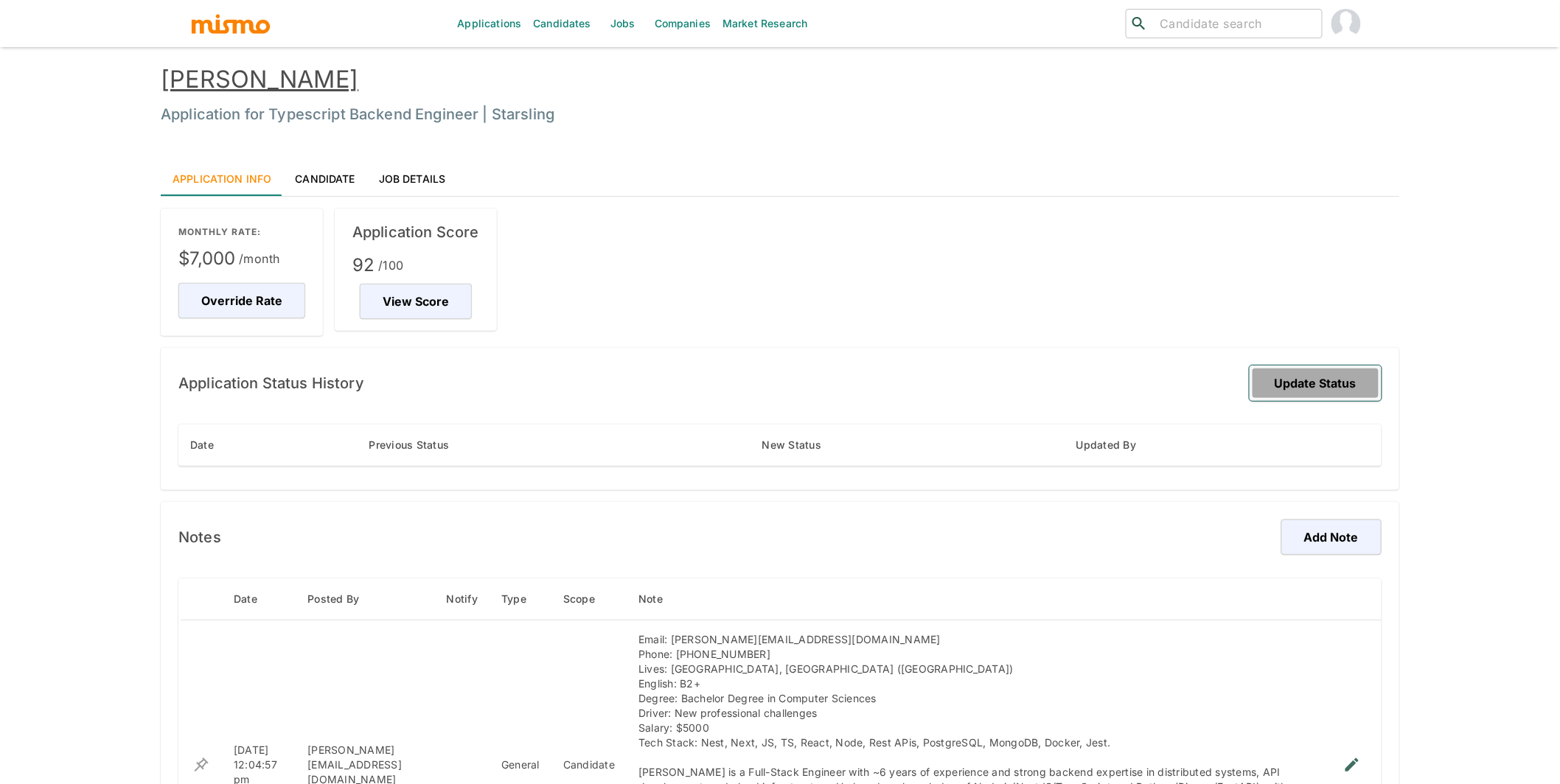
click at [756, 383] on button "Update Status" at bounding box center [1316, 383] width 132 height 36
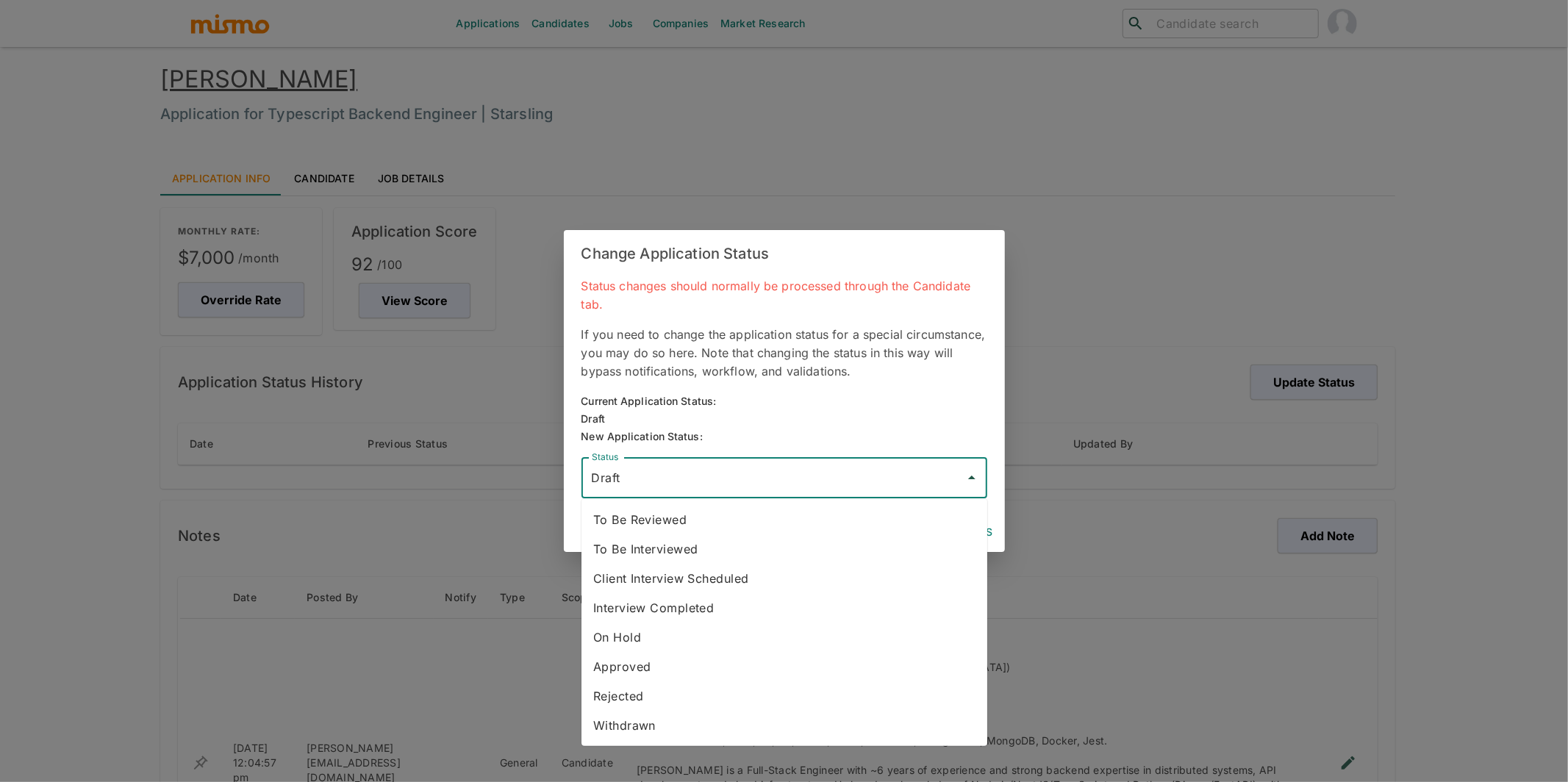
click at [754, 473] on input "Draft" at bounding box center [773, 478] width 371 height 28
click at [672, 531] on li "To Be Reviewed" at bounding box center [784, 520] width 406 height 30
type input "To Be Reviewed"
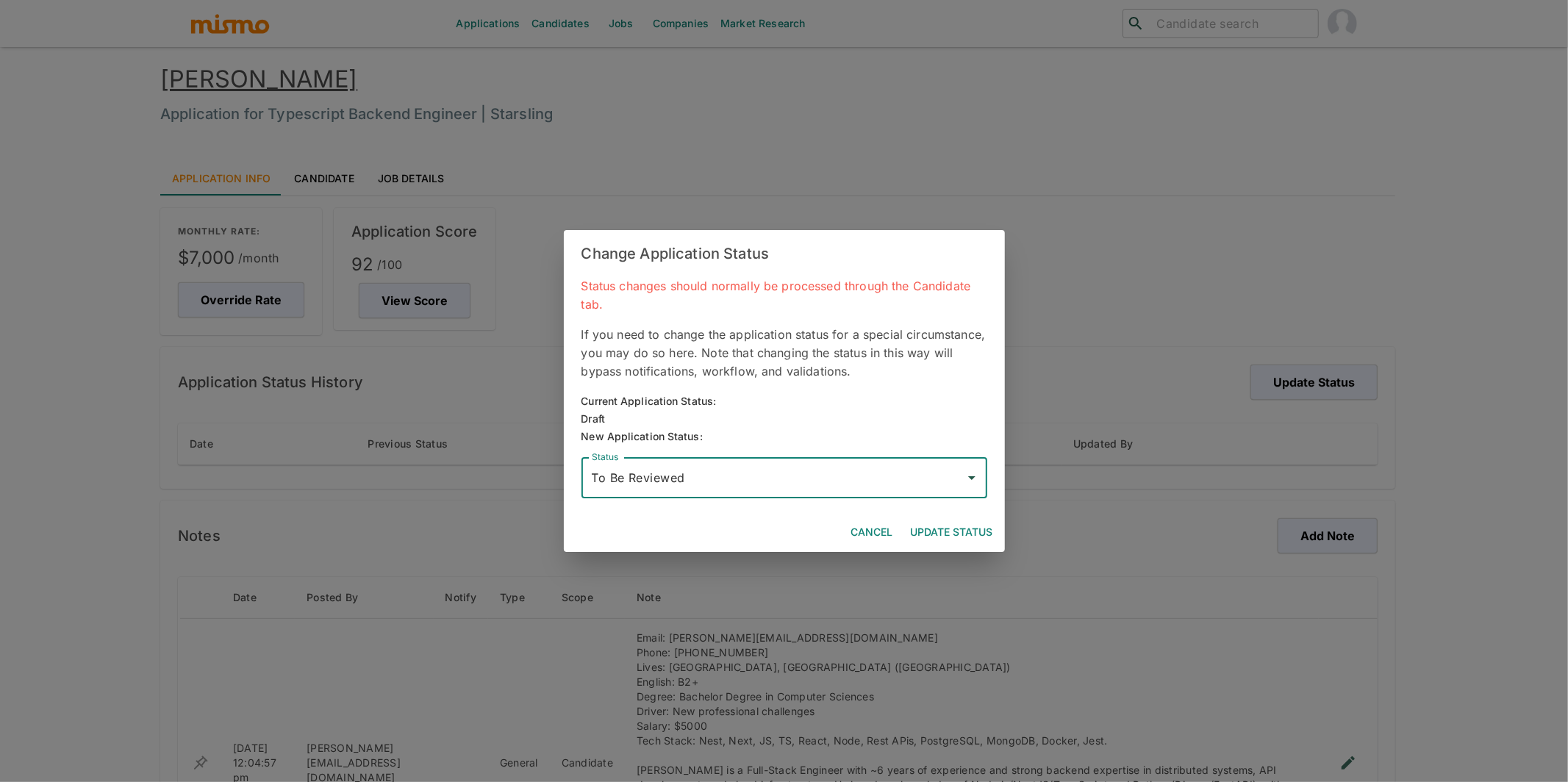
click at [754, 529] on button "Update Status" at bounding box center [952, 532] width 94 height 27
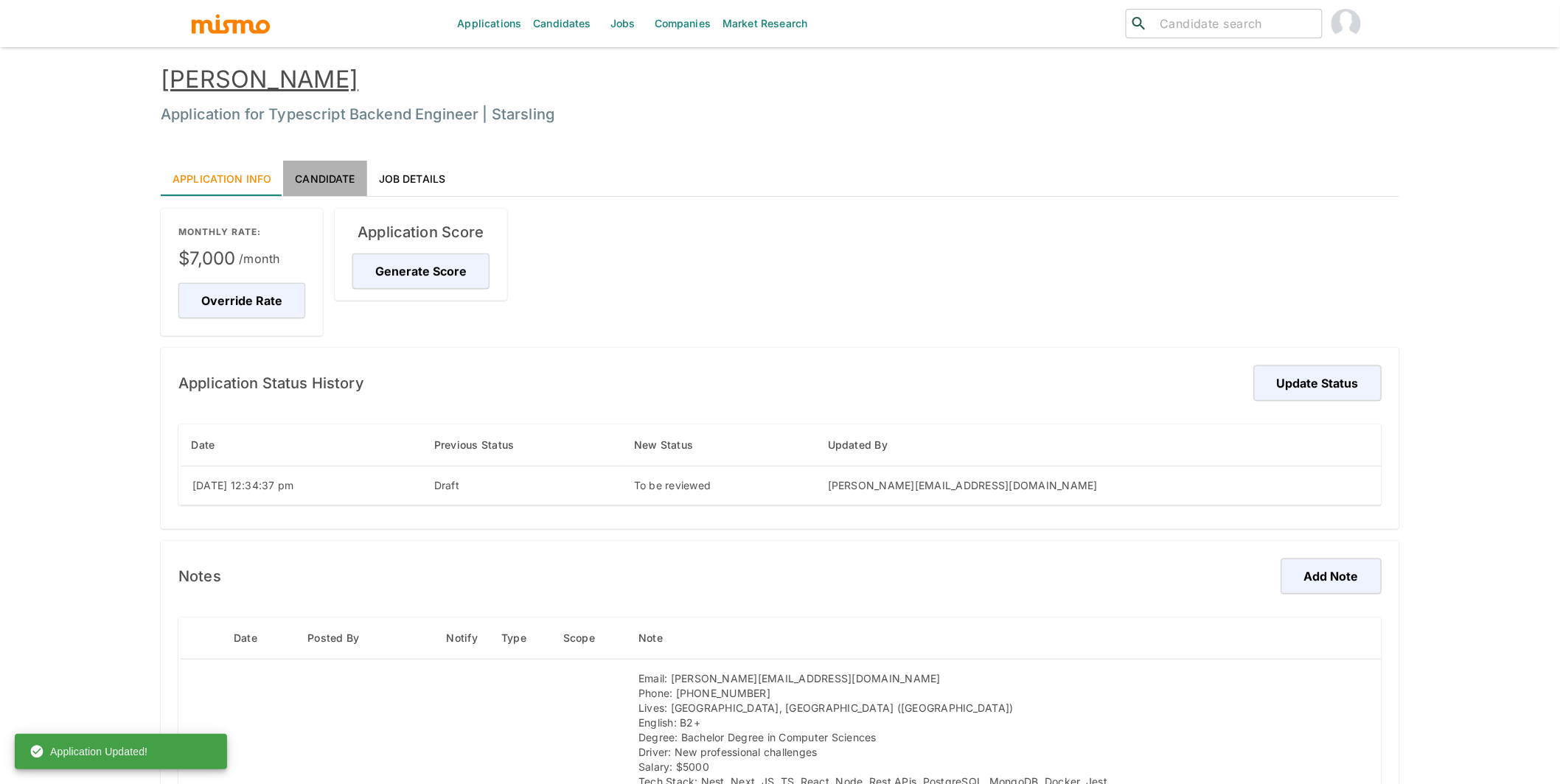
click at [338, 178] on link "Candidate" at bounding box center [325, 178] width 83 height 36
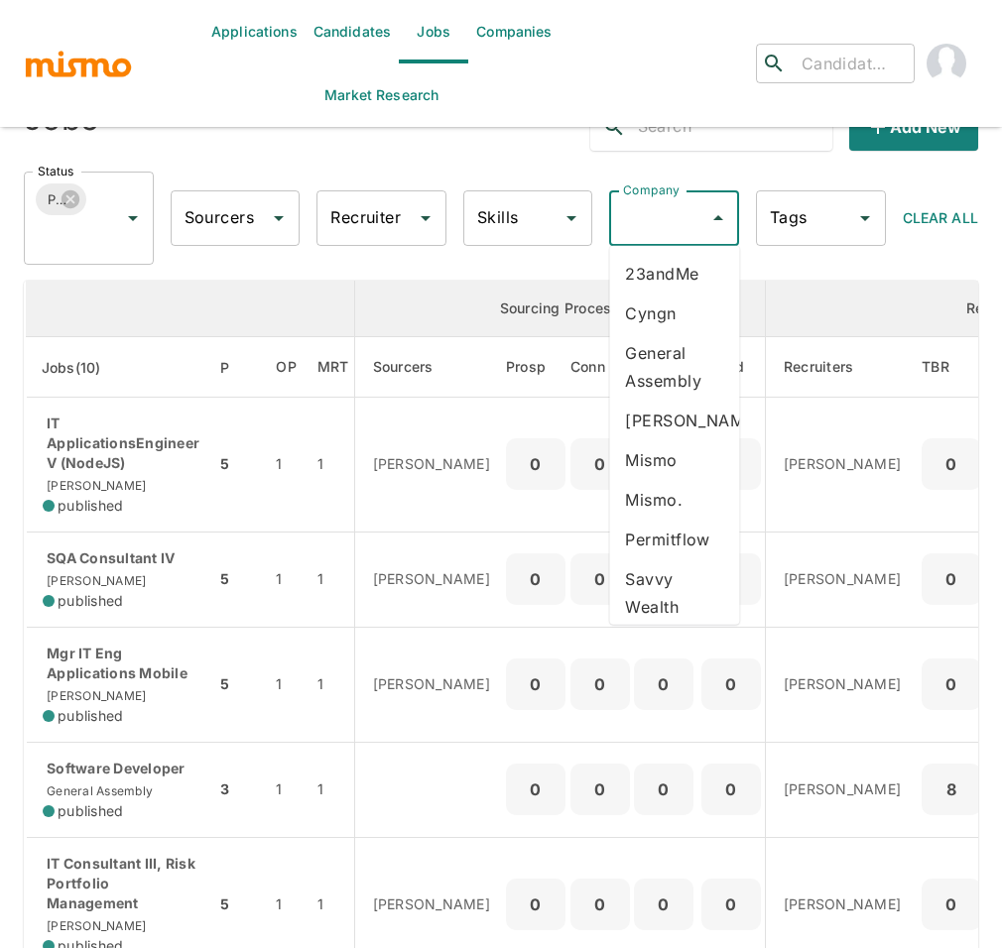
click at [669, 219] on input "Company" at bounding box center [659, 218] width 82 height 38
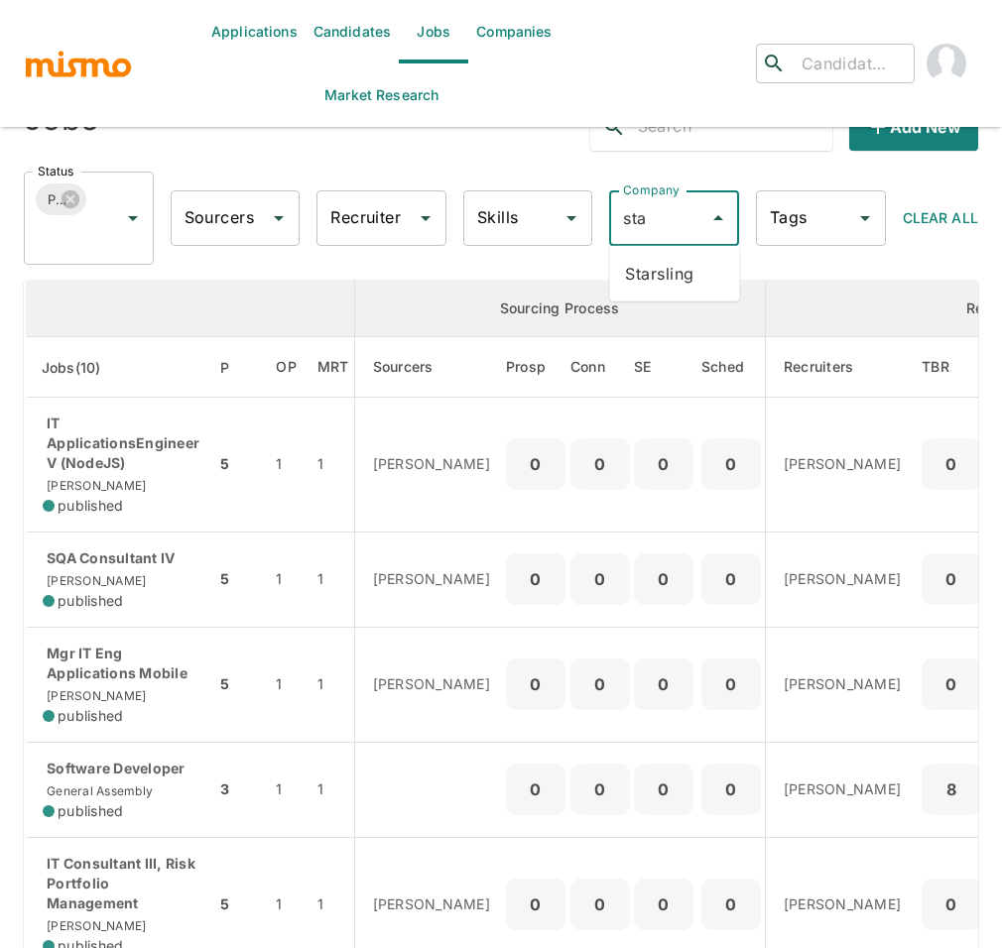
type input "star"
click at [681, 266] on li "Starsling" at bounding box center [674, 274] width 130 height 40
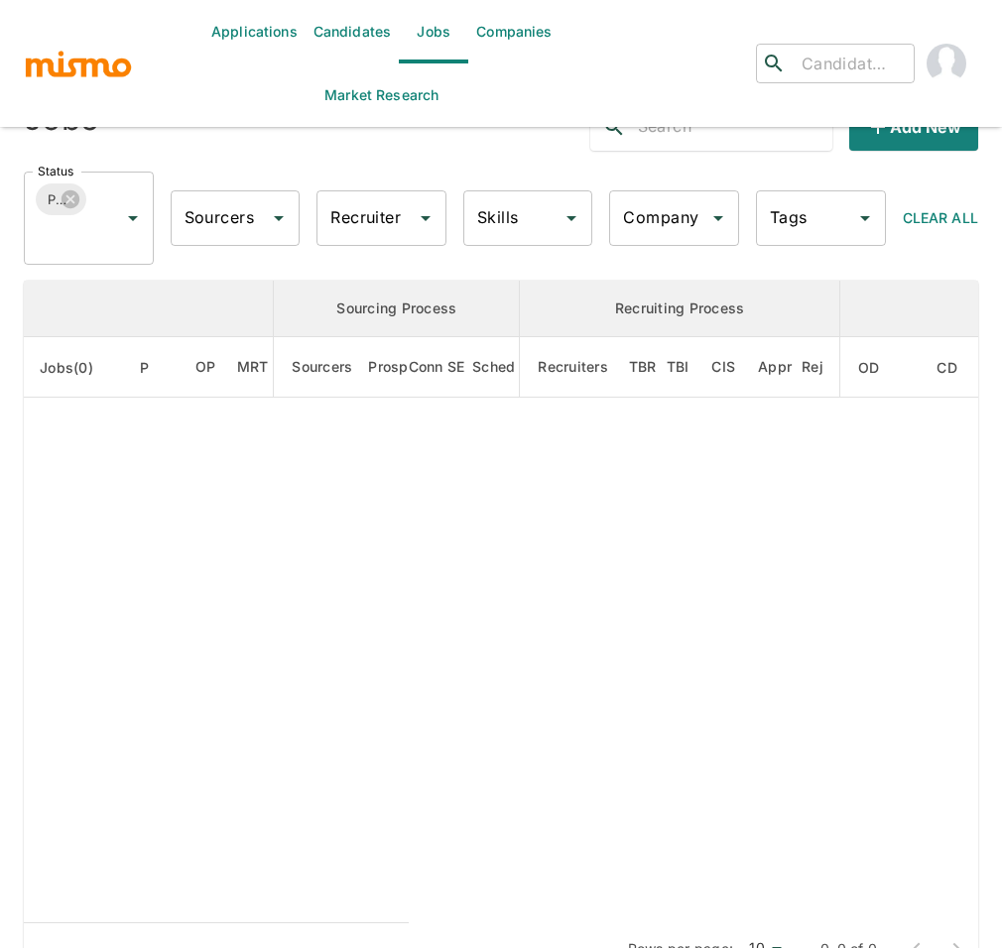
type input "Starsling"
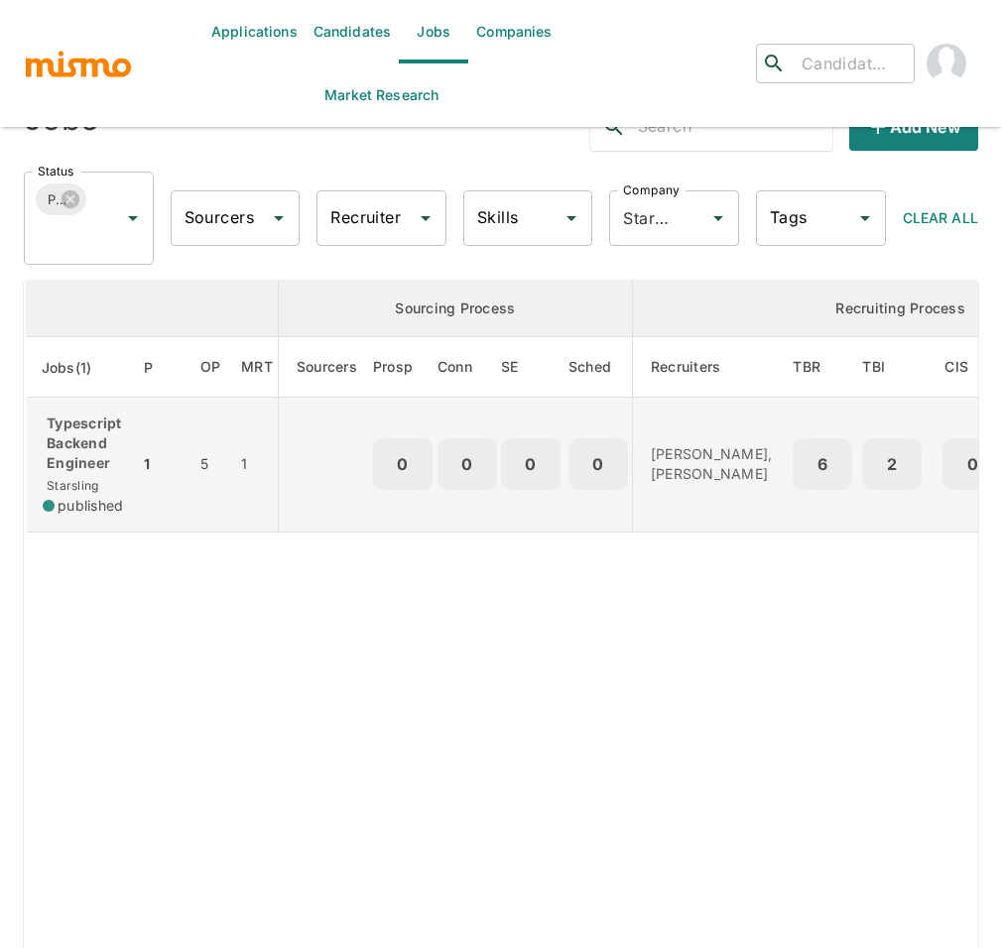
click at [151, 426] on td "1" at bounding box center [161, 465] width 45 height 135
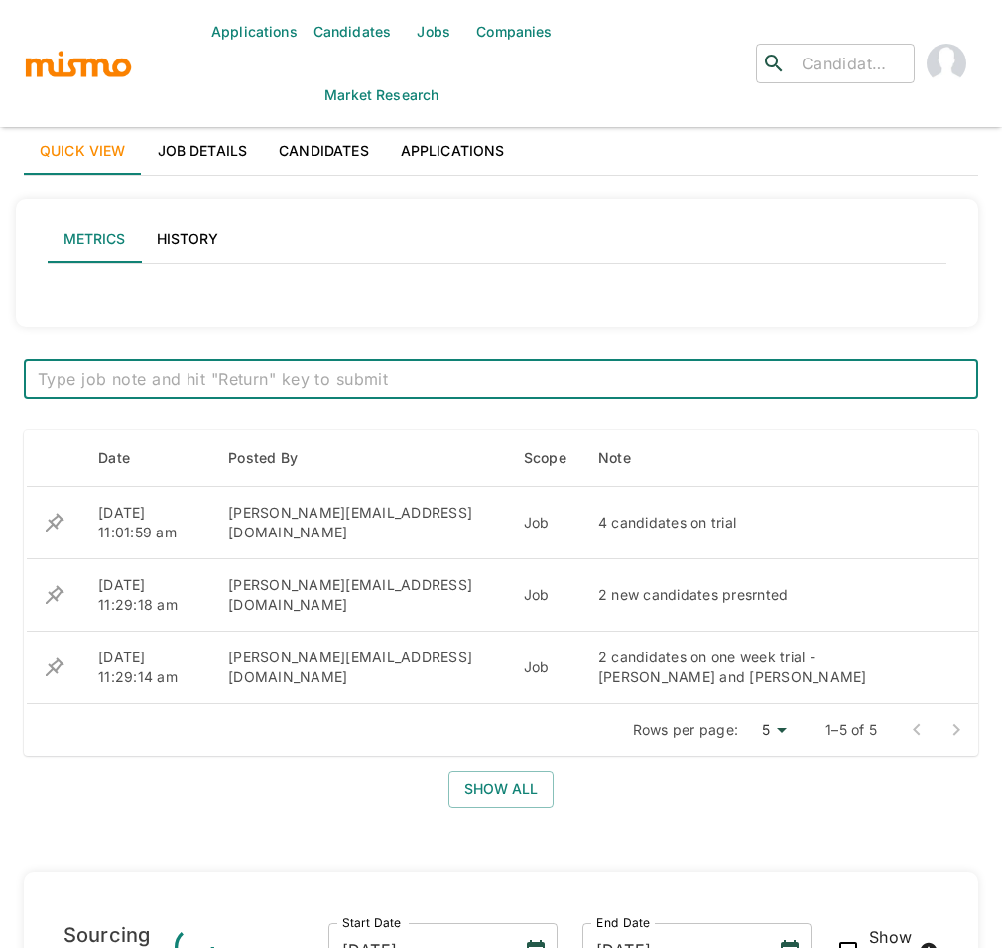
click at [474, 140] on link "Applications" at bounding box center [453, 151] width 136 height 48
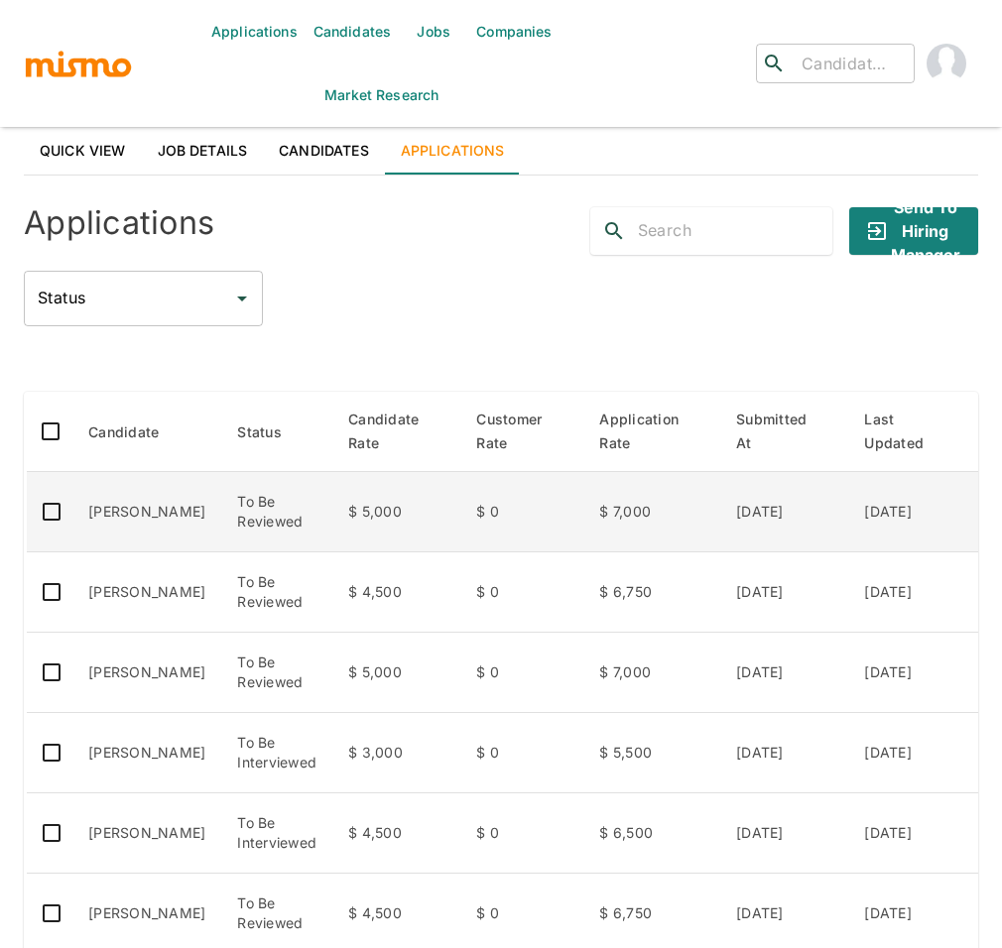
click at [109, 506] on td "[PERSON_NAME]" at bounding box center [146, 512] width 149 height 80
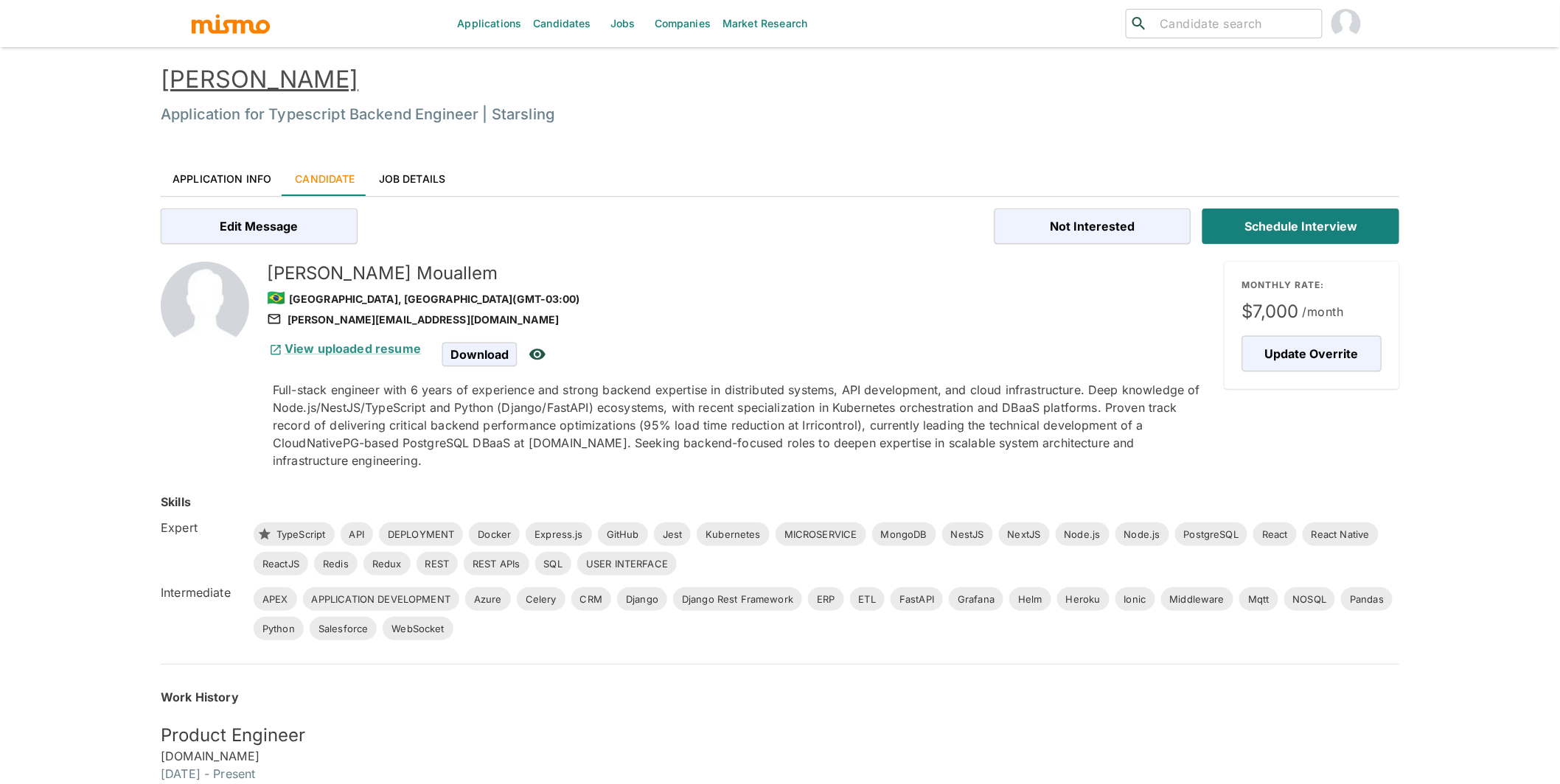
click at [269, 84] on link "[PERSON_NAME]" at bounding box center [260, 79] width 198 height 29
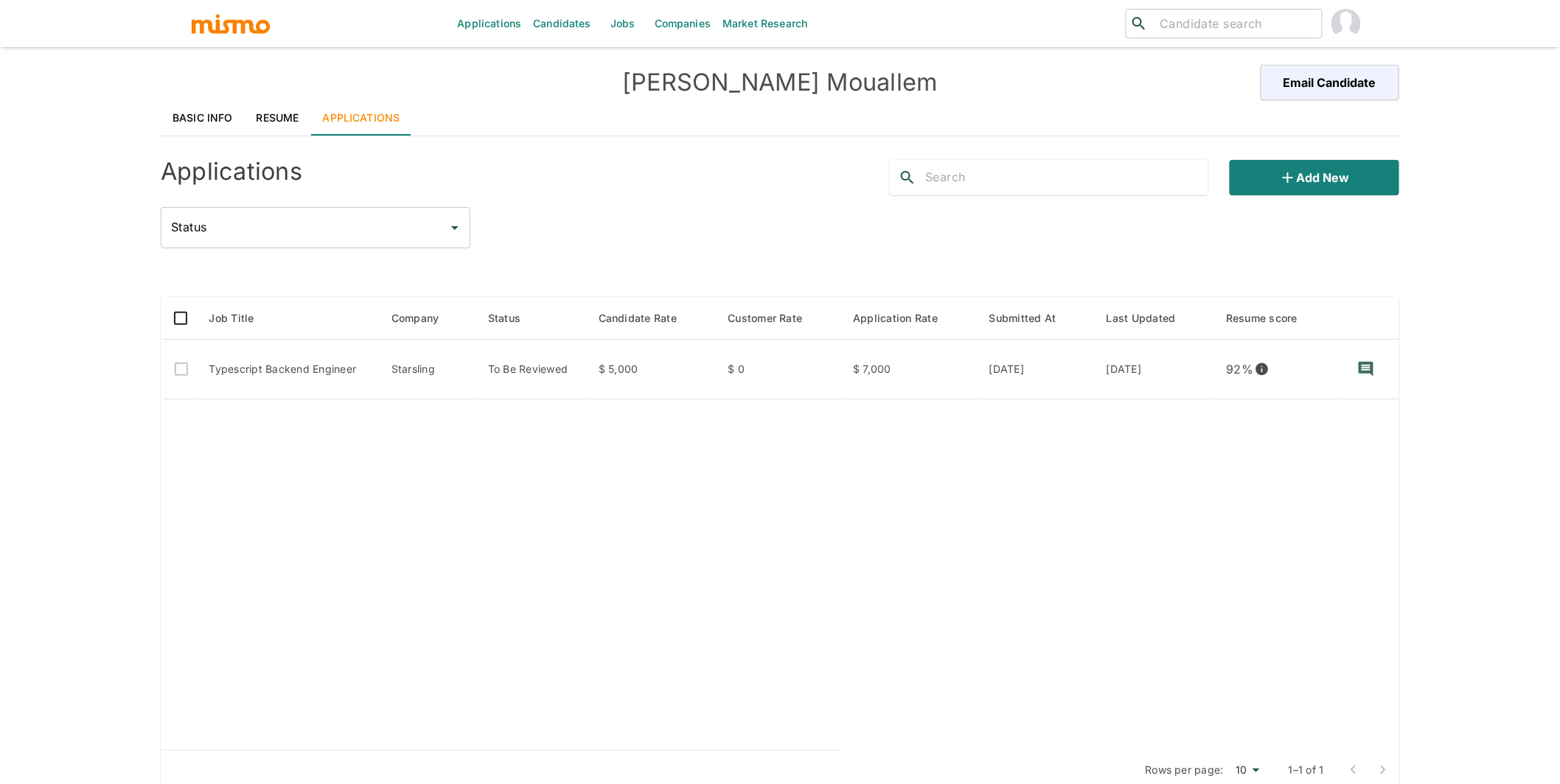
click at [184, 117] on link "Basic Info" at bounding box center [202, 118] width 84 height 36
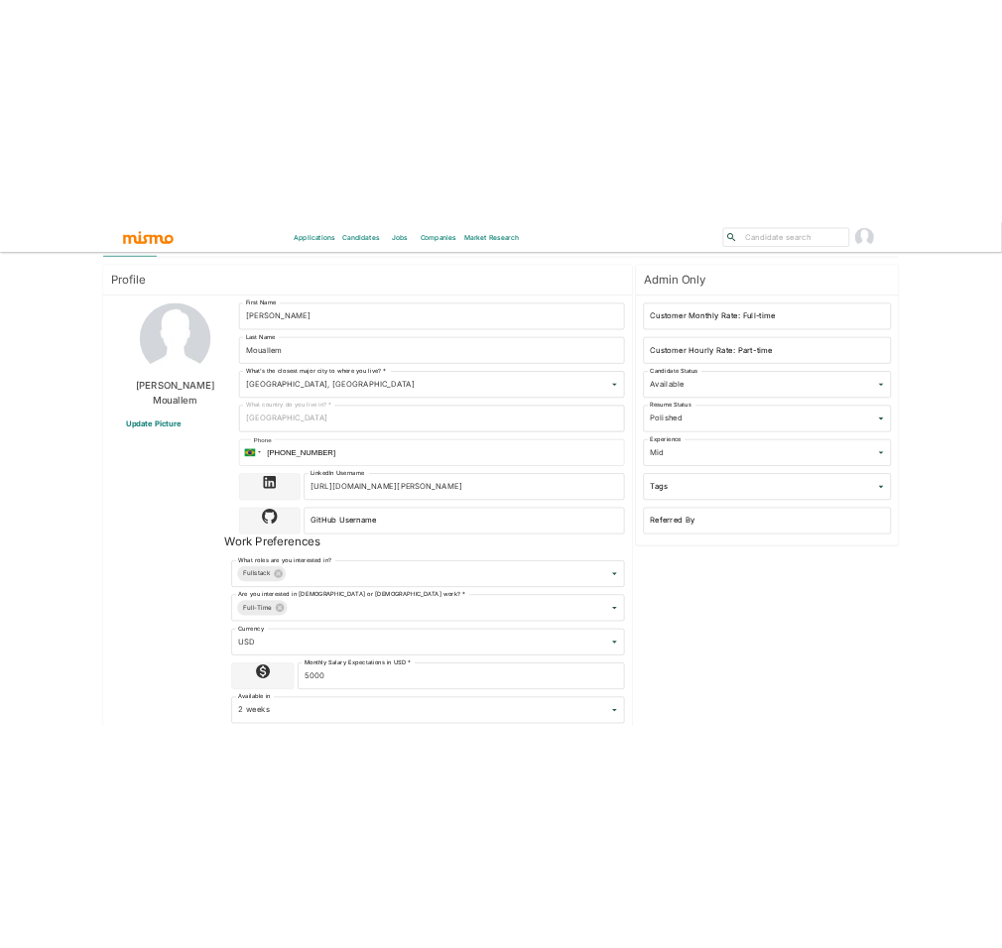
scroll to position [120, 0]
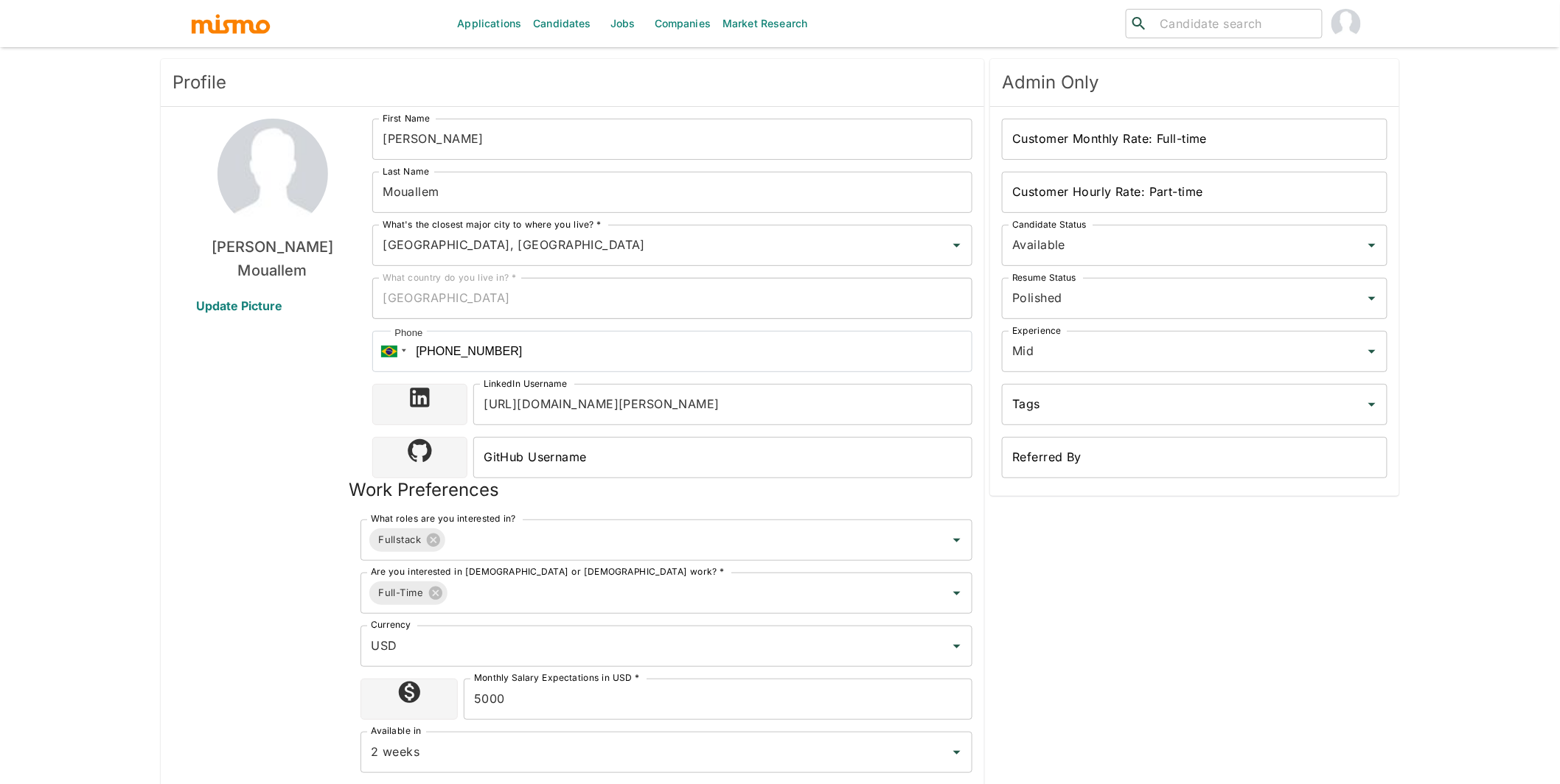
click at [790, 404] on input "[URL][DOMAIN_NAME][PERSON_NAME]" at bounding box center [723, 405] width 499 height 42
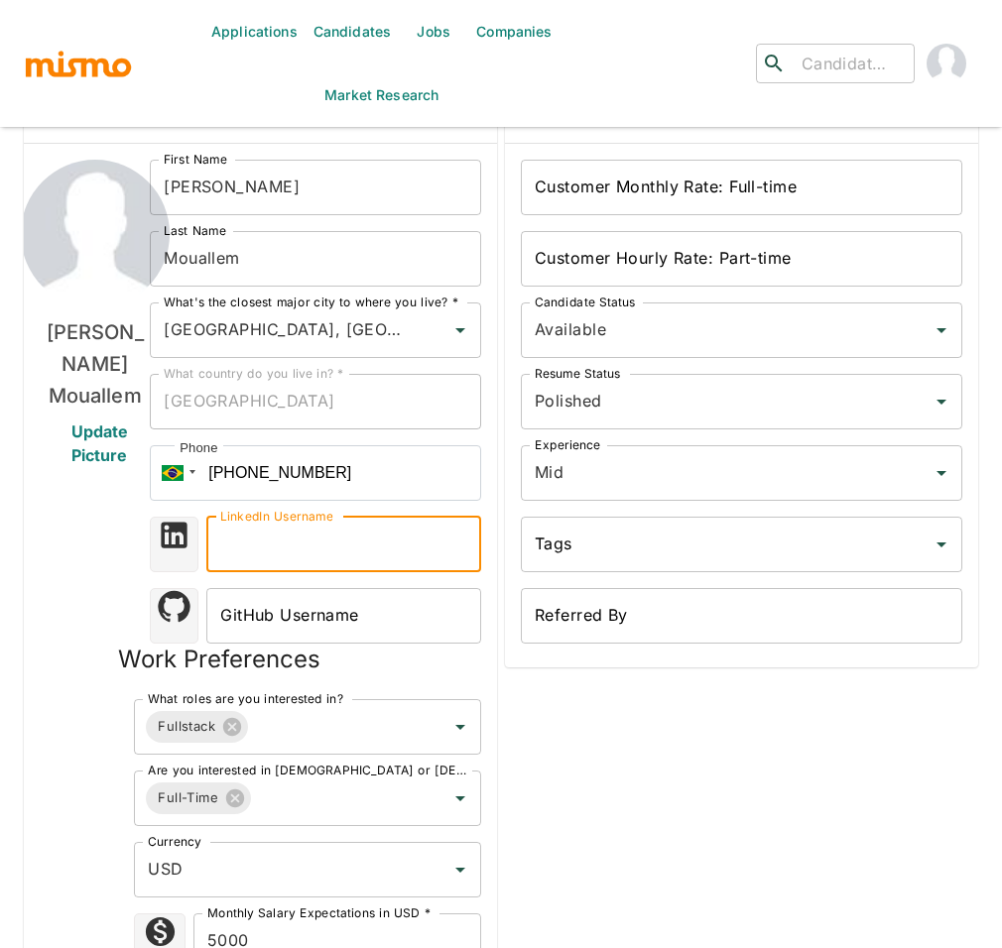
scroll to position [0, 0]
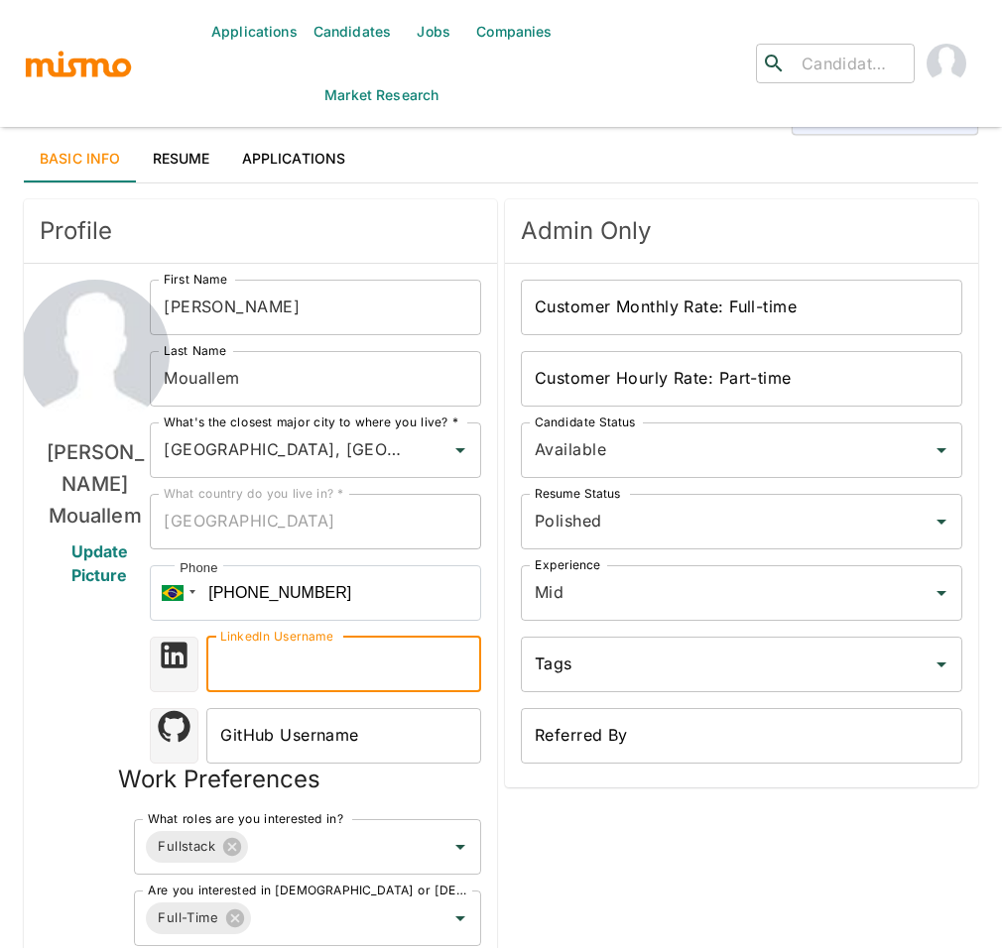
click at [302, 685] on input "LinkedIn Username" at bounding box center [343, 665] width 275 height 56
paste input "https://www.linkedin.com/in/gabriel-mouallem/"
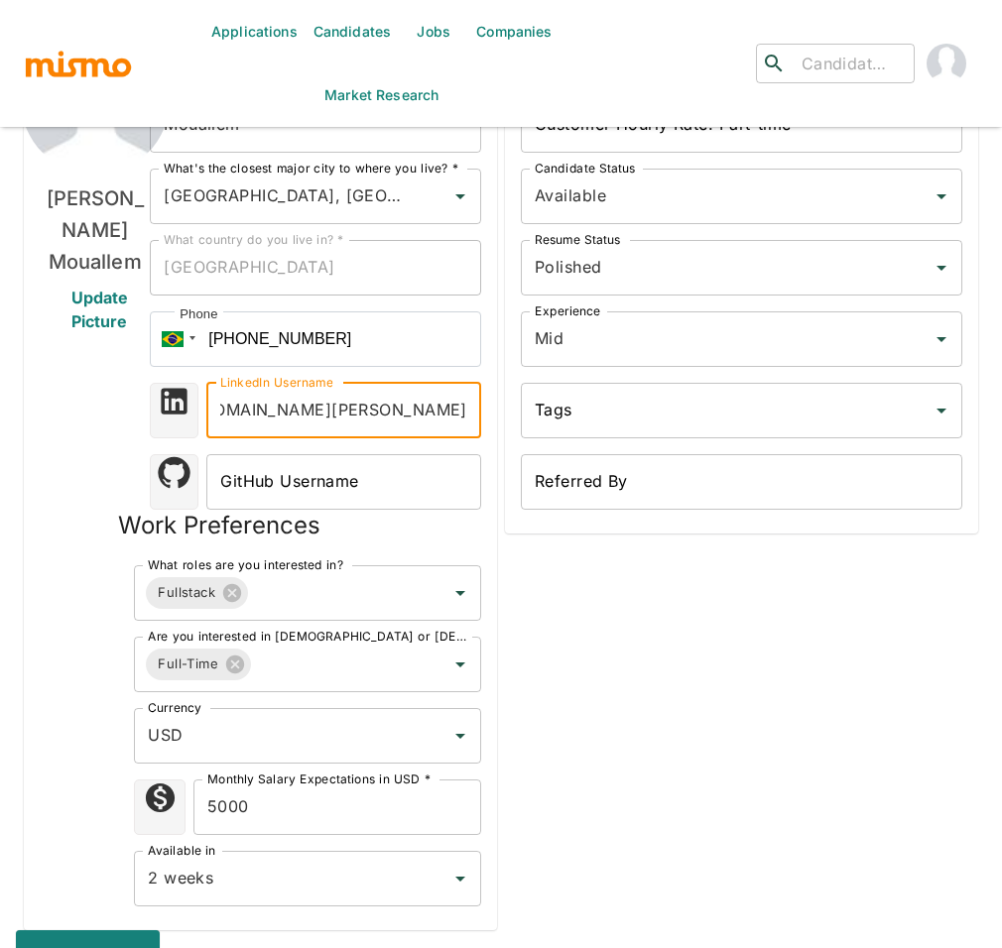
scroll to position [388, 0]
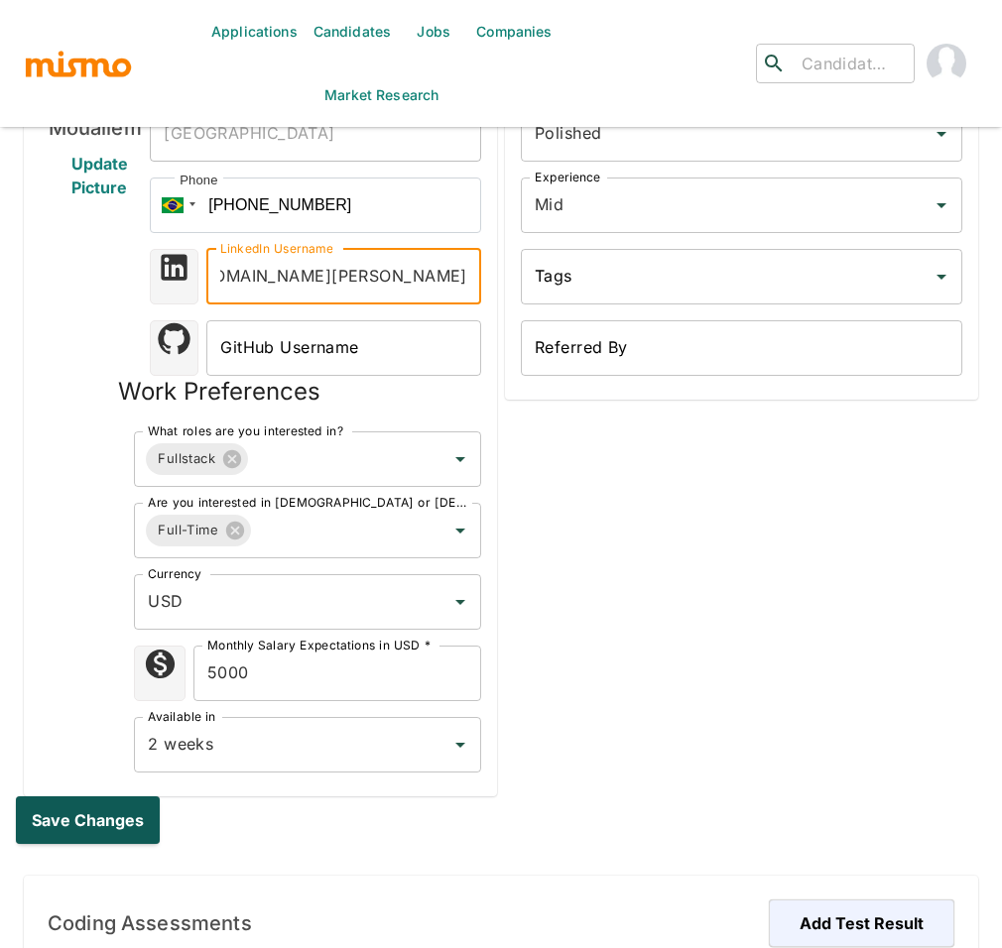
type input "https://www.linkedin.com/in/gabriel-mouallem/"
click at [103, 821] on button "Save changes" at bounding box center [92, 820] width 152 height 48
